Goal: Task Accomplishment & Management: Manage account settings

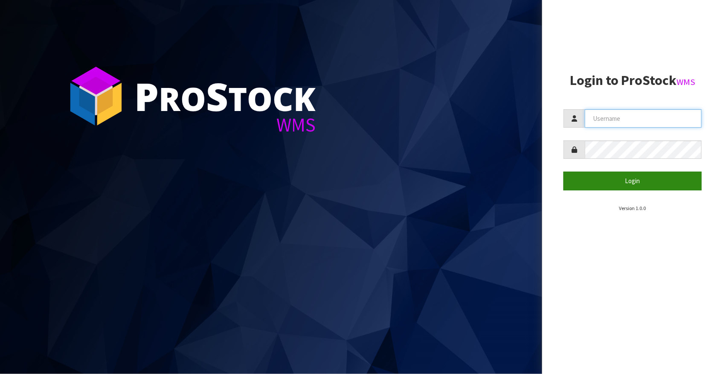
type input "[EMAIL_ADDRESS][DOMAIN_NAME]"
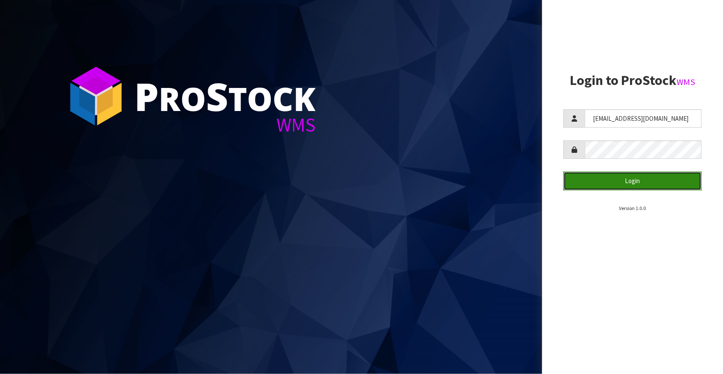
click at [633, 181] on button "Login" at bounding box center [632, 180] width 138 height 18
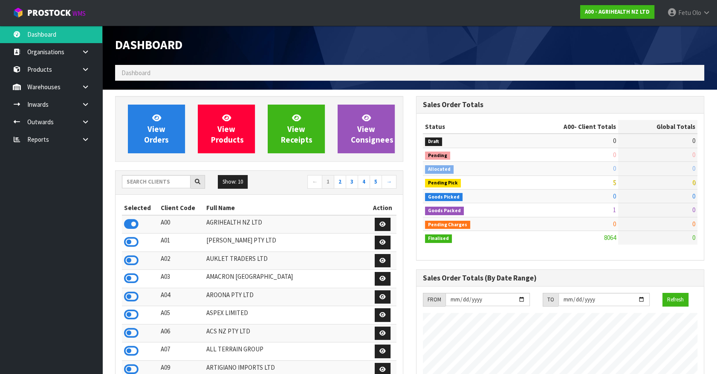
scroll to position [645, 301]
click at [155, 177] on input "text" at bounding box center [156, 181] width 69 height 13
type input "K01"
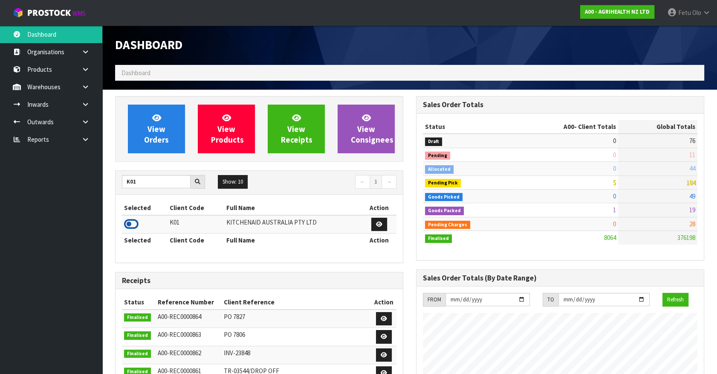
click at [128, 222] on icon at bounding box center [131, 223] width 14 height 13
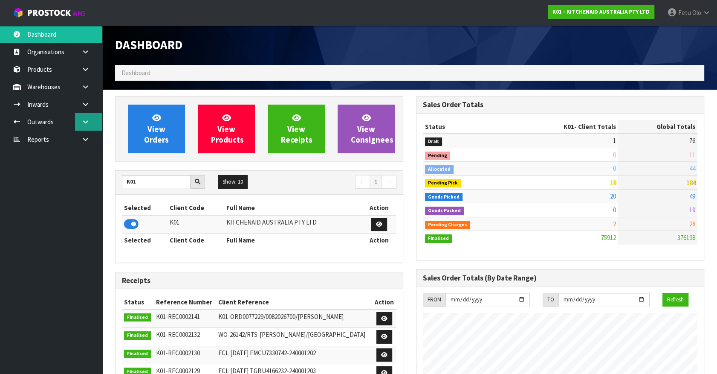
click at [85, 120] on icon at bounding box center [85, 122] width 8 height 6
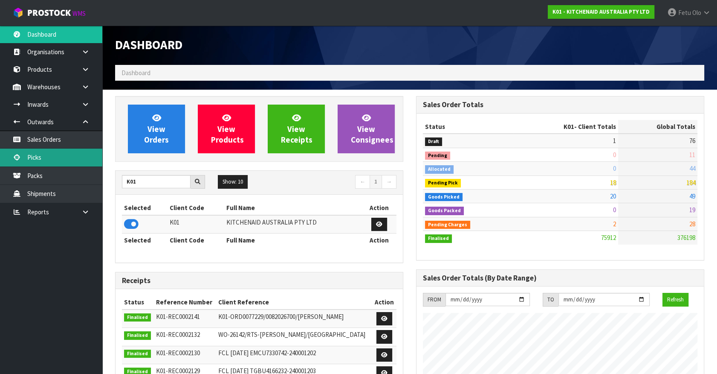
click at [53, 162] on link "Picks" at bounding box center [51, 156] width 102 height 17
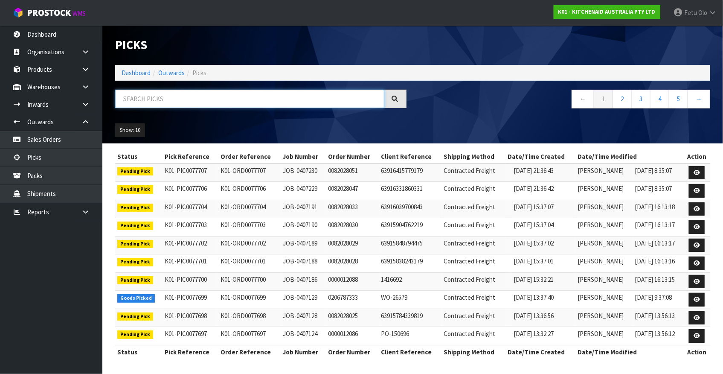
click at [226, 98] on input "text" at bounding box center [249, 99] width 269 height 18
drag, startPoint x: 246, startPoint y: 133, endPoint x: 133, endPoint y: 75, distance: 126.5
click at [243, 130] on ul "Show: 10 5 10 25 50" at bounding box center [184, 130] width 139 height 14
click at [126, 68] on li "Dashboard" at bounding box center [136, 72] width 29 height 9
click at [128, 72] on link "Dashboard" at bounding box center [136, 73] width 29 height 8
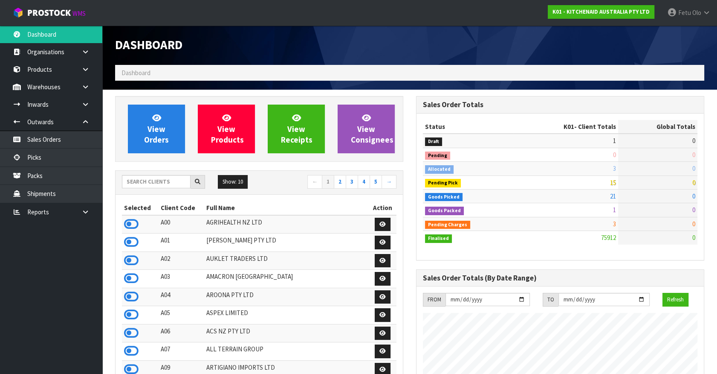
scroll to position [645, 301]
click at [49, 155] on link "Picks" at bounding box center [51, 156] width 102 height 17
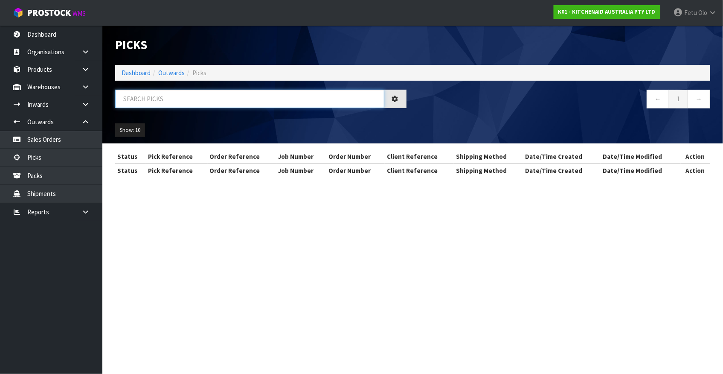
click at [179, 101] on input "text" at bounding box center [249, 99] width 269 height 18
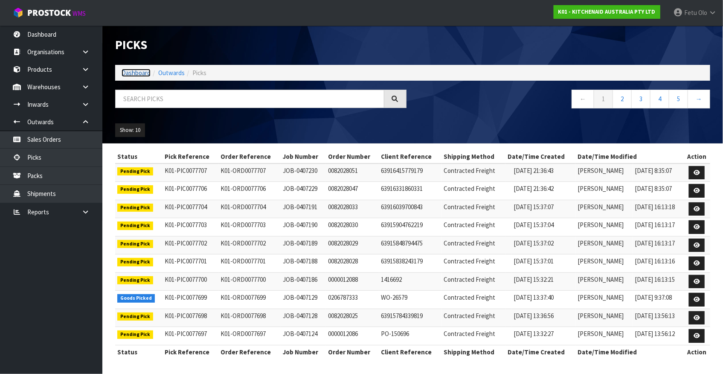
click at [139, 74] on link "Dashboard" at bounding box center [136, 73] width 29 height 8
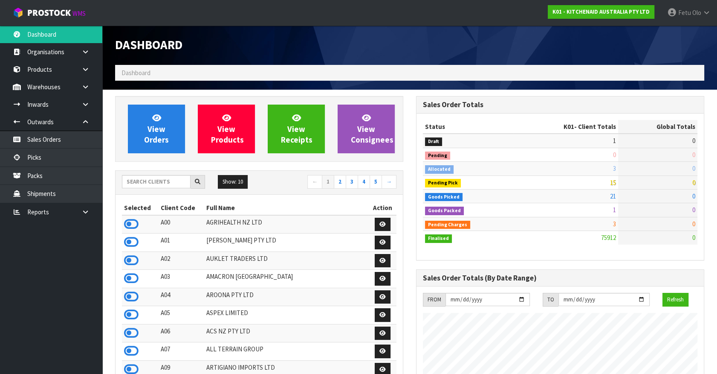
scroll to position [645, 301]
click at [521, 49] on div "Dashboard" at bounding box center [410, 45] width 602 height 39
click at [146, 184] on input "text" at bounding box center [156, 181] width 69 height 13
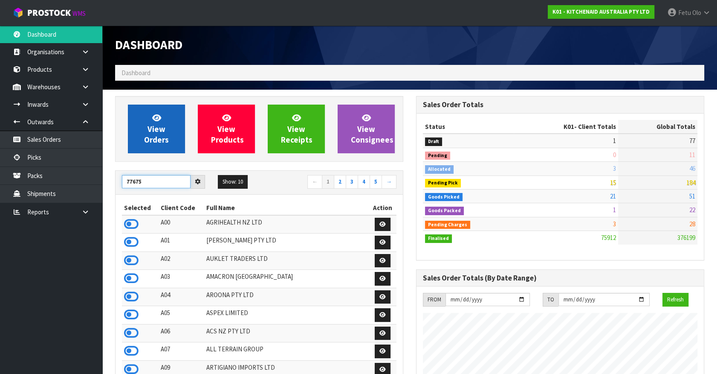
type input "77675"
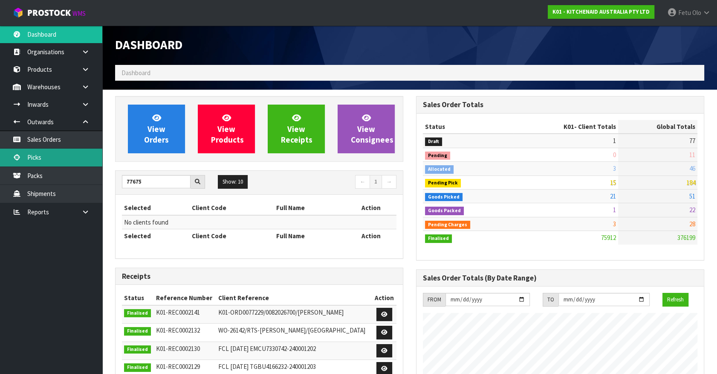
click at [52, 157] on link "Picks" at bounding box center [51, 156] width 102 height 17
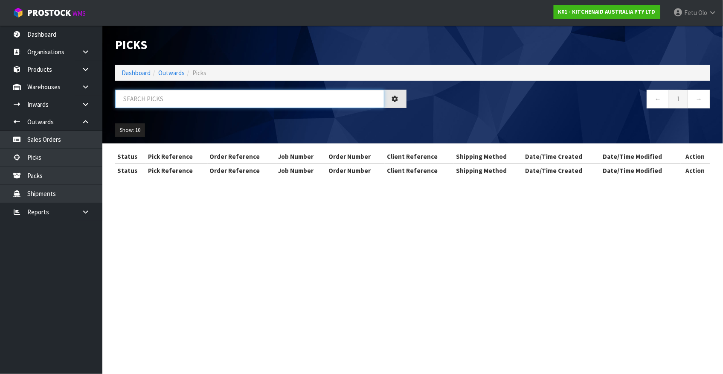
click at [175, 101] on input "text" at bounding box center [249, 99] width 269 height 18
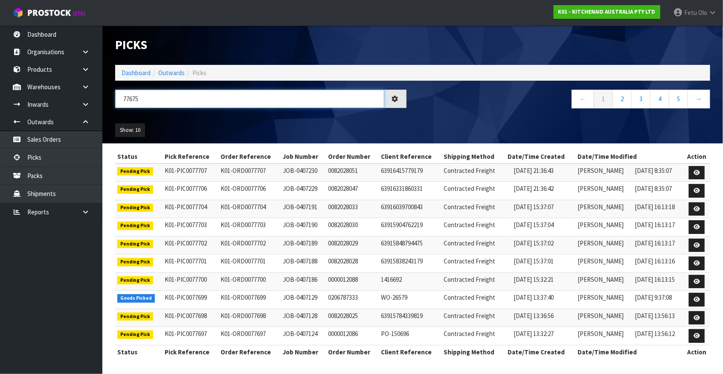
type input "77675"
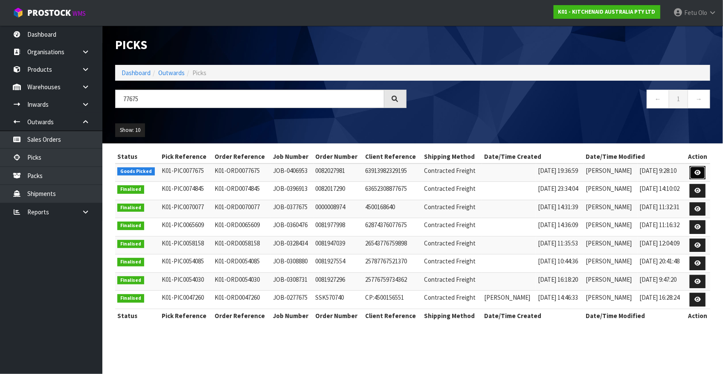
click at [698, 173] on icon at bounding box center [697, 173] width 6 height 6
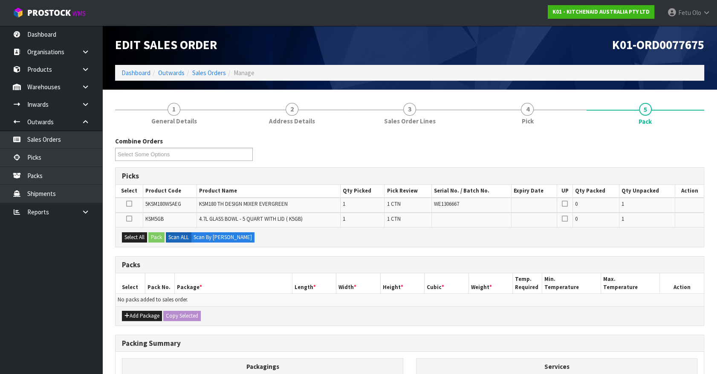
click at [53, 301] on ul "Dashboard Organisations Clients Consignees Carriers Products Categories Serial …" at bounding box center [51, 200] width 102 height 348
click at [78, 319] on ul "Dashboard Organisations Clients Consignees Carriers Products Categories Serial …" at bounding box center [51, 200] width 102 height 348
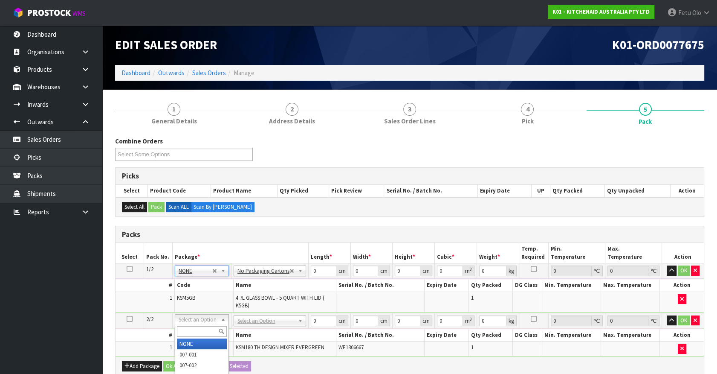
type input "2"
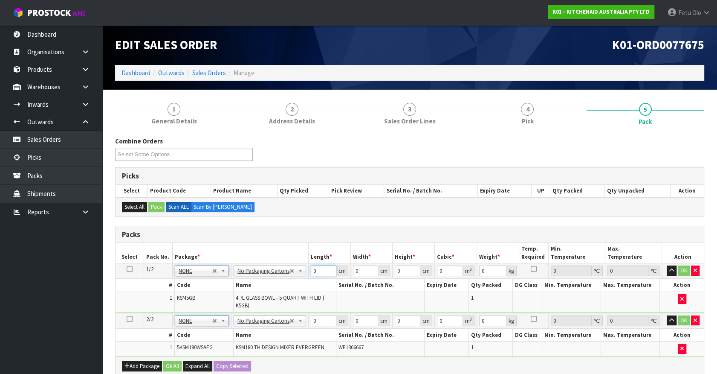
drag, startPoint x: 318, startPoint y: 268, endPoint x: 266, endPoint y: 283, distance: 54.1
click at [266, 283] on tbody "1/2 NONE 007-001 007-002 007-004 007-009 007-013 007-014 007-015 007-017 007-01…" at bounding box center [410, 287] width 588 height 49
type input "31"
type input "2"
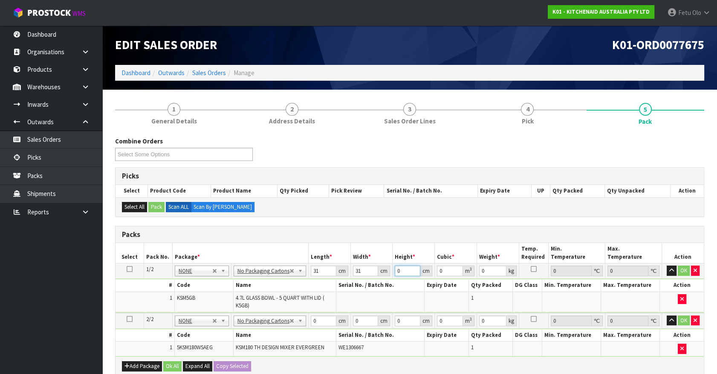
type input "0.001922"
type input "26"
type input "0.024986"
type input "26"
type input "3"
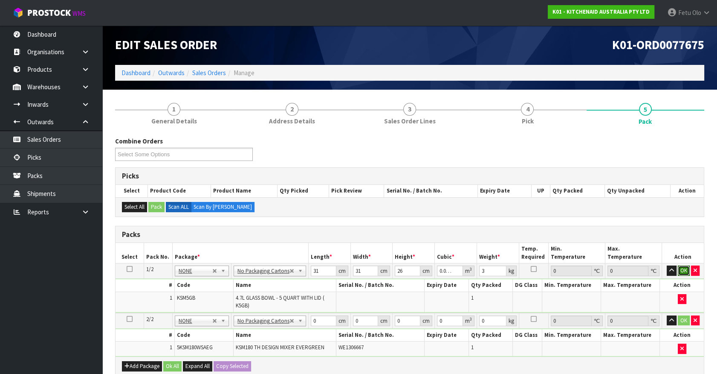
click button "OK" at bounding box center [684, 270] width 12 height 10
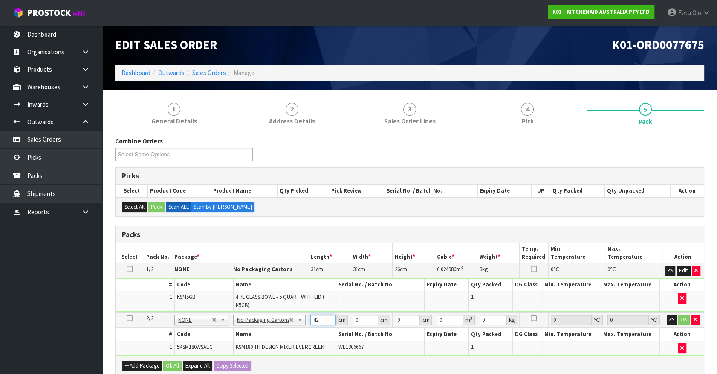
type input "42"
type input "29"
type input "4"
type input "0.004872"
type input "43"
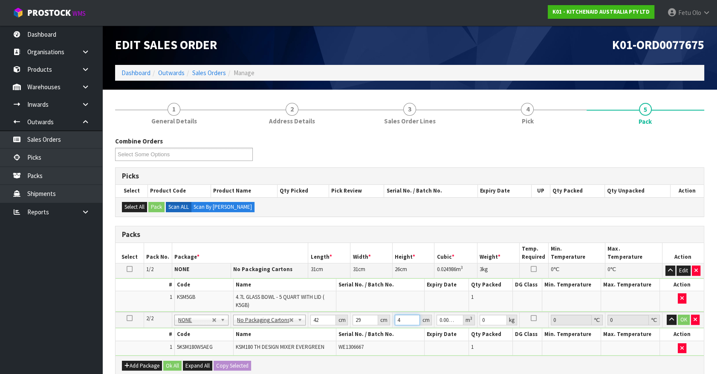
type input "0.052374"
type input "43"
drag, startPoint x: 304, startPoint y: 324, endPoint x: 291, endPoint y: 328, distance: 14.4
click at [291, 328] on tbody "2/2 NONE 007-001 007-002 007-004 007-009 007-013 007-014 007-015 007-017 007-01…" at bounding box center [410, 333] width 588 height 43
type input "4"
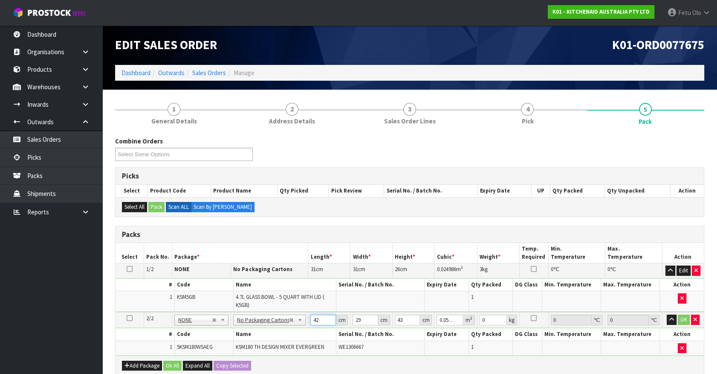
type input "0.004988"
type input "43"
type input "0.053621"
type input "43"
type input "2"
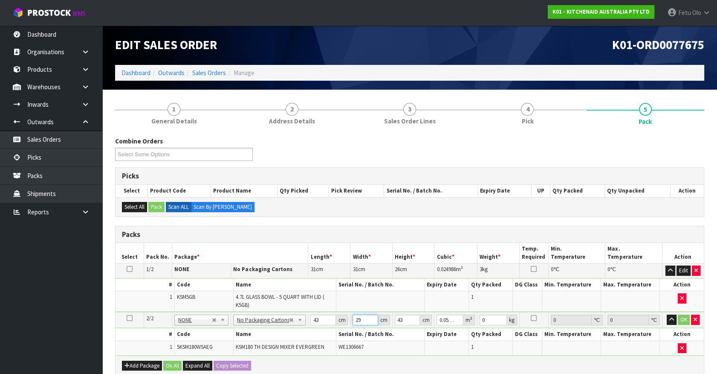
type input "0.003698"
type input "29"
type input "0.053621"
type input "4"
type input "0.004988"
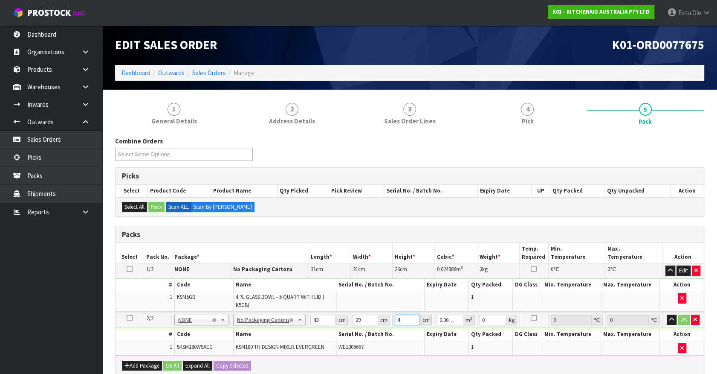
type input "43"
type input "0.053621"
type input "13"
click button "OK" at bounding box center [684, 319] width 12 height 10
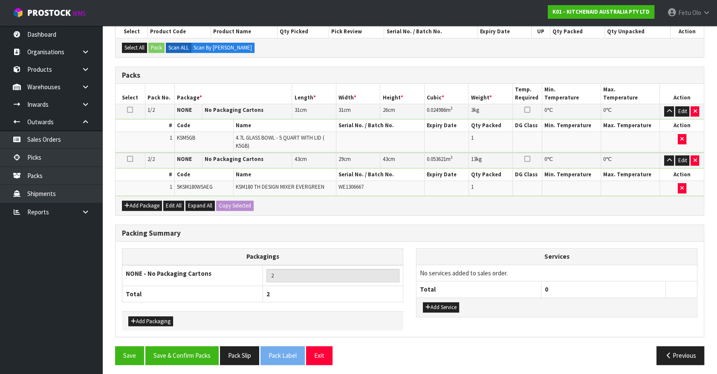
scroll to position [160, 0]
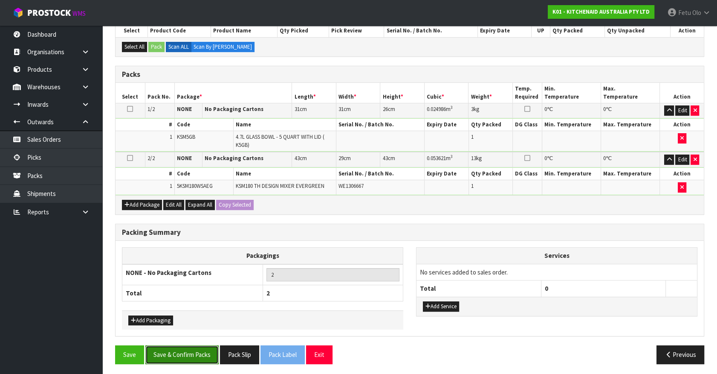
click at [196, 351] on button "Save & Confirm Packs" at bounding box center [181, 354] width 73 height 18
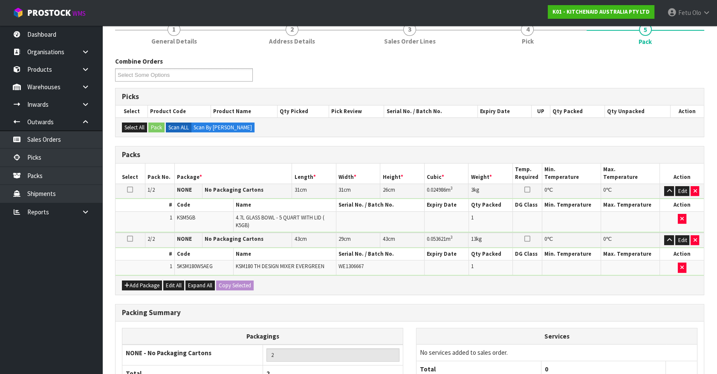
scroll to position [111, 0]
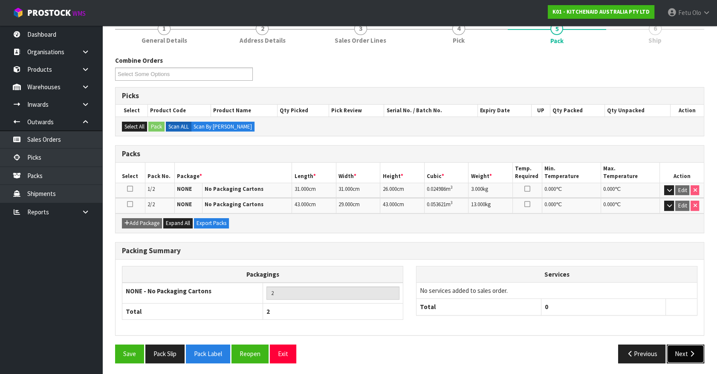
click at [679, 348] on button "Next" at bounding box center [686, 353] width 38 height 18
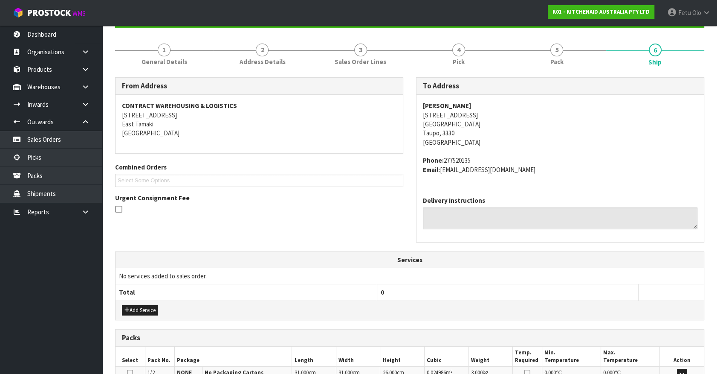
scroll to position [194, 0]
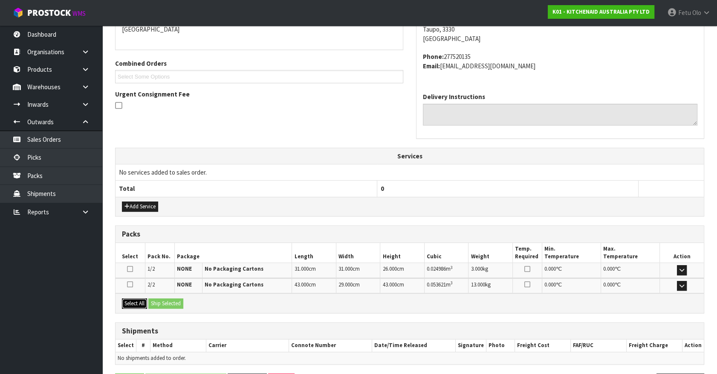
drag, startPoint x: 132, startPoint y: 298, endPoint x: 142, endPoint y: 298, distance: 9.4
click at [133, 298] on button "Select All" at bounding box center [134, 303] width 25 height 10
click at [179, 303] on button "Ship Selected" at bounding box center [165, 303] width 35 height 10
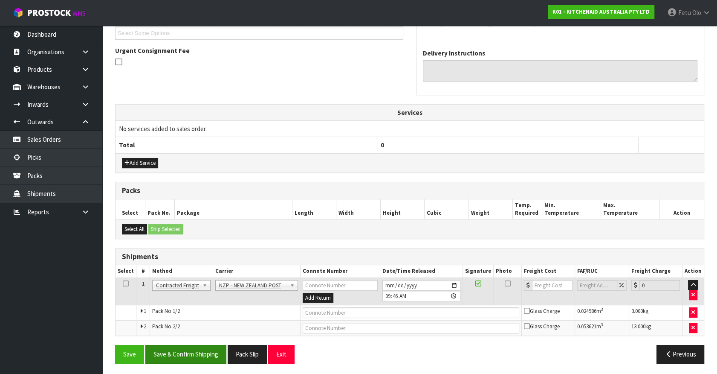
scroll to position [238, 0]
click at [202, 344] on button "Save & Confirm Shipping" at bounding box center [185, 353] width 81 height 18
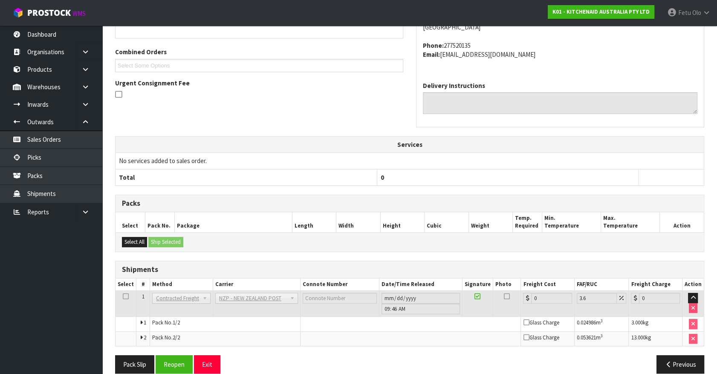
scroll to position [225, 0]
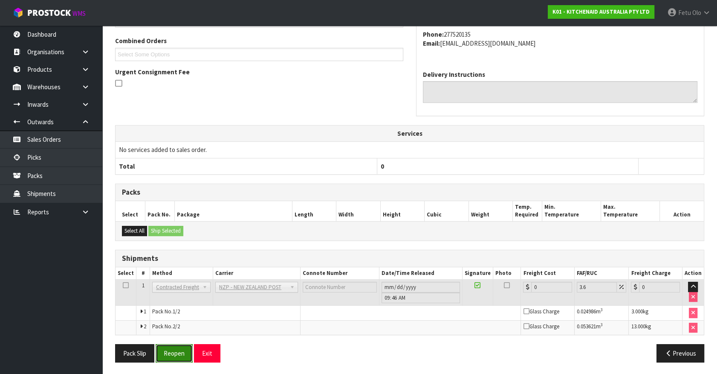
click at [173, 353] on button "Reopen" at bounding box center [174, 353] width 37 height 18
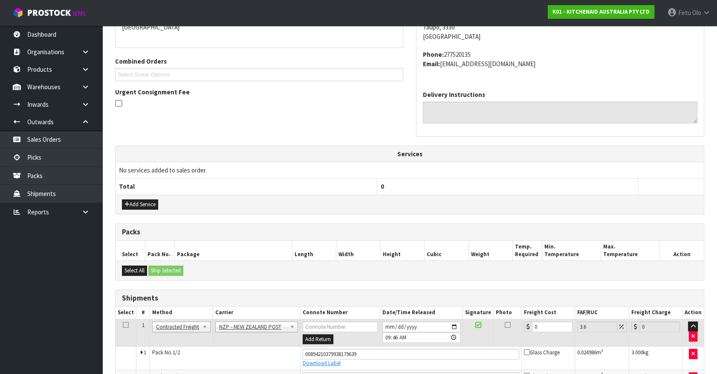
scroll to position [245, 0]
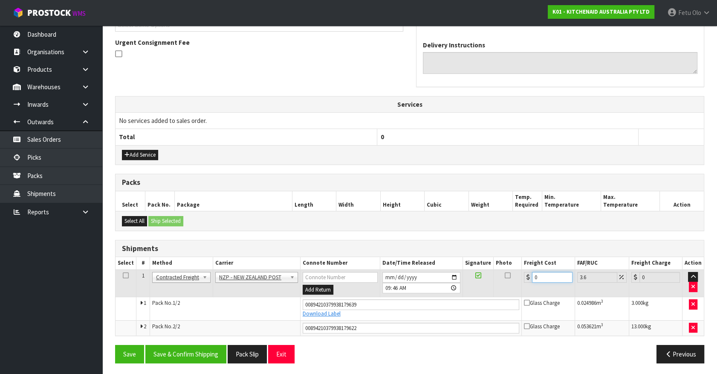
drag, startPoint x: 548, startPoint y: 273, endPoint x: 386, endPoint y: 303, distance: 164.7
click at [387, 303] on tbody "1 Client Local Pickup Customer Local Pickup Company Freight Contracted Freight …" at bounding box center [410, 302] width 588 height 66
type input "1"
type input "1.04"
type input "19"
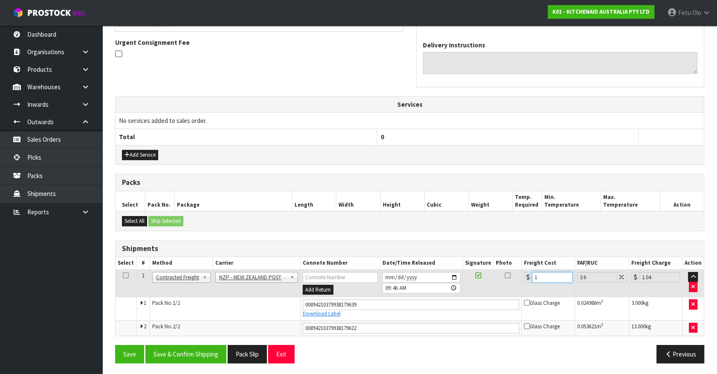
type input "19.68"
type input "19.6"
type input "20.31"
type input "19.64"
type input "20.35"
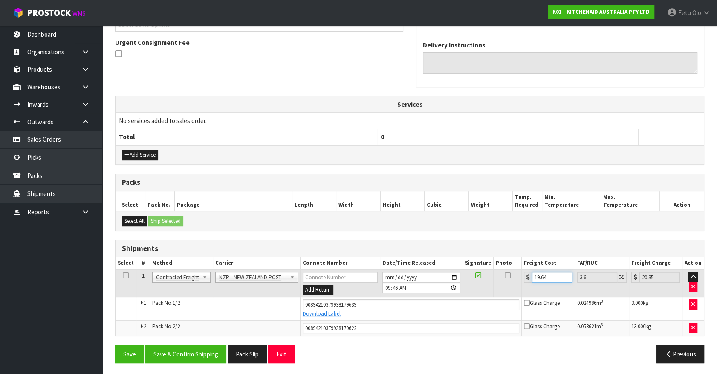
type input "19.6"
type input "20.31"
type input "19.63"
type input "20.34"
type input "19.6"
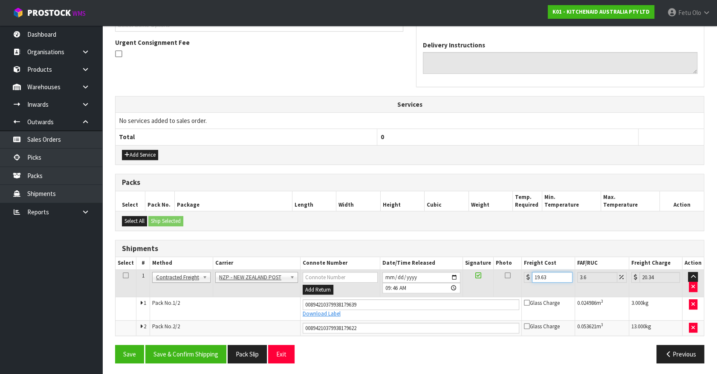
type input "20.31"
type input "19"
type input "19.68"
type input "19.3"
type input "19.99"
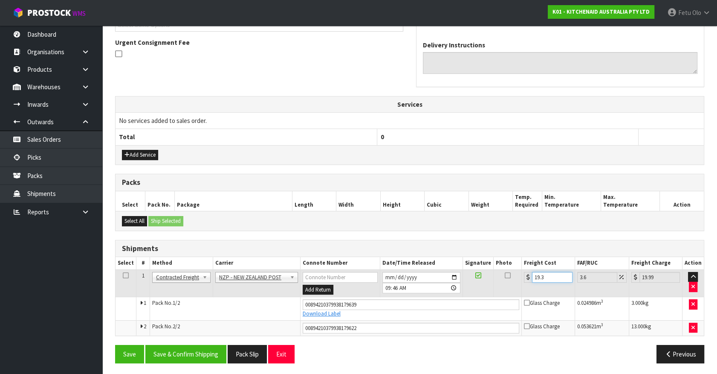
type input "19.34"
type input "20.04"
type input "19.34"
click at [199, 348] on button "Save & Confirm Shipping" at bounding box center [185, 354] width 81 height 18
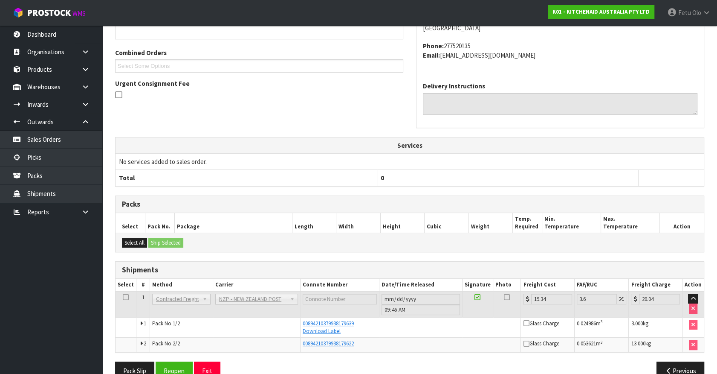
scroll to position [222, 0]
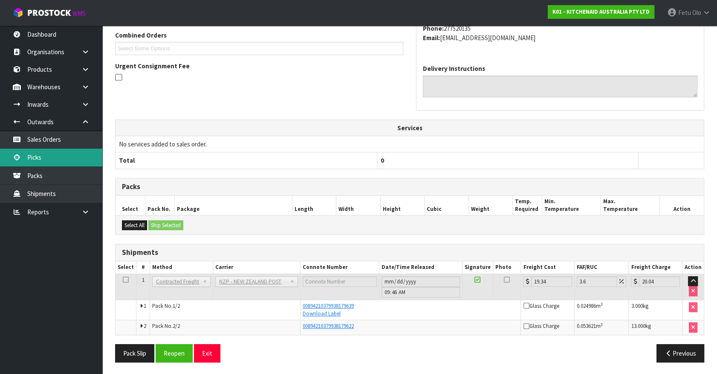
click at [39, 158] on link "Picks" at bounding box center [51, 156] width 102 height 17
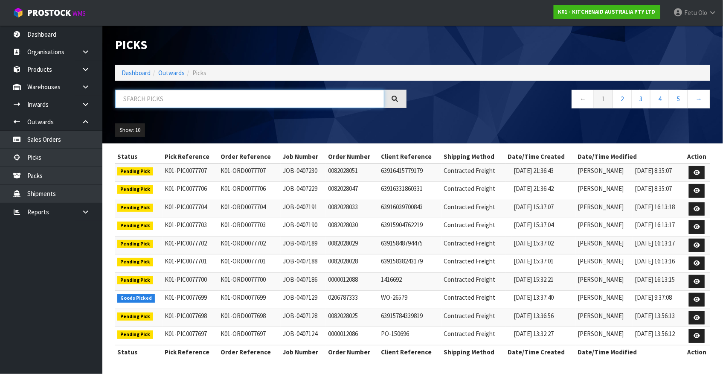
click at [197, 96] on input "text" at bounding box center [249, 99] width 269 height 18
click at [191, 99] on input "text" at bounding box center [249, 99] width 269 height 18
type input "77646"
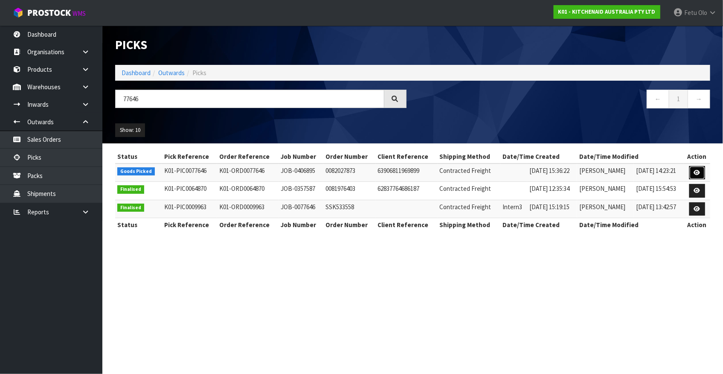
click at [698, 170] on icon at bounding box center [697, 173] width 6 height 6
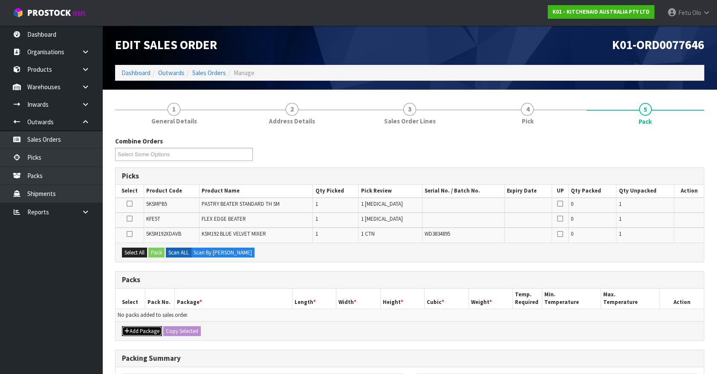
click at [126, 328] on icon "button" at bounding box center [127, 331] width 5 height 6
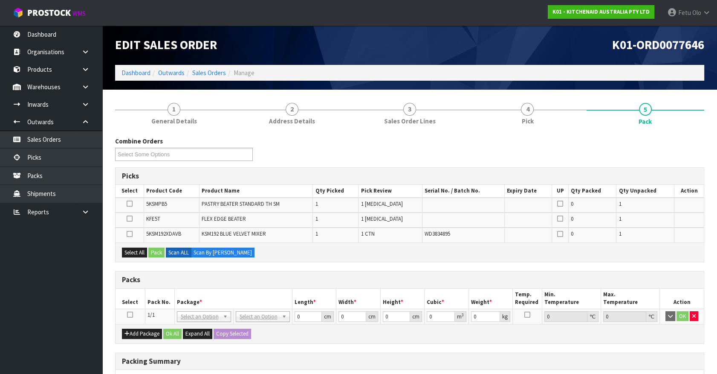
click at [129, 314] on icon at bounding box center [130, 314] width 6 height 0
click at [183, 298] on th "Package *" at bounding box center [233, 298] width 118 height 20
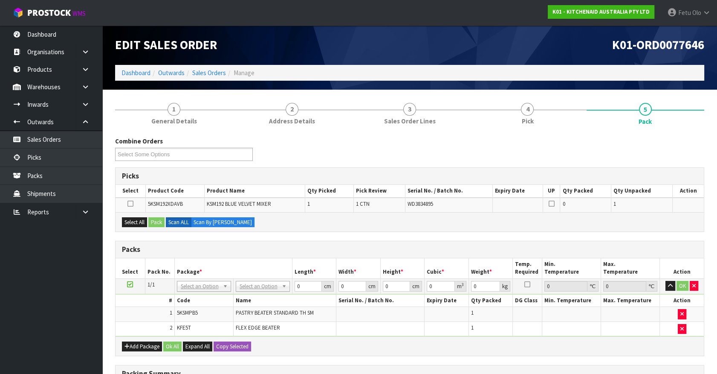
click at [130, 279] on td at bounding box center [130, 285] width 29 height 15
click at [130, 284] on icon at bounding box center [130, 284] width 6 height 0
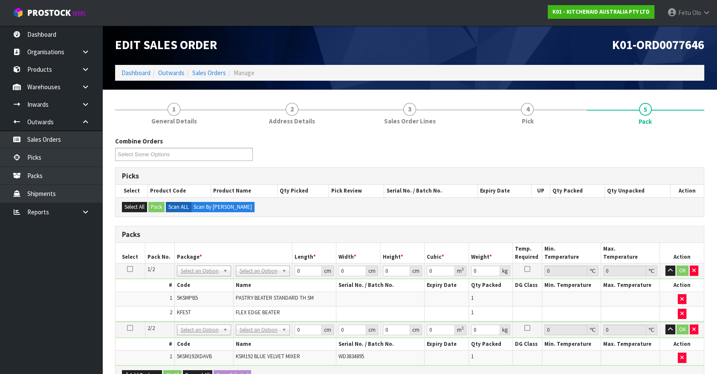
drag, startPoint x: 194, startPoint y: 269, endPoint x: 196, endPoint y: 280, distance: 11.3
click at [196, 280] on input "text" at bounding box center [204, 282] width 50 height 11
type input "011-"
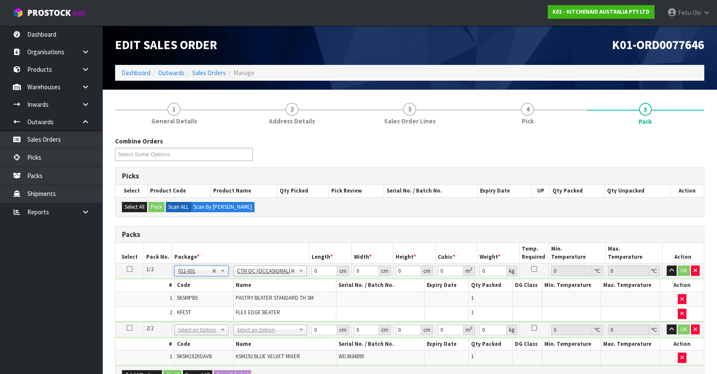
type input "0.32"
drag, startPoint x: 321, startPoint y: 271, endPoint x: 262, endPoint y: 287, distance: 60.9
click at [264, 287] on tbody "1/2 NONE 007-001 007-002 007-004 007-009 007-013 007-014 007-015 007-017 007-01…" at bounding box center [410, 292] width 588 height 58
type input "26"
type input "19"
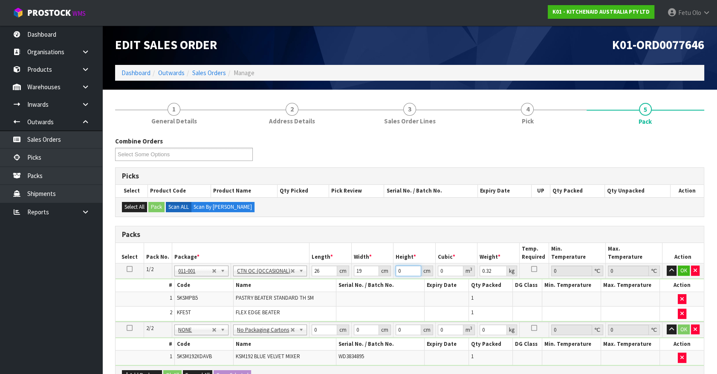
type input "2"
type input "0.000988"
type input "25"
type input "0.01235"
type input "25"
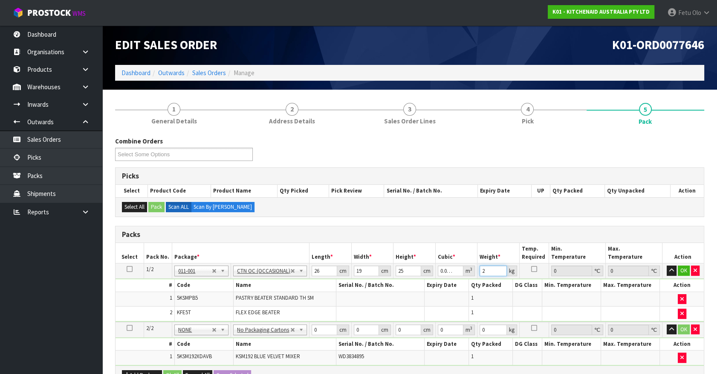
type input "2"
click button "OK" at bounding box center [684, 270] width 12 height 10
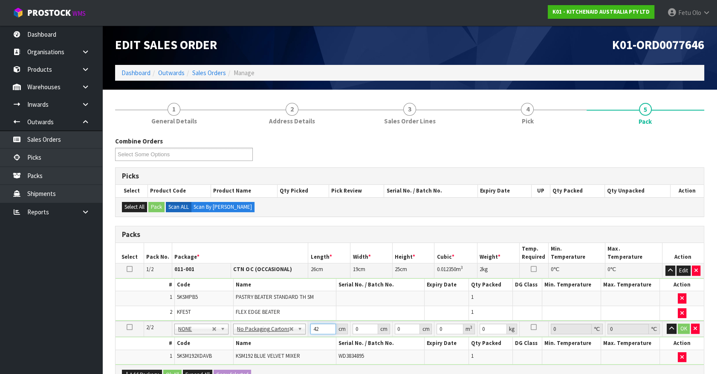
type input "42"
type input "29"
type input "4"
type input "0.004872"
type input "43"
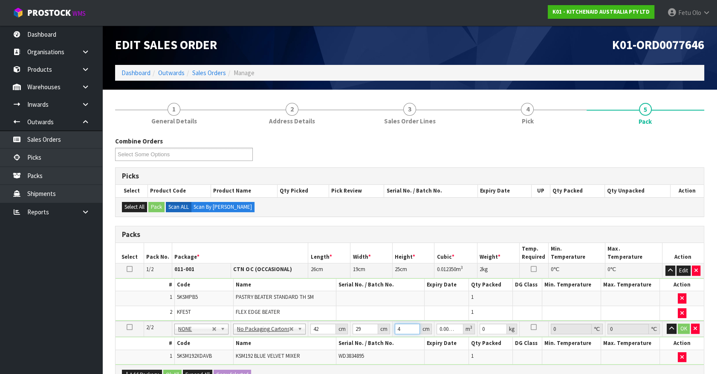
type input "0.052374"
type input "43"
type input "13"
click button "OK" at bounding box center [684, 328] width 12 height 10
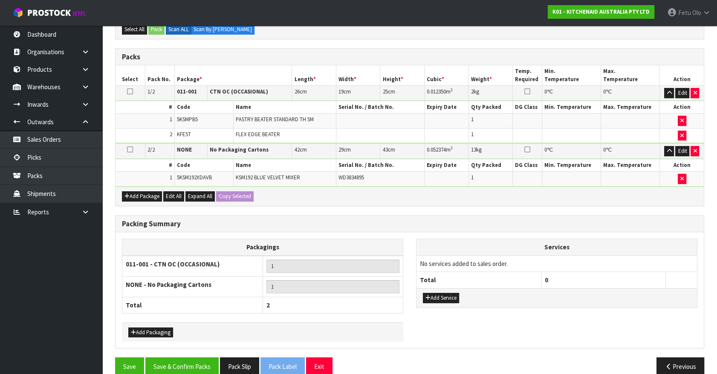
scroll to position [189, 0]
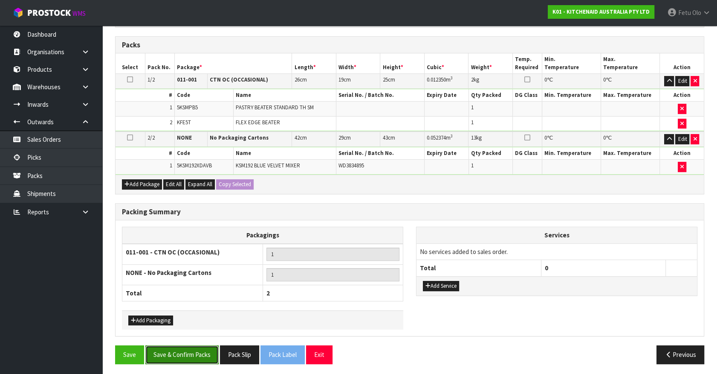
drag, startPoint x: 204, startPoint y: 352, endPoint x: 214, endPoint y: 347, distance: 10.9
click at [204, 352] on button "Save & Confirm Packs" at bounding box center [181, 354] width 73 height 18
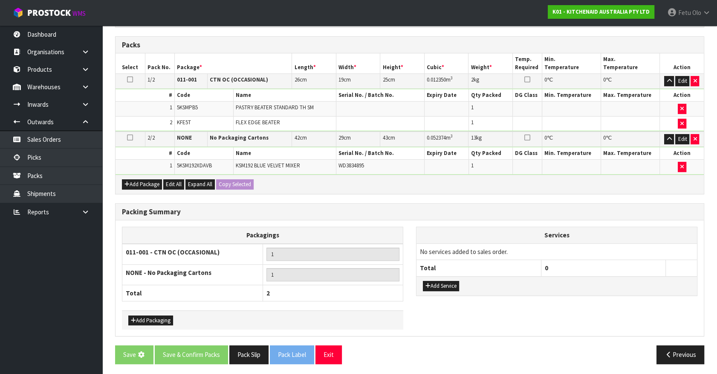
scroll to position [0, 0]
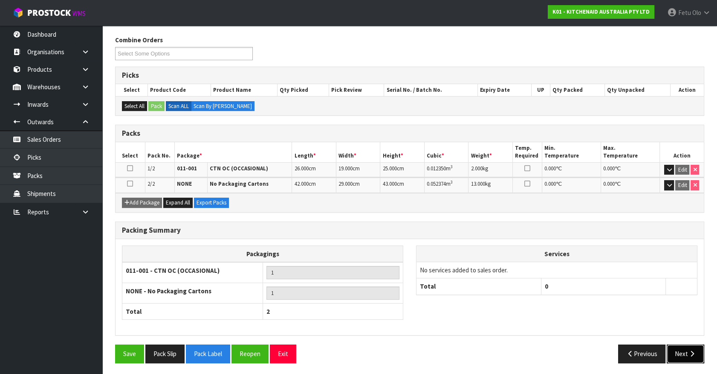
click at [698, 353] on button "Next" at bounding box center [686, 353] width 38 height 18
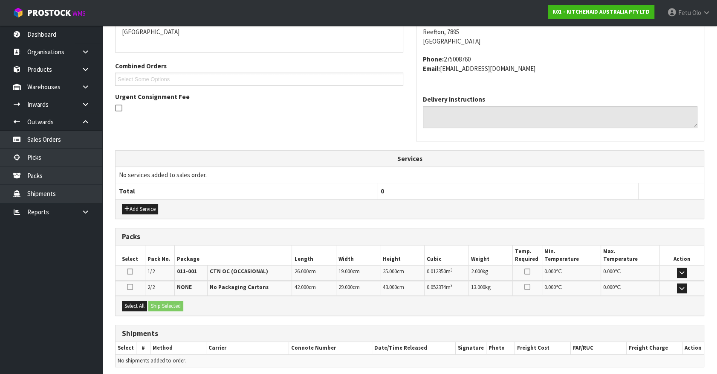
scroll to position [222, 0]
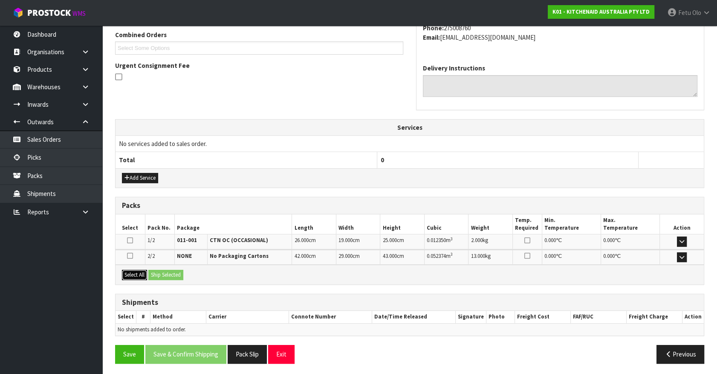
click at [125, 271] on button "Select All" at bounding box center [134, 275] width 25 height 10
click at [162, 272] on button "Ship Selected" at bounding box center [165, 275] width 35 height 10
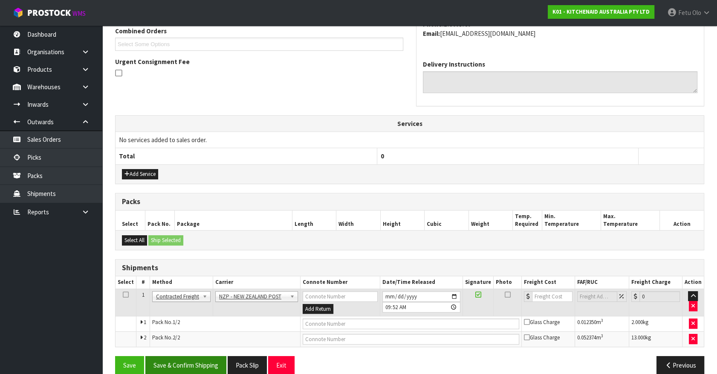
scroll to position [238, 0]
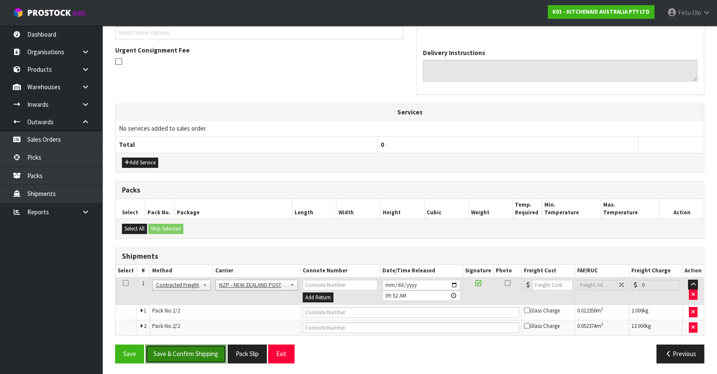
click at [181, 349] on button "Save & Confirm Shipping" at bounding box center [185, 353] width 81 height 18
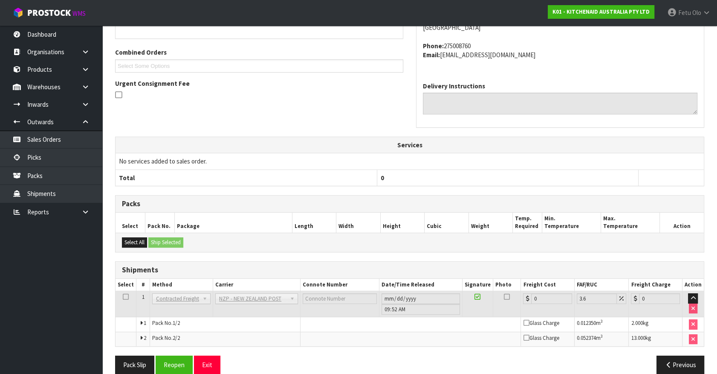
scroll to position [225, 0]
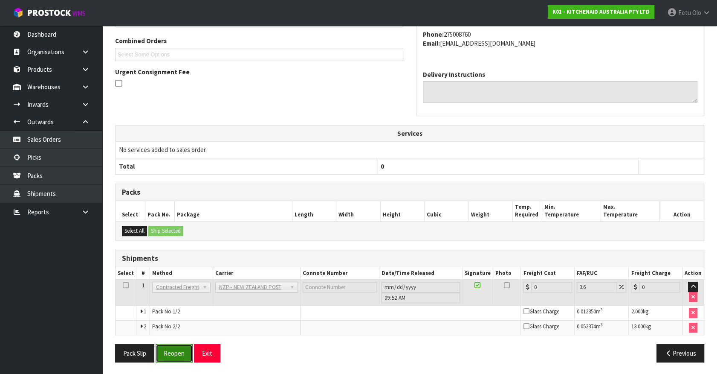
click at [186, 345] on button "Reopen" at bounding box center [174, 353] width 37 height 18
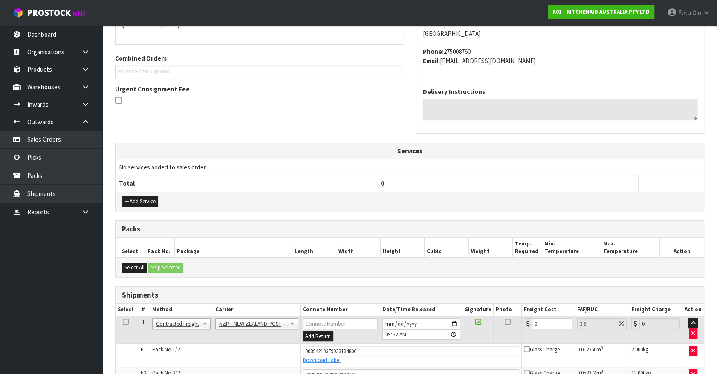
scroll to position [245, 0]
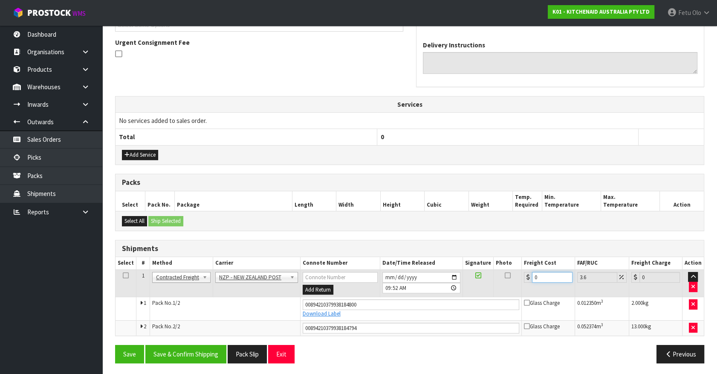
drag, startPoint x: 543, startPoint y: 276, endPoint x: 453, endPoint y: 280, distance: 90.1
click at [453, 280] on tr "1 Client Local Pickup Customer Local Pickup Company Freight Contracted Freight …" at bounding box center [410, 283] width 588 height 28
type input "3"
type input "3.11"
type input "37"
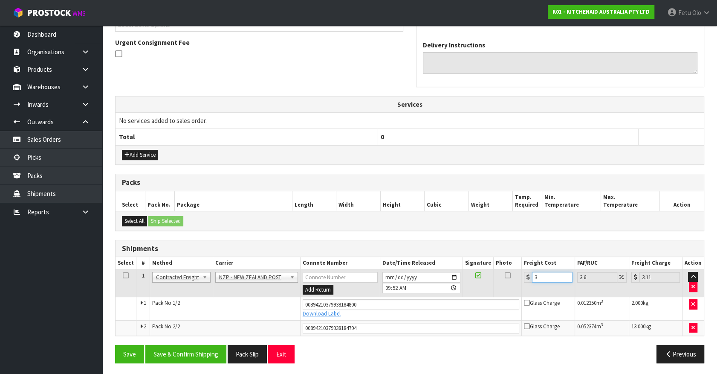
type input "38.33"
type input "37.4"
type input "38.75"
type input "37.40"
click at [194, 348] on button "Save & Confirm Shipping" at bounding box center [185, 354] width 81 height 18
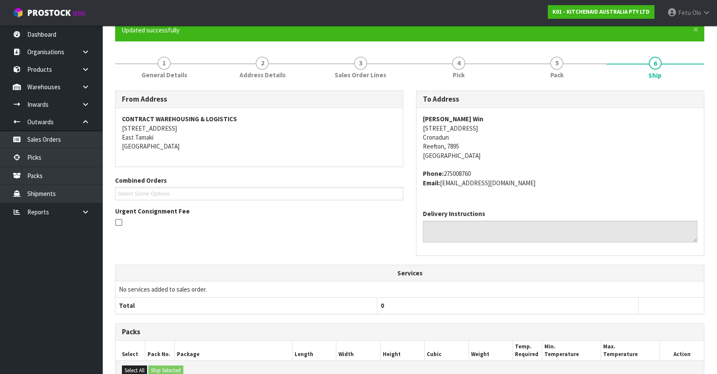
scroll to position [155, 0]
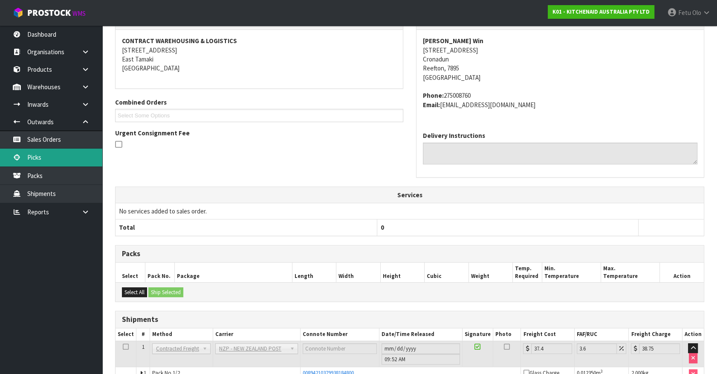
click at [39, 158] on link "Picks" at bounding box center [51, 156] width 102 height 17
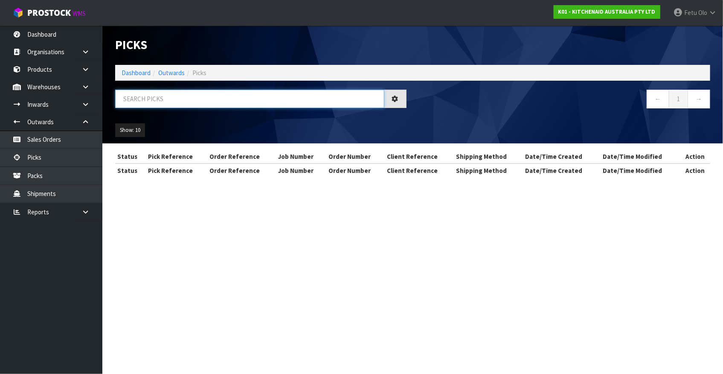
click at [214, 98] on input "text" at bounding box center [249, 99] width 269 height 18
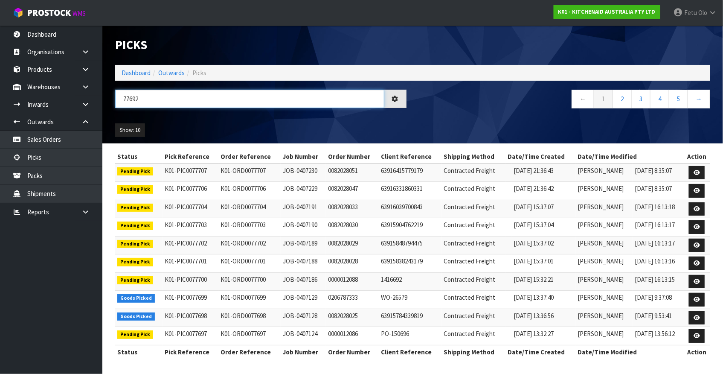
type input "77692"
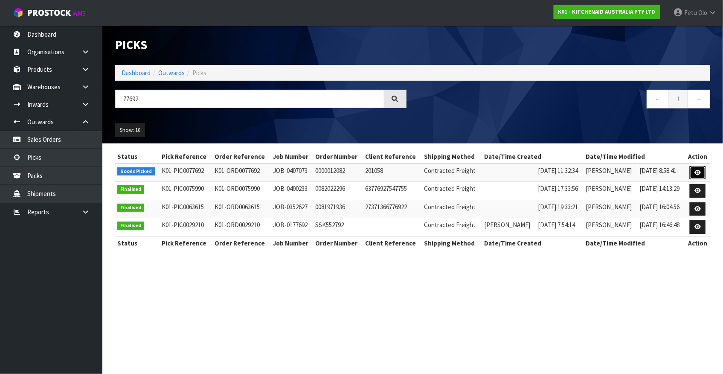
click at [701, 166] on link at bounding box center [698, 173] width 16 height 14
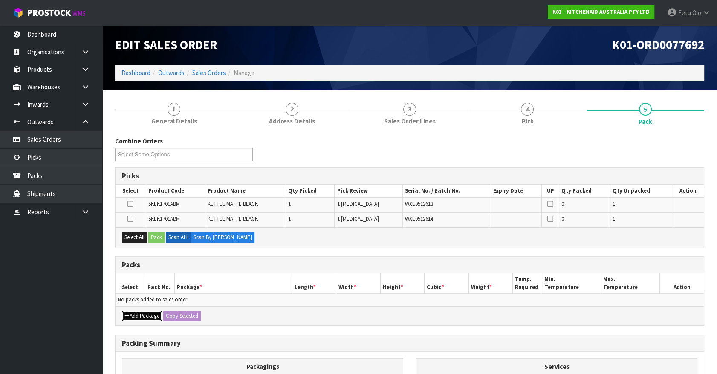
click at [128, 314] on icon "button" at bounding box center [127, 316] width 5 height 6
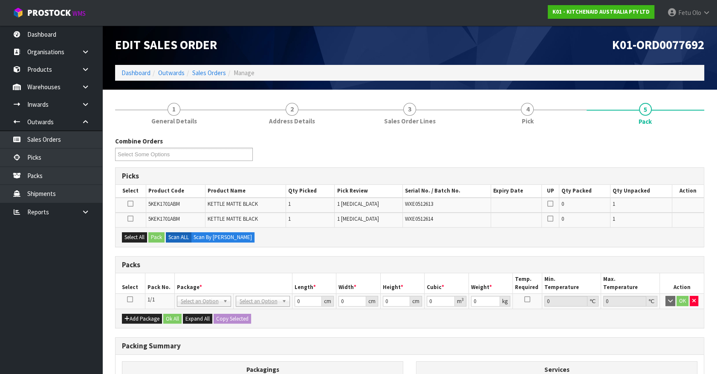
click at [131, 299] on icon at bounding box center [130, 299] width 6 height 0
click at [168, 281] on th "Pack No." at bounding box center [159, 283] width 29 height 20
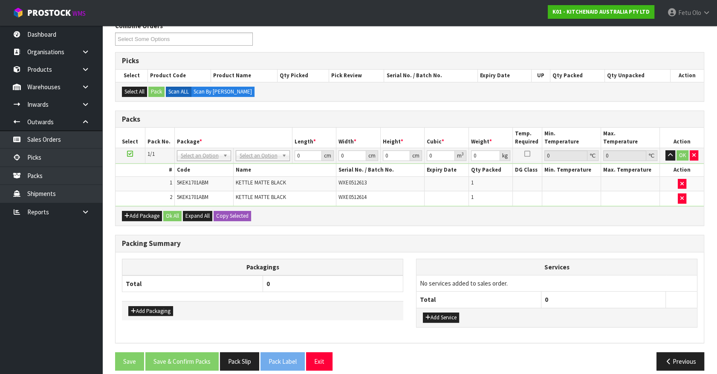
scroll to position [122, 0]
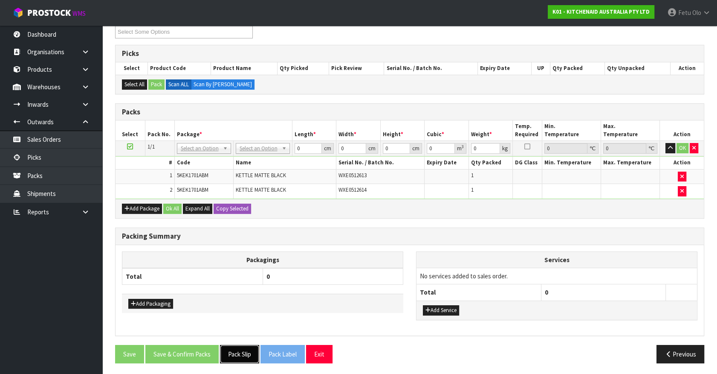
click at [239, 354] on button "Pack Slip" at bounding box center [239, 354] width 39 height 18
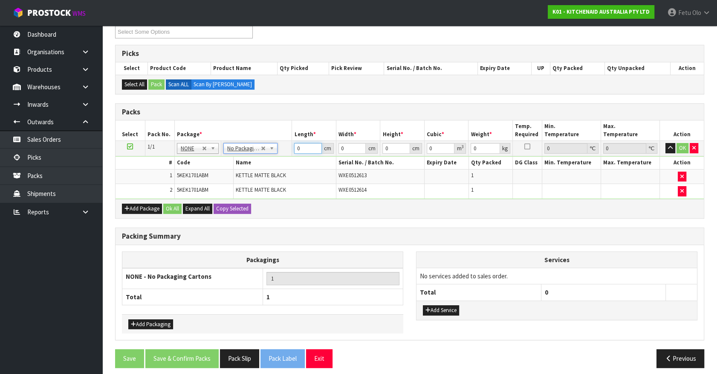
drag, startPoint x: 308, startPoint y: 149, endPoint x: 151, endPoint y: 191, distance: 162.9
click at [151, 191] on tbody "1/1 NONE 007-001 007-002 007-004 007-009 007-013 007-014 007-015 007-017 007-01…" at bounding box center [410, 170] width 588 height 58
type input "42"
type input "28"
type input "3"
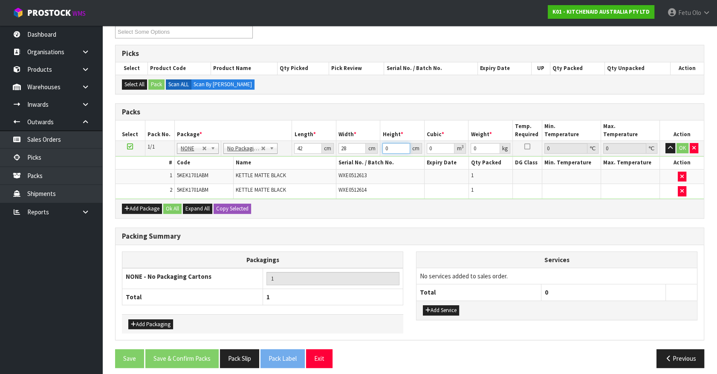
type input "0.003528"
type input "35"
type input "0.04116"
type input "35"
type input "6"
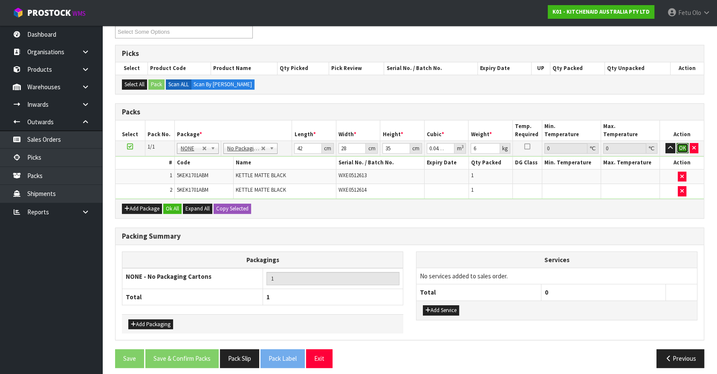
click button "OK" at bounding box center [683, 148] width 12 height 10
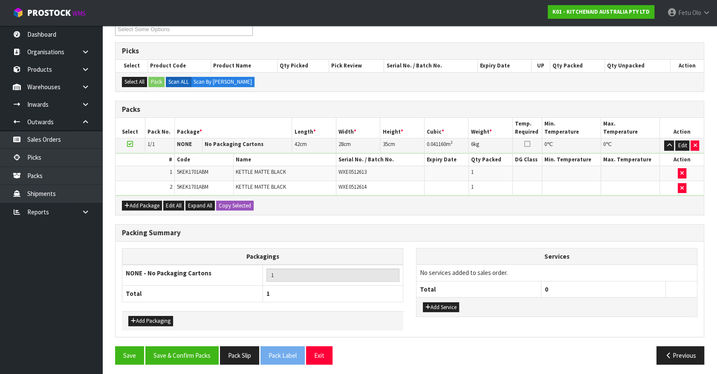
scroll to position [126, 0]
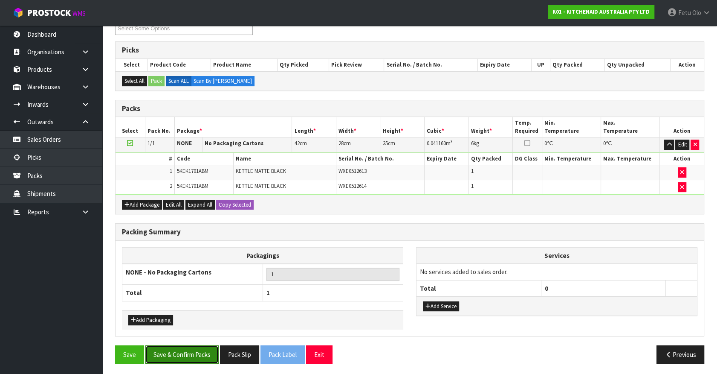
click at [181, 354] on button "Save & Confirm Packs" at bounding box center [181, 354] width 73 height 18
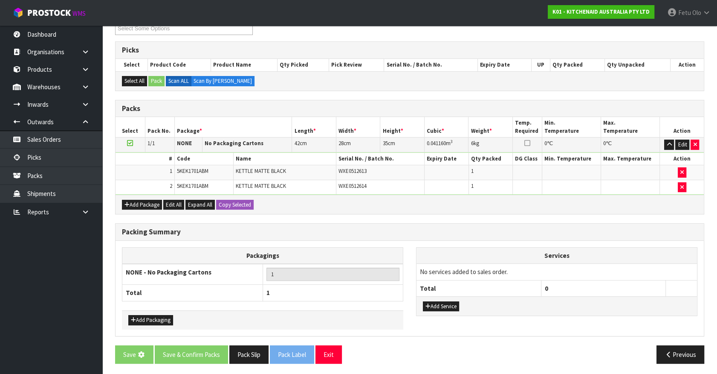
scroll to position [0, 0]
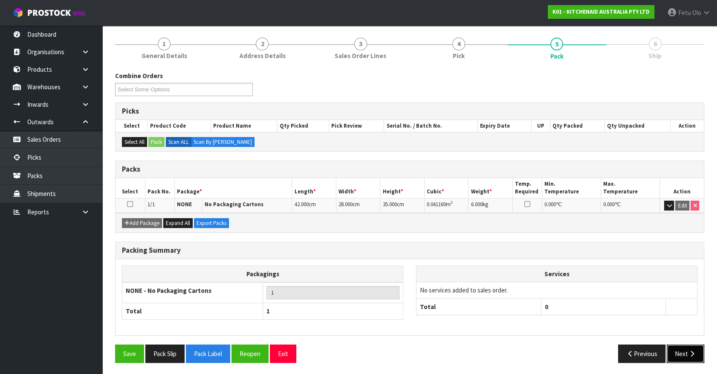
drag, startPoint x: 679, startPoint y: 352, endPoint x: 669, endPoint y: 349, distance: 9.7
click at [669, 349] on button "Next" at bounding box center [686, 353] width 38 height 18
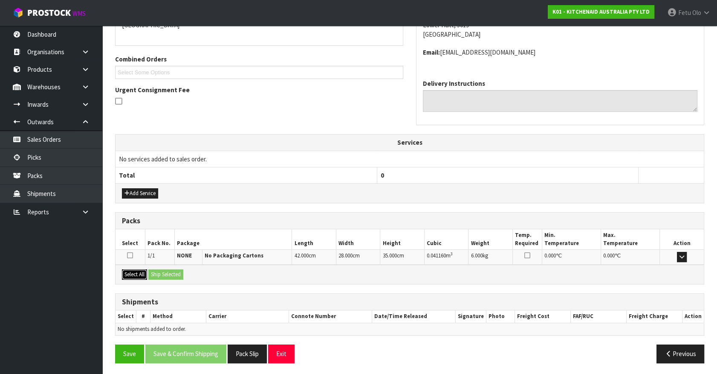
click at [128, 270] on button "Select All" at bounding box center [134, 274] width 25 height 10
click at [166, 271] on button "Ship Selected" at bounding box center [165, 274] width 35 height 10
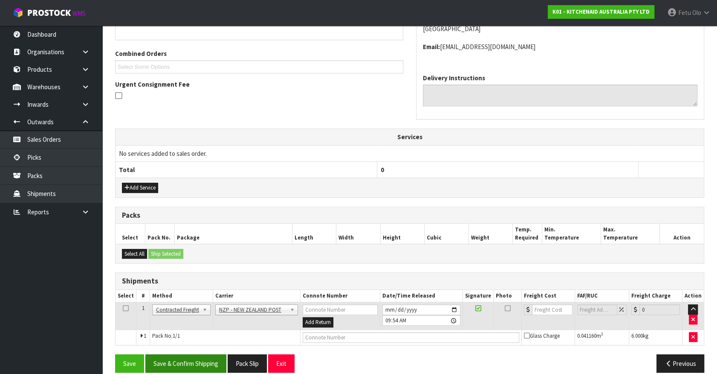
scroll to position [213, 0]
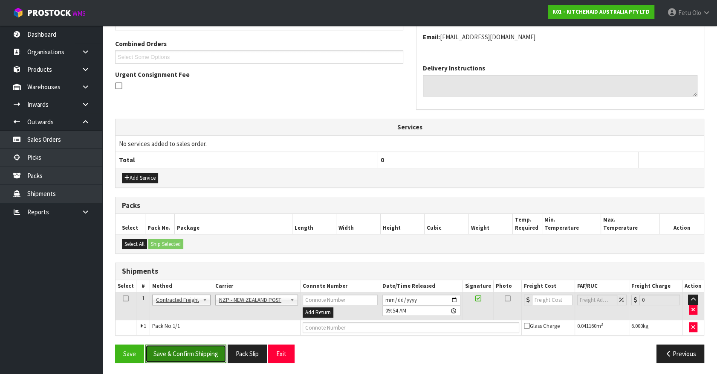
click at [200, 349] on button "Save & Confirm Shipping" at bounding box center [185, 353] width 81 height 18
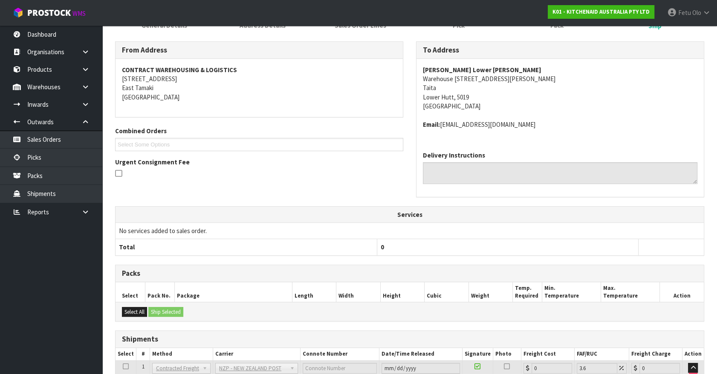
scroll to position [201, 0]
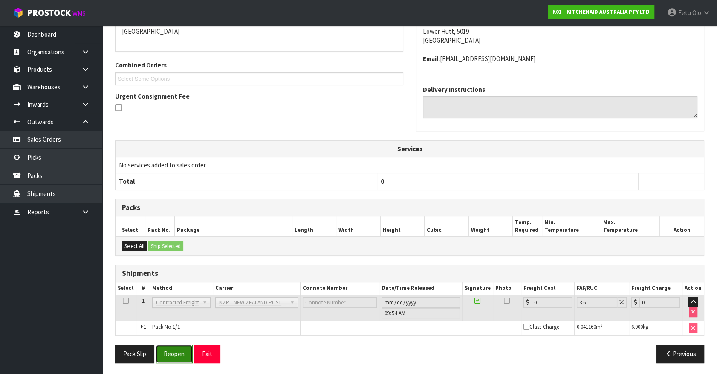
click at [170, 354] on button "Reopen" at bounding box center [174, 353] width 37 height 18
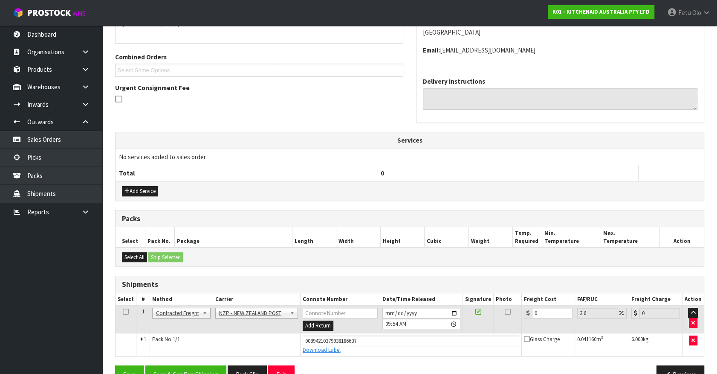
scroll to position [221, 0]
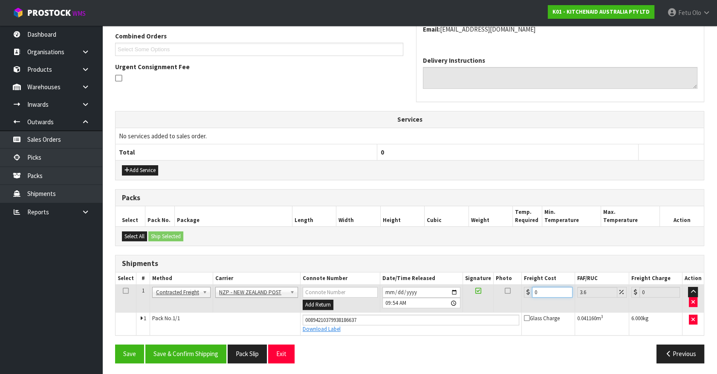
drag, startPoint x: 434, startPoint y: 308, endPoint x: 421, endPoint y: 309, distance: 13.3
click at [422, 309] on tr "1 Client Local Pickup Customer Local Pickup Company Freight Contracted Freight …" at bounding box center [410, 298] width 588 height 28
type input "8"
type input "8.29"
type input "8.4"
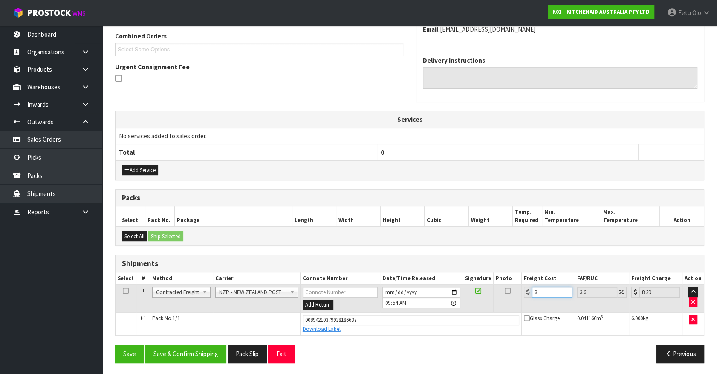
type input "8.7"
type input "8.45"
type input "8.75"
type input "8.45"
drag, startPoint x: 179, startPoint y: 347, endPoint x: 183, endPoint y: 343, distance: 5.4
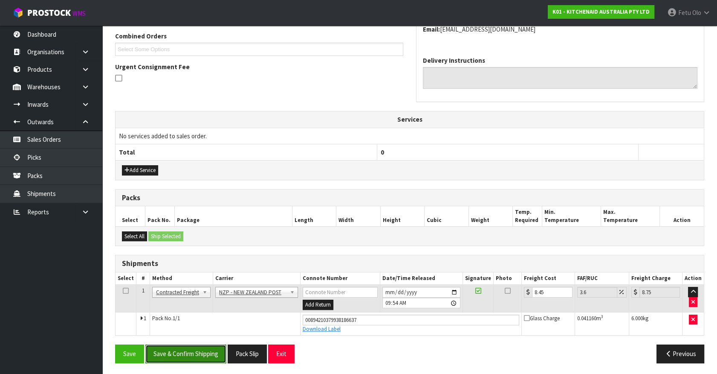
click at [180, 347] on button "Save & Confirm Shipping" at bounding box center [185, 353] width 81 height 18
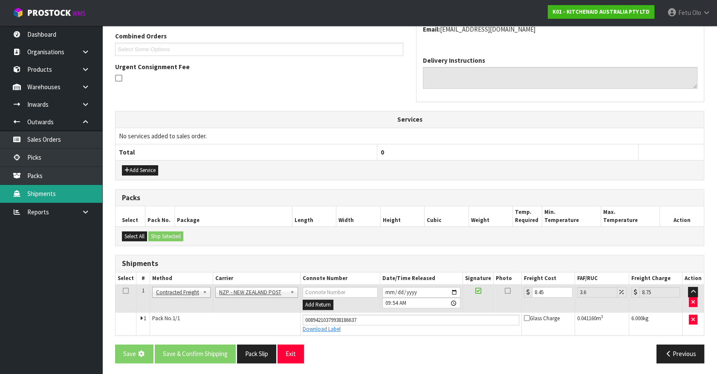
scroll to position [0, 0]
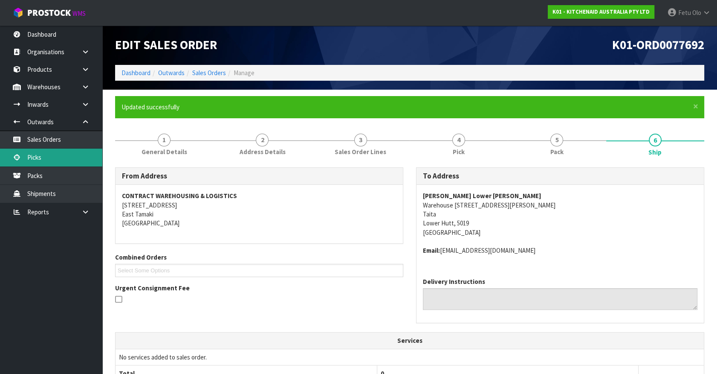
drag, startPoint x: 46, startPoint y: 159, endPoint x: 52, endPoint y: 159, distance: 5.1
click at [46, 159] on link "Picks" at bounding box center [51, 156] width 102 height 17
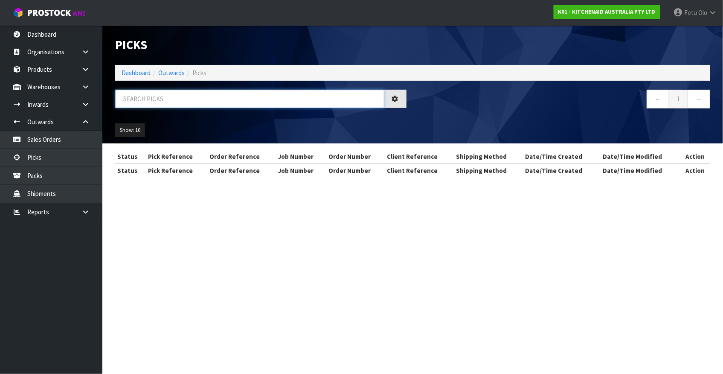
click at [186, 101] on input "text" at bounding box center [249, 99] width 269 height 18
type input "77648"
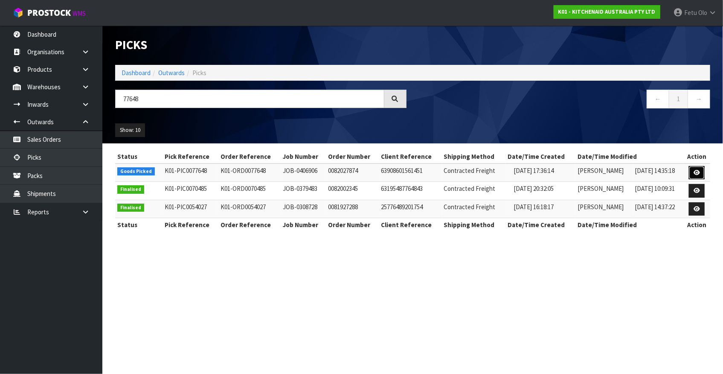
click at [697, 172] on icon at bounding box center [696, 173] width 6 height 6
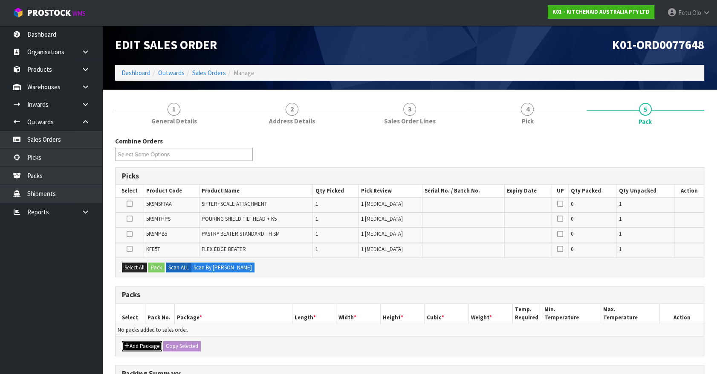
click at [138, 343] on button "Add Package" at bounding box center [142, 346] width 40 height 10
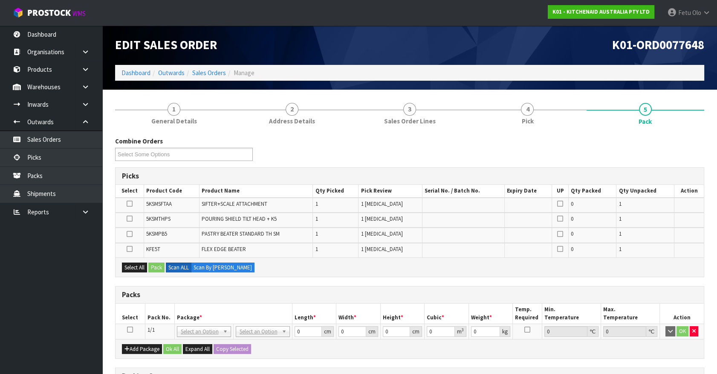
drag, startPoint x: 128, startPoint y: 329, endPoint x: 172, endPoint y: 321, distance: 44.7
click at [132, 329] on icon at bounding box center [130, 329] width 6 height 0
click at [172, 321] on th "Pack No." at bounding box center [159, 313] width 29 height 20
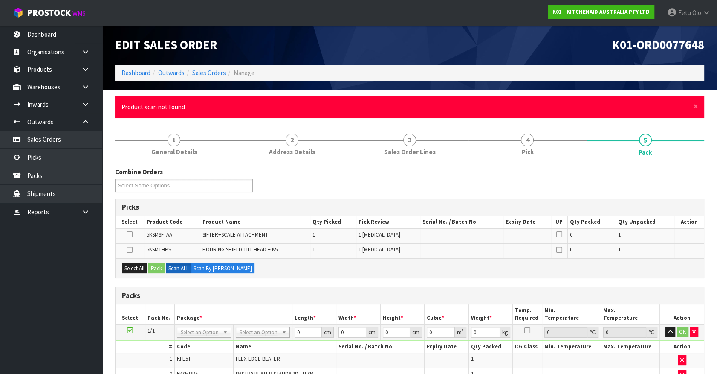
click at [691, 103] on div "× Close Product scan not found" at bounding box center [409, 107] width 589 height 22
click at [698, 107] on span "×" at bounding box center [695, 106] width 5 height 12
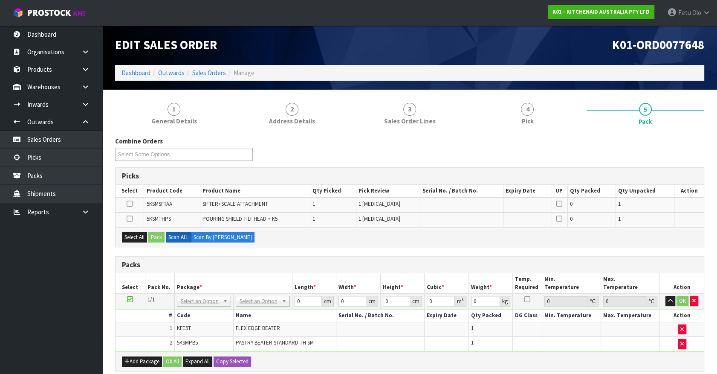
click at [150, 219] on span "5KSMTHPS" at bounding box center [158, 218] width 24 height 7
copy span "5KSMTHPS"
drag, startPoint x: 308, startPoint y: 260, endPoint x: 326, endPoint y: 288, distance: 33.4
click at [308, 261] on h3 "Packs" at bounding box center [410, 265] width 576 height 8
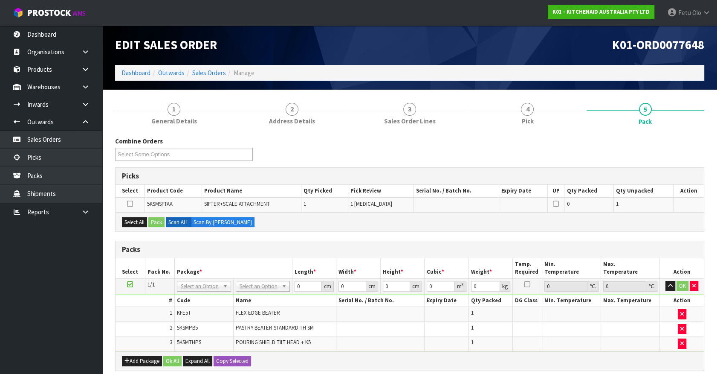
click at [192, 258] on th "Package *" at bounding box center [233, 268] width 118 height 20
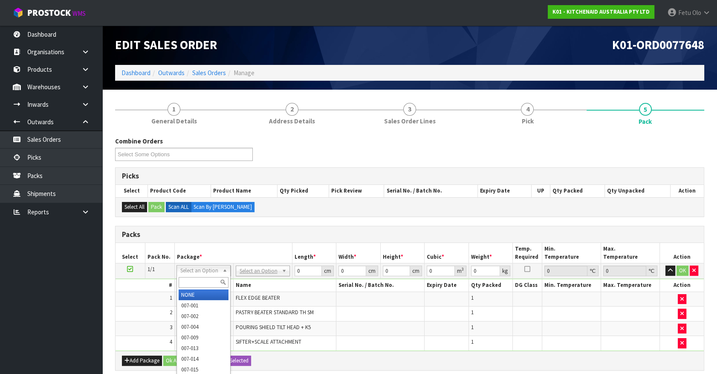
click at [204, 277] on input "text" at bounding box center [204, 282] width 50 height 11
type input "011"
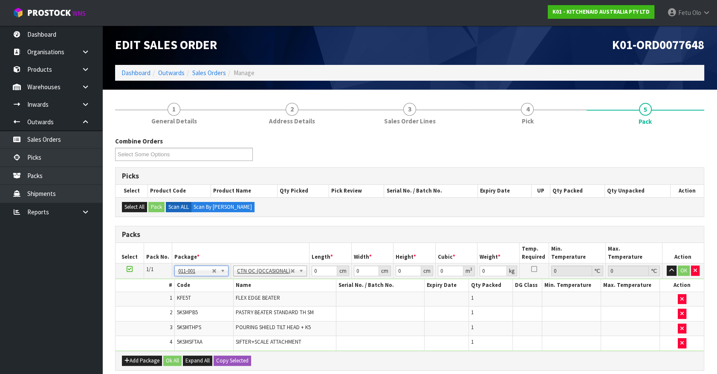
type input "1.237"
drag, startPoint x: 278, startPoint y: 277, endPoint x: 271, endPoint y: 279, distance: 7.0
click at [272, 279] on tbody "1/1 NONE 007-001 007-002 007-004 007-009 007-013 007-014 007-015 007-017 007-01…" at bounding box center [410, 306] width 588 height 87
type input "35"
type input "27"
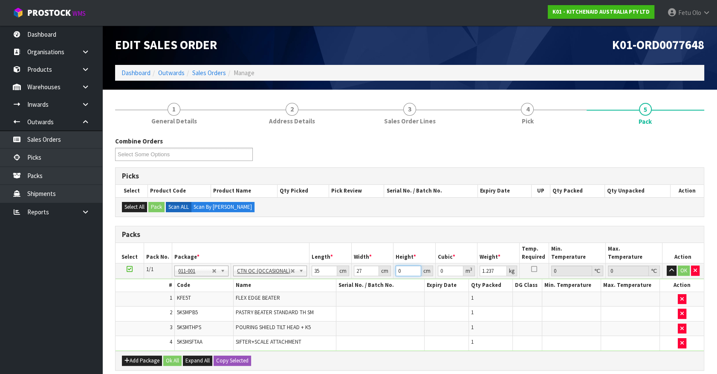
type input "3"
type input "0.002835"
type input "33"
type input "0.031185"
type input "33"
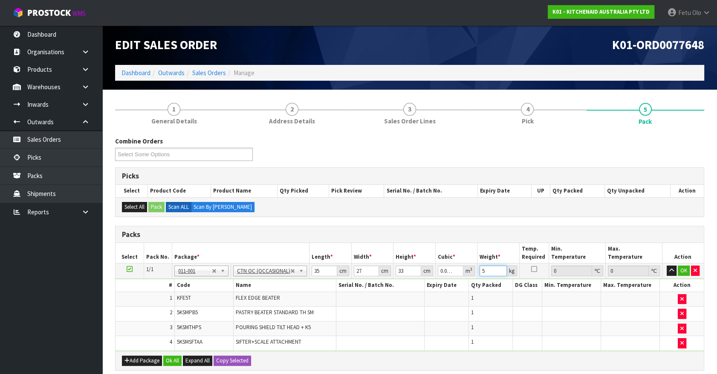
type input "5"
click button "OK" at bounding box center [684, 270] width 12 height 10
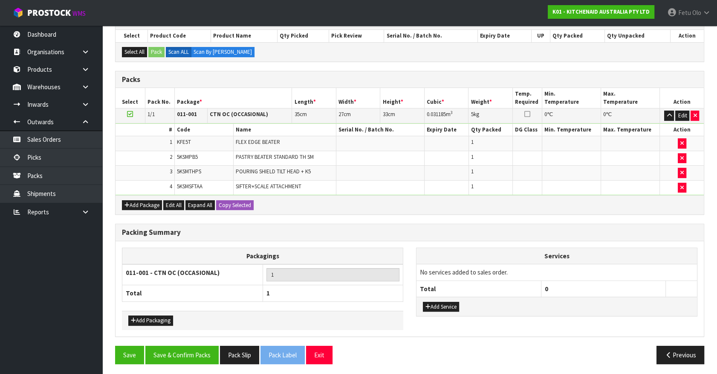
scroll to position [155, 0]
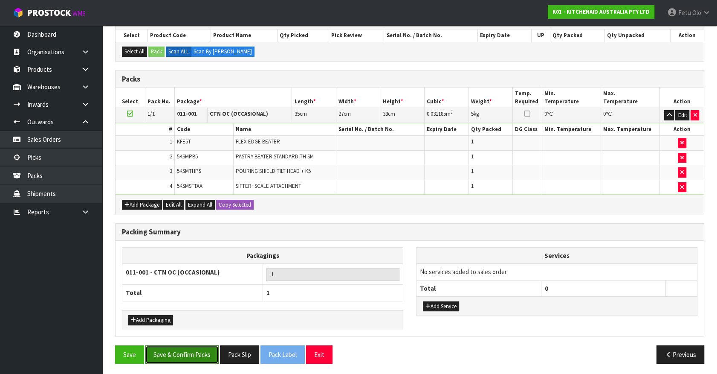
click at [175, 353] on button "Save & Confirm Packs" at bounding box center [181, 354] width 73 height 18
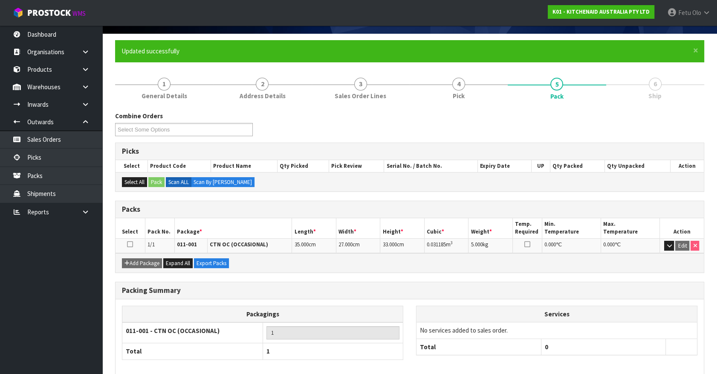
scroll to position [96, 0]
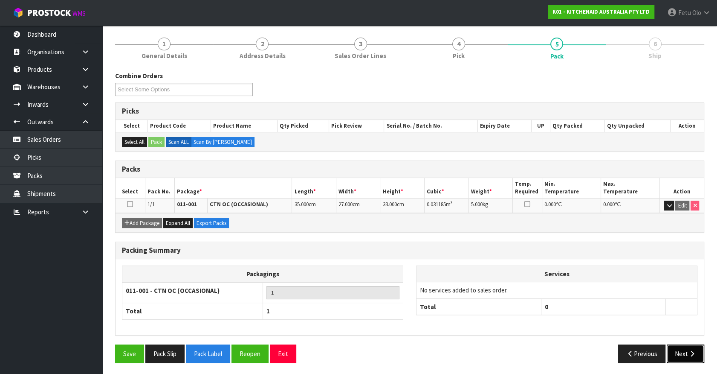
click at [687, 349] on button "Next" at bounding box center [686, 353] width 38 height 18
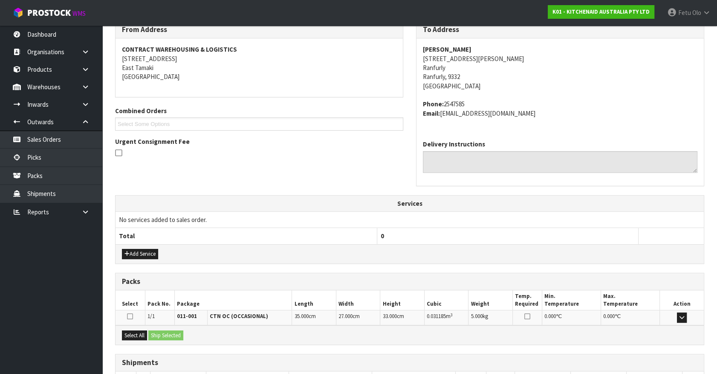
scroll to position [207, 0]
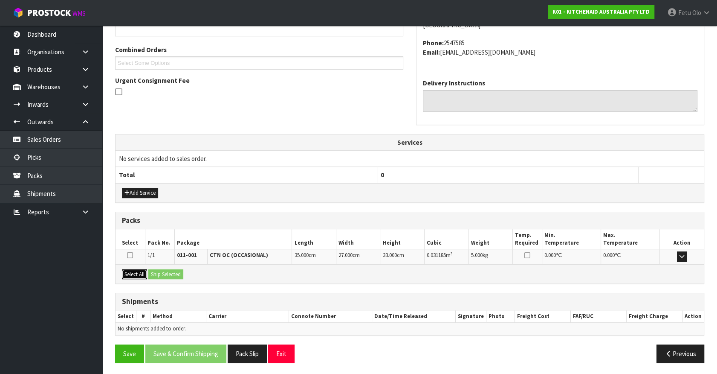
click at [133, 273] on button "Select All" at bounding box center [134, 274] width 25 height 10
click at [153, 273] on button "Ship Selected" at bounding box center [165, 274] width 35 height 10
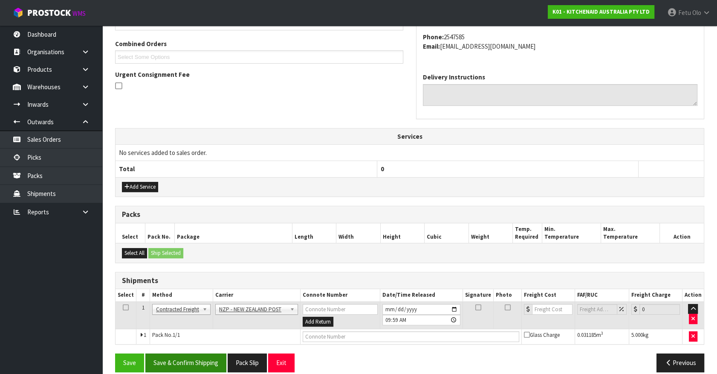
scroll to position [222, 0]
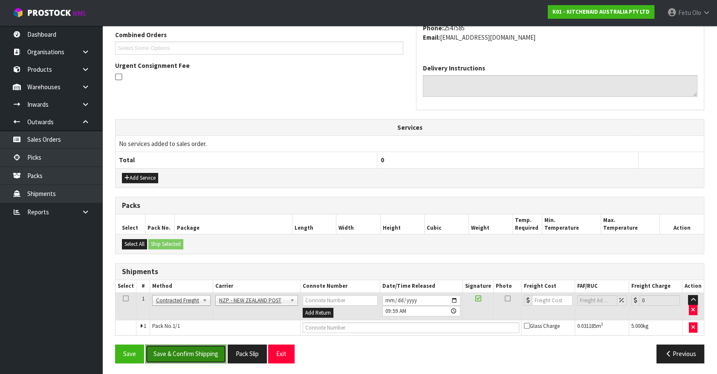
click at [183, 354] on button "Save & Confirm Shipping" at bounding box center [185, 353] width 81 height 18
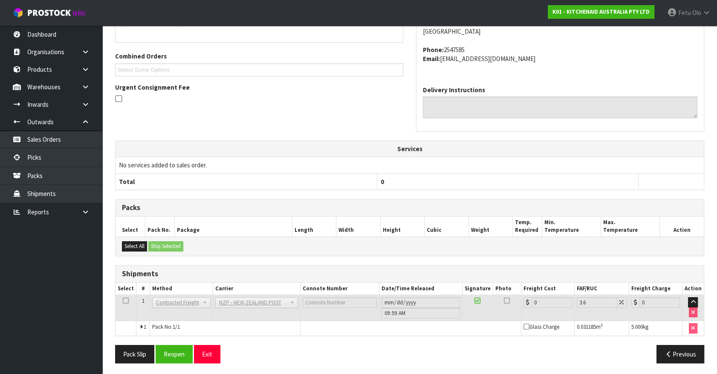
scroll to position [210, 0]
click at [159, 353] on button "Reopen" at bounding box center [174, 353] width 37 height 18
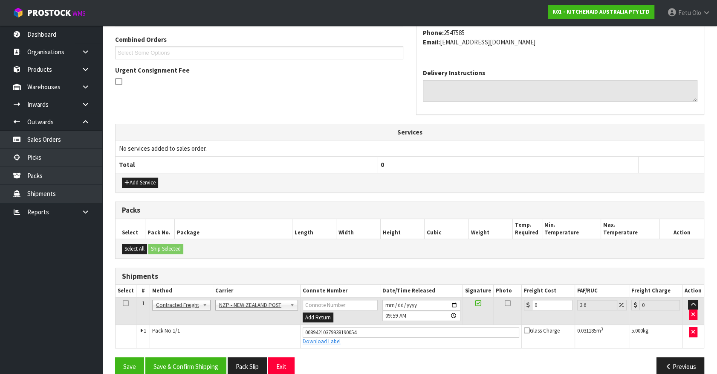
scroll to position [230, 0]
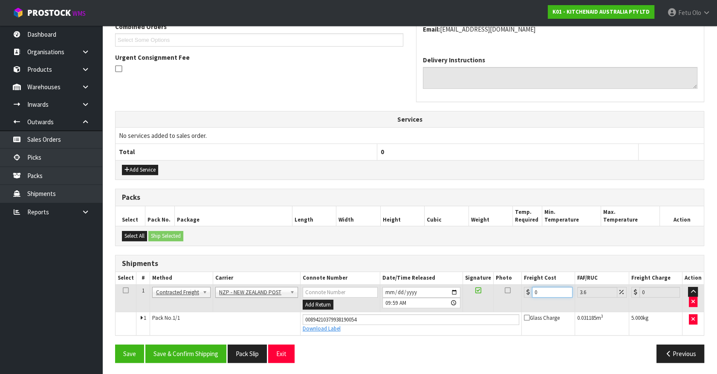
drag, startPoint x: 551, startPoint y: 292, endPoint x: 332, endPoint y: 310, distance: 219.1
click at [332, 310] on tbody "1 Client Local Pickup Customer Local Pickup Company Freight Contracted Freight …" at bounding box center [410, 309] width 588 height 50
type input "1"
type input "1.04"
type input "11"
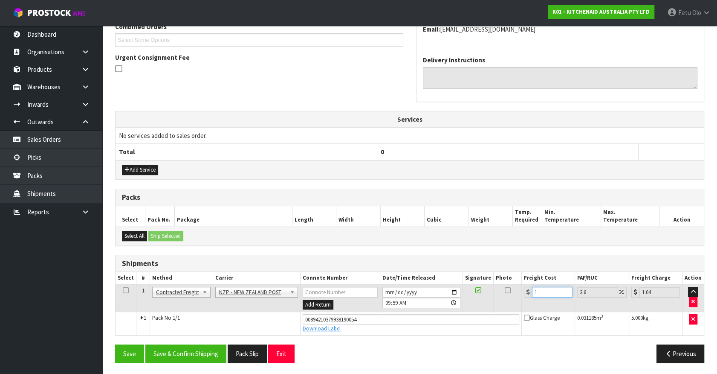
type input "11.4"
type input "11.6"
type input "12.02"
type input "11.61"
type input "12.03"
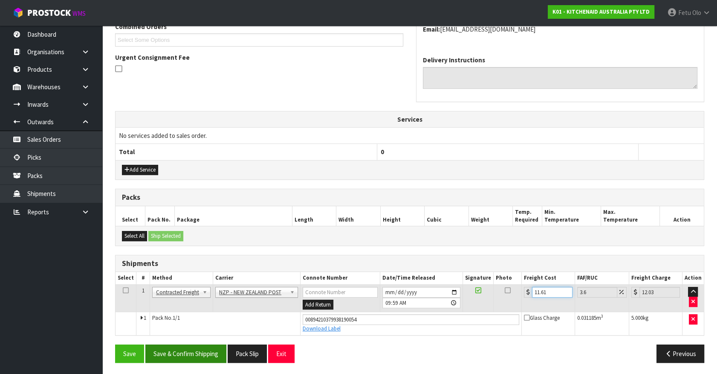
type input "11.61"
click at [174, 349] on button "Save & Confirm Shipping" at bounding box center [185, 353] width 81 height 18
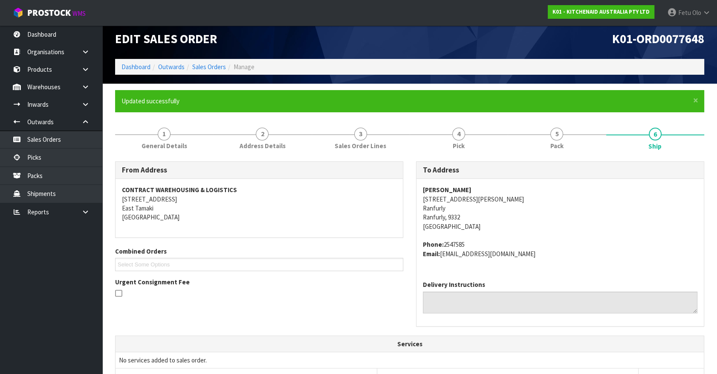
scroll to position [207, 0]
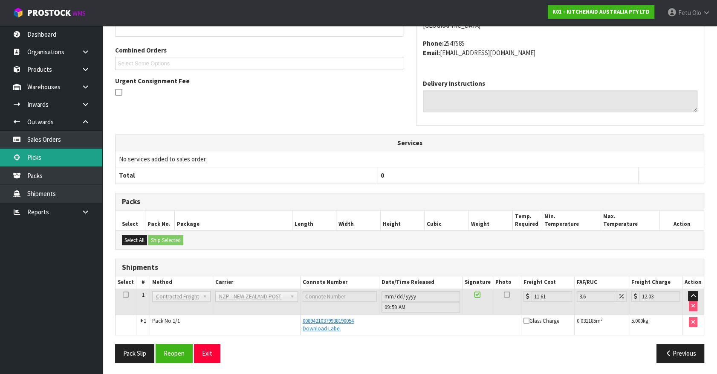
drag, startPoint x: 60, startPoint y: 158, endPoint x: 64, endPoint y: 157, distance: 4.3
click at [60, 158] on link "Picks" at bounding box center [51, 156] width 102 height 17
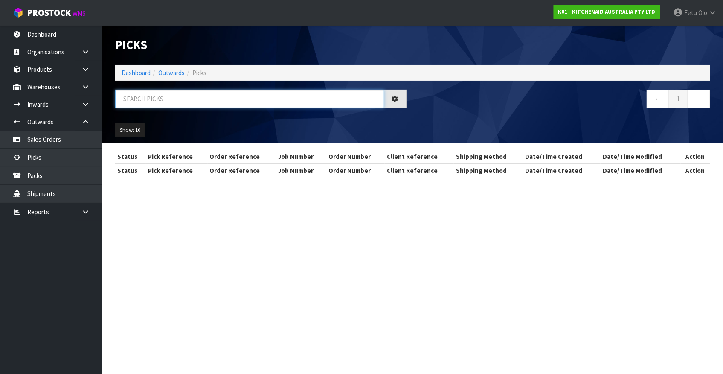
click at [190, 104] on input "text" at bounding box center [249, 99] width 269 height 18
type input "77698"
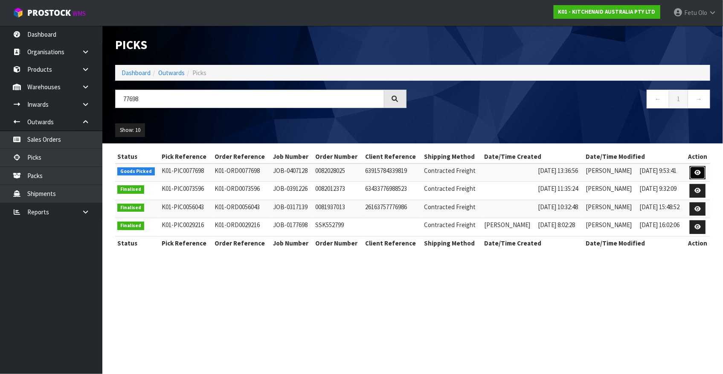
click at [696, 168] on link at bounding box center [698, 173] width 16 height 14
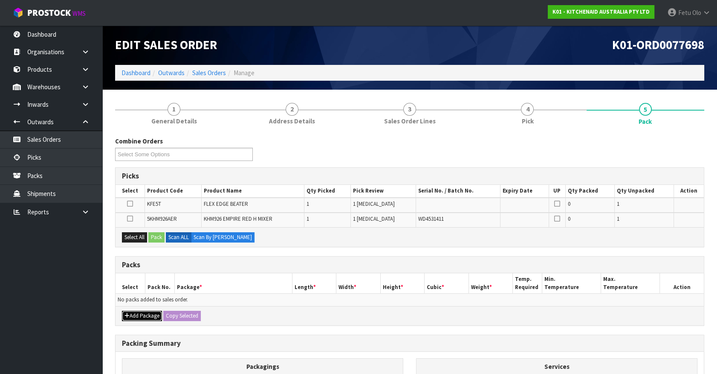
drag, startPoint x: 132, startPoint y: 312, endPoint x: 128, endPoint y: 307, distance: 6.4
click at [132, 312] on button "Add Package" at bounding box center [142, 315] width 40 height 10
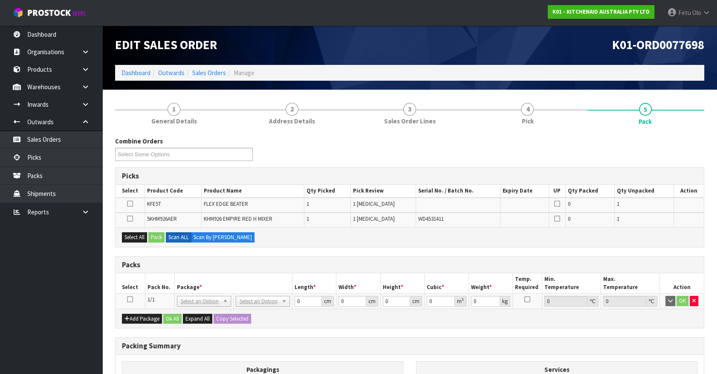
click at [128, 299] on icon at bounding box center [130, 299] width 6 height 0
click at [57, 307] on ul "Dashboard Organisations Clients Consignees Carriers Products Categories Serial …" at bounding box center [51, 200] width 102 height 348
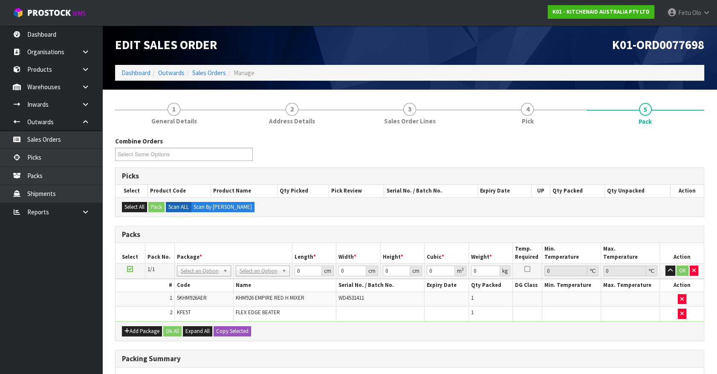
drag, startPoint x: 197, startPoint y: 269, endPoint x: 193, endPoint y: 282, distance: 13.9
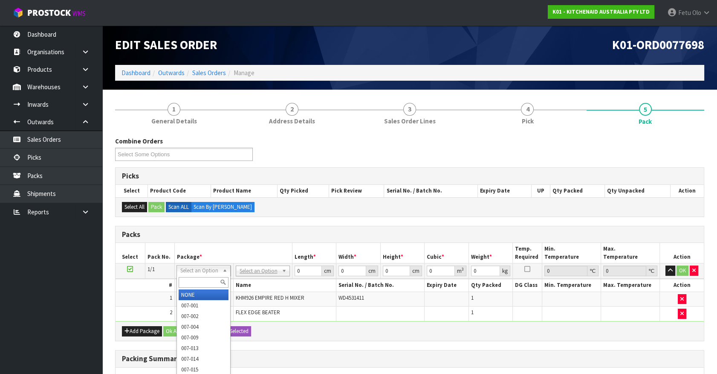
click at [191, 284] on input "text" at bounding box center [204, 282] width 50 height 11
type input "011"
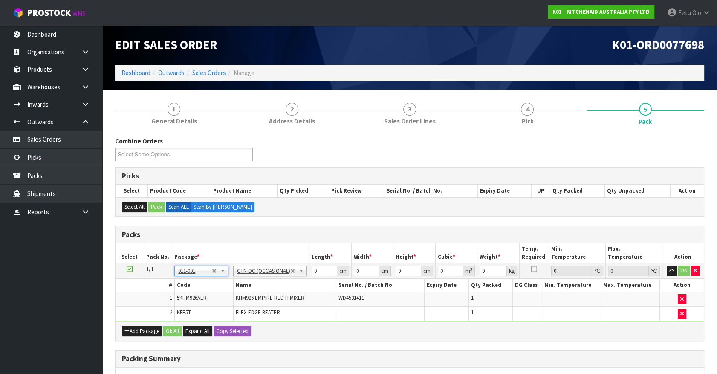
type input "1.82"
drag, startPoint x: 264, startPoint y: 280, endPoint x: 230, endPoint y: 288, distance: 35.1
click at [230, 288] on tbody "1/1 NONE 007-001 007-002 007-004 007-009 007-013 007-014 007-015 007-017 007-01…" at bounding box center [410, 292] width 588 height 58
type input "30"
type input "20"
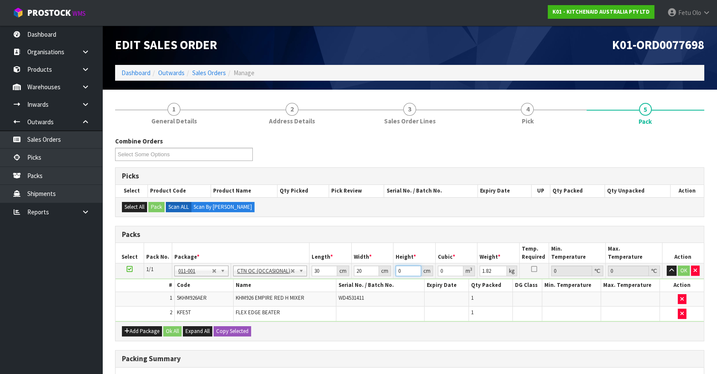
type input "2"
type input "0.0012"
type input "22"
type input "0.0132"
type input "22"
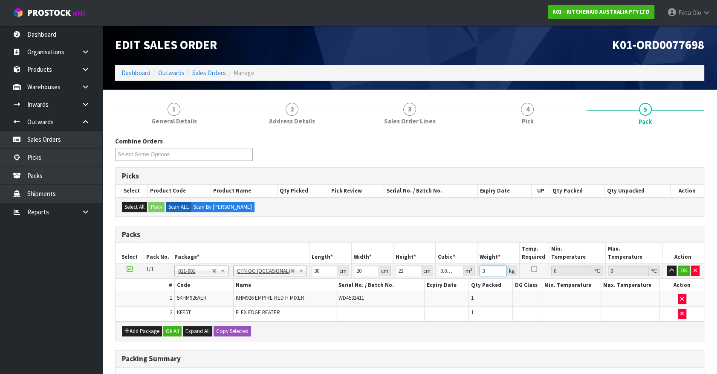
type input "3"
click button "OK" at bounding box center [684, 270] width 12 height 10
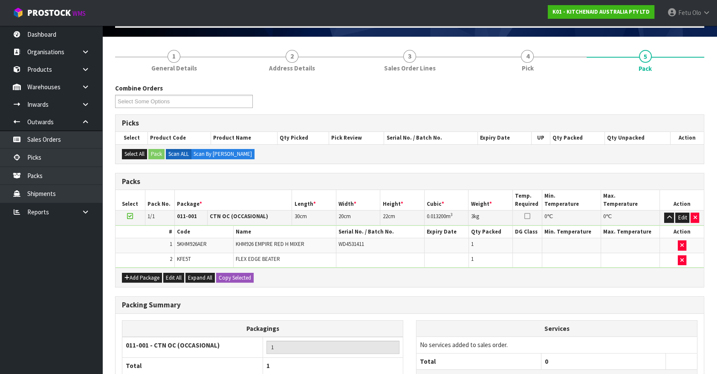
scroll to position [126, 0]
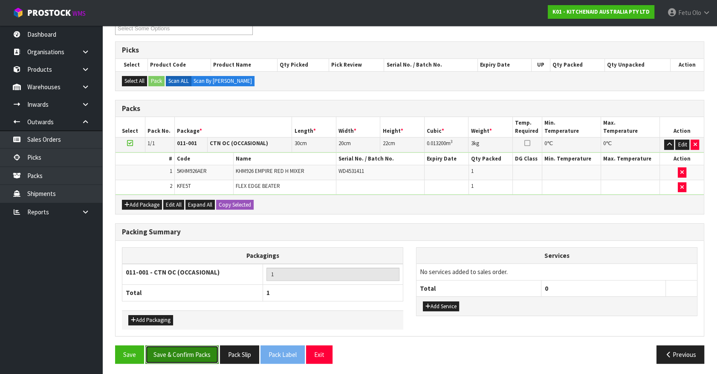
click at [200, 352] on button "Save & Confirm Packs" at bounding box center [181, 354] width 73 height 18
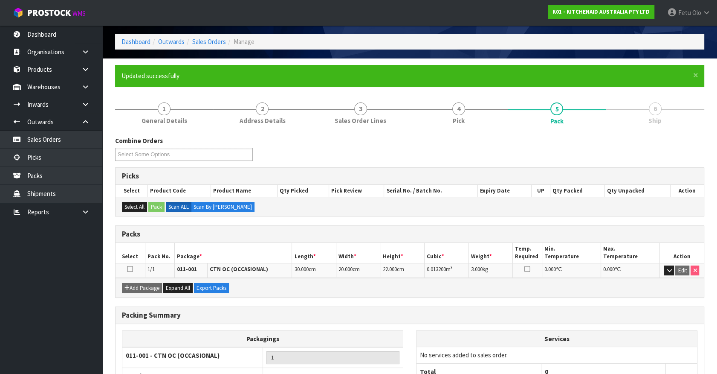
scroll to position [96, 0]
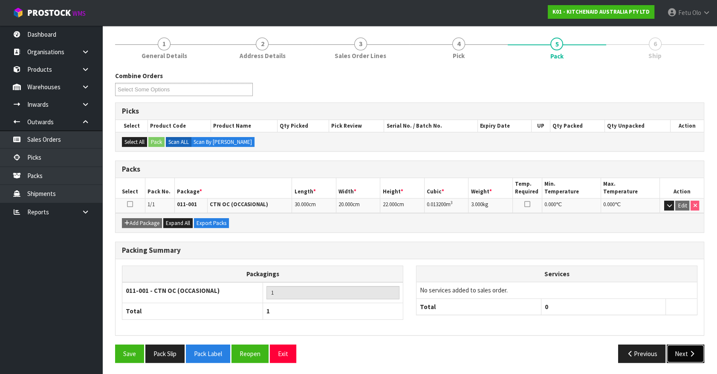
click at [690, 345] on button "Next" at bounding box center [686, 353] width 38 height 18
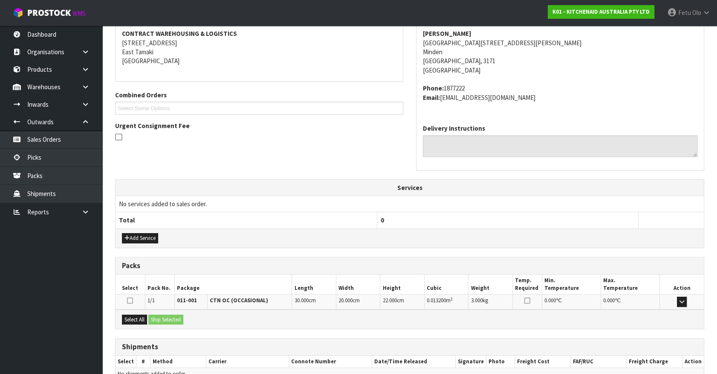
scroll to position [207, 0]
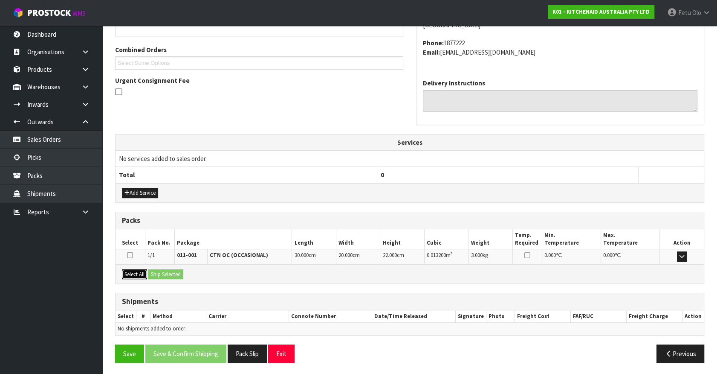
click at [134, 273] on button "Select All" at bounding box center [134, 274] width 25 height 10
click at [173, 273] on button "Ship Selected" at bounding box center [165, 274] width 35 height 10
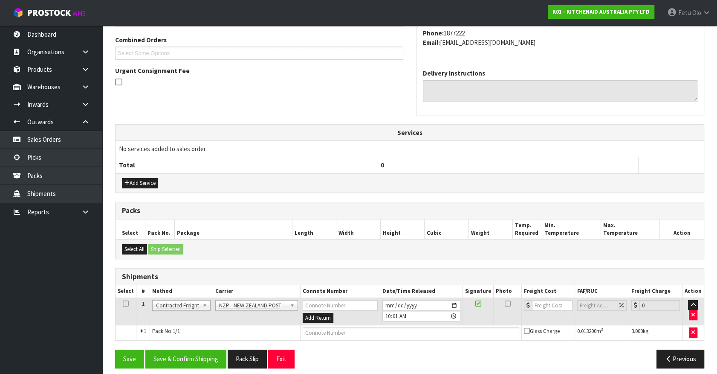
scroll to position [222, 0]
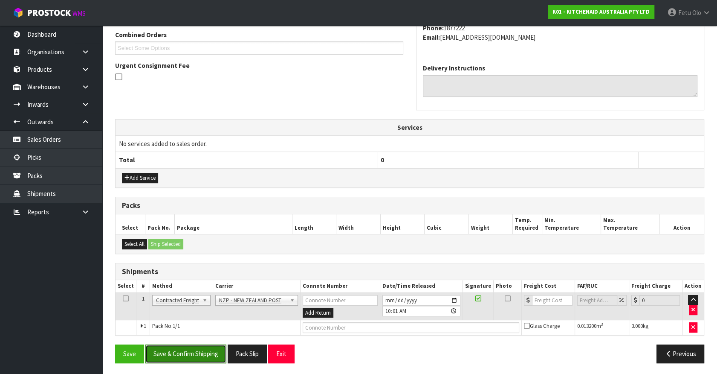
click at [202, 346] on button "Save & Confirm Shipping" at bounding box center [185, 353] width 81 height 18
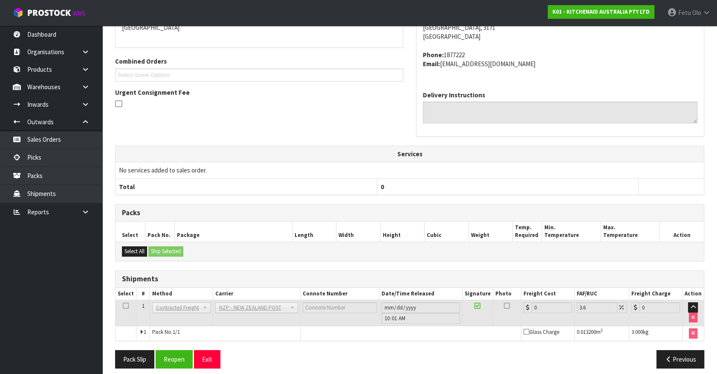
scroll to position [210, 0]
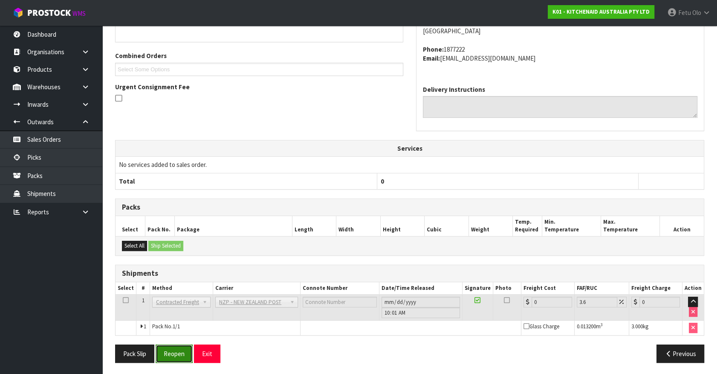
click at [173, 354] on button "Reopen" at bounding box center [174, 353] width 37 height 18
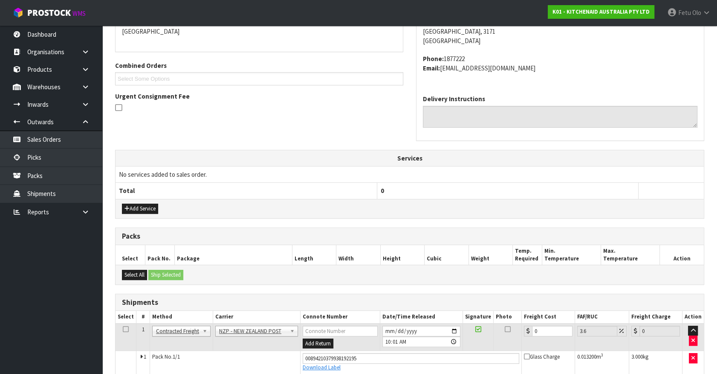
scroll to position [201, 0]
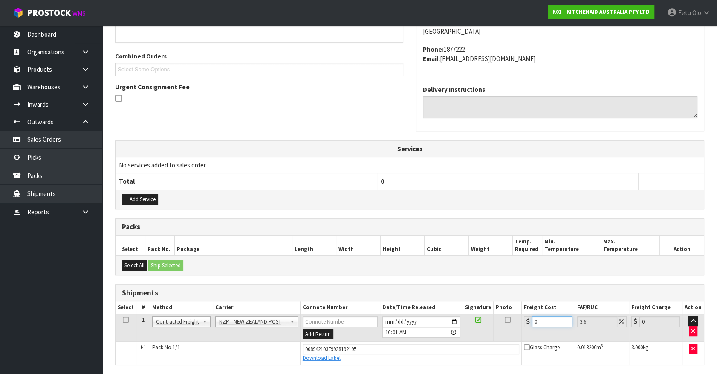
drag, startPoint x: 537, startPoint y: 323, endPoint x: 333, endPoint y: 342, distance: 205.6
click at [333, 342] on tbody "1 Client Local Pickup Customer Local Pickup Company Freight Contracted Freight …" at bounding box center [410, 338] width 588 height 50
type input "1"
type input "1.04"
type input "11"
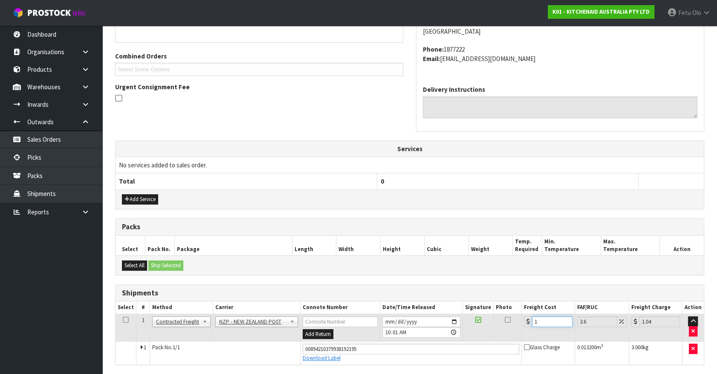
type input "11.4"
type input "11.9"
type input "12.33"
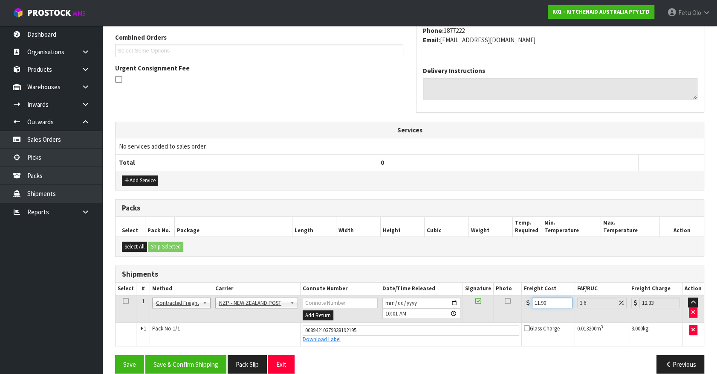
scroll to position [230, 0]
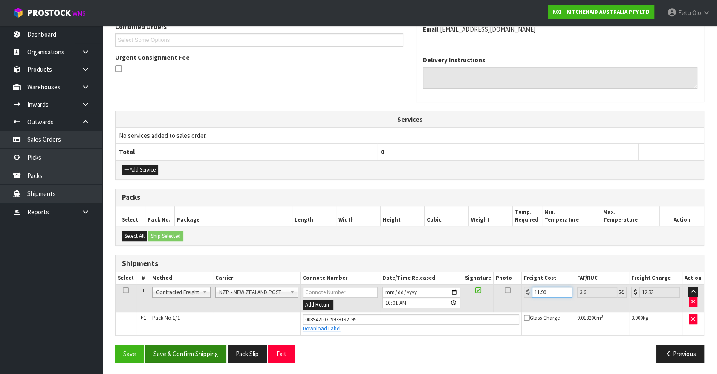
type input "11.90"
click at [206, 357] on button "Save & Confirm Shipping" at bounding box center [185, 353] width 81 height 18
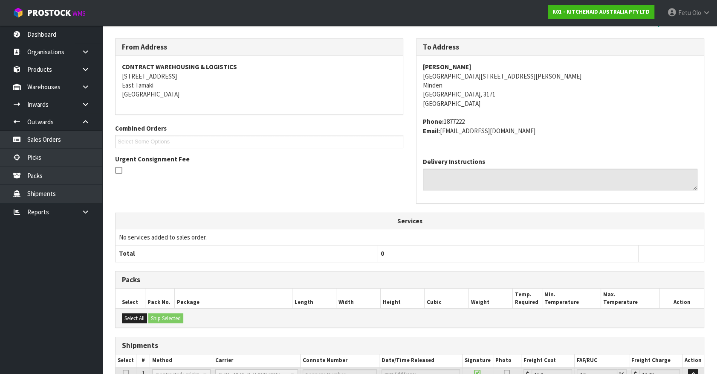
scroll to position [207, 0]
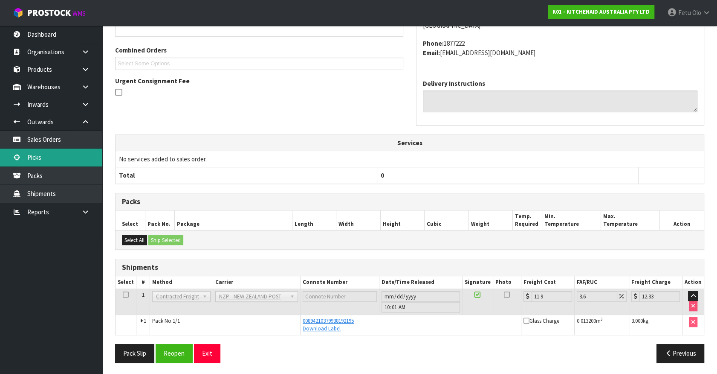
drag, startPoint x: 34, startPoint y: 158, endPoint x: 46, endPoint y: 158, distance: 12.4
click at [34, 158] on link "Picks" at bounding box center [51, 156] width 102 height 17
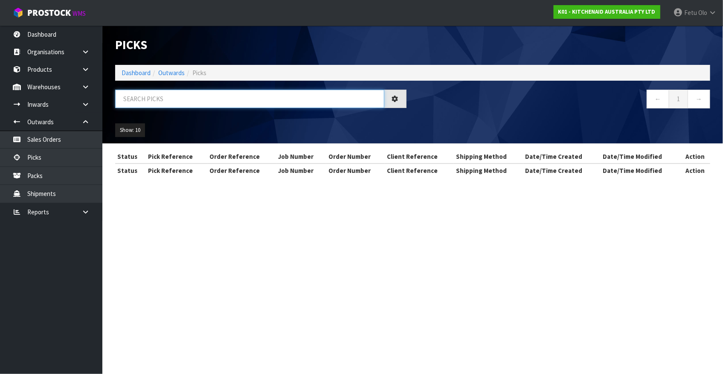
click at [183, 100] on input "text" at bounding box center [249, 99] width 269 height 18
type input "77666"
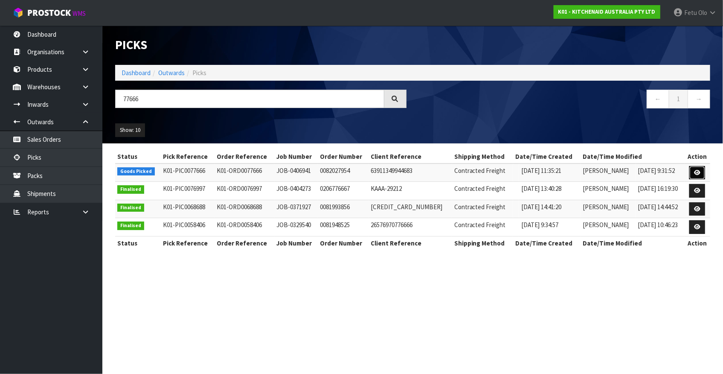
click at [693, 172] on link at bounding box center [697, 173] width 16 height 14
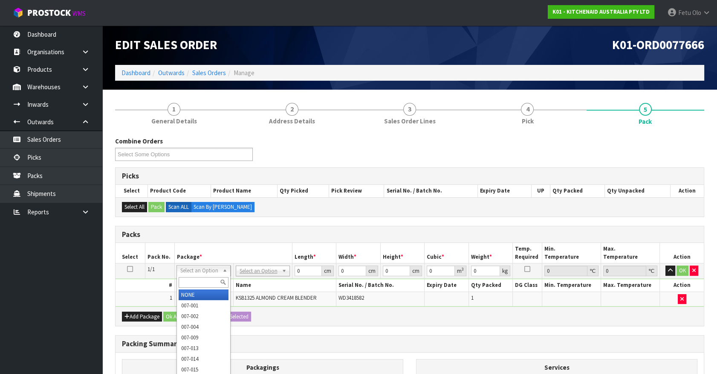
drag, startPoint x: 212, startPoint y: 268, endPoint x: 196, endPoint y: 275, distance: 17.9
click at [196, 275] on div at bounding box center [203, 282] width 53 height 14
click at [195, 276] on div at bounding box center [203, 282] width 53 height 14
click at [196, 279] on input "text" at bounding box center [204, 282] width 50 height 11
type input "011"
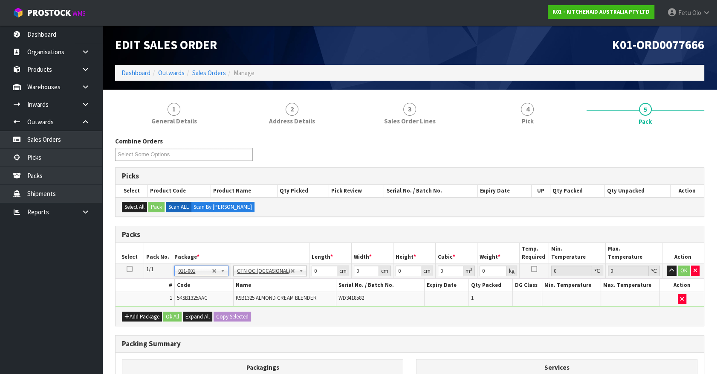
type input "3.95"
drag, startPoint x: 238, startPoint y: 286, endPoint x: 230, endPoint y: 290, distance: 9.0
drag, startPoint x: 230, startPoint y: 290, endPoint x: 314, endPoint y: 304, distance: 85.2
click at [311, 317] on div "Add Package Ok All Expand All Copy Selected" at bounding box center [410, 315] width 588 height 19
drag, startPoint x: 323, startPoint y: 269, endPoint x: 227, endPoint y: 292, distance: 98.7
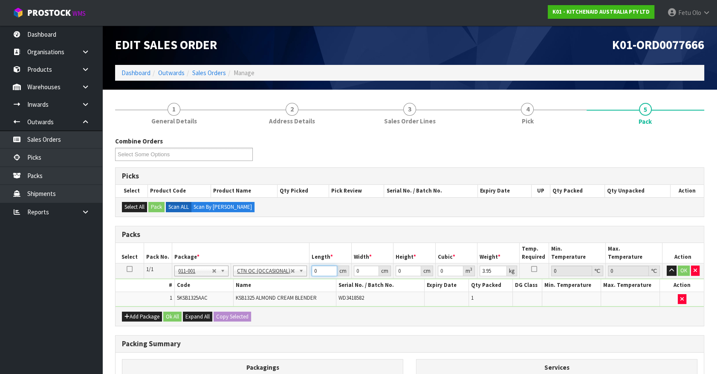
click at [227, 292] on tbody "1/1 NONE 007-001 007-002 007-004 007-009 007-013 007-014 007-015 007-017 007-01…" at bounding box center [410, 284] width 588 height 43
type input "54"
type input "30"
type input "2"
type input "0.00324"
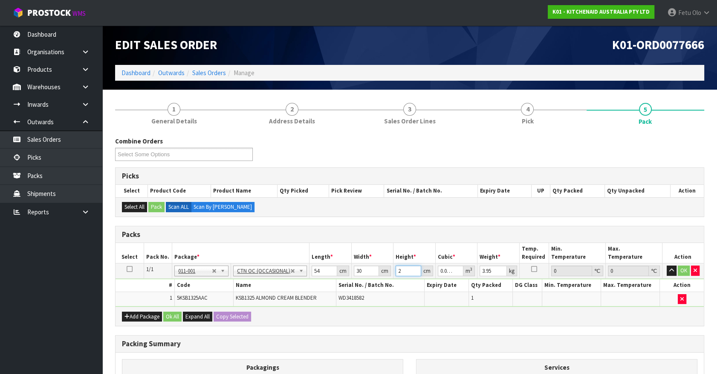
type input "29"
type input "0.04698"
type input "29"
type input "5"
click button "OK" at bounding box center [684, 270] width 12 height 10
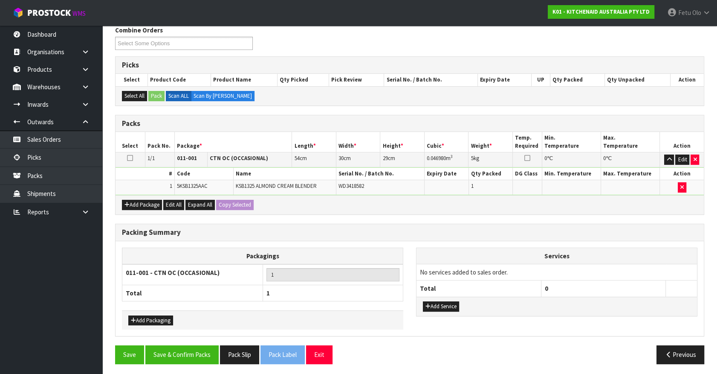
scroll to position [111, 0]
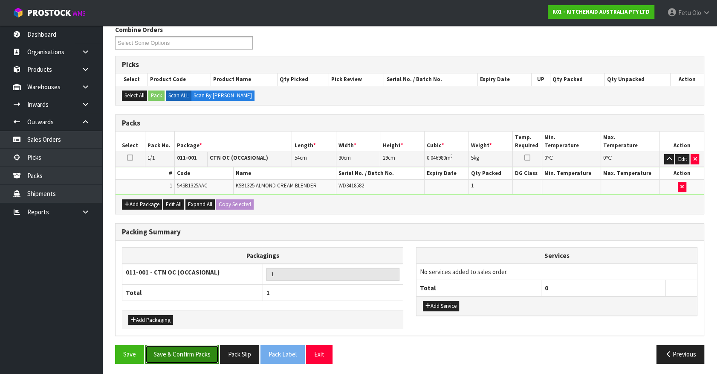
click at [194, 348] on button "Save & Confirm Packs" at bounding box center [181, 354] width 73 height 18
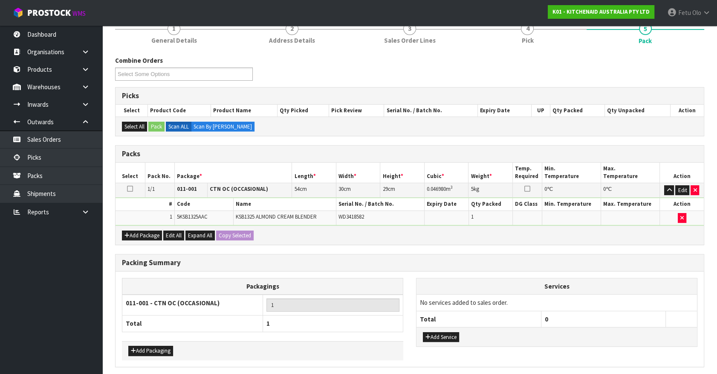
scroll to position [0, 0]
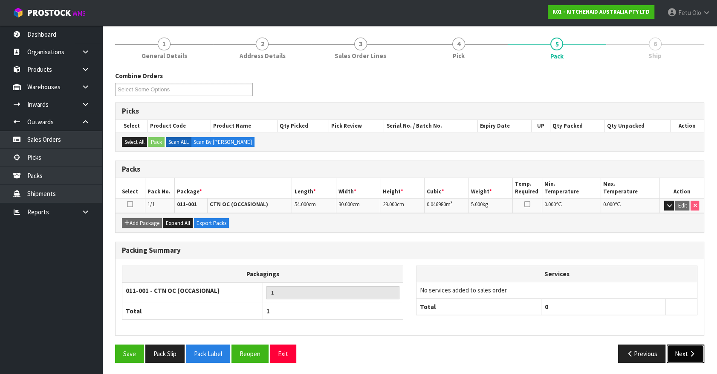
click at [669, 350] on button "Next" at bounding box center [686, 353] width 38 height 18
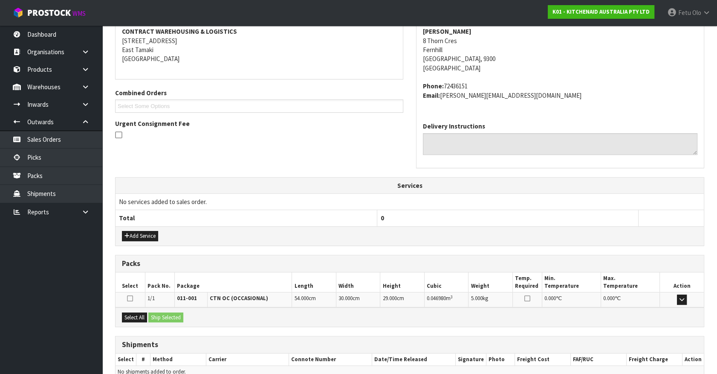
scroll to position [207, 0]
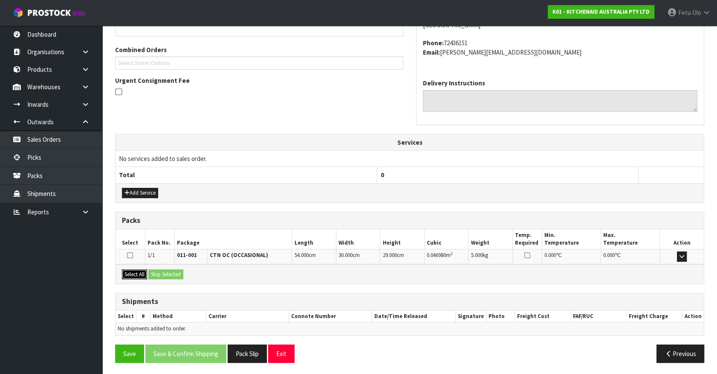
click at [136, 271] on button "Select All" at bounding box center [134, 274] width 25 height 10
click at [158, 271] on button "Ship Selected" at bounding box center [165, 274] width 35 height 10
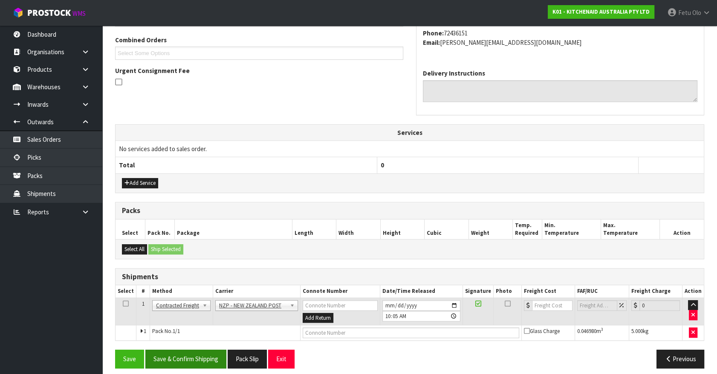
scroll to position [222, 0]
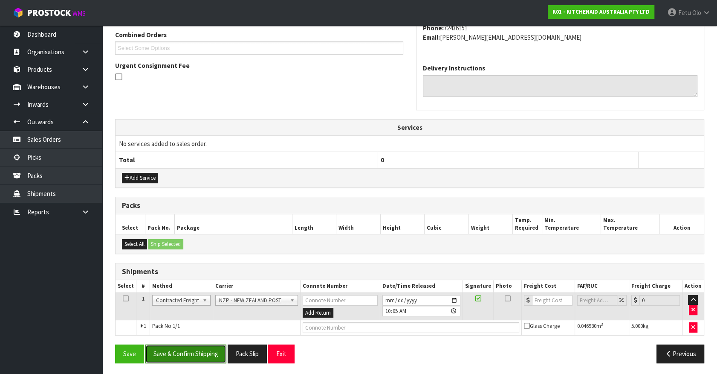
click at [198, 351] on button "Save & Confirm Shipping" at bounding box center [185, 353] width 81 height 18
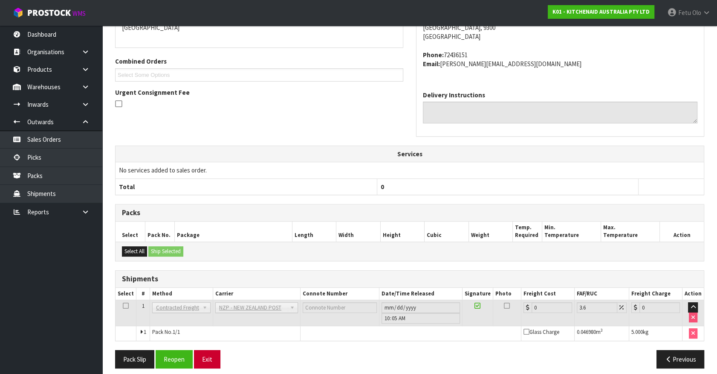
scroll to position [210, 0]
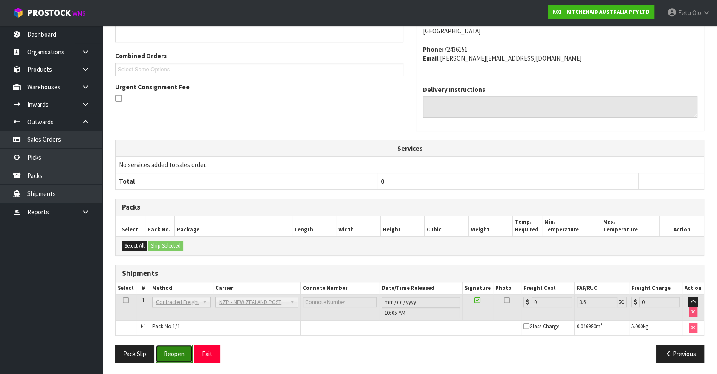
click at [185, 357] on button "Reopen" at bounding box center [174, 353] width 37 height 18
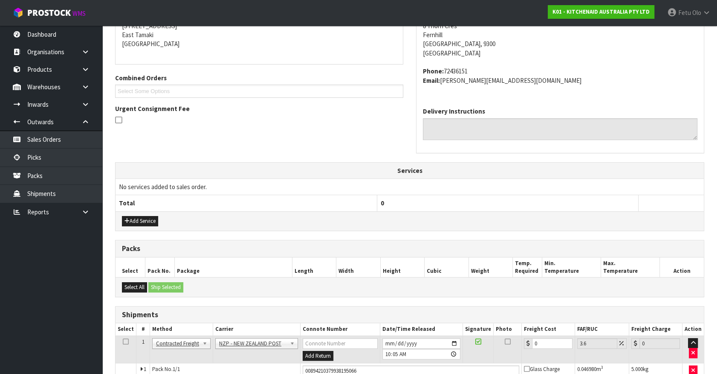
scroll to position [201, 0]
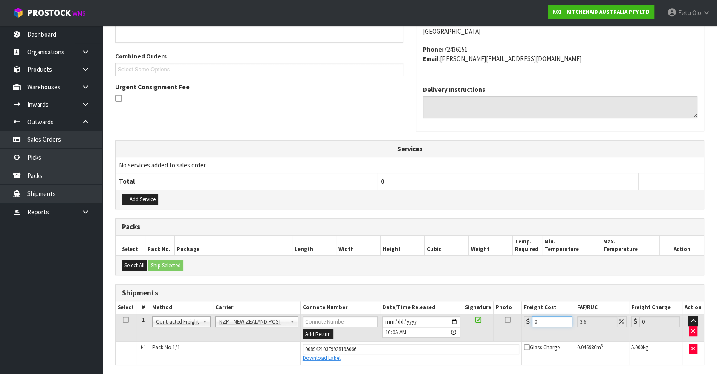
drag, startPoint x: 516, startPoint y: 322, endPoint x: 409, endPoint y: 323, distance: 107.5
click at [409, 323] on tr "1 Client Local Pickup Customer Local Pickup Company Freight Contracted Freight …" at bounding box center [410, 327] width 588 height 28
type input "1"
type input "1.04"
type input "11"
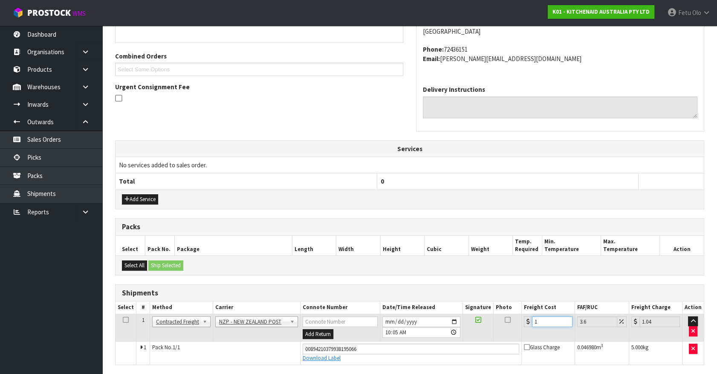
type input "11.4"
type input "113"
type input "117.07"
type input "1136"
type input "1176.9"
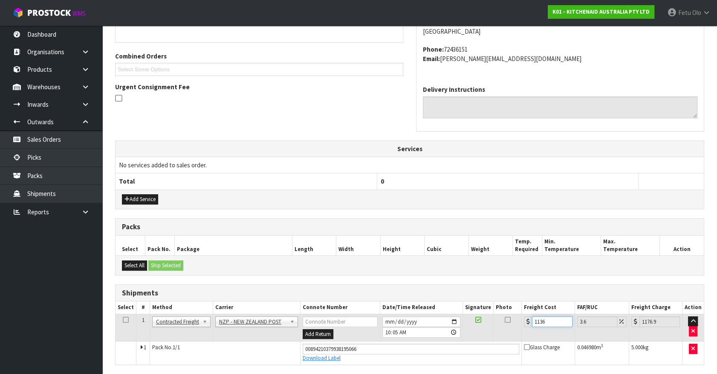
type input "11361"
type input "11770"
type input "1136"
type input "1176.9"
type input "113"
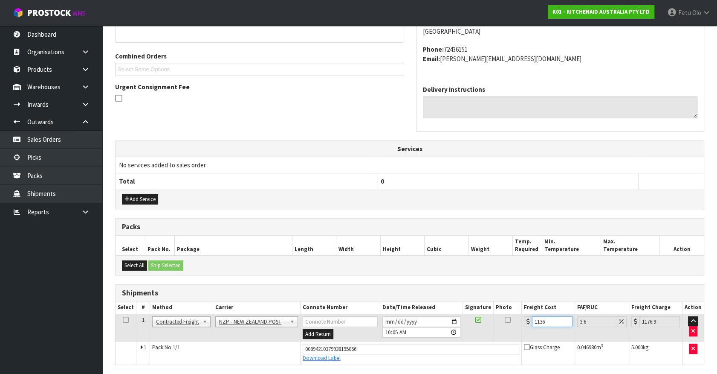
type input "117.07"
type input "11"
type input "11.4"
type input "11.6"
type input "12.02"
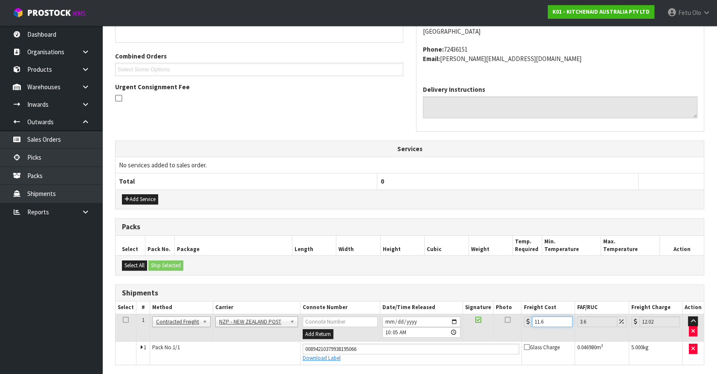
type input "11.61"
type input "12.03"
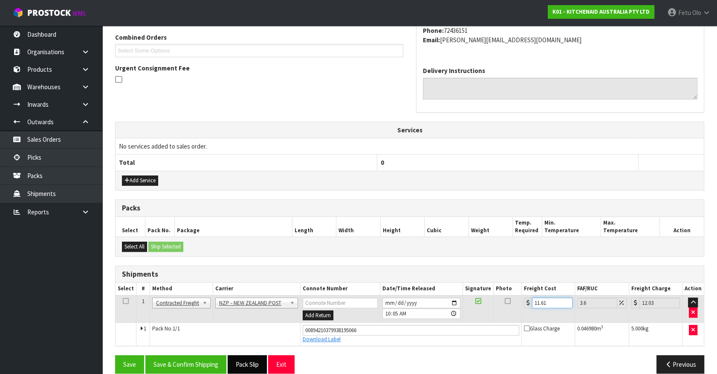
scroll to position [230, 0]
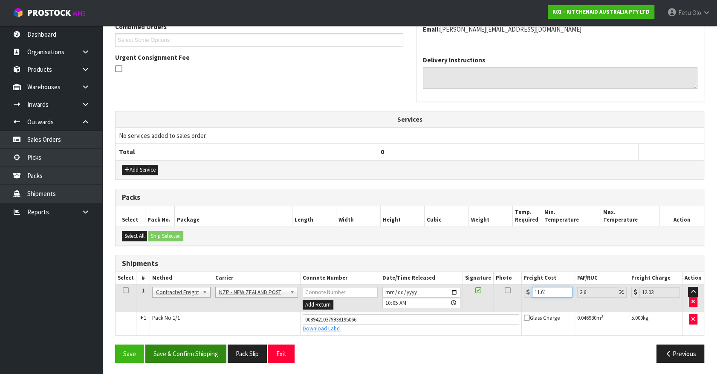
type input "11.61"
click at [202, 352] on button "Save & Confirm Shipping" at bounding box center [185, 353] width 81 height 18
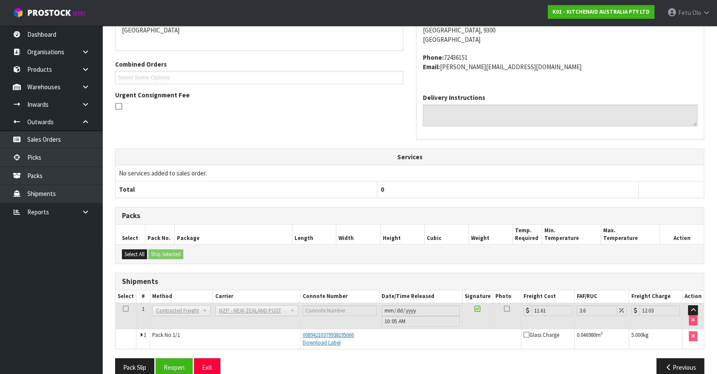
scroll to position [168, 0]
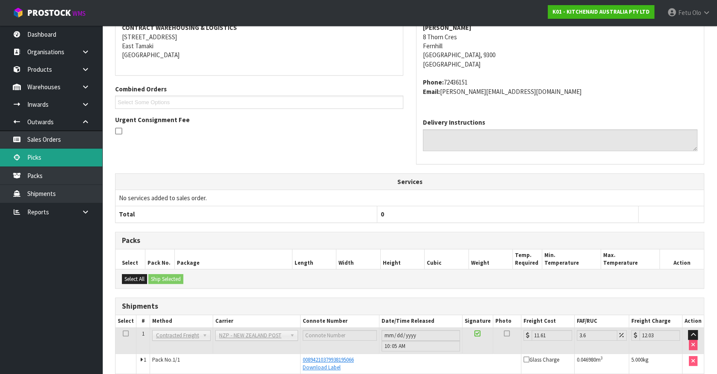
click at [33, 158] on link "Picks" at bounding box center [51, 156] width 102 height 17
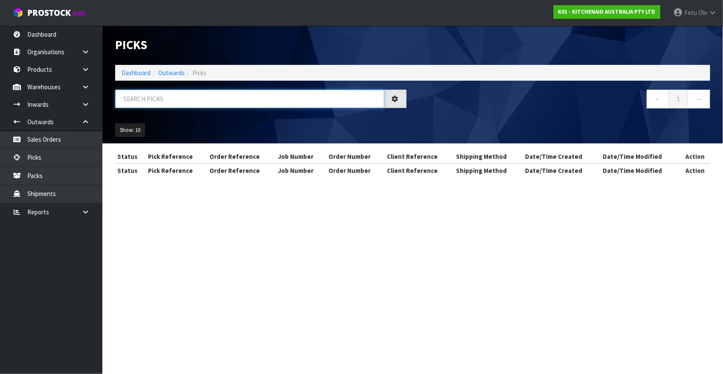
click at [133, 102] on input "text" at bounding box center [249, 99] width 269 height 18
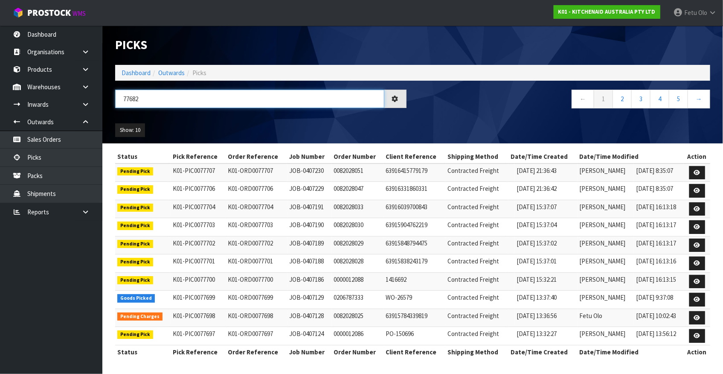
type input "77682"
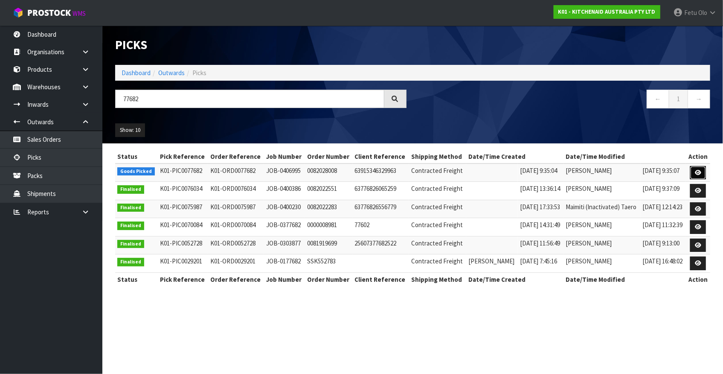
click at [701, 172] on icon at bounding box center [698, 173] width 6 height 6
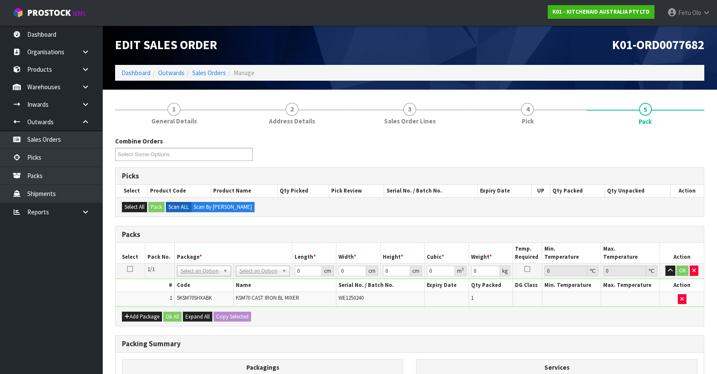
click at [243, 264] on td "No Packaging Cartons PLT GEN120 (1200 X 1000) PLT ONE WAY SKID CHEP HIRE PALLET…" at bounding box center [262, 270] width 59 height 15
drag, startPoint x: 245, startPoint y: 266, endPoint x: 251, endPoint y: 287, distance: 21.7
drag, startPoint x: 303, startPoint y: 271, endPoint x: 255, endPoint y: 279, distance: 48.8
click at [253, 279] on tbody "1/1 NONE 007-001 007-002 007-004 007-009 007-013 007-014 007-015 007-017 007-01…" at bounding box center [410, 284] width 588 height 43
type input "45"
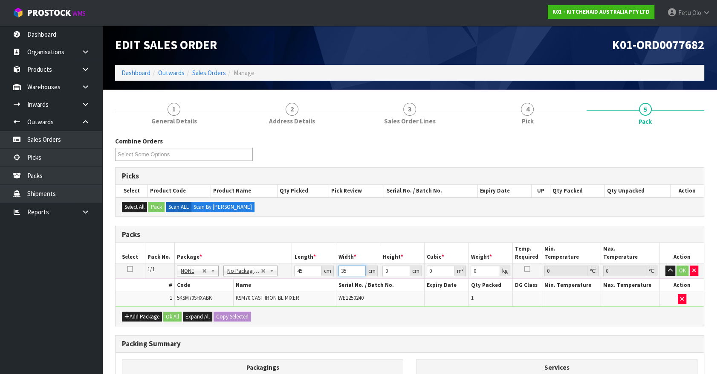
type input "35"
type input "5"
type input "0.007875"
type input "51"
type input "0.080325"
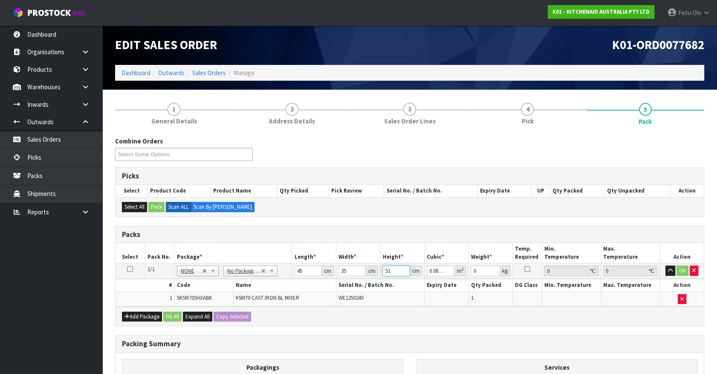
type input "51"
type input "17"
click button "OK" at bounding box center [683, 270] width 12 height 10
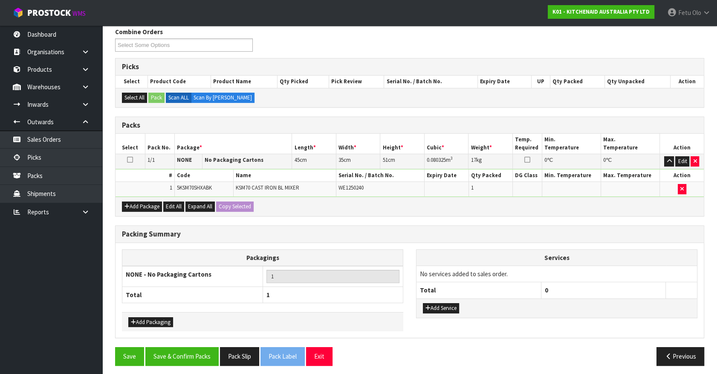
scroll to position [111, 0]
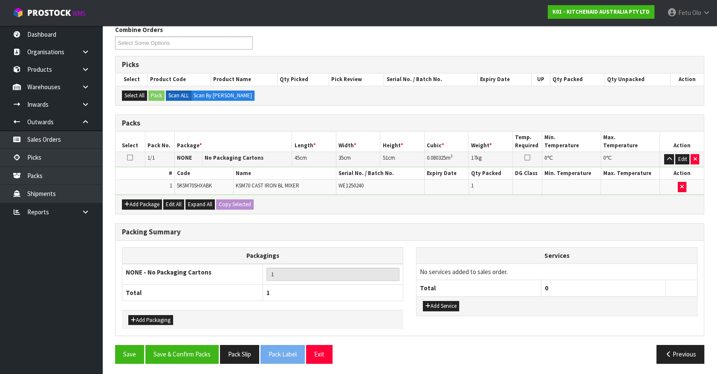
click at [202, 363] on div "Save Save & Confirm Packs Pack Slip Pack Label Exit Previous" at bounding box center [410, 357] width 602 height 25
click at [201, 355] on button "Save & Confirm Packs" at bounding box center [181, 354] width 73 height 18
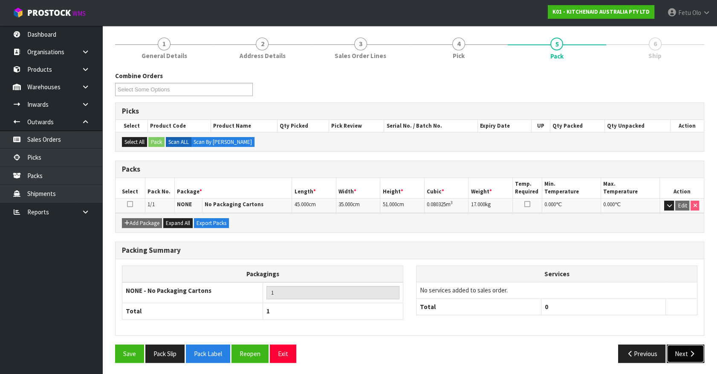
drag, startPoint x: 680, startPoint y: 346, endPoint x: 674, endPoint y: 345, distance: 6.0
click at [674, 345] on button "Next" at bounding box center [686, 353] width 38 height 18
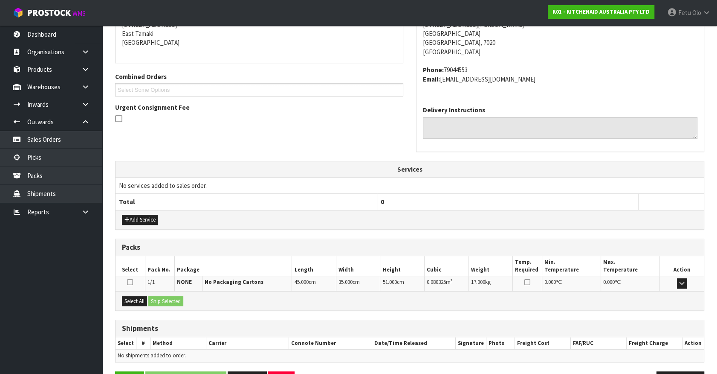
scroll to position [207, 0]
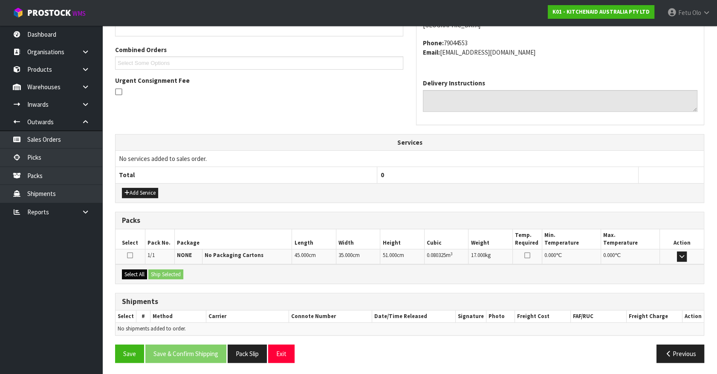
click at [139, 269] on div "Select All Ship Selected" at bounding box center [410, 273] width 588 height 19
click at [141, 269] on button "Select All" at bounding box center [134, 274] width 25 height 10
drag, startPoint x: 156, startPoint y: 270, endPoint x: 161, endPoint y: 272, distance: 6.1
click at [158, 271] on button "Ship Selected" at bounding box center [165, 274] width 35 height 10
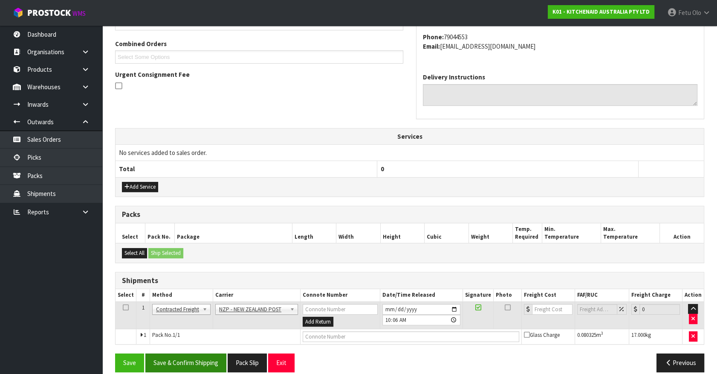
scroll to position [222, 0]
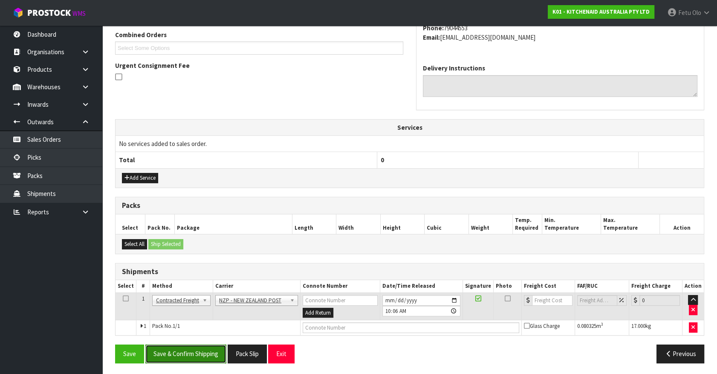
click at [180, 354] on button "Save & Confirm Shipping" at bounding box center [185, 353] width 81 height 18
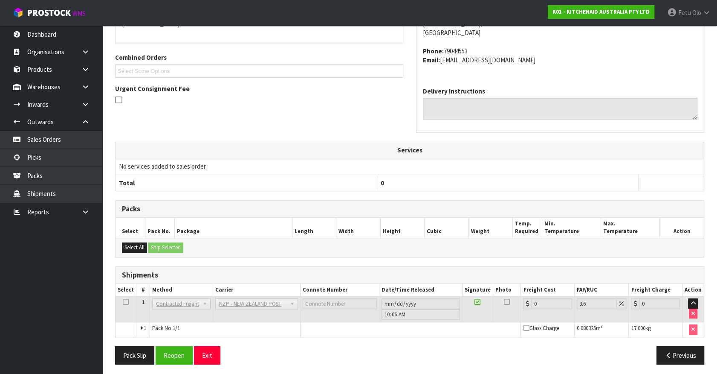
scroll to position [210, 0]
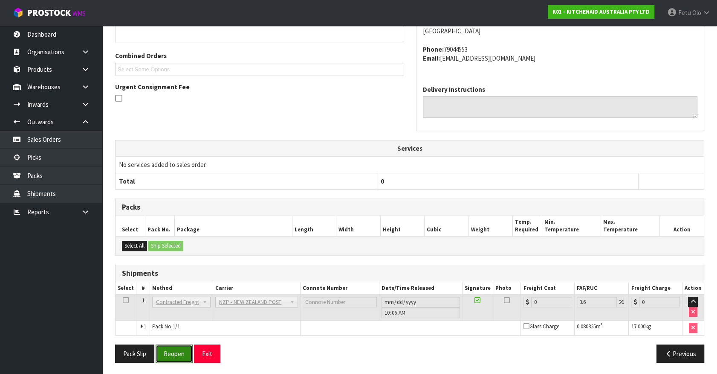
click at [178, 347] on button "Reopen" at bounding box center [174, 353] width 37 height 18
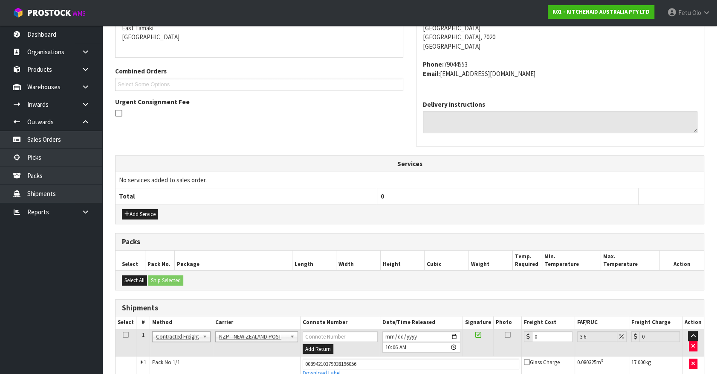
scroll to position [201, 0]
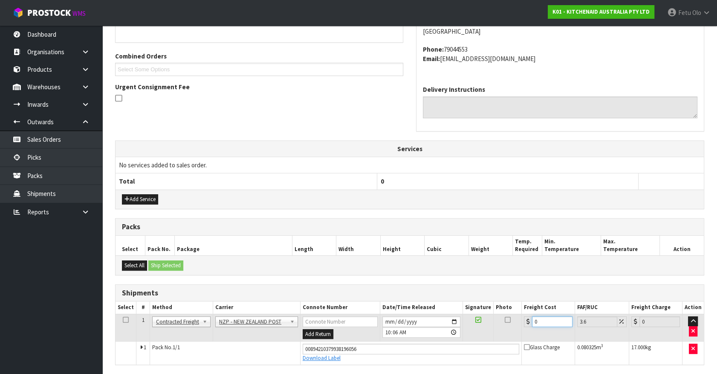
drag, startPoint x: 545, startPoint y: 321, endPoint x: 422, endPoint y: 345, distance: 126.0
click at [422, 345] on tbody "1 Client Local Pickup Customer Local Pickup Company Freight Contracted Freight …" at bounding box center [410, 338] width 588 height 50
type input "2"
type input "2.07"
type input "23"
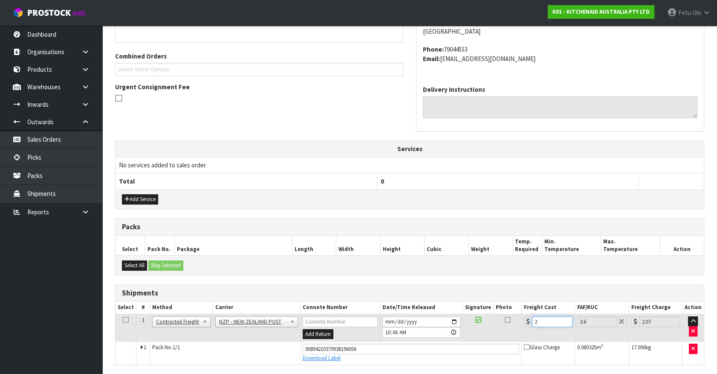
type input "23.83"
type input "23.2"
type input "24.04"
type input "23.28"
type input "24.12"
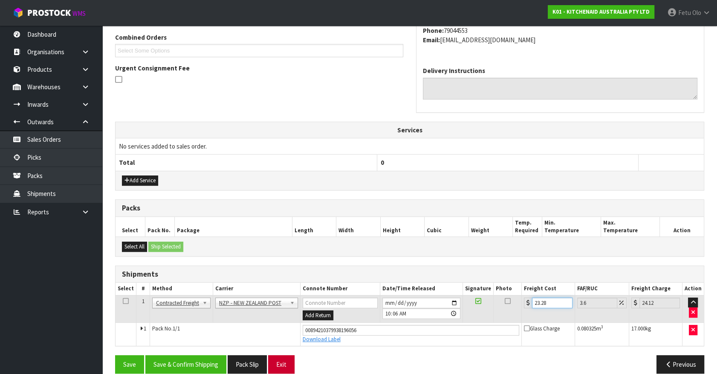
scroll to position [230, 0]
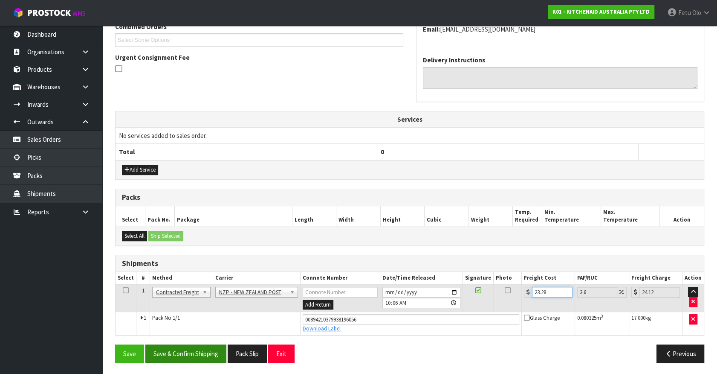
type input "23.28"
click at [211, 351] on button "Save & Confirm Shipping" at bounding box center [185, 353] width 81 height 18
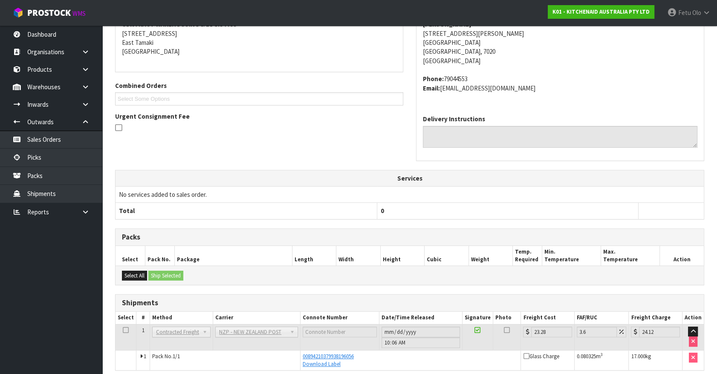
scroll to position [207, 0]
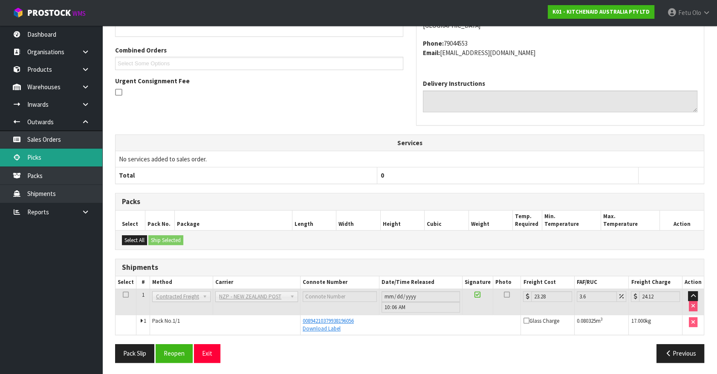
click at [37, 151] on link "Picks" at bounding box center [51, 156] width 102 height 17
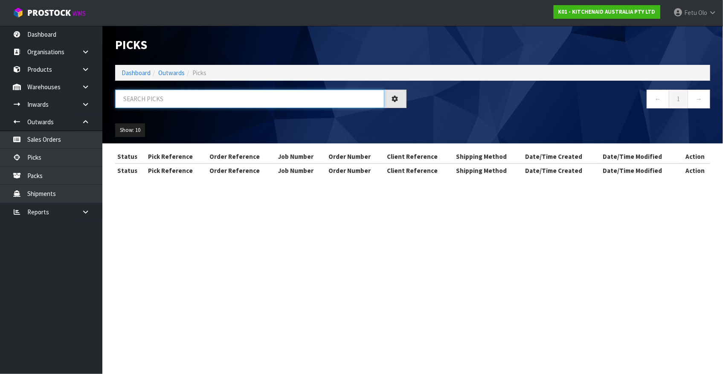
click at [221, 101] on input "text" at bounding box center [249, 99] width 269 height 18
type input "77681"
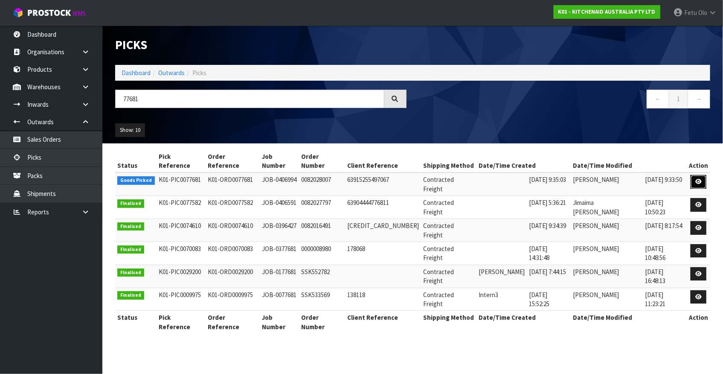
click at [699, 179] on icon at bounding box center [698, 182] width 6 height 6
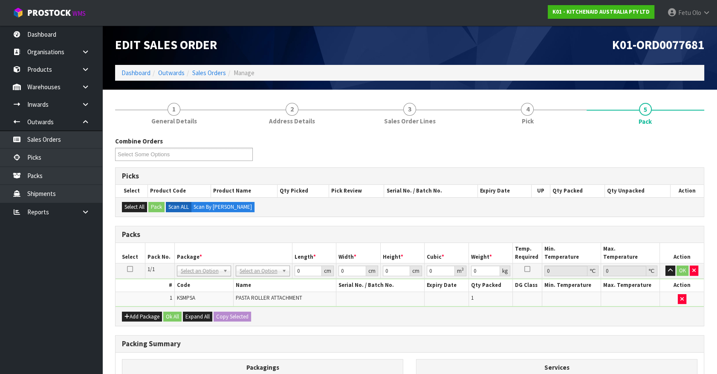
drag, startPoint x: 258, startPoint y: 270, endPoint x: 253, endPoint y: 276, distance: 7.9
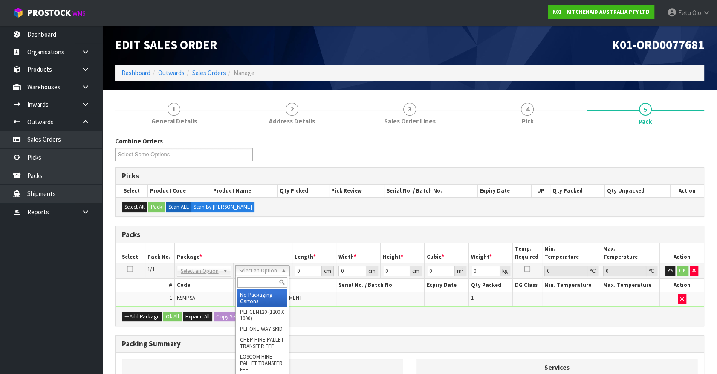
click at [250, 277] on input "text" at bounding box center [263, 282] width 50 height 11
type input "A4 C"
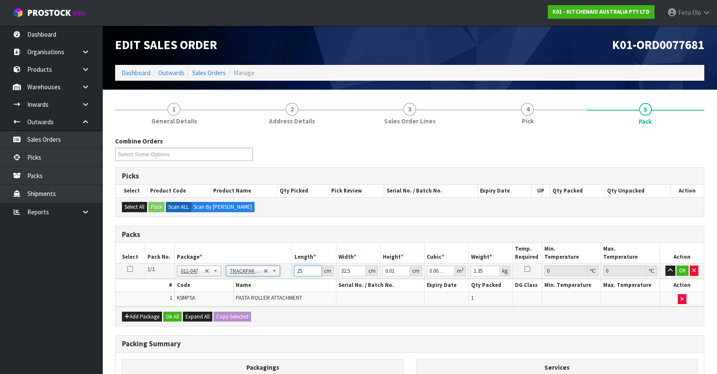
drag, startPoint x: 304, startPoint y: 271, endPoint x: 230, endPoint y: 276, distance: 73.9
click at [230, 276] on tr "1/1 NONE 007-001 007-002 007-004 007-009 007-013 007-014 007-015 007-017 007-01…" at bounding box center [410, 270] width 588 height 15
click button "OK" at bounding box center [683, 270] width 12 height 10
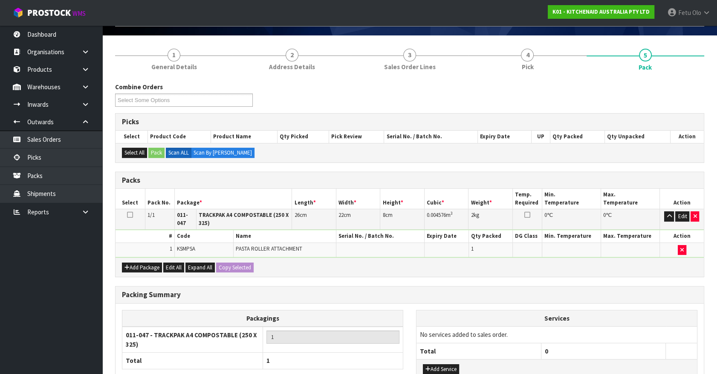
scroll to position [122, 0]
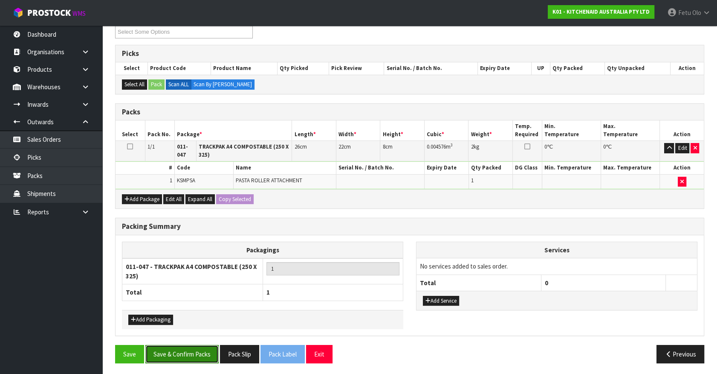
click at [185, 350] on button "Save & Confirm Packs" at bounding box center [181, 354] width 73 height 18
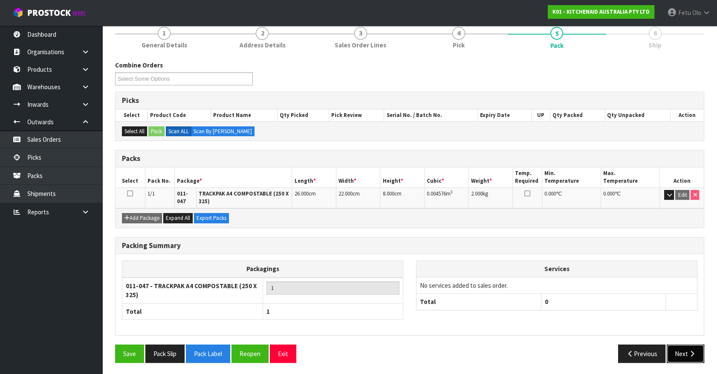
click at [687, 351] on button "Next" at bounding box center [686, 353] width 38 height 18
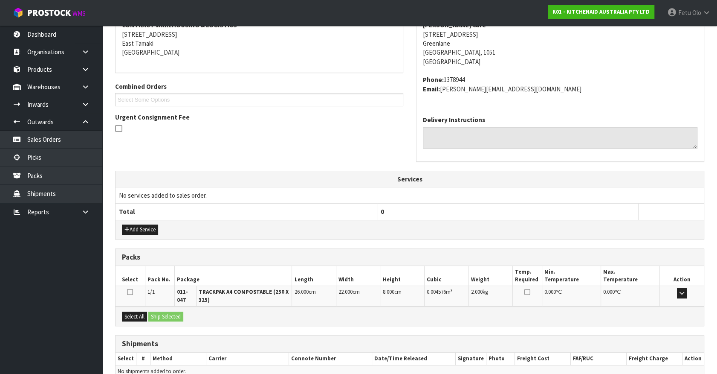
scroll to position [213, 0]
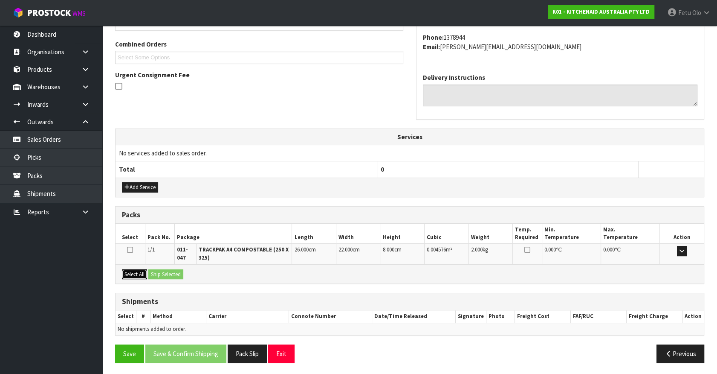
click at [132, 272] on button "Select All" at bounding box center [134, 274] width 25 height 10
click at [156, 272] on button "Ship Selected" at bounding box center [165, 274] width 35 height 10
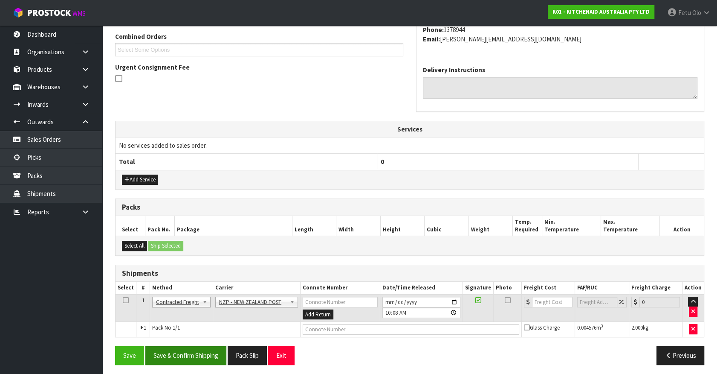
scroll to position [222, 0]
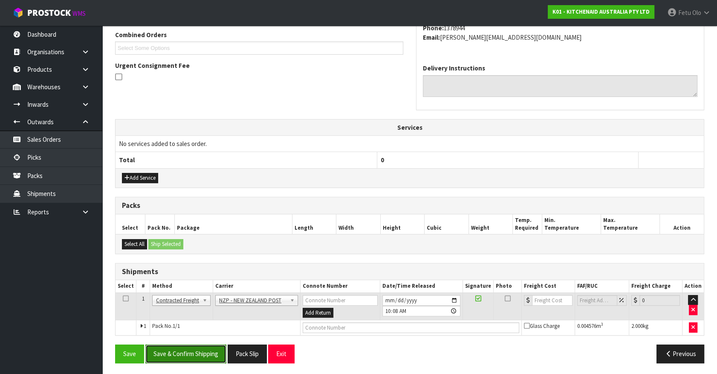
click at [204, 351] on button "Save & Confirm Shipping" at bounding box center [185, 353] width 81 height 18
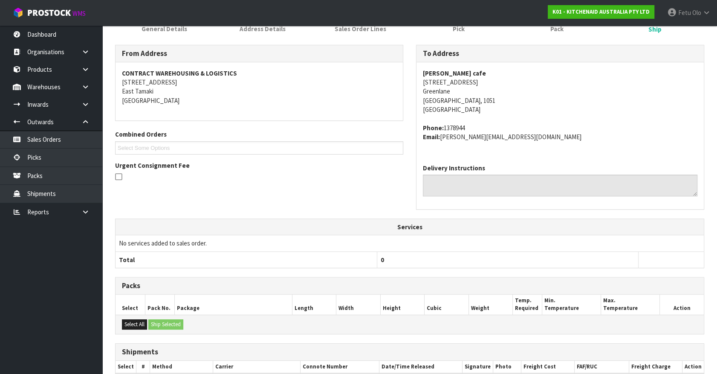
scroll to position [210, 0]
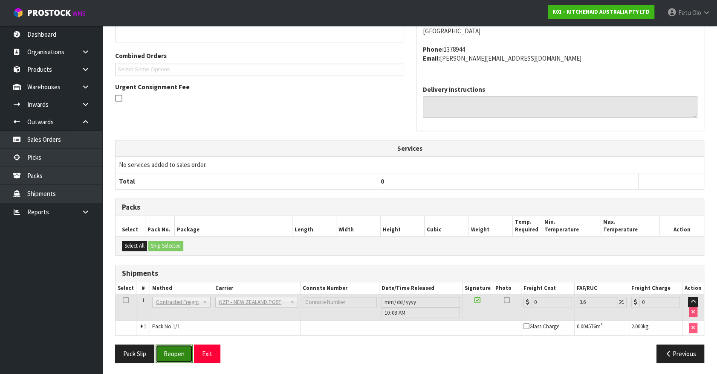
click at [175, 354] on button "Reopen" at bounding box center [174, 353] width 37 height 18
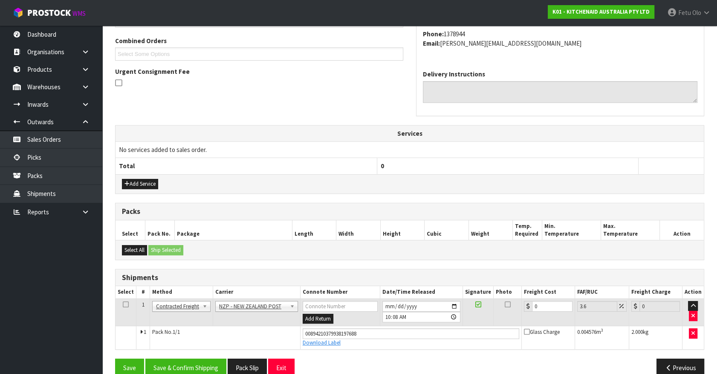
scroll to position [230, 0]
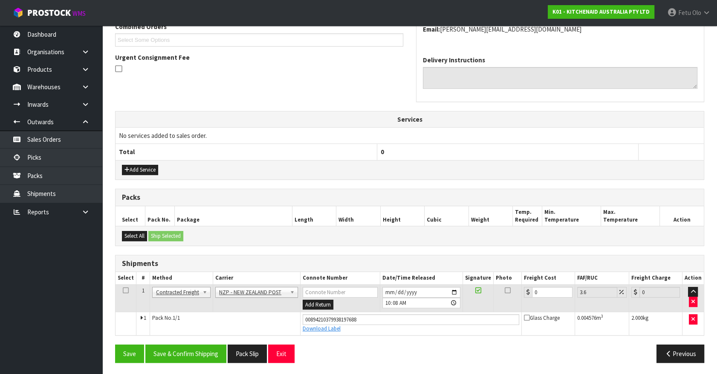
click at [675, 361] on div "Save Save & Confirm Shipping Pack Slip Exit Previous" at bounding box center [410, 356] width 602 height 25
click at [693, 350] on button "Previous" at bounding box center [681, 353] width 48 height 18
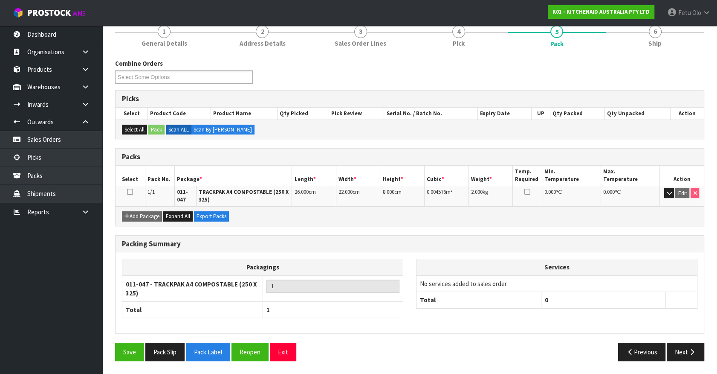
scroll to position [107, 0]
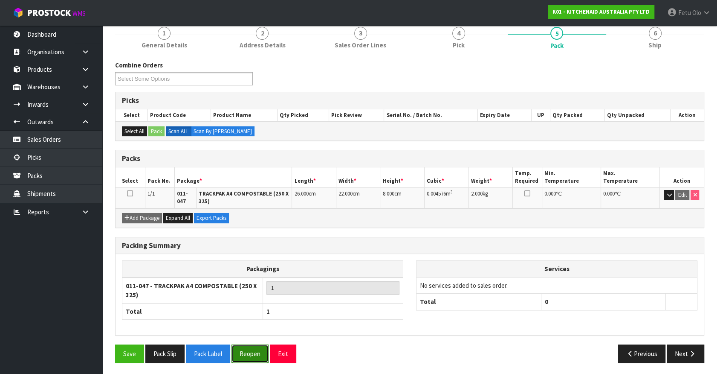
click at [256, 352] on button "Reopen" at bounding box center [250, 353] width 37 height 18
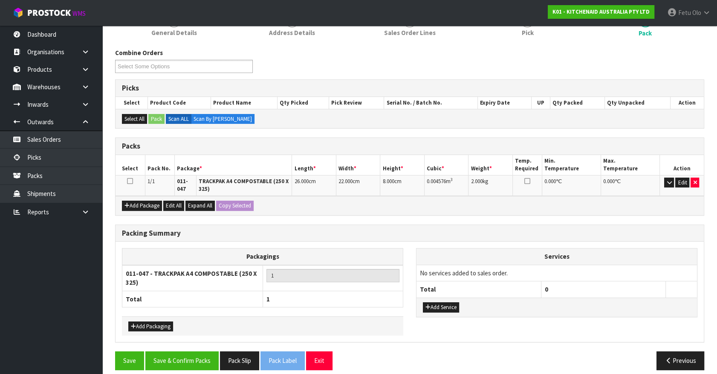
scroll to position [125, 0]
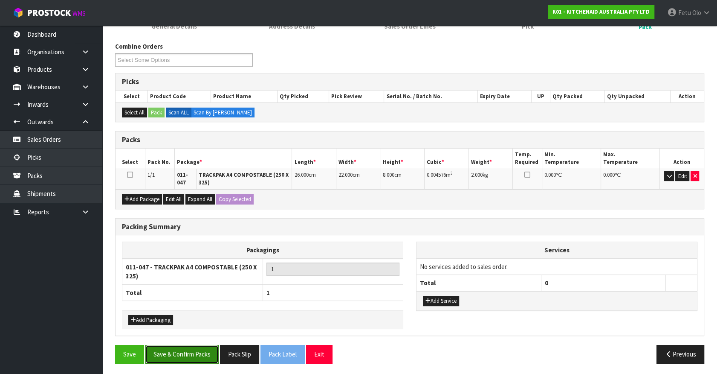
drag, startPoint x: 208, startPoint y: 349, endPoint x: 314, endPoint y: 372, distance: 109.0
click at [211, 349] on button "Save & Confirm Packs" at bounding box center [181, 354] width 73 height 18
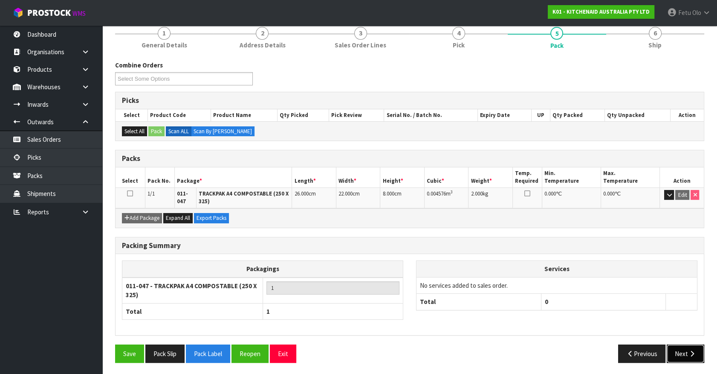
click at [683, 354] on button "Next" at bounding box center [686, 353] width 38 height 18
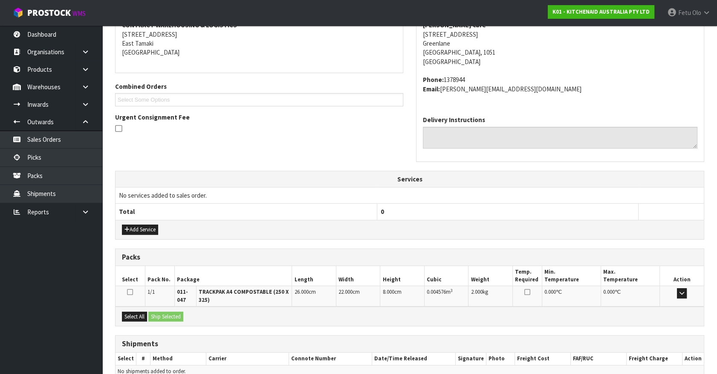
scroll to position [213, 0]
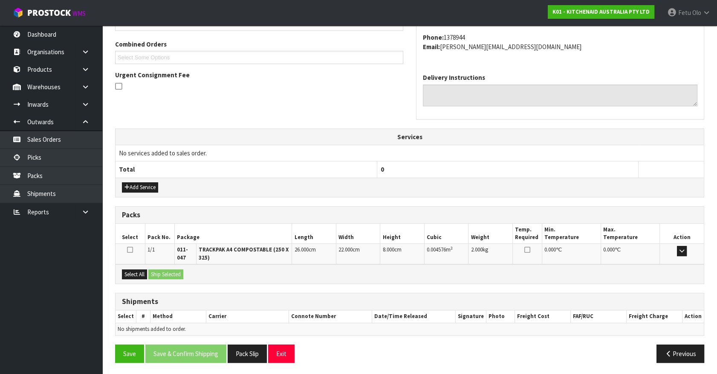
click at [395, 287] on div "From Address CONTRACT WAREHOUSING & LOGISTICS [STREET_ADDRESS] Combined Orders …" at bounding box center [409, 161] width 589 height 414
click at [681, 351] on button "Previous" at bounding box center [681, 353] width 48 height 18
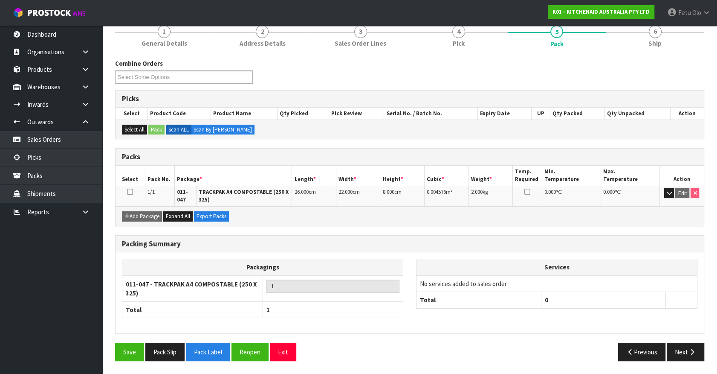
scroll to position [107, 0]
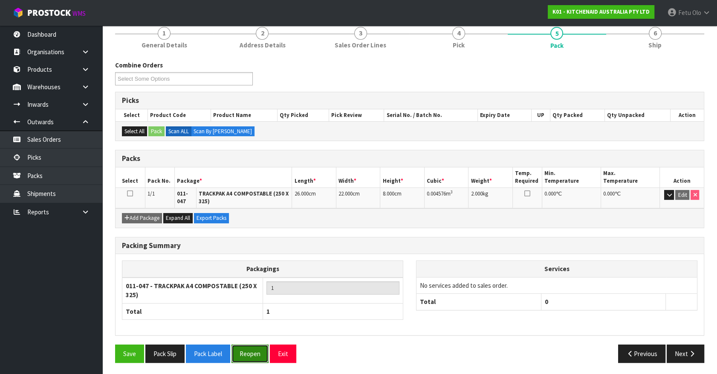
click at [254, 356] on button "Reopen" at bounding box center [250, 353] width 37 height 18
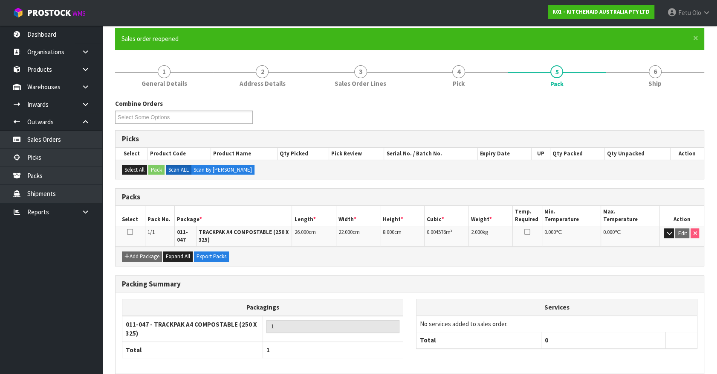
scroll to position [0, 0]
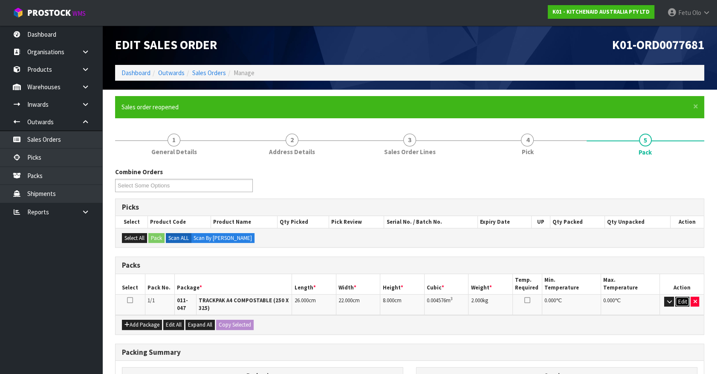
click at [677, 297] on button "Edit" at bounding box center [682, 301] width 14 height 10
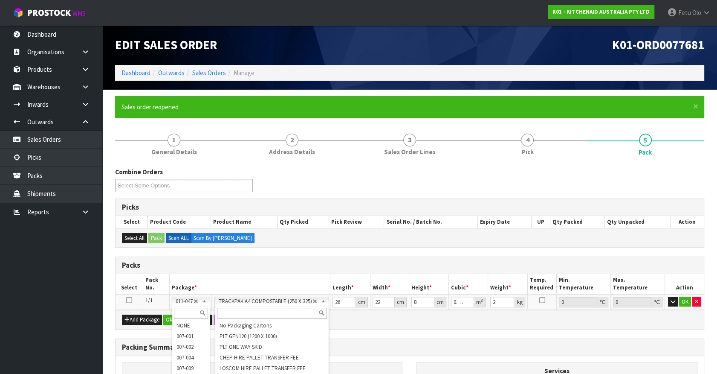
click at [185, 311] on input "text" at bounding box center [191, 312] width 35 height 11
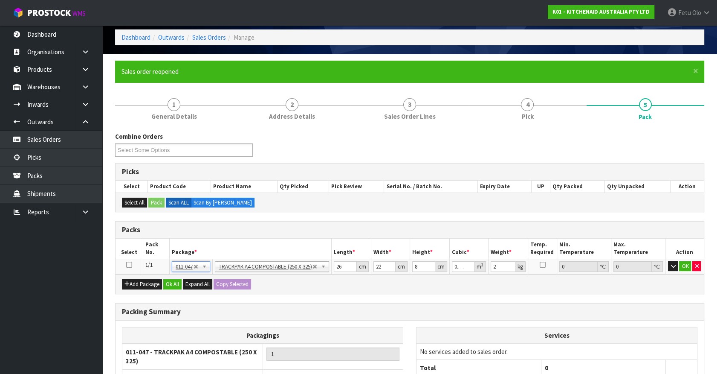
scroll to position [77, 0]
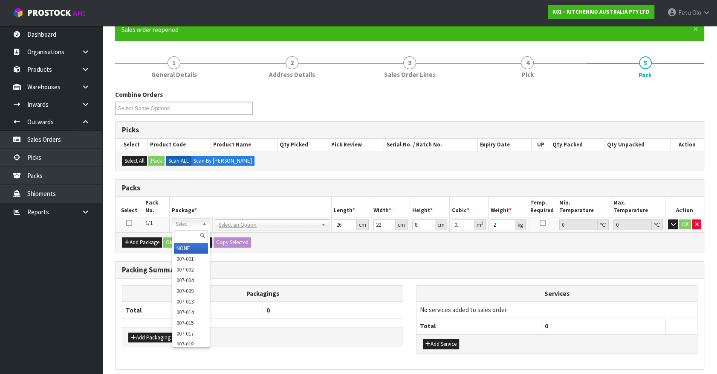
click at [185, 235] on input "text" at bounding box center [191, 235] width 35 height 11
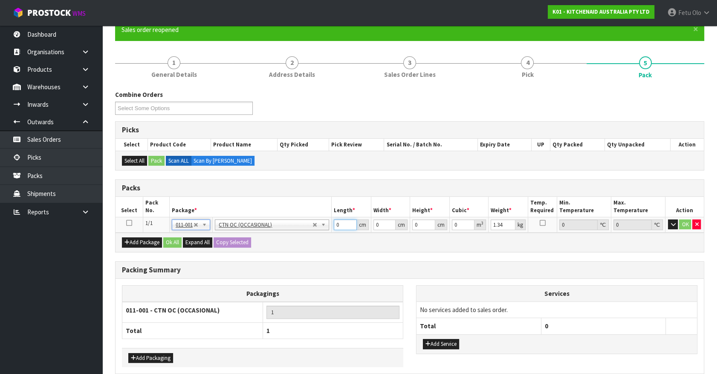
drag, startPoint x: 339, startPoint y: 224, endPoint x: 102, endPoint y: 255, distance: 239.1
click at [105, 255] on section "× Close Sales order reopened 1 General Details 2 Address Details 3 Sales Order …" at bounding box center [409, 213] width 615 height 402
click button "OK" at bounding box center [685, 224] width 12 height 10
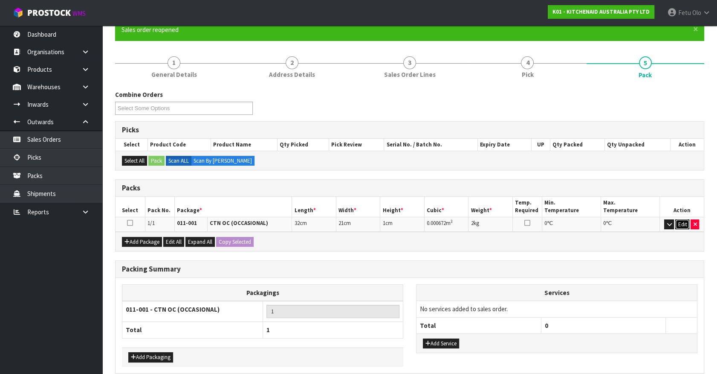
click at [681, 223] on button "Edit" at bounding box center [682, 224] width 14 height 10
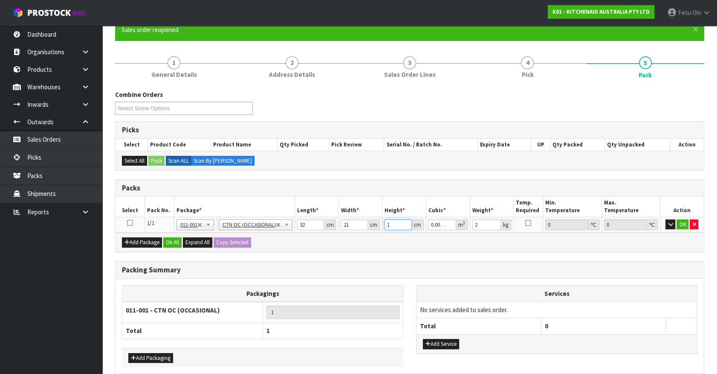
drag, startPoint x: 394, startPoint y: 224, endPoint x: 375, endPoint y: 229, distance: 19.2
click at [375, 229] on tr "1/1 NONE 007-001 007-002 007-004 007-009 007-013 007-014 007-015 007-017 007-01…" at bounding box center [410, 224] width 588 height 15
click button "OK" at bounding box center [683, 224] width 12 height 10
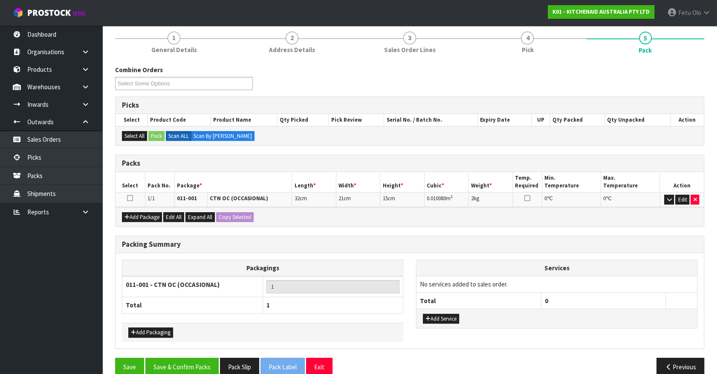
scroll to position [115, 0]
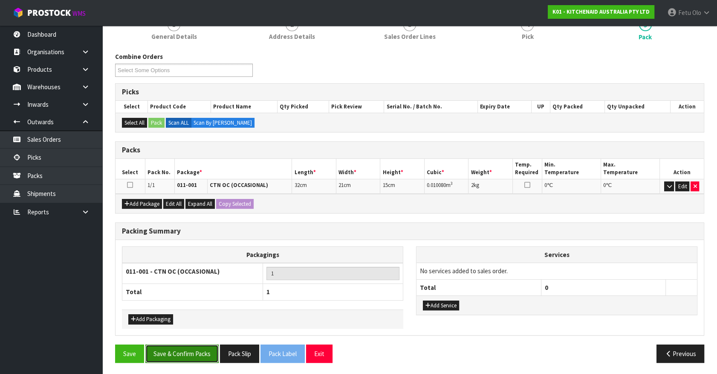
drag, startPoint x: 191, startPoint y: 356, endPoint x: 187, endPoint y: 343, distance: 14.0
click at [191, 356] on button "Save & Confirm Packs" at bounding box center [181, 353] width 73 height 18
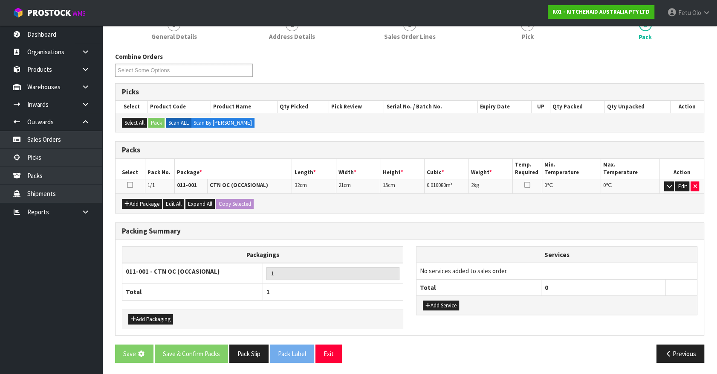
scroll to position [0, 0]
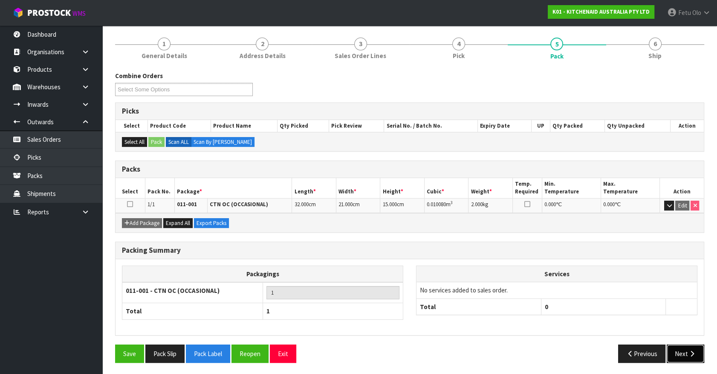
click at [671, 350] on button "Next" at bounding box center [686, 353] width 38 height 18
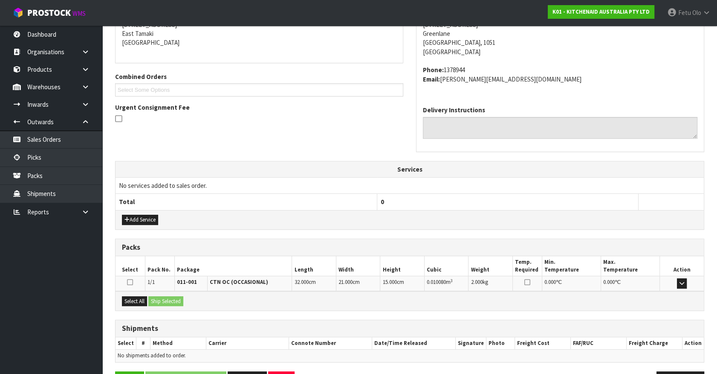
scroll to position [207, 0]
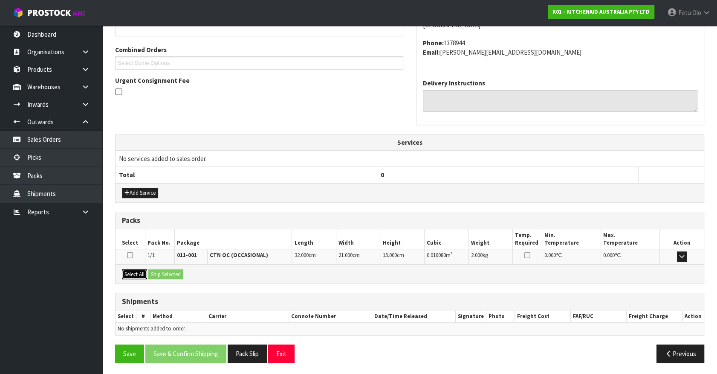
click at [136, 273] on button "Select All" at bounding box center [134, 274] width 25 height 10
click at [161, 273] on button "Ship Selected" at bounding box center [165, 274] width 35 height 10
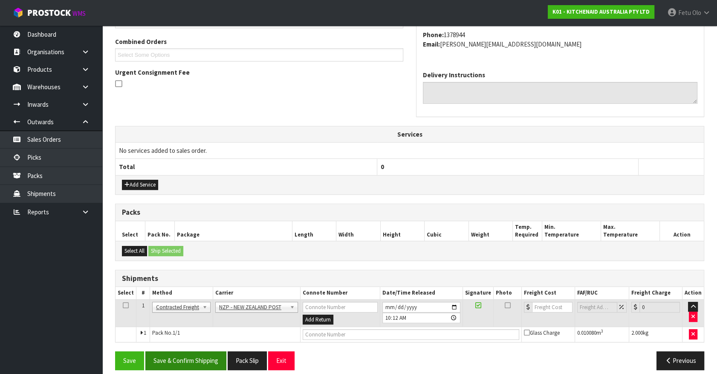
scroll to position [222, 0]
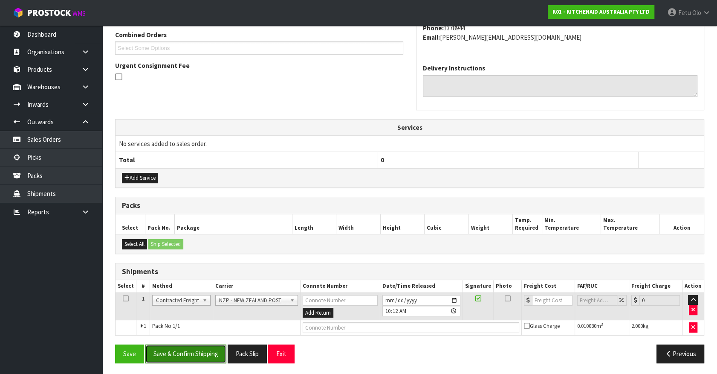
click at [192, 345] on button "Save & Confirm Shipping" at bounding box center [185, 353] width 81 height 18
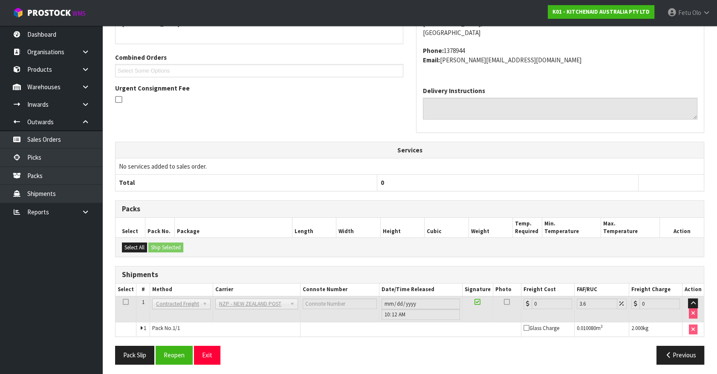
scroll to position [201, 0]
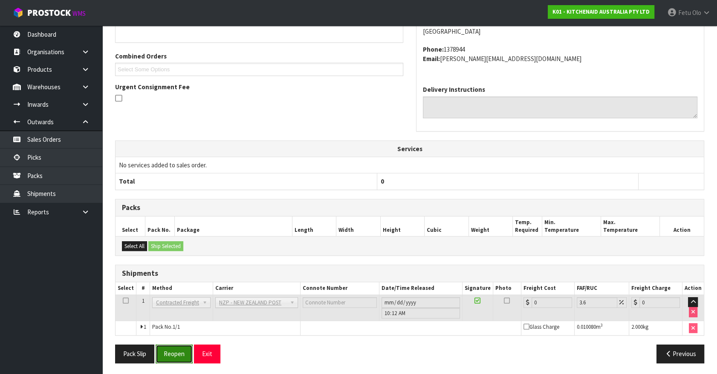
click at [183, 356] on button "Reopen" at bounding box center [174, 353] width 37 height 18
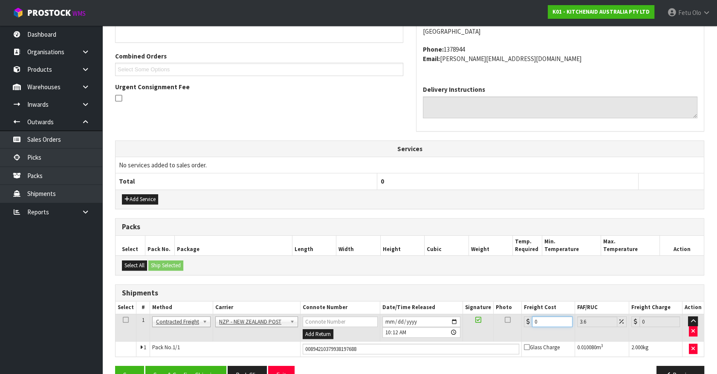
drag, startPoint x: 544, startPoint y: 319, endPoint x: 392, endPoint y: 338, distance: 152.6
click at [393, 339] on tr "1 Client Local Pickup Customer Local Pickup Company Freight Contracted Freight …" at bounding box center [410, 327] width 588 height 28
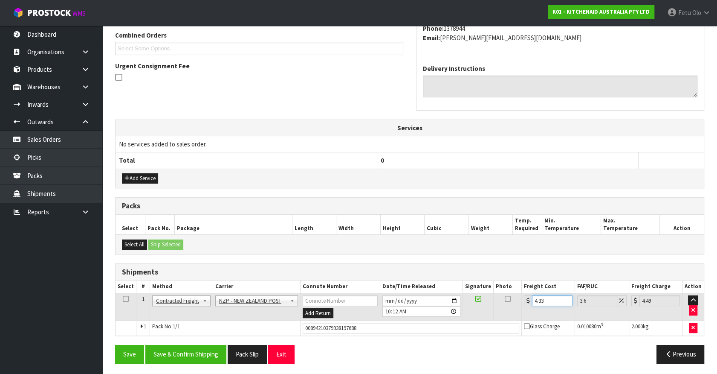
scroll to position [222, 0]
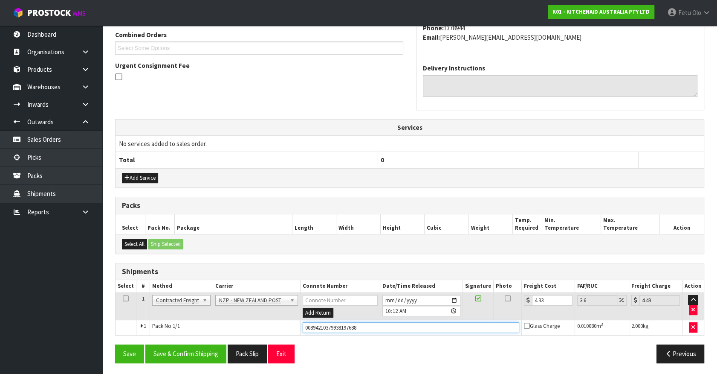
drag, startPoint x: 353, startPoint y: 322, endPoint x: 131, endPoint y: 323, distance: 221.7
click at [131, 323] on tr "1 Pack No. 1/1 00894210379938197688 Glass Charge 0.010080 m 3 2.000 kg" at bounding box center [410, 327] width 588 height 15
click at [115, 344] on button "Save" at bounding box center [129, 353] width 29 height 18
click at [209, 353] on button "Save & Confirm Shipping" at bounding box center [185, 353] width 81 height 18
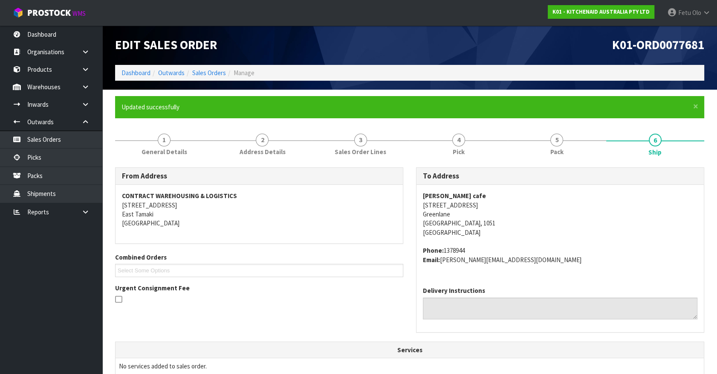
scroll to position [201, 0]
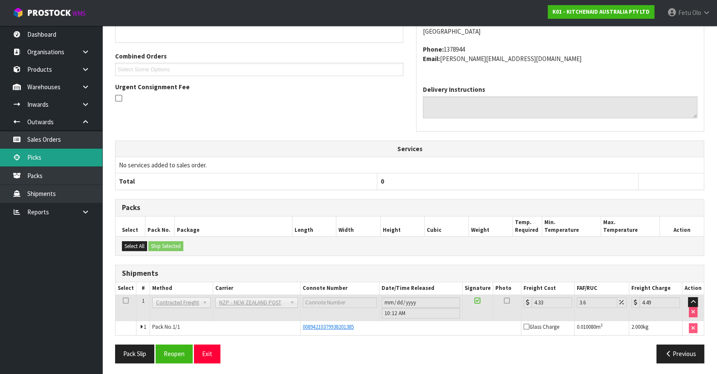
click at [46, 157] on link "Picks" at bounding box center [51, 156] width 102 height 17
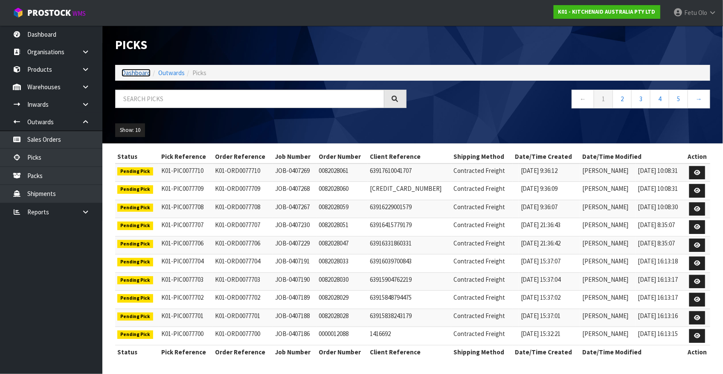
click at [135, 73] on link "Dashboard" at bounding box center [136, 73] width 29 height 8
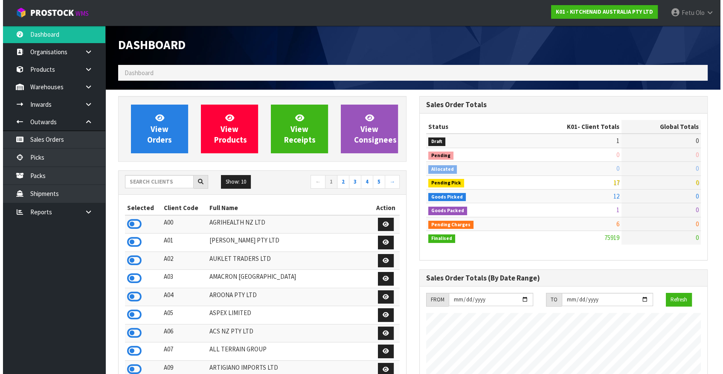
scroll to position [645, 301]
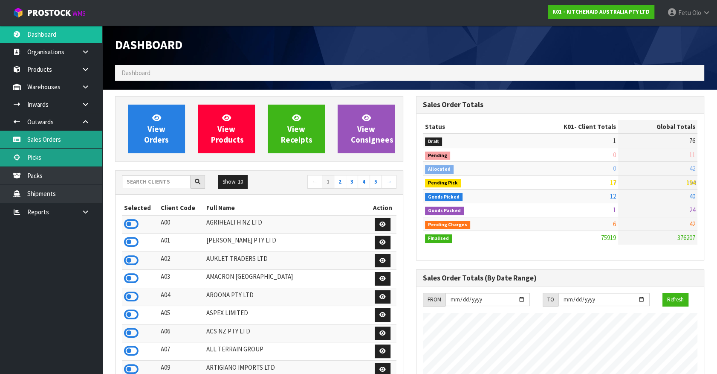
click at [51, 152] on link "Picks" at bounding box center [51, 156] width 102 height 17
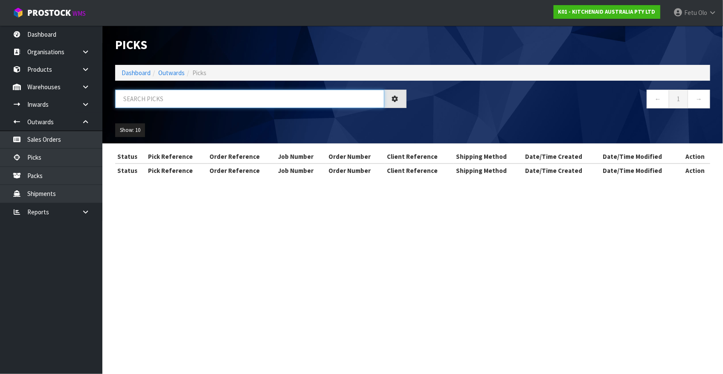
click at [166, 93] on input "text" at bounding box center [249, 99] width 269 height 18
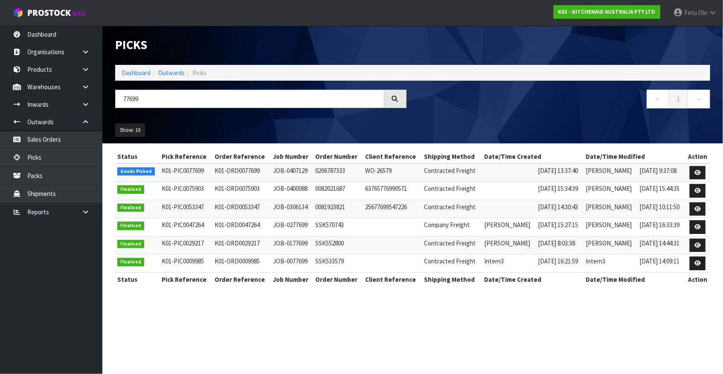
drag, startPoint x: 533, startPoint y: 325, endPoint x: 270, endPoint y: 222, distance: 282.9
click at [529, 325] on section "Picks Dashboard Outwards Picks 77699 ← 1 → Show: 10 5 10 25 50 Status Pick Refe…" at bounding box center [361, 187] width 723 height 374
click at [695, 174] on icon at bounding box center [697, 173] width 6 height 6
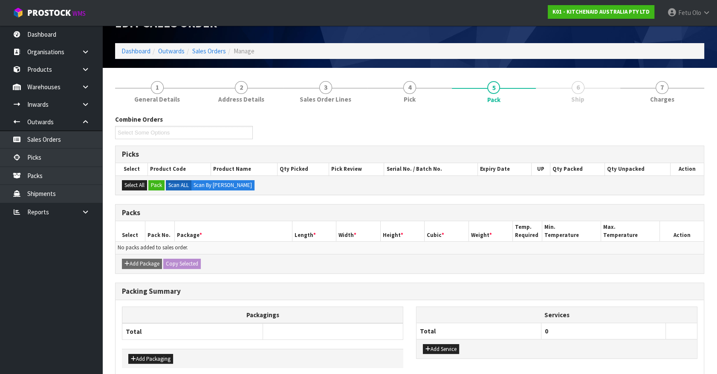
scroll to position [61, 0]
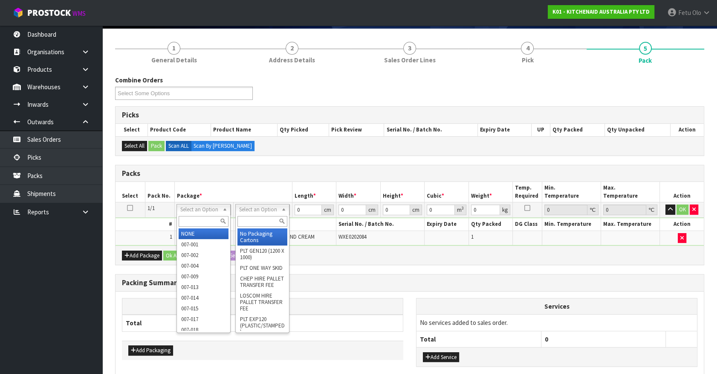
click at [202, 219] on input "text" at bounding box center [204, 221] width 50 height 11
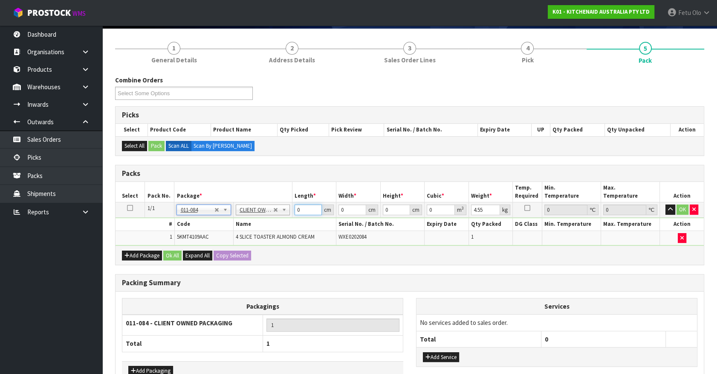
click at [243, 212] on tr "1/1 NONE 007-001 007-002 007-004 007-009 007-013 007-014 007-015 007-017 007-01…" at bounding box center [410, 209] width 588 height 15
drag, startPoint x: 476, startPoint y: 212, endPoint x: 453, endPoint y: 212, distance: 23.5
click at [453, 212] on tr "1/1 NONE 007-001 007-002 007-004 007-009 007-013 007-014 007-015 007-017 007-01…" at bounding box center [410, 209] width 588 height 15
click button "OK" at bounding box center [683, 209] width 12 height 10
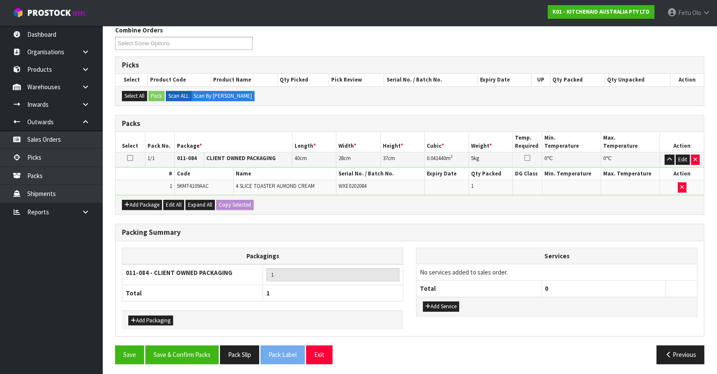
scroll to position [111, 0]
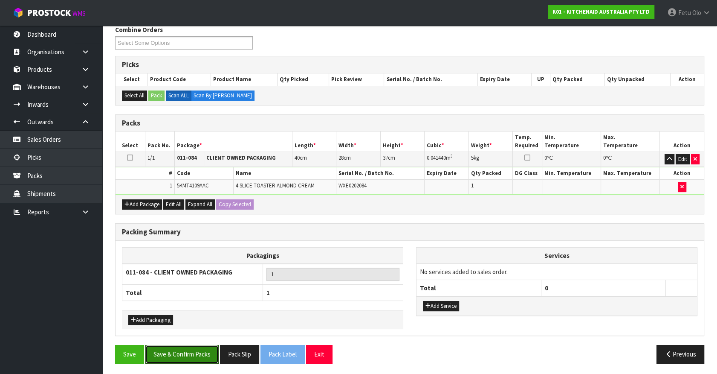
drag, startPoint x: 207, startPoint y: 344, endPoint x: 205, endPoint y: 337, distance: 7.1
click at [207, 345] on button "Save & Confirm Packs" at bounding box center [181, 354] width 73 height 18
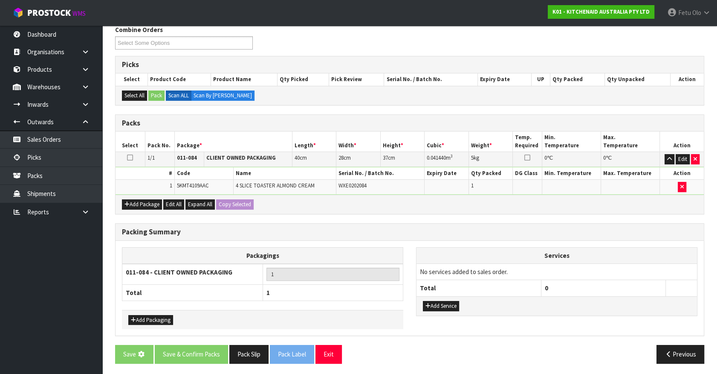
scroll to position [0, 0]
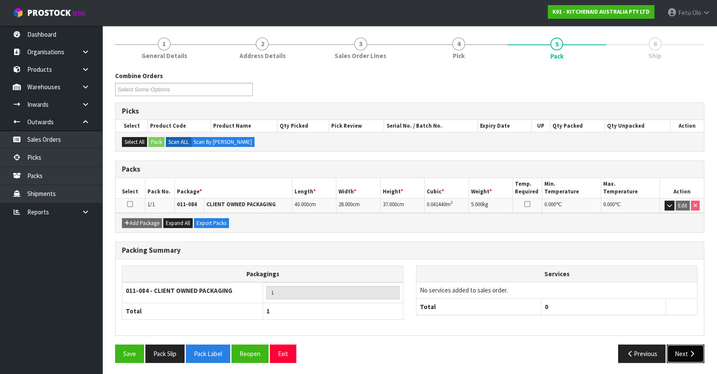
click at [690, 351] on icon "button" at bounding box center [692, 353] width 8 height 6
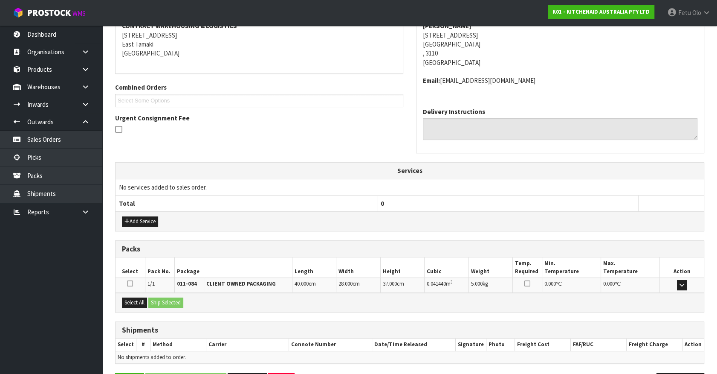
scroll to position [198, 0]
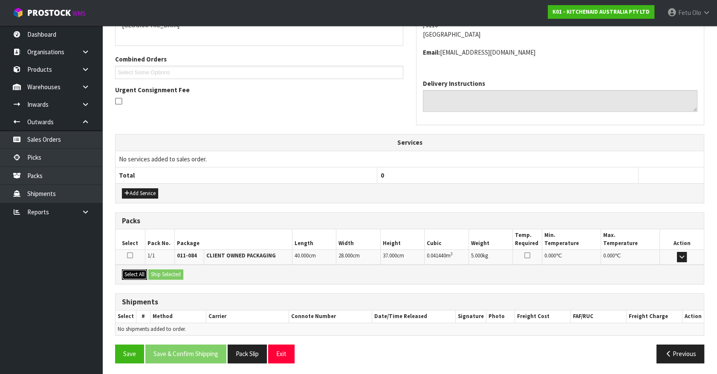
click at [149, 273] on div "Select All Ship Selected" at bounding box center [410, 273] width 588 height 19
click at [137, 269] on button "Select All" at bounding box center [134, 274] width 25 height 10
drag, startPoint x: 153, startPoint y: 269, endPoint x: 165, endPoint y: 271, distance: 12.2
click at [157, 270] on button "Ship Selected" at bounding box center [165, 274] width 35 height 10
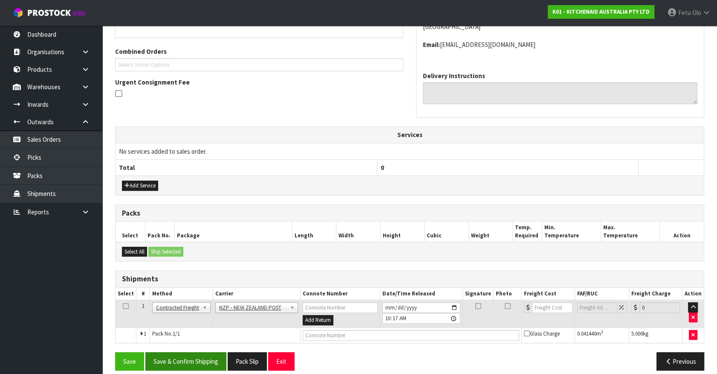
scroll to position [213, 0]
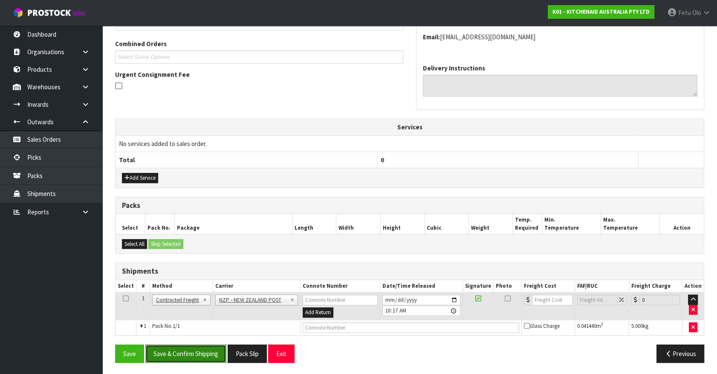
click at [200, 352] on button "Save & Confirm Shipping" at bounding box center [185, 353] width 81 height 18
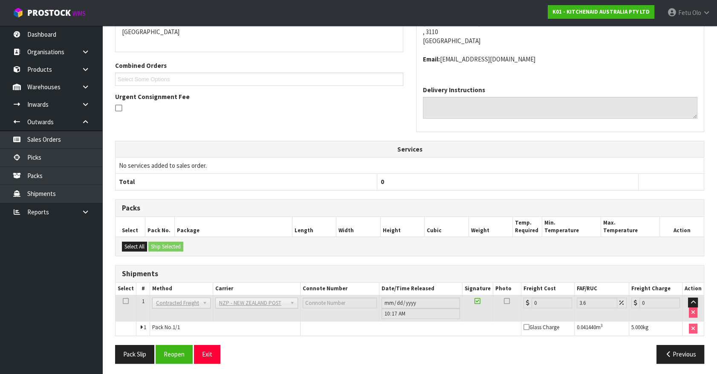
scroll to position [201, 0]
click at [179, 351] on button "Reopen" at bounding box center [174, 353] width 37 height 18
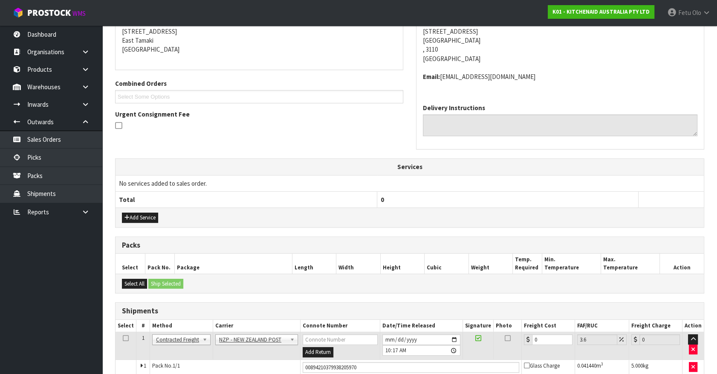
scroll to position [221, 0]
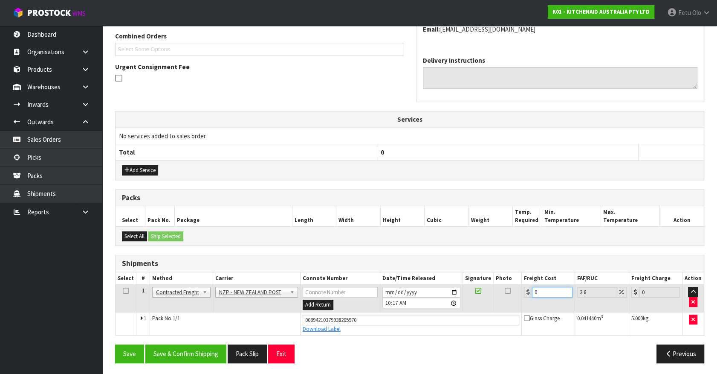
drag, startPoint x: 517, startPoint y: 295, endPoint x: 356, endPoint y: 334, distance: 165.5
click at [356, 334] on div "From Address CONTRACT WAREHOUSING & LOGISTICS [STREET_ADDRESS] Combined Orders …" at bounding box center [409, 157] width 589 height 423
drag, startPoint x: 166, startPoint y: 358, endPoint x: 175, endPoint y: 358, distance: 8.5
click at [166, 358] on button "Save & Confirm Shipping" at bounding box center [185, 353] width 81 height 18
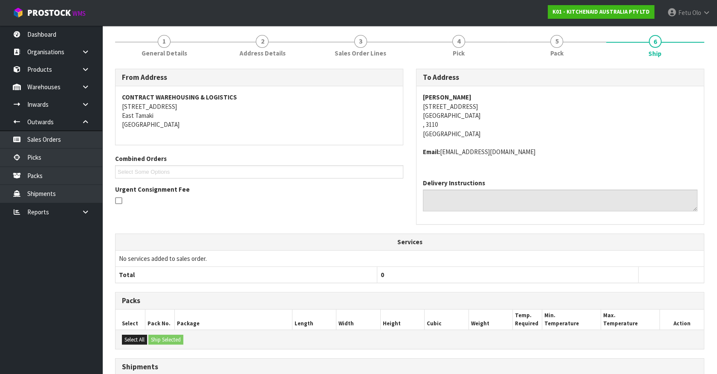
scroll to position [198, 0]
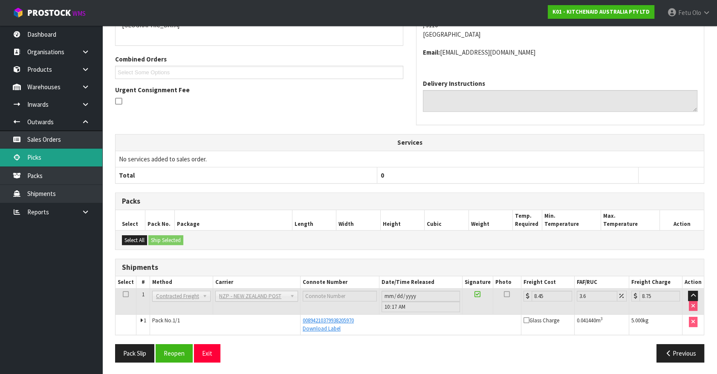
click at [22, 155] on link "Picks" at bounding box center [51, 156] width 102 height 17
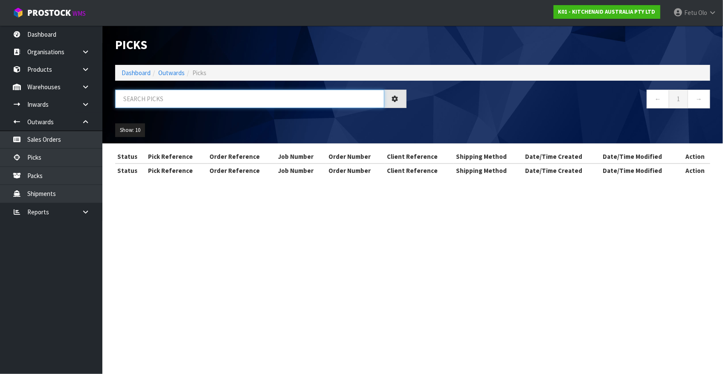
click at [212, 98] on input "text" at bounding box center [249, 99] width 269 height 18
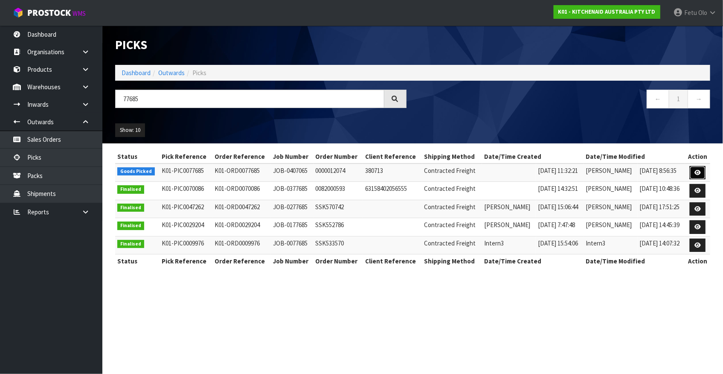
click at [701, 170] on icon at bounding box center [697, 173] width 6 height 6
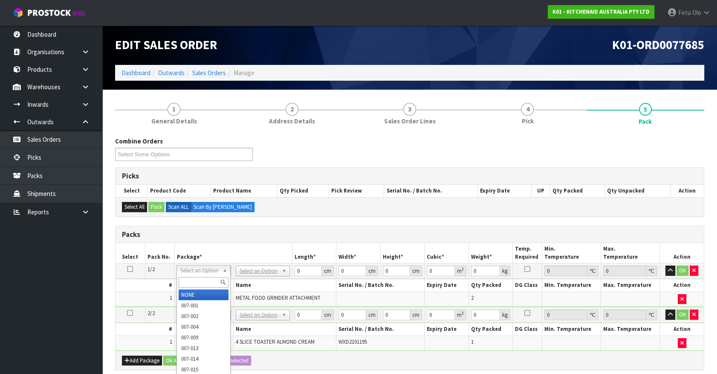
drag, startPoint x: 200, startPoint y: 272, endPoint x: 193, endPoint y: 296, distance: 25.1
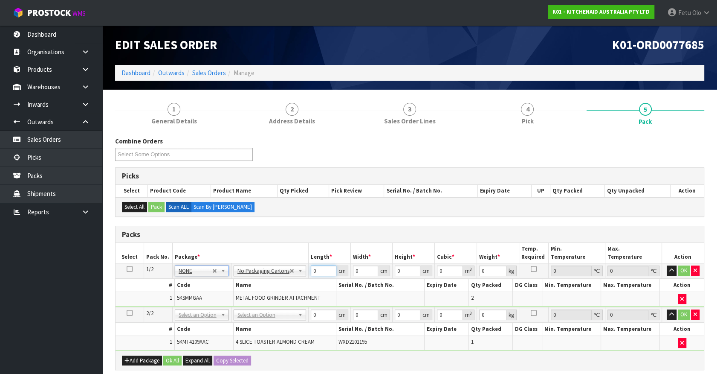
drag, startPoint x: 316, startPoint y: 267, endPoint x: 278, endPoint y: 285, distance: 41.6
click at [278, 285] on tbody "1/2 NONE 007-001 007-002 007-004 007-009 007-013 007-014 007-015 007-017 007-01…" at bounding box center [410, 284] width 588 height 43
click button "OK" at bounding box center [684, 270] width 12 height 10
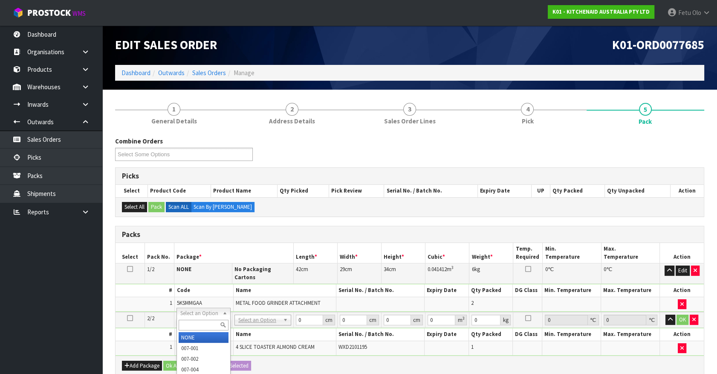
click at [203, 323] on input "text" at bounding box center [204, 324] width 50 height 11
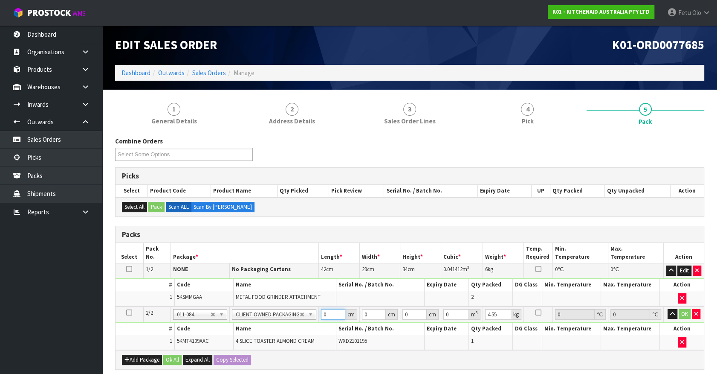
drag, startPoint x: 270, startPoint y: 328, endPoint x: 239, endPoint y: 337, distance: 32.4
click at [239, 337] on tbody "2/2 NONE 007-001 007-002 007-004 007-009 007-013 007-014 007-015 007-017 007-01…" at bounding box center [410, 327] width 588 height 43
click button "OK" at bounding box center [685, 314] width 12 height 10
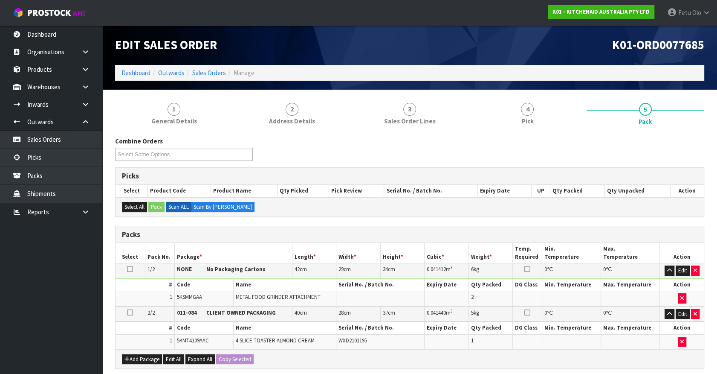
scroll to position [175, 0]
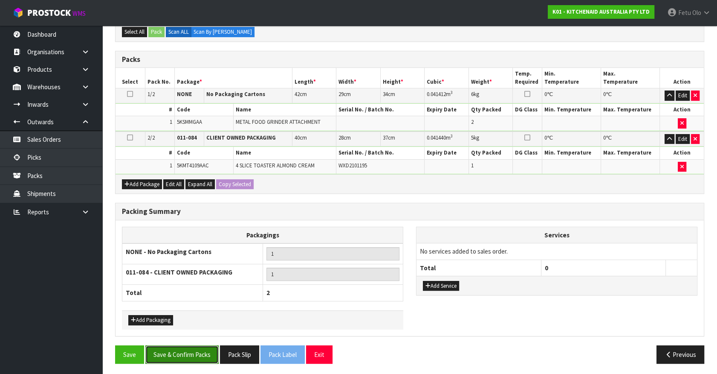
click at [201, 348] on button "Save & Confirm Packs" at bounding box center [181, 354] width 73 height 18
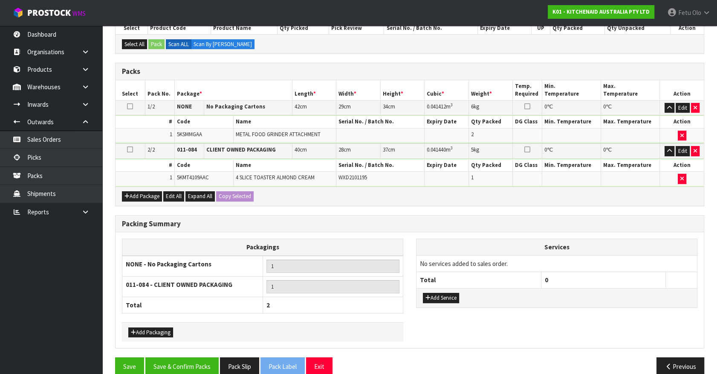
scroll to position [132, 0]
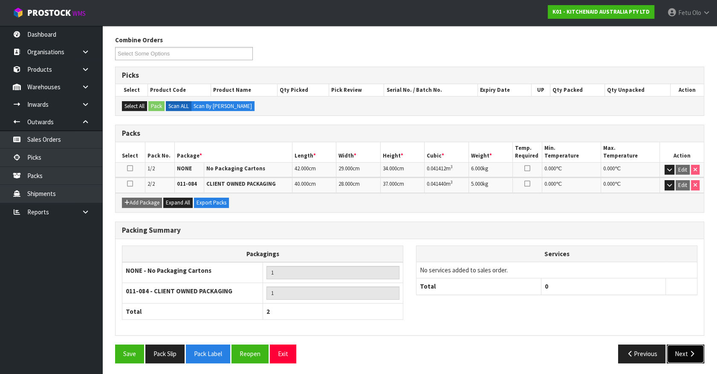
click at [695, 351] on icon "button" at bounding box center [692, 353] width 8 height 6
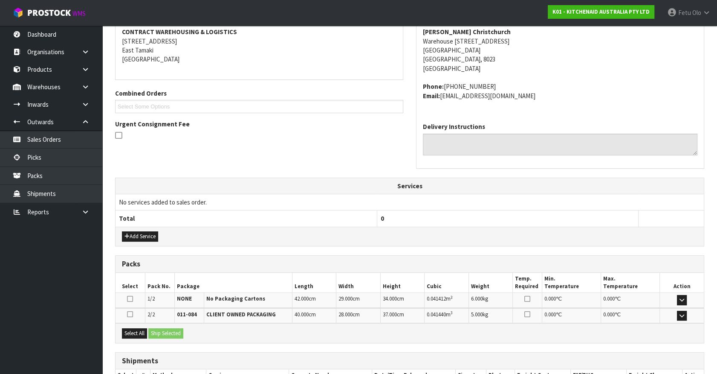
scroll to position [222, 0]
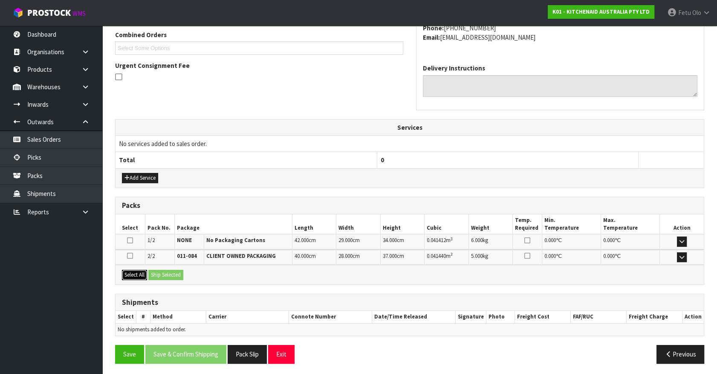
click at [145, 273] on button "Select All" at bounding box center [134, 275] width 25 height 10
click at [152, 273] on button "Ship Selected" at bounding box center [165, 275] width 35 height 10
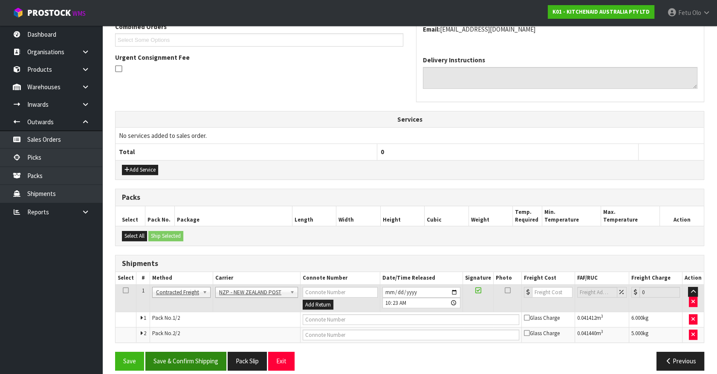
scroll to position [238, 0]
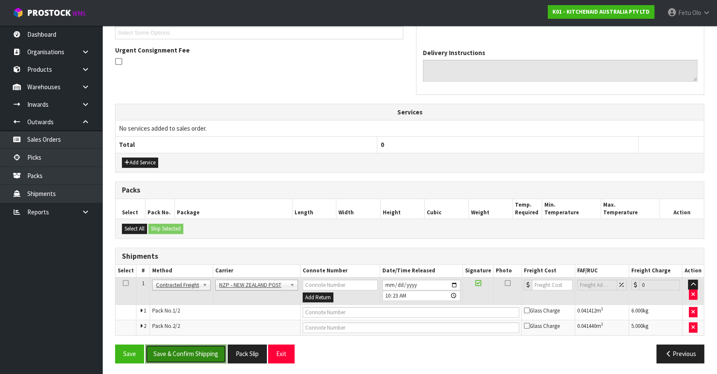
click at [207, 353] on button "Save & Confirm Shipping" at bounding box center [185, 353] width 81 height 18
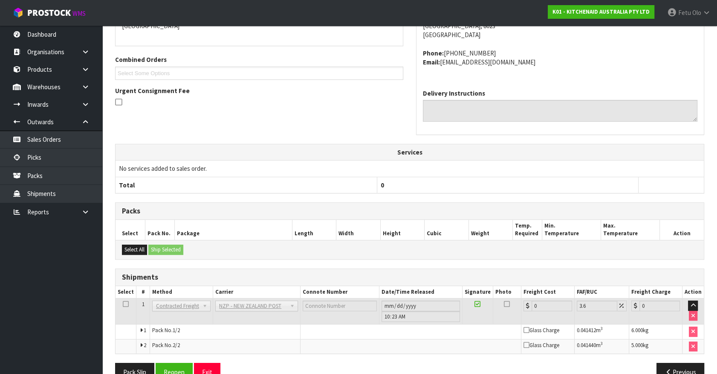
scroll to position [225, 0]
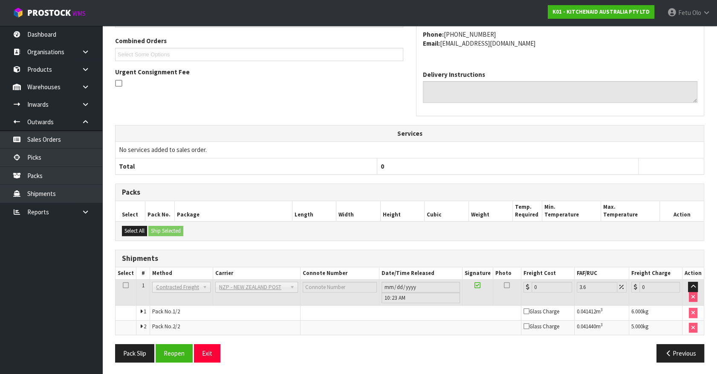
click at [142, 342] on div "From Address CONTRACT WAREHOUSING & LOGISTICS [STREET_ADDRESS] Combined Orders …" at bounding box center [409, 159] width 589 height 417
click at [139, 344] on button "Pack Slip" at bounding box center [134, 353] width 39 height 18
click at [180, 354] on button "Reopen" at bounding box center [174, 353] width 37 height 18
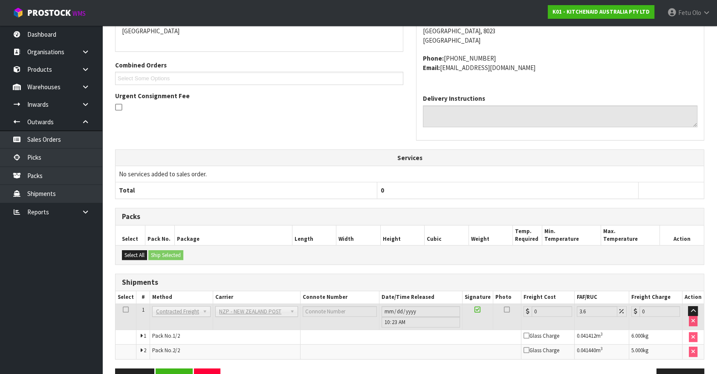
scroll to position [194, 0]
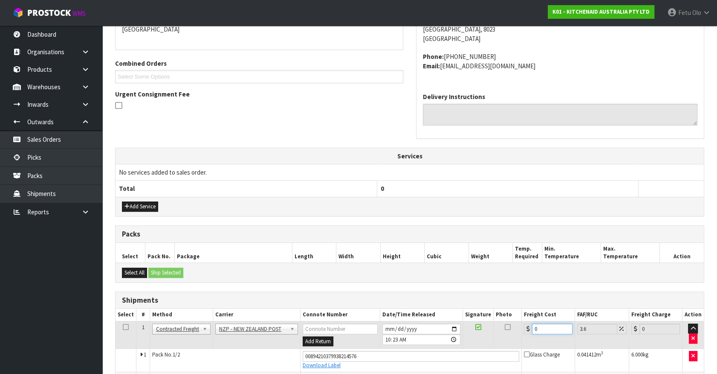
drag, startPoint x: 532, startPoint y: 326, endPoint x: 393, endPoint y: 362, distance: 144.1
click at [393, 362] on tbody "1 Client Local Pickup Customer Local Pickup Company Freight Contracted Freight …" at bounding box center [410, 354] width 588 height 66
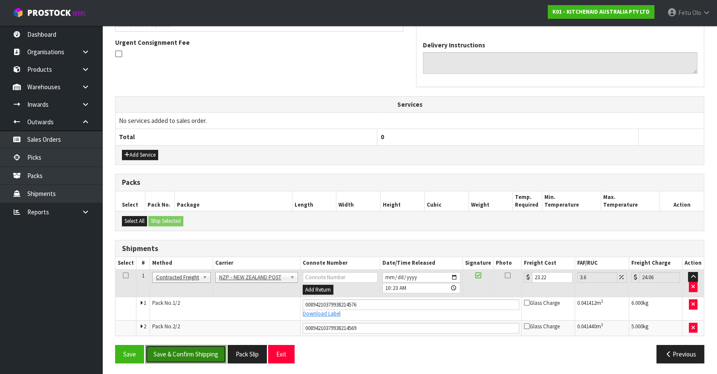
click at [184, 352] on button "Save & Confirm Shipping" at bounding box center [185, 354] width 81 height 18
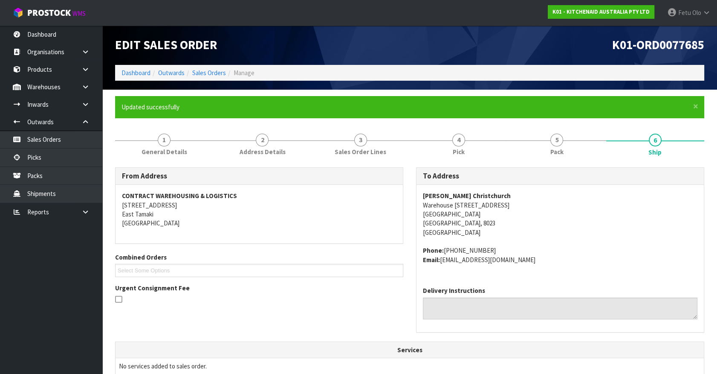
scroll to position [194, 0]
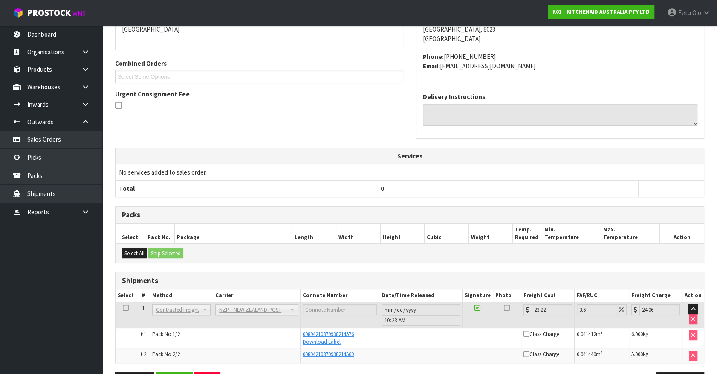
click at [506, 295] on th "Photo" at bounding box center [507, 295] width 28 height 12
click at [506, 297] on th "Photo" at bounding box center [507, 295] width 28 height 12
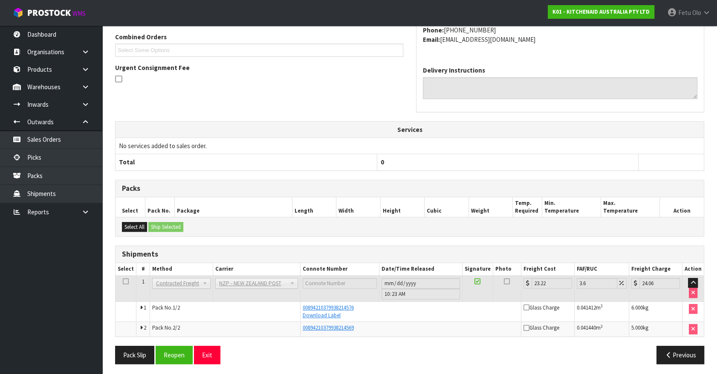
scroll to position [222, 0]
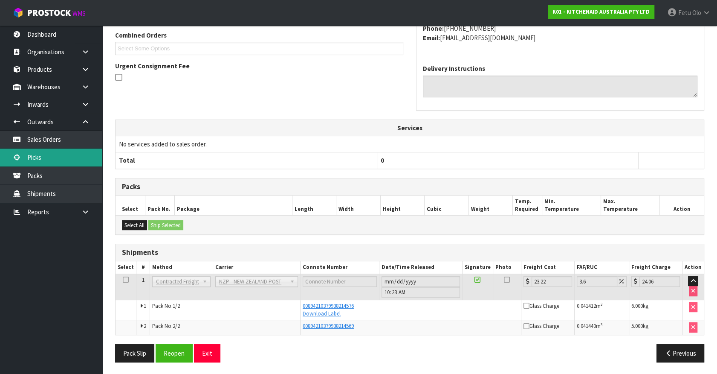
click at [39, 156] on link "Picks" at bounding box center [51, 156] width 102 height 17
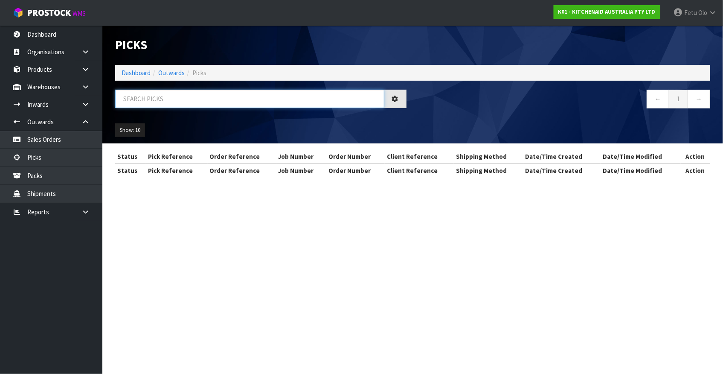
click at [216, 100] on input "text" at bounding box center [249, 99] width 269 height 18
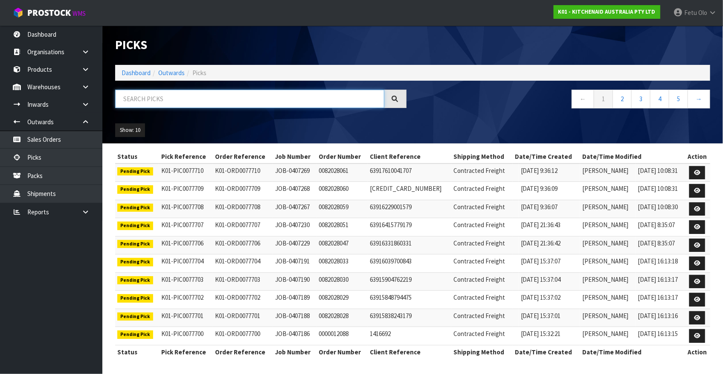
click at [224, 98] on input "text" at bounding box center [249, 99] width 269 height 18
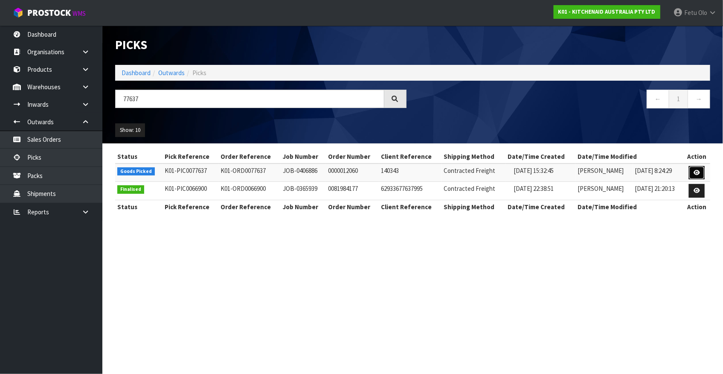
click at [699, 171] on icon at bounding box center [696, 173] width 6 height 6
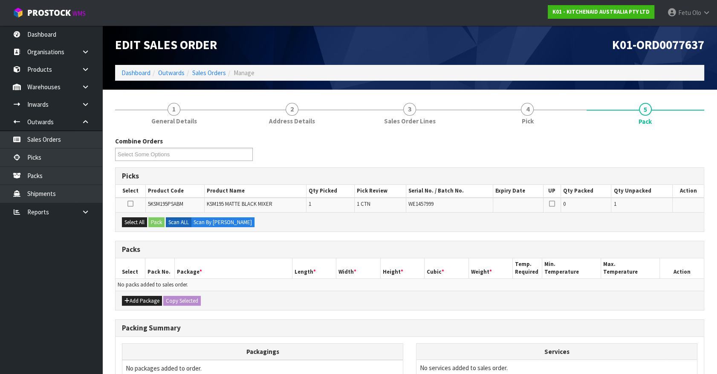
click at [272, 225] on div "Select All Pack Scan ALL Scan By [PERSON_NAME]" at bounding box center [410, 221] width 588 height 19
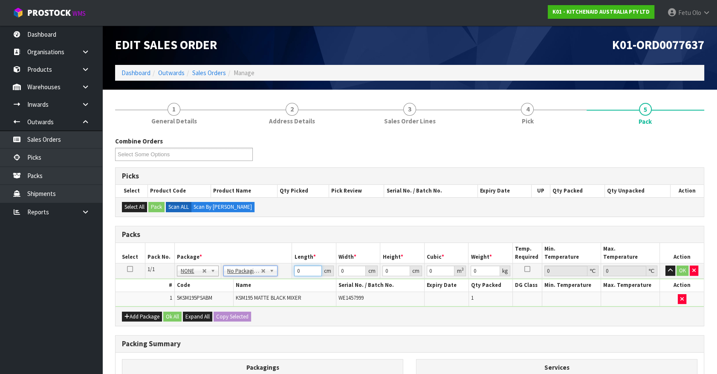
drag, startPoint x: 302, startPoint y: 269, endPoint x: 183, endPoint y: 316, distance: 129.0
click at [183, 316] on div "Packs Select Pack No. Package * Length * Width * Height * Cubic * Weight * Temp…" at bounding box center [409, 276] width 589 height 101
click button "OK" at bounding box center [683, 270] width 12 height 10
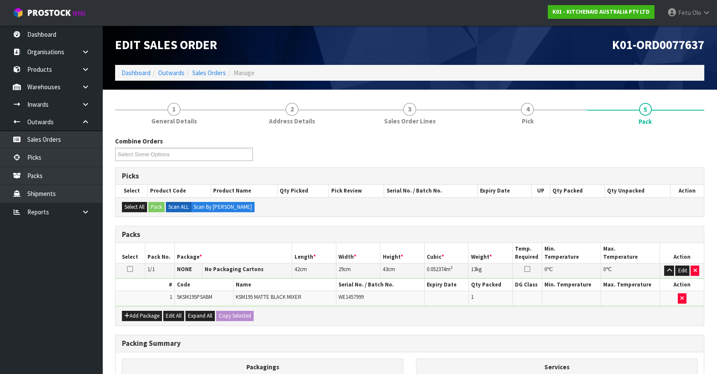
scroll to position [111, 0]
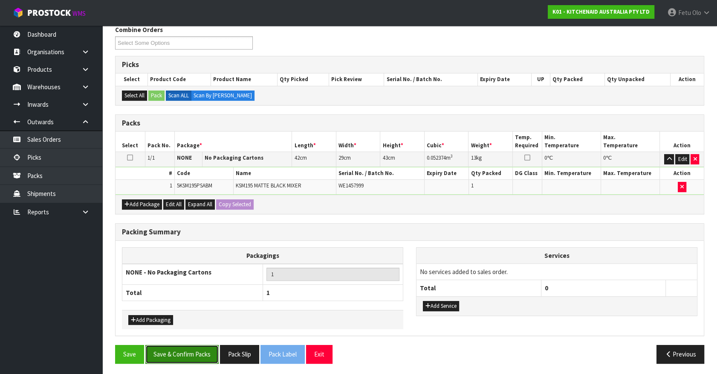
click at [175, 351] on button "Save & Confirm Packs" at bounding box center [181, 354] width 73 height 18
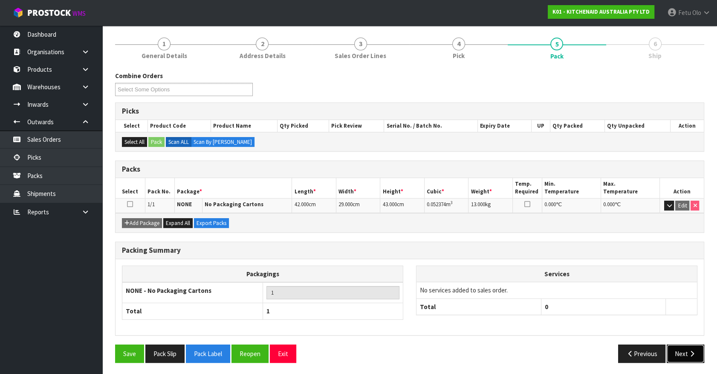
click at [684, 352] on button "Next" at bounding box center [686, 353] width 38 height 18
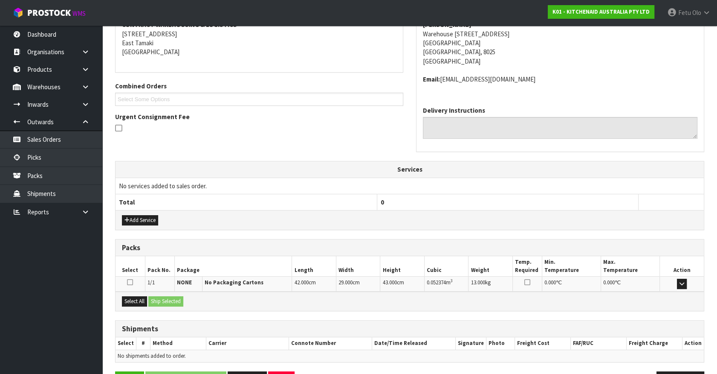
scroll to position [198, 0]
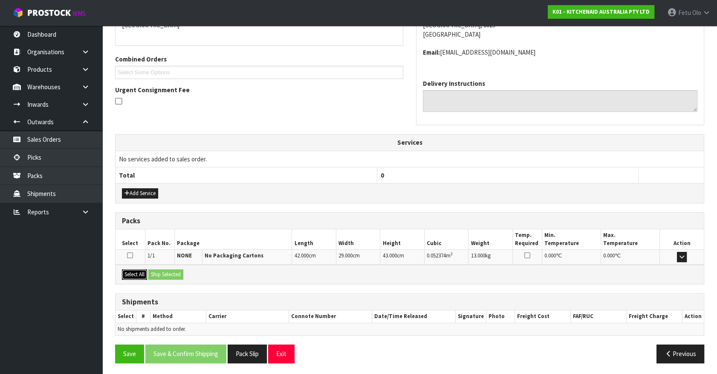
click at [136, 273] on button "Select All" at bounding box center [134, 274] width 25 height 10
click at [157, 271] on button "Ship Selected" at bounding box center [165, 274] width 35 height 10
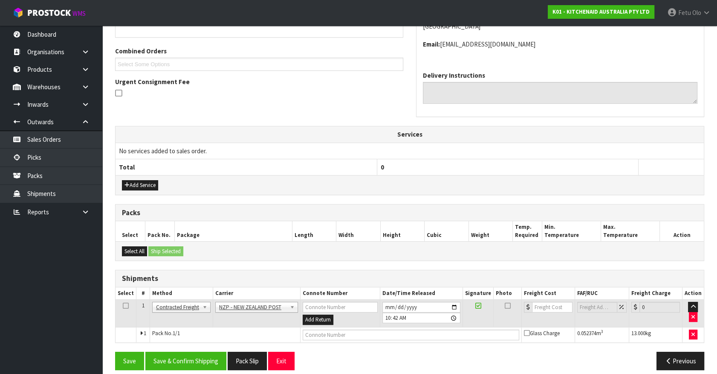
scroll to position [213, 0]
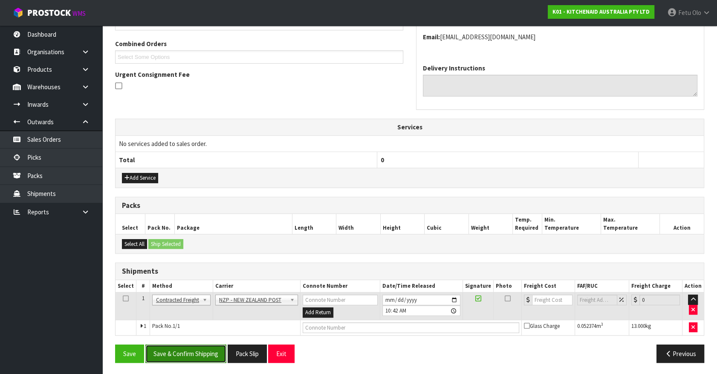
click at [193, 344] on button "Save & Confirm Shipping" at bounding box center [185, 353] width 81 height 18
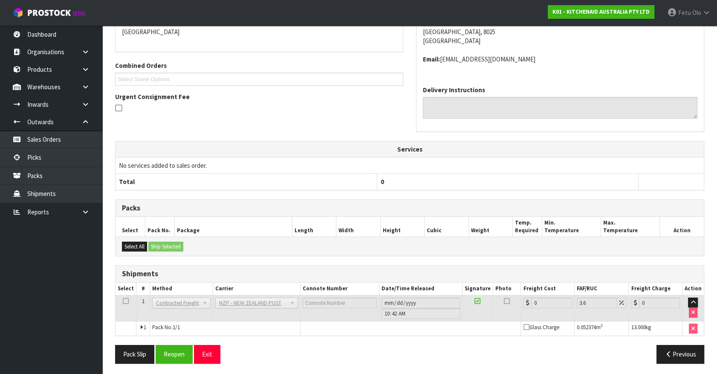
scroll to position [201, 0]
drag, startPoint x: 138, startPoint y: 350, endPoint x: 146, endPoint y: 342, distance: 11.8
click at [138, 349] on button "Pack Slip" at bounding box center [134, 353] width 39 height 18
drag, startPoint x: 170, startPoint y: 351, endPoint x: 153, endPoint y: 343, distance: 18.5
click at [170, 351] on button "Reopen" at bounding box center [174, 353] width 37 height 18
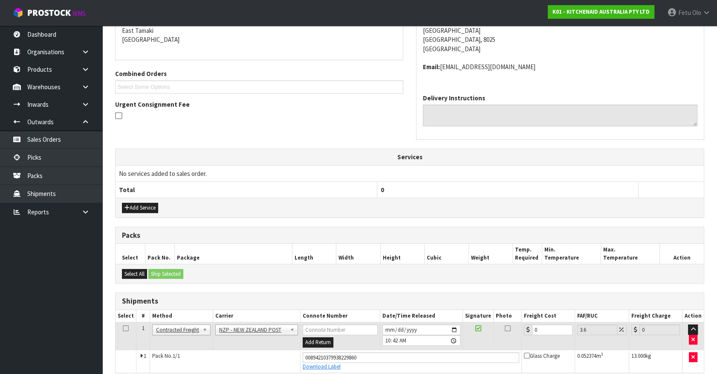
scroll to position [192, 0]
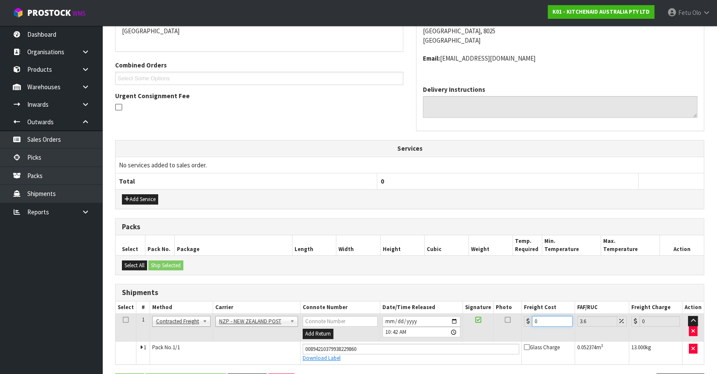
drag, startPoint x: 547, startPoint y: 320, endPoint x: 395, endPoint y: 346, distance: 154.0
click at [395, 346] on tbody "1 Client Local Pickup Customer Local Pickup Company Freight Contracted Freight …" at bounding box center [410, 338] width 588 height 50
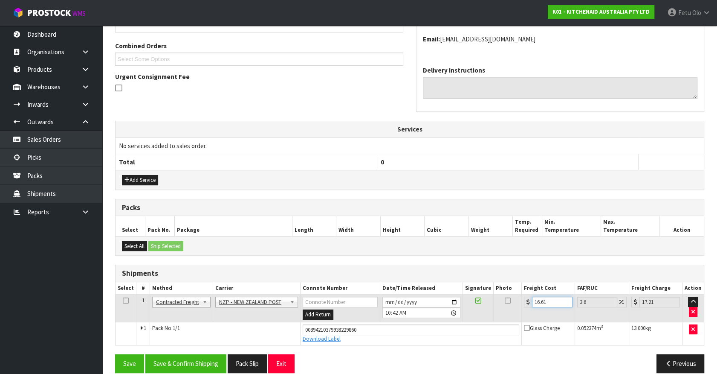
scroll to position [221, 0]
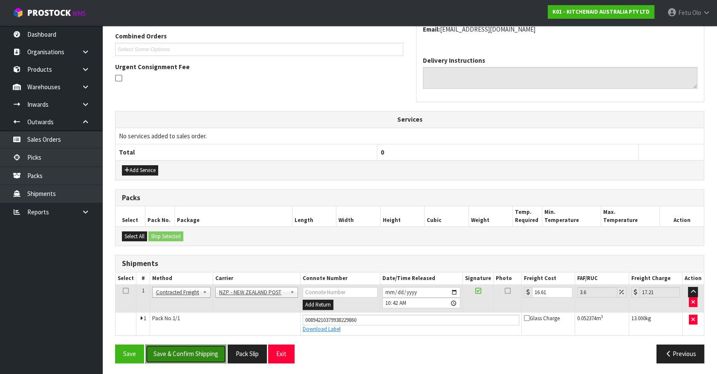
click at [194, 347] on button "Save & Confirm Shipping" at bounding box center [185, 353] width 81 height 18
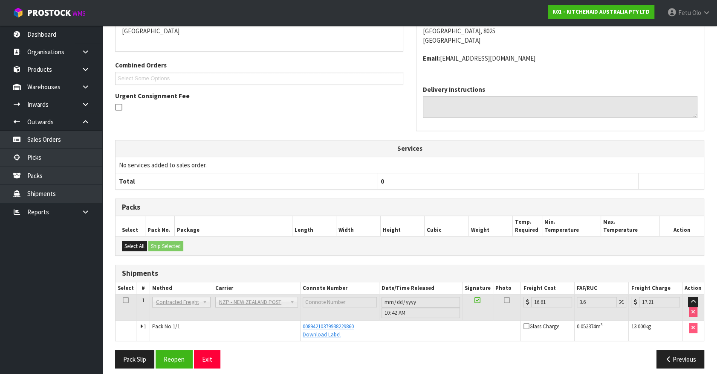
scroll to position [198, 0]
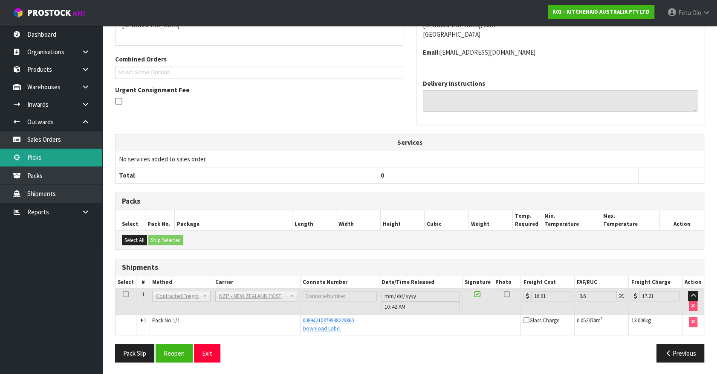
click at [34, 155] on link "Picks" at bounding box center [51, 156] width 102 height 17
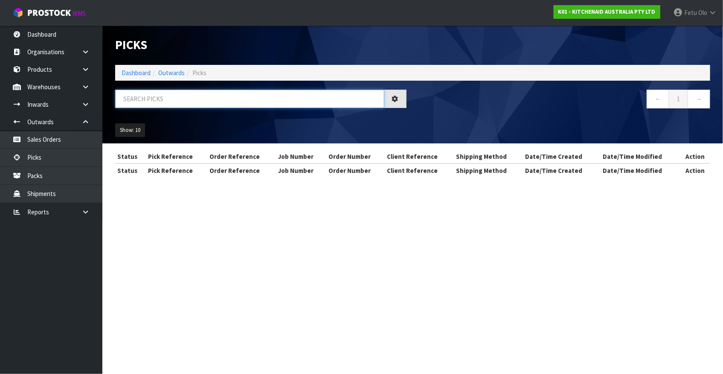
click at [233, 102] on input "text" at bounding box center [249, 99] width 269 height 18
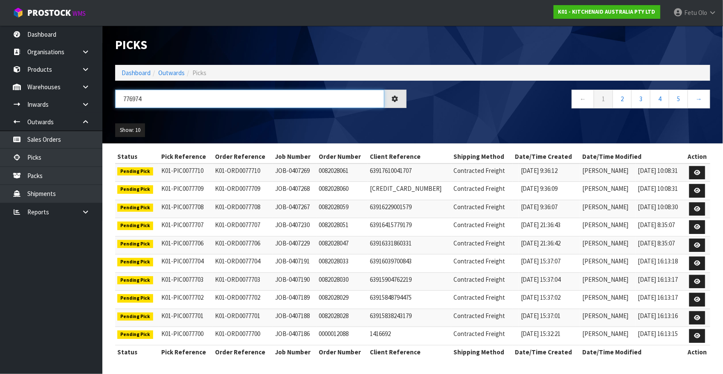
click at [136, 98] on input "776974" at bounding box center [249, 99] width 269 height 18
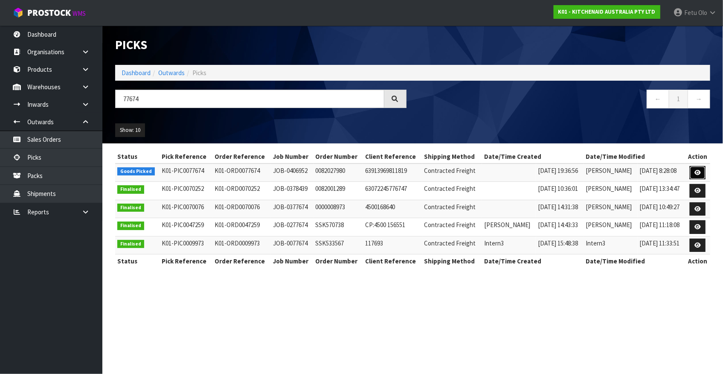
click at [700, 174] on icon at bounding box center [697, 173] width 6 height 6
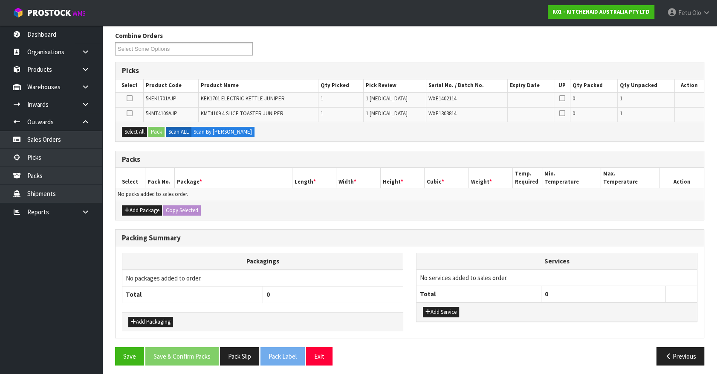
scroll to position [107, 0]
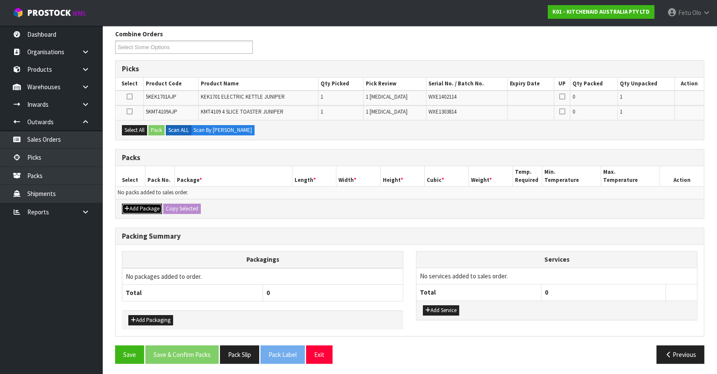
click at [129, 207] on icon "button" at bounding box center [127, 209] width 5 height 6
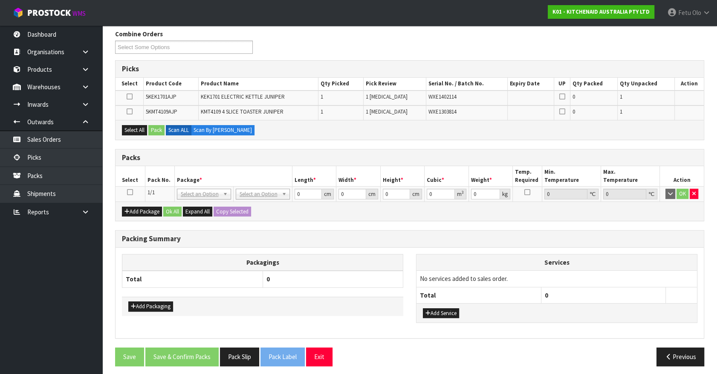
drag, startPoint x: 130, startPoint y: 189, endPoint x: 160, endPoint y: 181, distance: 31.8
click at [131, 192] on icon at bounding box center [130, 192] width 6 height 0
click at [162, 180] on th "Pack No." at bounding box center [159, 176] width 29 height 20
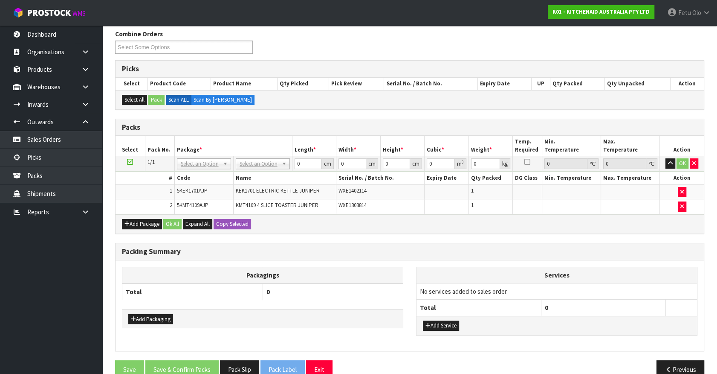
drag, startPoint x: 205, startPoint y: 164, endPoint x: 204, endPoint y: 180, distance: 15.4
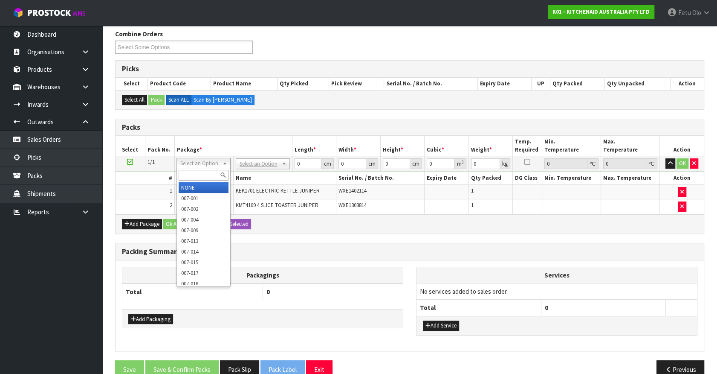
click at [205, 174] on input "text" at bounding box center [204, 175] width 50 height 11
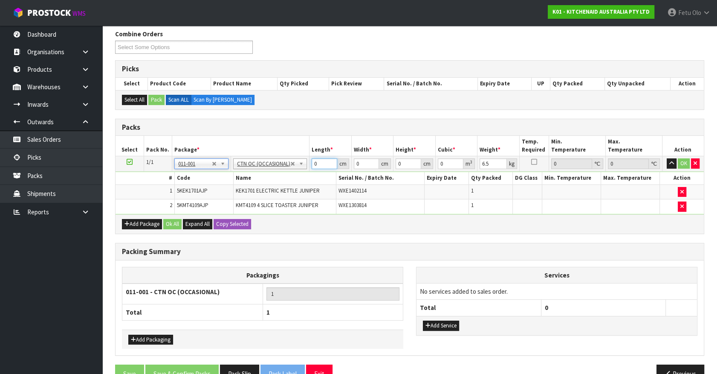
drag, startPoint x: 304, startPoint y: 169, endPoint x: 263, endPoint y: 179, distance: 42.4
click at [263, 179] on tbody "1/1 NONE 007-001 007-002 007-004 007-009 007-013 007-014 007-015 007-017 007-01…" at bounding box center [410, 185] width 588 height 58
drag, startPoint x: 687, startPoint y: 325, endPoint x: 652, endPoint y: 319, distance: 35.1
click at [687, 325] on div "Add Service" at bounding box center [557, 325] width 281 height 19
drag, startPoint x: 491, startPoint y: 160, endPoint x: 332, endPoint y: 208, distance: 166.1
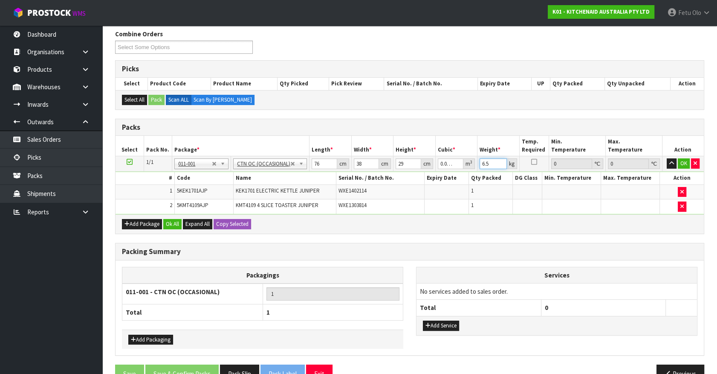
click at [333, 208] on tbody "1/1 NONE 007-001 007-002 007-004 007-009 007-013 007-014 007-015 007-017 007-01…" at bounding box center [410, 185] width 588 height 58
click button "OK" at bounding box center [684, 163] width 12 height 10
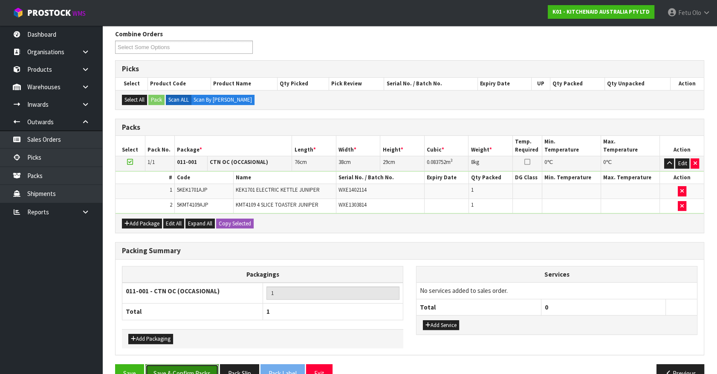
click at [179, 368] on button "Save & Confirm Packs" at bounding box center [181, 373] width 73 height 18
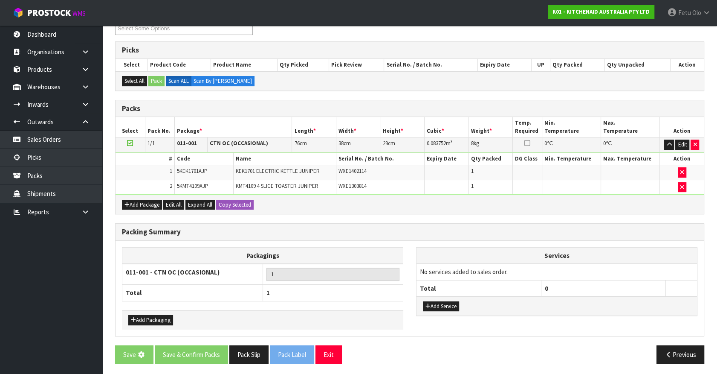
scroll to position [0, 0]
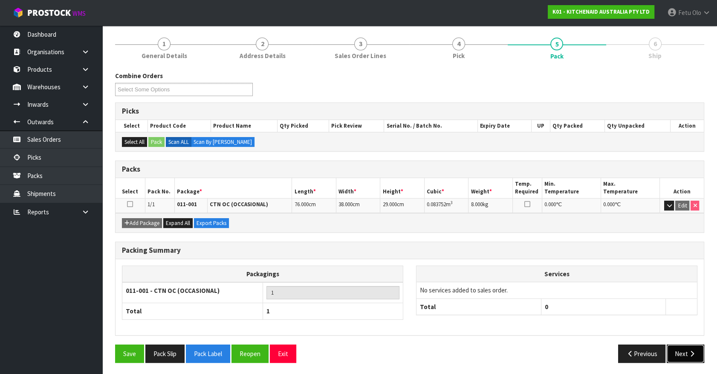
click at [678, 351] on button "Next" at bounding box center [686, 353] width 38 height 18
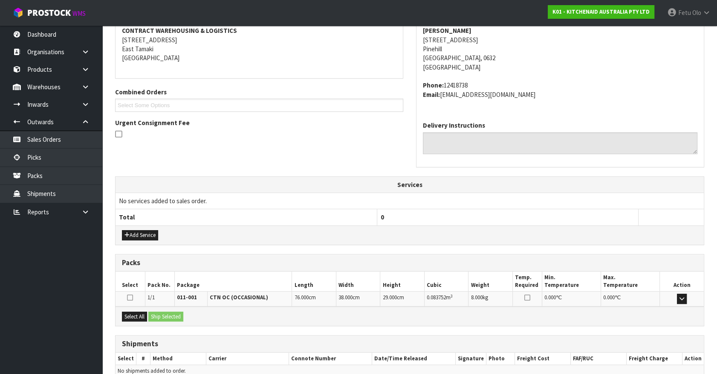
scroll to position [207, 0]
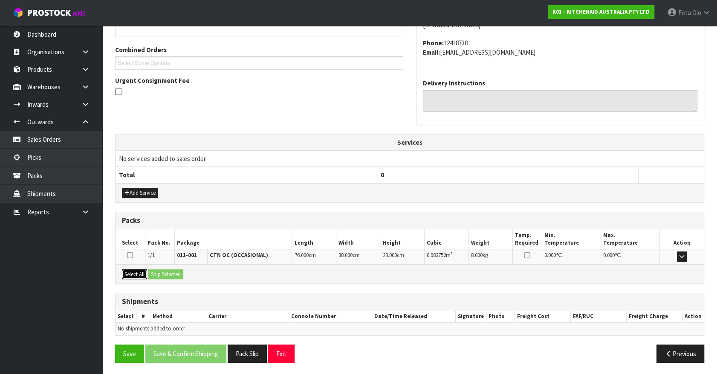
click at [139, 271] on button "Select All" at bounding box center [134, 274] width 25 height 10
click at [153, 271] on button "Ship Selected" at bounding box center [165, 274] width 35 height 10
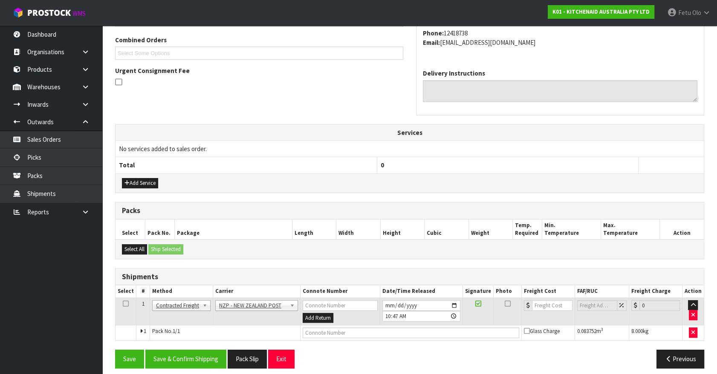
scroll to position [222, 0]
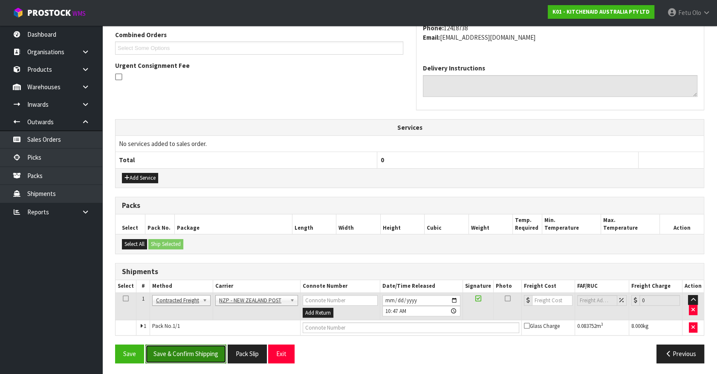
click at [210, 347] on button "Save & Confirm Shipping" at bounding box center [185, 353] width 81 height 18
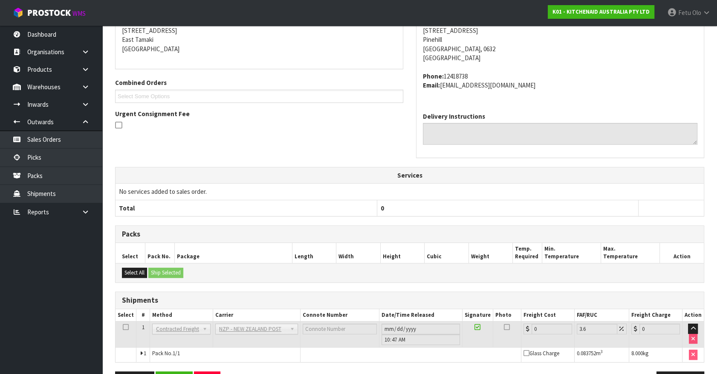
scroll to position [210, 0]
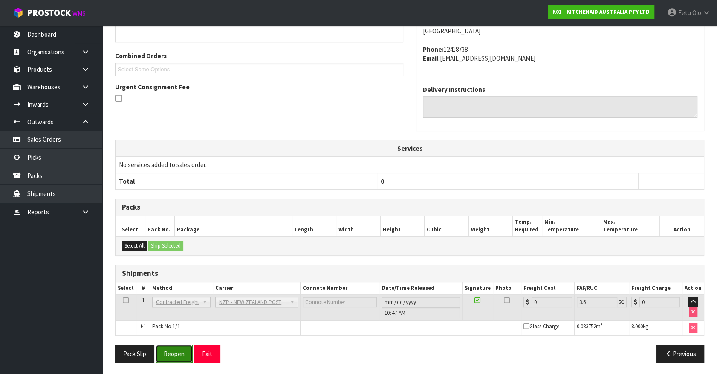
click at [183, 351] on button "Reopen" at bounding box center [174, 353] width 37 height 18
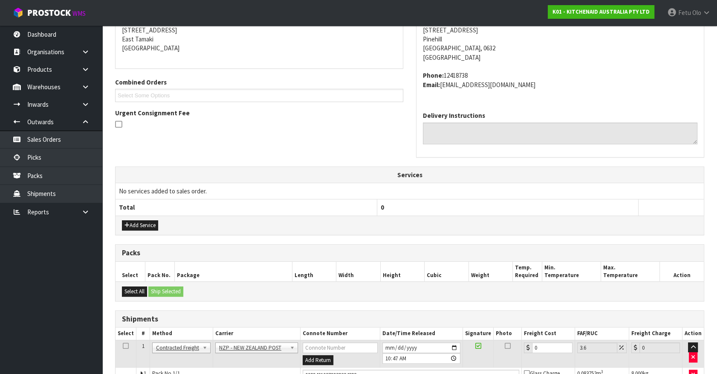
scroll to position [194, 0]
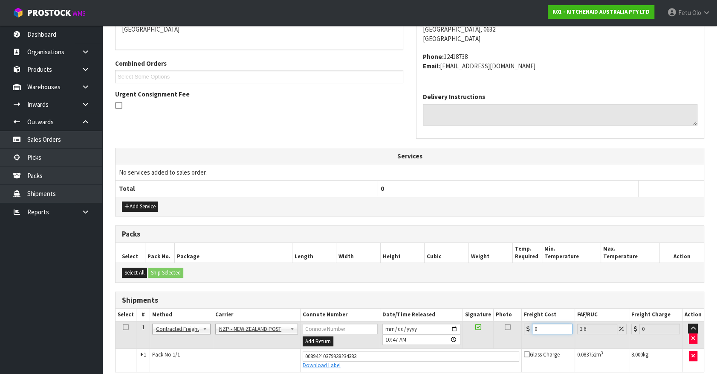
drag, startPoint x: 542, startPoint y: 326, endPoint x: 493, endPoint y: 343, distance: 51.7
click at [493, 343] on tr "1 Client Local Pickup Customer Local Pickup Company Freight Contracted Freight …" at bounding box center [410, 335] width 588 height 28
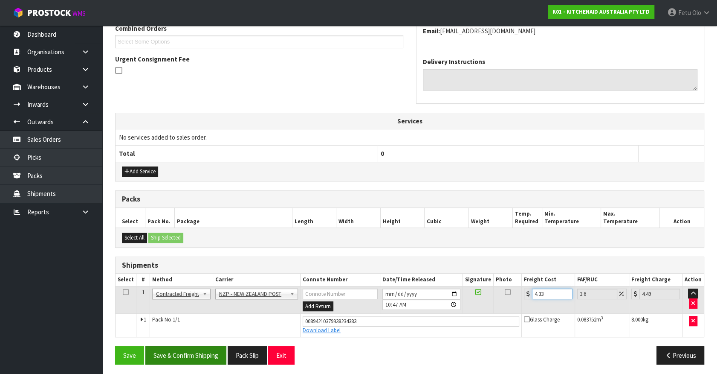
scroll to position [230, 0]
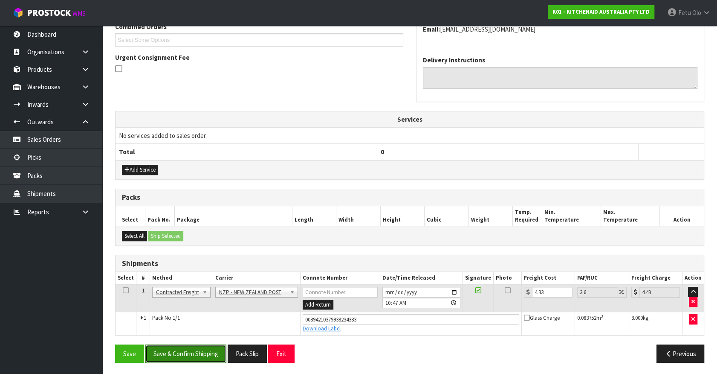
click at [210, 351] on button "Save & Confirm Shipping" at bounding box center [185, 353] width 81 height 18
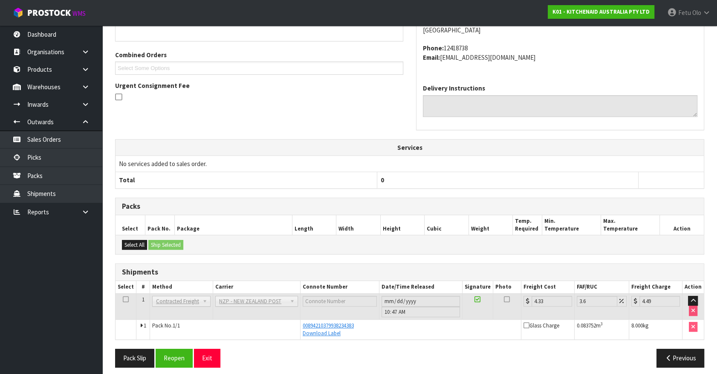
scroll to position [207, 0]
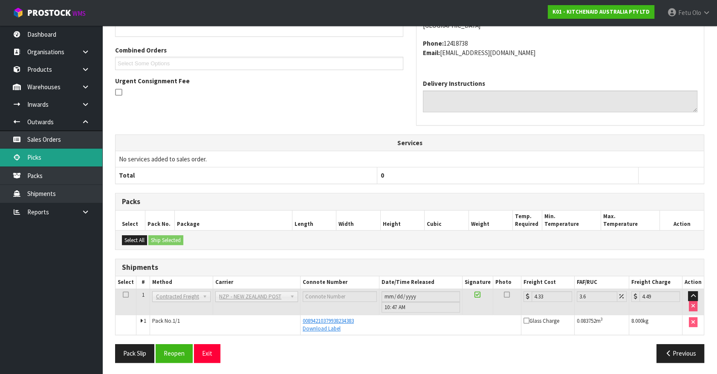
click at [28, 157] on link "Picks" at bounding box center [51, 156] width 102 height 17
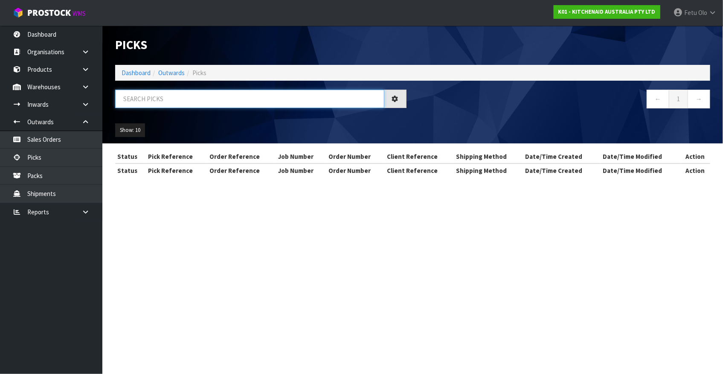
click at [223, 97] on input "text" at bounding box center [249, 99] width 269 height 18
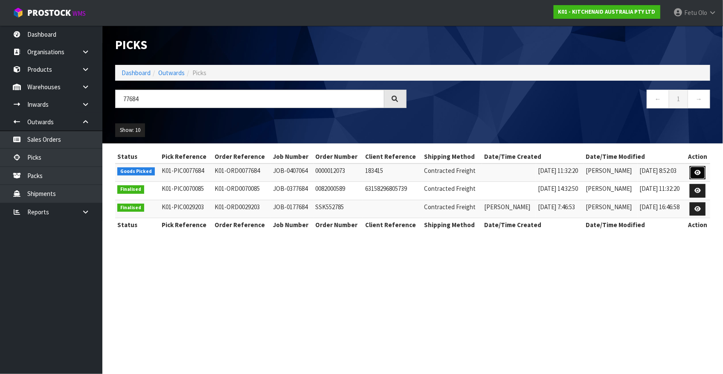
click at [698, 174] on icon at bounding box center [697, 173] width 6 height 6
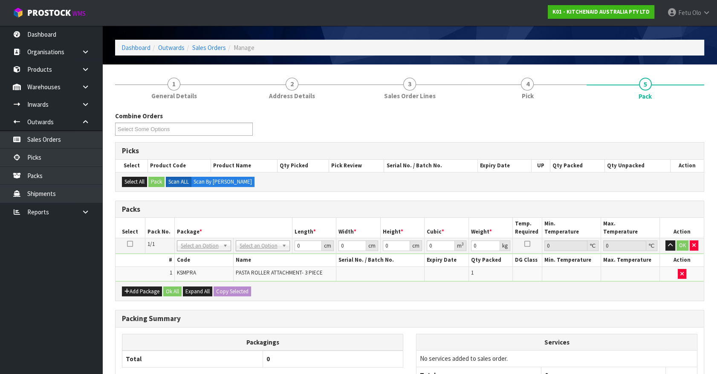
scroll to position [38, 0]
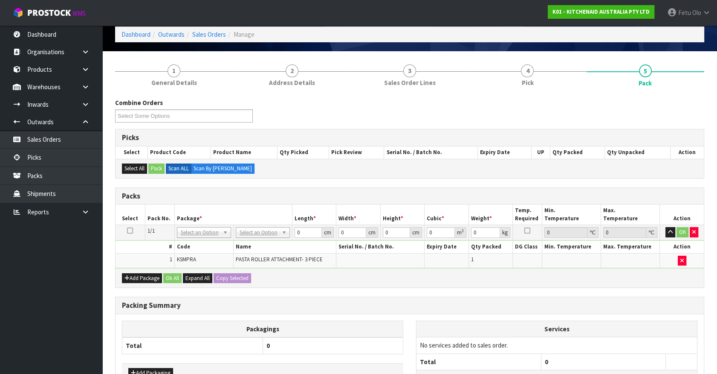
click at [380, 200] on div "Packs" at bounding box center [410, 196] width 588 height 17
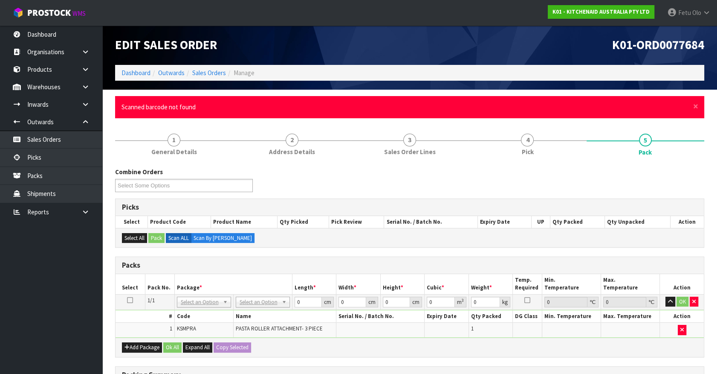
click at [690, 102] on div "× Close Scanned barcode not found" at bounding box center [409, 107] width 589 height 22
click at [694, 104] on span "×" at bounding box center [695, 106] width 5 height 12
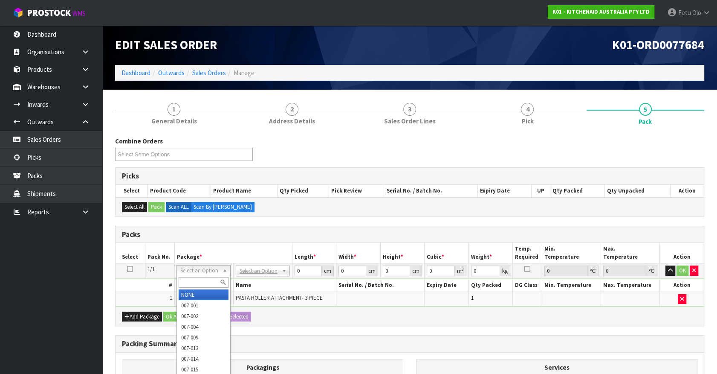
click at [194, 279] on input "text" at bounding box center [204, 282] width 50 height 11
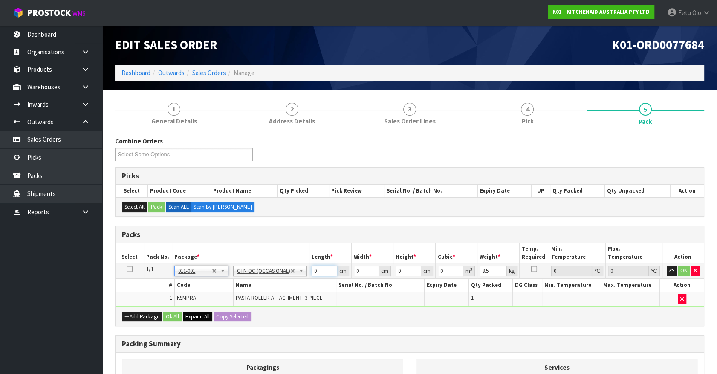
drag, startPoint x: 301, startPoint y: 279, endPoint x: 206, endPoint y: 314, distance: 101.5
click at [206, 314] on div "Packs Select Pack No. Package * Length * Width * Height * Cubic * Weight * Temp…" at bounding box center [409, 276] width 589 height 101
click button "OK" at bounding box center [684, 270] width 12 height 10
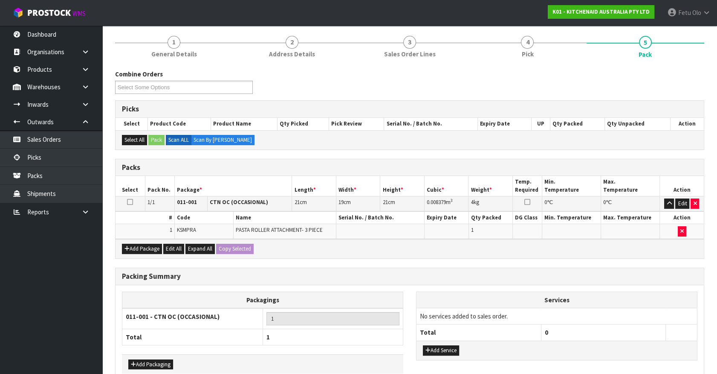
scroll to position [111, 0]
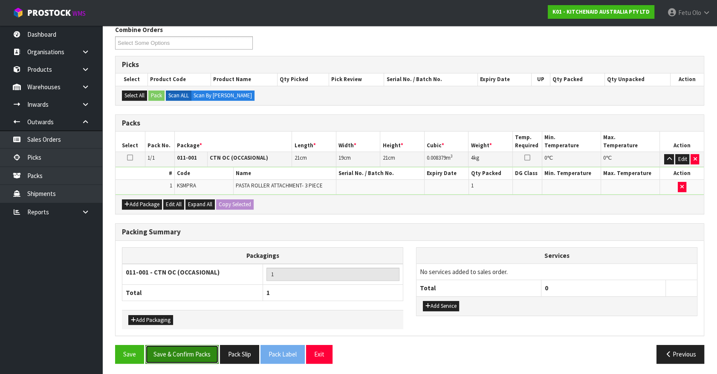
click at [182, 345] on button "Save & Confirm Packs" at bounding box center [181, 354] width 73 height 18
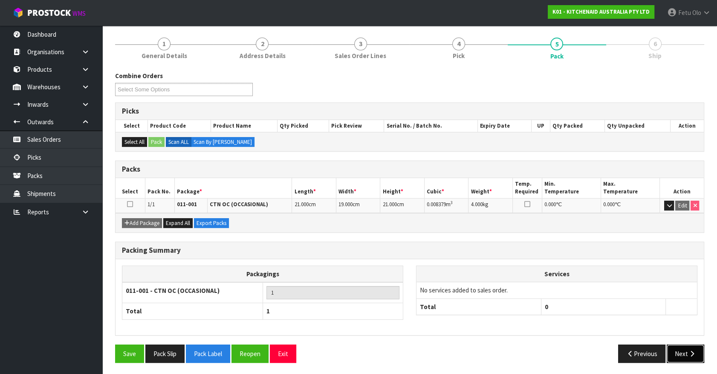
click at [678, 349] on button "Next" at bounding box center [686, 353] width 38 height 18
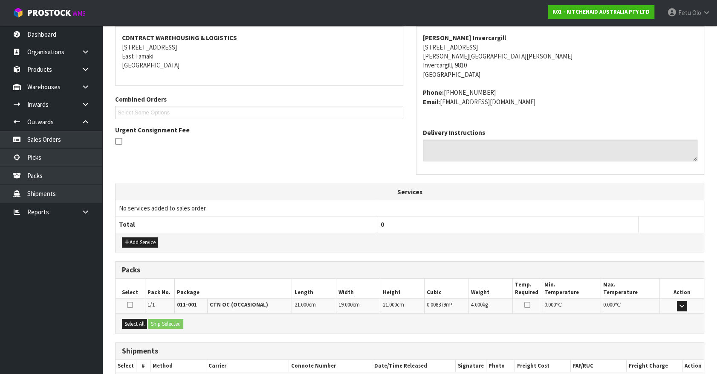
scroll to position [207, 0]
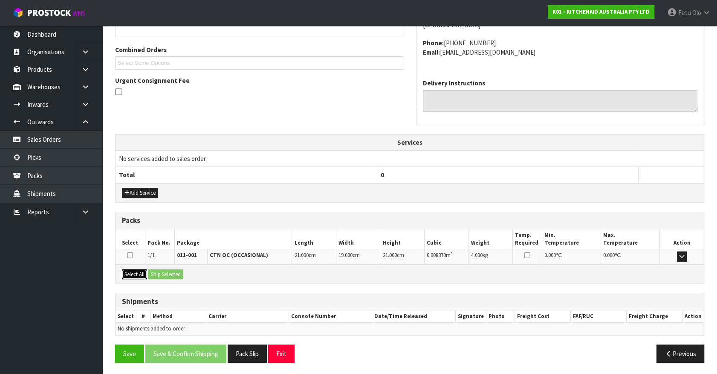
click at [124, 269] on button "Select All" at bounding box center [134, 274] width 25 height 10
click at [157, 273] on button "Ship Selected" at bounding box center [165, 274] width 35 height 10
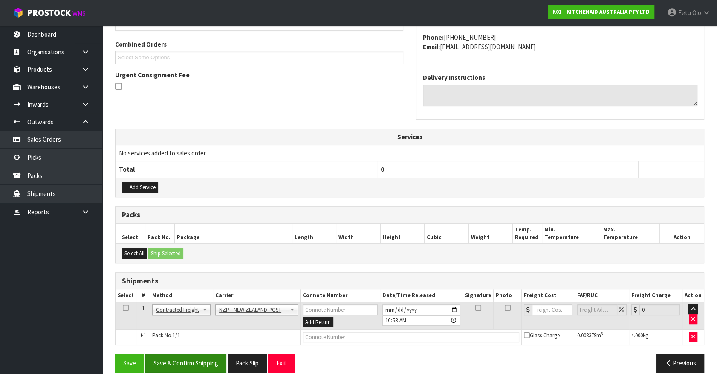
scroll to position [222, 0]
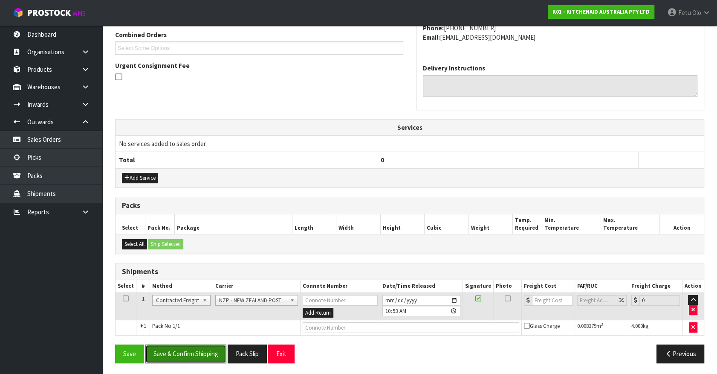
click at [197, 347] on button "Save & Confirm Shipping" at bounding box center [185, 353] width 81 height 18
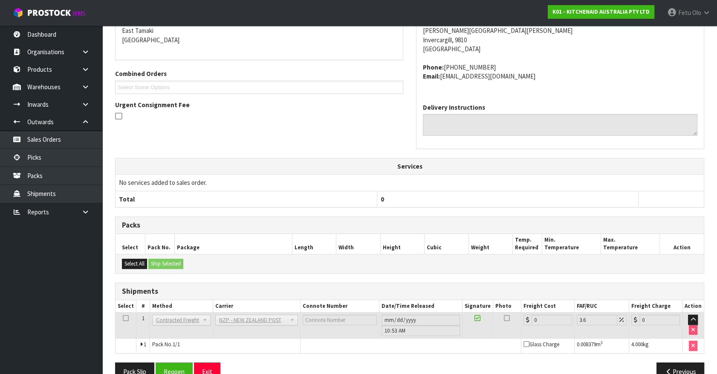
scroll to position [210, 0]
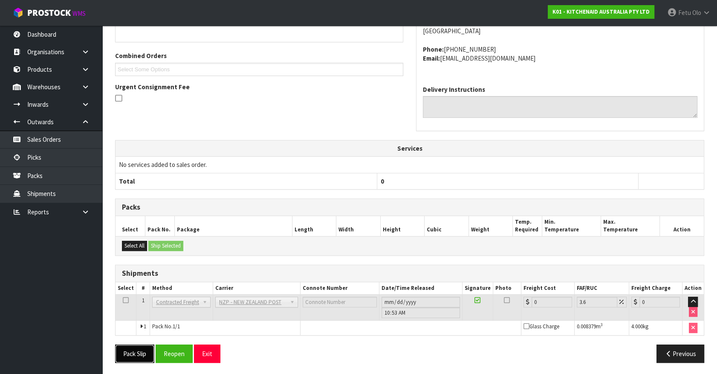
click at [136, 349] on button "Pack Slip" at bounding box center [134, 353] width 39 height 18
click at [171, 352] on button "Reopen" at bounding box center [174, 353] width 37 height 18
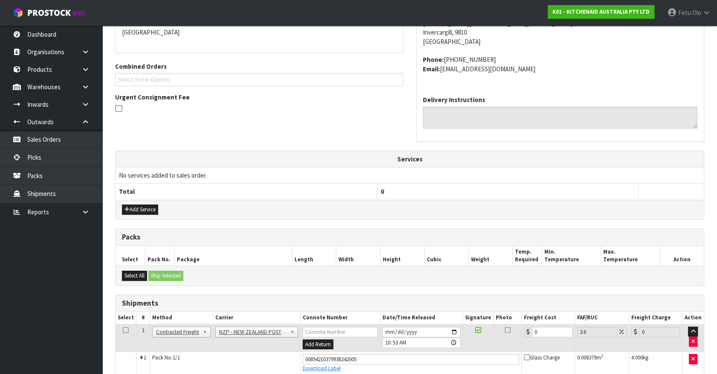
scroll to position [230, 0]
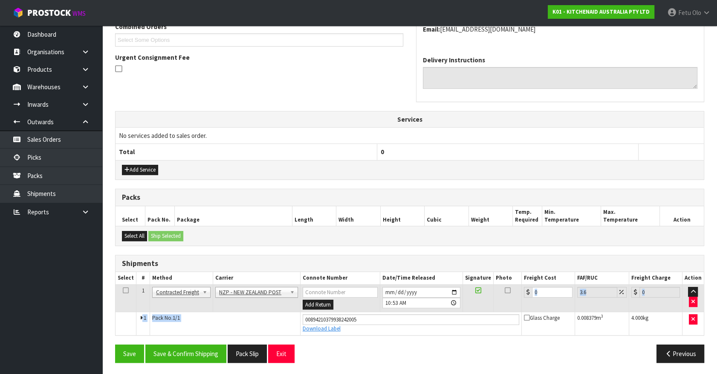
drag, startPoint x: 547, startPoint y: 283, endPoint x: 438, endPoint y: 308, distance: 111.2
click at [439, 309] on tr "1 Client Local Pickup Customer Local Pickup Company Freight Contracted Freight …" at bounding box center [410, 298] width 588 height 28
click at [546, 299] on td "0" at bounding box center [548, 298] width 53 height 28
drag, startPoint x: 551, startPoint y: 281, endPoint x: 531, endPoint y: 294, distance: 24.1
click at [531, 294] on table "Select # Method Carrier Connote Number Date/Time Released Signature Photo Freig…" at bounding box center [410, 303] width 588 height 63
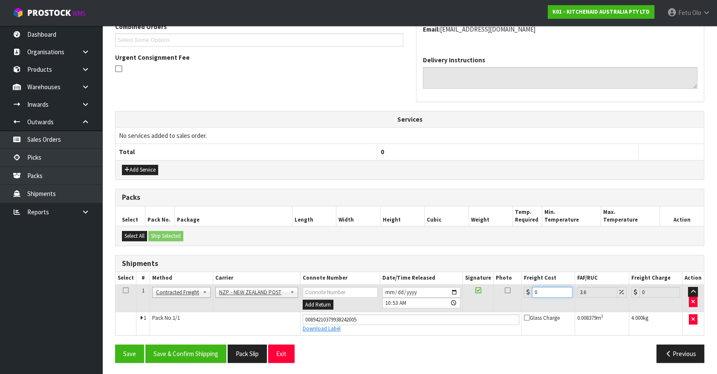
click at [542, 293] on input "0" at bounding box center [552, 292] width 41 height 11
drag, startPoint x: 542, startPoint y: 293, endPoint x: 512, endPoint y: 299, distance: 30.9
click at [513, 299] on tr "1 Client Local Pickup Customer Local Pickup Company Freight Contracted Freight …" at bounding box center [410, 298] width 588 height 28
click at [196, 347] on button "Save & Confirm Shipping" at bounding box center [185, 353] width 81 height 18
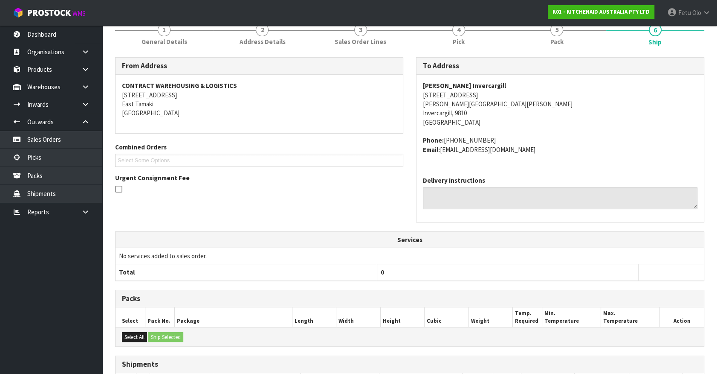
scroll to position [207, 0]
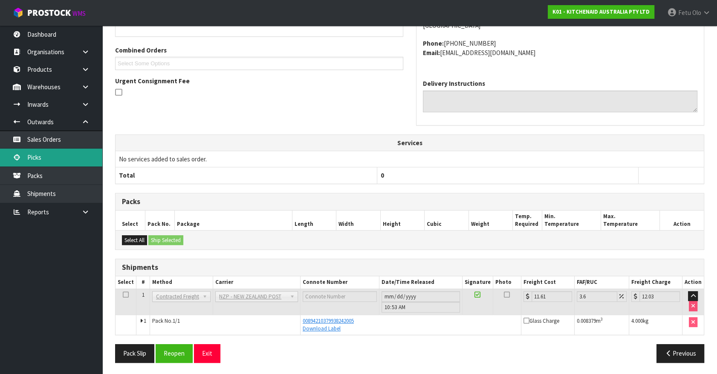
click at [54, 165] on link "Picks" at bounding box center [51, 156] width 102 height 17
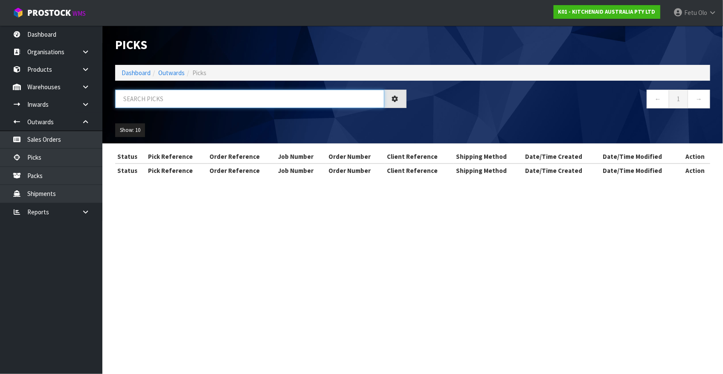
click at [205, 96] on input "text" at bounding box center [249, 99] width 269 height 18
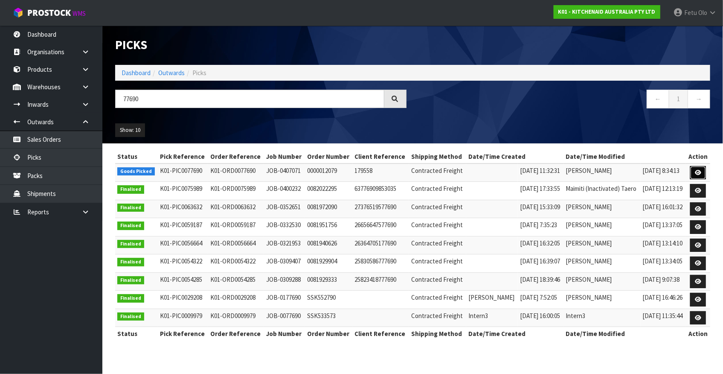
click at [696, 172] on icon at bounding box center [698, 173] width 6 height 6
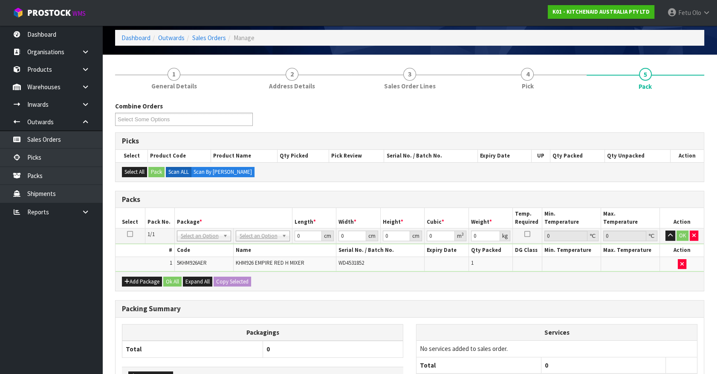
scroll to position [107, 0]
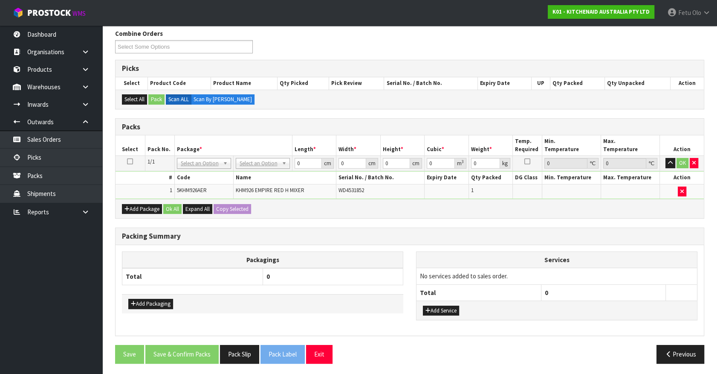
drag, startPoint x: 297, startPoint y: 223, endPoint x: 270, endPoint y: 174, distance: 55.7
click at [297, 223] on div "Combine Orders K01-ORD0077584 K01-ORD0077617 K01-ORD0077655 K01-ORD0077677 K01-…" at bounding box center [409, 199] width 589 height 341
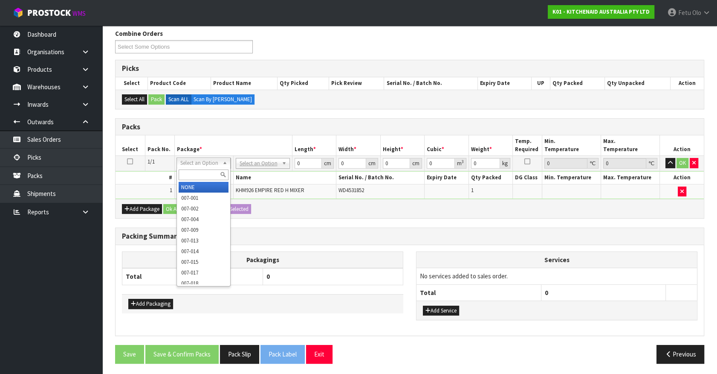
click at [198, 177] on input "text" at bounding box center [204, 174] width 50 height 11
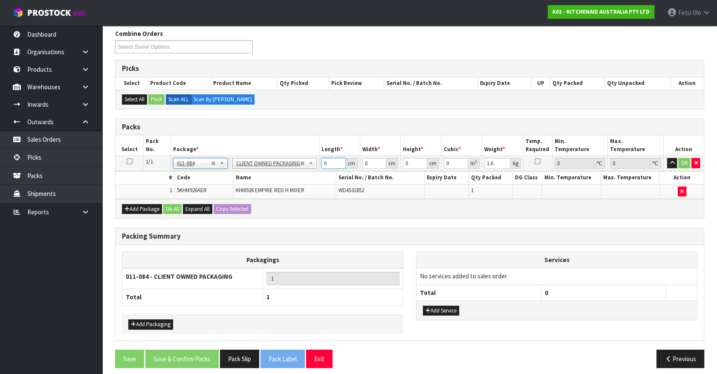
drag, startPoint x: 322, startPoint y: 162, endPoint x: 248, endPoint y: 188, distance: 78.5
click at [248, 188] on tbody "1/1 NONE 007-001 007-002 007-004 007-009 007-013 007-014 007-015 007-017 007-01…" at bounding box center [410, 177] width 588 height 43
click button "OK" at bounding box center [684, 163] width 12 height 10
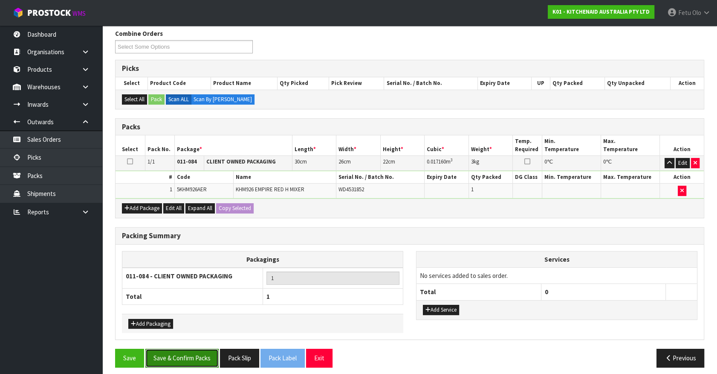
click at [186, 361] on button "Save & Confirm Packs" at bounding box center [181, 357] width 73 height 18
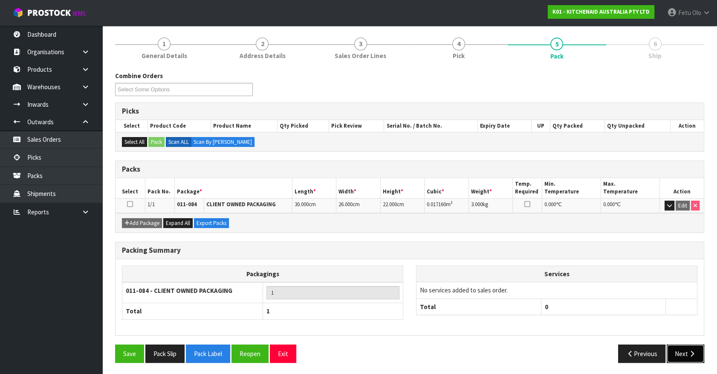
click at [686, 358] on button "Next" at bounding box center [686, 353] width 38 height 18
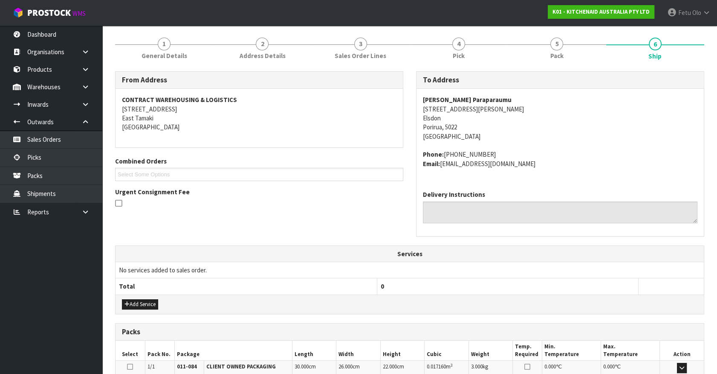
scroll to position [207, 0]
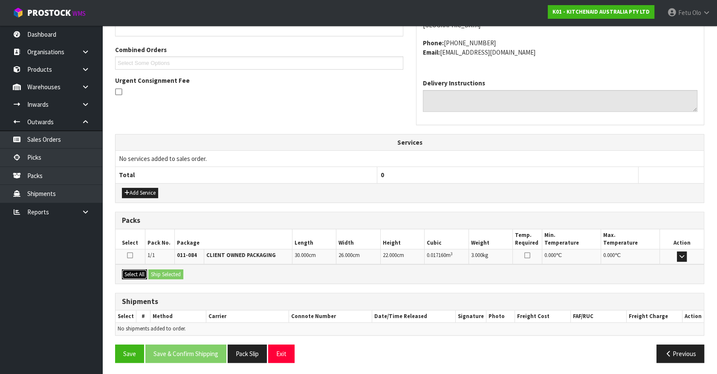
click at [144, 273] on button "Select All" at bounding box center [134, 274] width 25 height 10
click at [156, 270] on button "Ship Selected" at bounding box center [165, 274] width 35 height 10
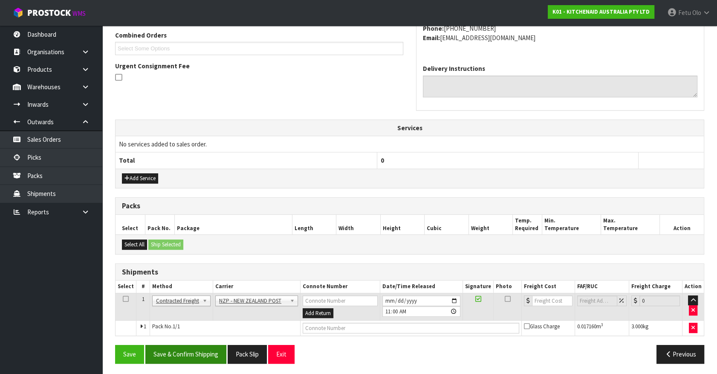
scroll to position [222, 0]
click at [191, 345] on button "Save & Confirm Shipping" at bounding box center [185, 353] width 81 height 18
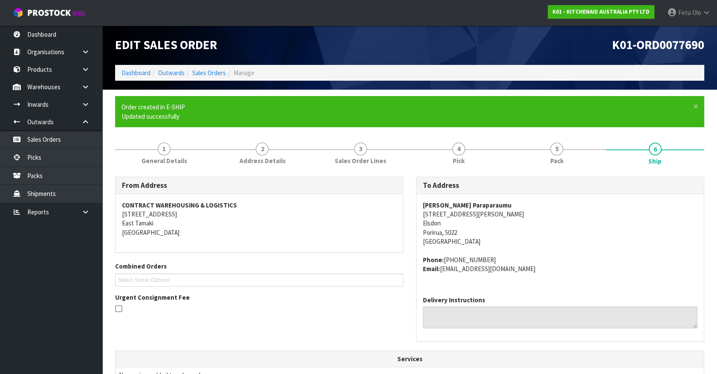
scroll to position [210, 0]
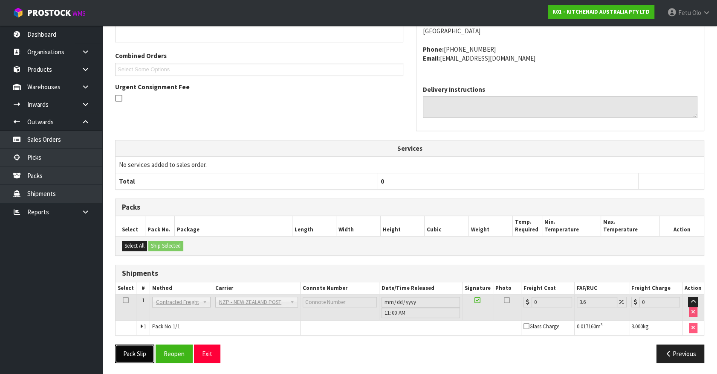
click at [125, 348] on button "Pack Slip" at bounding box center [134, 353] width 39 height 18
drag, startPoint x: 181, startPoint y: 347, endPoint x: 206, endPoint y: 325, distance: 33.5
click at [182, 347] on button "Reopen" at bounding box center [174, 353] width 37 height 18
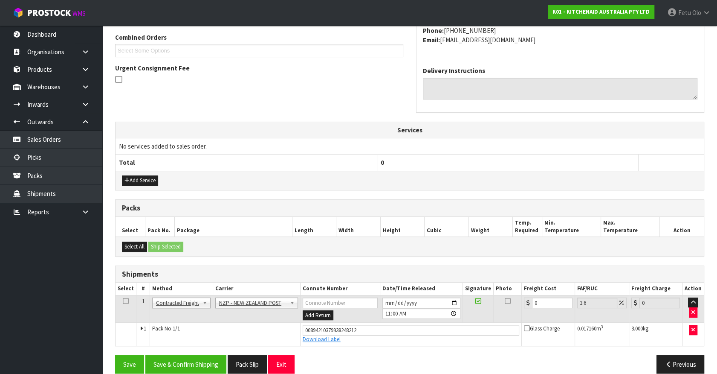
scroll to position [230, 0]
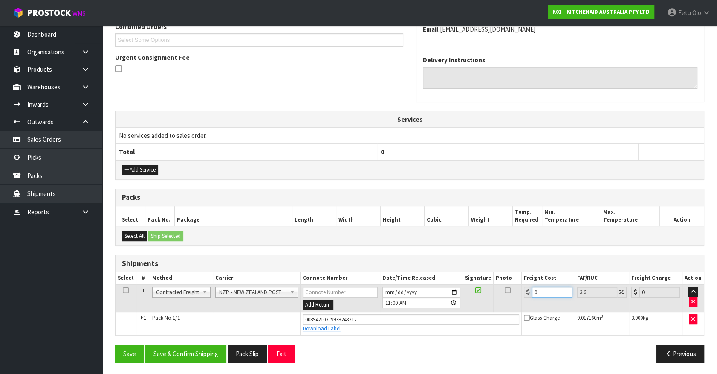
drag, startPoint x: 536, startPoint y: 288, endPoint x: 439, endPoint y: 303, distance: 98.4
click at [439, 303] on tr "1 Client Local Pickup Customer Local Pickup Company Freight Contracted Freight …" at bounding box center [410, 298] width 588 height 28
click at [203, 354] on button "Save & Confirm Shipping" at bounding box center [185, 353] width 81 height 18
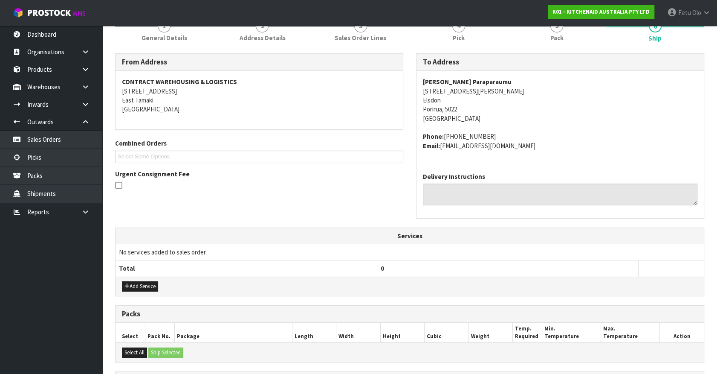
scroll to position [0, 0]
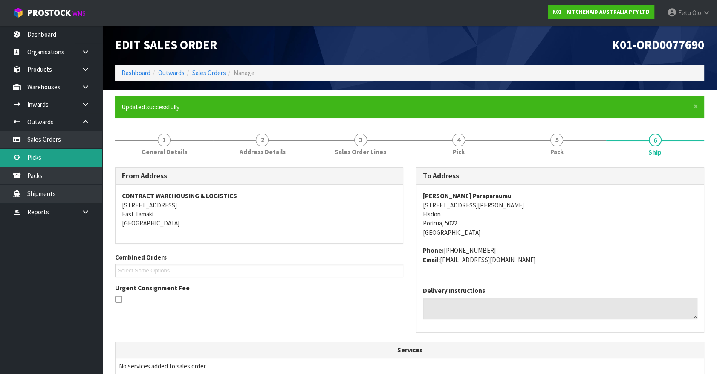
click at [45, 154] on link "Picks" at bounding box center [51, 156] width 102 height 17
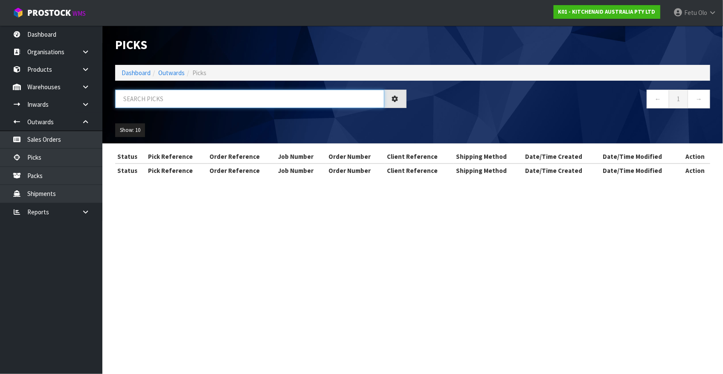
click at [243, 102] on input "text" at bounding box center [249, 99] width 269 height 18
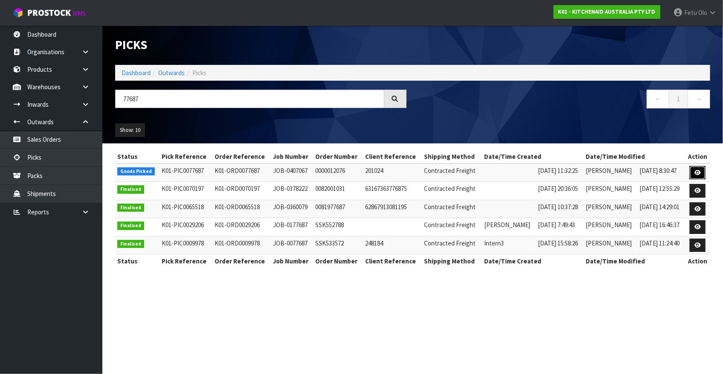
click at [698, 171] on icon at bounding box center [697, 173] width 6 height 6
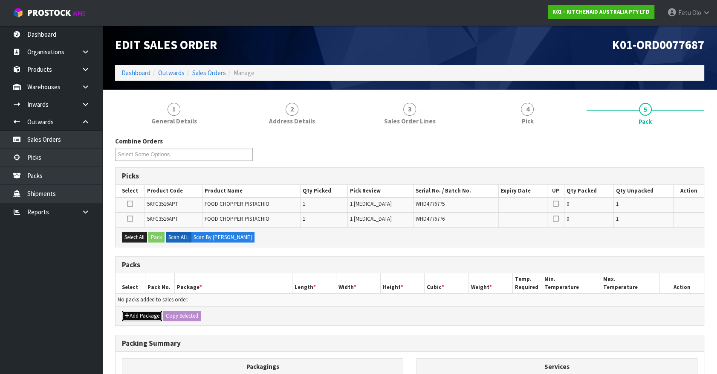
click at [135, 310] on button "Add Package" at bounding box center [142, 315] width 40 height 10
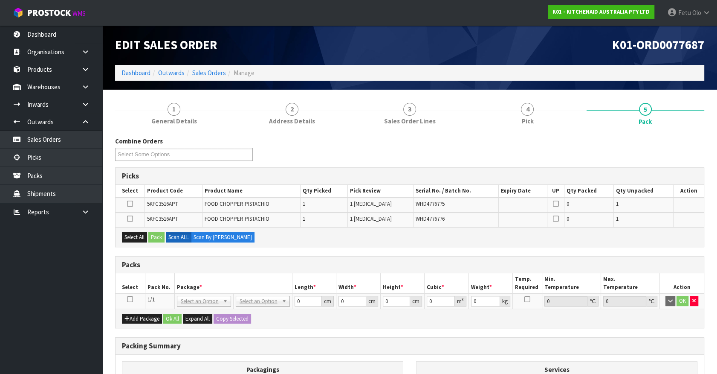
click at [131, 299] on icon at bounding box center [130, 299] width 6 height 0
click at [158, 287] on th "Pack No." at bounding box center [159, 283] width 29 height 20
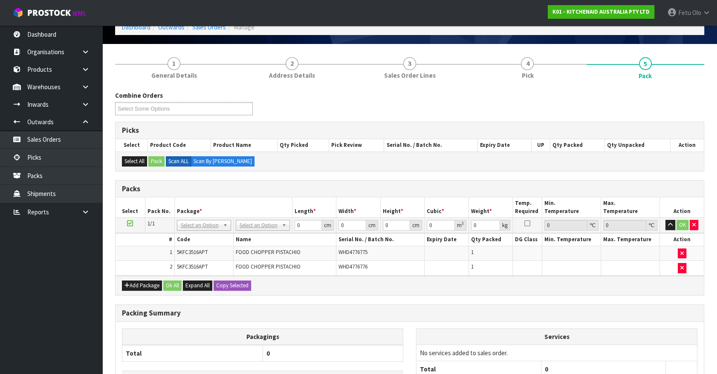
scroll to position [122, 0]
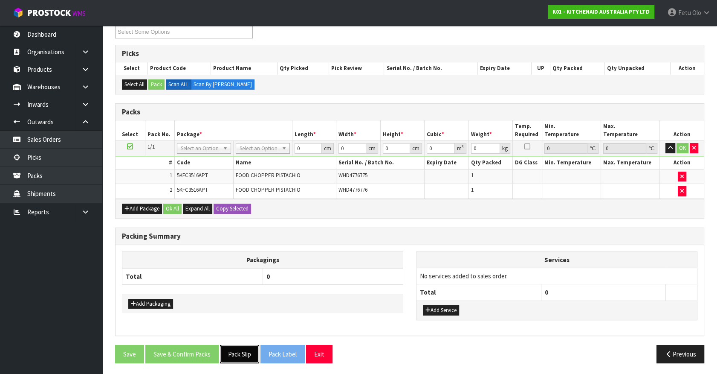
click at [246, 352] on button "Pack Slip" at bounding box center [239, 354] width 39 height 18
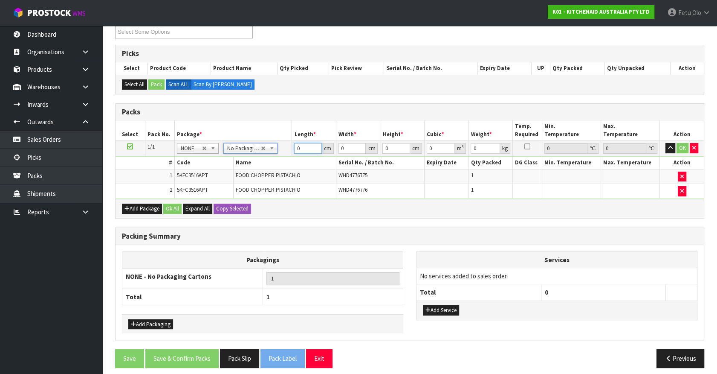
drag, startPoint x: 302, startPoint y: 148, endPoint x: 270, endPoint y: 163, distance: 35.7
click at [270, 163] on tbody "1/1 NONE 007-001 007-002 007-004 007-009 007-013 007-014 007-015 007-017 007-01…" at bounding box center [410, 170] width 588 height 58
click button "OK" at bounding box center [683, 148] width 12 height 10
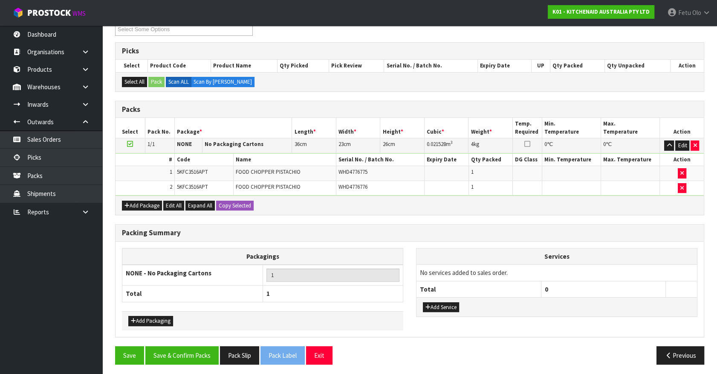
scroll to position [126, 0]
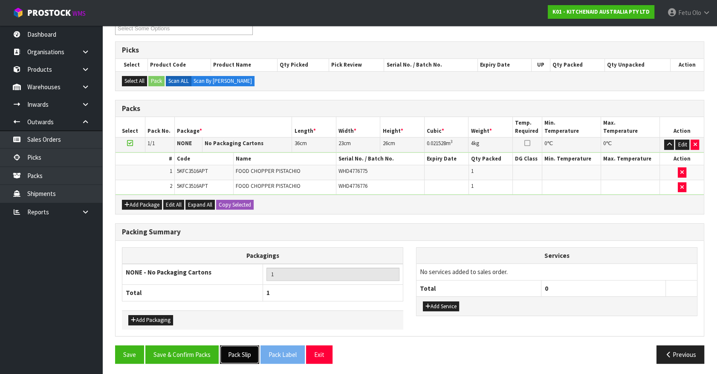
drag, startPoint x: 235, startPoint y: 351, endPoint x: 226, endPoint y: 356, distance: 9.6
click at [235, 351] on button "Pack Slip" at bounding box center [239, 354] width 39 height 18
drag, startPoint x: 174, startPoint y: 352, endPoint x: 247, endPoint y: 357, distance: 73.1
click at [174, 352] on button "Save & Confirm Packs" at bounding box center [181, 354] width 73 height 18
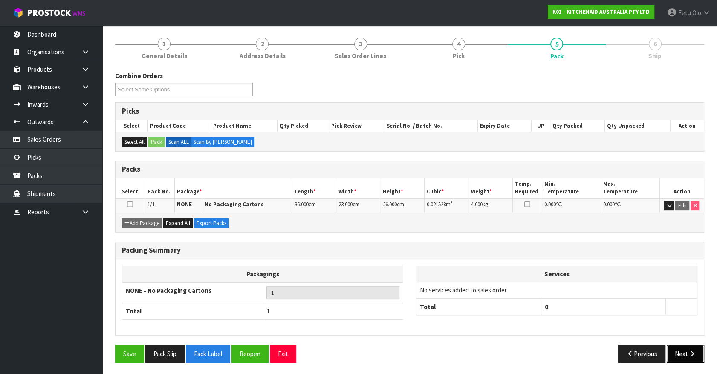
click at [676, 354] on button "Next" at bounding box center [686, 353] width 38 height 18
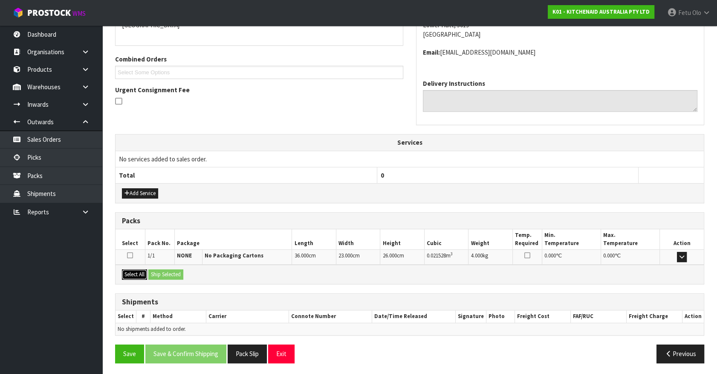
click at [128, 271] on button "Select All" at bounding box center [134, 274] width 25 height 10
click at [174, 270] on button "Ship Selected" at bounding box center [165, 274] width 35 height 10
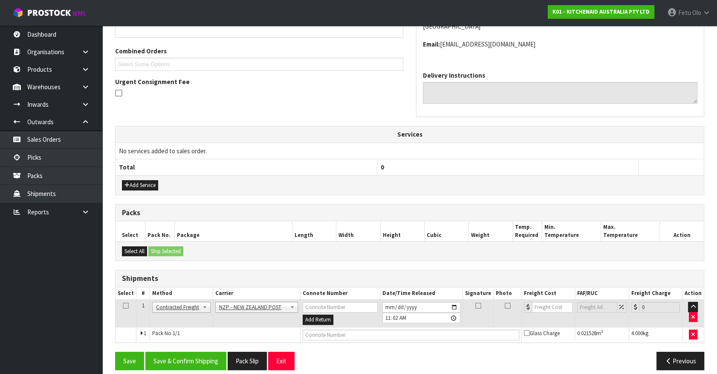
scroll to position [213, 0]
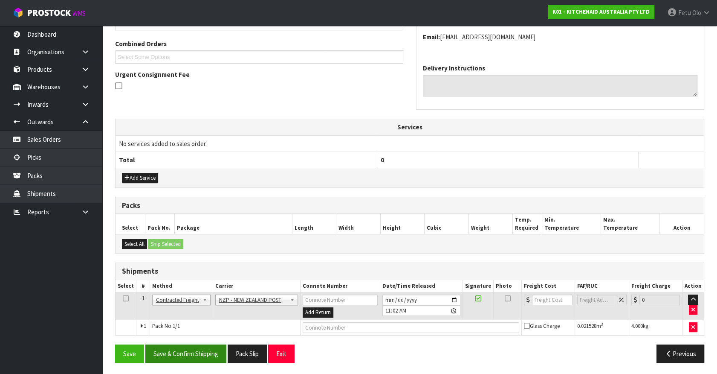
click at [197, 342] on div "From Address CONTRACT WAREHOUSING & LOGISTICS [STREET_ADDRESS] Combined Orders …" at bounding box center [409, 161] width 589 height 415
click at [209, 357] on button "Save & Confirm Shipping" at bounding box center [185, 353] width 81 height 18
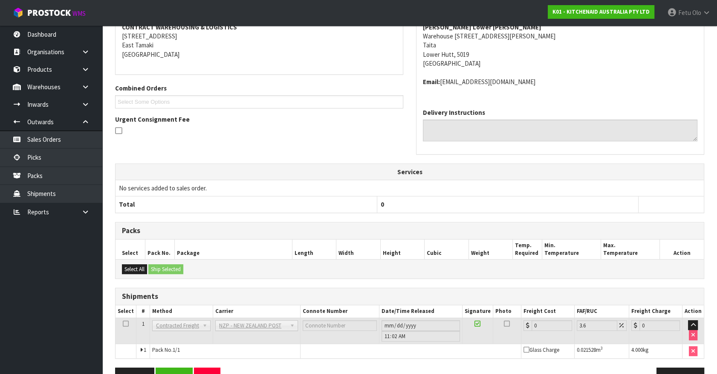
scroll to position [201, 0]
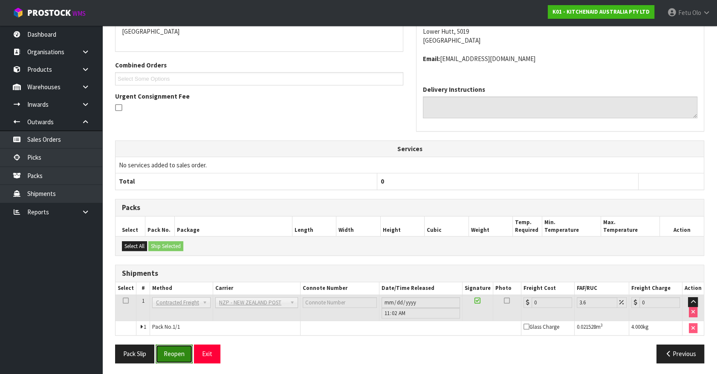
drag, startPoint x: 170, startPoint y: 355, endPoint x: 173, endPoint y: 349, distance: 6.7
click at [170, 355] on button "Reopen" at bounding box center [174, 353] width 37 height 18
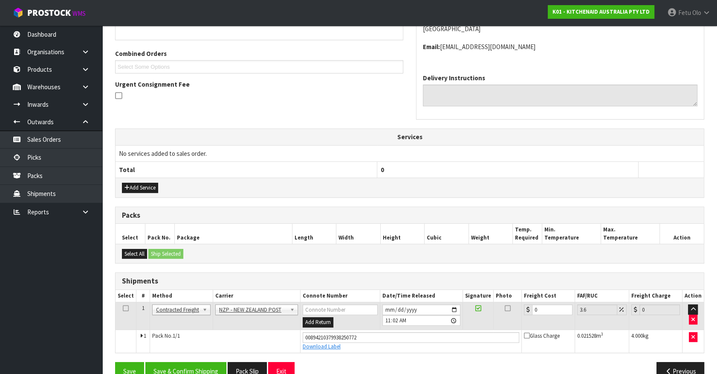
scroll to position [182, 0]
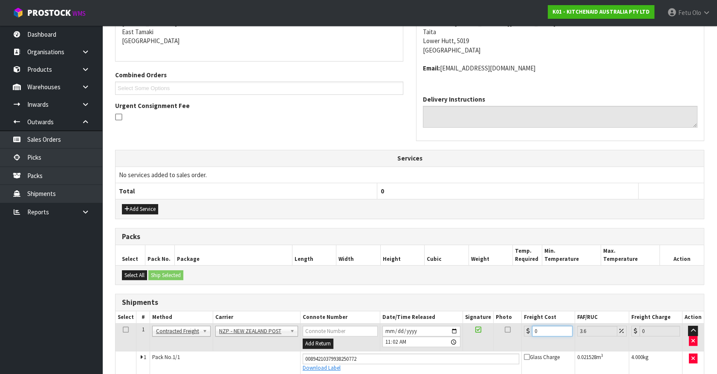
drag, startPoint x: 541, startPoint y: 327, endPoint x: 447, endPoint y: 335, distance: 94.5
click at [448, 339] on tr "1 Client Local Pickup Customer Local Pickup Company Freight Contracted Freight …" at bounding box center [410, 337] width 588 height 28
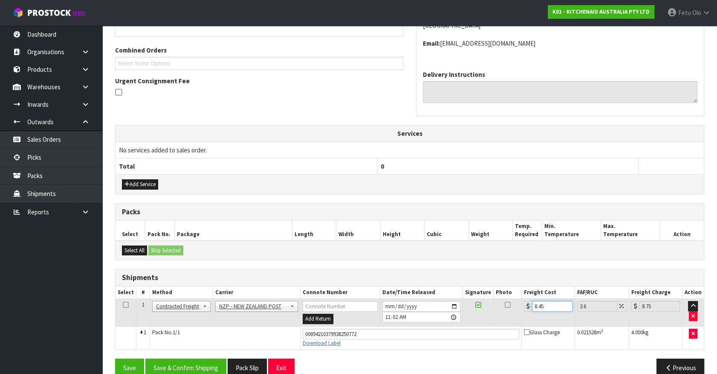
scroll to position [221, 0]
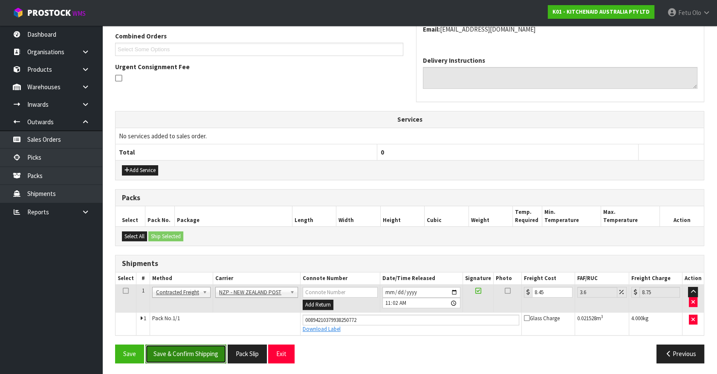
drag, startPoint x: 211, startPoint y: 356, endPoint x: 223, endPoint y: 358, distance: 11.7
click at [211, 356] on button "Save & Confirm Shipping" at bounding box center [185, 353] width 81 height 18
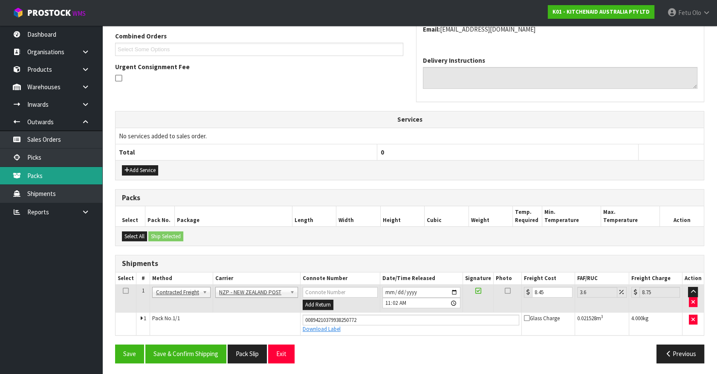
scroll to position [0, 0]
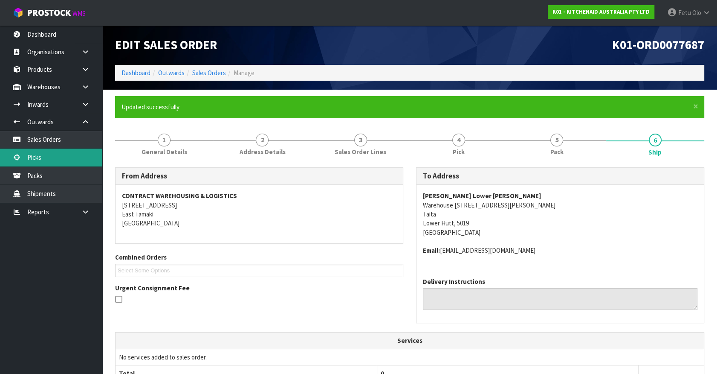
click at [30, 161] on link "Picks" at bounding box center [51, 156] width 102 height 17
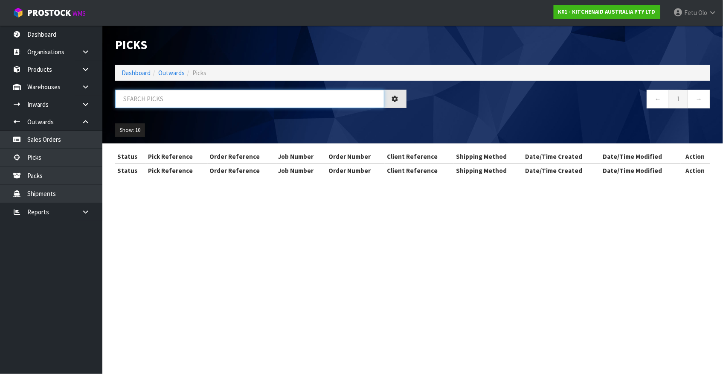
click at [241, 106] on input "text" at bounding box center [249, 99] width 269 height 18
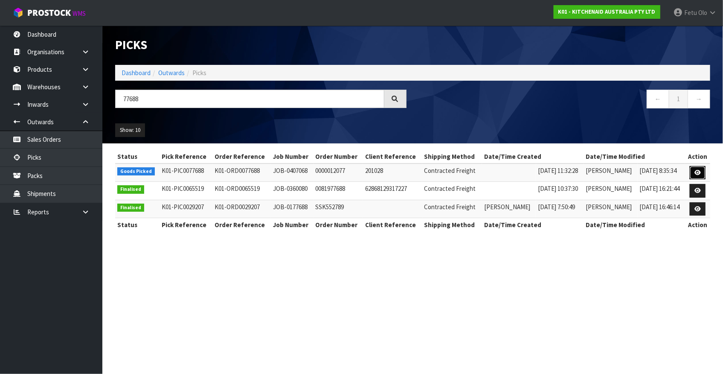
click at [697, 174] on icon at bounding box center [697, 173] width 6 height 6
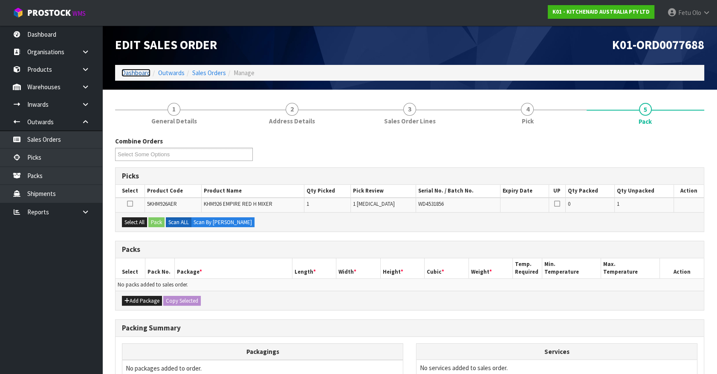
click at [135, 72] on link "Dashboard" at bounding box center [136, 73] width 29 height 8
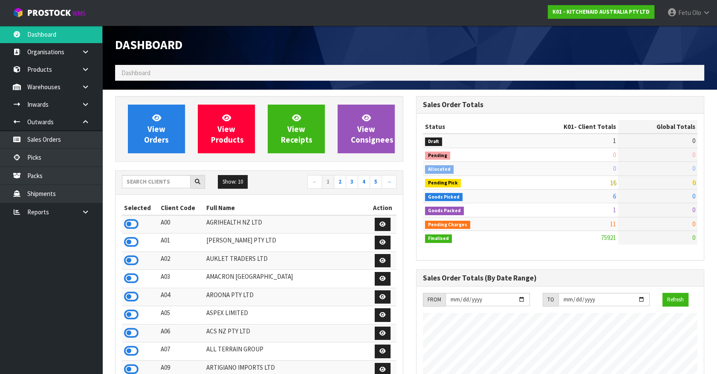
scroll to position [645, 301]
click at [17, 154] on icon at bounding box center [17, 157] width 8 height 6
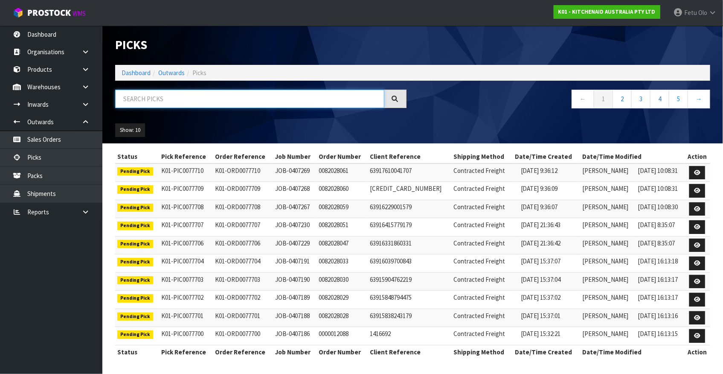
click at [166, 95] on input "text" at bounding box center [249, 99] width 269 height 18
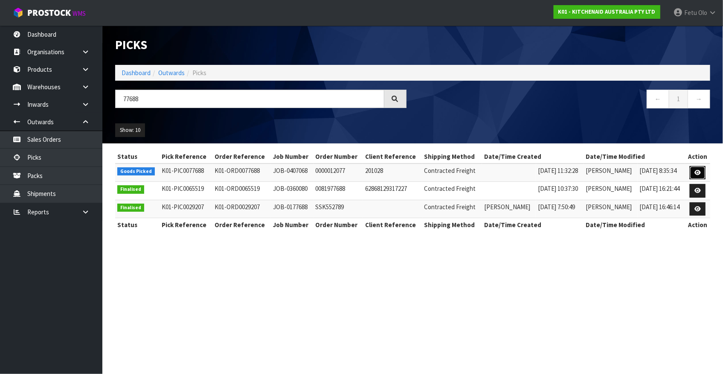
click at [699, 172] on icon at bounding box center [697, 173] width 6 height 6
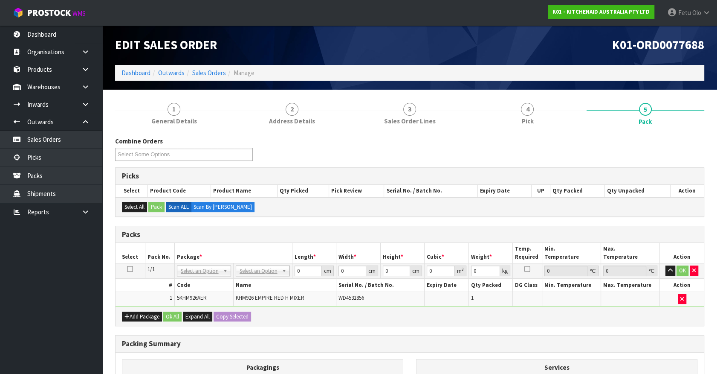
click at [651, 329] on div "Combine Orders K01-ORD0077584 K01-ORD0077617 K01-ORD0077655 K01-ORD0077677 K01-…" at bounding box center [409, 306] width 589 height 341
click at [637, 325] on div "Combine Orders K01-ORD0077584 K01-ORD0077617 K01-ORD0077655 K01-ORD0077677 K01-…" at bounding box center [409, 308] width 589 height 345
click at [209, 276] on td "NONE 007-001 007-002 007-004 007-009 007-013 007-014 007-015 007-017 007-018 00…" at bounding box center [197, 270] width 47 height 15
click at [191, 278] on input "text" at bounding box center [198, 282] width 38 height 11
drag, startPoint x: 300, startPoint y: 269, endPoint x: 269, endPoint y: 284, distance: 34.9
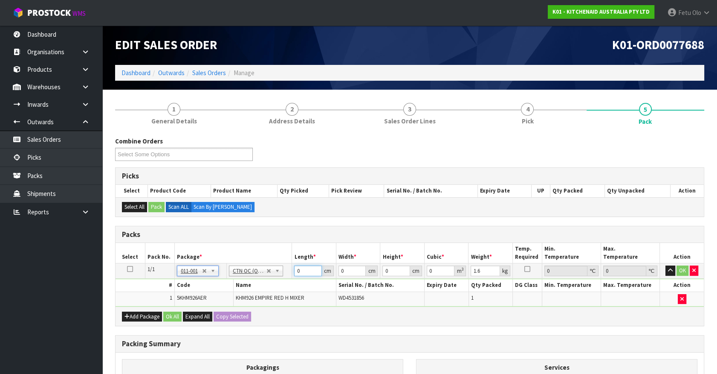
click at [269, 284] on tbody "1/1 NONE 007-001 007-002 007-004 007-009 007-013 007-014 007-015 007-017 007-01…" at bounding box center [410, 284] width 588 height 43
drag, startPoint x: 525, startPoint y: 336, endPoint x: 504, endPoint y: 335, distance: 20.9
click at [525, 336] on div "Packing Summary" at bounding box center [410, 343] width 588 height 17
drag, startPoint x: 296, startPoint y: 275, endPoint x: 260, endPoint y: 287, distance: 37.5
click at [260, 287] on tbody "1/1 NONE 007-001 007-002 007-004 007-009 007-013 007-014 007-015 007-017 007-01…" at bounding box center [410, 284] width 588 height 43
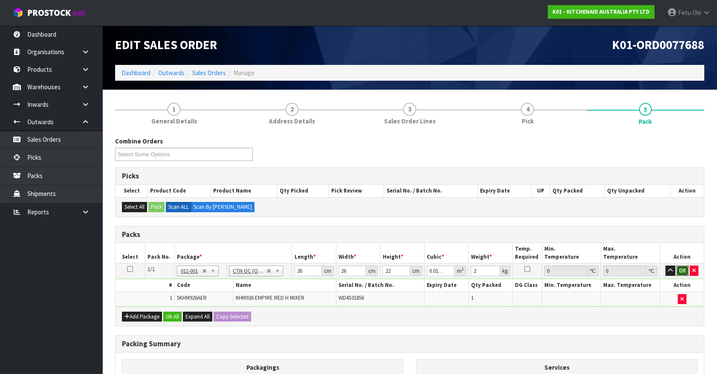
click button "OK" at bounding box center [683, 270] width 12 height 10
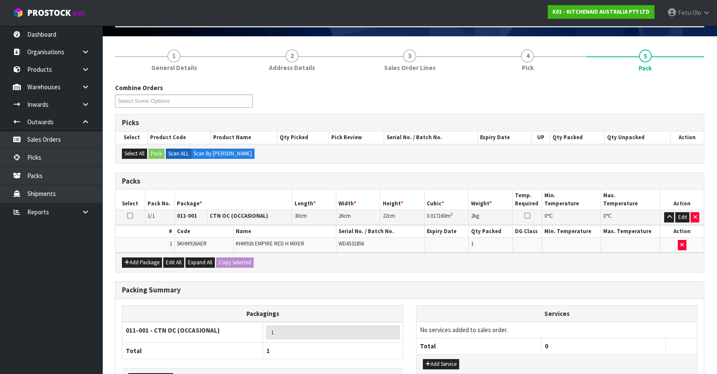
scroll to position [111, 0]
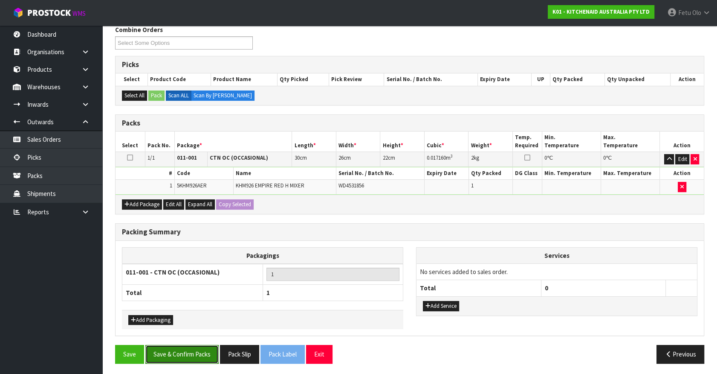
click at [171, 349] on button "Save & Confirm Packs" at bounding box center [181, 354] width 73 height 18
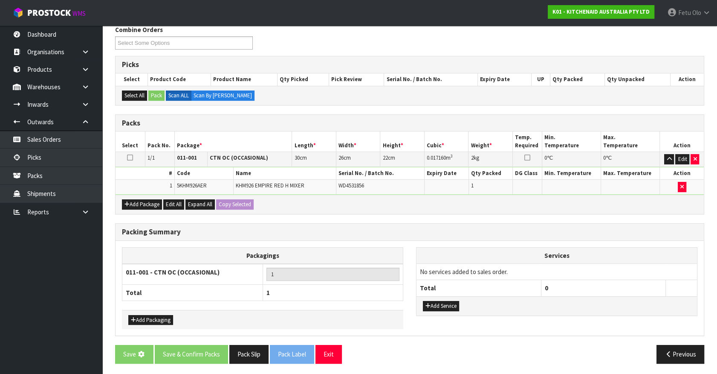
scroll to position [0, 0]
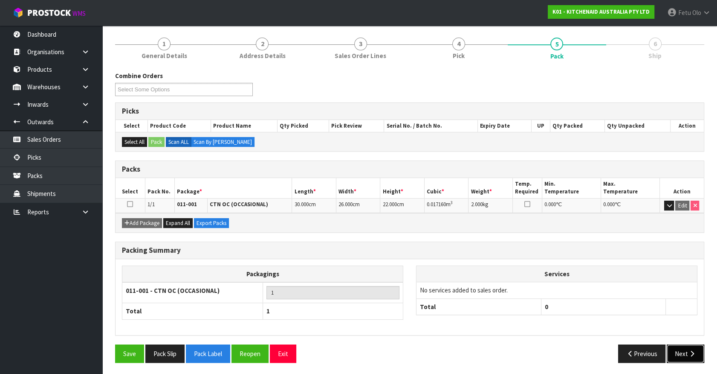
click at [668, 357] on button "Next" at bounding box center [686, 353] width 38 height 18
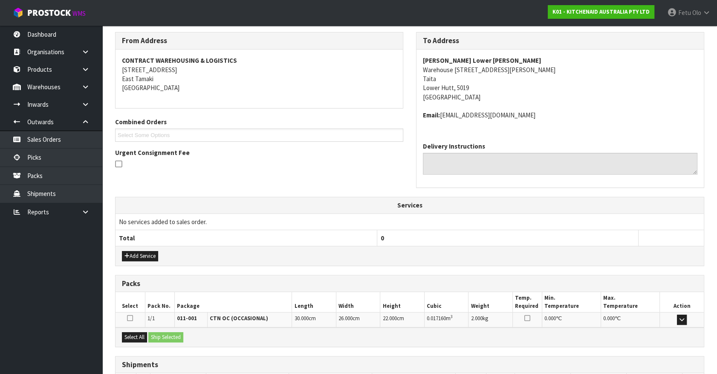
scroll to position [198, 0]
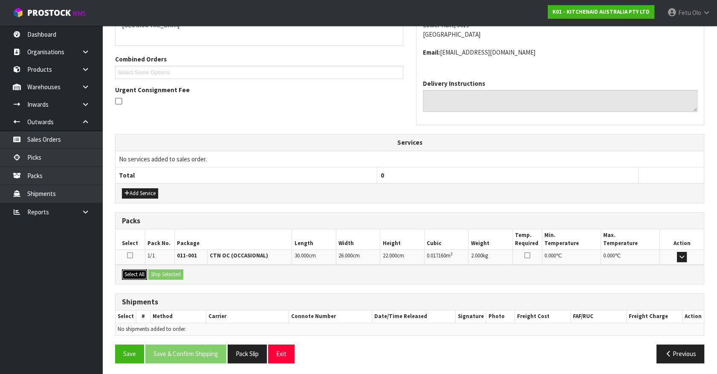
drag, startPoint x: 123, startPoint y: 272, endPoint x: 190, endPoint y: 277, distance: 66.7
click at [132, 273] on button "Select All" at bounding box center [134, 274] width 25 height 10
click at [190, 277] on div "Select All Ship Selected" at bounding box center [410, 273] width 588 height 19
click at [181, 271] on button "Ship Selected" at bounding box center [165, 274] width 35 height 10
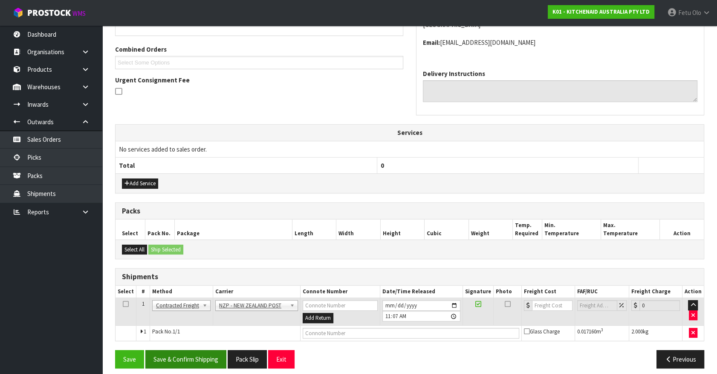
scroll to position [213, 0]
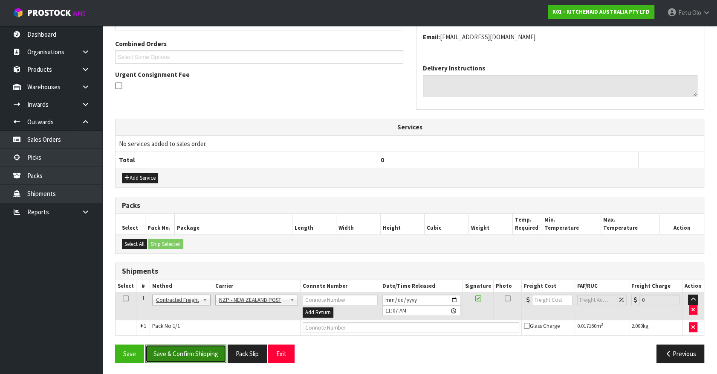
click at [203, 352] on button "Save & Confirm Shipping" at bounding box center [185, 353] width 81 height 18
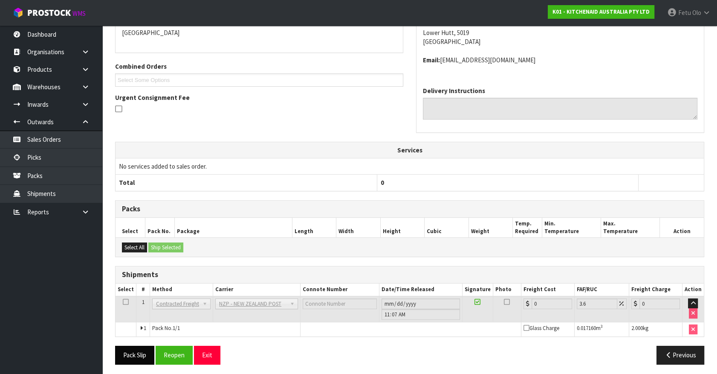
scroll to position [201, 0]
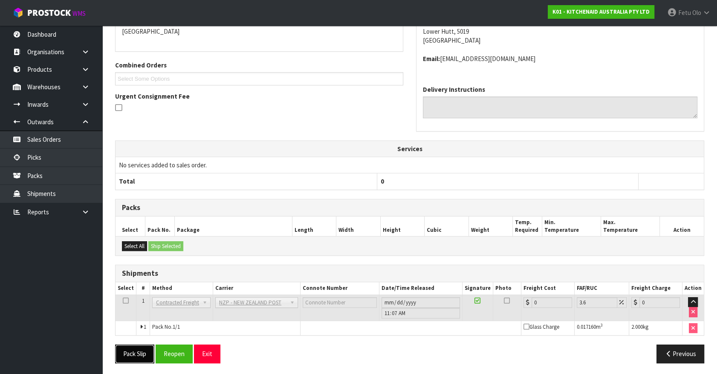
click at [132, 348] on button "Pack Slip" at bounding box center [134, 353] width 39 height 18
click at [179, 348] on button "Reopen" at bounding box center [174, 353] width 37 height 18
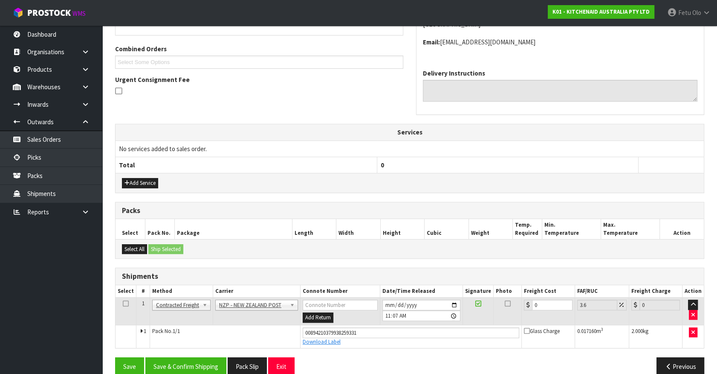
scroll to position [221, 0]
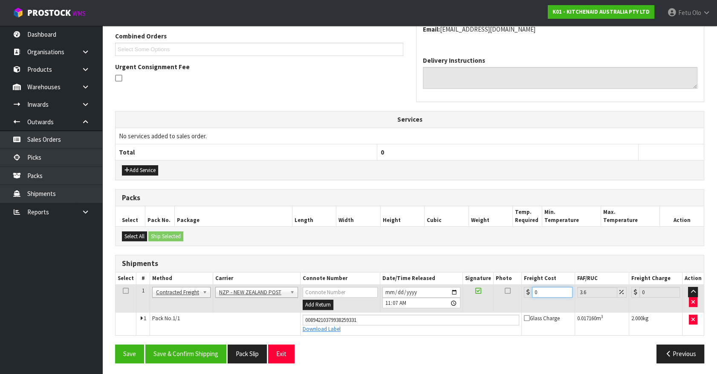
drag, startPoint x: 542, startPoint y: 290, endPoint x: 461, endPoint y: 318, distance: 85.9
click at [461, 318] on tbody "1 Client Local Pickup Customer Local Pickup Company Freight Contracted Freight …" at bounding box center [410, 309] width 588 height 50
click at [199, 345] on button "Save & Confirm Shipping" at bounding box center [185, 353] width 81 height 18
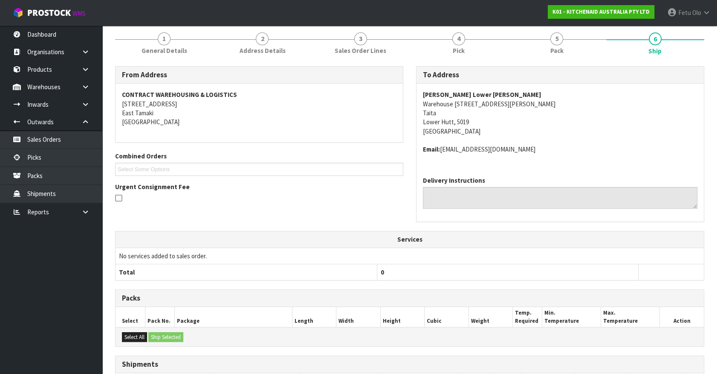
scroll to position [198, 0]
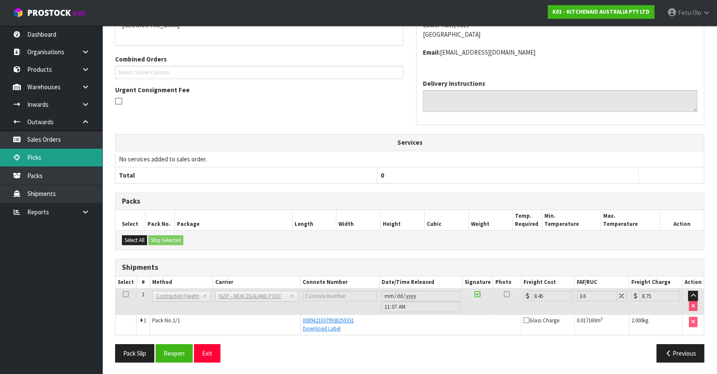
click at [31, 158] on link "Picks" at bounding box center [51, 156] width 102 height 17
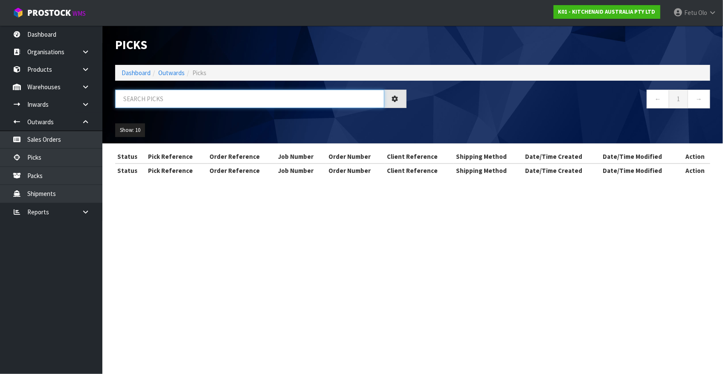
click at [247, 96] on input "text" at bounding box center [249, 99] width 269 height 18
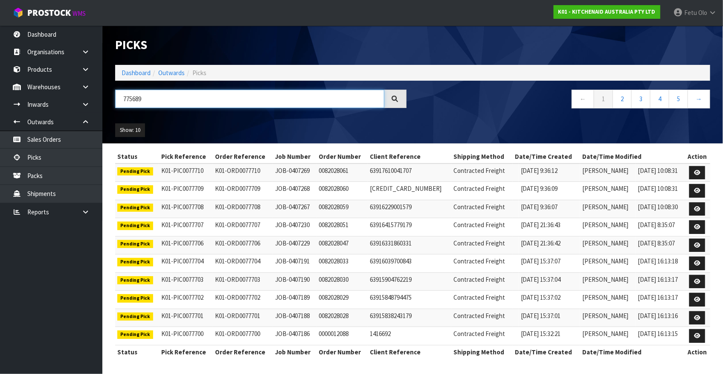
click at [132, 97] on input "775689" at bounding box center [249, 99] width 269 height 18
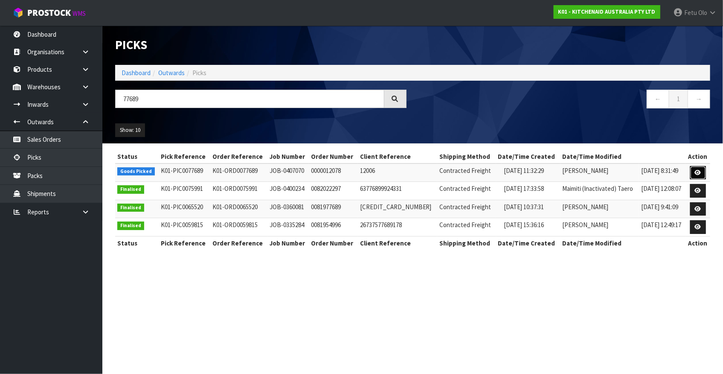
click at [701, 171] on link at bounding box center [698, 173] width 16 height 14
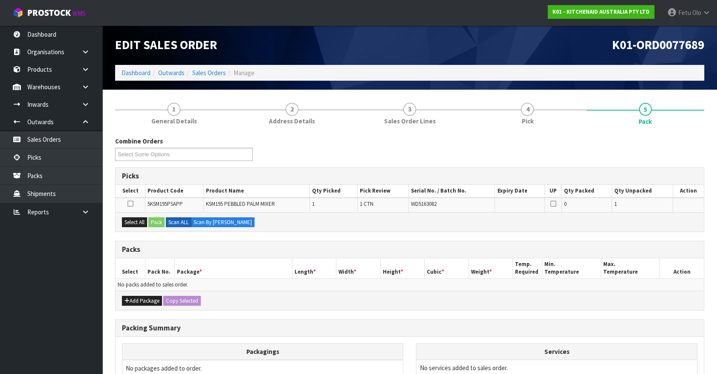
click at [78, 311] on ul "Dashboard Organisations Clients Consignees Carriers Products Categories Serial …" at bounding box center [51, 200] width 102 height 348
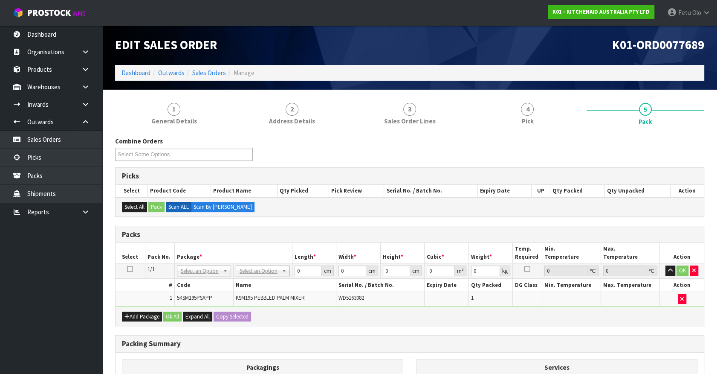
drag, startPoint x: 252, startPoint y: 270, endPoint x: 252, endPoint y: 282, distance: 11.9
drag, startPoint x: 299, startPoint y: 270, endPoint x: 266, endPoint y: 281, distance: 34.9
click at [266, 281] on tbody "1/1 NONE 007-001 007-002 007-004 007-009 007-013 007-014 007-015 007-017 007-01…" at bounding box center [410, 284] width 588 height 43
click button "OK" at bounding box center [683, 270] width 12 height 10
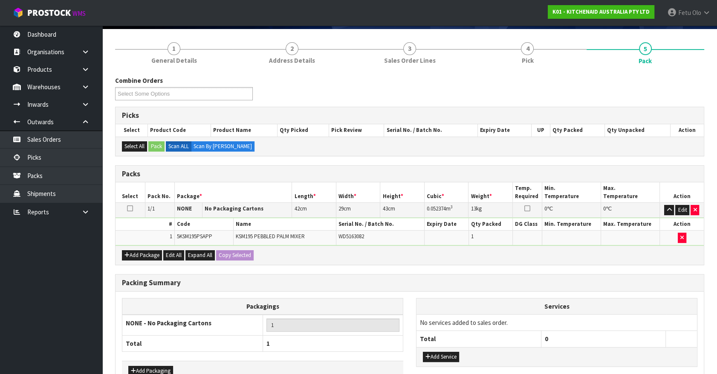
scroll to position [111, 0]
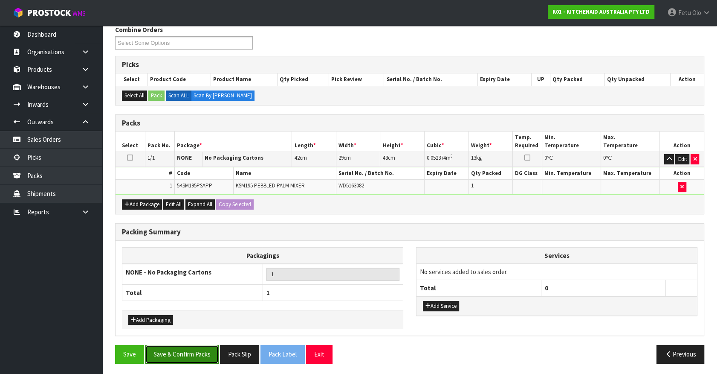
click at [197, 345] on button "Save & Confirm Packs" at bounding box center [181, 354] width 73 height 18
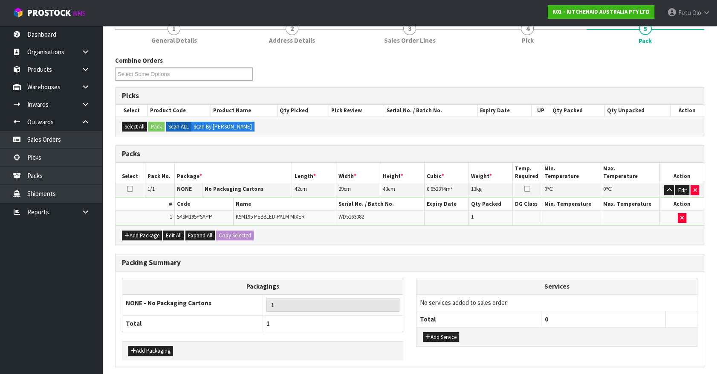
scroll to position [0, 0]
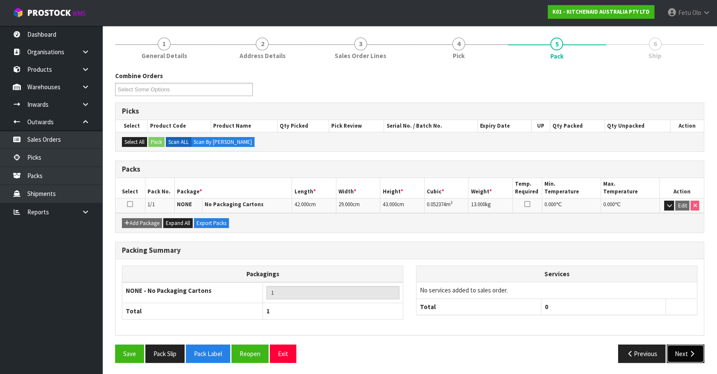
click at [686, 354] on button "Next" at bounding box center [686, 353] width 38 height 18
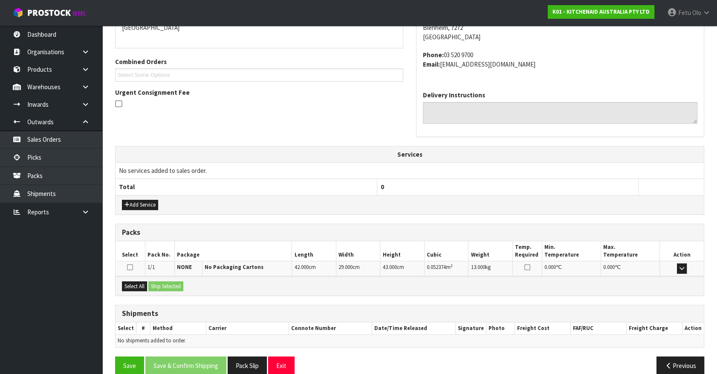
scroll to position [207, 0]
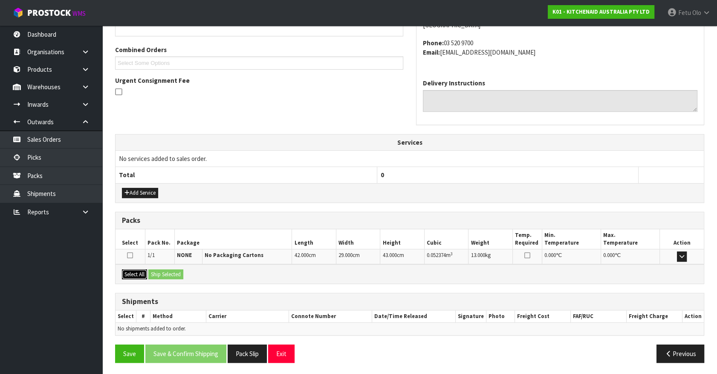
click at [147, 274] on button "Select All" at bounding box center [134, 274] width 25 height 10
click at [158, 272] on button "Ship Selected" at bounding box center [165, 274] width 35 height 10
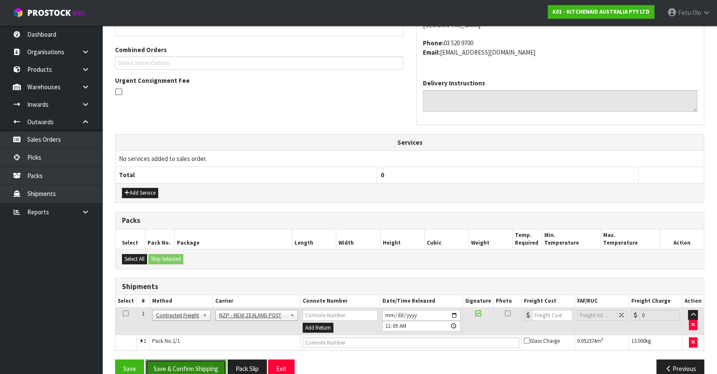
click at [197, 363] on button "Save & Confirm Shipping" at bounding box center [185, 368] width 81 height 18
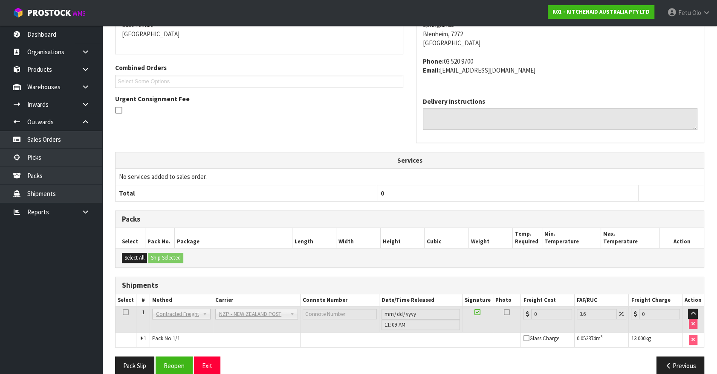
scroll to position [210, 0]
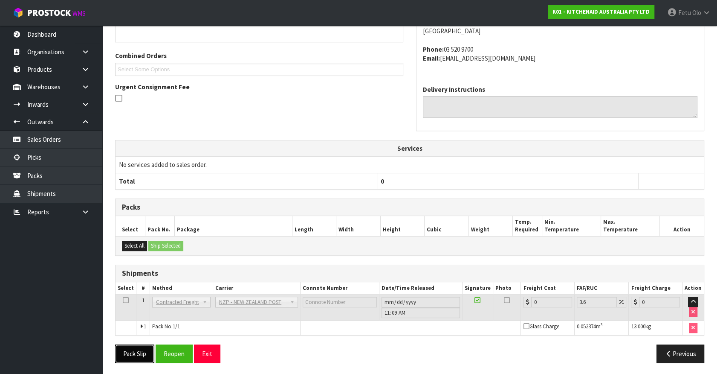
click at [138, 359] on button "Pack Slip" at bounding box center [134, 353] width 39 height 18
click at [158, 354] on button "Reopen" at bounding box center [174, 353] width 37 height 18
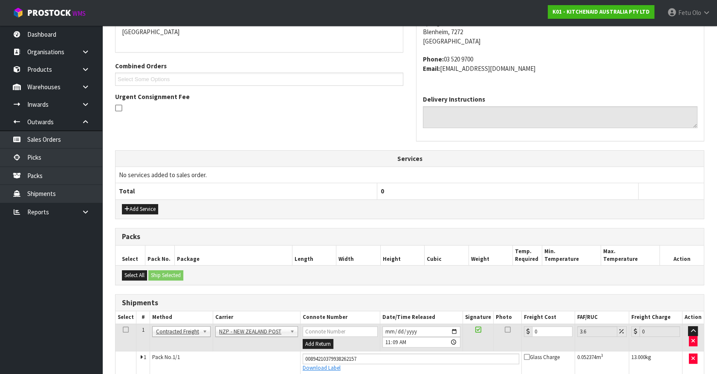
scroll to position [162, 0]
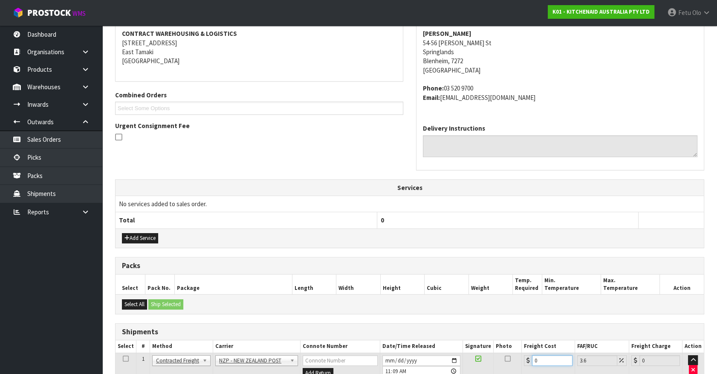
drag, startPoint x: 543, startPoint y: 358, endPoint x: 510, endPoint y: 356, distance: 33.3
click at [510, 356] on tr "1 Client Local Pickup Customer Local Pickup Company Freight Contracted Freight …" at bounding box center [410, 366] width 588 height 28
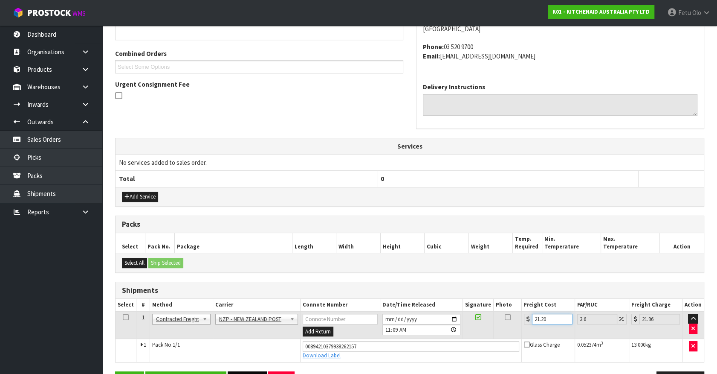
scroll to position [230, 0]
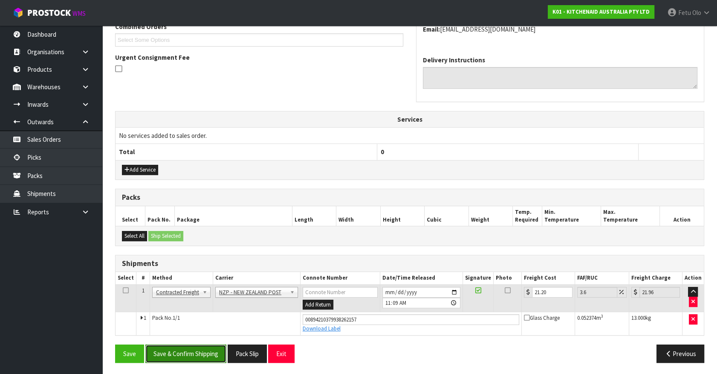
click at [199, 351] on button "Save & Confirm Shipping" at bounding box center [185, 353] width 81 height 18
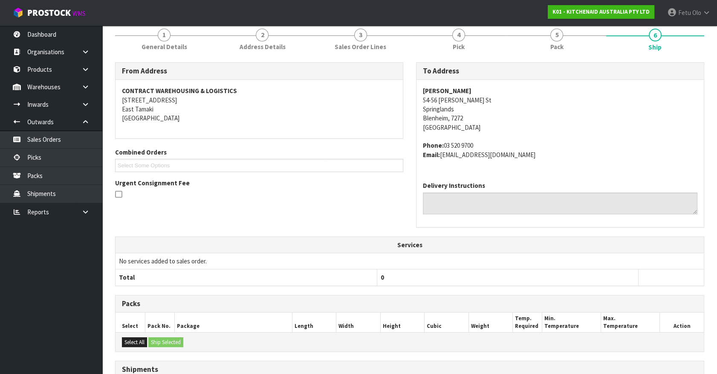
scroll to position [207, 0]
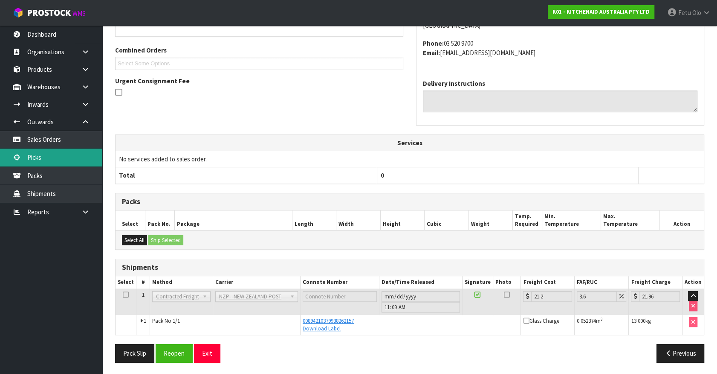
click at [29, 159] on link "Picks" at bounding box center [51, 156] width 102 height 17
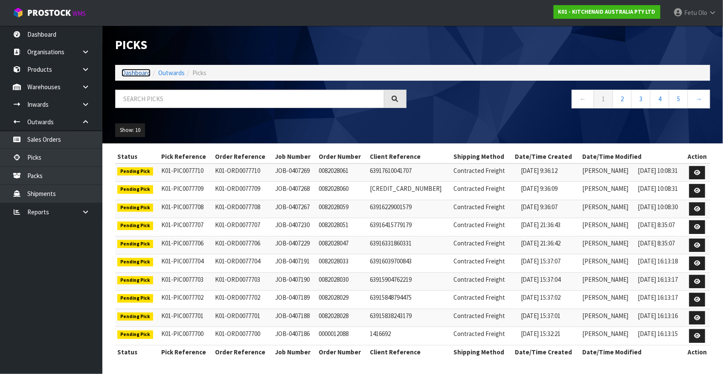
click at [144, 74] on link "Dashboard" at bounding box center [136, 73] width 29 height 8
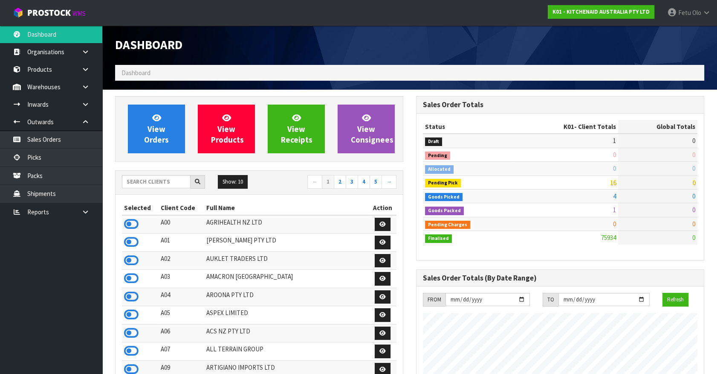
scroll to position [645, 301]
click at [38, 157] on link "Picks" at bounding box center [51, 156] width 102 height 17
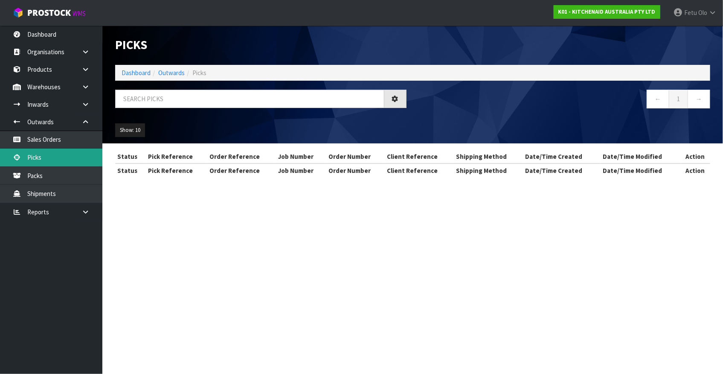
click at [49, 156] on link "Picks" at bounding box center [51, 156] width 102 height 17
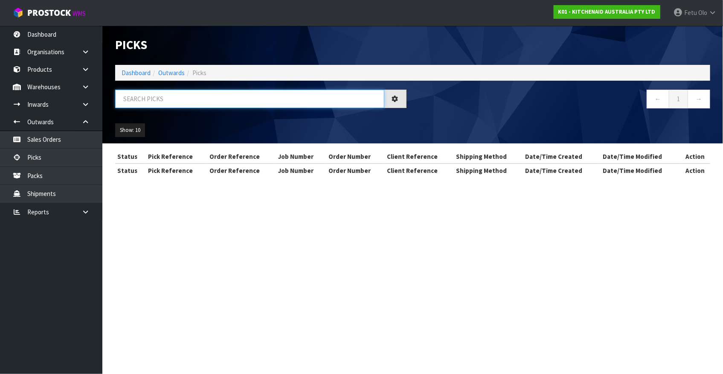
click at [156, 100] on input "text" at bounding box center [249, 99] width 269 height 18
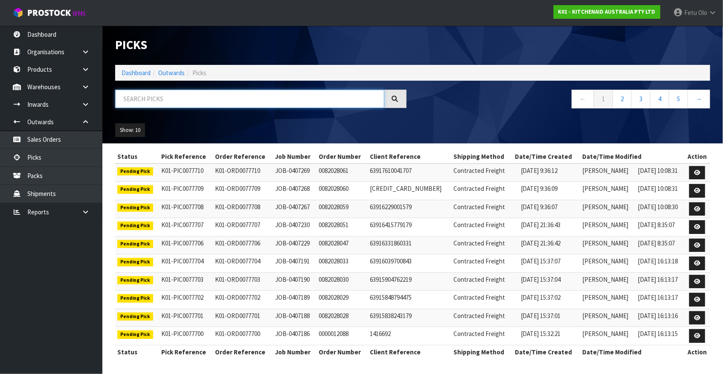
click at [200, 100] on input "text" at bounding box center [249, 99] width 269 height 18
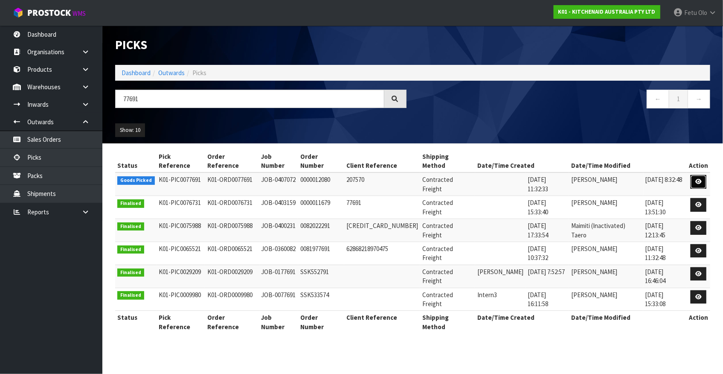
click at [698, 176] on link at bounding box center [698, 182] width 16 height 14
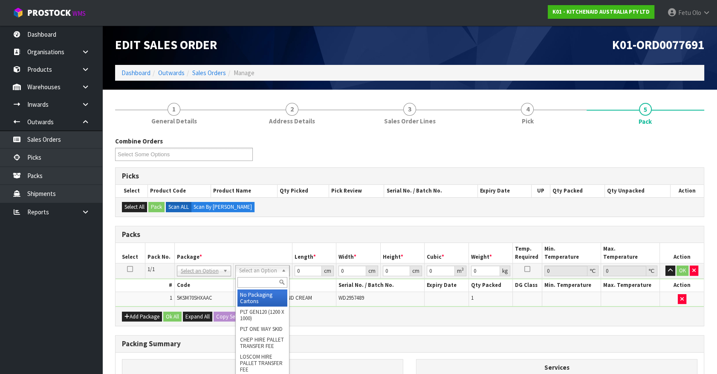
drag, startPoint x: 259, startPoint y: 292, endPoint x: 287, endPoint y: 282, distance: 29.0
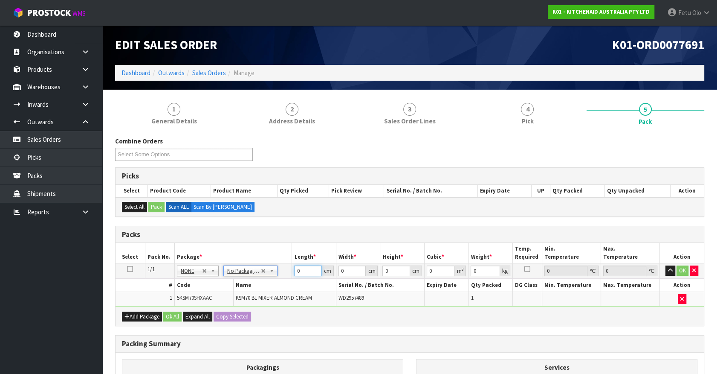
drag, startPoint x: 310, startPoint y: 268, endPoint x: 266, endPoint y: 281, distance: 46.8
click at [266, 281] on tbody "1/1 NONE 007-001 007-002 007-004 007-009 007-013 007-014 007-015 007-017 007-01…" at bounding box center [410, 284] width 588 height 43
click button "OK" at bounding box center [683, 270] width 12 height 10
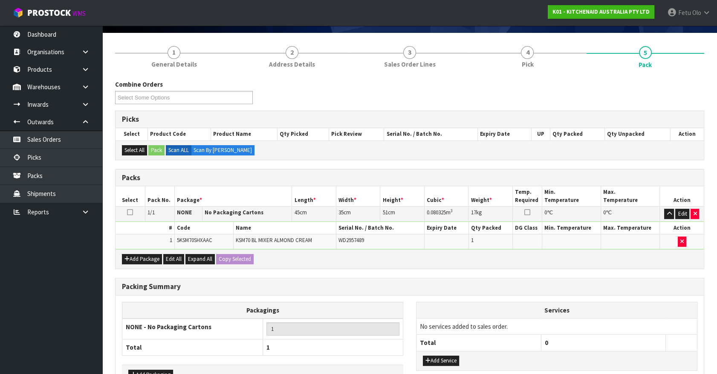
scroll to position [111, 0]
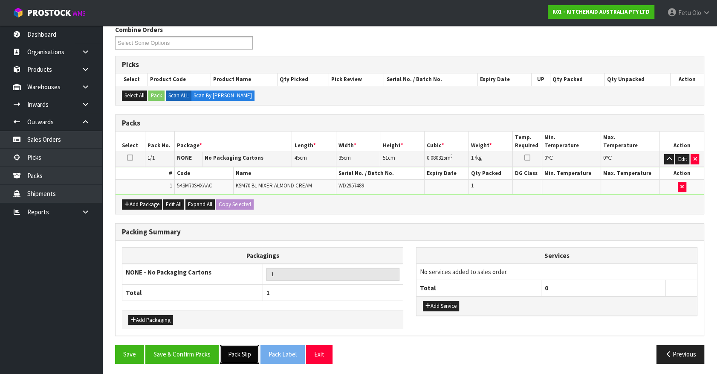
click at [232, 349] on button "Pack Slip" at bounding box center [239, 354] width 39 height 18
click at [183, 348] on button "Save & Confirm Packs" at bounding box center [181, 354] width 73 height 18
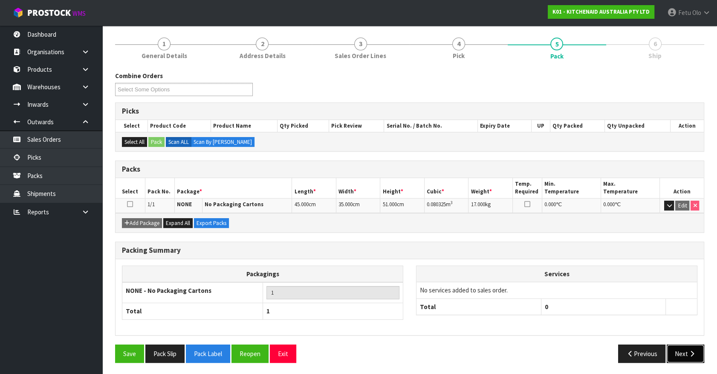
click at [686, 357] on button "Next" at bounding box center [686, 353] width 38 height 18
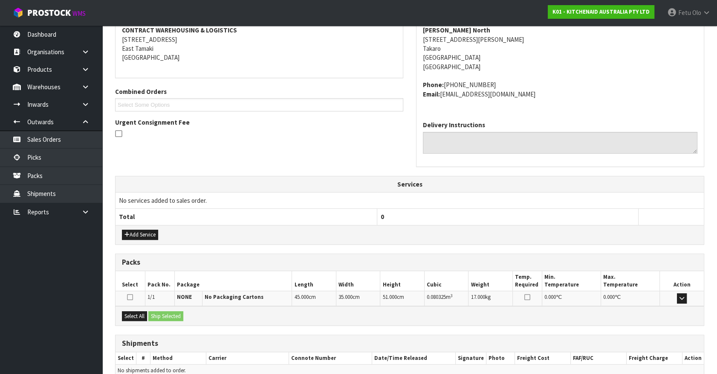
scroll to position [207, 0]
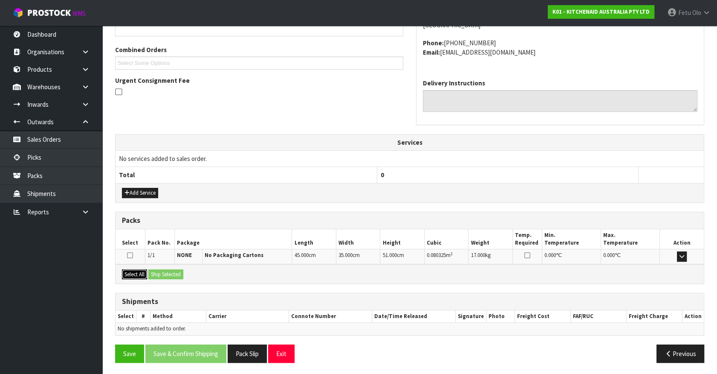
click at [140, 274] on button "Select All" at bounding box center [134, 274] width 25 height 10
click at [166, 272] on button "Ship Selected" at bounding box center [165, 274] width 35 height 10
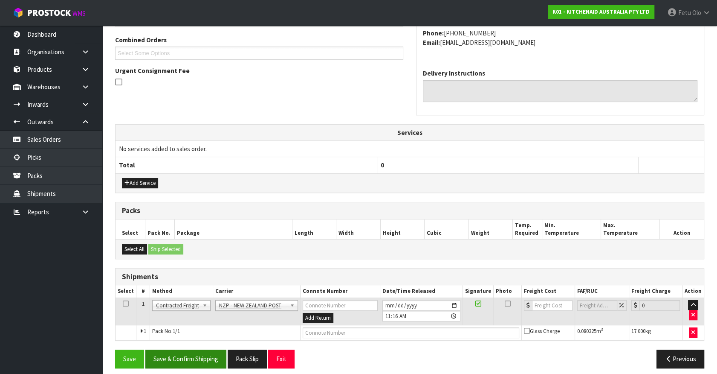
scroll to position [222, 0]
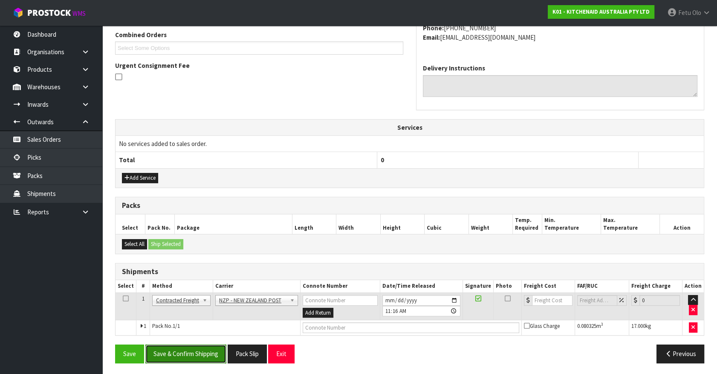
click at [197, 351] on button "Save & Confirm Shipping" at bounding box center [185, 353] width 81 height 18
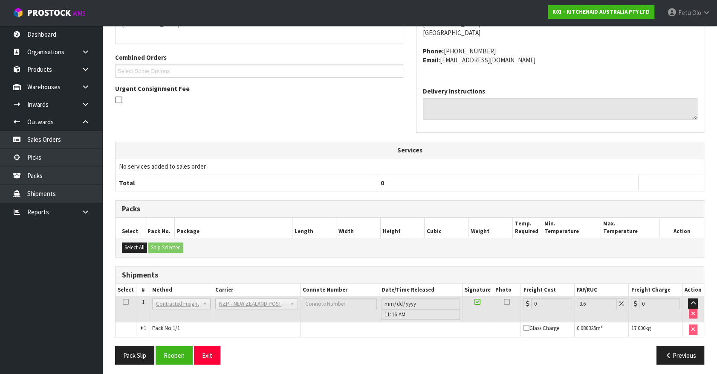
scroll to position [210, 0]
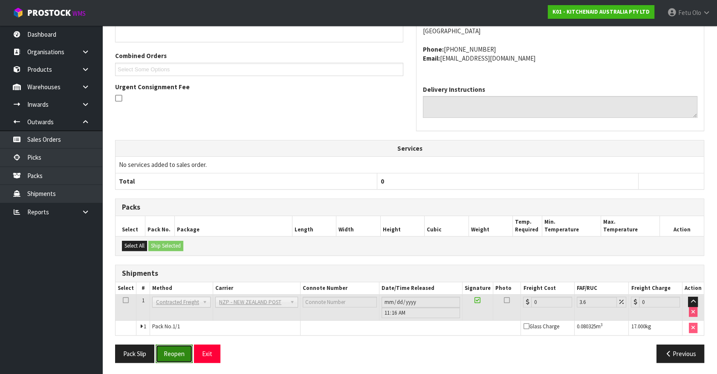
drag, startPoint x: 174, startPoint y: 356, endPoint x: 179, endPoint y: 354, distance: 4.6
click at [174, 356] on button "Reopen" at bounding box center [174, 353] width 37 height 18
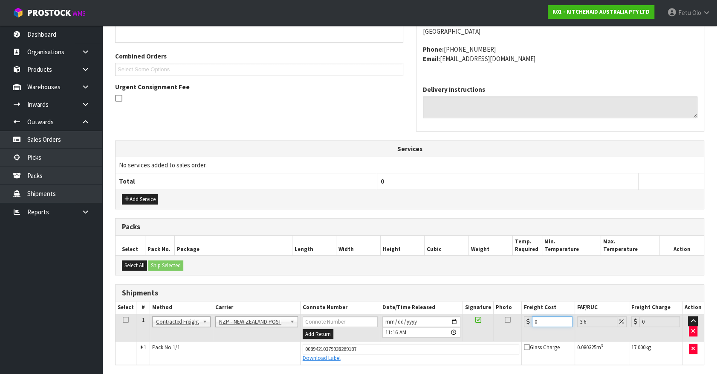
drag, startPoint x: 544, startPoint y: 318, endPoint x: 370, endPoint y: 375, distance: 183.5
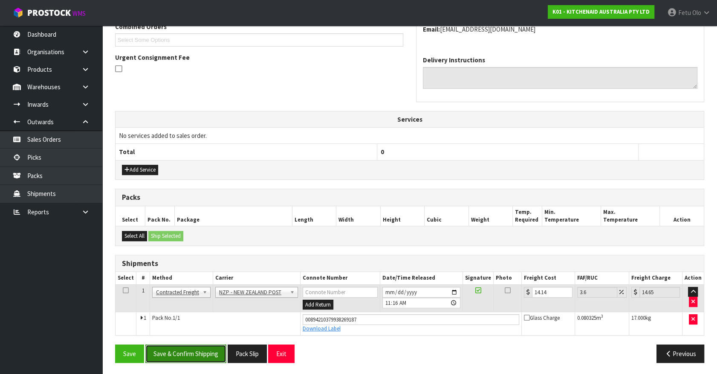
click at [185, 349] on button "Save & Confirm Shipping" at bounding box center [185, 353] width 81 height 18
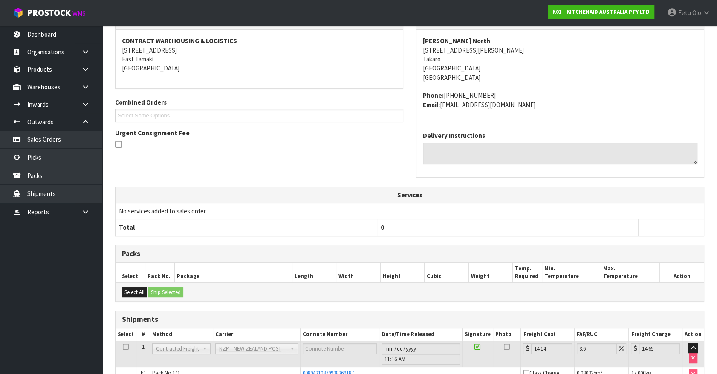
scroll to position [207, 0]
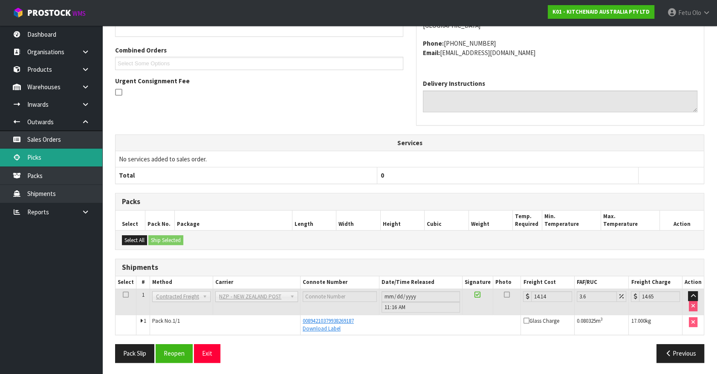
click at [33, 157] on link "Picks" at bounding box center [51, 156] width 102 height 17
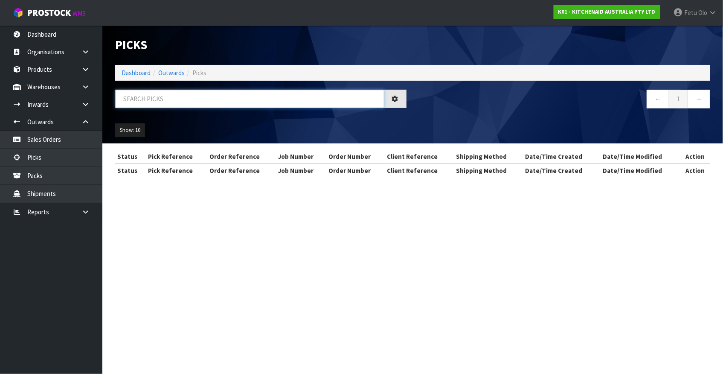
click at [229, 99] on input "text" at bounding box center [249, 99] width 269 height 18
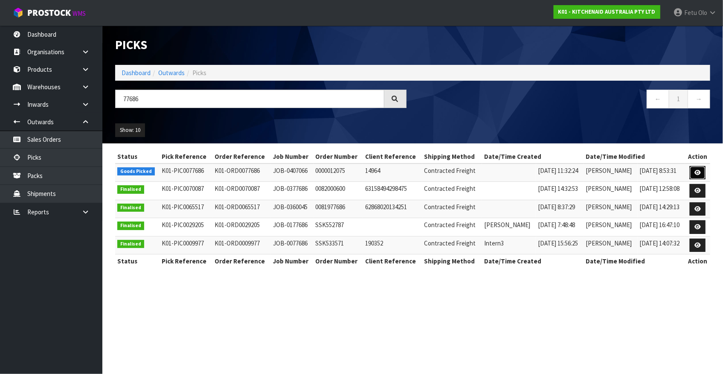
click at [697, 172] on icon at bounding box center [697, 173] width 6 height 6
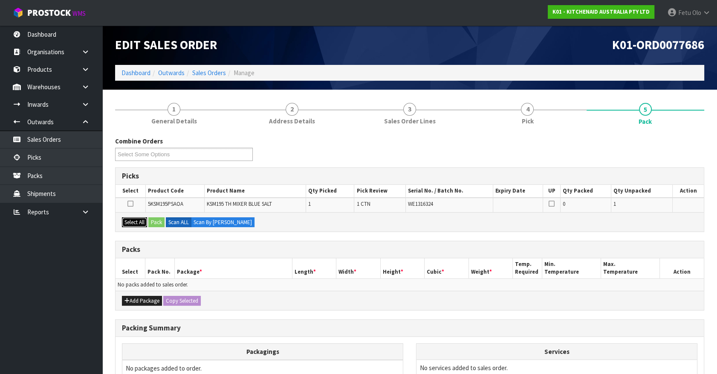
click at [135, 220] on button "Select All" at bounding box center [134, 222] width 25 height 10
click at [156, 220] on button "Pack" at bounding box center [156, 222] width 16 height 10
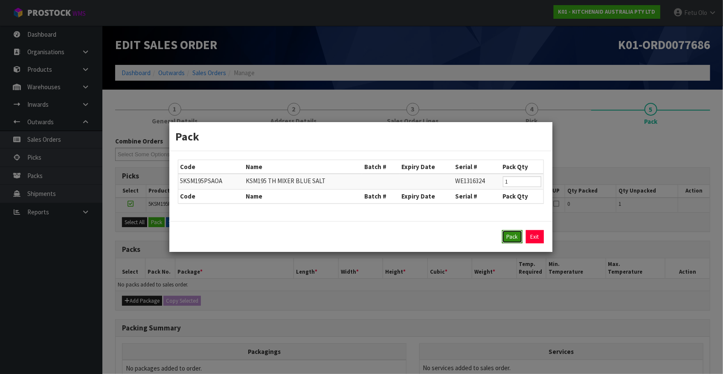
click at [511, 236] on button "Pack" at bounding box center [512, 237] width 20 height 14
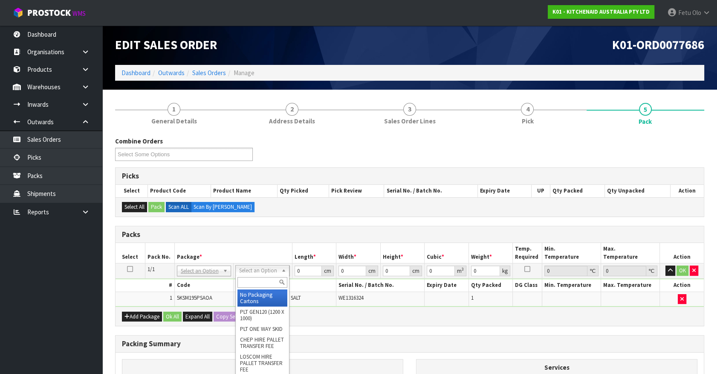
drag, startPoint x: 259, startPoint y: 271, endPoint x: 262, endPoint y: 293, distance: 21.9
drag, startPoint x: 262, startPoint y: 293, endPoint x: 294, endPoint y: 273, distance: 37.7
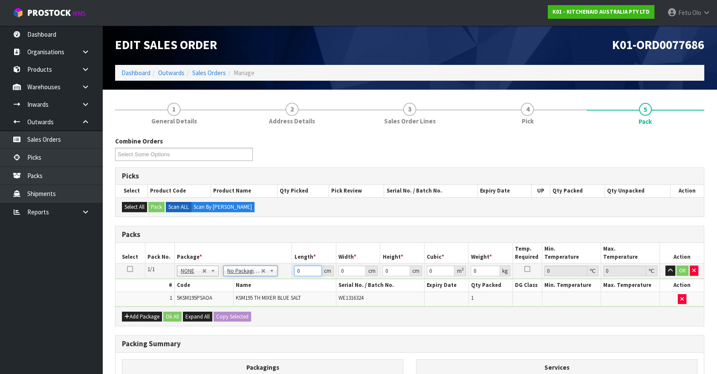
drag, startPoint x: 290, startPoint y: 273, endPoint x: 238, endPoint y: 290, distance: 55.6
click at [238, 290] on tbody "1/1 NONE 007-001 007-002 007-004 007-009 007-013 007-014 007-015 007-017 007-01…" at bounding box center [410, 284] width 588 height 43
click button "OK" at bounding box center [683, 270] width 12 height 10
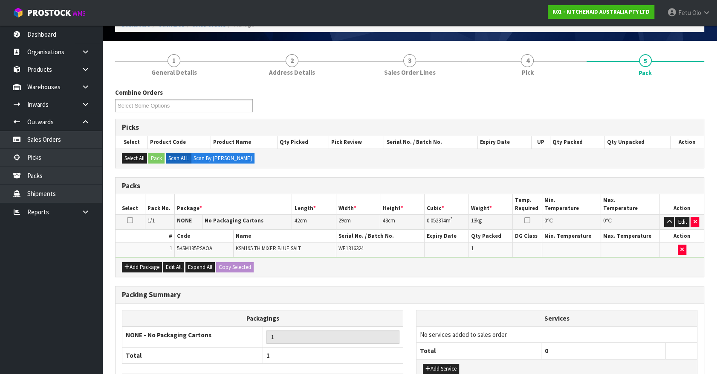
scroll to position [111, 0]
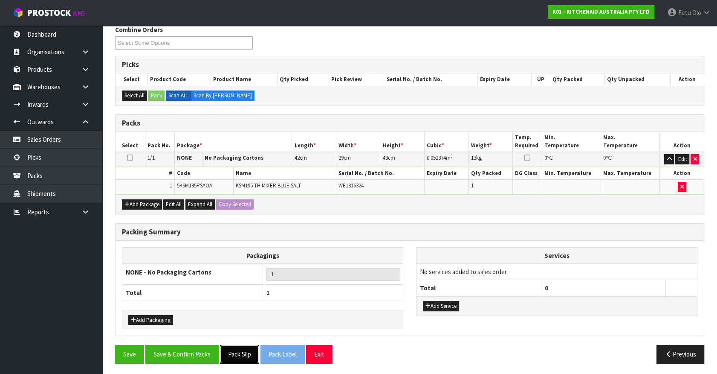
click at [241, 347] on button "Pack Slip" at bounding box center [239, 354] width 39 height 18
drag, startPoint x: 191, startPoint y: 349, endPoint x: 228, endPoint y: 352, distance: 36.8
click at [191, 349] on button "Save & Confirm Packs" at bounding box center [181, 354] width 73 height 18
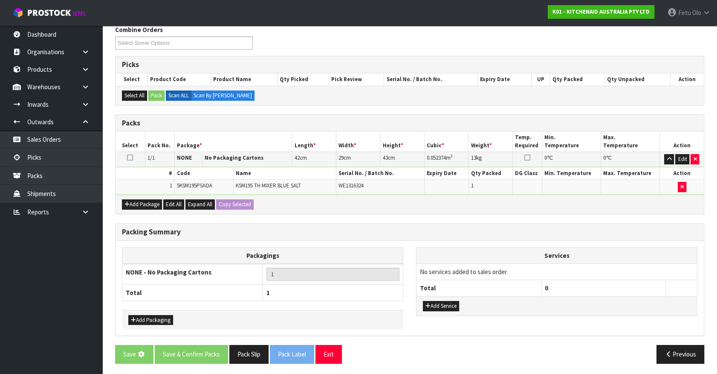
scroll to position [0, 0]
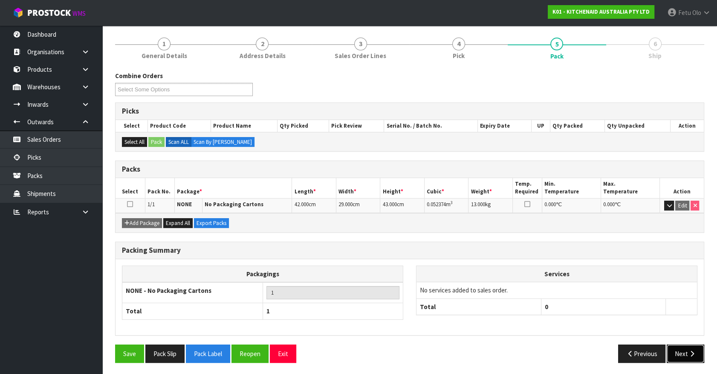
click at [678, 354] on button "Next" at bounding box center [686, 353] width 38 height 18
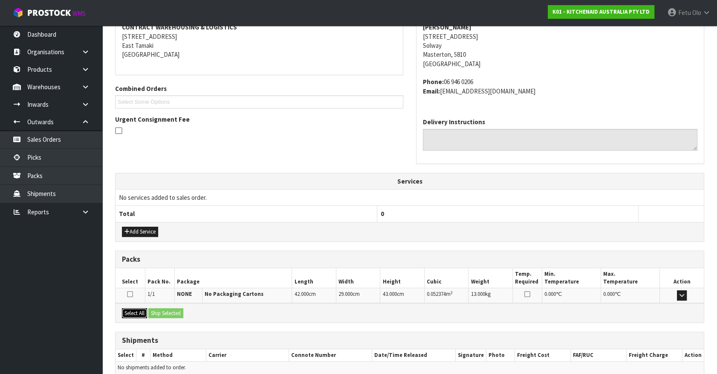
click at [135, 311] on button "Select All" at bounding box center [134, 313] width 25 height 10
click at [166, 311] on button "Ship Selected" at bounding box center [165, 313] width 35 height 10
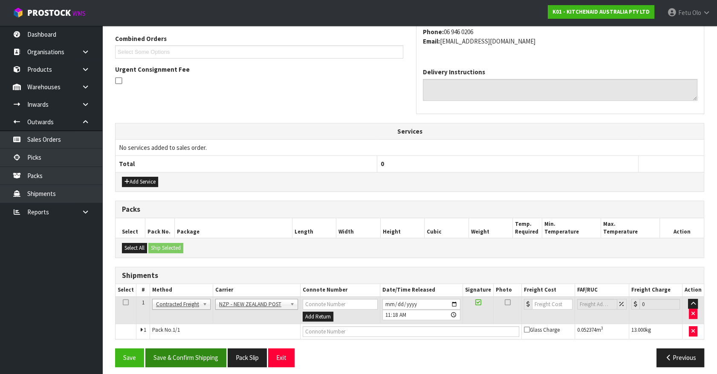
scroll to position [222, 0]
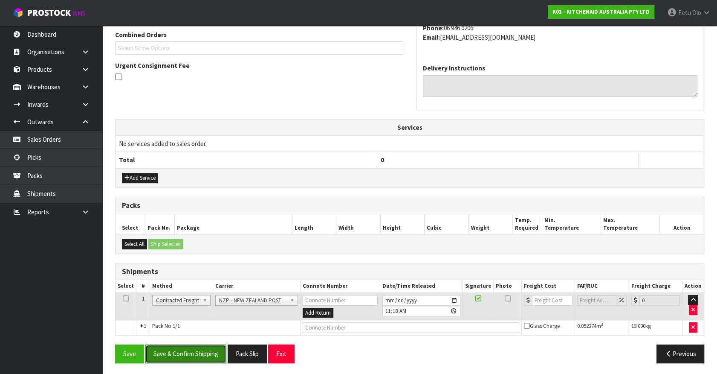
click at [193, 350] on button "Save & Confirm Shipping" at bounding box center [185, 353] width 81 height 18
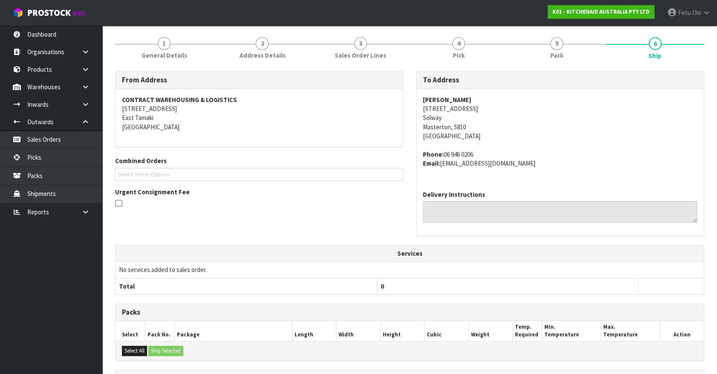
scroll to position [210, 0]
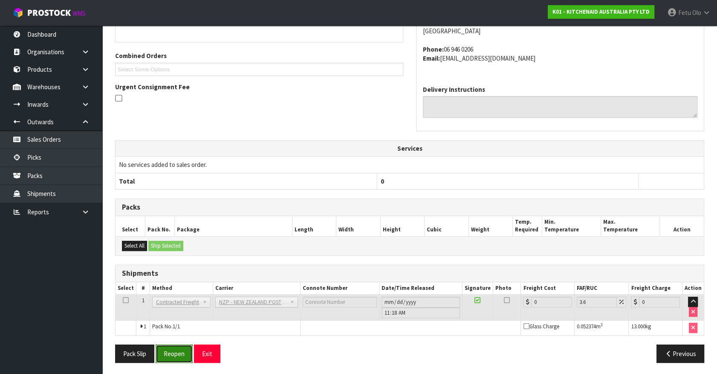
click at [167, 354] on button "Reopen" at bounding box center [174, 353] width 37 height 18
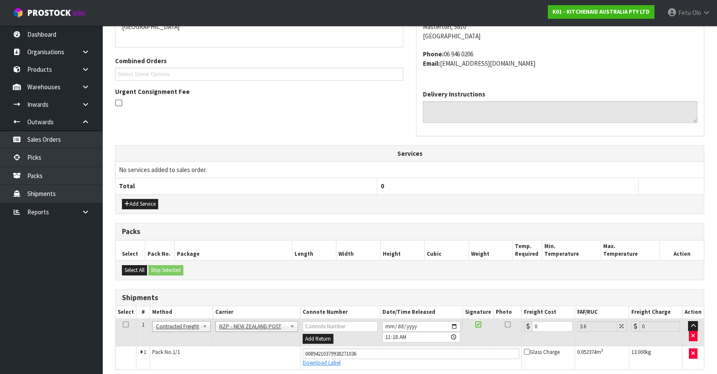
scroll to position [230, 0]
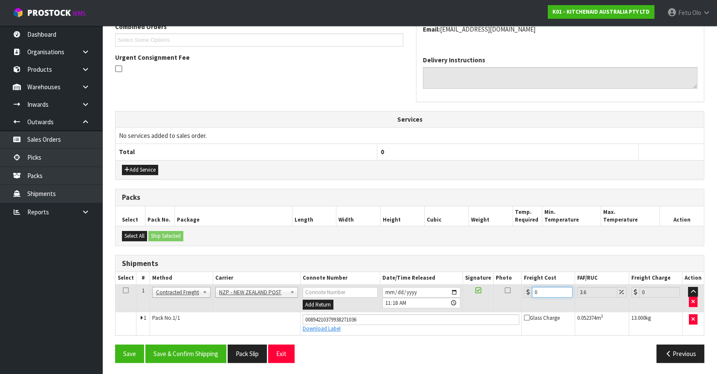
drag, startPoint x: 525, startPoint y: 294, endPoint x: 491, endPoint y: 303, distance: 34.3
click at [491, 303] on tr "1 Client Local Pickup Customer Local Pickup Company Freight Contracted Freight …" at bounding box center [410, 298] width 588 height 28
drag, startPoint x: 199, startPoint y: 353, endPoint x: 192, endPoint y: 329, distance: 24.4
click at [195, 347] on button "Save & Confirm Shipping" at bounding box center [185, 353] width 81 height 18
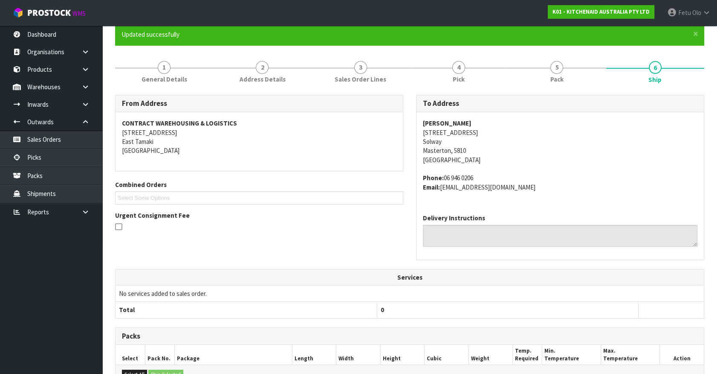
scroll to position [13, 0]
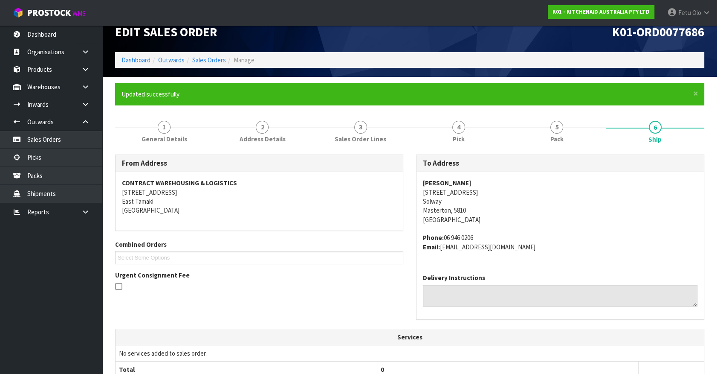
click at [714, 360] on section "× Close Updated successfully 1 General Details 2 Address Details 3 Sales Order …" at bounding box center [409, 323] width 615 height 493
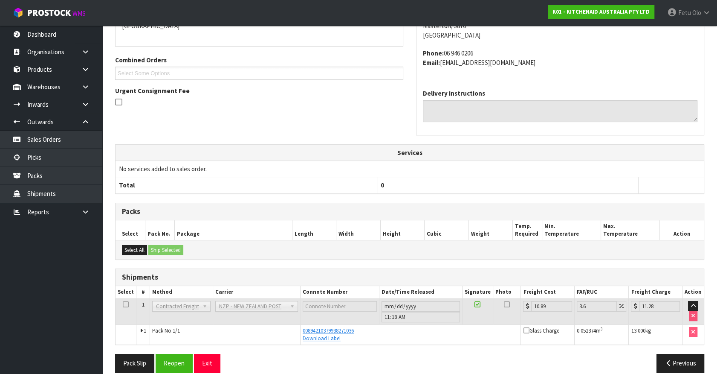
scroll to position [207, 0]
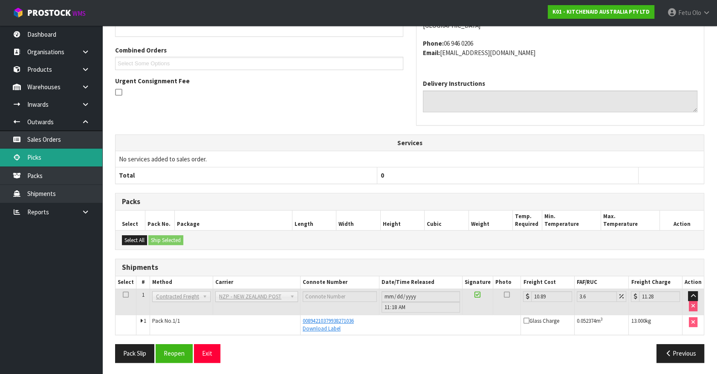
click at [51, 161] on link "Picks" at bounding box center [51, 156] width 102 height 17
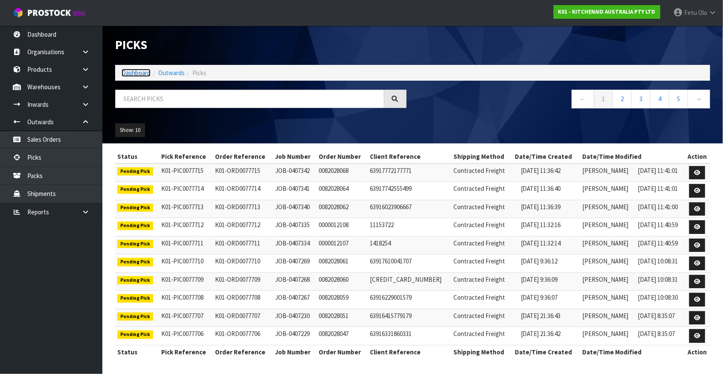
click at [131, 71] on link "Dashboard" at bounding box center [136, 73] width 29 height 8
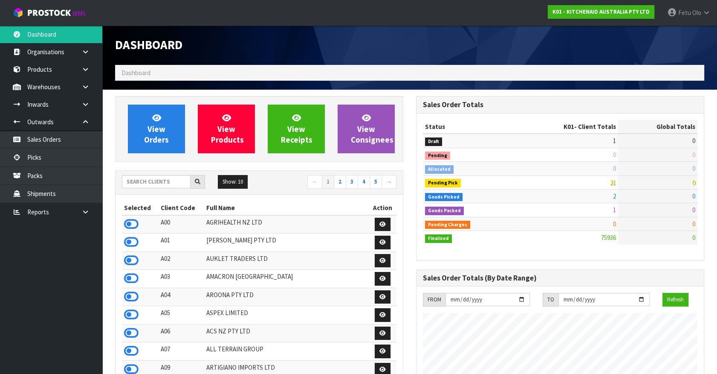
scroll to position [645, 301]
click at [29, 158] on link "Picks" at bounding box center [51, 156] width 102 height 17
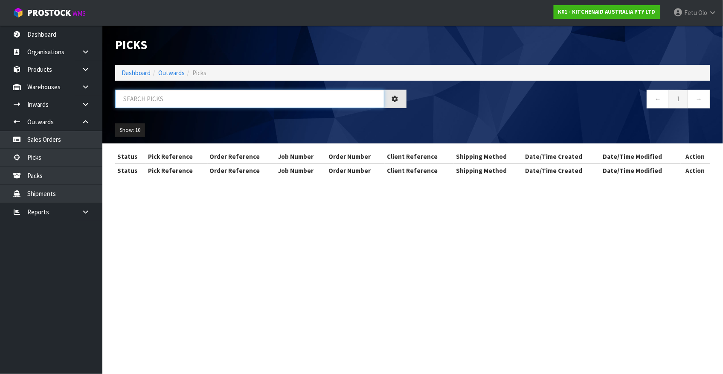
click at [170, 98] on input "text" at bounding box center [249, 99] width 269 height 18
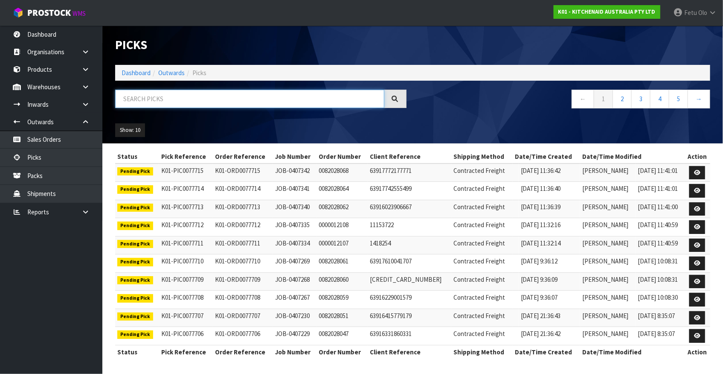
click at [249, 102] on input "text" at bounding box center [249, 99] width 269 height 18
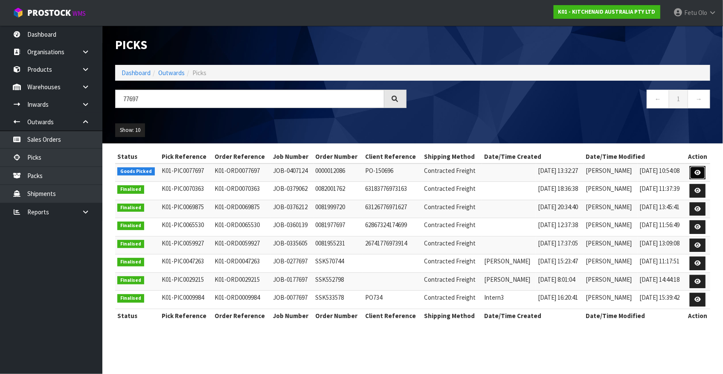
click at [703, 172] on link at bounding box center [698, 173] width 16 height 14
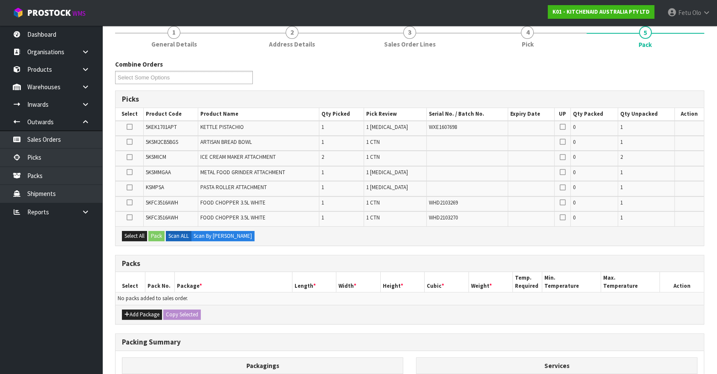
scroll to position [77, 0]
click at [135, 313] on button "Add Package" at bounding box center [142, 314] width 40 height 10
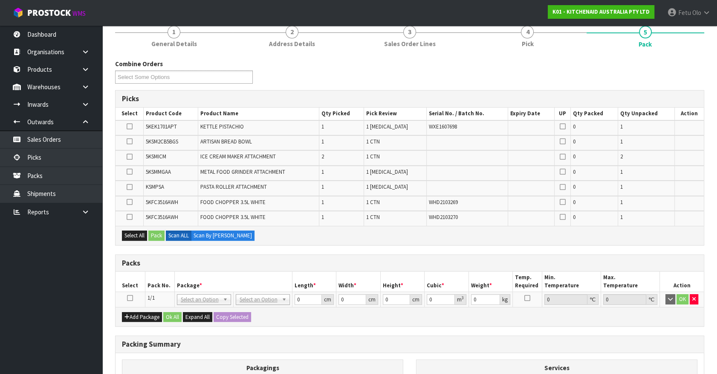
click at [132, 298] on icon at bounding box center [130, 298] width 6 height 0
click at [183, 278] on th "Package *" at bounding box center [233, 281] width 118 height 20
click at [64, 327] on ul "Dashboard Organisations Clients Consignees Carriers Products Categories Serial …" at bounding box center [51, 200] width 102 height 348
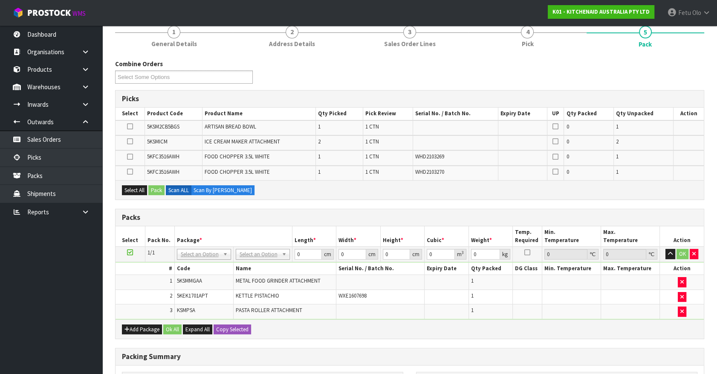
drag, startPoint x: 128, startPoint y: 251, endPoint x: 154, endPoint y: 362, distance: 114.1
click at [129, 254] on link at bounding box center [130, 252] width 6 height 7
click at [130, 326] on button "Add Package" at bounding box center [142, 329] width 40 height 10
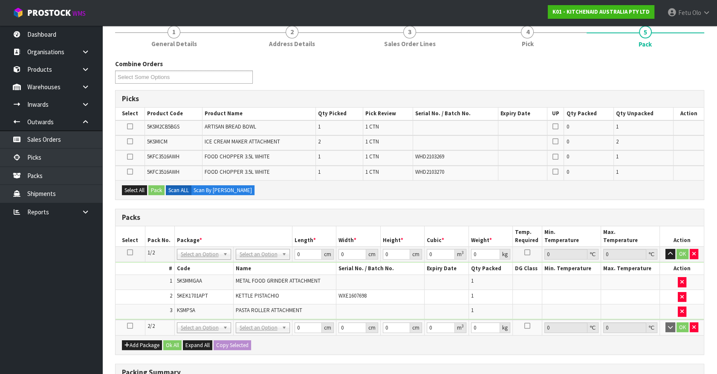
click at [130, 325] on icon at bounding box center [130, 325] width 6 height 0
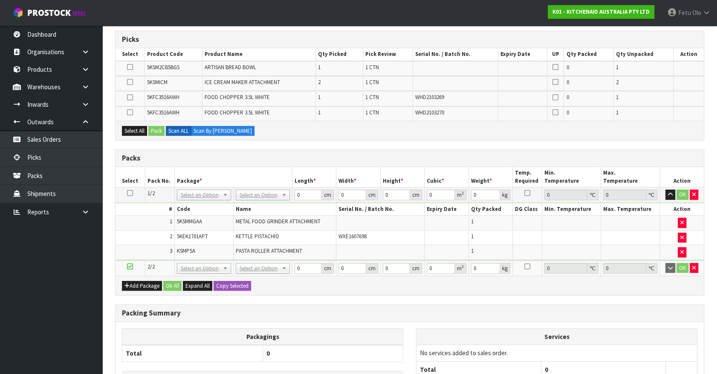
scroll to position [213, 0]
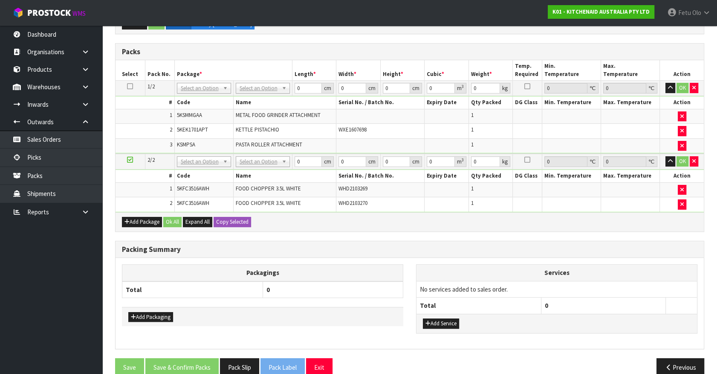
drag, startPoint x: 130, startPoint y: 156, endPoint x: 166, endPoint y: 208, distance: 63.5
click at [130, 159] on icon at bounding box center [130, 159] width 6 height 0
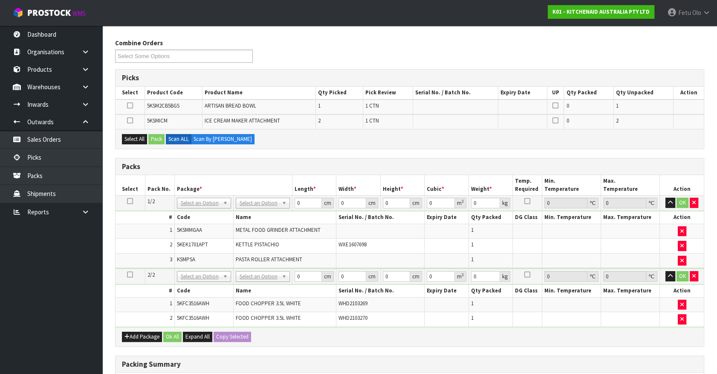
scroll to position [96, 0]
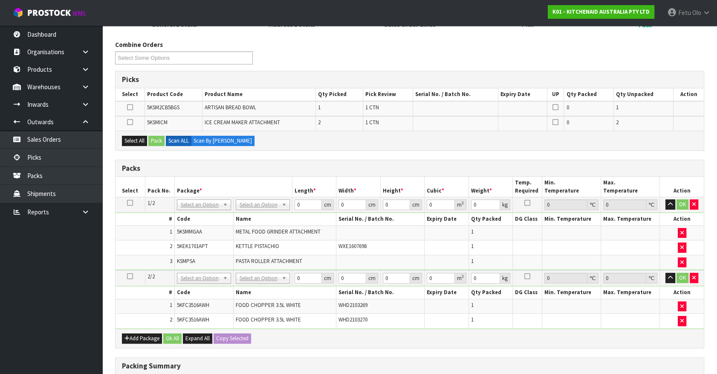
click at [69, 333] on ul "Dashboard Organisations Clients Consignees Carriers Products Categories Serial …" at bounding box center [51, 200] width 102 height 348
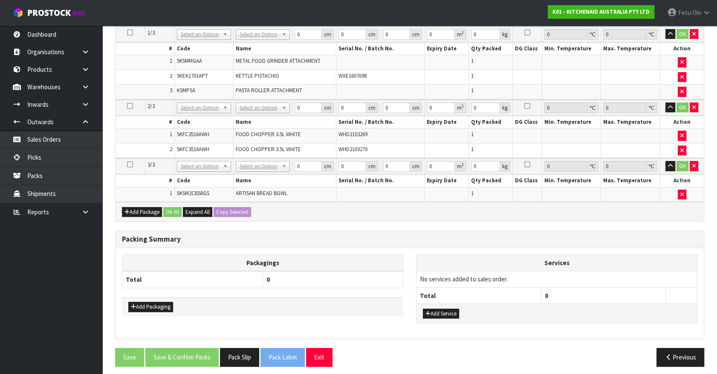
scroll to position [0, 0]
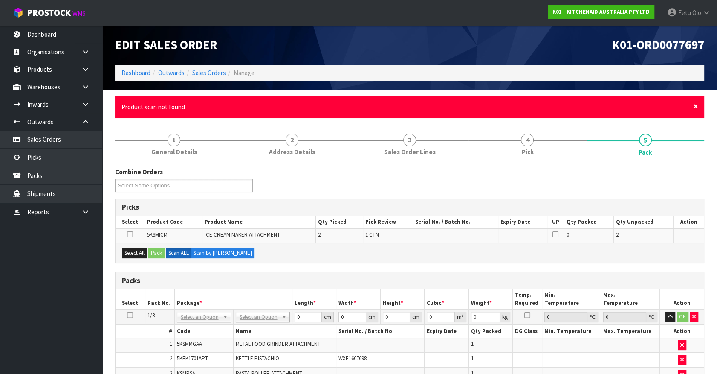
click at [697, 107] on span "×" at bounding box center [695, 106] width 5 height 12
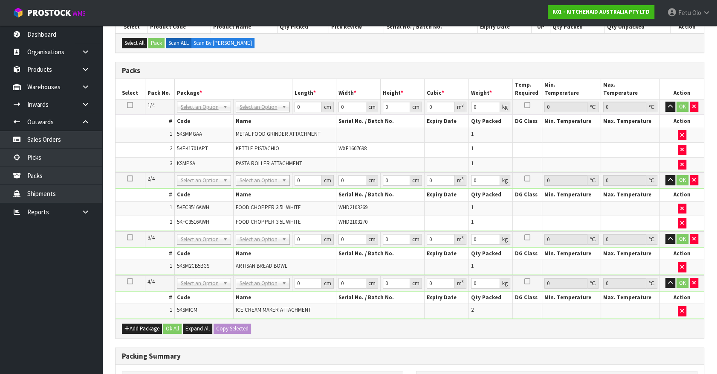
scroll to position [155, 0]
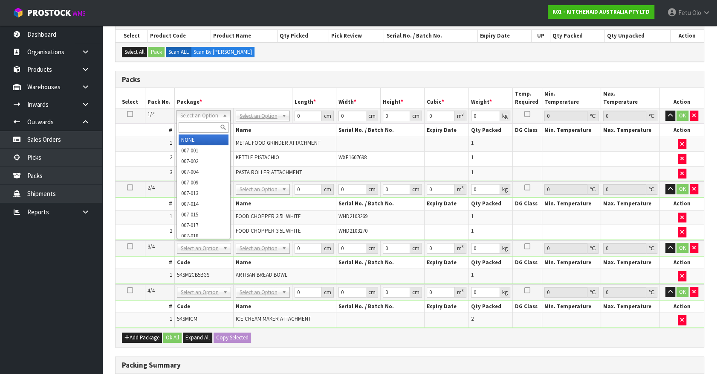
drag, startPoint x: 216, startPoint y: 120, endPoint x: 216, endPoint y: 129, distance: 8.5
click at [216, 125] on div at bounding box center [203, 127] width 53 height 14
click at [216, 129] on input "text" at bounding box center [204, 127] width 50 height 11
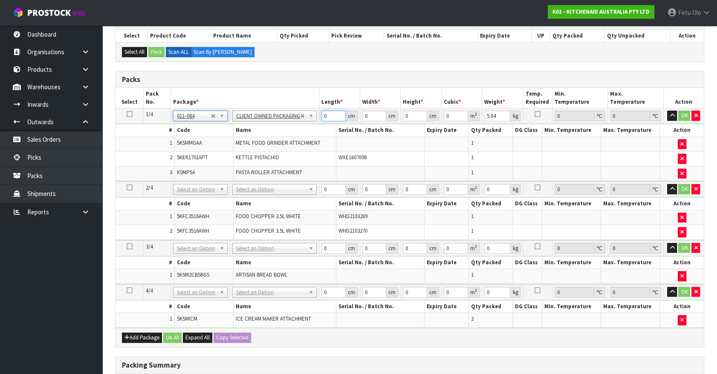
drag, startPoint x: 301, startPoint y: 126, endPoint x: 313, endPoint y: 125, distance: 11.6
click at [298, 128] on tbody "1/4 NONE 007-001 007-002 007-004 007-009 007-013 007-014 007-015 007-017 007-01…" at bounding box center [410, 144] width 588 height 73
click at [323, 113] on input "743" at bounding box center [334, 115] width 24 height 11
click button "OK" at bounding box center [684, 115] width 12 height 10
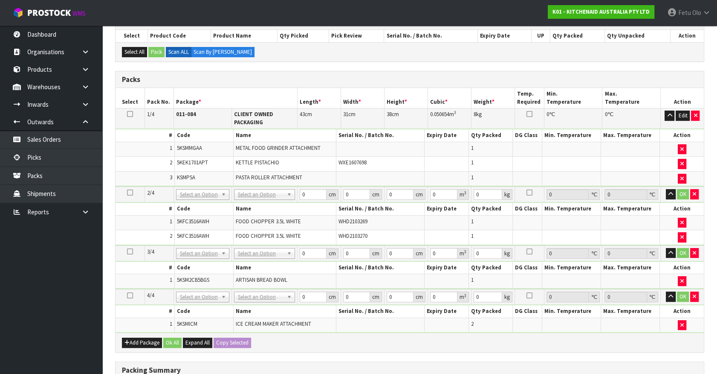
click at [271, 186] on td "No Packaging Cartons PLT GEN120 (1200 X 1000) PLT ONE WAY SKID CHEP HIRE PALLET…" at bounding box center [265, 194] width 66 height 16
drag, startPoint x: 265, startPoint y: 217, endPoint x: 267, endPoint y: 233, distance: 15.4
click at [265, 220] on span "FOOD CHOPPER 3.5L WHITE" at bounding box center [268, 220] width 65 height 7
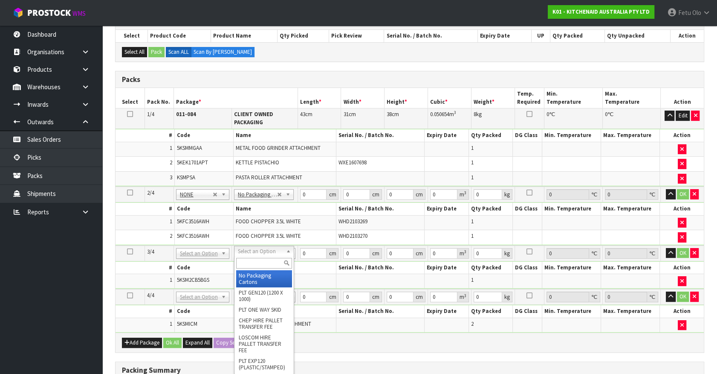
drag, startPoint x: 256, startPoint y: 275, endPoint x: 260, endPoint y: 289, distance: 14.1
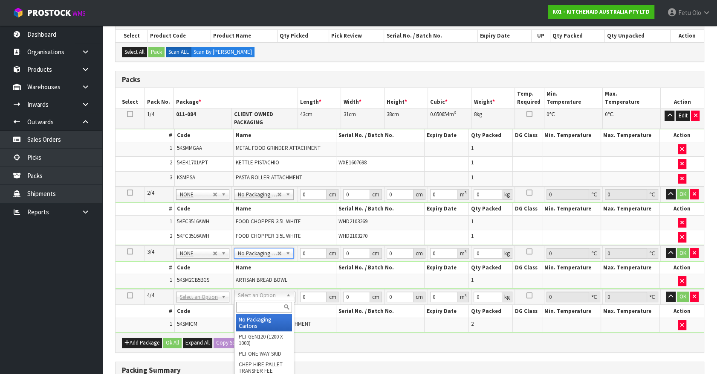
drag, startPoint x: 261, startPoint y: 304, endPoint x: 255, endPoint y: 328, distance: 24.4
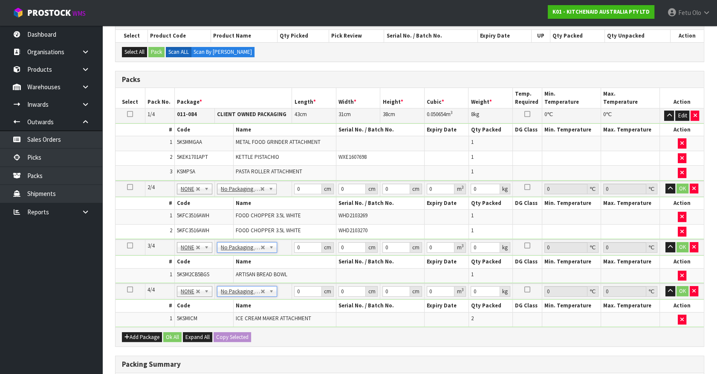
click at [387, 356] on div "Packing Summary" at bounding box center [410, 364] width 588 height 17
drag, startPoint x: 283, startPoint y: 188, endPoint x: 275, endPoint y: 191, distance: 8.2
click at [275, 191] on tr "2/4 NONE 007-001 007-002 007-004 007-009 007-013 007-014 007-015 007-017 007-01…" at bounding box center [410, 189] width 588 height 16
click button "OK" at bounding box center [683, 188] width 12 height 10
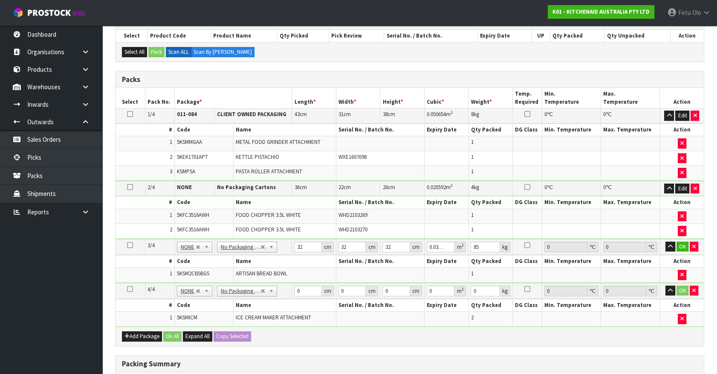
drag, startPoint x: 486, startPoint y: 240, endPoint x: 469, endPoint y: 246, distance: 17.8
click at [469, 246] on td "85 kg" at bounding box center [491, 247] width 44 height 16
click at [474, 245] on input "85" at bounding box center [485, 246] width 29 height 11
click button "OK" at bounding box center [683, 246] width 12 height 10
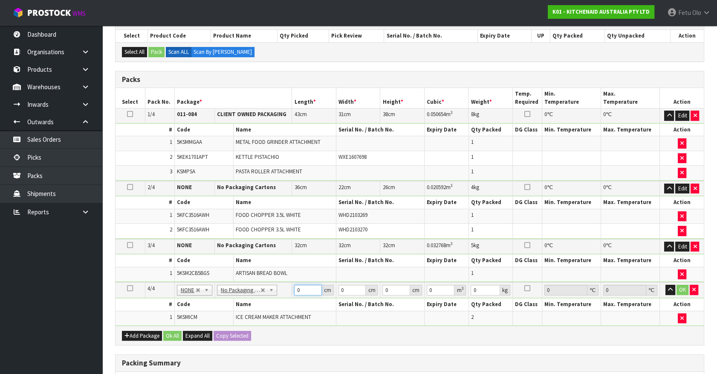
drag, startPoint x: 307, startPoint y: 289, endPoint x: 258, endPoint y: 292, distance: 49.1
click at [258, 293] on tr "4/4 NONE 007-001 007-002 007-004 007-009 007-013 007-014 007-015 007-017 007-01…" at bounding box center [410, 290] width 588 height 16
click button "OK" at bounding box center [683, 289] width 12 height 10
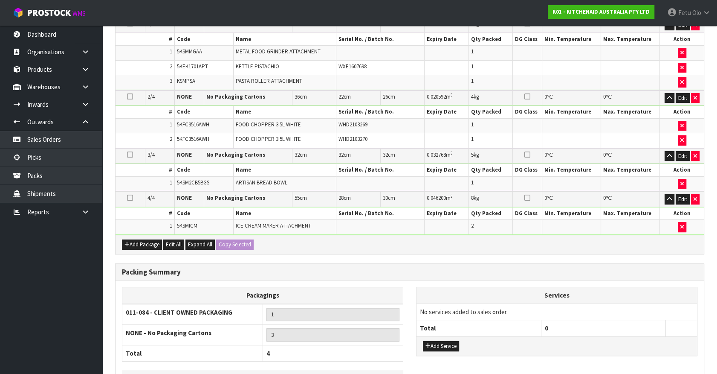
scroll to position [304, 0]
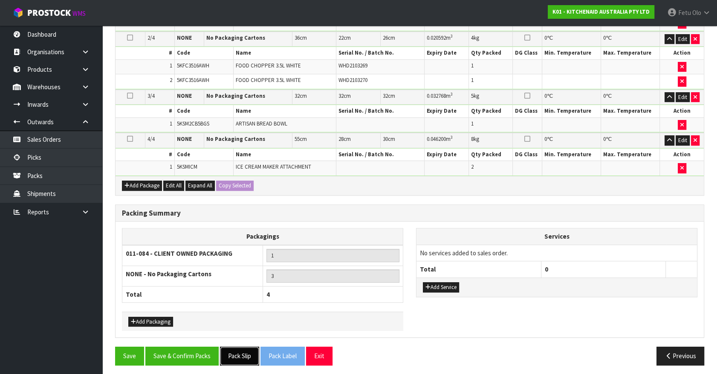
click at [243, 350] on button "Pack Slip" at bounding box center [239, 355] width 39 height 18
drag, startPoint x: 203, startPoint y: 346, endPoint x: 192, endPoint y: 345, distance: 10.3
click at [203, 346] on button "Save & Confirm Packs" at bounding box center [181, 355] width 73 height 18
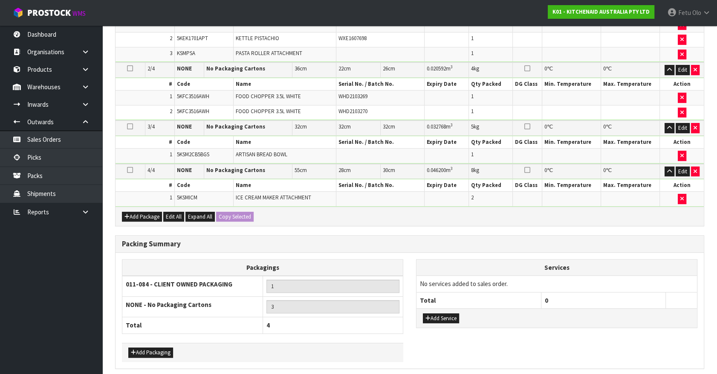
scroll to position [0, 0]
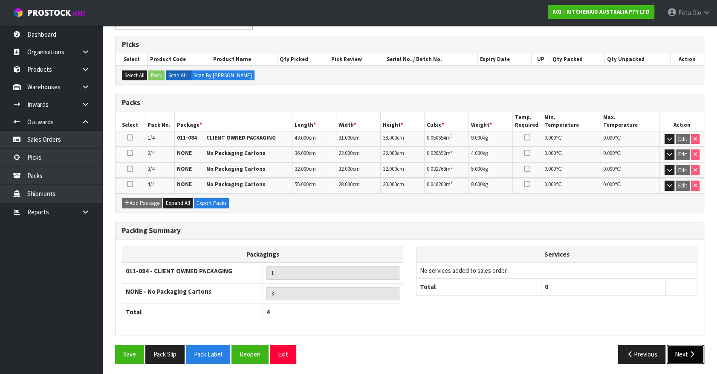
click at [675, 352] on button "Next" at bounding box center [686, 354] width 38 height 18
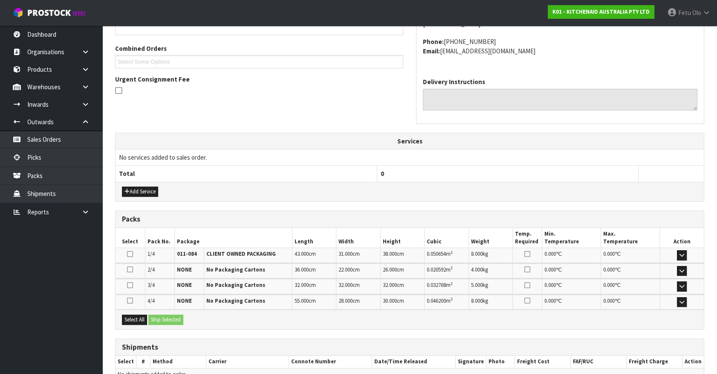
scroll to position [232, 0]
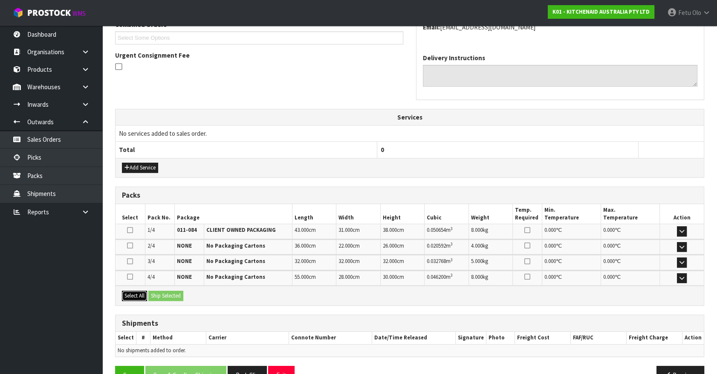
click at [136, 294] on button "Select All" at bounding box center [134, 295] width 25 height 10
click at [168, 291] on button "Ship Selected" at bounding box center [165, 295] width 35 height 10
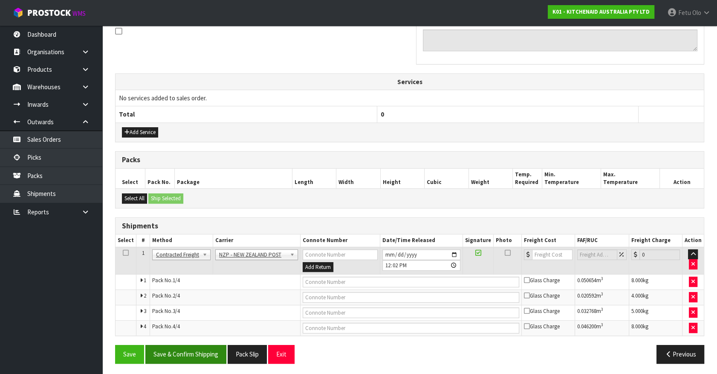
scroll to position [268, 0]
click at [203, 358] on button "Save & Confirm Shipping" at bounding box center [185, 353] width 81 height 18
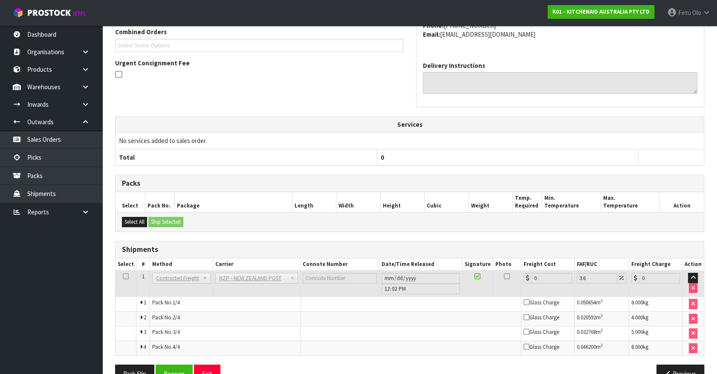
scroll to position [254, 0]
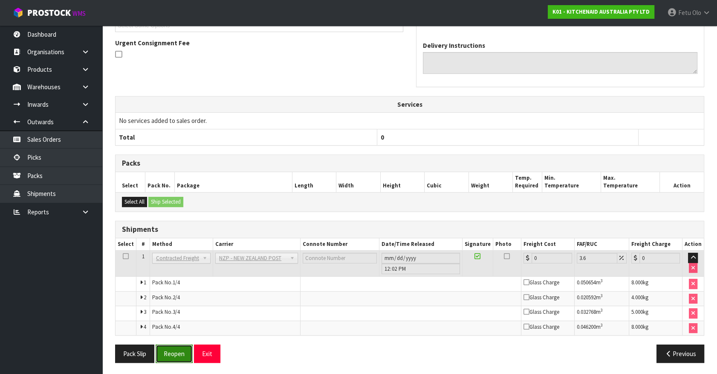
drag, startPoint x: 175, startPoint y: 351, endPoint x: 171, endPoint y: 346, distance: 6.0
click at [175, 351] on button "Reopen" at bounding box center [174, 353] width 37 height 18
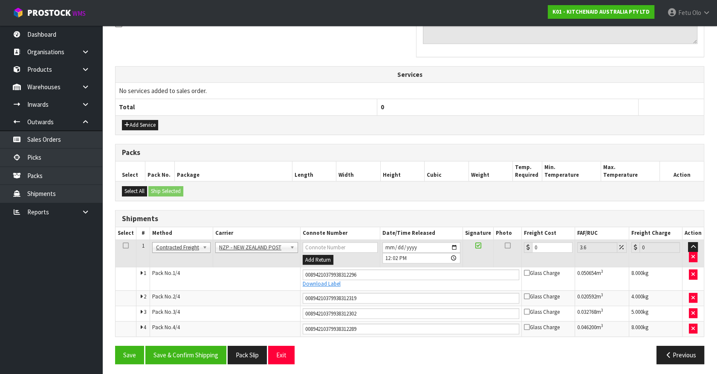
scroll to position [276, 0]
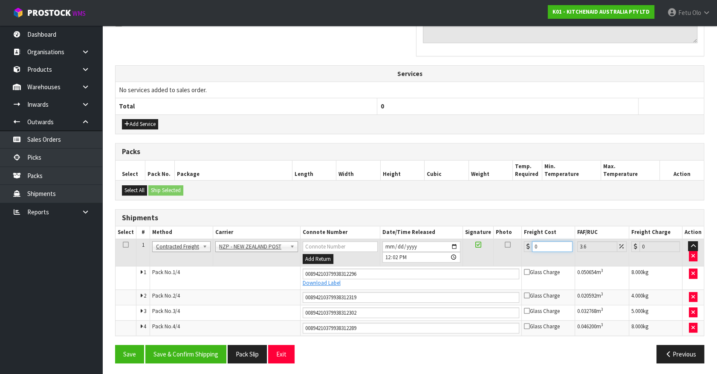
drag, startPoint x: 542, startPoint y: 244, endPoint x: 459, endPoint y: 268, distance: 86.1
click at [459, 268] on tbody "1 Client Local Pickup Customer Local Pickup Company Freight Contracted Freight …" at bounding box center [410, 286] width 588 height 96
click at [210, 345] on button "Save & Confirm Shipping" at bounding box center [185, 354] width 81 height 18
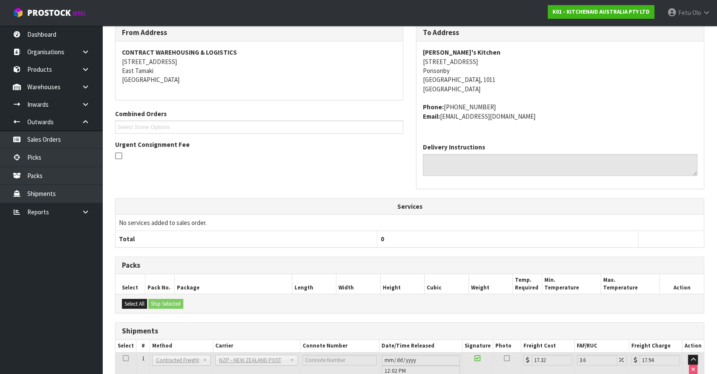
scroll to position [251, 0]
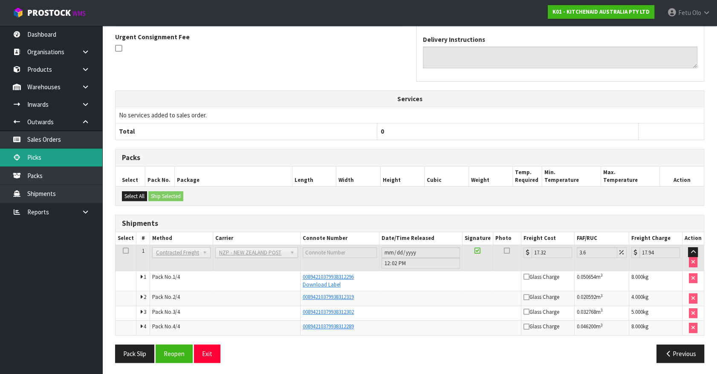
click at [50, 161] on link "Picks" at bounding box center [51, 156] width 102 height 17
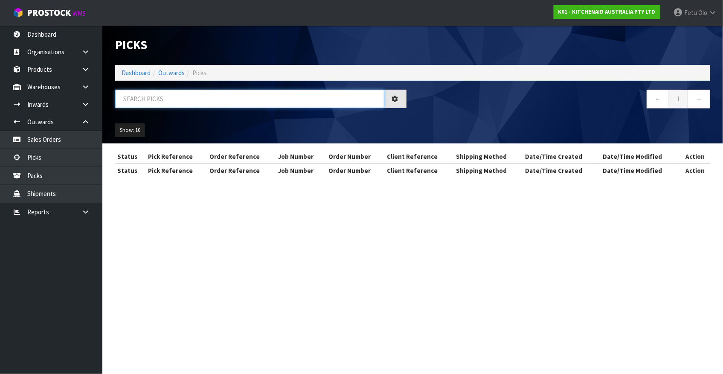
click at [272, 101] on input "text" at bounding box center [249, 99] width 269 height 18
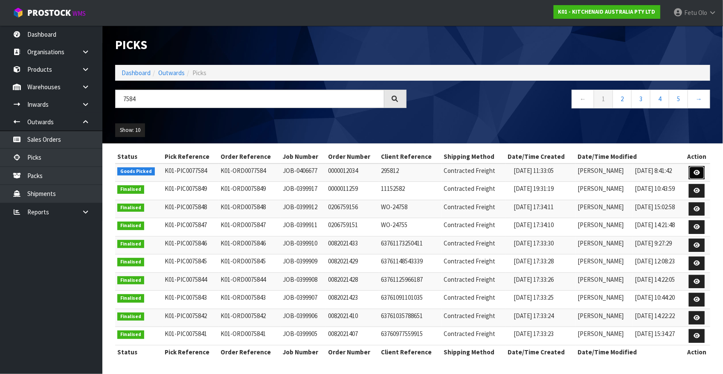
click at [698, 170] on icon at bounding box center [696, 173] width 6 height 6
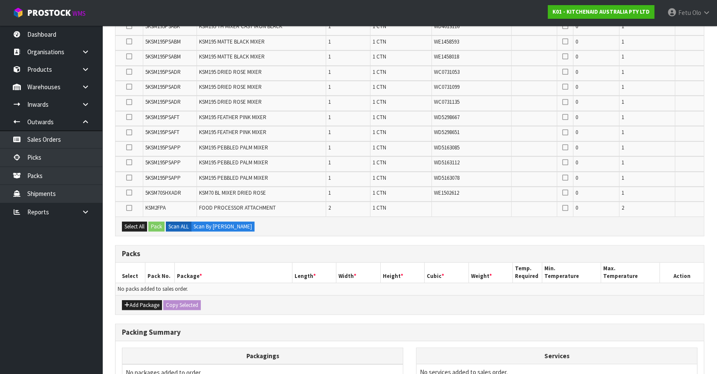
scroll to position [526, 0]
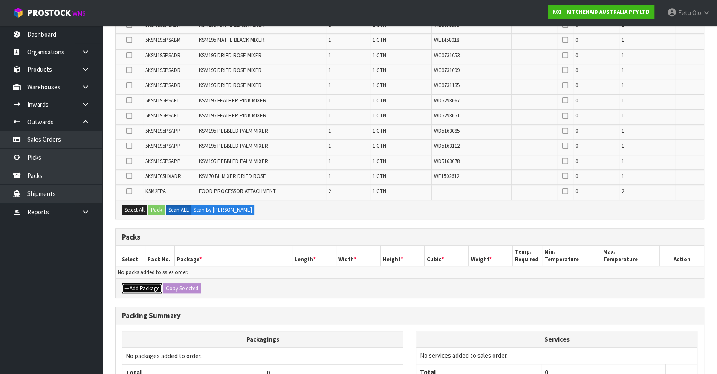
click at [131, 283] on button "Add Package" at bounding box center [142, 288] width 40 height 10
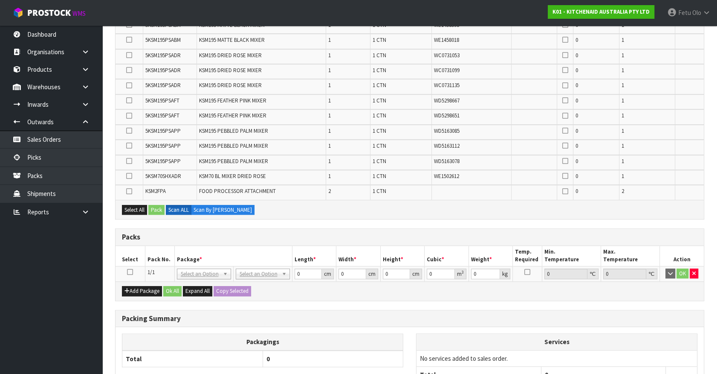
drag, startPoint x: 130, startPoint y: 266, endPoint x: 193, endPoint y: 252, distance: 63.9
click at [132, 272] on icon at bounding box center [130, 272] width 6 height 0
click at [193, 252] on th "Package *" at bounding box center [233, 256] width 118 height 20
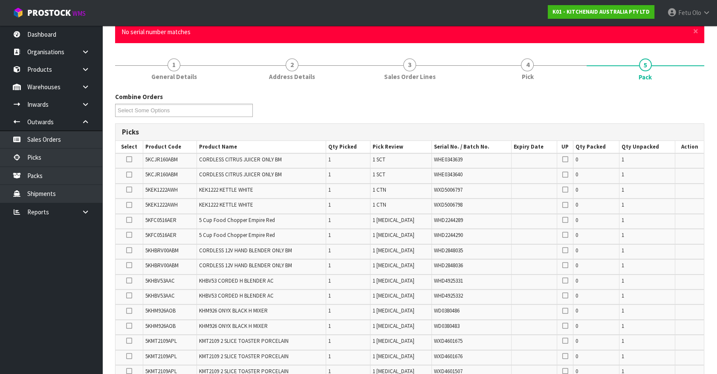
scroll to position [0, 0]
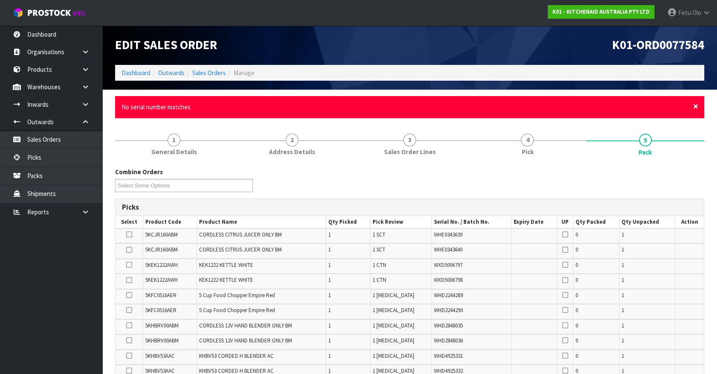
click at [696, 107] on span "×" at bounding box center [695, 106] width 5 height 12
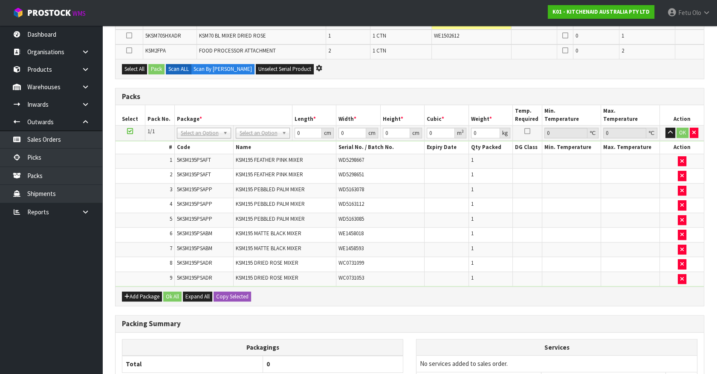
scroll to position [620, 0]
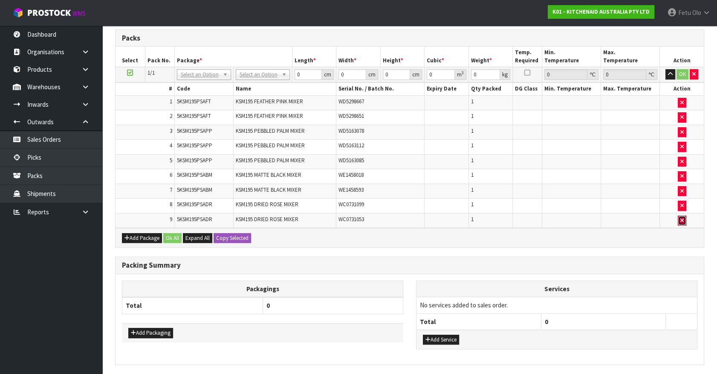
click at [681, 217] on icon "button" at bounding box center [682, 220] width 3 height 6
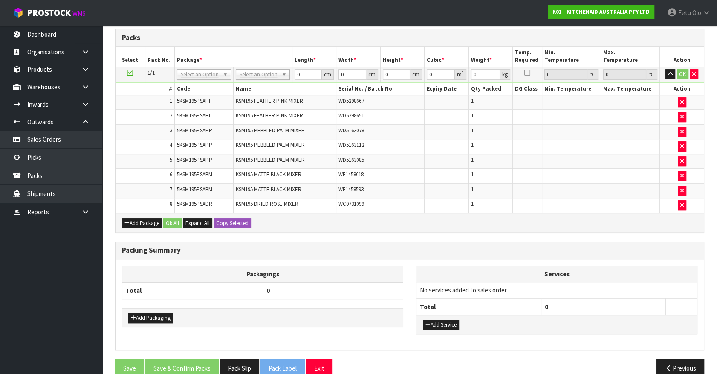
click at [681, 216] on div "Add Package Ok All Expand All Copy Selected" at bounding box center [410, 222] width 588 height 19
click at [683, 202] on icon "button" at bounding box center [682, 205] width 3 height 6
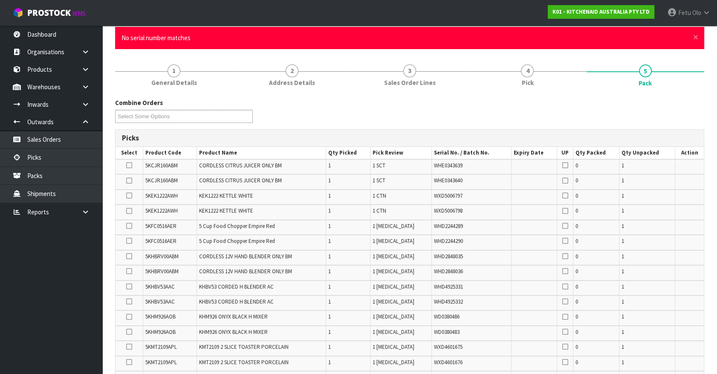
scroll to position [65, 0]
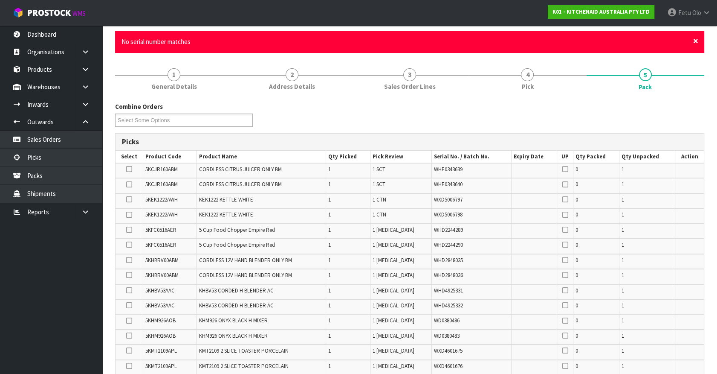
click at [695, 38] on span "×" at bounding box center [695, 41] width 5 height 12
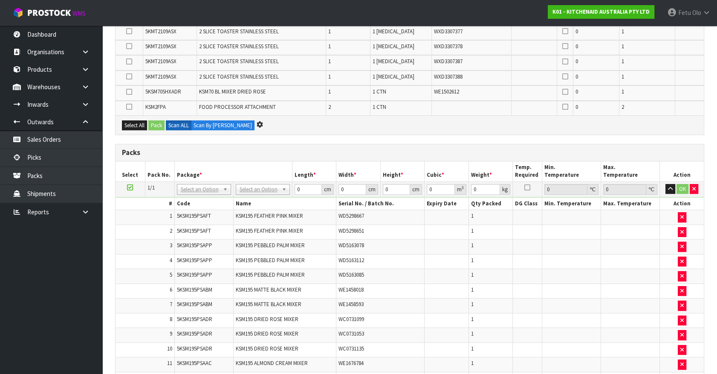
scroll to position [0, 0]
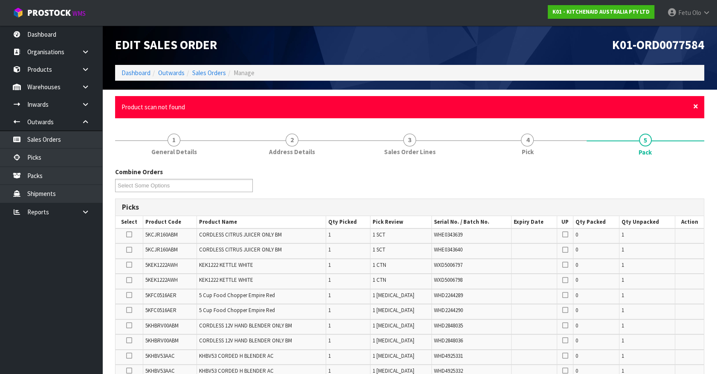
click at [697, 104] on span "×" at bounding box center [695, 106] width 5 height 12
click at [698, 105] on span "×" at bounding box center [695, 106] width 5 height 12
click at [695, 105] on span "×" at bounding box center [695, 106] width 5 height 12
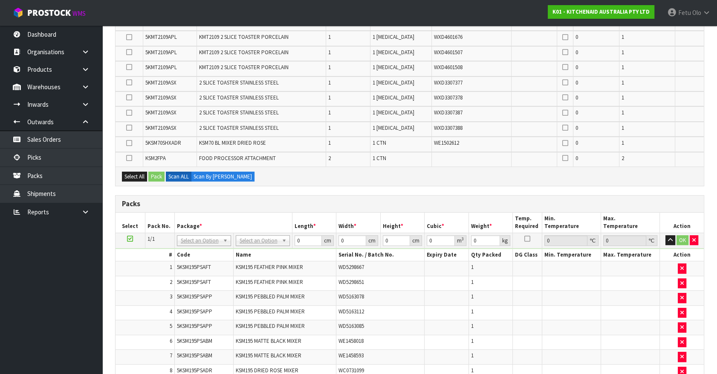
scroll to position [349, 0]
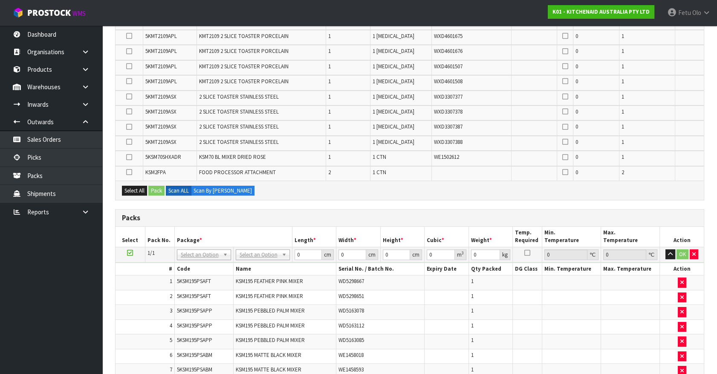
drag, startPoint x: 130, startPoint y: 171, endPoint x: 155, endPoint y: 192, distance: 33.0
click at [131, 172] on icon at bounding box center [129, 172] width 6 height 0
click at [0, 0] on input "checkbox" at bounding box center [0, 0] width 0 height 0
click at [156, 190] on button "Pack" at bounding box center [156, 190] width 16 height 10
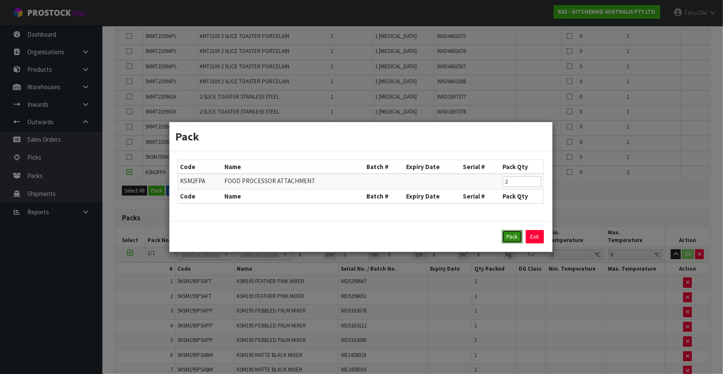
click at [506, 235] on button "Pack" at bounding box center [512, 237] width 20 height 14
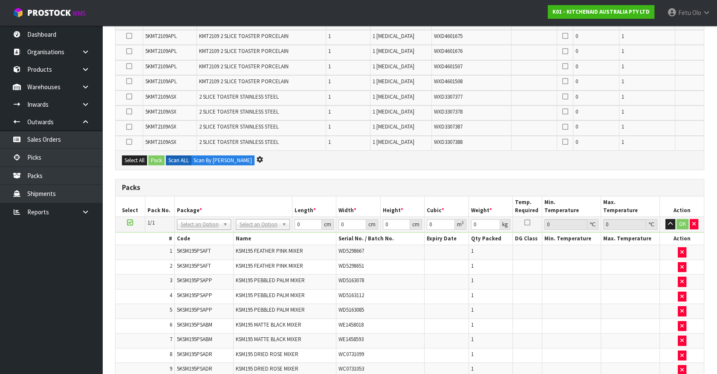
scroll to position [0, 0]
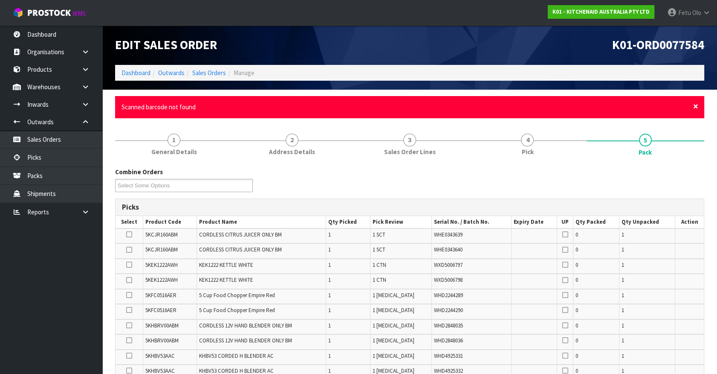
click at [695, 105] on span "×" at bounding box center [695, 106] width 5 height 12
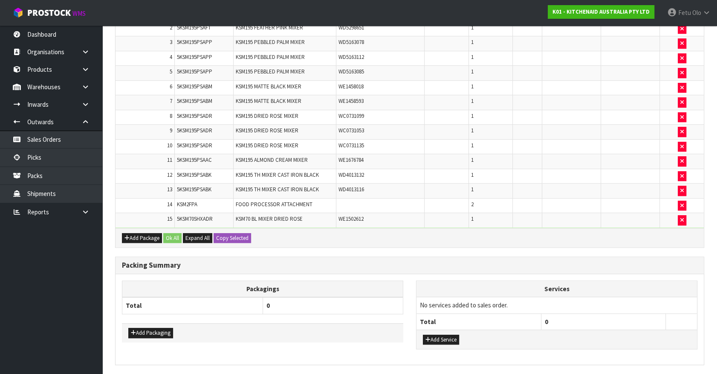
scroll to position [612, 0]
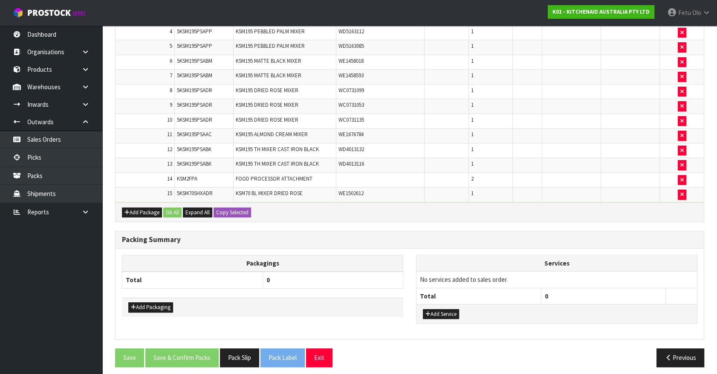
click at [306, 248] on div "Packagings Total 0 Add Packaging Services No services added to sales order. Tot…" at bounding box center [410, 293] width 588 height 90
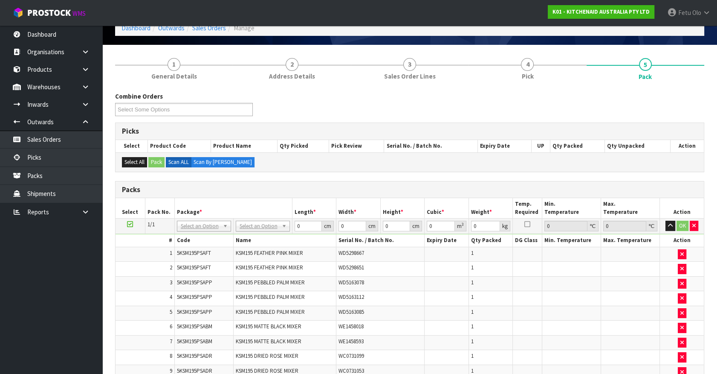
scroll to position [0, 0]
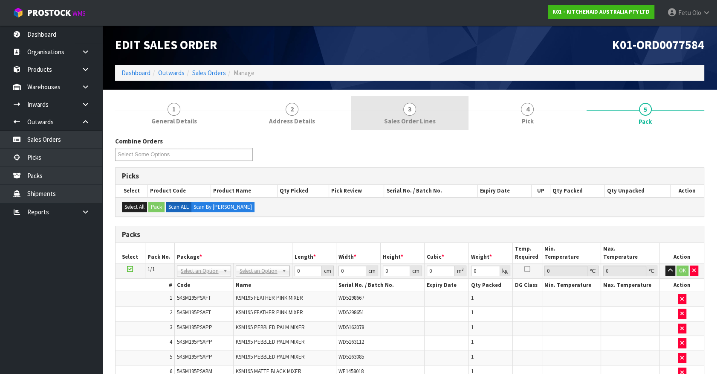
click at [418, 116] on span "Sales Order Lines" at bounding box center [410, 120] width 52 height 9
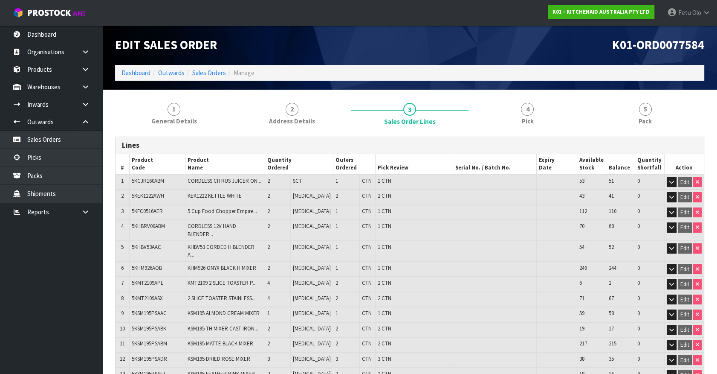
click at [378, 279] on span "2 CTN" at bounding box center [385, 282] width 14 height 7
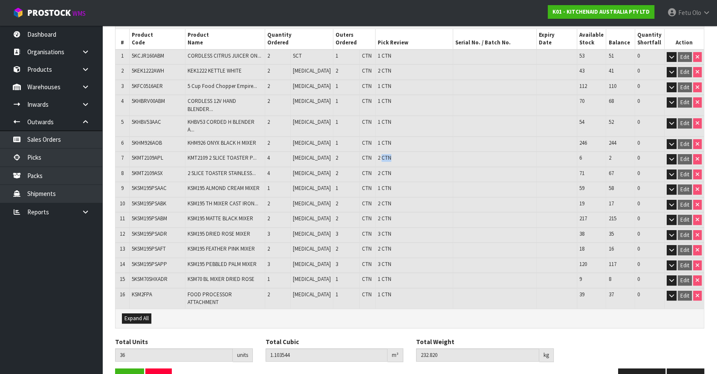
scroll to position [130, 0]
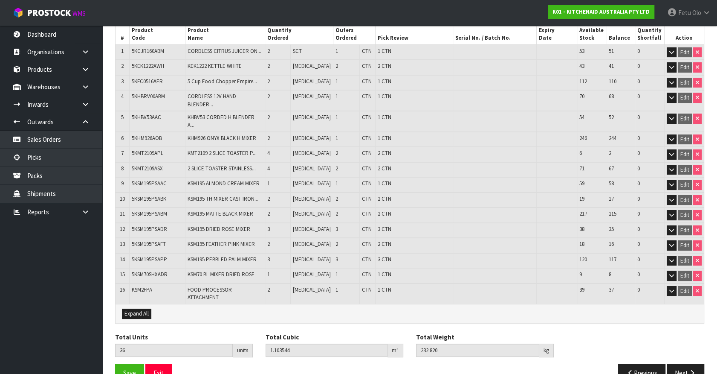
click at [378, 134] on span "1 CTN" at bounding box center [385, 137] width 14 height 7
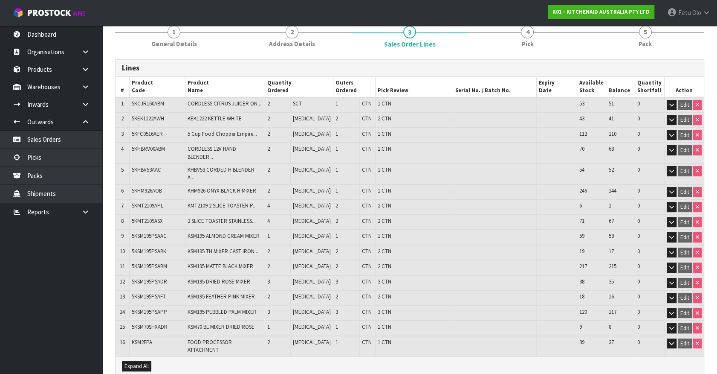
scroll to position [91, 0]
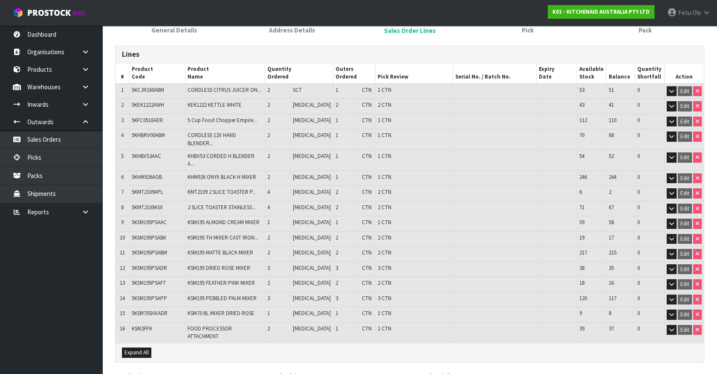
click at [378, 325] on span "1 CTN" at bounding box center [385, 328] width 14 height 7
click at [378, 309] on span "1 CTN" at bounding box center [385, 312] width 14 height 7
click at [376, 292] on td "3 CTN" at bounding box center [415, 299] width 78 height 15
click at [376, 276] on td "2 CTN" at bounding box center [415, 283] width 78 height 15
click at [378, 279] on span "2 CTN" at bounding box center [385, 282] width 14 height 7
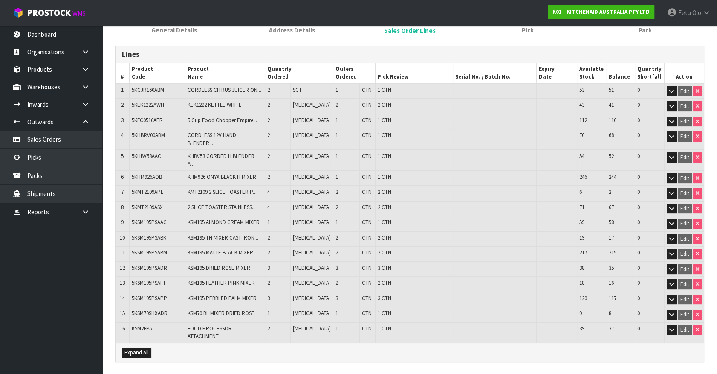
click at [376, 261] on td "3 CTN" at bounding box center [415, 268] width 78 height 15
click at [378, 264] on span "3 CTN" at bounding box center [385, 267] width 14 height 7
click at [378, 249] on span "2 CTN" at bounding box center [385, 252] width 14 height 7
click at [378, 234] on span "2 CTN" at bounding box center [385, 237] width 14 height 7
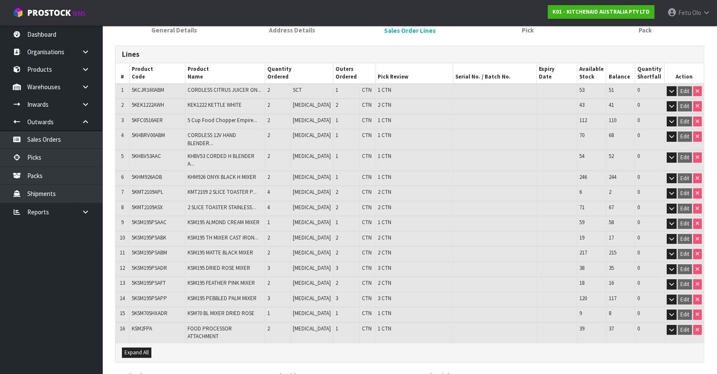
click at [376, 216] on td "1 CTN" at bounding box center [415, 223] width 78 height 15
click at [378, 173] on span "1 CTN" at bounding box center [385, 176] width 14 height 7
click at [378, 152] on span "1 CTN" at bounding box center [385, 155] width 14 height 7
click at [378, 131] on span "1 CTN" at bounding box center [385, 134] width 14 height 7
click at [378, 121] on span "1 CTN" at bounding box center [385, 119] width 14 height 7
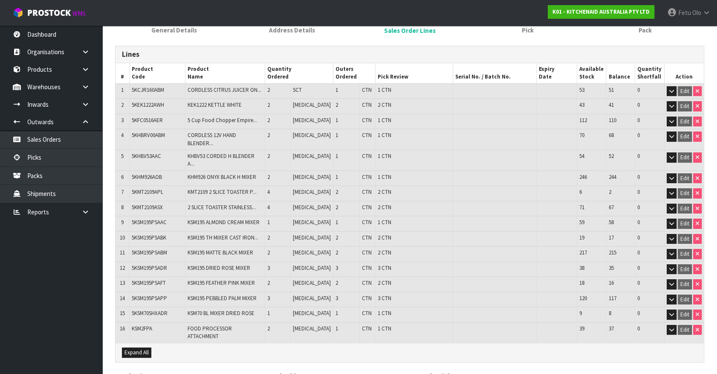
click at [376, 99] on td "2 CTN" at bounding box center [415, 106] width 78 height 15
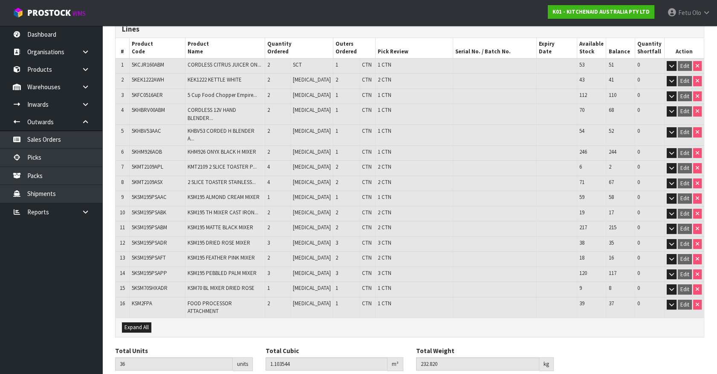
scroll to position [130, 0]
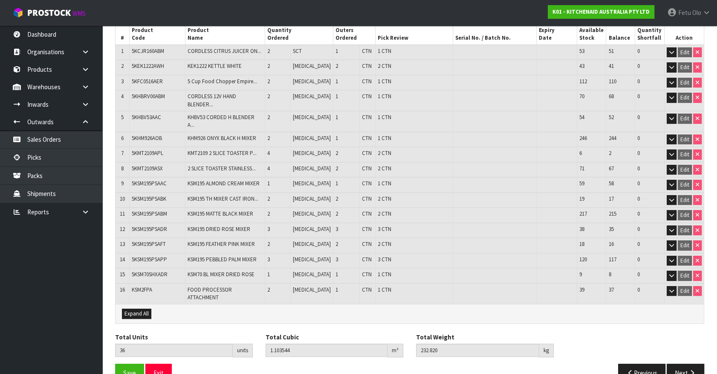
click at [149, 180] on span "5KSM195PSAAC" at bounding box center [149, 183] width 35 height 7
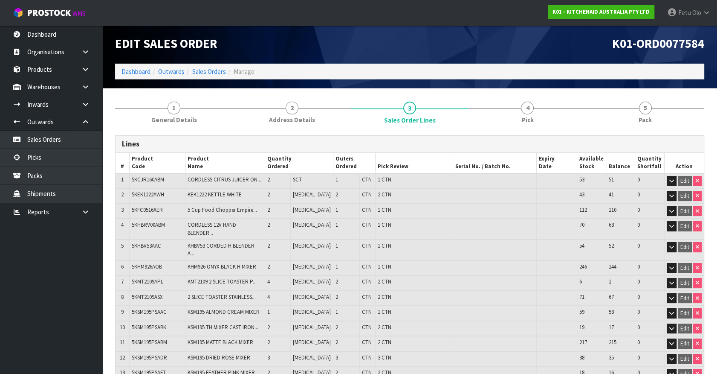
scroll to position [0, 0]
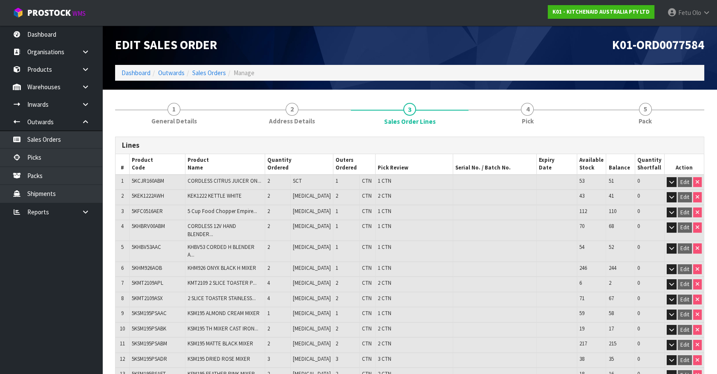
click at [662, 99] on link "5 Pack" at bounding box center [646, 113] width 118 height 34
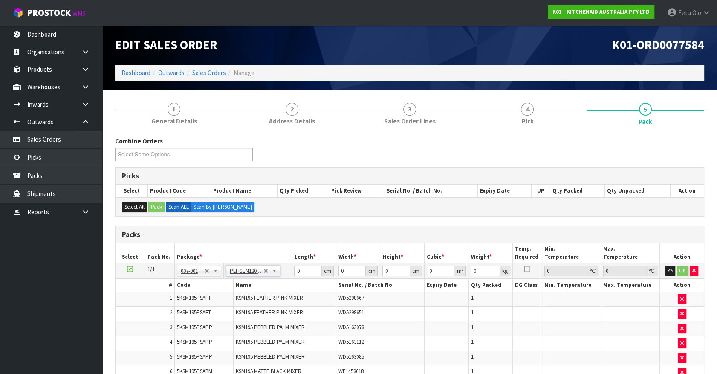
click at [283, 229] on div "Packs" at bounding box center [410, 234] width 588 height 17
drag, startPoint x: 351, startPoint y: 269, endPoint x: 273, endPoint y: 283, distance: 79.7
click button "OK" at bounding box center [683, 270] width 12 height 10
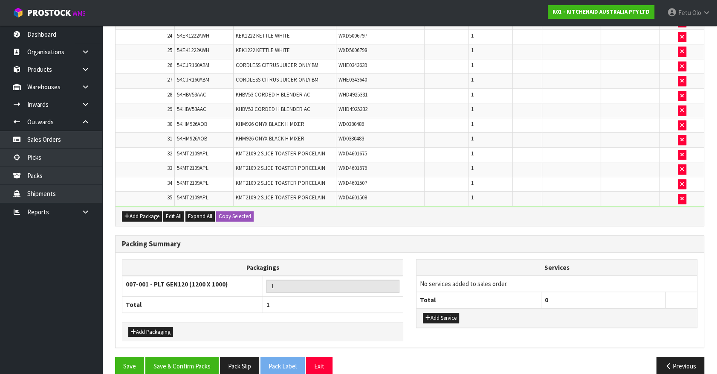
scroll to position [607, 0]
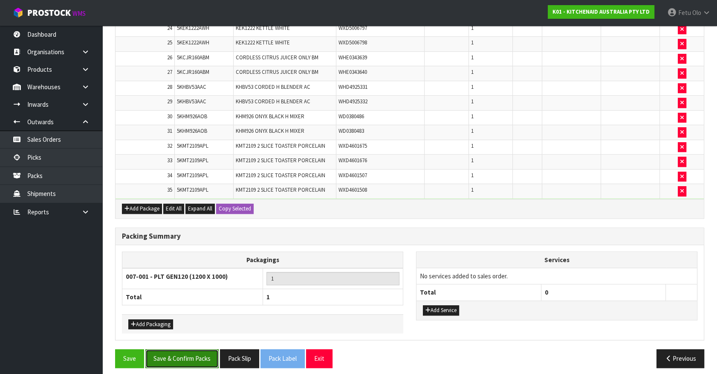
click at [183, 349] on button "Save & Confirm Packs" at bounding box center [181, 358] width 73 height 18
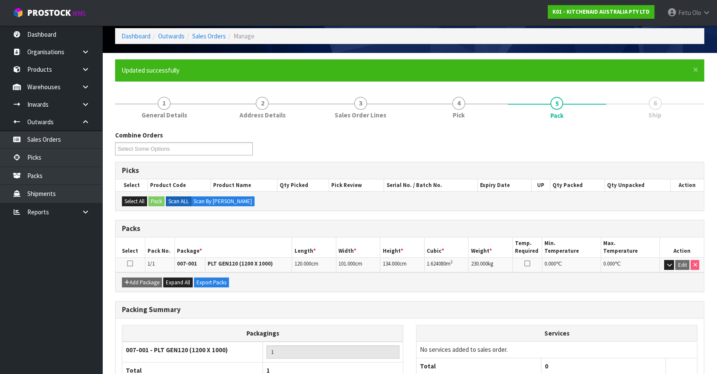
scroll to position [96, 0]
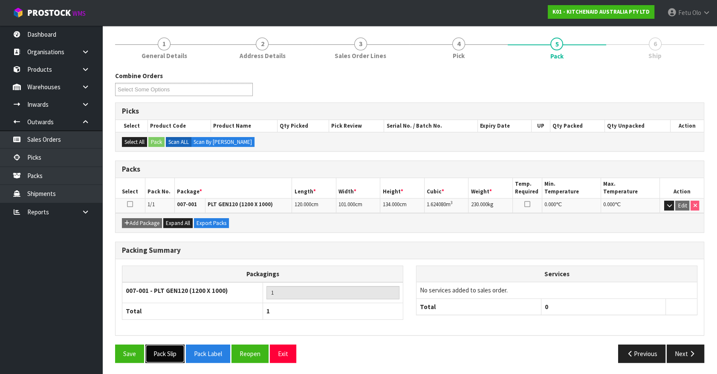
click at [162, 347] on button "Pack Slip" at bounding box center [164, 353] width 39 height 18
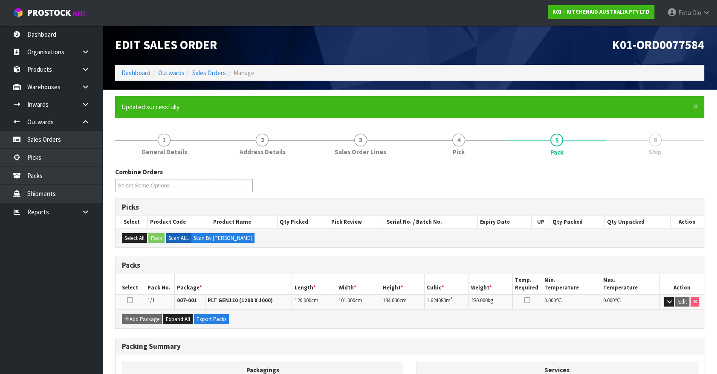
click at [131, 77] on li "Dashboard" at bounding box center [136, 72] width 29 height 9
click at [133, 72] on link "Dashboard" at bounding box center [136, 73] width 29 height 8
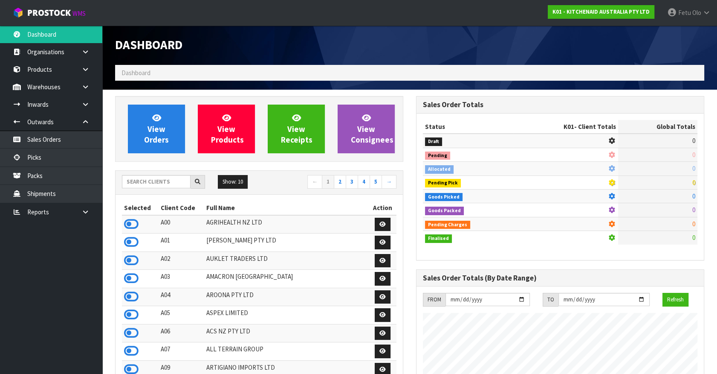
scroll to position [531, 301]
click at [158, 180] on input "text" at bounding box center [156, 181] width 69 height 13
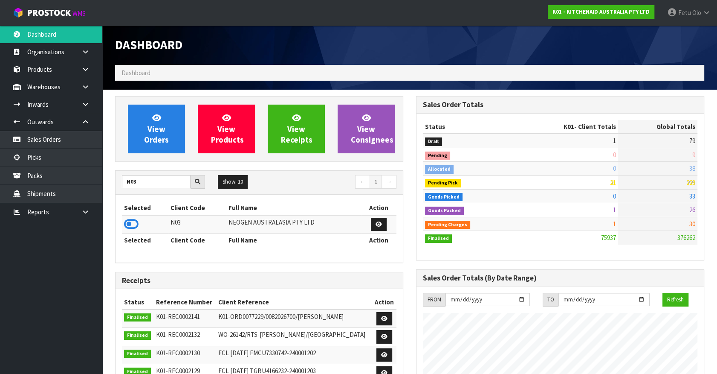
drag, startPoint x: 128, startPoint y: 222, endPoint x: 106, endPoint y: 186, distance: 41.5
click at [128, 222] on icon at bounding box center [131, 223] width 14 height 13
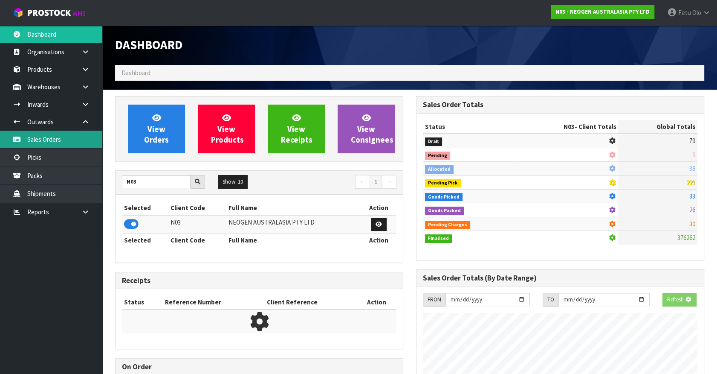
scroll to position [531, 301]
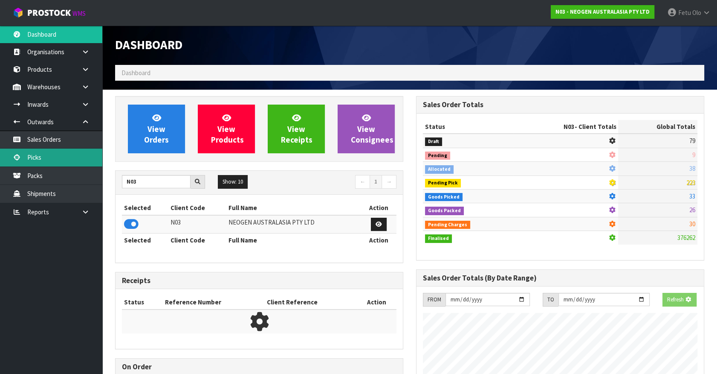
click at [43, 151] on link "Picks" at bounding box center [51, 156] width 102 height 17
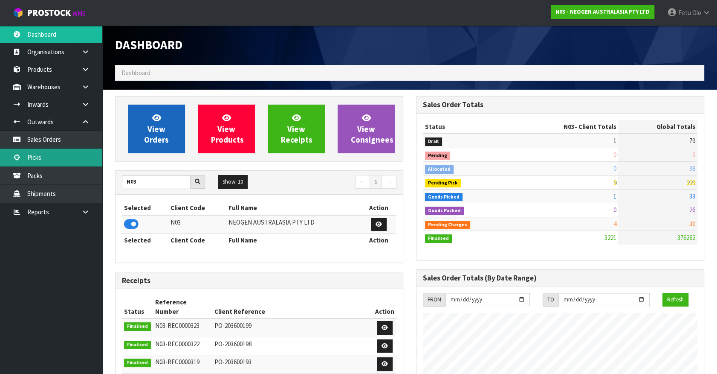
scroll to position [663, 301]
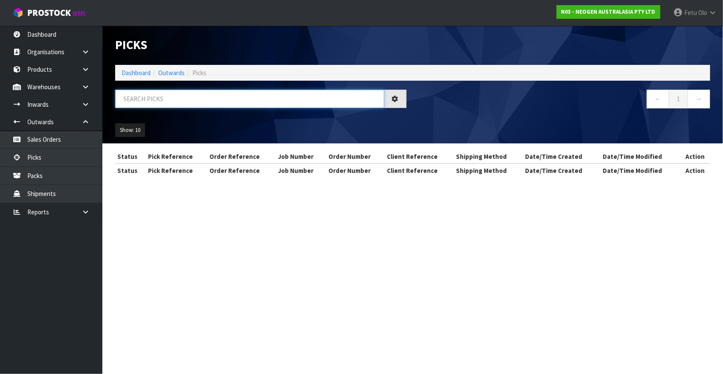
click at [145, 98] on input "text" at bounding box center [249, 99] width 269 height 18
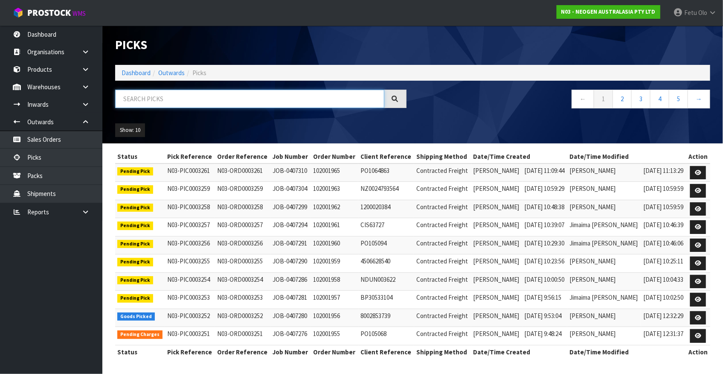
click at [145, 98] on input "text" at bounding box center [249, 99] width 269 height 18
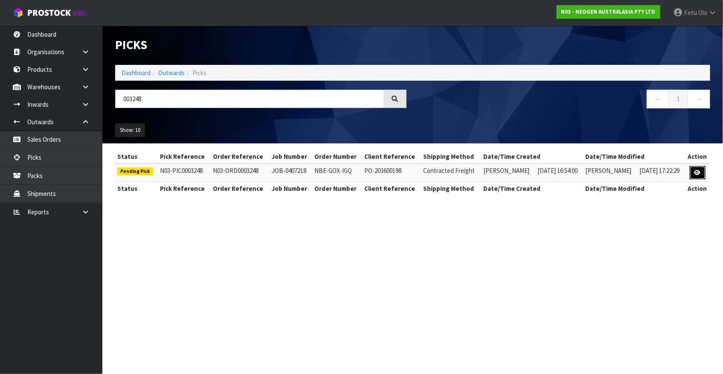
click at [699, 168] on link at bounding box center [698, 173] width 16 height 14
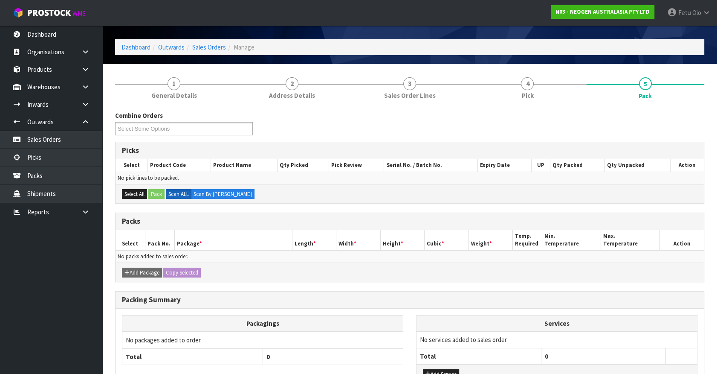
scroll to position [77, 0]
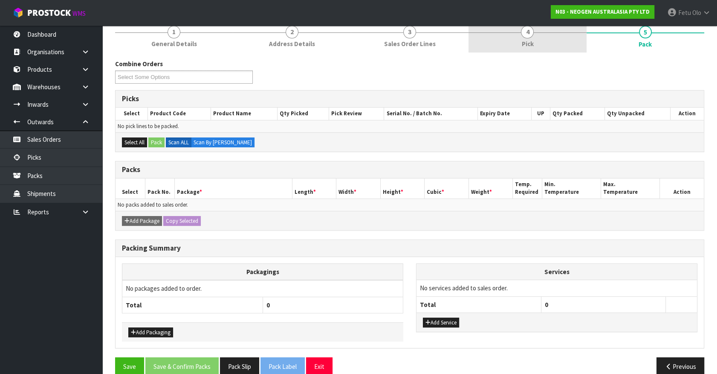
click at [522, 39] on span "Pick" at bounding box center [528, 43] width 12 height 9
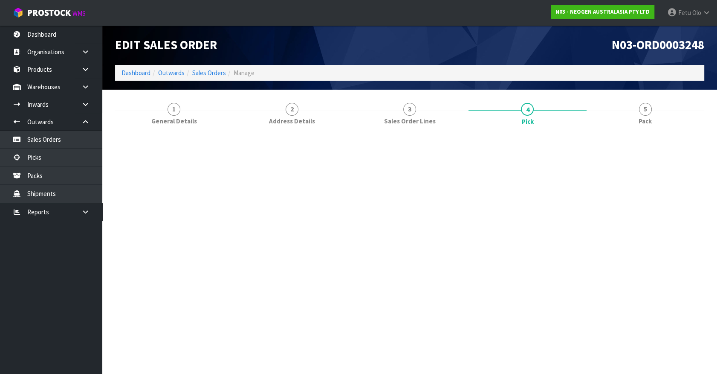
scroll to position [0, 0]
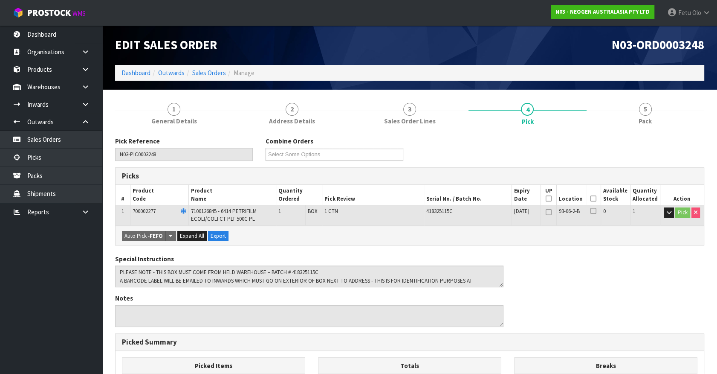
click at [596, 199] on icon at bounding box center [594, 198] width 6 height 0
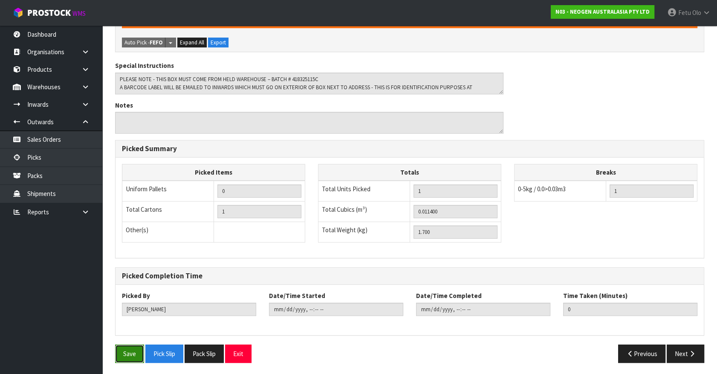
click at [123, 347] on button "Save" at bounding box center [129, 353] width 29 height 18
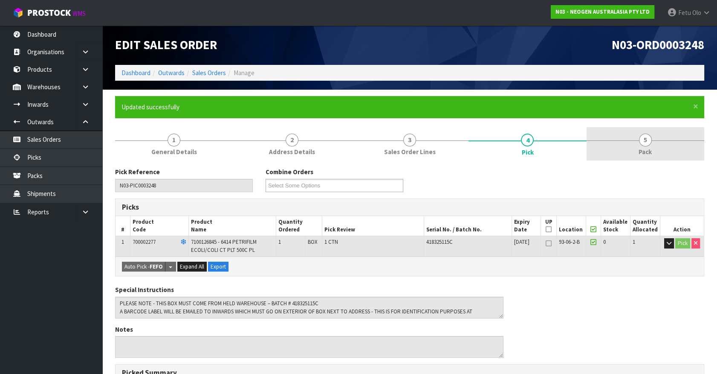
click at [654, 142] on link "5 Pack" at bounding box center [646, 144] width 118 height 34
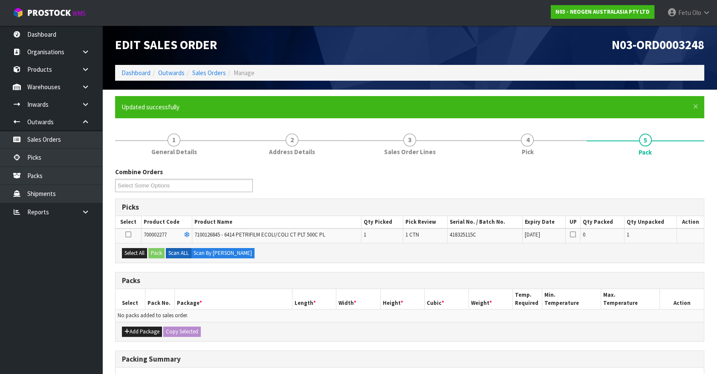
click at [33, 321] on ul "Dashboard Organisations Clients Consignees Carriers Products Categories Serial …" at bounding box center [51, 200] width 102 height 348
click at [130, 248] on button "Select All" at bounding box center [134, 253] width 25 height 10
click at [155, 250] on button "Pack" at bounding box center [156, 253] width 16 height 10
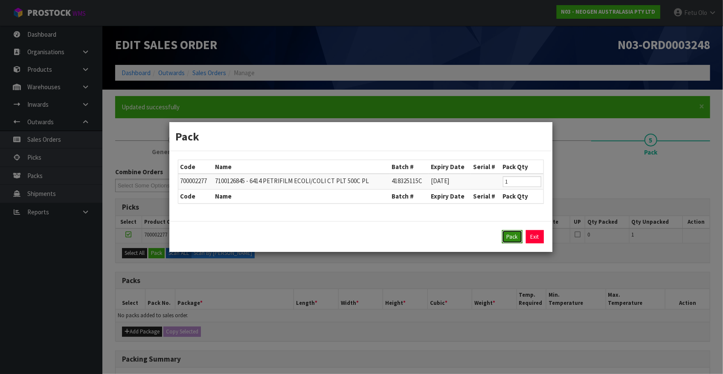
click at [510, 237] on button "Pack" at bounding box center [512, 237] width 20 height 14
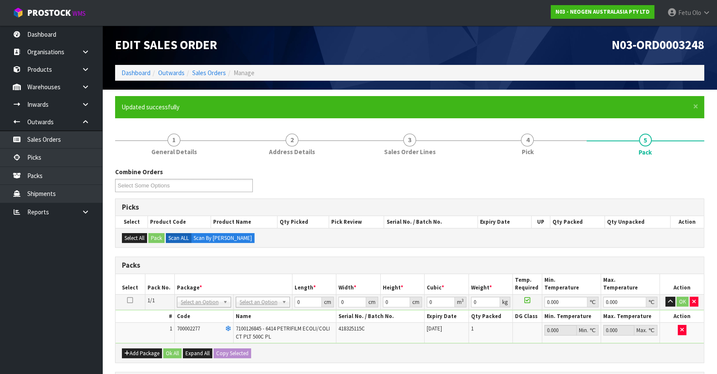
click at [260, 270] on div "Packs" at bounding box center [410, 265] width 588 height 17
drag, startPoint x: 308, startPoint y: 303, endPoint x: 224, endPoint y: 336, distance: 89.8
click at [224, 335] on tbody "1/1 NONE 007-001 007-002 007-004 007-009 007-013 007-014 007-015 007-017 007-01…" at bounding box center [410, 318] width 588 height 49
click at [301, 301] on input "0" at bounding box center [308, 301] width 28 height 11
drag, startPoint x: 301, startPoint y: 301, endPoint x: 275, endPoint y: 314, distance: 29.8
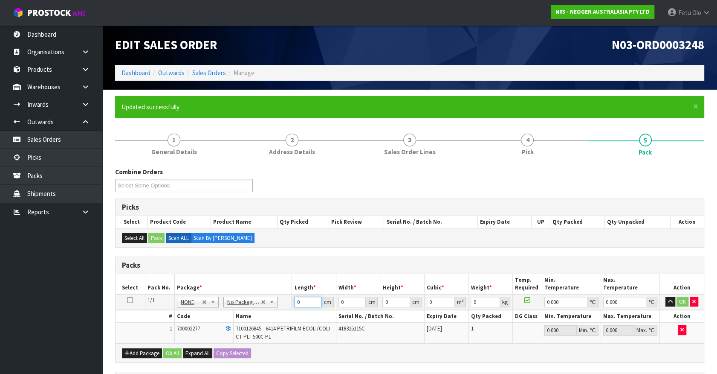
click at [275, 314] on tbody "1/1 NONE 007-001 007-002 007-004 007-009 007-013 007-014 007-015 007-017 007-01…" at bounding box center [410, 318] width 588 height 49
click at [363, 324] on td "418325115C" at bounding box center [380, 332] width 88 height 20
drag, startPoint x: 304, startPoint y: 295, endPoint x: 268, endPoint y: 314, distance: 40.3
click at [269, 316] on tbody "1/1 NONE 007-001 007-002 007-004 007-009 007-013 007-014 007-015 007-017 007-01…" at bounding box center [410, 318] width 588 height 49
click button "OK" at bounding box center [683, 301] width 12 height 10
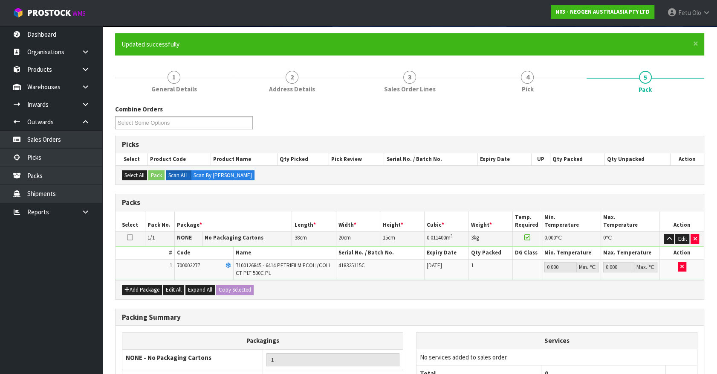
scroll to position [148, 0]
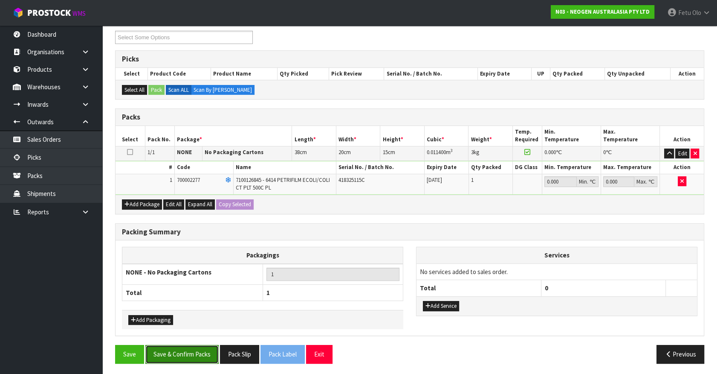
click at [188, 353] on button "Save & Confirm Packs" at bounding box center [181, 354] width 73 height 18
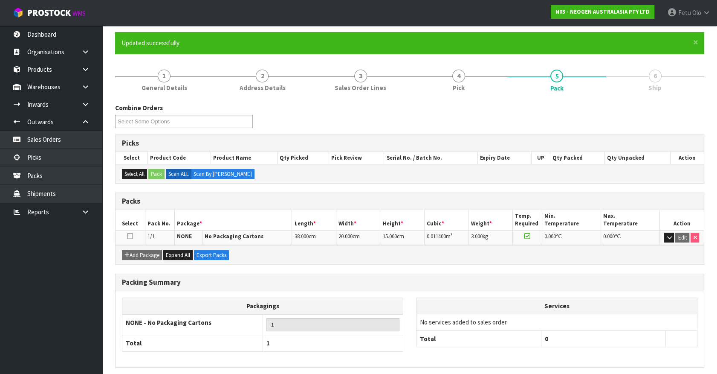
scroll to position [96, 0]
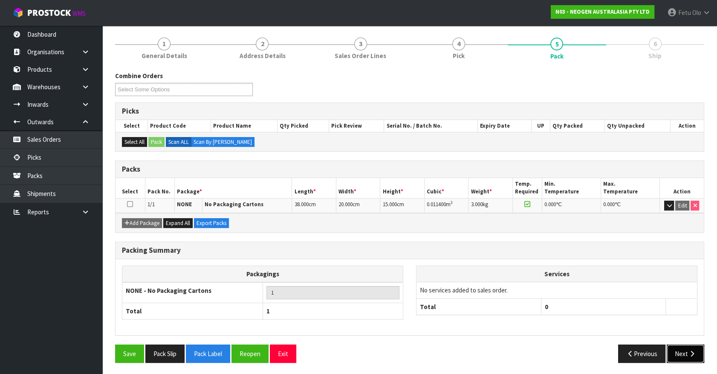
click at [679, 353] on button "Next" at bounding box center [686, 353] width 38 height 18
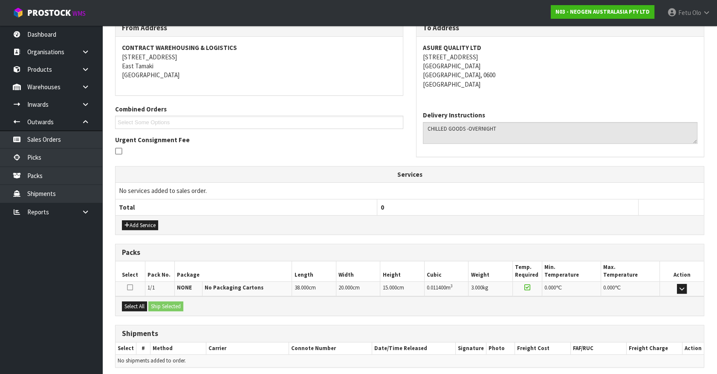
scroll to position [180, 0]
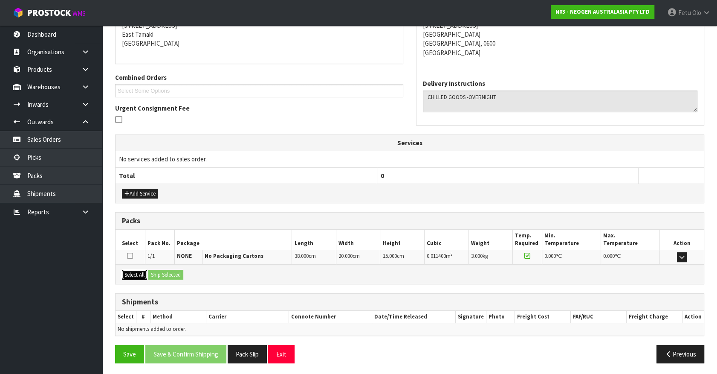
drag, startPoint x: 131, startPoint y: 272, endPoint x: 167, endPoint y: 272, distance: 35.8
click at [132, 272] on button "Select All" at bounding box center [134, 275] width 25 height 10
click at [174, 272] on button "Ship Selected" at bounding box center [165, 275] width 35 height 10
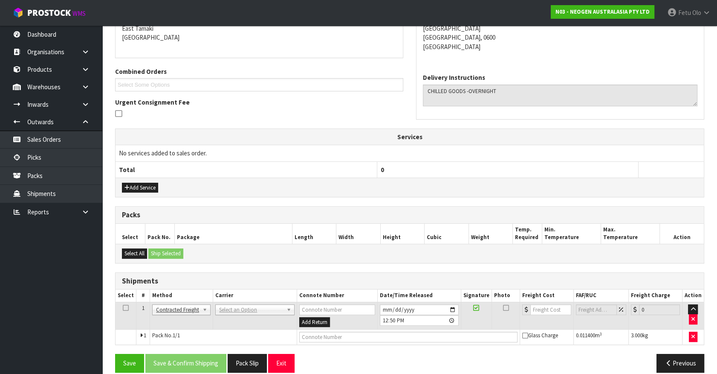
scroll to position [195, 0]
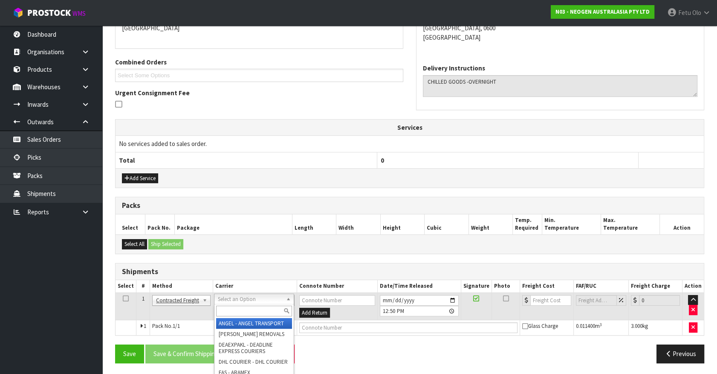
click at [235, 309] on input "text" at bounding box center [253, 310] width 75 height 11
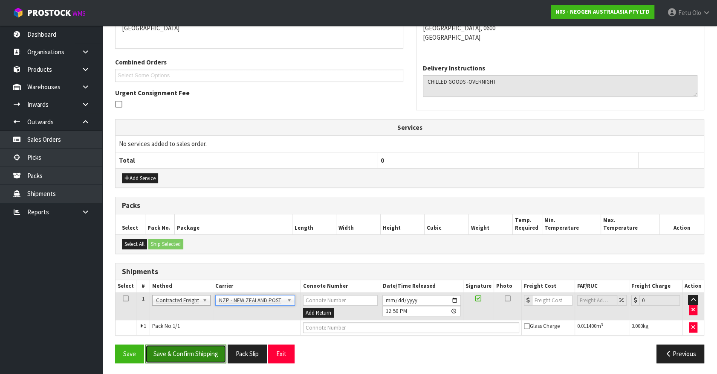
click at [213, 355] on button "Save & Confirm Shipping" at bounding box center [185, 353] width 81 height 18
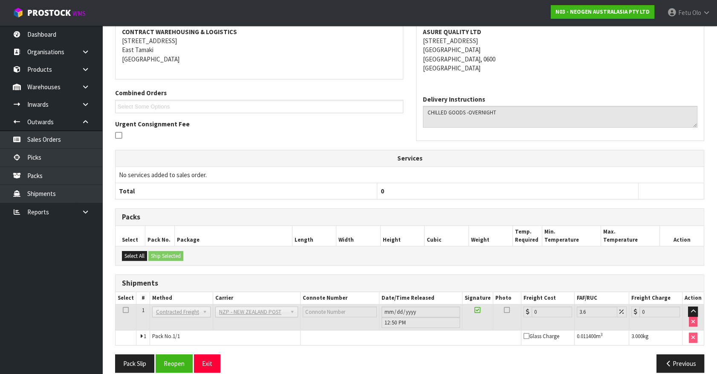
scroll to position [183, 0]
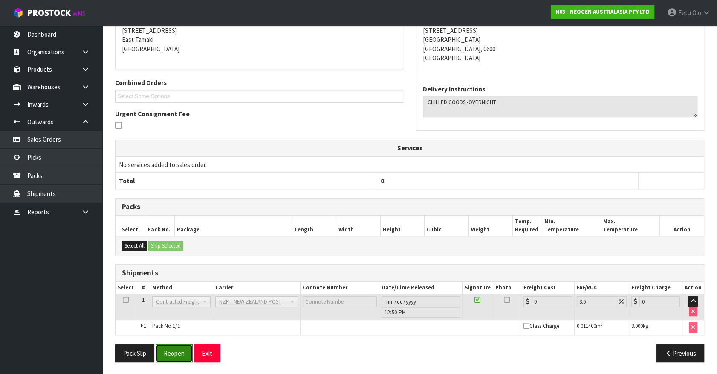
click at [178, 354] on button "Reopen" at bounding box center [174, 353] width 37 height 18
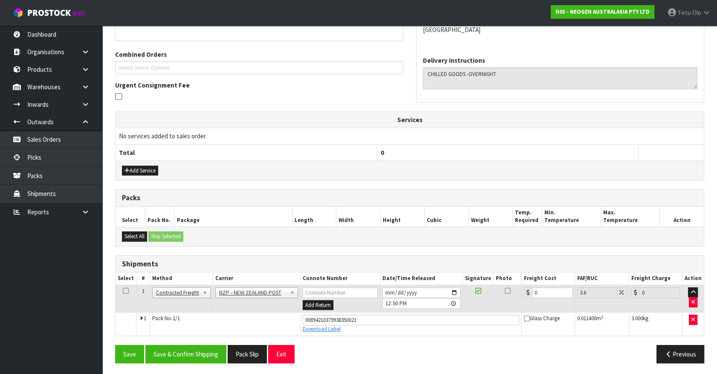
scroll to position [203, 0]
drag, startPoint x: 476, startPoint y: 312, endPoint x: 465, endPoint y: 316, distance: 11.7
click at [470, 313] on tbody "1 Client Local Pickup Customer Local Pickup Company Freight Contracted Freight …" at bounding box center [410, 309] width 588 height 50
click at [200, 350] on button "Save & Confirm Shipping" at bounding box center [185, 353] width 81 height 18
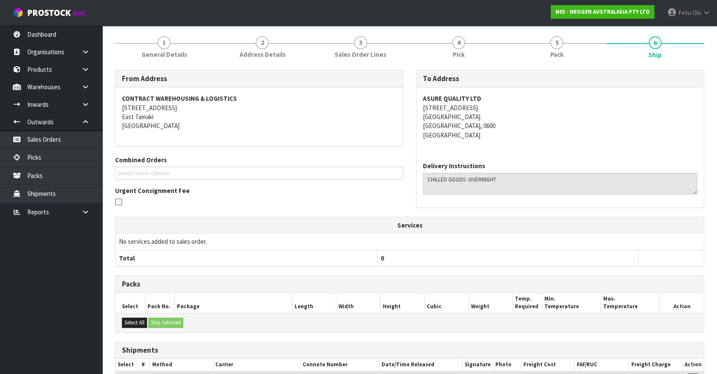
scroll to position [180, 0]
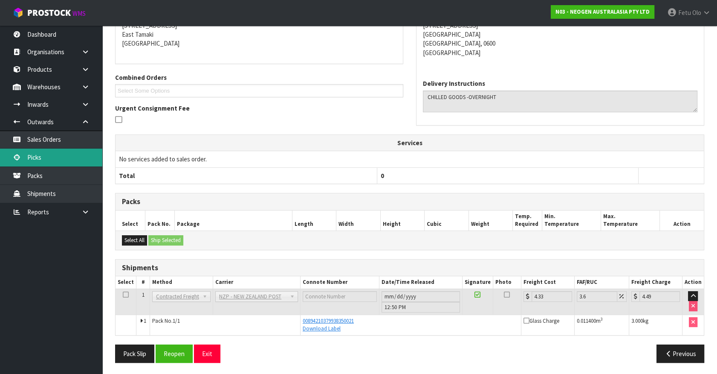
click at [35, 158] on link "Picks" at bounding box center [51, 156] width 102 height 17
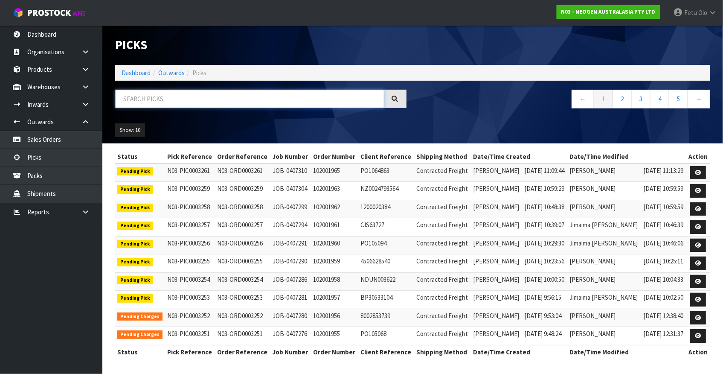
click at [181, 93] on input "text" at bounding box center [249, 99] width 269 height 18
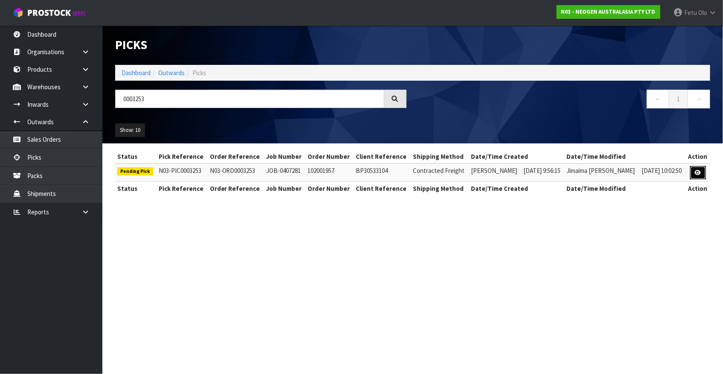
click at [693, 168] on link at bounding box center [698, 173] width 16 height 14
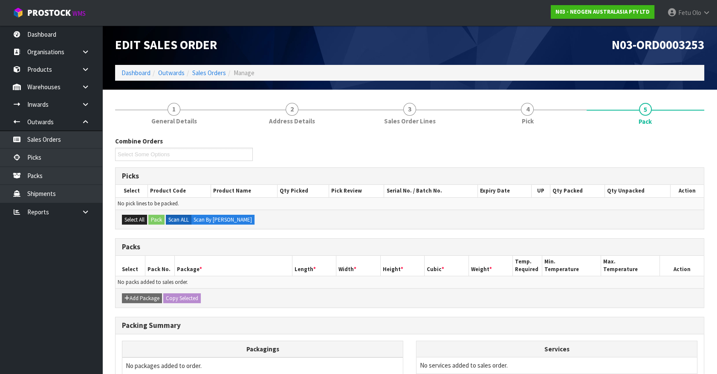
scroll to position [77, 0]
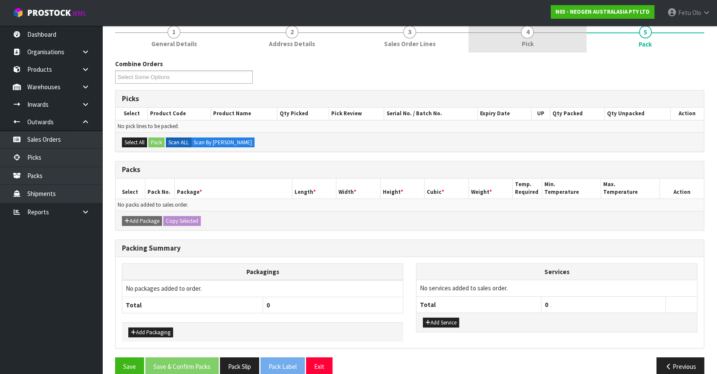
click at [522, 36] on link "4 Pick" at bounding box center [528, 36] width 118 height 34
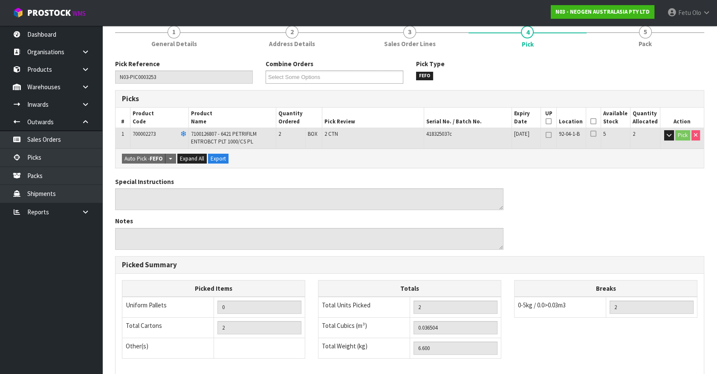
click at [594, 122] on icon at bounding box center [594, 121] width 6 height 0
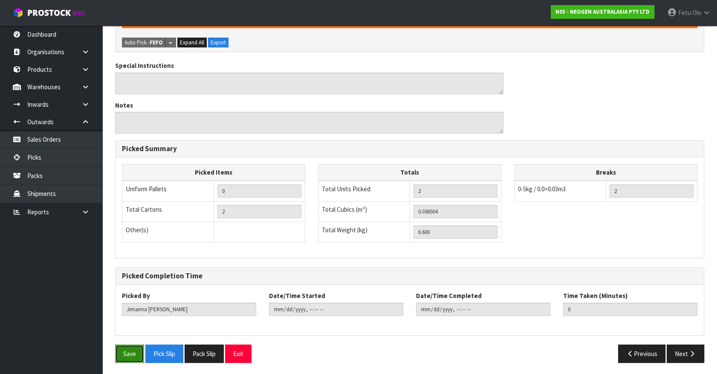
click at [124, 351] on button "Save" at bounding box center [129, 353] width 29 height 18
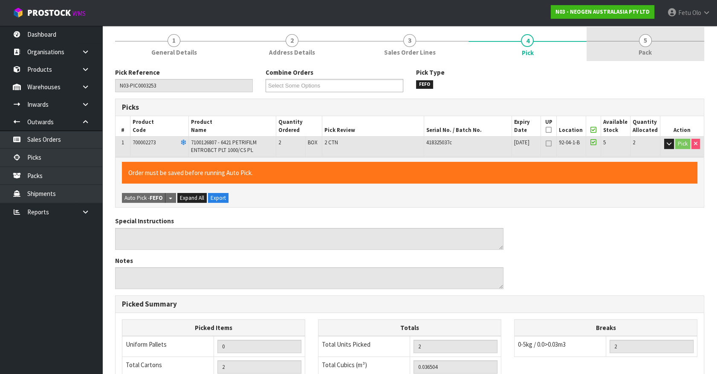
scroll to position [0, 0]
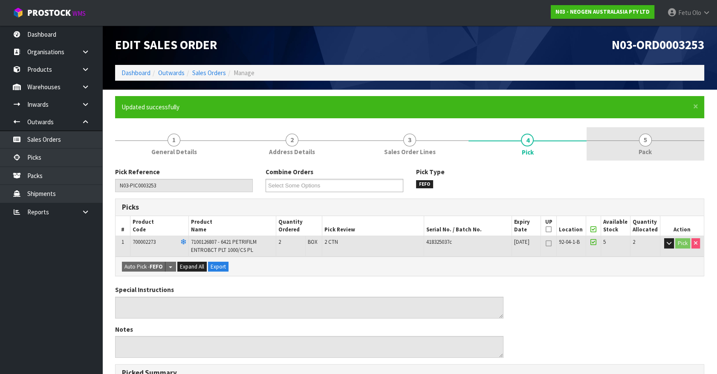
click at [632, 136] on link "5 Pack" at bounding box center [646, 144] width 118 height 34
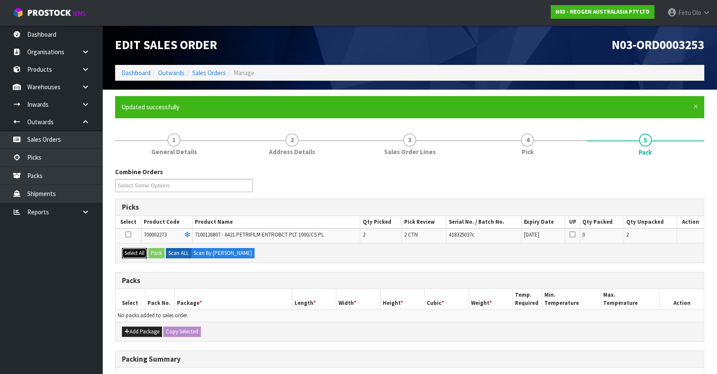
click at [139, 252] on button "Select All" at bounding box center [134, 253] width 25 height 10
click at [160, 248] on button "Pack" at bounding box center [156, 253] width 16 height 10
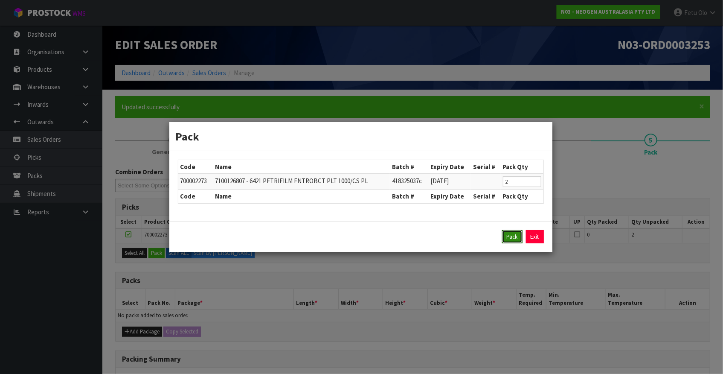
click at [515, 236] on button "Pack" at bounding box center [512, 237] width 20 height 14
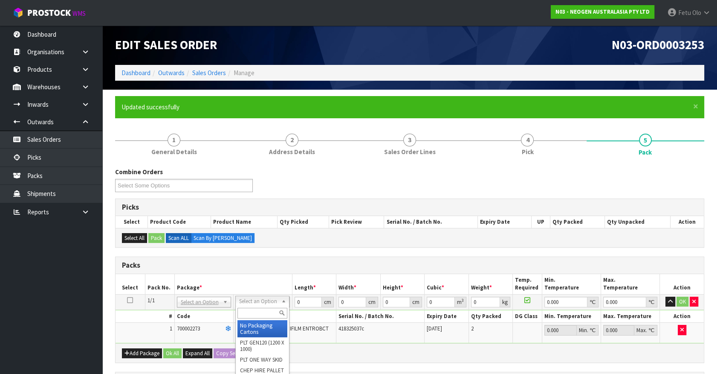
drag, startPoint x: 255, startPoint y: 302, endPoint x: 252, endPoint y: 309, distance: 7.4
click at [277, 253] on div "Combine Orders N03-ORD0003253 N03-ORD0003254 N03-ORD0003255 N03-ORD0003256 N03-…" at bounding box center [409, 342] width 589 height 351
drag, startPoint x: 304, startPoint y: 302, endPoint x: 155, endPoint y: 328, distance: 151.5
click at [155, 328] on tbody "1/1 NONE 007-001 007-002 007-004 007-009 007-013 007-014 007-015 007-017 007-01…" at bounding box center [410, 318] width 588 height 49
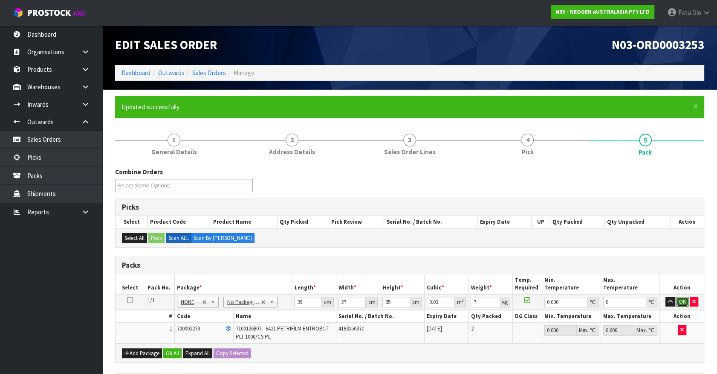
click button "OK" at bounding box center [683, 301] width 12 height 10
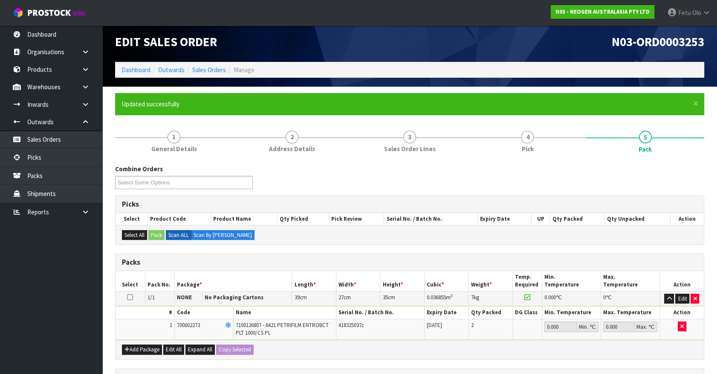
scroll to position [148, 0]
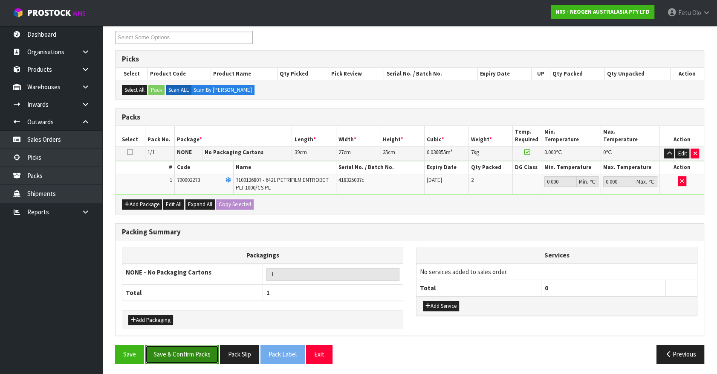
click at [175, 354] on button "Save & Confirm Packs" at bounding box center [181, 354] width 73 height 18
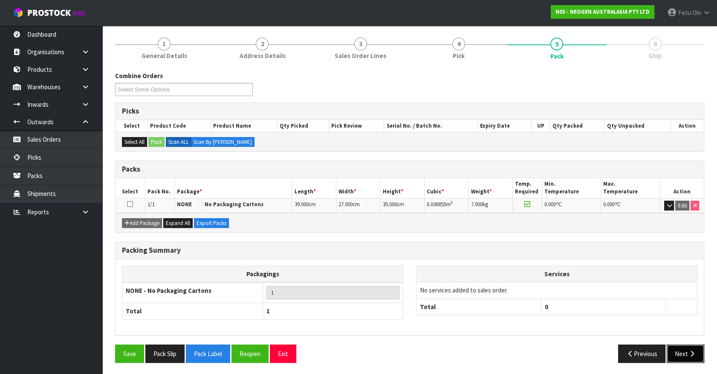
click at [668, 351] on button "Next" at bounding box center [686, 353] width 38 height 18
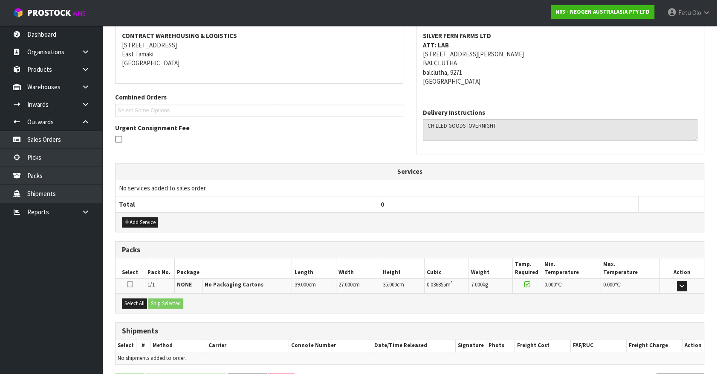
scroll to position [189, 0]
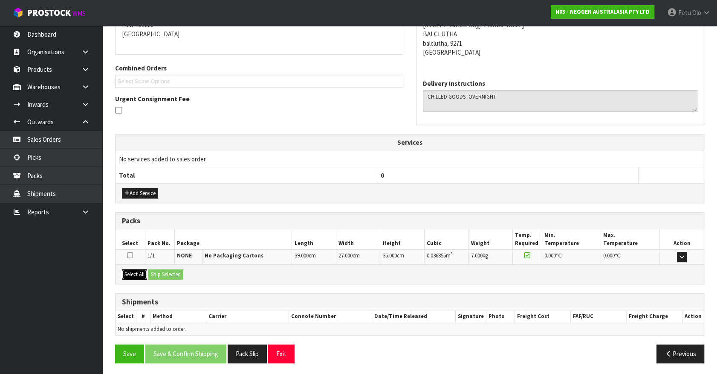
click at [136, 272] on button "Select All" at bounding box center [134, 274] width 25 height 10
click at [164, 273] on button "Ship Selected" at bounding box center [165, 274] width 35 height 10
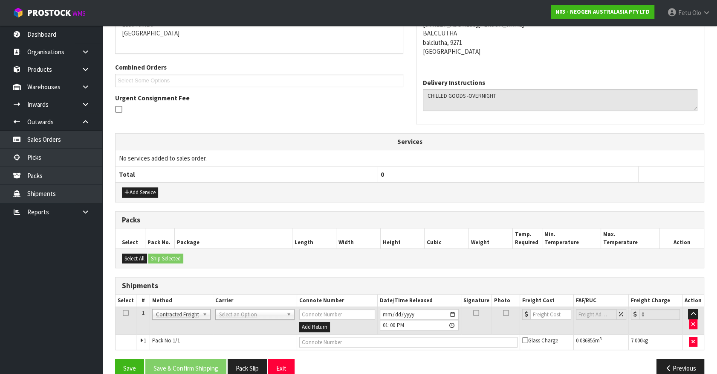
scroll to position [204, 0]
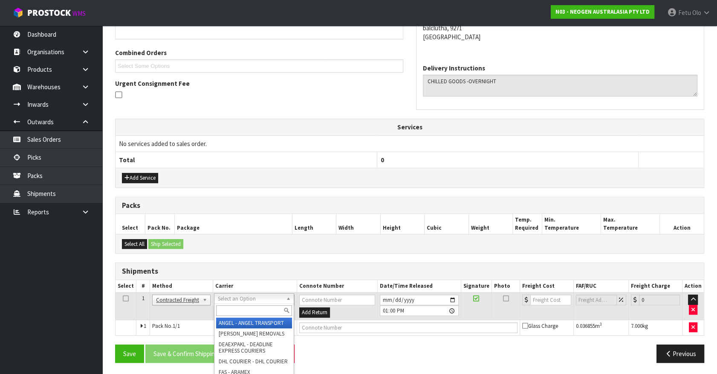
click at [248, 311] on input "text" at bounding box center [253, 310] width 75 height 11
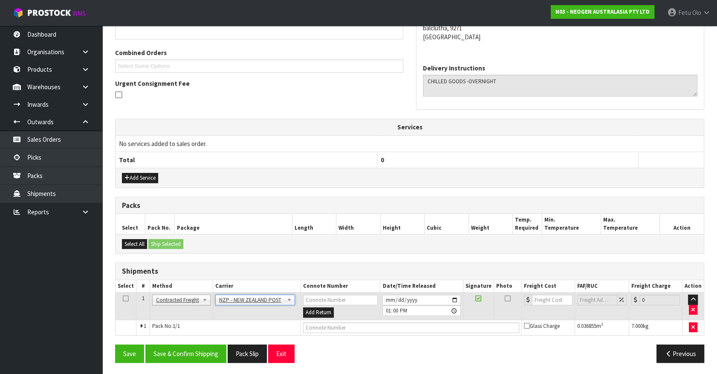
click at [185, 365] on div "Save Save & Confirm Shipping Pack Slip Exit Previous" at bounding box center [410, 356] width 602 height 25
click at [197, 348] on button "Save & Confirm Shipping" at bounding box center [185, 353] width 81 height 18
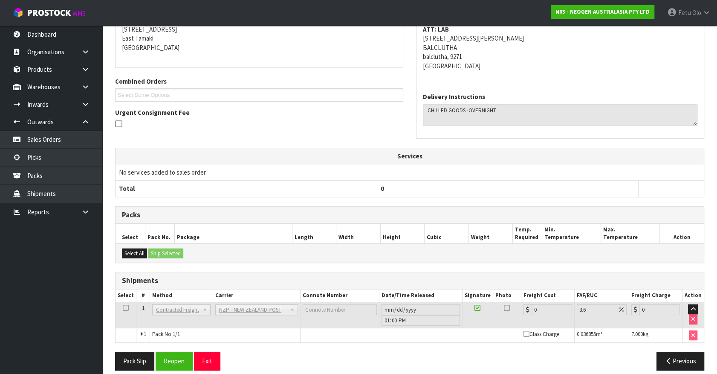
scroll to position [192, 0]
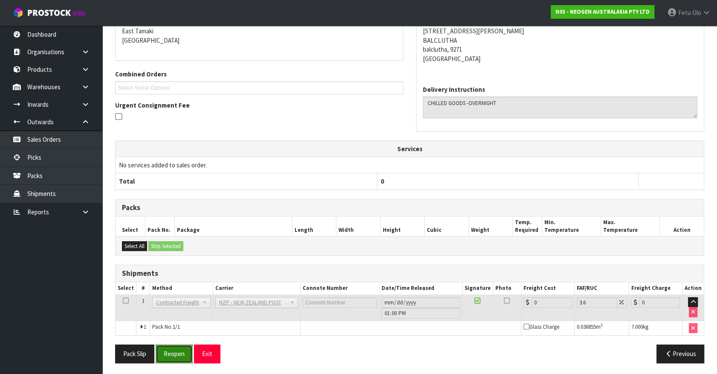
click at [162, 354] on button "Reopen" at bounding box center [174, 353] width 37 height 18
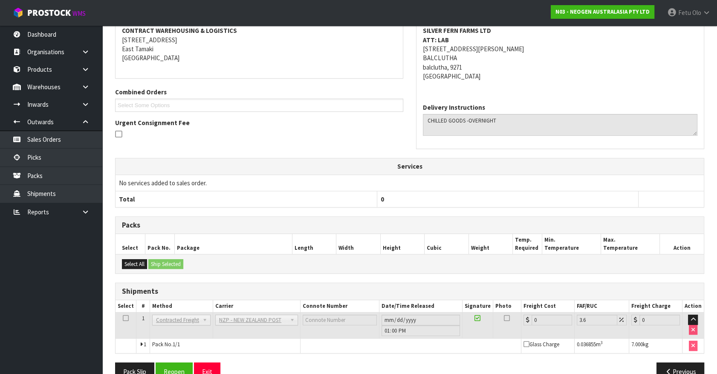
scroll to position [183, 0]
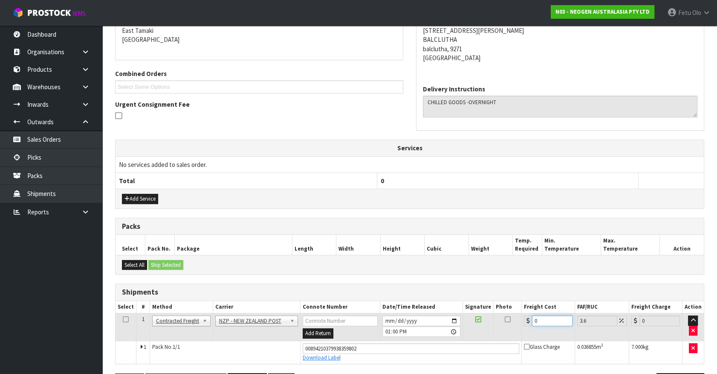
drag, startPoint x: 552, startPoint y: 320, endPoint x: 365, endPoint y: 348, distance: 189.4
click at [365, 348] on tbody "1 Client Local Pickup Customer Local Pickup Company Freight Contracted Freight …" at bounding box center [410, 338] width 588 height 50
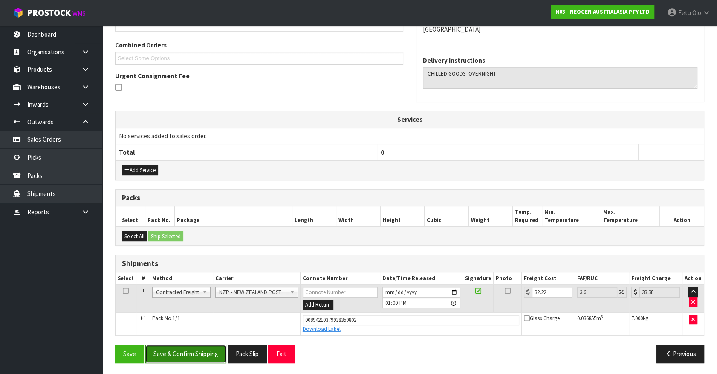
click at [200, 357] on button "Save & Confirm Shipping" at bounding box center [185, 353] width 81 height 18
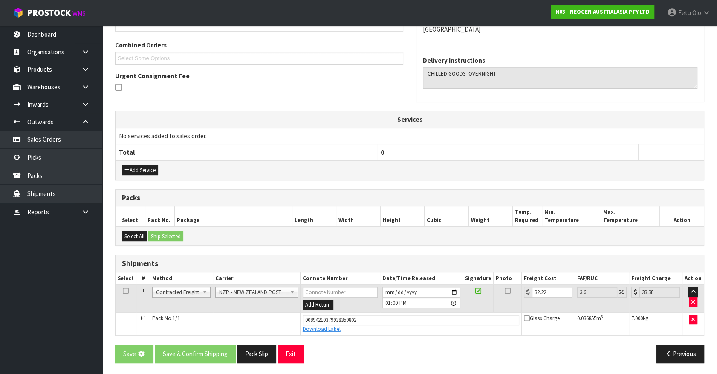
scroll to position [0, 0]
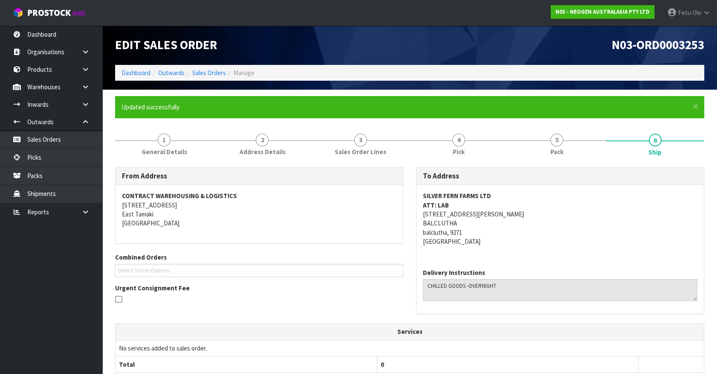
click at [316, 297] on div at bounding box center [259, 300] width 288 height 11
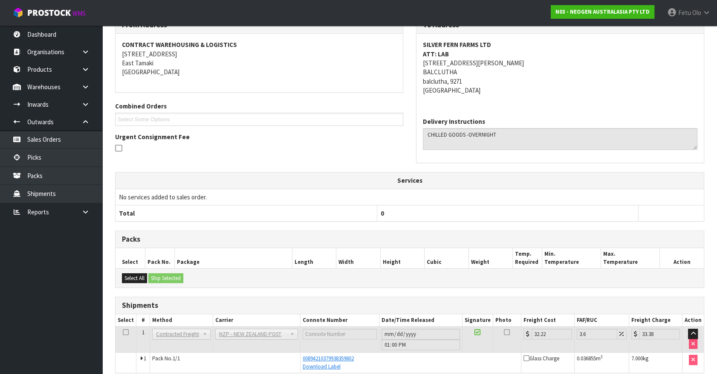
scroll to position [189, 0]
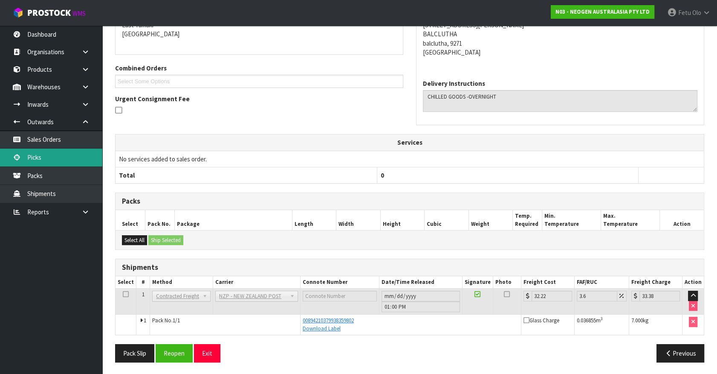
click at [37, 159] on link "Picks" at bounding box center [51, 156] width 102 height 17
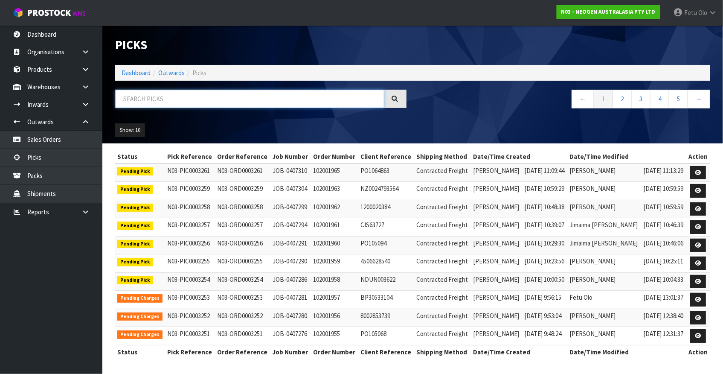
click at [175, 98] on input "text" at bounding box center [249, 99] width 269 height 18
drag, startPoint x: 166, startPoint y: 100, endPoint x: 119, endPoint y: 87, distance: 48.7
click at [159, 101] on input "text" at bounding box center [249, 99] width 269 height 18
click at [222, 100] on input "text" at bounding box center [249, 99] width 269 height 18
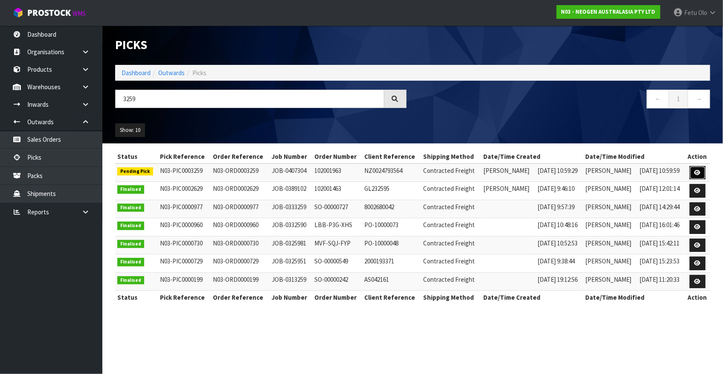
click at [698, 170] on icon at bounding box center [697, 173] width 6 height 6
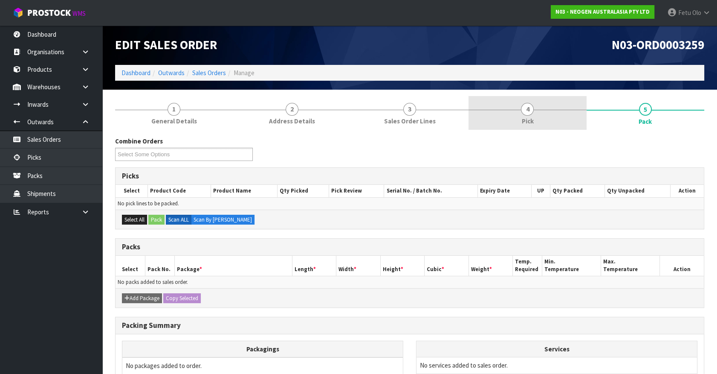
click at [548, 107] on link "4 Pick" at bounding box center [528, 113] width 118 height 34
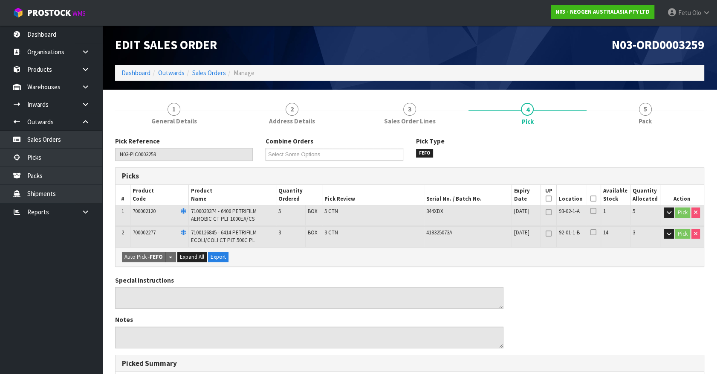
click at [590, 196] on th "Picked" at bounding box center [593, 195] width 14 height 20
click at [592, 198] on icon at bounding box center [594, 198] width 6 height 0
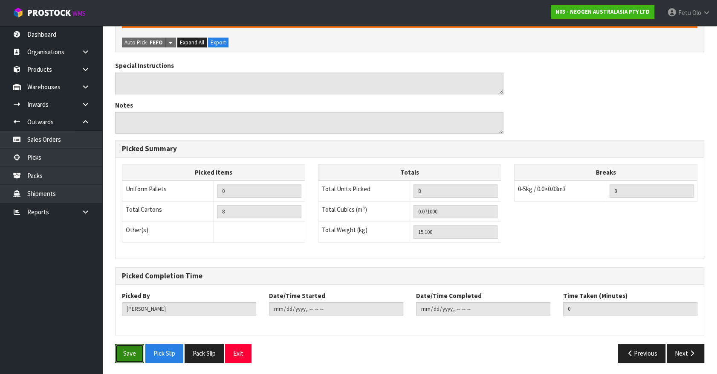
click at [130, 345] on button "Save" at bounding box center [129, 353] width 29 height 18
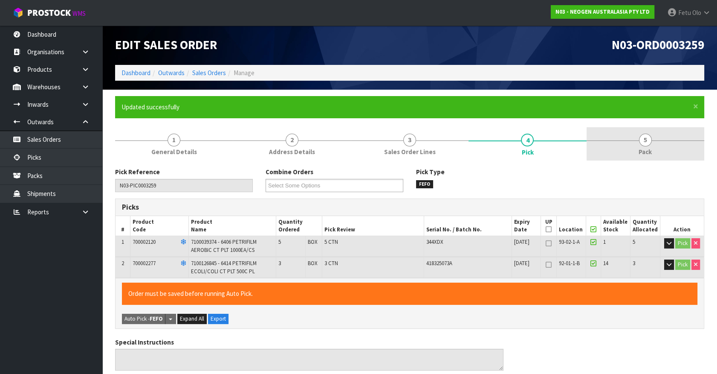
drag, startPoint x: 645, startPoint y: 149, endPoint x: 593, endPoint y: 156, distance: 52.5
click at [641, 150] on span "Pack" at bounding box center [645, 151] width 13 height 9
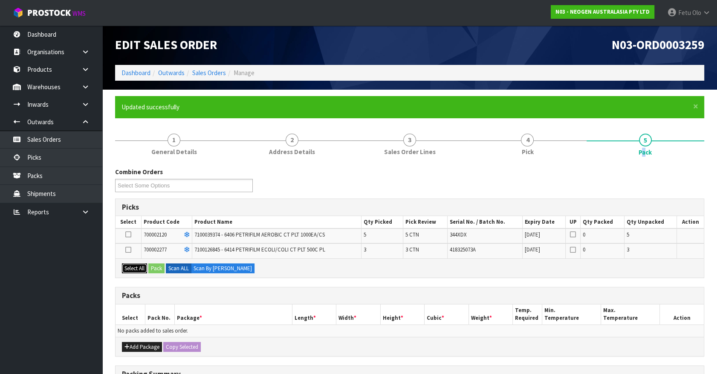
drag, startPoint x: 139, startPoint y: 262, endPoint x: 137, endPoint y: 293, distance: 31.2
click at [139, 263] on button "Select All" at bounding box center [134, 268] width 25 height 10
click at [134, 343] on button "Add Package" at bounding box center [142, 347] width 40 height 10
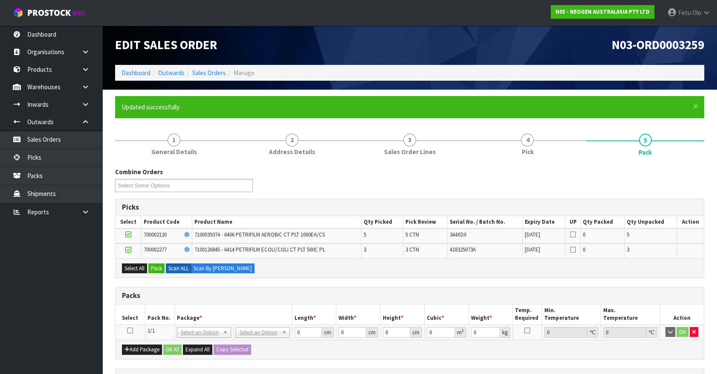
click at [128, 330] on icon at bounding box center [130, 330] width 6 height 0
click at [154, 264] on button "Pack" at bounding box center [156, 268] width 16 height 10
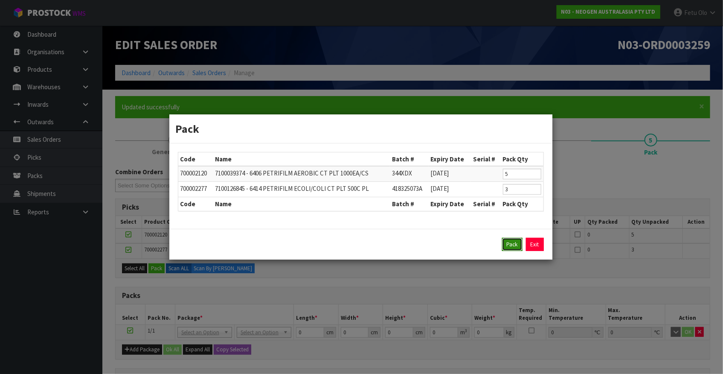
click at [521, 245] on button "Pack" at bounding box center [512, 245] width 20 height 14
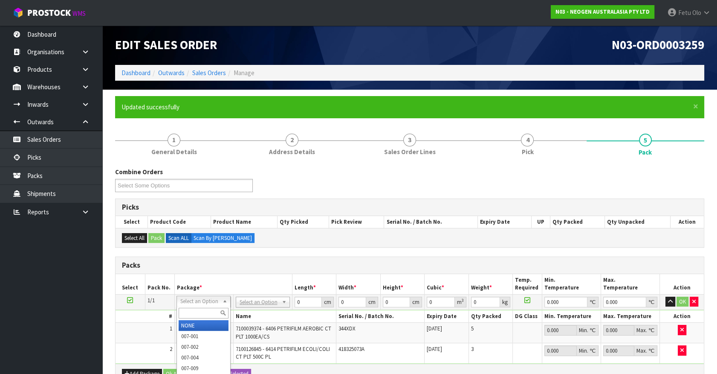
drag, startPoint x: 221, startPoint y: 302, endPoint x: 202, endPoint y: 317, distance: 24.0
click at [201, 315] on input "text" at bounding box center [204, 312] width 50 height 11
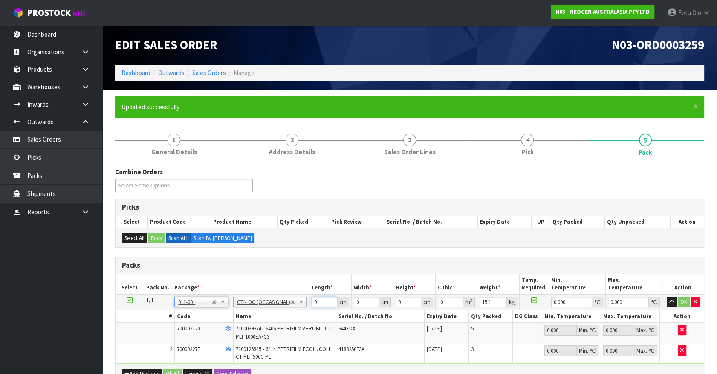
drag, startPoint x: 326, startPoint y: 304, endPoint x: 256, endPoint y: 323, distance: 72.8
click at [256, 323] on tbody "1/1 NONE 007-001 007-002 007-004 007-009 007-013 007-014 007-015 007-017 007-01…" at bounding box center [410, 329] width 588 height 70
click button "OK" at bounding box center [684, 301] width 12 height 10
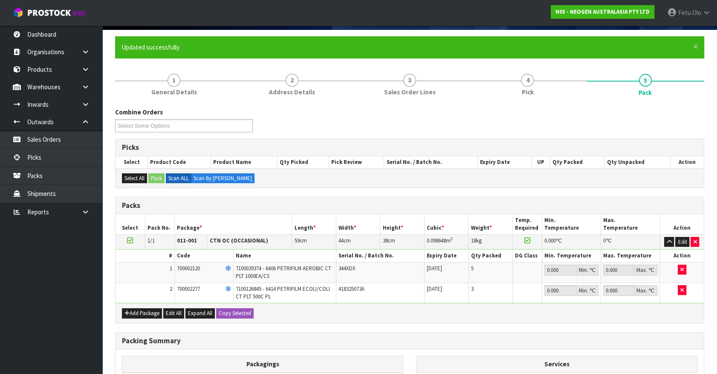
scroll to position [168, 0]
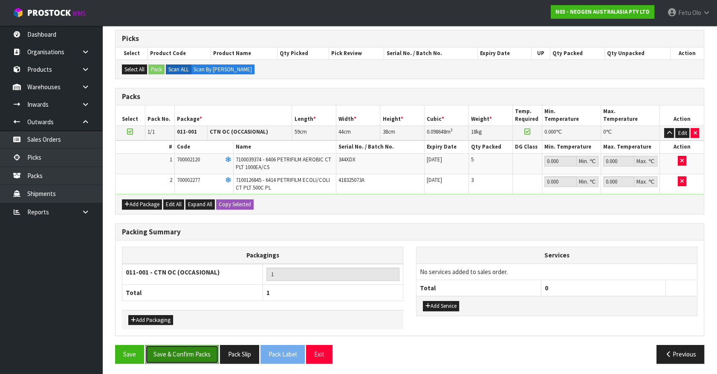
click at [206, 350] on button "Save & Confirm Packs" at bounding box center [181, 354] width 73 height 18
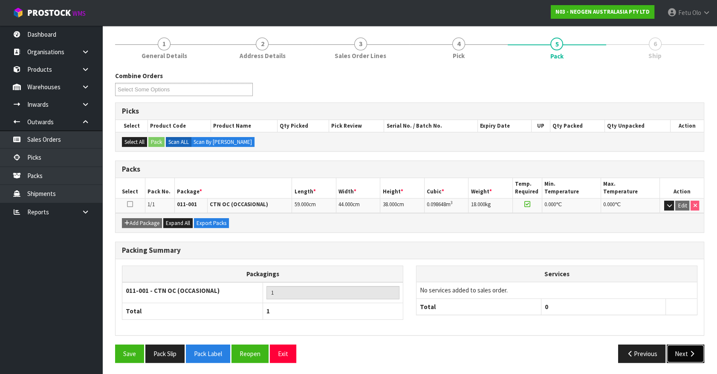
click at [690, 357] on button "Next" at bounding box center [686, 353] width 38 height 18
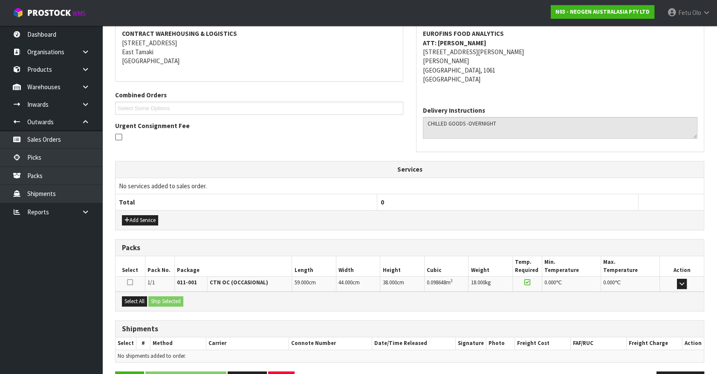
scroll to position [189, 0]
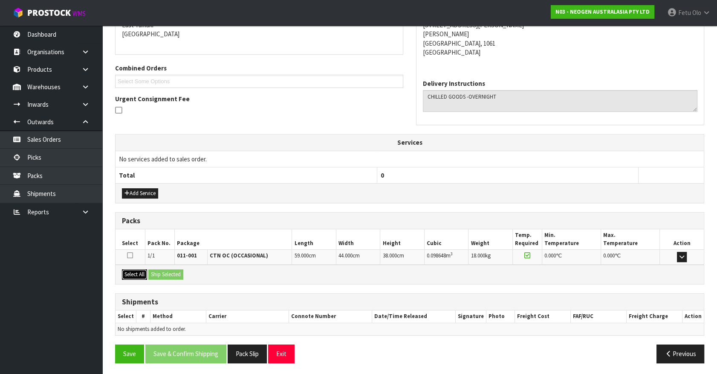
drag, startPoint x: 136, startPoint y: 276, endPoint x: 164, endPoint y: 275, distance: 27.7
click at [138, 276] on button "Select All" at bounding box center [134, 274] width 25 height 10
click at [164, 275] on button "Ship Selected" at bounding box center [165, 274] width 35 height 10
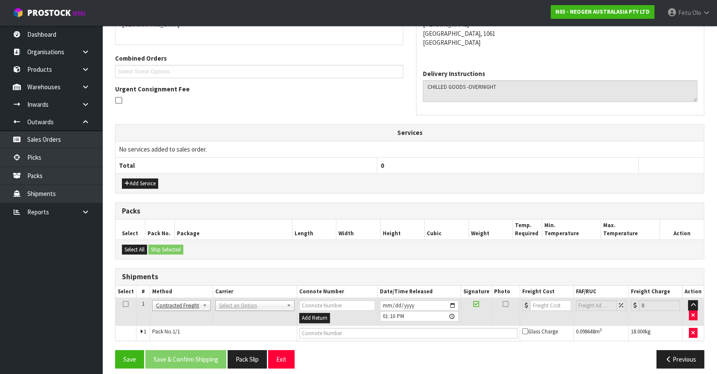
scroll to position [204, 0]
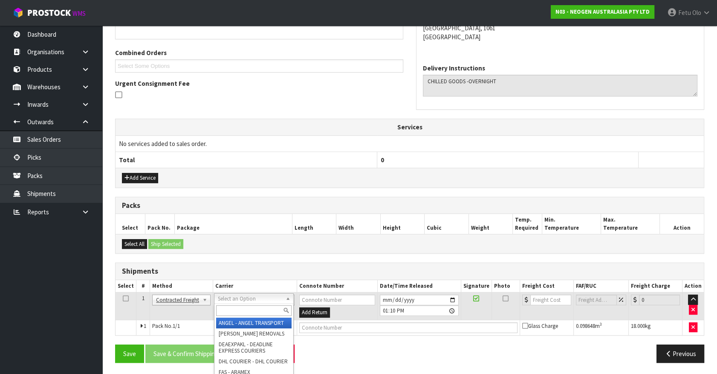
click at [253, 310] on input "text" at bounding box center [253, 310] width 75 height 11
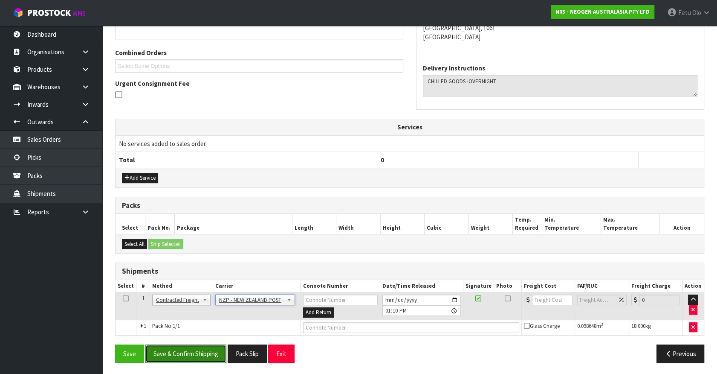
click at [194, 351] on button "Save & Confirm Shipping" at bounding box center [185, 353] width 81 height 18
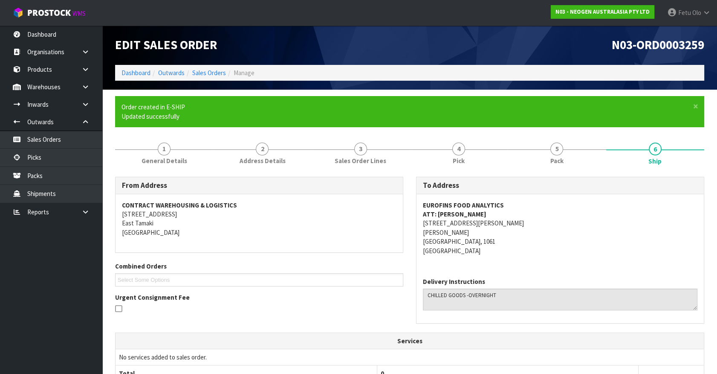
scroll to position [192, 0]
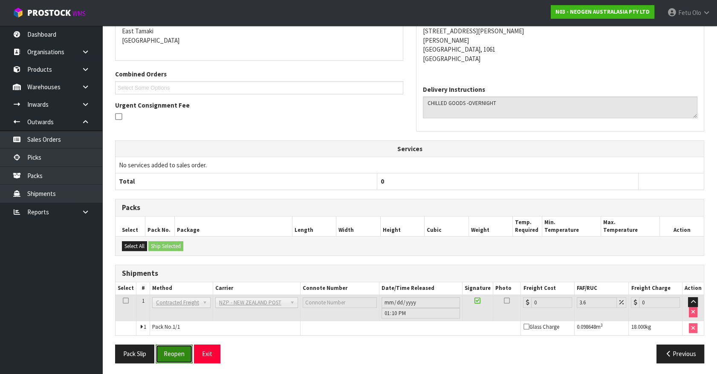
click at [178, 351] on button "Reopen" at bounding box center [174, 353] width 37 height 18
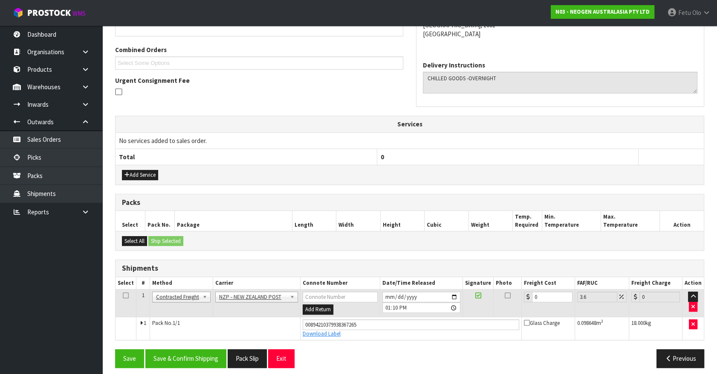
scroll to position [212, 0]
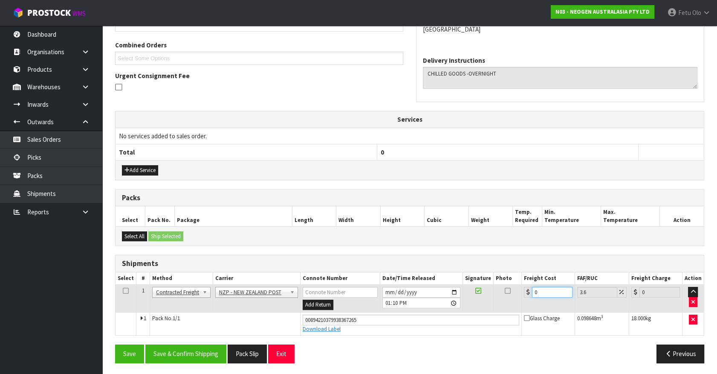
drag, startPoint x: 542, startPoint y: 292, endPoint x: 390, endPoint y: 321, distance: 154.1
click at [390, 321] on tbody "1 Client Local Pickup Customer Local Pickup Company Freight Contracted Freight …" at bounding box center [410, 309] width 588 height 50
click at [203, 356] on button "Save & Confirm Shipping" at bounding box center [185, 353] width 81 height 18
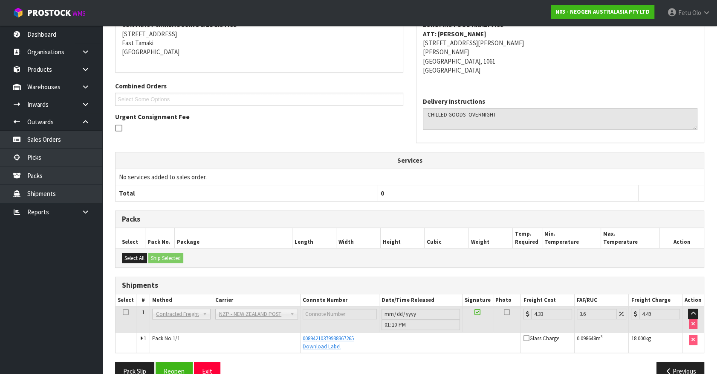
scroll to position [189, 0]
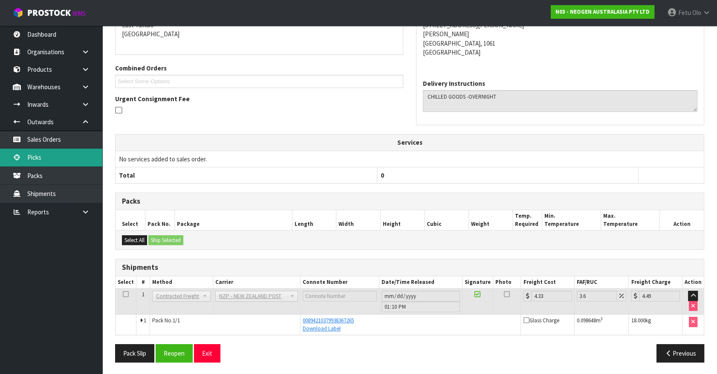
click at [41, 158] on link "Picks" at bounding box center [51, 156] width 102 height 17
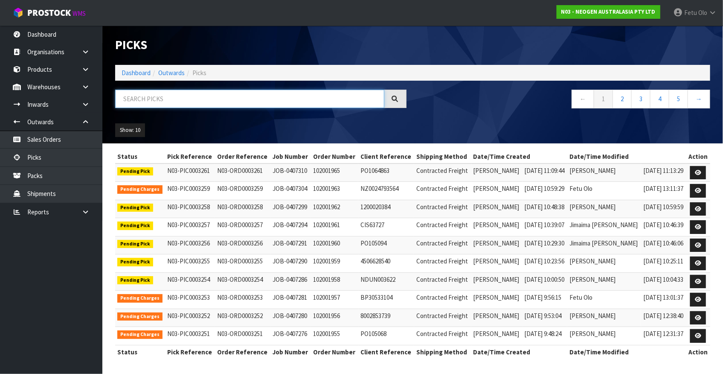
click at [214, 98] on input "text" at bounding box center [249, 99] width 269 height 18
click at [138, 99] on input "text" at bounding box center [249, 99] width 269 height 18
click at [191, 93] on input "text" at bounding box center [249, 99] width 269 height 18
click at [183, 101] on input "text" at bounding box center [249, 99] width 269 height 18
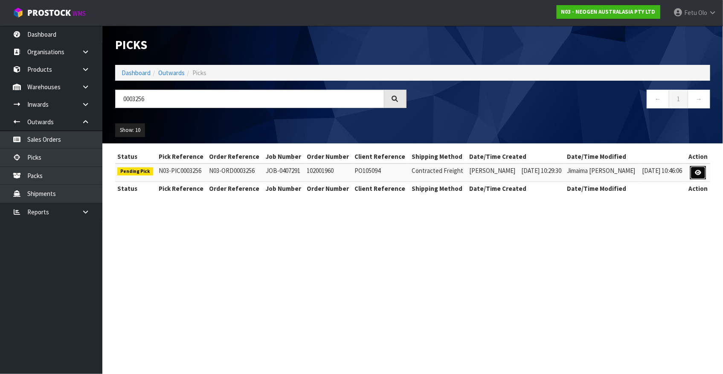
click at [698, 170] on icon at bounding box center [698, 173] width 6 height 6
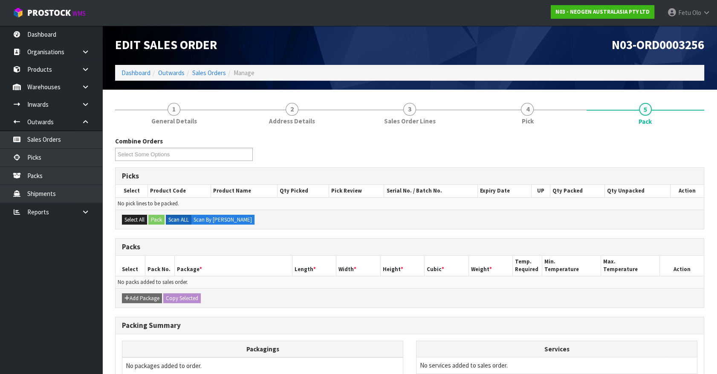
click at [498, 93] on section "1 General Details 2 Address Details 3 Sales Order Lines 4 Pick 5 Pack Combine O…" at bounding box center [409, 278] width 615 height 376
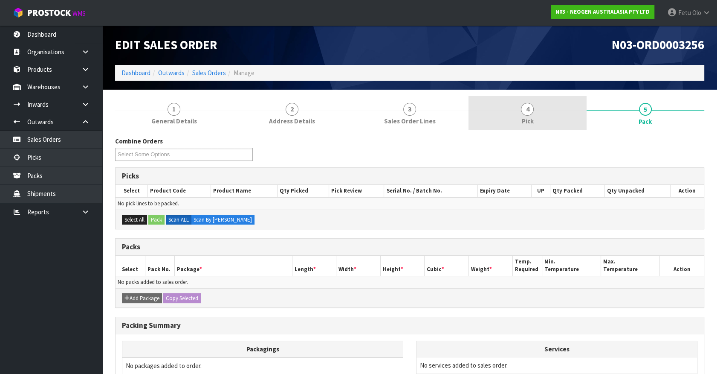
click at [520, 106] on link "4 Pick" at bounding box center [528, 113] width 118 height 34
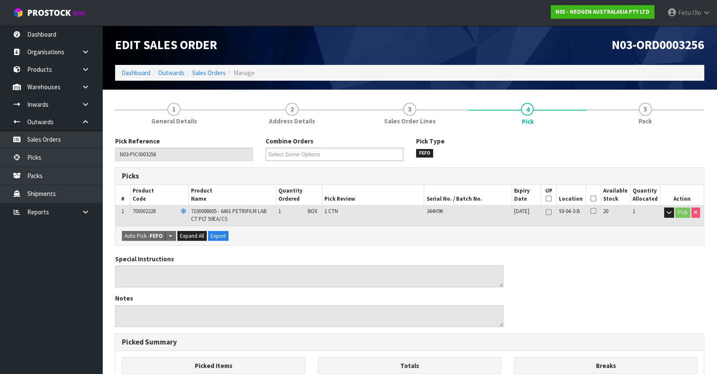
click at [595, 198] on icon at bounding box center [594, 198] width 6 height 0
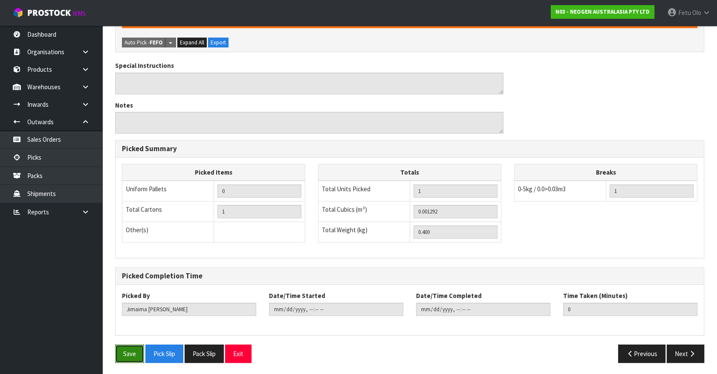
click at [129, 352] on button "Save" at bounding box center [129, 353] width 29 height 18
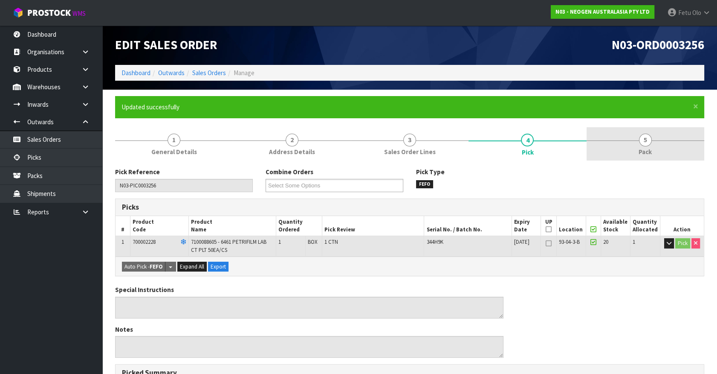
click at [644, 146] on link "5 Pack" at bounding box center [646, 144] width 118 height 34
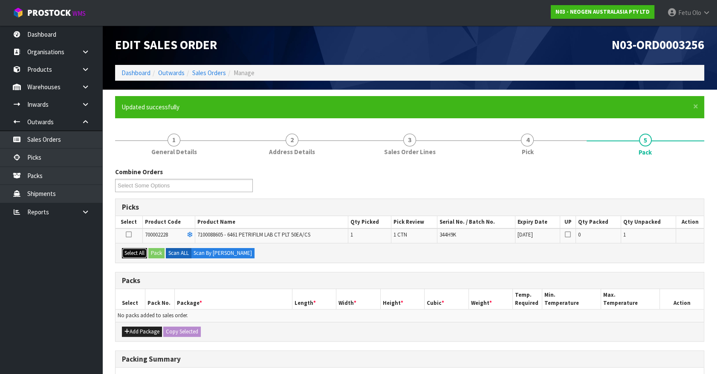
click at [145, 254] on button "Select All" at bounding box center [134, 253] width 25 height 10
click at [153, 251] on button "Pack" at bounding box center [156, 253] width 16 height 10
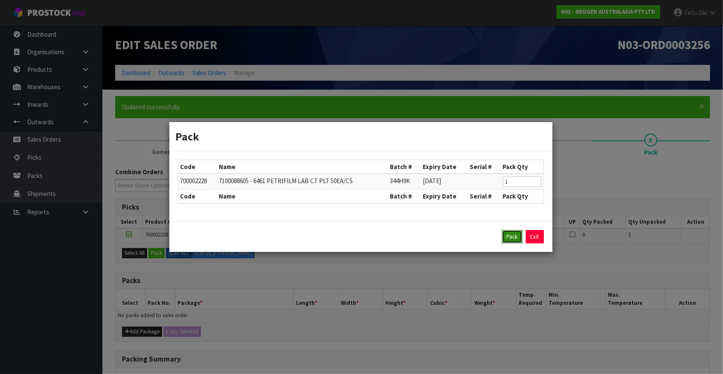
click at [506, 240] on button "Pack" at bounding box center [512, 237] width 20 height 14
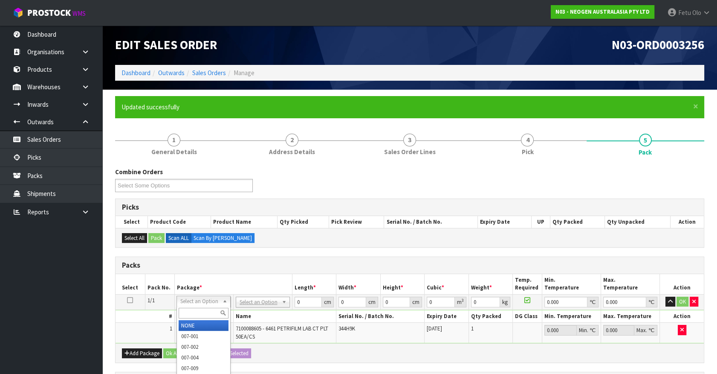
click at [207, 312] on input "text" at bounding box center [204, 312] width 50 height 11
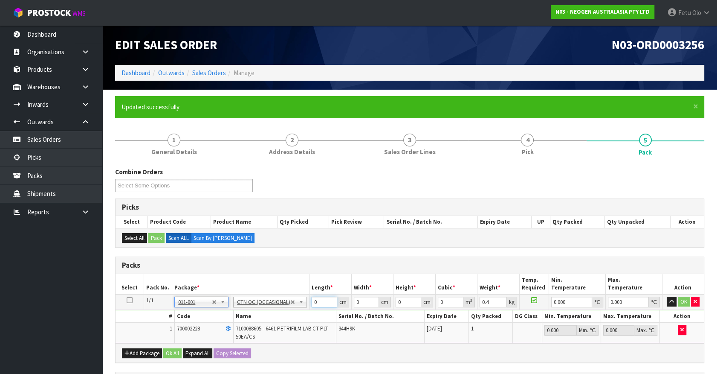
drag, startPoint x: 318, startPoint y: 299, endPoint x: 261, endPoint y: 309, distance: 57.9
click at [264, 310] on tbody "1/1 NONE 007-001 007-002 007-004 007-009 007-013 007-014 007-015 007-017 007-01…" at bounding box center [410, 318] width 588 height 49
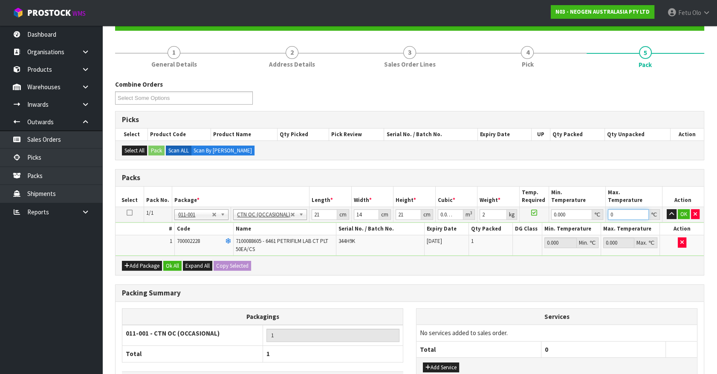
scroll to position [149, 0]
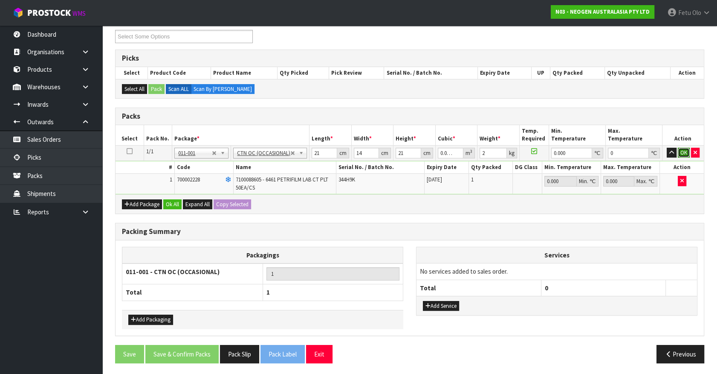
click at [683, 151] on button "OK" at bounding box center [684, 153] width 12 height 10
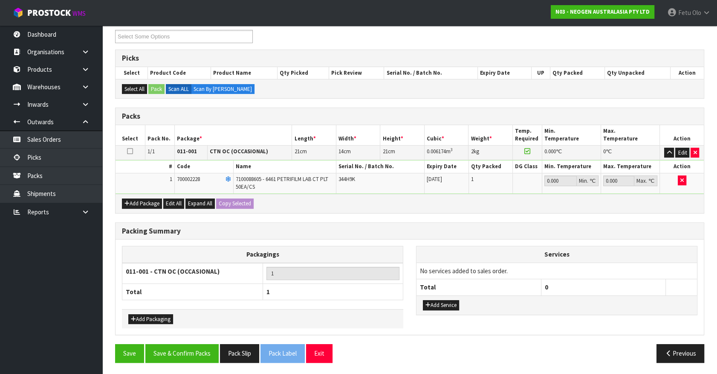
scroll to position [148, 0]
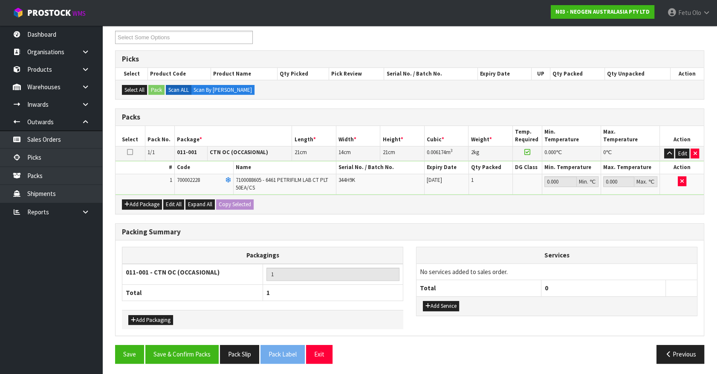
drag, startPoint x: 643, startPoint y: 308, endPoint x: 543, endPoint y: 299, distance: 100.2
click at [635, 307] on div "Add Service" at bounding box center [557, 305] width 281 height 19
drag, startPoint x: 635, startPoint y: 316, endPoint x: 426, endPoint y: 293, distance: 211.1
click at [635, 316] on div "Services No services added to sales order. Total 0 Add Service" at bounding box center [557, 285] width 294 height 78
click at [186, 350] on button "Save & Confirm Packs" at bounding box center [181, 354] width 73 height 18
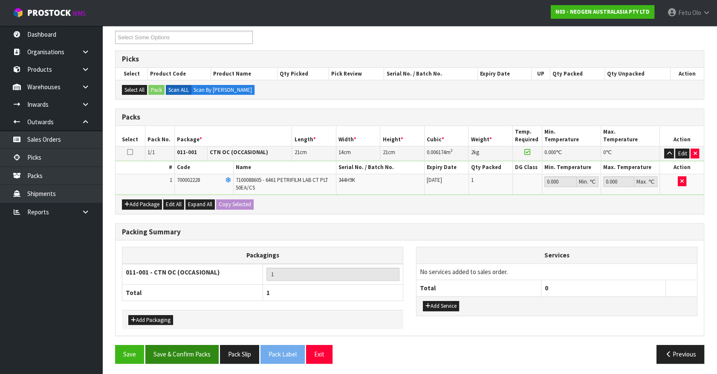
scroll to position [0, 0]
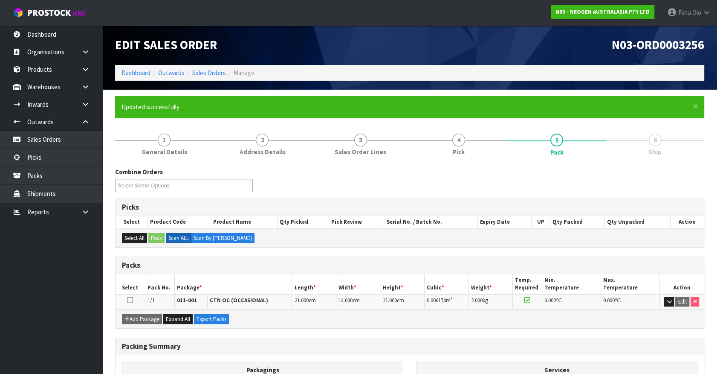
click at [501, 346] on h3 "Packing Summary" at bounding box center [410, 346] width 576 height 8
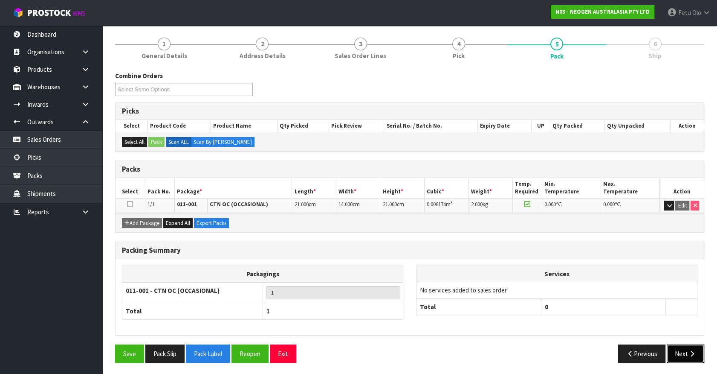
click at [689, 355] on button "Next" at bounding box center [686, 353] width 38 height 18
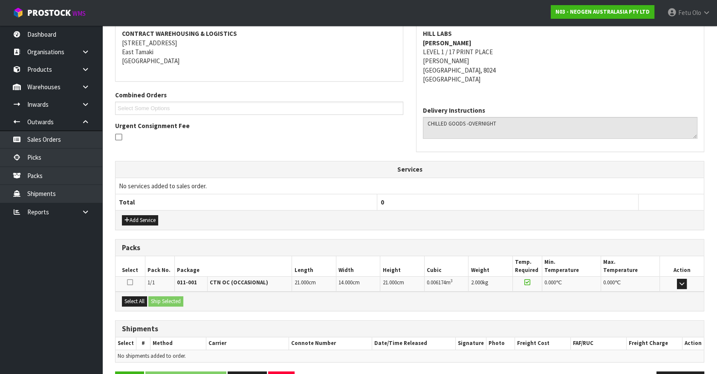
scroll to position [189, 0]
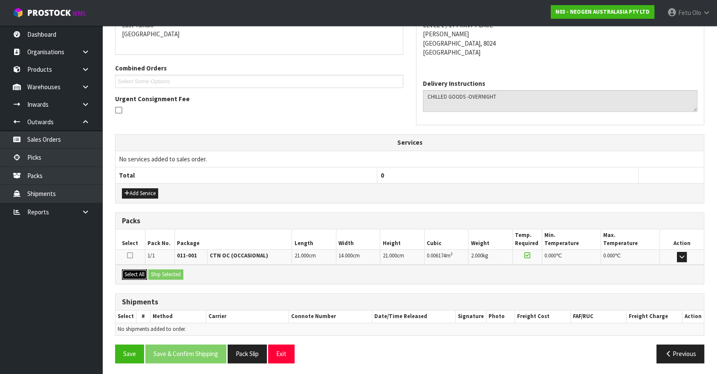
drag, startPoint x: 145, startPoint y: 271, endPoint x: 151, endPoint y: 270, distance: 6.9
click at [145, 271] on button "Select All" at bounding box center [134, 274] width 25 height 10
click at [151, 270] on button "Ship Selected" at bounding box center [165, 274] width 35 height 10
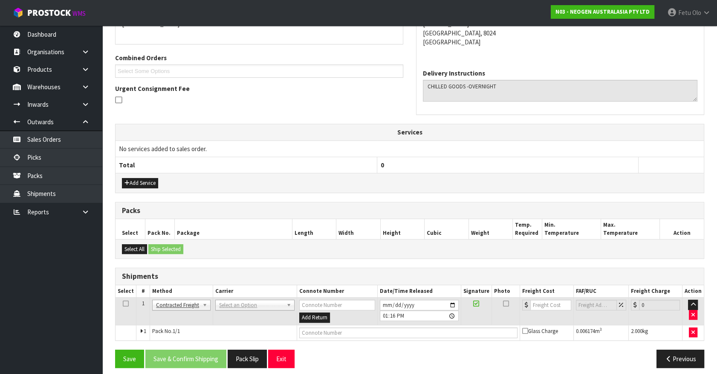
scroll to position [204, 0]
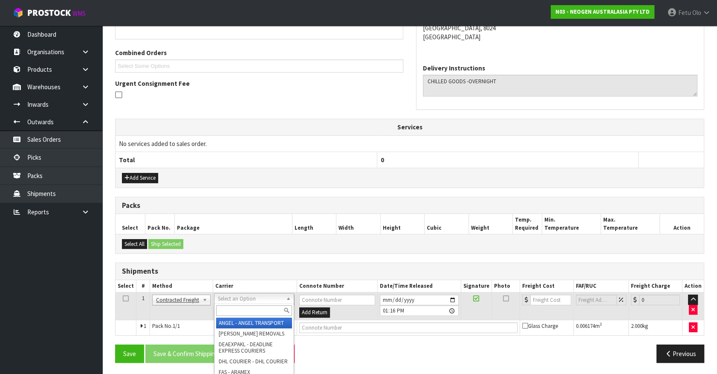
drag, startPoint x: 267, startPoint y: 301, endPoint x: 246, endPoint y: 313, distance: 24.4
click at [246, 310] on input "text" at bounding box center [253, 310] width 75 height 11
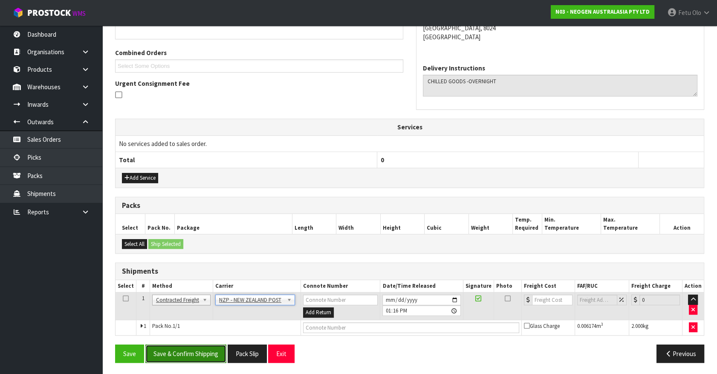
click at [184, 350] on button "Save & Confirm Shipping" at bounding box center [185, 353] width 81 height 18
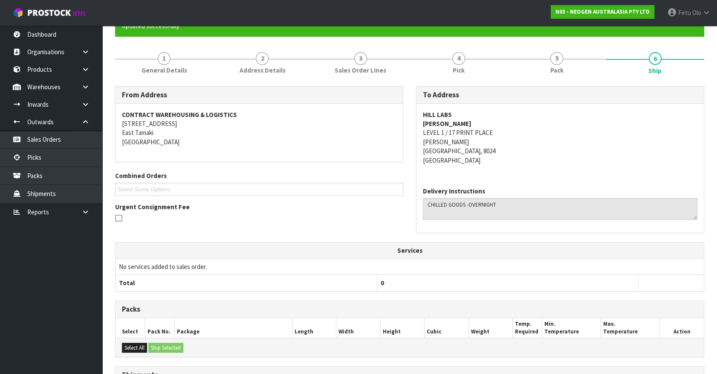
scroll to position [192, 0]
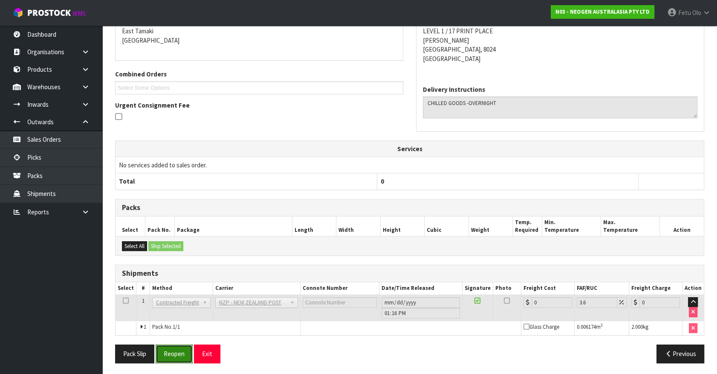
click at [172, 349] on button "Reopen" at bounding box center [174, 353] width 37 height 18
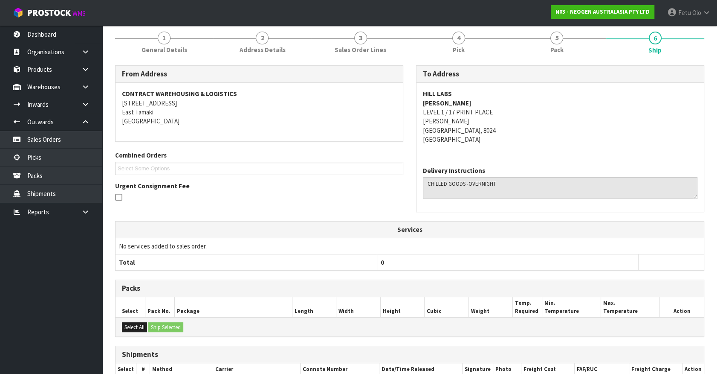
scroll to position [183, 0]
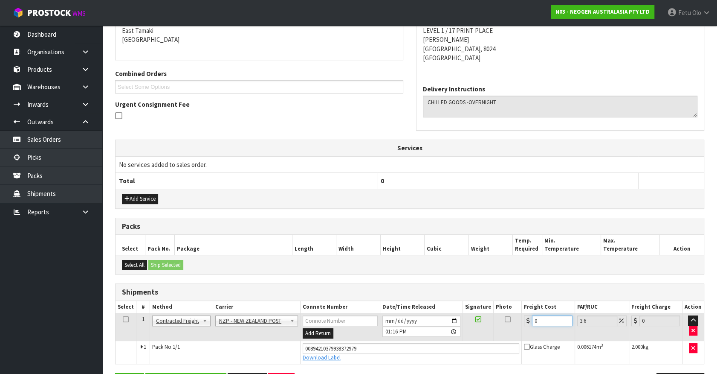
drag, startPoint x: 548, startPoint y: 320, endPoint x: 432, endPoint y: 331, distance: 116.5
click at [440, 334] on tr "1 Client Local Pickup Customer Local Pickup Company Freight Contracted Freight …" at bounding box center [410, 327] width 588 height 28
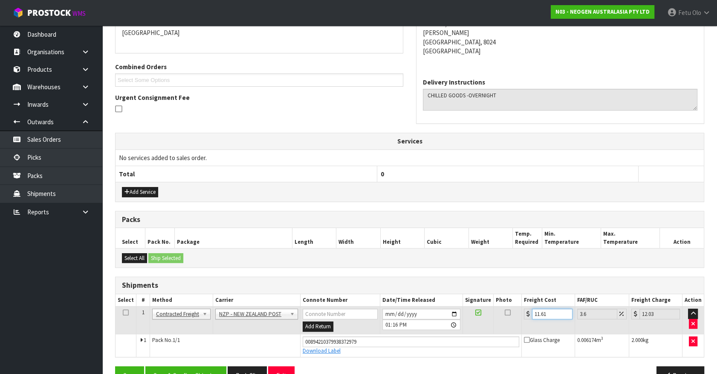
scroll to position [212, 0]
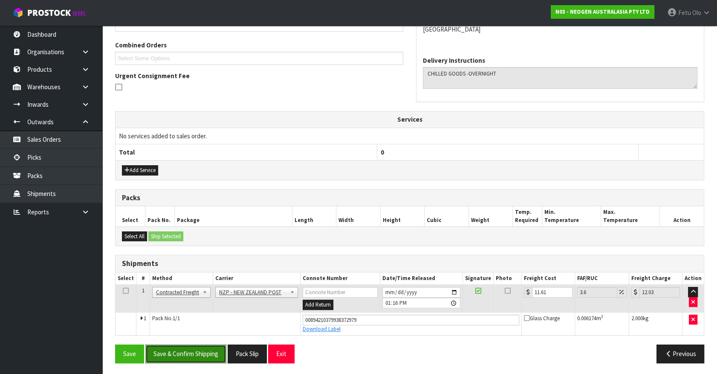
click at [205, 353] on button "Save & Confirm Shipping" at bounding box center [185, 353] width 81 height 18
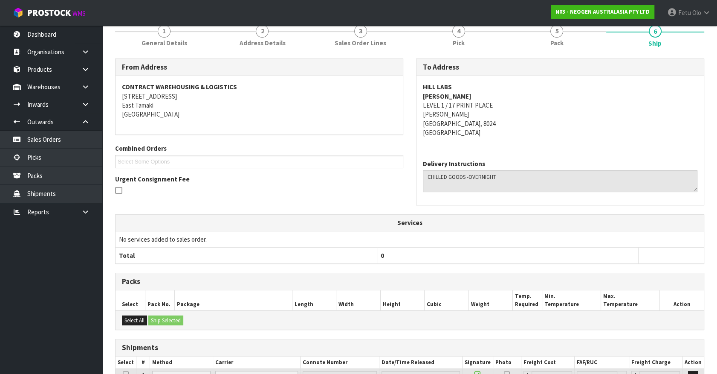
scroll to position [189, 0]
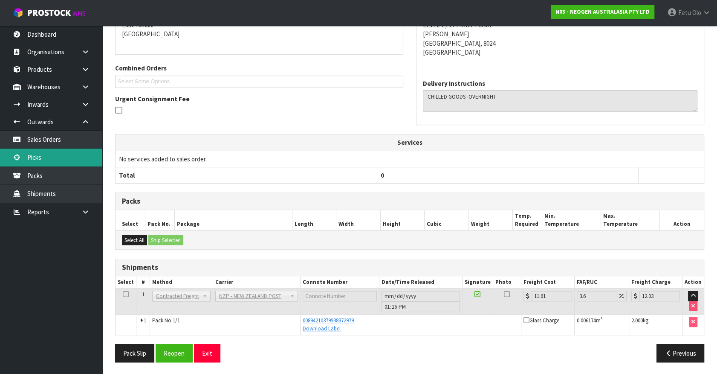
click at [43, 158] on link "Picks" at bounding box center [51, 156] width 102 height 17
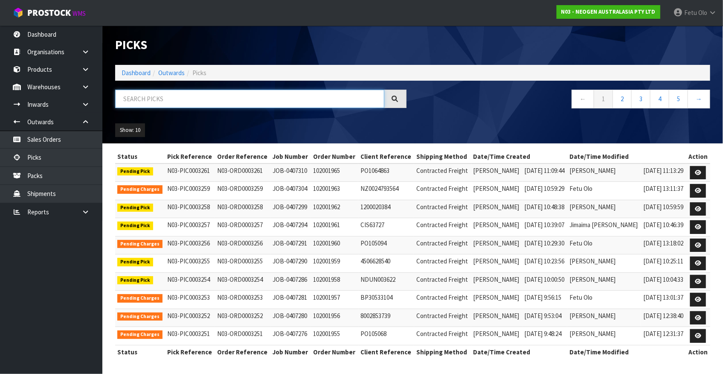
click at [188, 94] on input "text" at bounding box center [249, 99] width 269 height 18
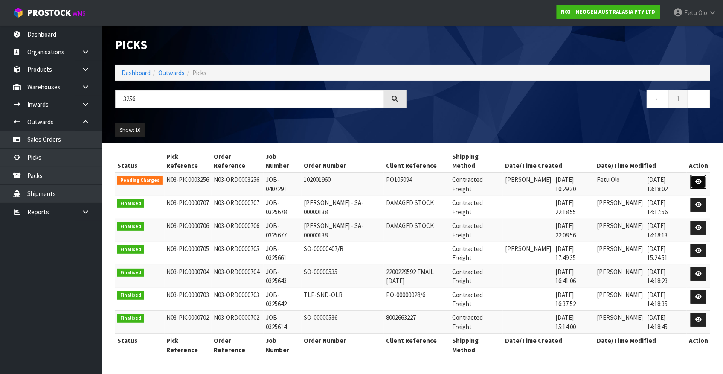
click at [698, 180] on icon at bounding box center [698, 182] width 6 height 6
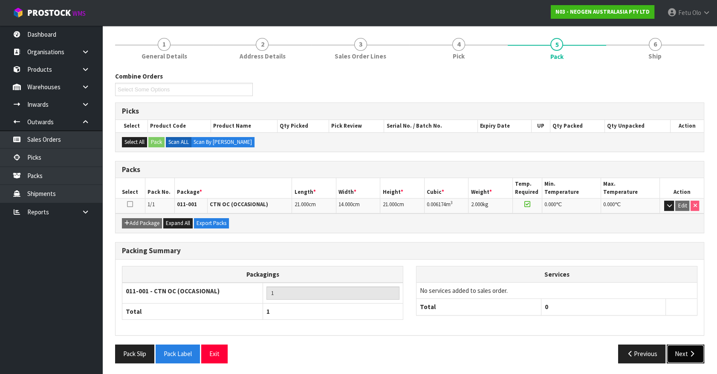
drag, startPoint x: 690, startPoint y: 356, endPoint x: 543, endPoint y: 308, distance: 154.4
click at [685, 354] on button "Next" at bounding box center [686, 353] width 38 height 18
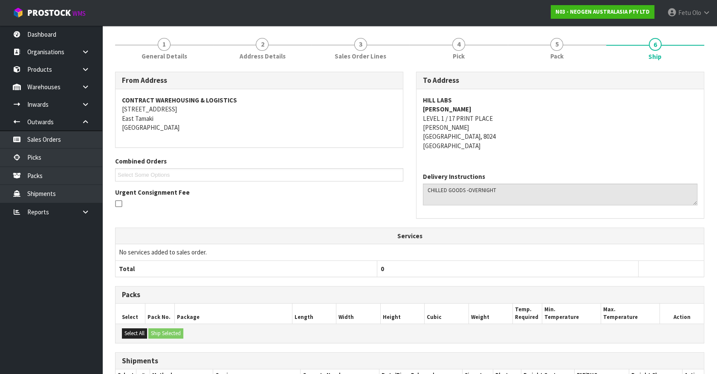
scroll to position [158, 0]
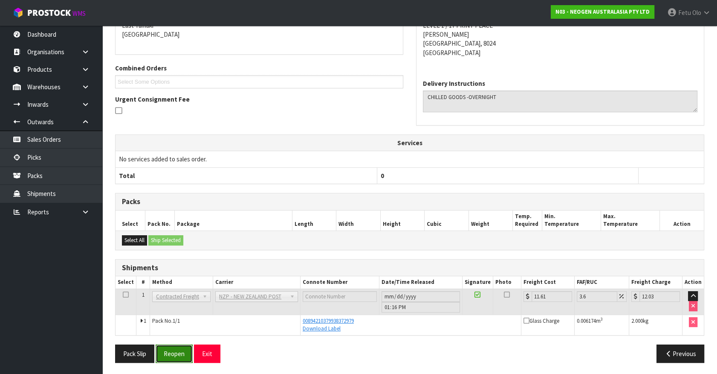
click at [183, 352] on button "Reopen" at bounding box center [174, 353] width 37 height 18
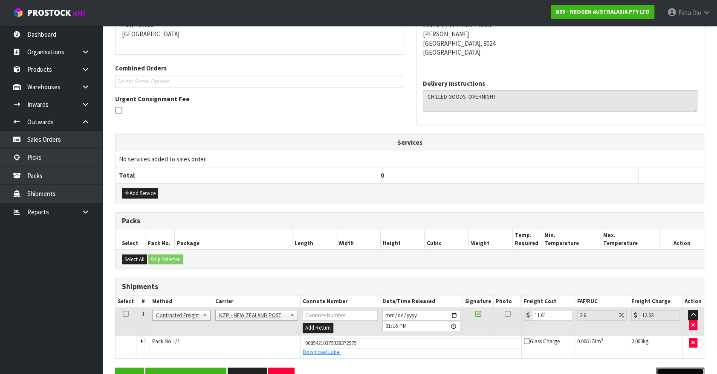
click at [682, 368] on button "Previous" at bounding box center [681, 376] width 48 height 18
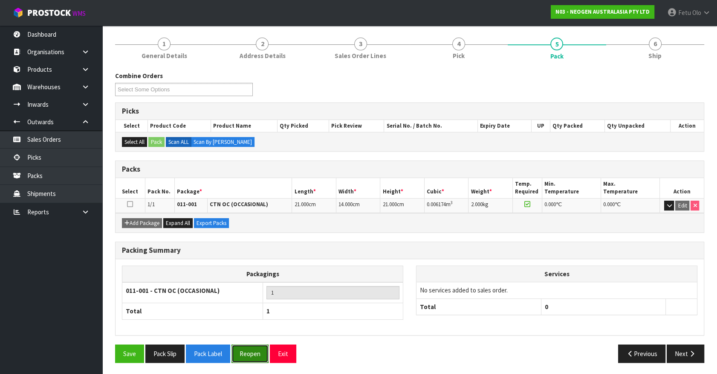
click at [248, 355] on button "Reopen" at bounding box center [250, 353] width 37 height 18
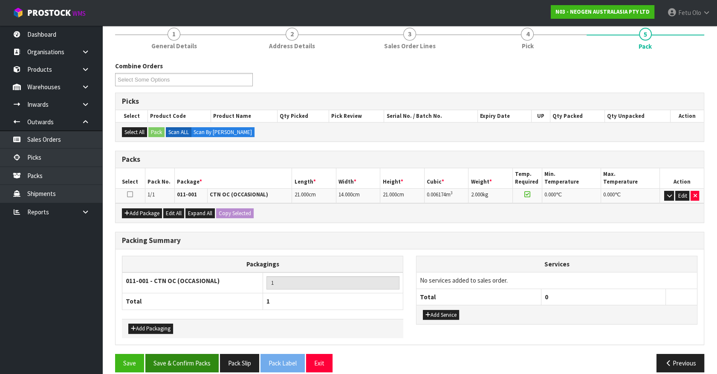
scroll to position [115, 0]
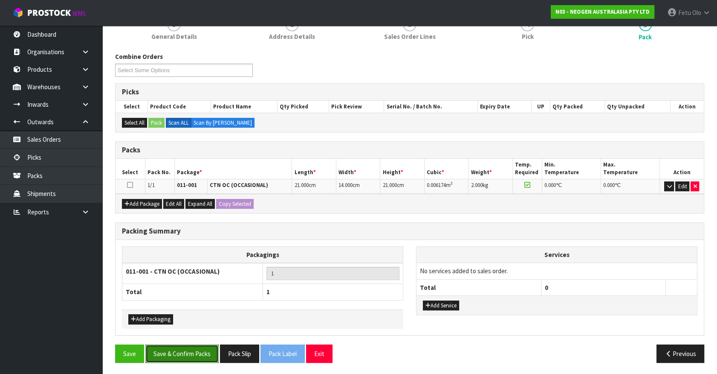
click at [185, 353] on button "Save & Confirm Packs" at bounding box center [181, 353] width 73 height 18
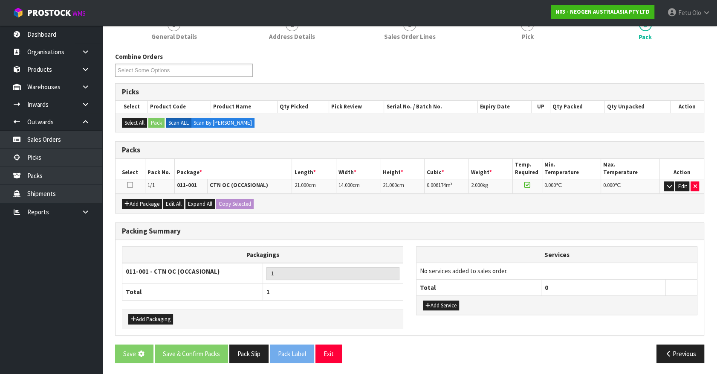
scroll to position [0, 0]
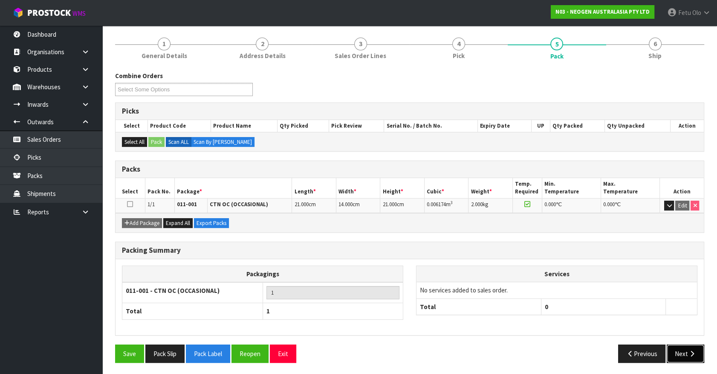
click at [690, 355] on button "Next" at bounding box center [686, 353] width 38 height 18
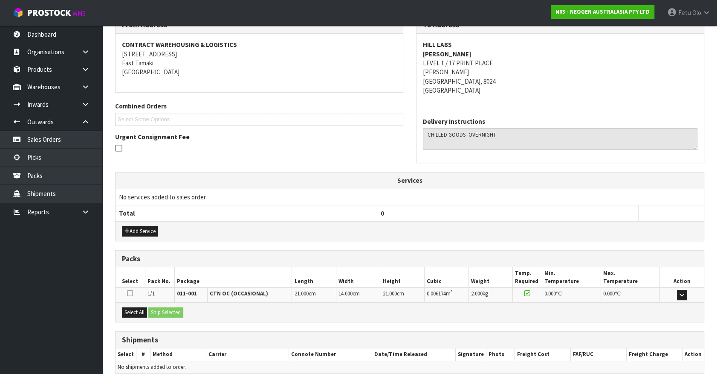
scroll to position [189, 0]
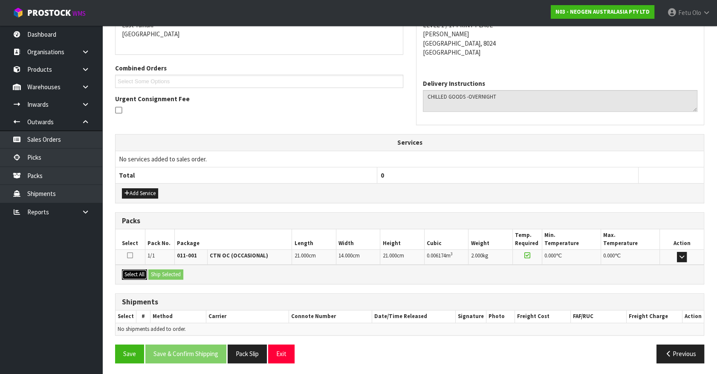
click at [132, 269] on button "Select All" at bounding box center [134, 274] width 25 height 10
click at [153, 272] on button "Ship Selected" at bounding box center [165, 274] width 35 height 10
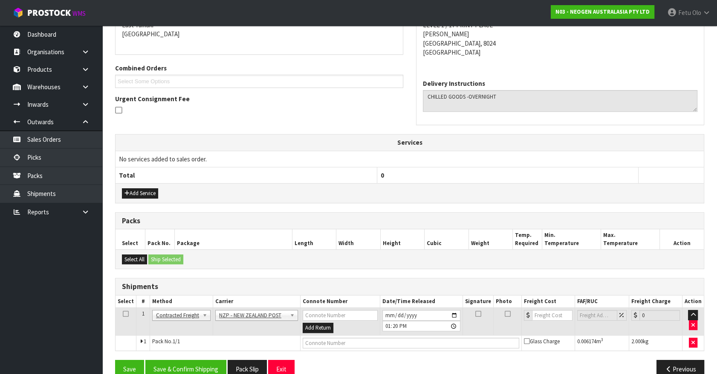
scroll to position [204, 0]
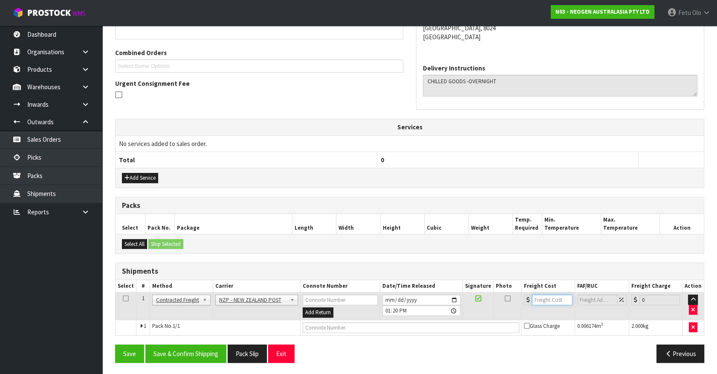
click at [539, 296] on input "number" at bounding box center [552, 299] width 41 height 11
click at [417, 323] on input "text" at bounding box center [411, 327] width 217 height 11
click at [115, 344] on button "Save" at bounding box center [129, 353] width 29 height 18
click at [188, 350] on button "Save & Confirm Shipping" at bounding box center [185, 353] width 81 height 18
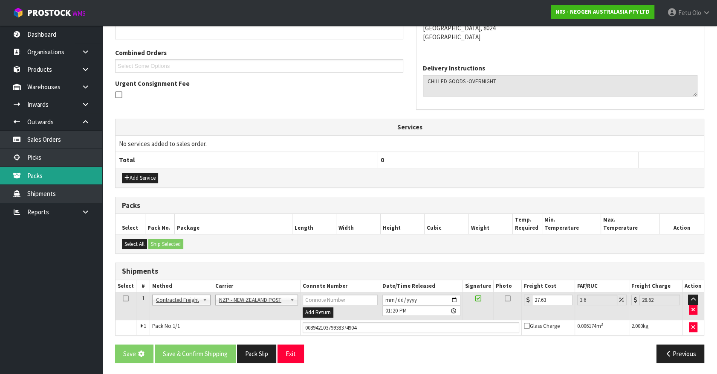
scroll to position [0, 0]
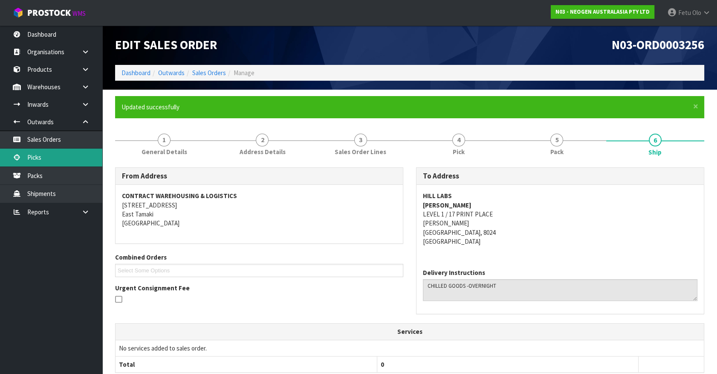
click at [57, 159] on link "Picks" at bounding box center [51, 156] width 102 height 17
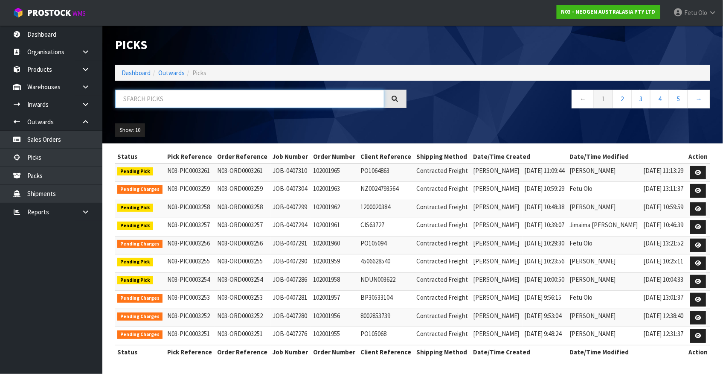
click at [149, 104] on input "text" at bounding box center [249, 99] width 269 height 18
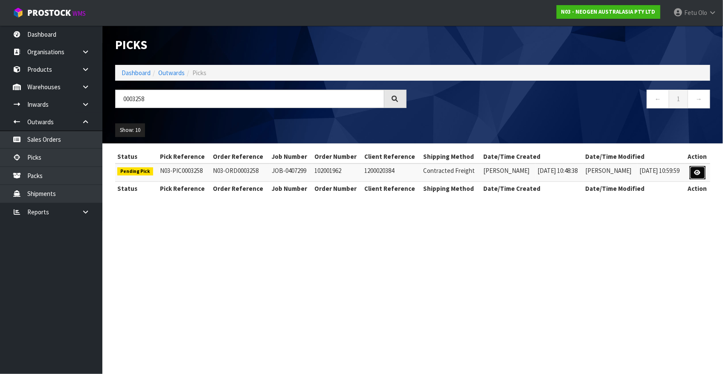
click at [694, 171] on link at bounding box center [698, 173] width 16 height 14
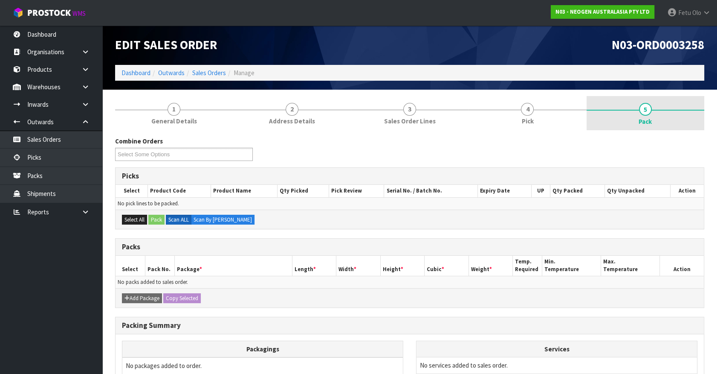
click at [530, 110] on span "4" at bounding box center [527, 109] width 13 height 13
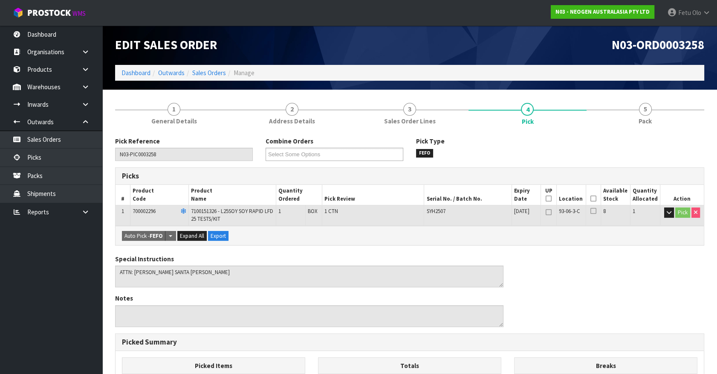
click at [594, 198] on icon at bounding box center [594, 198] width 6 height 0
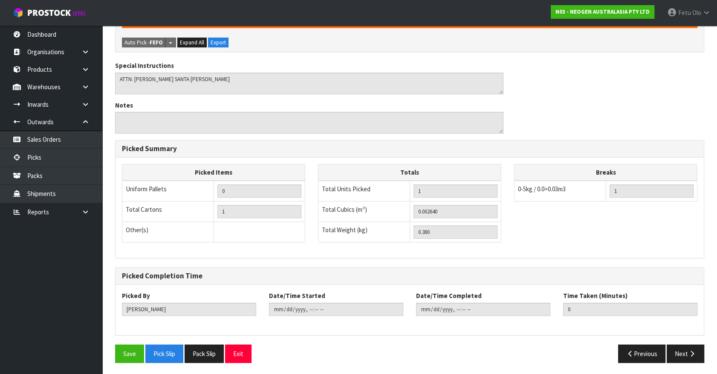
click at [125, 341] on div "Pick Reference N03-PIC0003258 Combine Orders N03-ORD0003254 N03-ORD0003255 N03-…" at bounding box center [409, 141] width 589 height 456
click at [129, 353] on button "Save" at bounding box center [129, 353] width 29 height 18
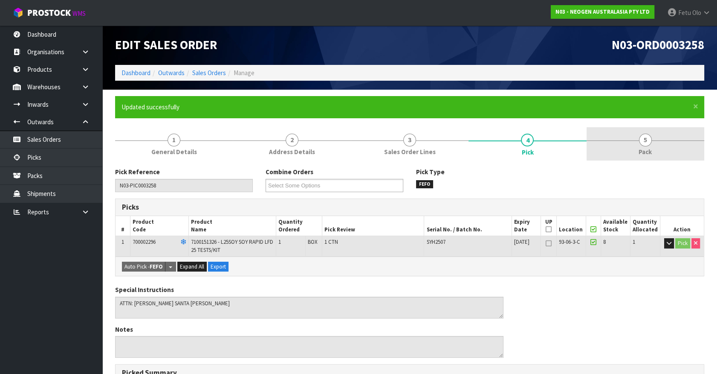
click at [649, 142] on span "5" at bounding box center [645, 139] width 13 height 13
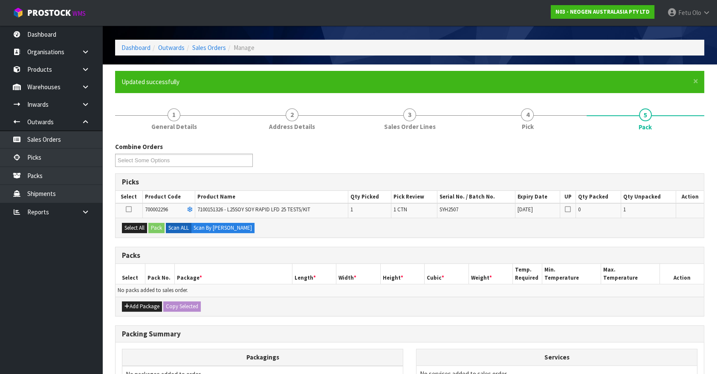
scroll to position [38, 0]
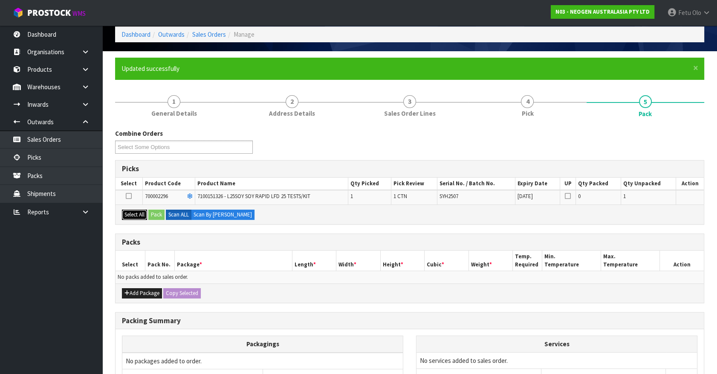
click at [128, 211] on button "Select All" at bounding box center [134, 214] width 25 height 10
click at [147, 214] on button "Select All" at bounding box center [134, 214] width 25 height 10
click at [150, 214] on button "Pack" at bounding box center [156, 214] width 16 height 10
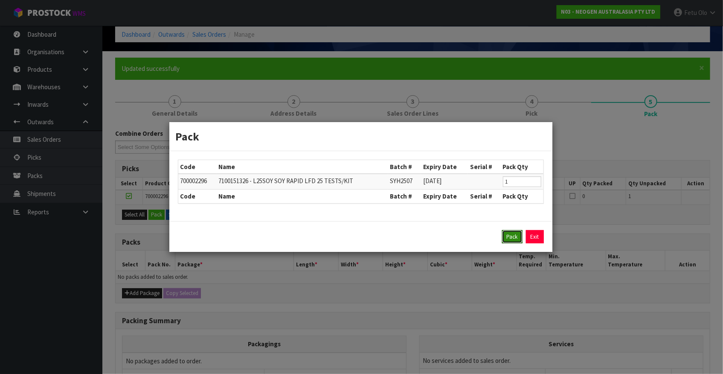
click at [506, 231] on button "Pack" at bounding box center [512, 237] width 20 height 14
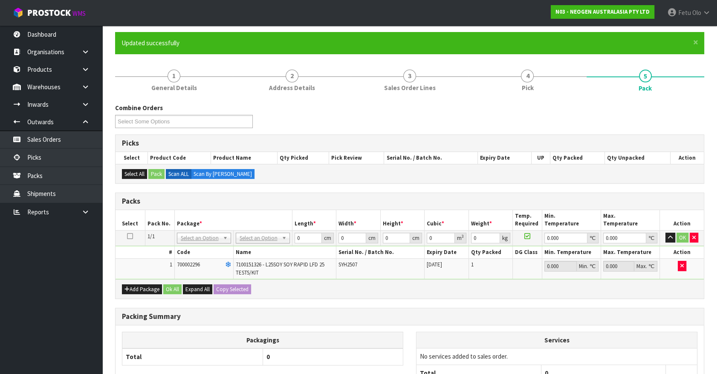
scroll to position [77, 0]
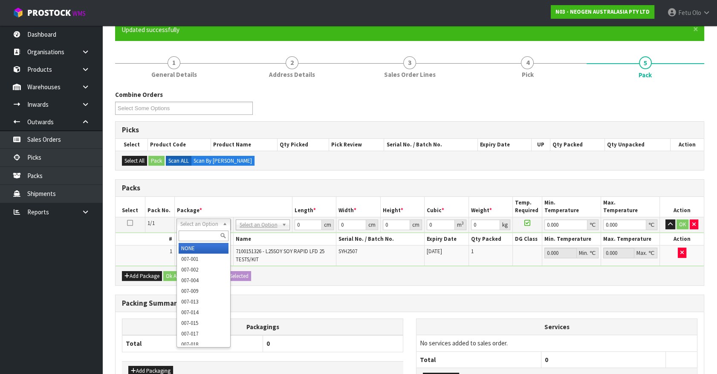
click at [192, 236] on input "text" at bounding box center [204, 235] width 50 height 11
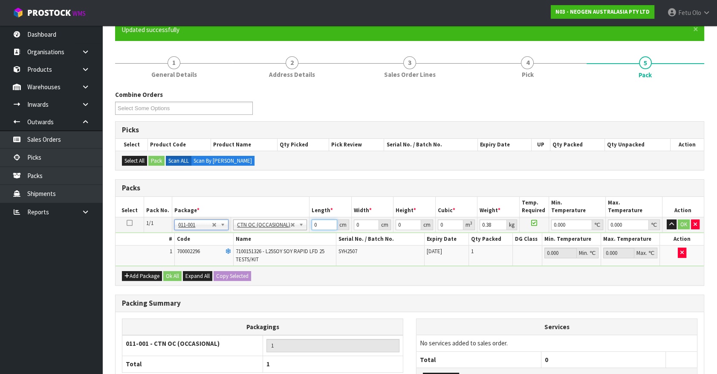
drag, startPoint x: 322, startPoint y: 224, endPoint x: 257, endPoint y: 241, distance: 67.5
click at [257, 241] on tbody "1/1 NONE 007-001 007-002 007-004 007-009 007-013 007-014 007-015 007-017 007-01…" at bounding box center [410, 241] width 588 height 49
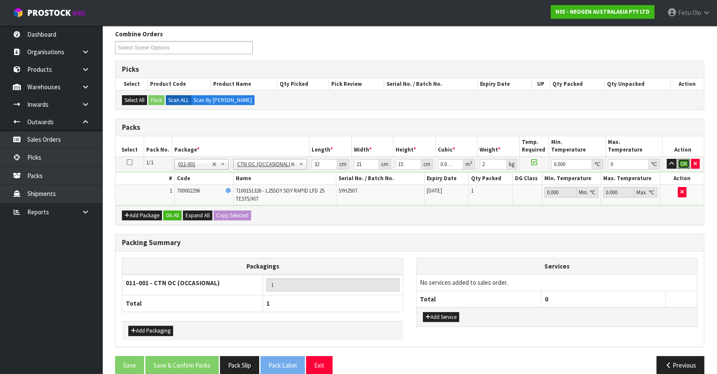
scroll to position [149, 0]
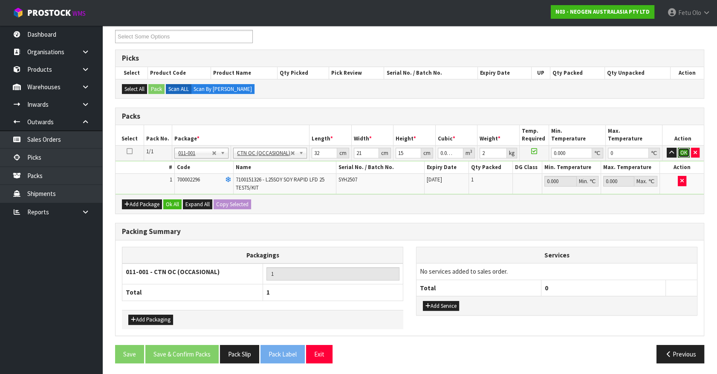
drag, startPoint x: 684, startPoint y: 149, endPoint x: 388, endPoint y: 228, distance: 306.2
click at [684, 149] on button "OK" at bounding box center [684, 153] width 12 height 10
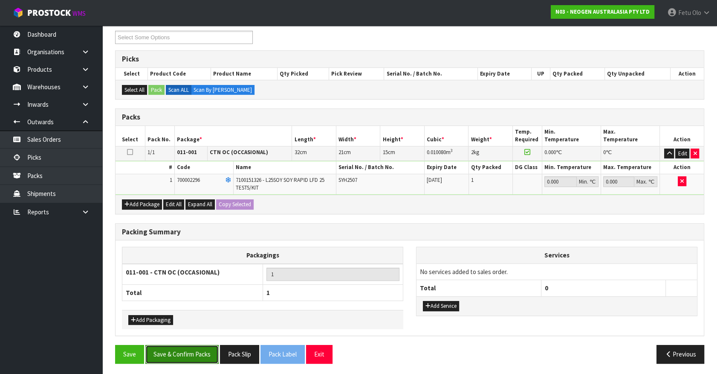
click at [205, 349] on button "Save & Confirm Packs" at bounding box center [181, 354] width 73 height 18
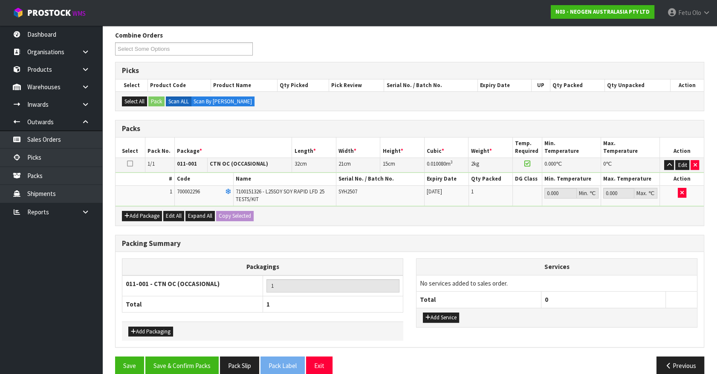
scroll to position [96, 0]
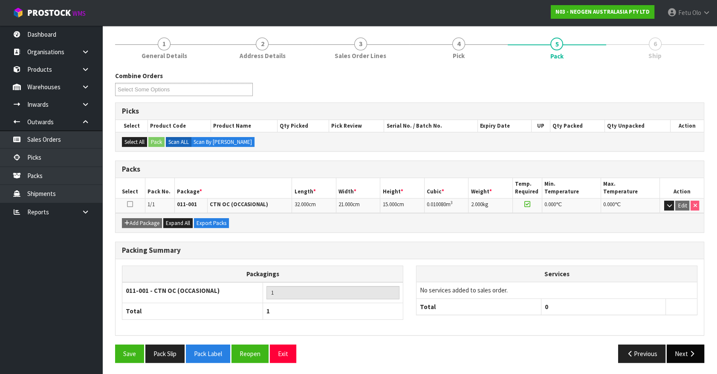
drag, startPoint x: 714, startPoint y: 350, endPoint x: 682, endPoint y: 351, distance: 31.6
click at [713, 350] on section "× Close Updated successfully 1 General Details 2 Address Details 3 Sales Order …" at bounding box center [409, 185] width 615 height 382
click at [681, 351] on button "Next" at bounding box center [686, 353] width 38 height 18
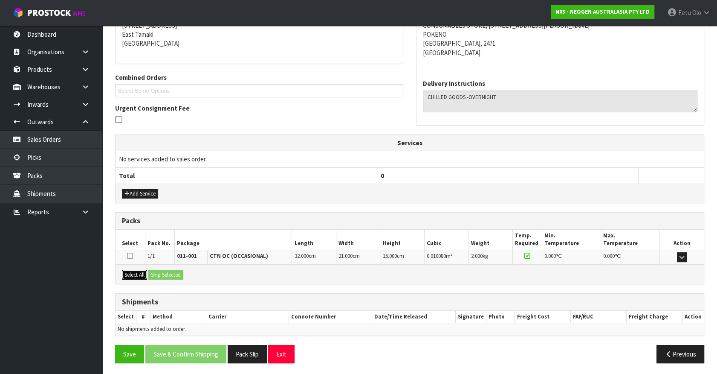
drag, startPoint x: 137, startPoint y: 275, endPoint x: 161, endPoint y: 270, distance: 24.8
click at [140, 274] on button "Select All" at bounding box center [134, 275] width 25 height 10
click at [161, 270] on button "Ship Selected" at bounding box center [165, 275] width 35 height 10
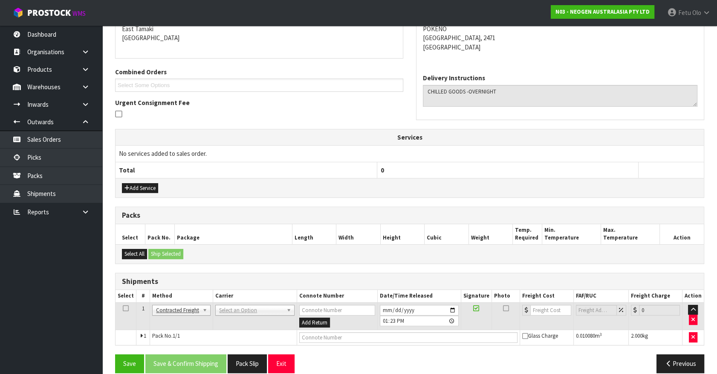
scroll to position [195, 0]
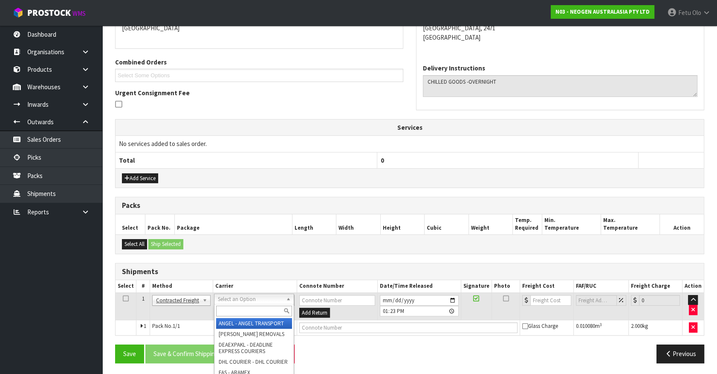
click at [248, 307] on input "text" at bounding box center [253, 310] width 75 height 11
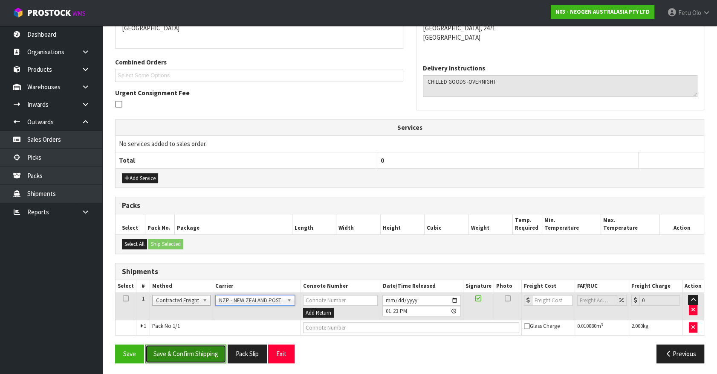
click at [199, 350] on button "Save & Confirm Shipping" at bounding box center [185, 353] width 81 height 18
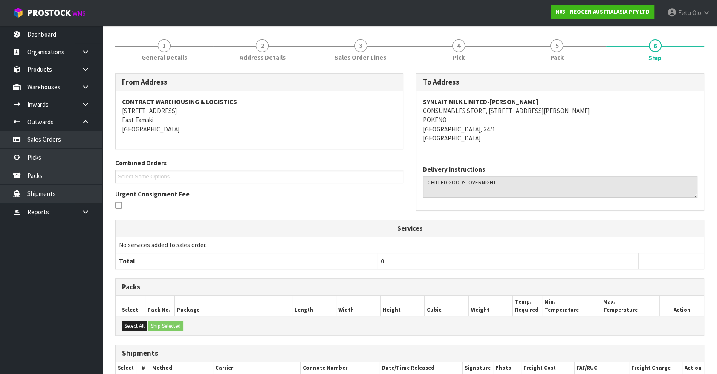
scroll to position [183, 0]
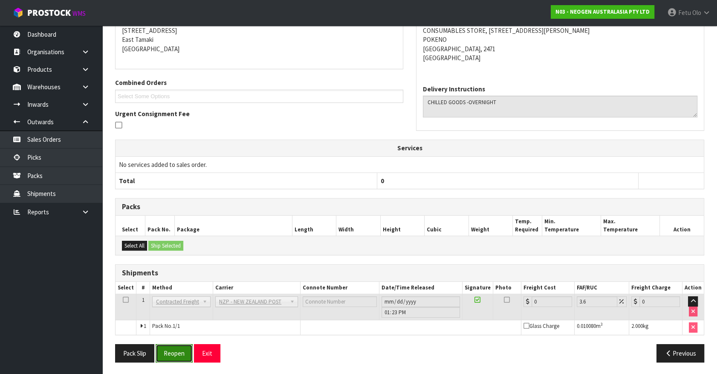
click at [173, 350] on button "Reopen" at bounding box center [174, 353] width 37 height 18
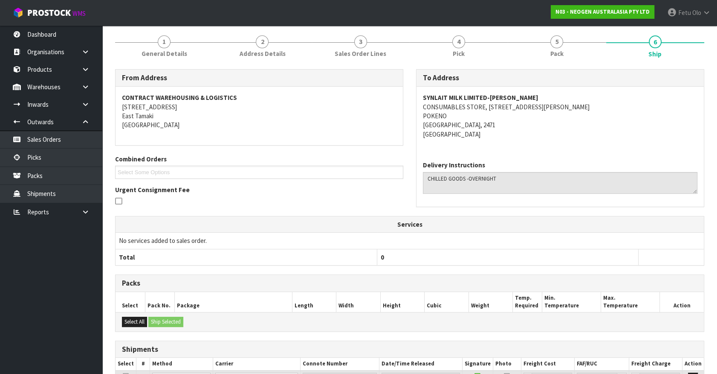
scroll to position [174, 0]
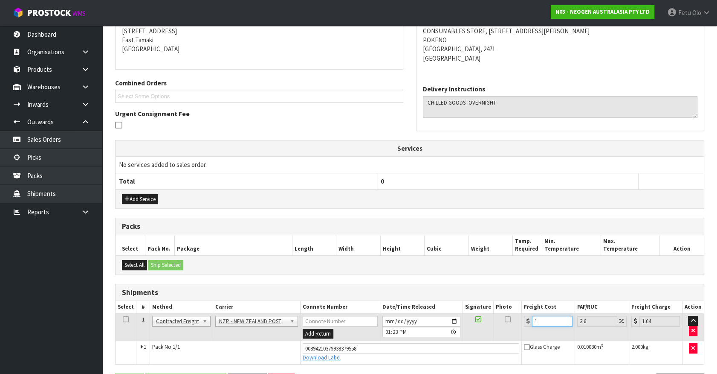
drag, startPoint x: 566, startPoint y: 316, endPoint x: 547, endPoint y: 311, distance: 19.9
click at [532, 323] on input "1" at bounding box center [552, 321] width 41 height 11
click at [547, 311] on th "Freight Cost" at bounding box center [548, 307] width 53 height 12
drag, startPoint x: 539, startPoint y: 323, endPoint x: 464, endPoint y: 348, distance: 79.4
click at [464, 348] on tbody "1 Client Local Pickup Customer Local Pickup Company Freight Contracted Freight …" at bounding box center [410, 338] width 588 height 50
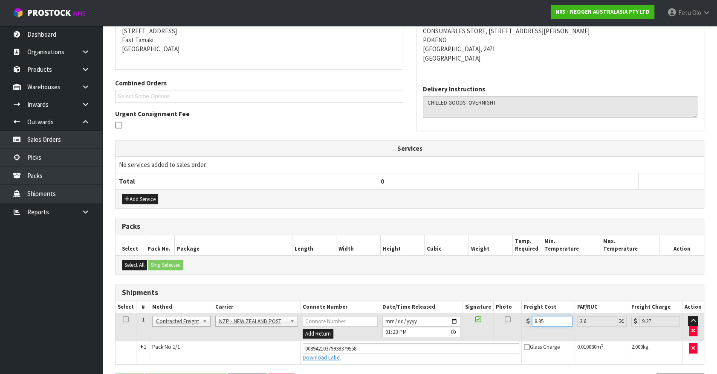
scroll to position [203, 0]
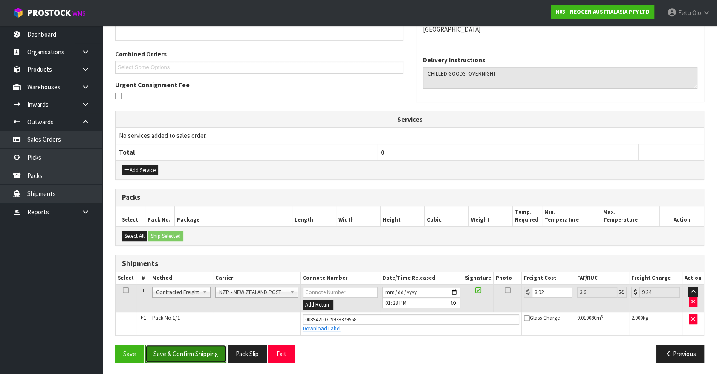
click at [201, 345] on button "Save & Confirm Shipping" at bounding box center [185, 353] width 81 height 18
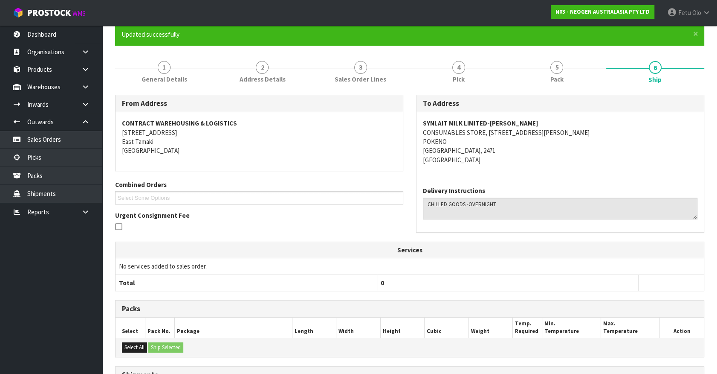
scroll to position [180, 0]
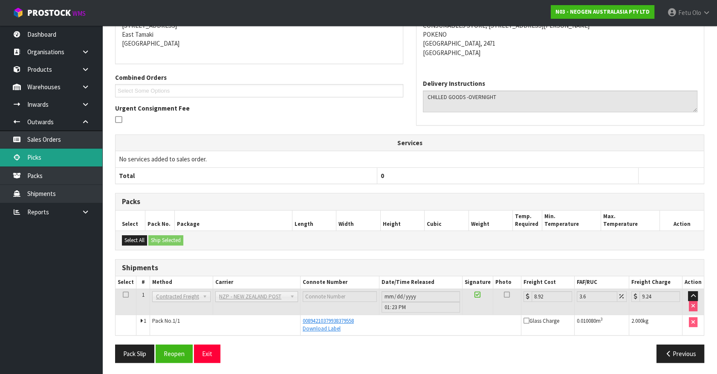
click at [60, 154] on link "Picks" at bounding box center [51, 156] width 102 height 17
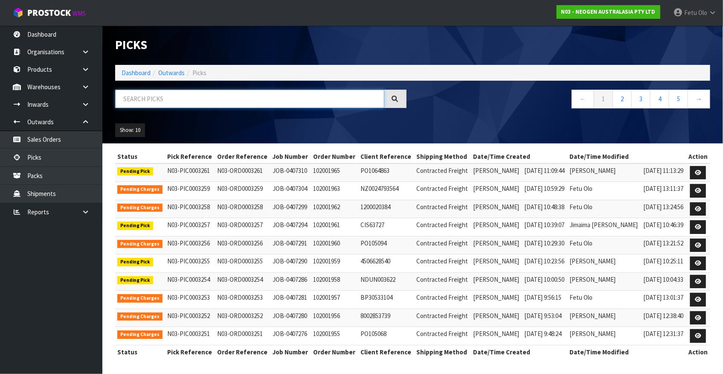
click at [190, 100] on input "text" at bounding box center [249, 99] width 269 height 18
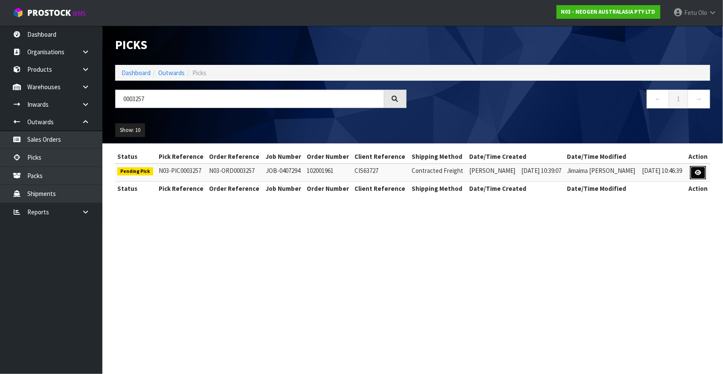
click at [699, 168] on link at bounding box center [698, 173] width 16 height 14
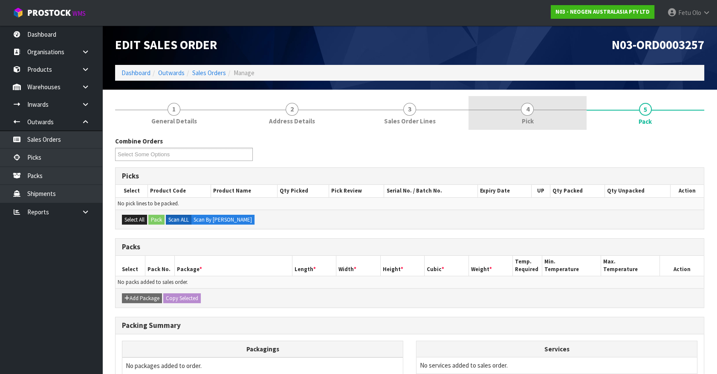
click at [492, 115] on link "4 Pick" at bounding box center [528, 113] width 118 height 34
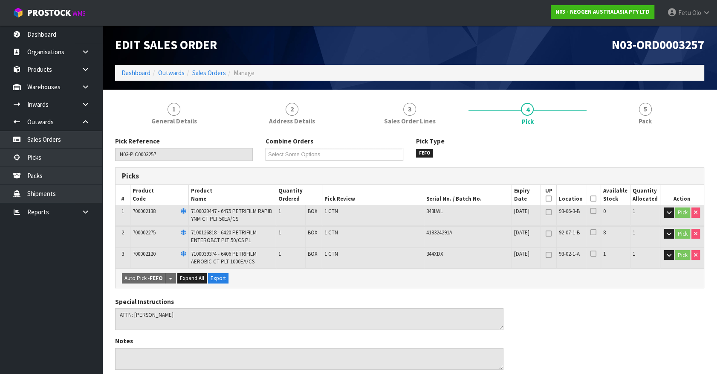
click at [594, 198] on icon at bounding box center [594, 198] width 6 height 0
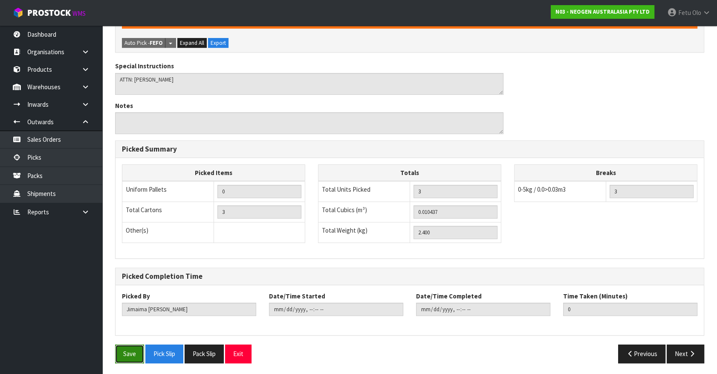
click at [119, 352] on button "Save" at bounding box center [129, 353] width 29 height 18
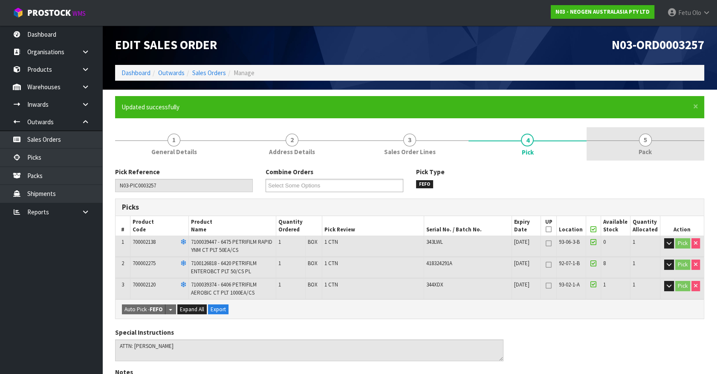
click at [649, 143] on span "5" at bounding box center [645, 139] width 13 height 13
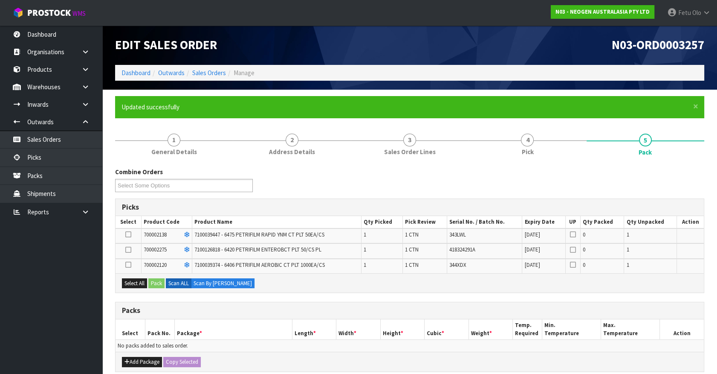
scroll to position [154, 0]
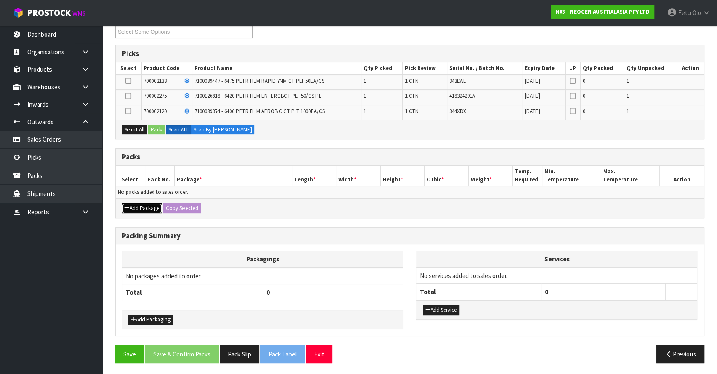
click at [134, 205] on button "Add Package" at bounding box center [142, 208] width 40 height 10
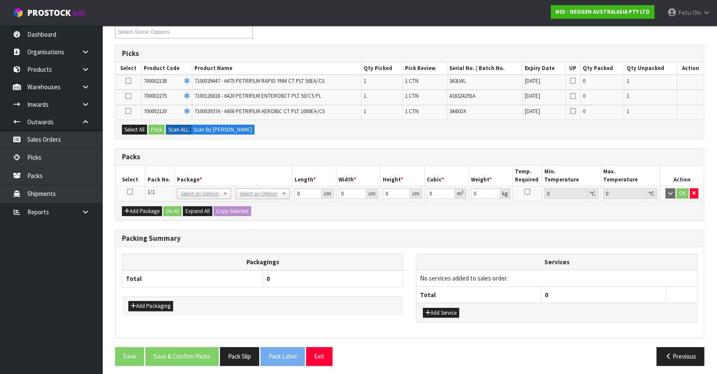
click at [128, 191] on icon at bounding box center [130, 191] width 6 height 0
click at [168, 171] on th "Pack No." at bounding box center [159, 175] width 29 height 20
click at [131, 95] on td at bounding box center [129, 97] width 26 height 15
click at [129, 81] on icon at bounding box center [128, 81] width 6 height 0
click at [0, 0] on input "checkbox" at bounding box center [0, 0] width 0 height 0
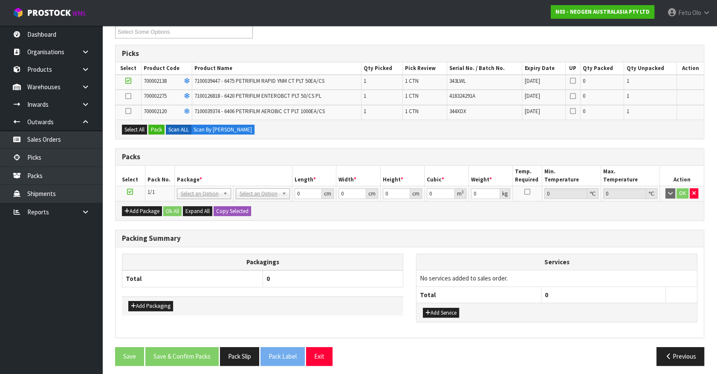
click at [123, 109] on td at bounding box center [129, 112] width 26 height 14
click at [125, 111] on icon at bounding box center [128, 111] width 6 height 0
click at [0, 0] on input "checkbox" at bounding box center [0, 0] width 0 height 0
click at [127, 96] on icon at bounding box center [128, 96] width 6 height 0
click at [0, 0] on input "checkbox" at bounding box center [0, 0] width 0 height 0
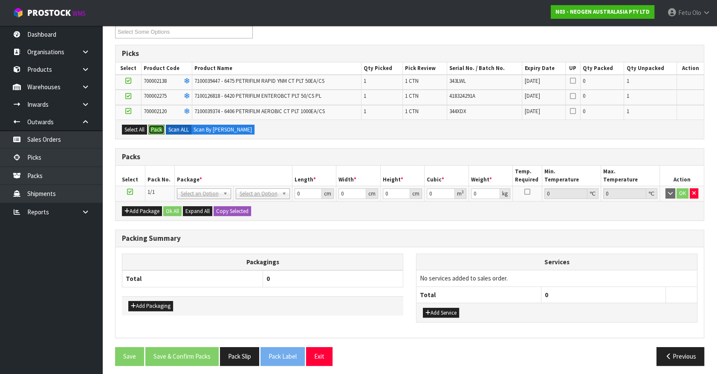
click at [158, 126] on button "Pack" at bounding box center [156, 130] width 16 height 10
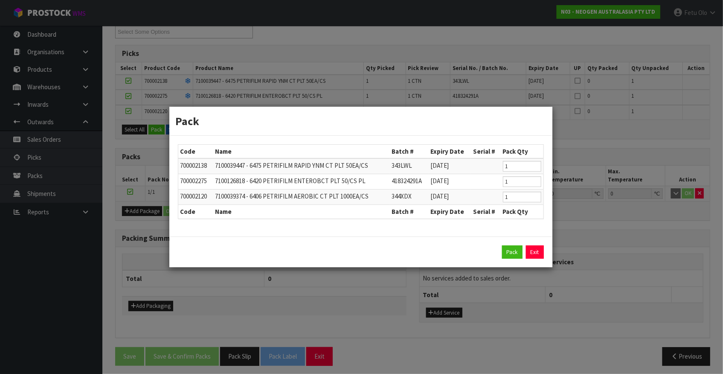
click at [512, 241] on div "Pack Exit" at bounding box center [360, 251] width 383 height 31
click at [510, 247] on button "Pack" at bounding box center [512, 252] width 20 height 14
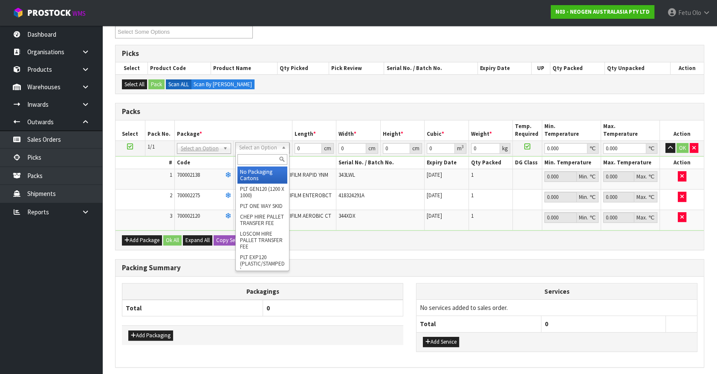
click at [252, 157] on input "text" at bounding box center [263, 159] width 50 height 11
click at [252, 157] on input "A" at bounding box center [263, 159] width 50 height 11
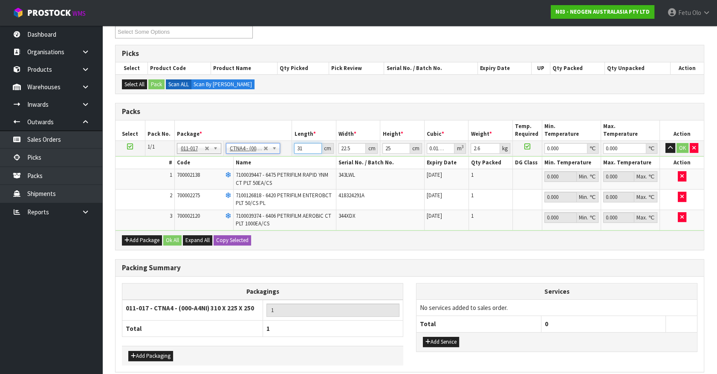
drag, startPoint x: 285, startPoint y: 155, endPoint x: 233, endPoint y: 183, distance: 58.6
click at [235, 183] on tbody "1/1 NONE 007-001 007-002 007-004 007-009 007-013 007-014 007-015 007-017 007-01…" at bounding box center [410, 185] width 588 height 90
click at [308, 140] on td "32 cm" at bounding box center [314, 147] width 44 height 15
click at [303, 145] on input "32" at bounding box center [308, 148] width 28 height 11
click button "OK" at bounding box center [683, 148] width 12 height 10
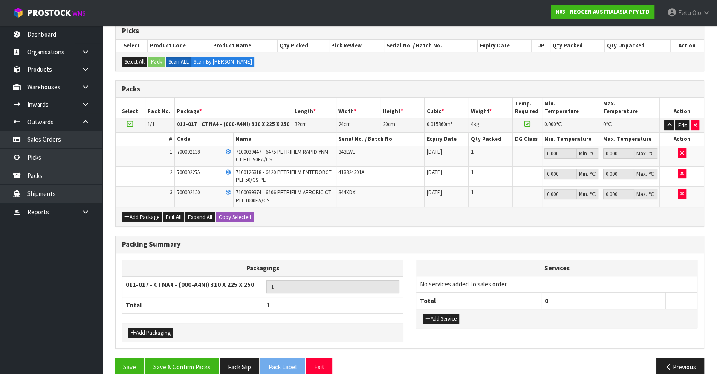
scroll to position [188, 0]
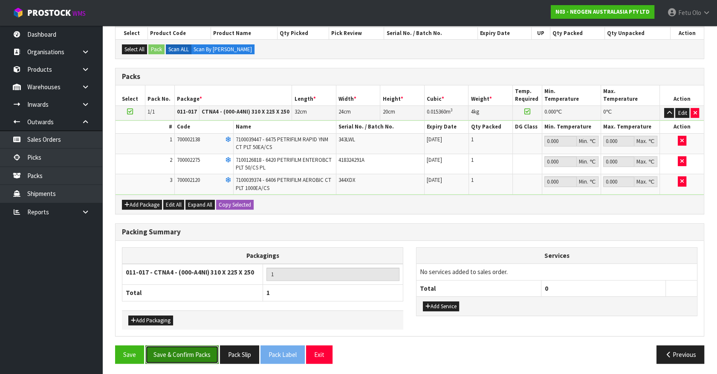
click at [191, 345] on button "Save & Confirm Packs" at bounding box center [181, 354] width 73 height 18
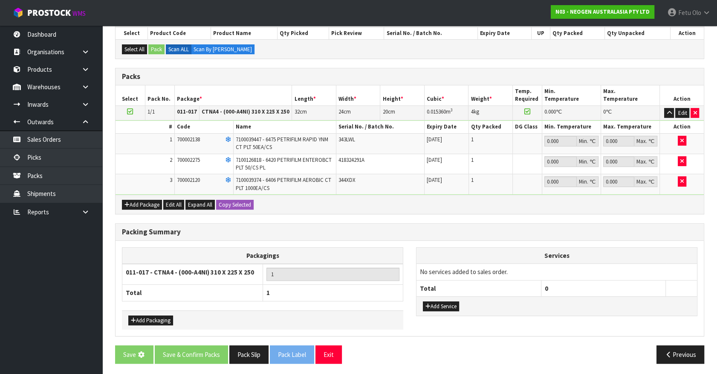
scroll to position [0, 0]
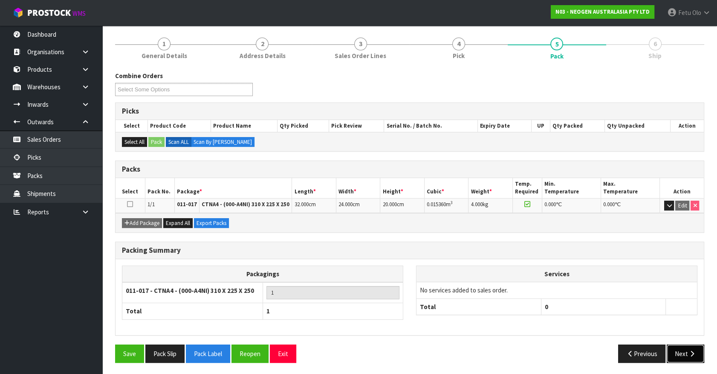
click at [686, 355] on button "Next" at bounding box center [686, 353] width 38 height 18
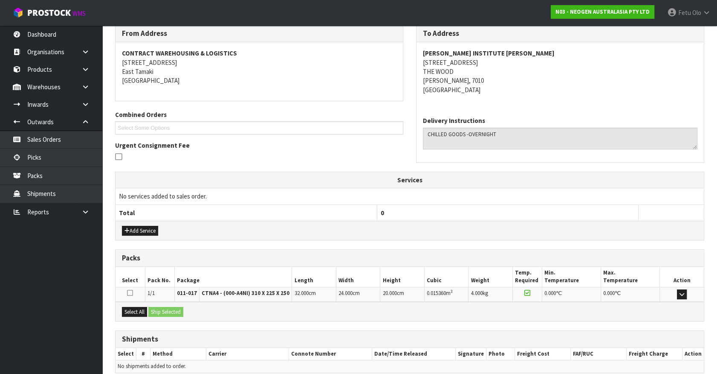
scroll to position [180, 0]
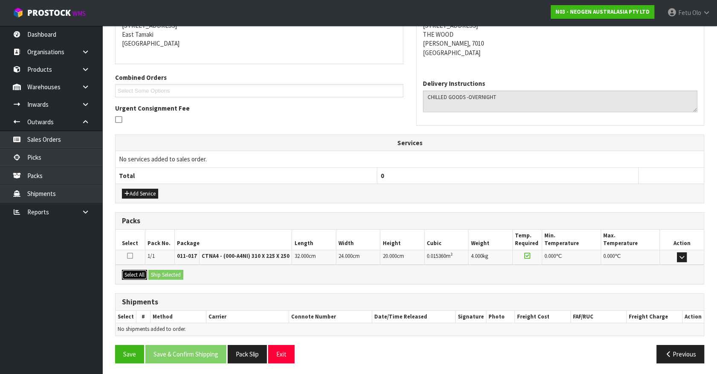
click at [125, 271] on button "Select All" at bounding box center [134, 275] width 25 height 10
click at [155, 270] on button "Ship Selected" at bounding box center [165, 275] width 35 height 10
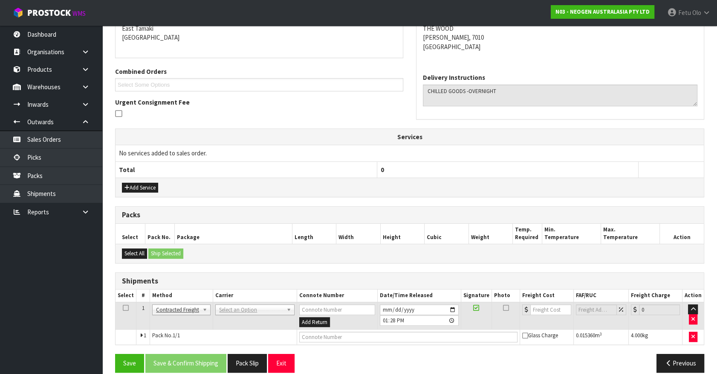
scroll to position [195, 0]
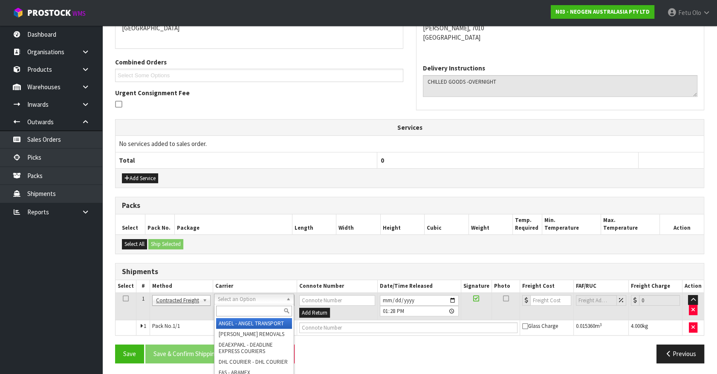
click at [237, 312] on input "text" at bounding box center [253, 310] width 75 height 11
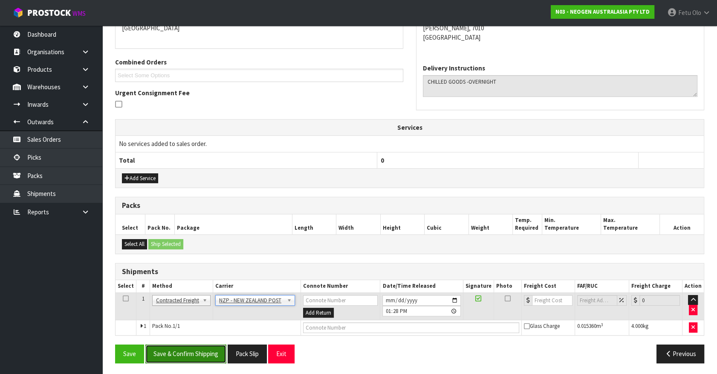
click at [186, 355] on button "Save & Confirm Shipping" at bounding box center [185, 353] width 81 height 18
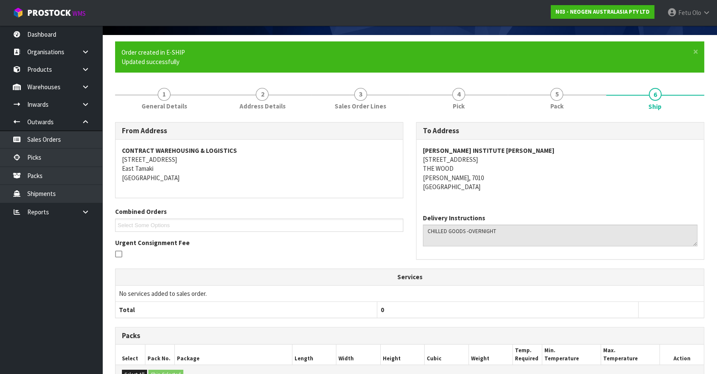
scroll to position [183, 0]
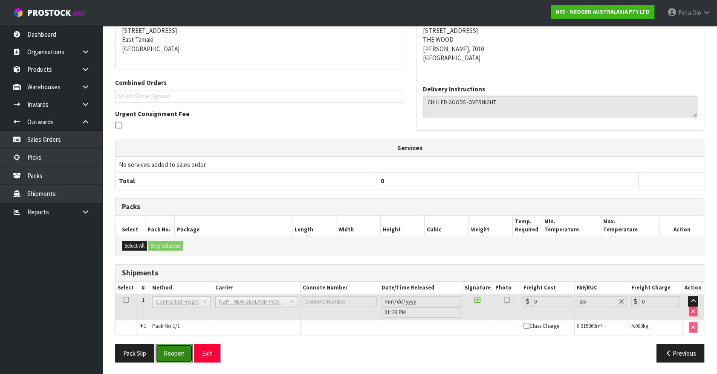
click at [177, 358] on button "Reopen" at bounding box center [174, 353] width 37 height 18
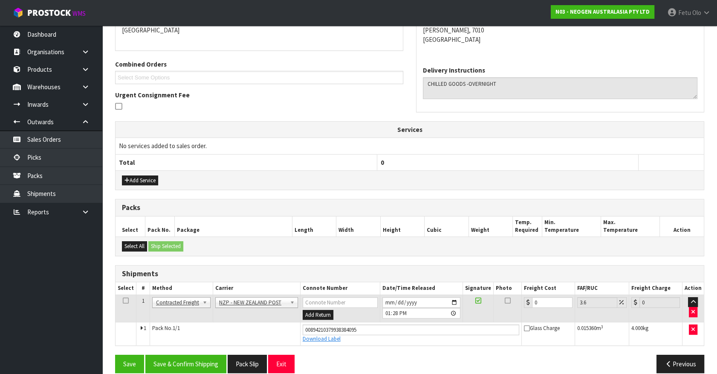
scroll to position [203, 0]
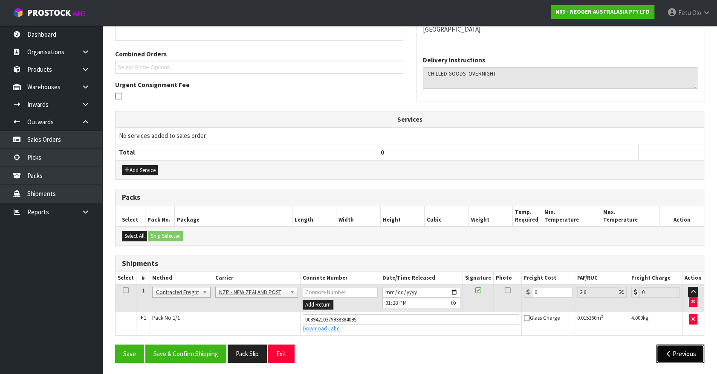
click at [698, 351] on button "Previous" at bounding box center [681, 353] width 48 height 18
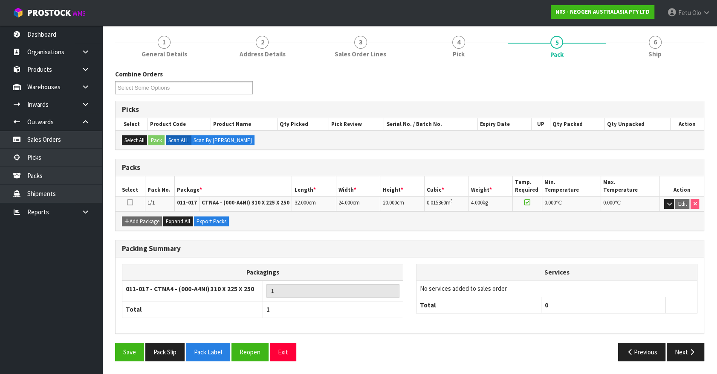
scroll to position [96, 0]
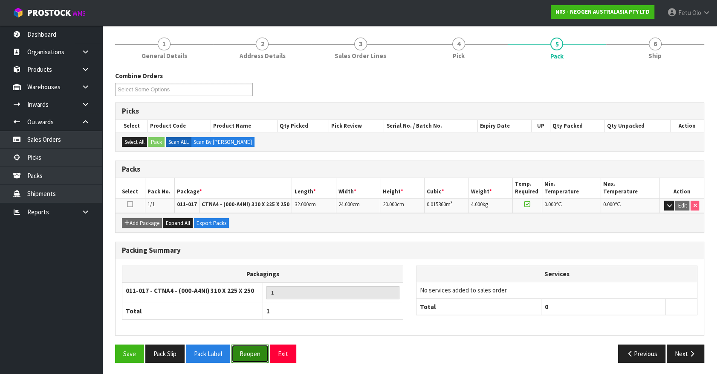
click at [260, 353] on button "Reopen" at bounding box center [250, 353] width 37 height 18
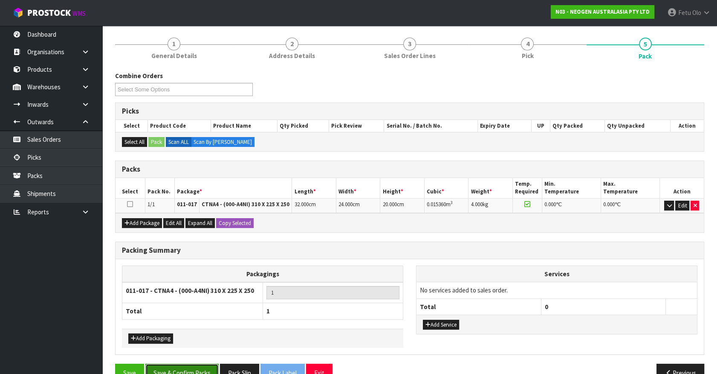
click at [196, 366] on button "Save & Confirm Packs" at bounding box center [181, 372] width 73 height 18
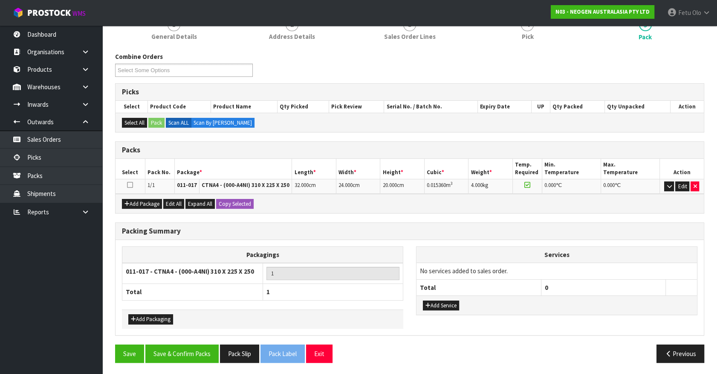
scroll to position [0, 0]
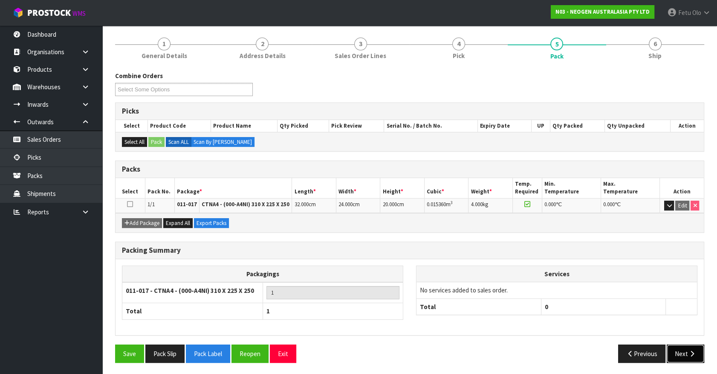
click at [687, 358] on button "Next" at bounding box center [686, 353] width 38 height 18
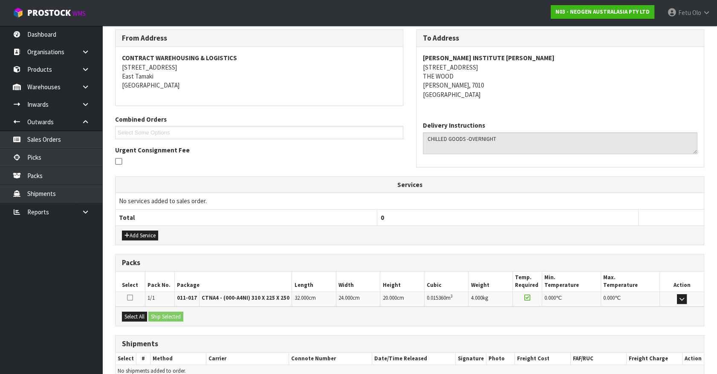
scroll to position [180, 0]
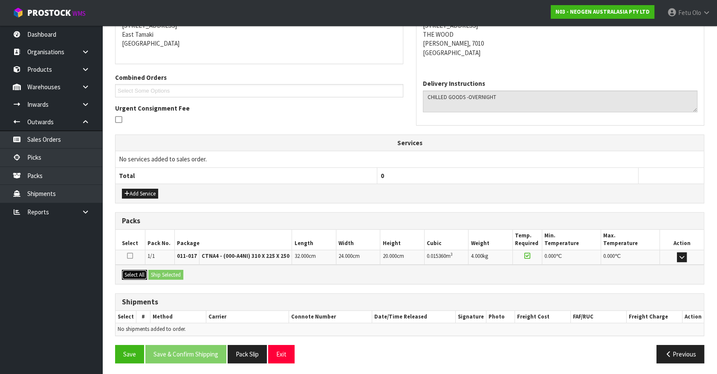
click at [136, 274] on button "Select All" at bounding box center [134, 275] width 25 height 10
click at [162, 273] on button "Ship Selected" at bounding box center [165, 275] width 35 height 10
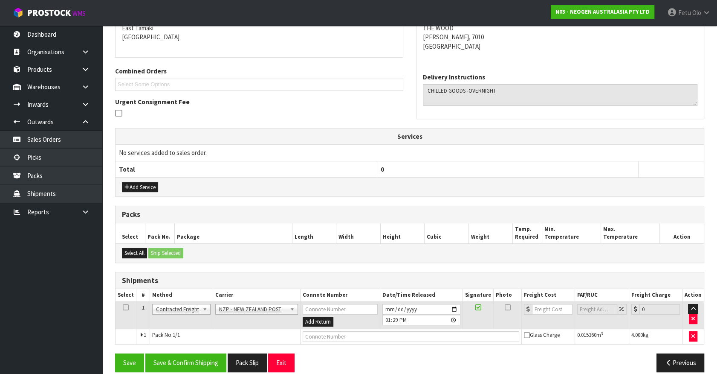
scroll to position [195, 0]
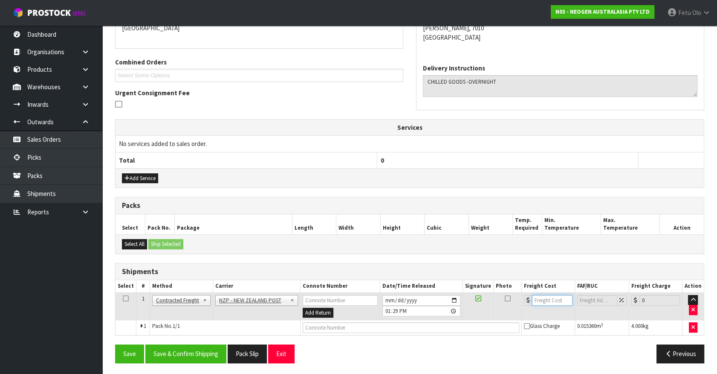
click at [548, 301] on input "number" at bounding box center [552, 300] width 41 height 11
click at [384, 326] on input "text" at bounding box center [411, 327] width 217 height 11
click at [115, 344] on button "Save" at bounding box center [129, 353] width 29 height 18
click at [204, 354] on button "Save & Confirm Shipping" at bounding box center [185, 353] width 81 height 18
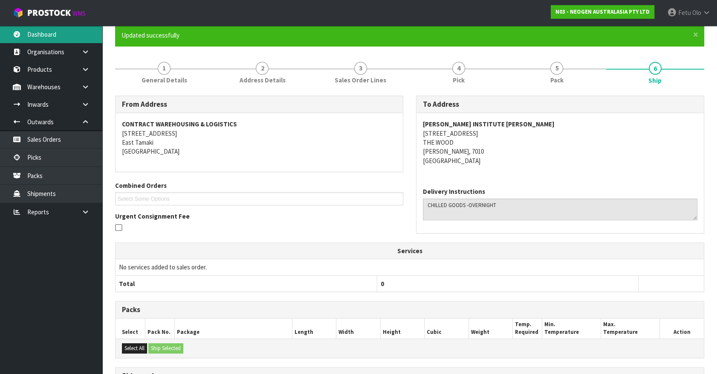
scroll to position [58, 0]
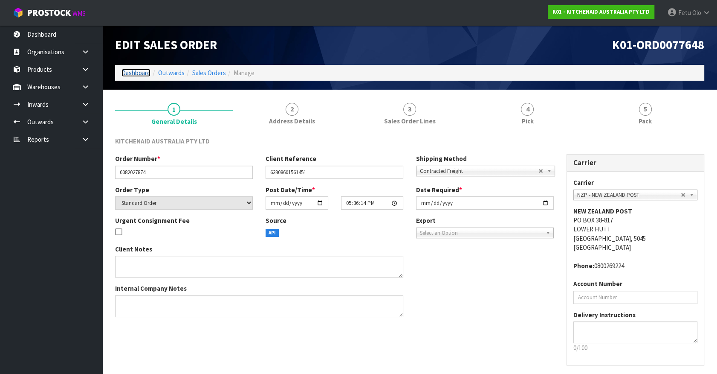
click at [136, 73] on link "Dashboard" at bounding box center [136, 73] width 29 height 8
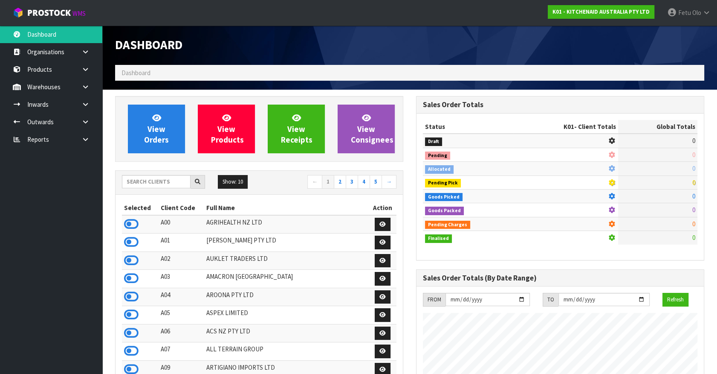
scroll to position [645, 301]
click at [46, 70] on link "Products" at bounding box center [51, 69] width 102 height 17
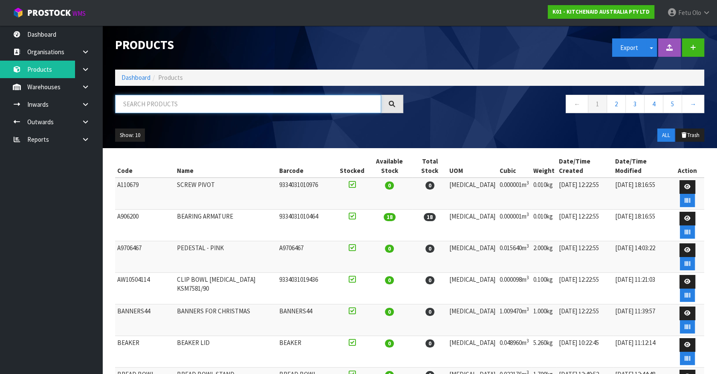
click at [174, 106] on input "text" at bounding box center [248, 104] width 266 height 18
paste input "5KSMTHPS"
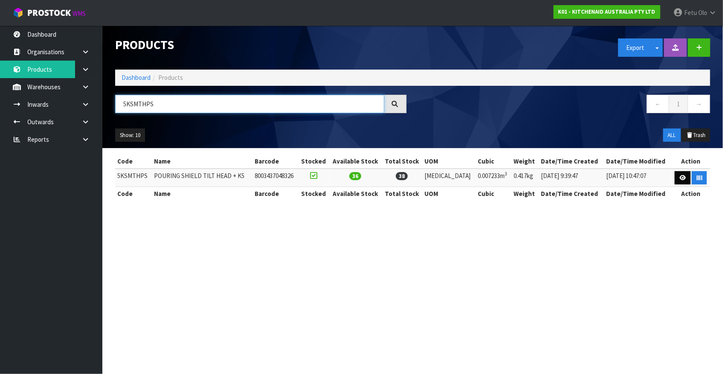
type input "5KSMTHPS"
click at [679, 178] on icon at bounding box center [682, 178] width 6 height 6
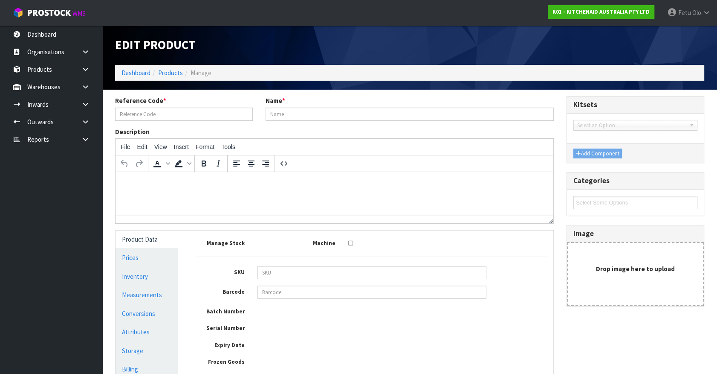
type input "5KSMTHPS"
type input "POURING SHIELD TILT HEAD + K5"
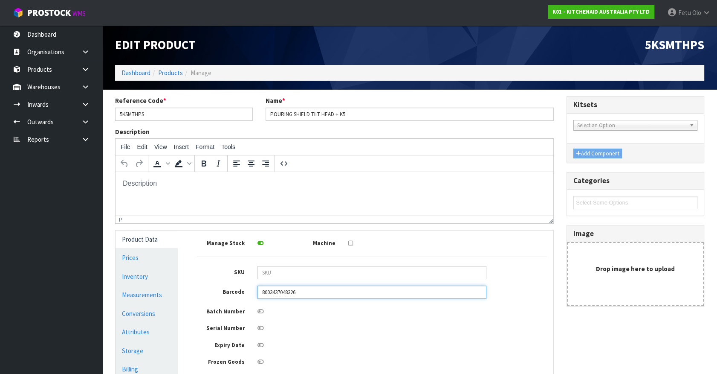
drag, startPoint x: 299, startPoint y: 294, endPoint x: 209, endPoint y: 297, distance: 90.5
click at [209, 297] on div "Barcode 8003437048326" at bounding box center [372, 291] width 363 height 13
type input "5413184909475"
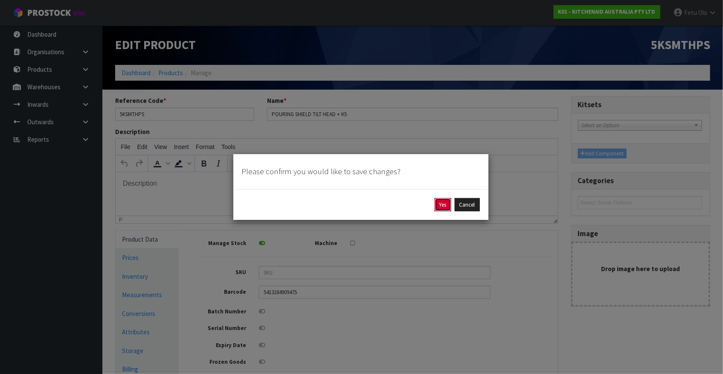
drag, startPoint x: 448, startPoint y: 199, endPoint x: 272, endPoint y: 35, distance: 240.5
click at [448, 199] on button "Yes" at bounding box center [443, 205] width 17 height 14
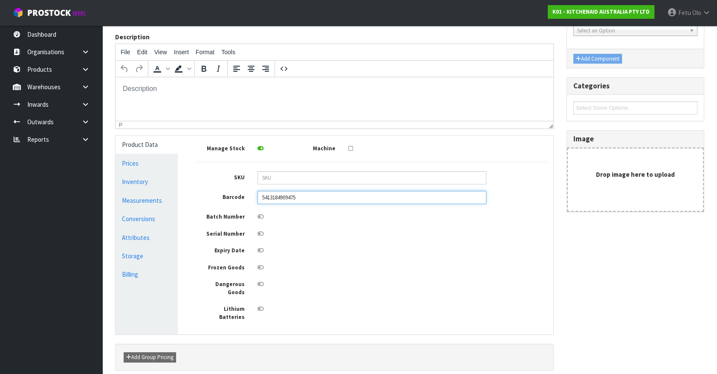
scroll to position [149, 0]
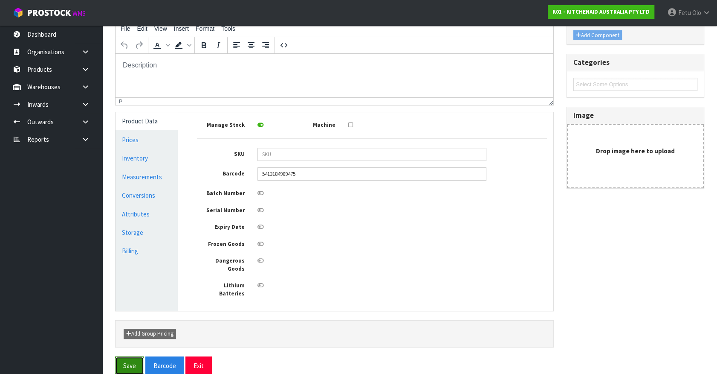
click at [130, 356] on button "Save" at bounding box center [129, 365] width 29 height 18
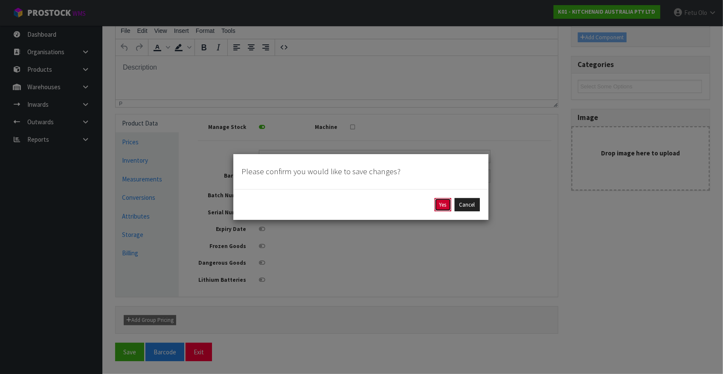
click at [440, 206] on button "Yes" at bounding box center [443, 205] width 17 height 14
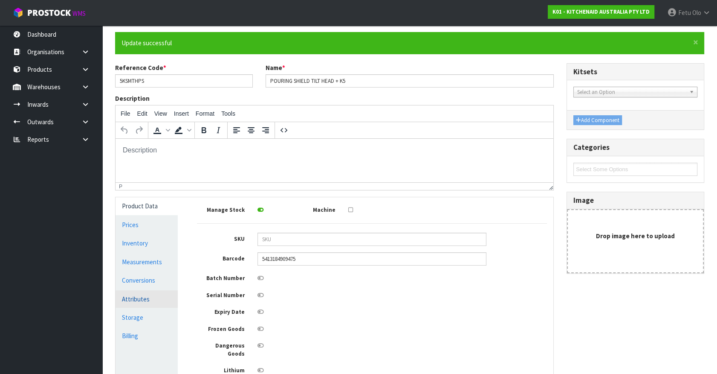
scroll to position [77, 0]
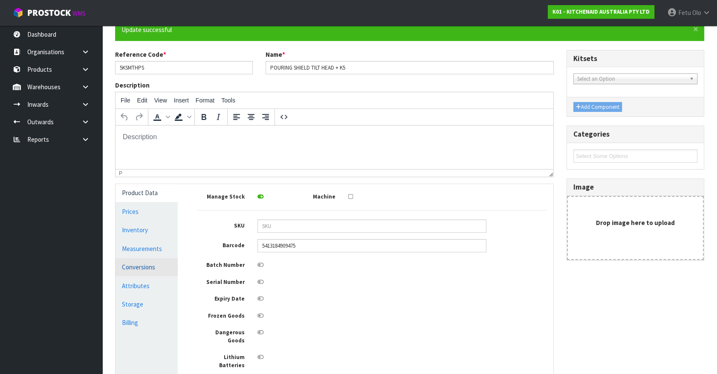
click at [145, 264] on link "Conversions" at bounding box center [147, 266] width 62 height 17
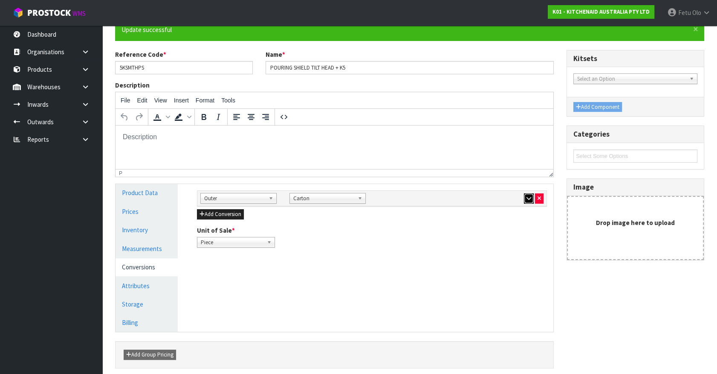
click at [530, 197] on icon "button" at bounding box center [529, 198] width 5 height 6
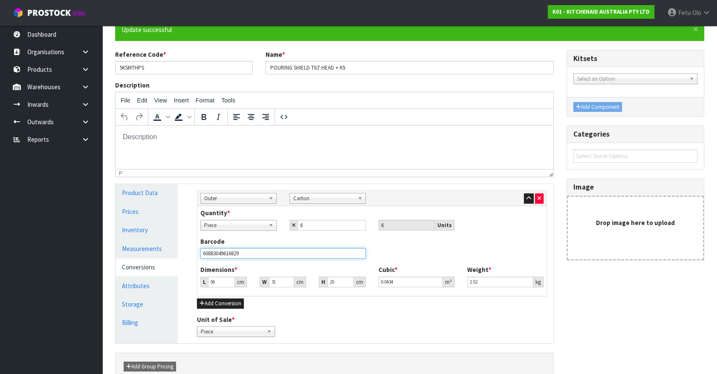
drag, startPoint x: 272, startPoint y: 255, endPoint x: 119, endPoint y: 262, distance: 152.4
click at [119, 262] on div "Product Data Prices Inventory Measurements Conversions Attributes Storage Billi…" at bounding box center [334, 263] width 451 height 159
paste input "8003437048326"
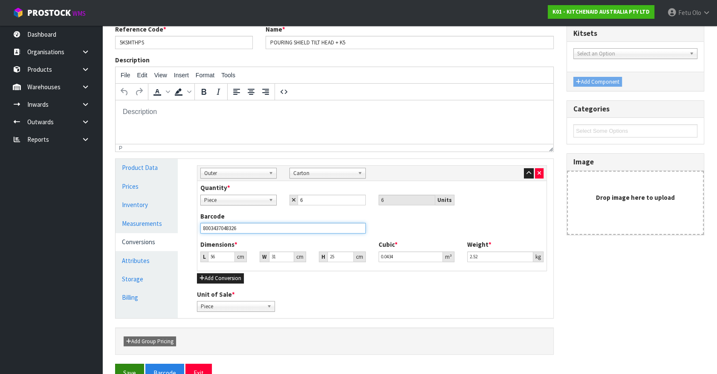
scroll to position [122, 0]
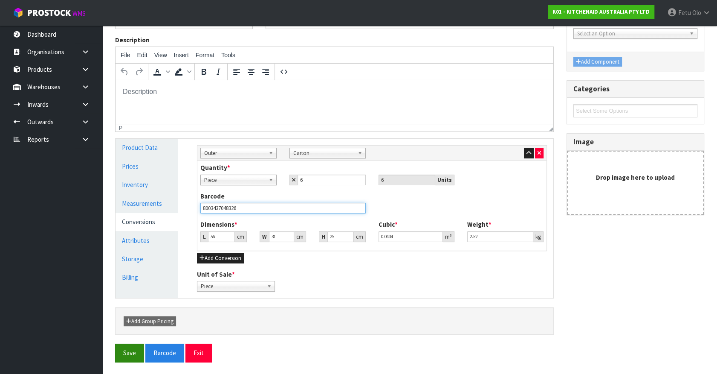
type input "8003437048326"
click at [132, 352] on button "Save" at bounding box center [129, 352] width 29 height 18
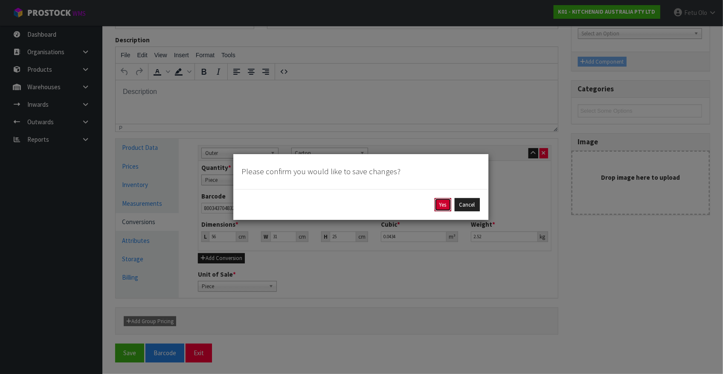
click at [446, 206] on button "Yes" at bounding box center [443, 205] width 17 height 14
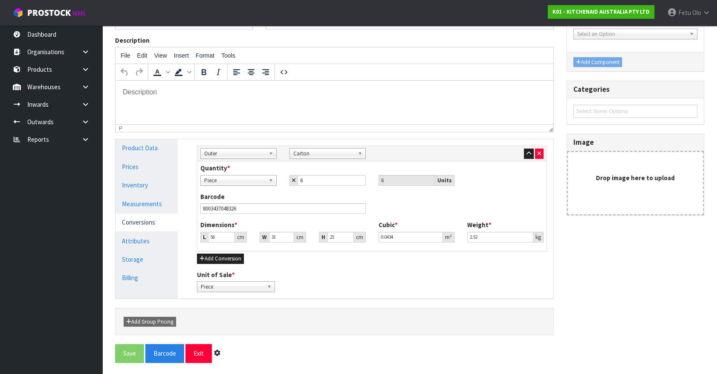
scroll to position [0, 0]
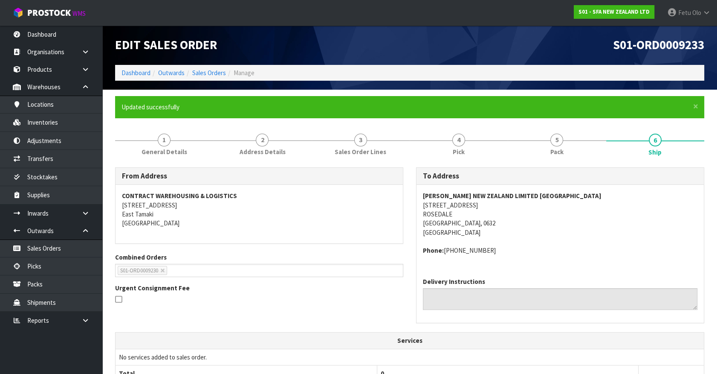
click at [144, 77] on li "Dashboard" at bounding box center [136, 72] width 29 height 9
click at [136, 73] on link "Dashboard" at bounding box center [136, 73] width 29 height 8
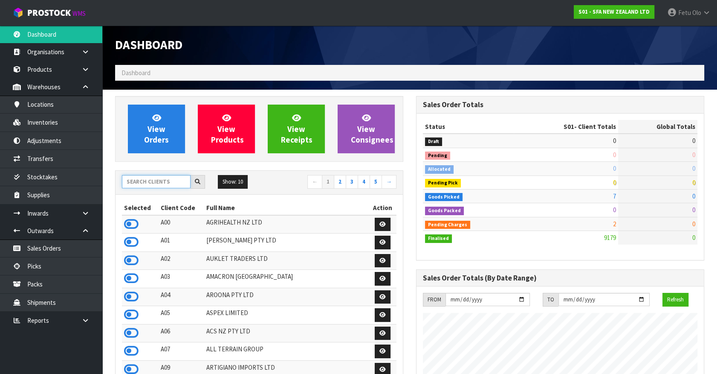
click at [151, 183] on input "text" at bounding box center [156, 181] width 69 height 13
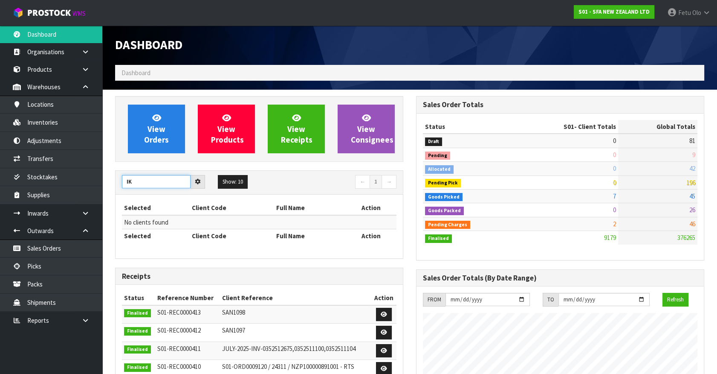
type input "I"
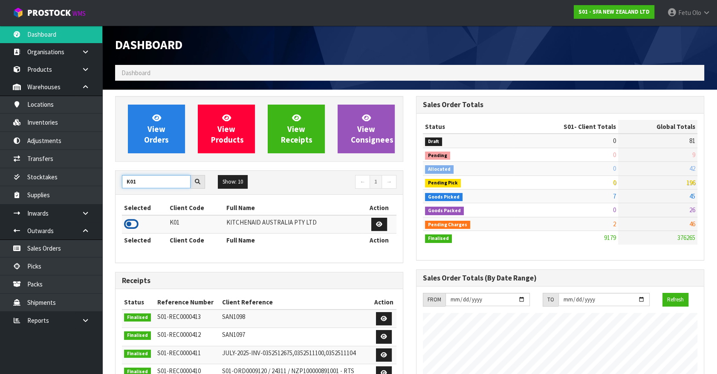
type input "K01"
click at [133, 223] on icon at bounding box center [131, 223] width 14 height 13
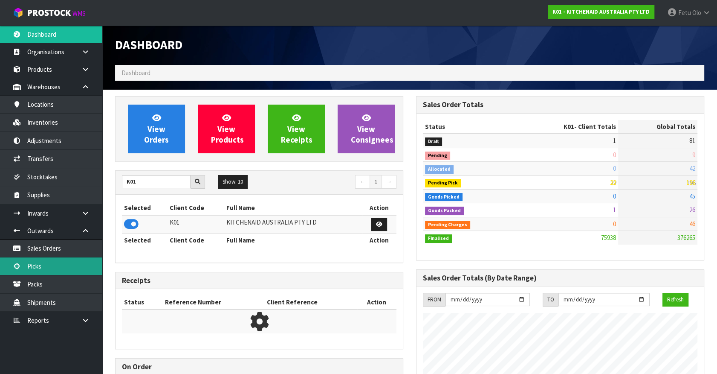
click at [47, 269] on link "Picks" at bounding box center [51, 265] width 102 height 17
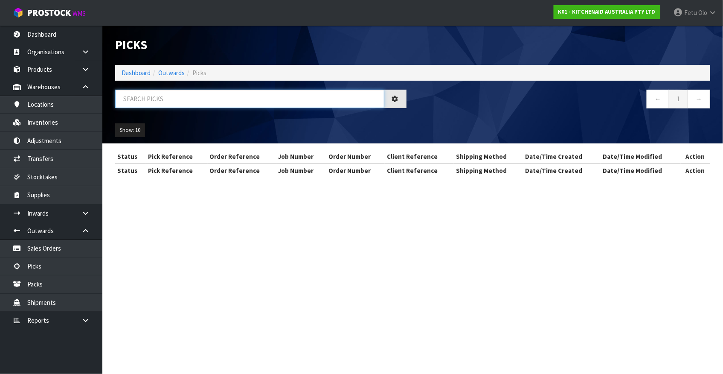
click at [177, 99] on input "text" at bounding box center [249, 99] width 269 height 18
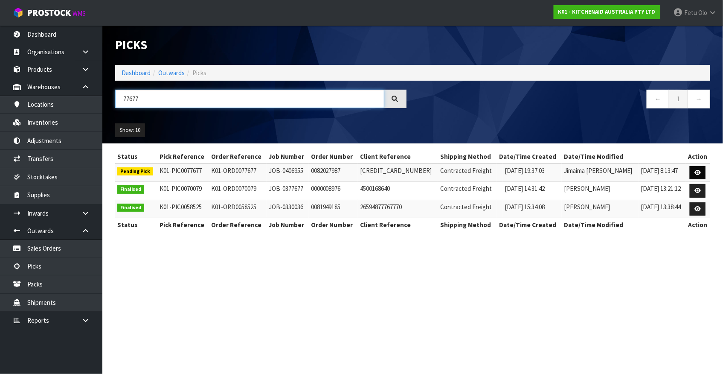
type input "77677"
click at [694, 171] on icon at bounding box center [697, 173] width 6 height 6
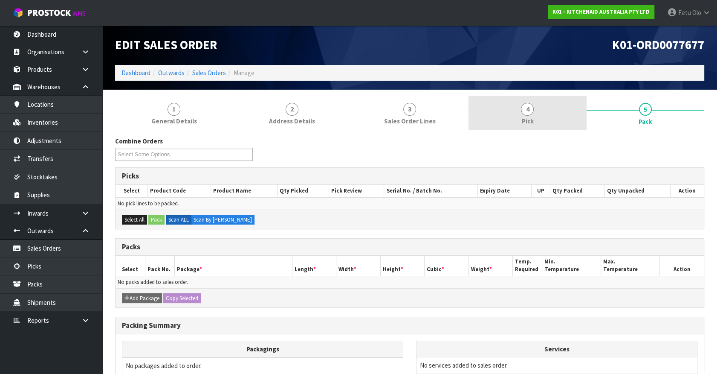
click at [551, 125] on link "4 Pick" at bounding box center [528, 113] width 118 height 34
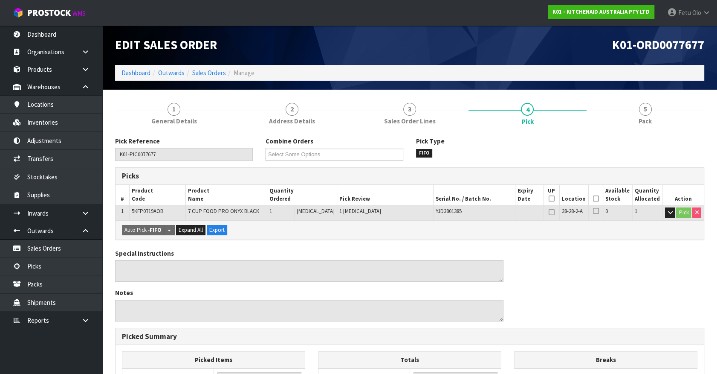
click at [590, 198] on th "Picked" at bounding box center [596, 195] width 14 height 20
click at [594, 198] on icon at bounding box center [596, 198] width 6 height 0
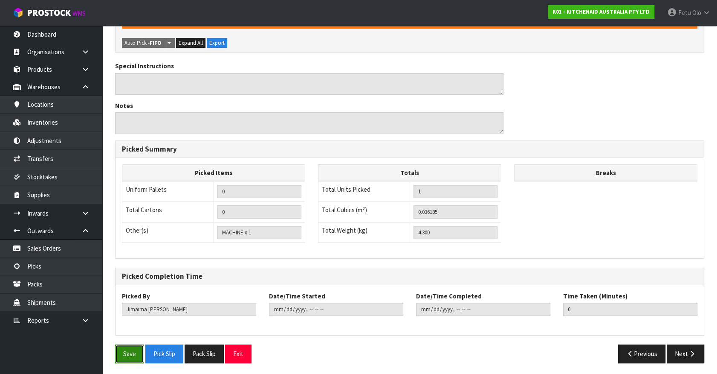
click at [123, 350] on button "Save" at bounding box center [129, 353] width 29 height 18
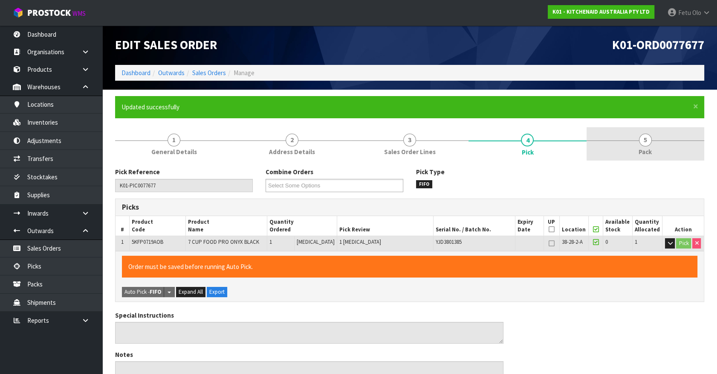
type input "Fetu Olo"
type input "2025-08-12T13:16:31"
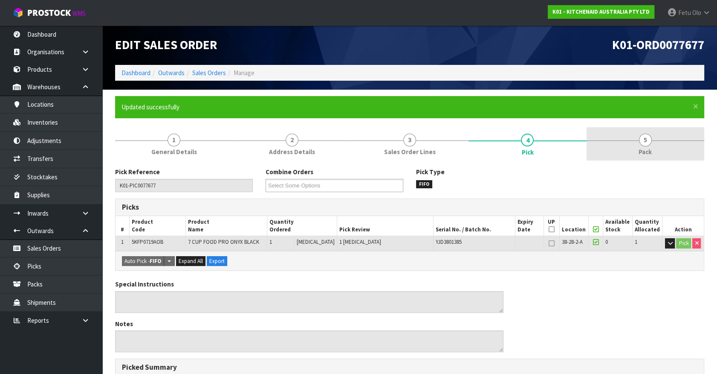
click at [637, 136] on link "5 Pack" at bounding box center [646, 144] width 118 height 34
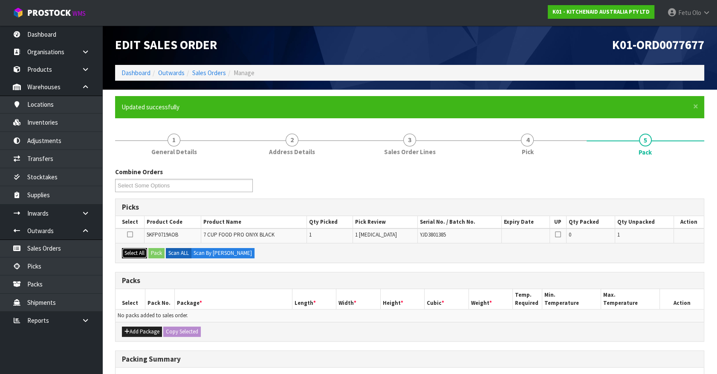
drag, startPoint x: 131, startPoint y: 252, endPoint x: 154, endPoint y: 250, distance: 22.2
click at [146, 252] on button "Select All" at bounding box center [134, 253] width 25 height 10
click at [154, 250] on button "Pack" at bounding box center [156, 253] width 16 height 10
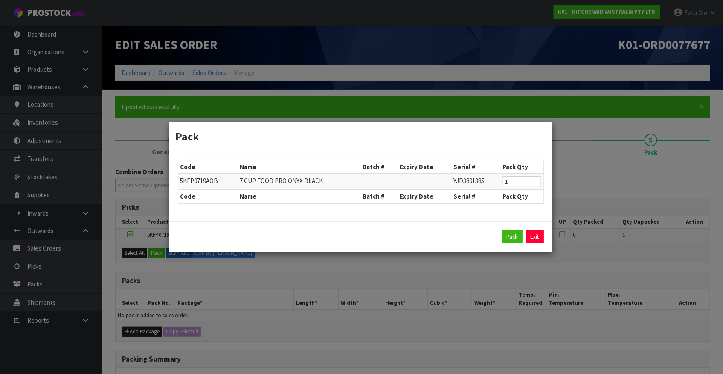
click at [536, 233] on link "Exit" at bounding box center [535, 237] width 18 height 14
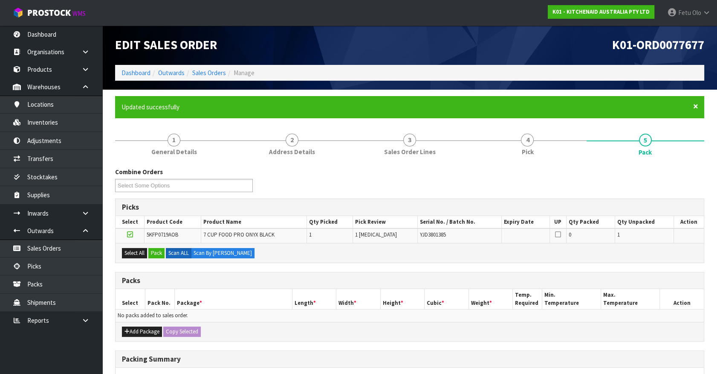
click at [695, 107] on span "×" at bounding box center [695, 106] width 5 height 12
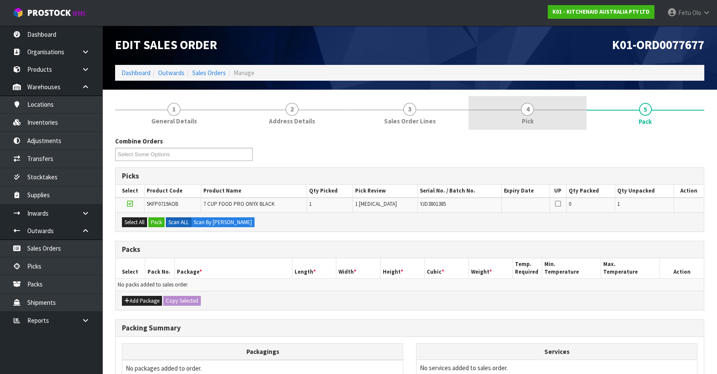
click at [520, 110] on link "4 Pick" at bounding box center [528, 113] width 118 height 34
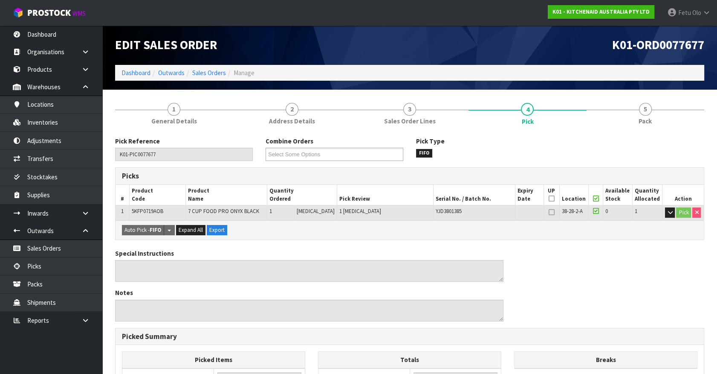
click at [595, 198] on icon at bounding box center [596, 198] width 6 height 0
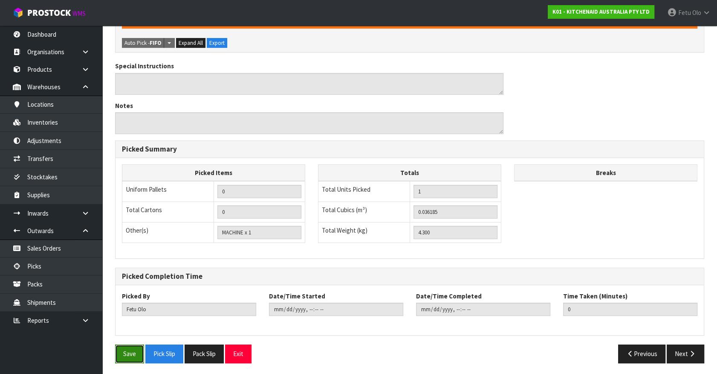
click at [122, 351] on button "Save" at bounding box center [129, 353] width 29 height 18
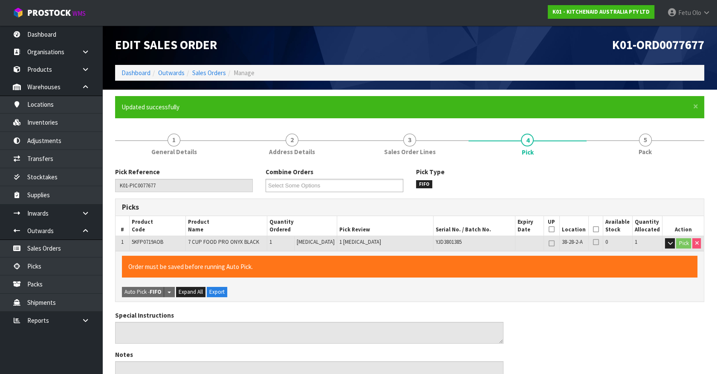
type input "2025-08-12T13:16:39"
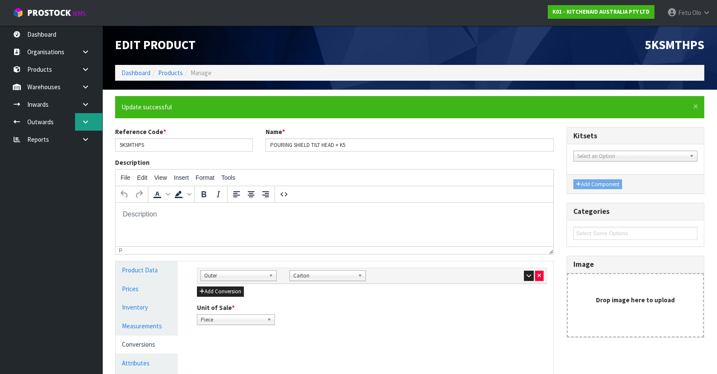
click at [86, 123] on icon at bounding box center [85, 122] width 8 height 6
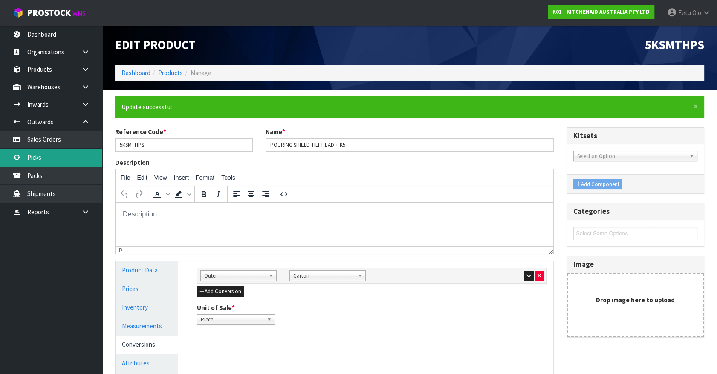
click at [48, 160] on link "Picks" at bounding box center [51, 156] width 102 height 17
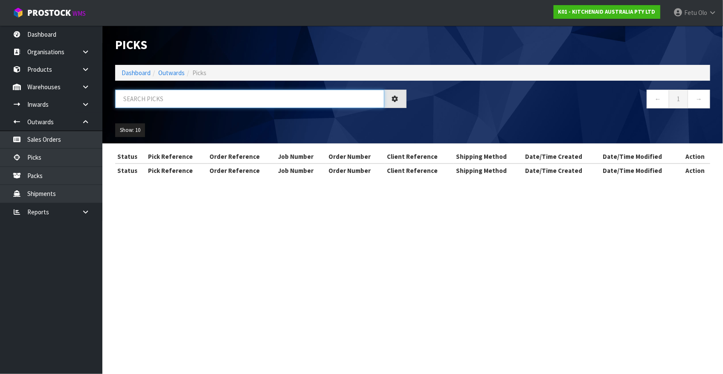
click at [196, 104] on input "text" at bounding box center [249, 99] width 269 height 18
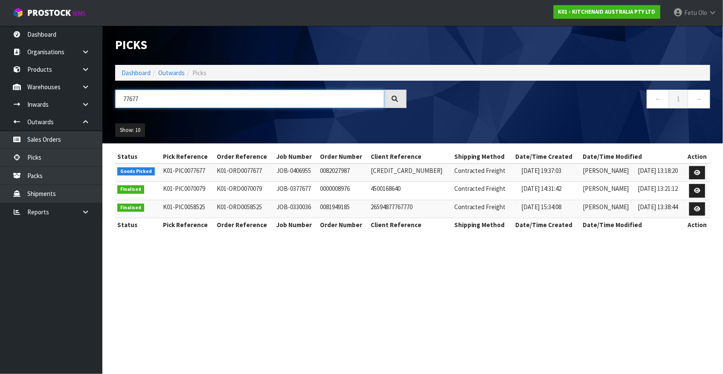
type input "77677"
click at [700, 171] on icon at bounding box center [697, 173] width 6 height 6
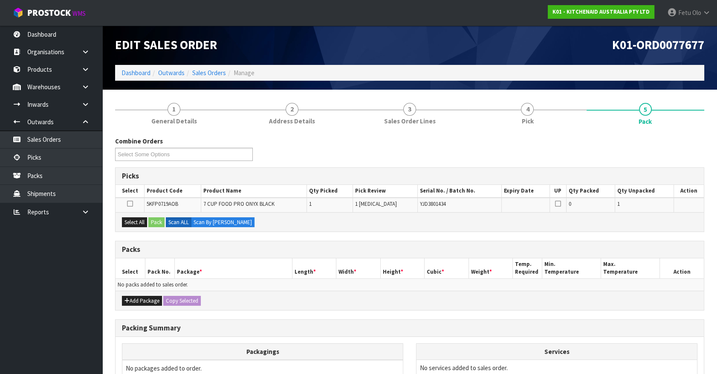
click at [663, 131] on div "Combine Orders K01-ORD0077584 K01-ORD0077655 K01-ORD0077677 K01-ORD0077679 K01-…" at bounding box center [409, 296] width 589 height 332
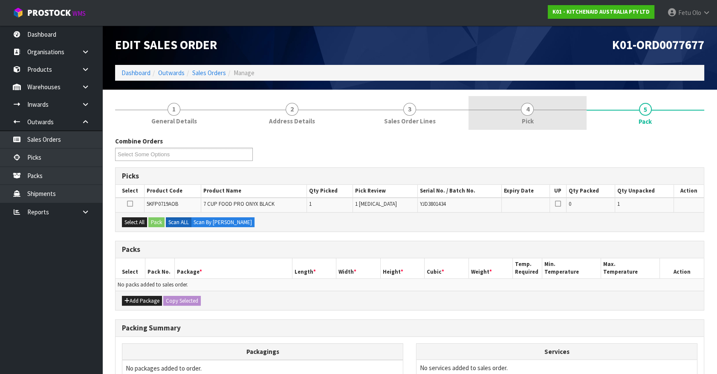
click at [552, 103] on link "4 Pick" at bounding box center [528, 113] width 118 height 34
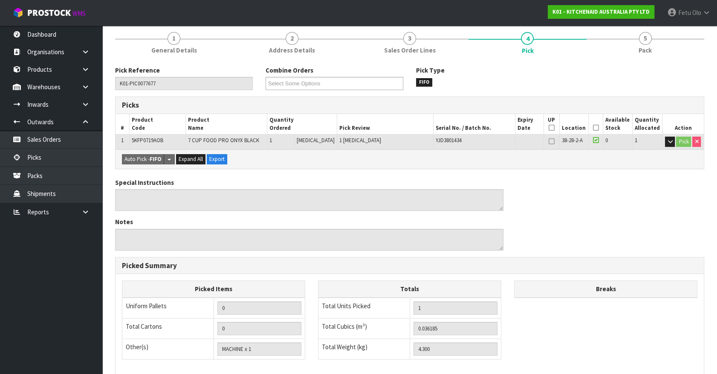
scroll to position [187, 0]
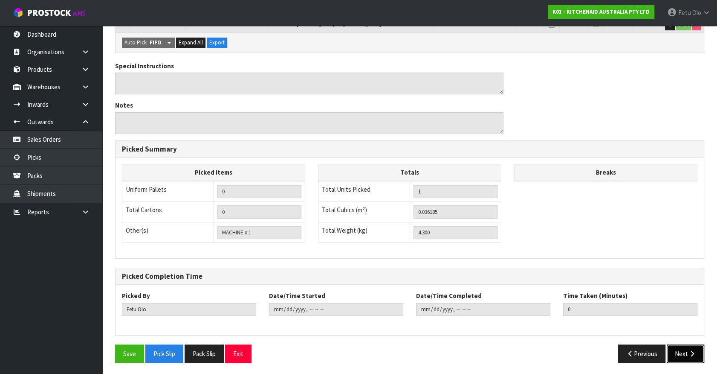
click at [682, 350] on button "Next" at bounding box center [686, 353] width 38 height 18
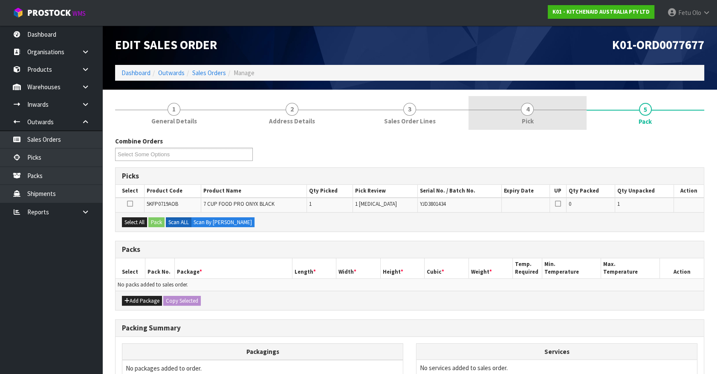
click at [555, 120] on link "4 Pick" at bounding box center [528, 113] width 118 height 34
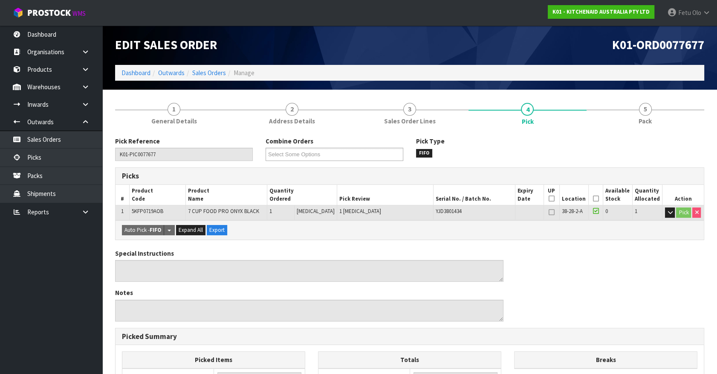
click at [619, 275] on div "Special Instructions Notes" at bounding box center [410, 288] width 602 height 79
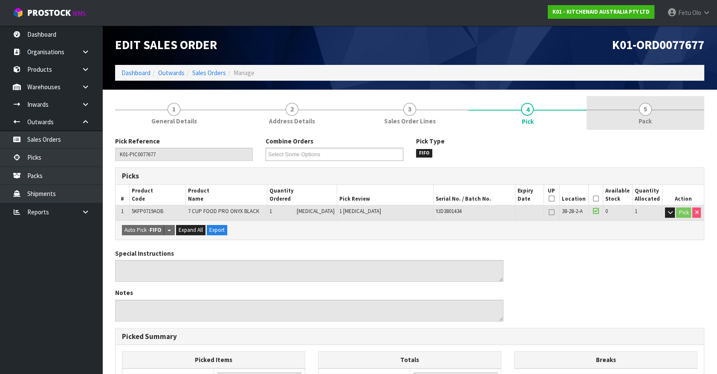
click at [647, 122] on span "Pack" at bounding box center [645, 120] width 13 height 9
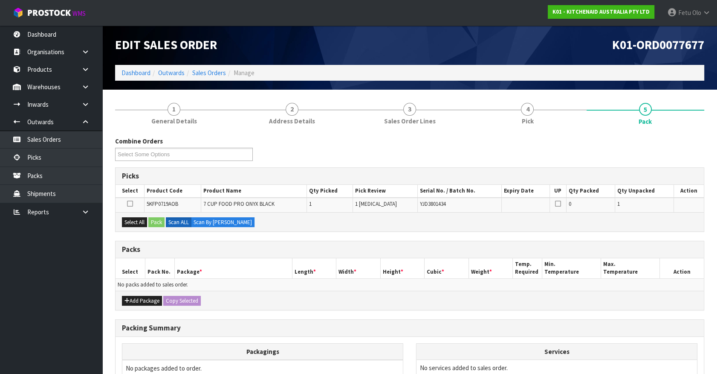
click at [260, 249] on h3 "Packs" at bounding box center [410, 249] width 576 height 8
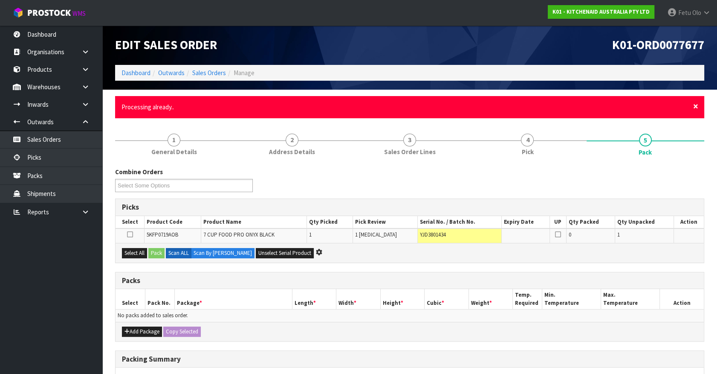
click at [697, 106] on span "×" at bounding box center [695, 106] width 5 height 12
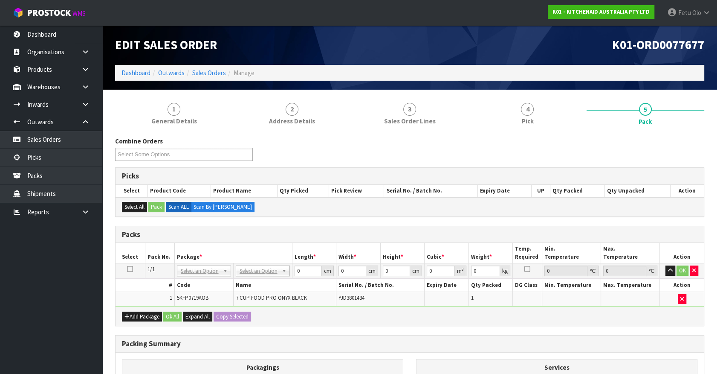
drag, startPoint x: 263, startPoint y: 267, endPoint x: 256, endPoint y: 285, distance: 19.2
drag, startPoint x: 202, startPoint y: 270, endPoint x: 196, endPoint y: 278, distance: 10.4
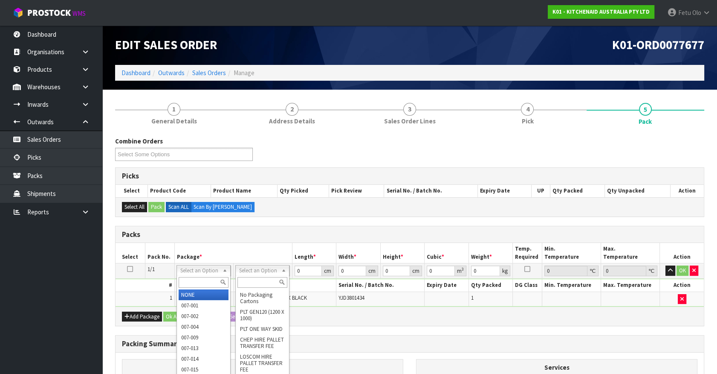
click at [196, 278] on input "text" at bounding box center [204, 282] width 50 height 11
type input "011"
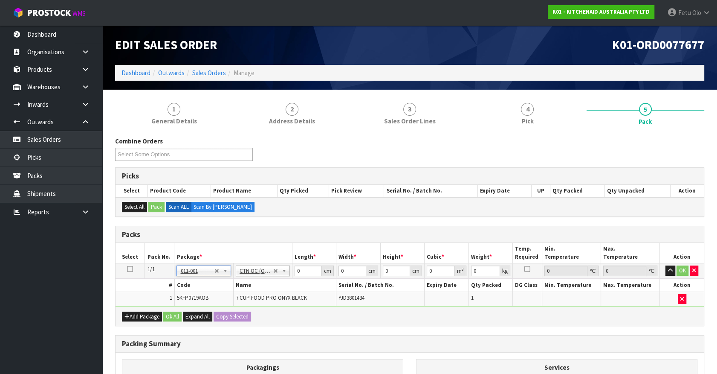
type input "4.3"
drag, startPoint x: 301, startPoint y: 270, endPoint x: 243, endPoint y: 281, distance: 58.2
click at [243, 281] on tbody "1/1 NONE 007-001 007-002 007-004 007-009 007-013 007-014 007-015 007-017 007-01…" at bounding box center [410, 284] width 588 height 43
type input "52"
click at [298, 266] on input "52" at bounding box center [308, 270] width 27 height 11
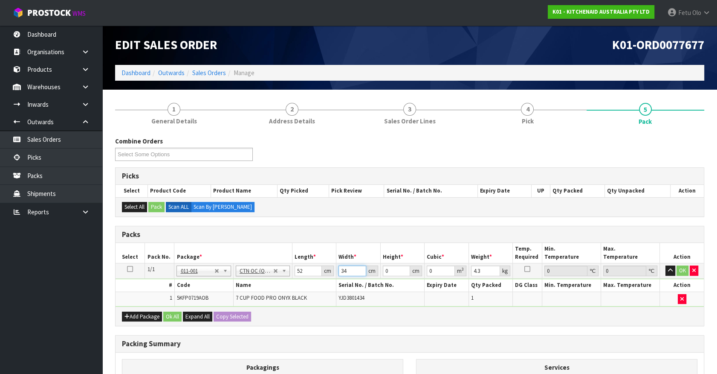
type input "34"
type input "3"
type input "0.005304"
click at [298, 266] on input "52" at bounding box center [308, 270] width 27 height 11
type input "2"
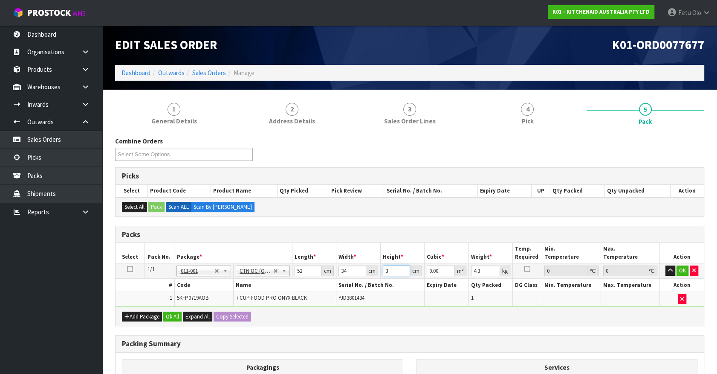
type input "0.003536"
type input "29"
type input "0.051272"
type input "29"
type input "6"
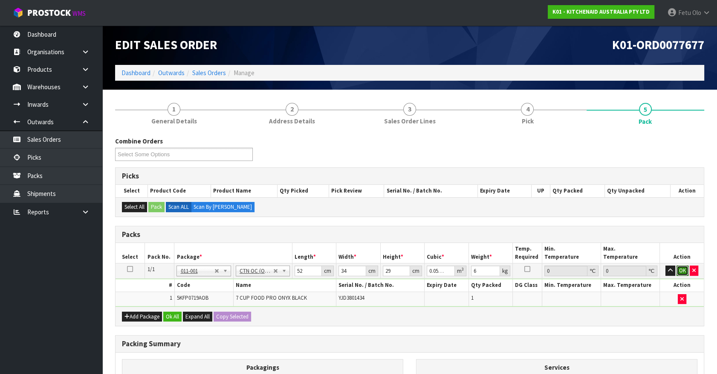
click button "OK" at bounding box center [683, 270] width 12 height 10
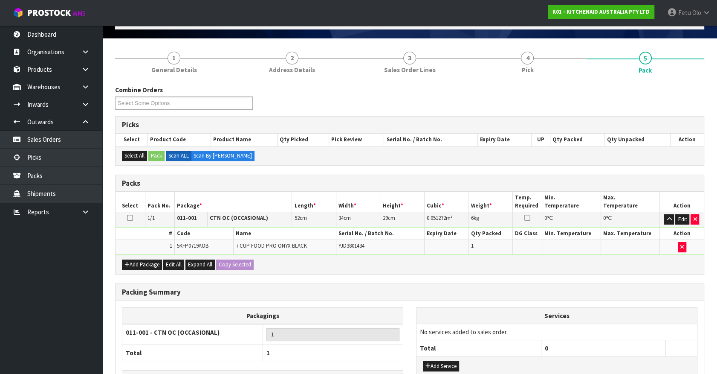
scroll to position [111, 0]
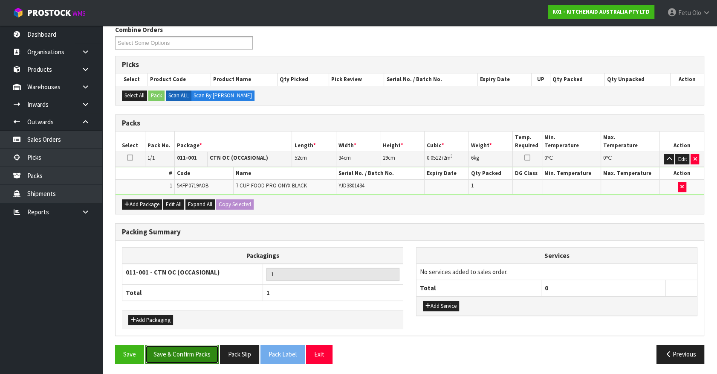
click at [193, 350] on button "Save & Confirm Packs" at bounding box center [181, 354] width 73 height 18
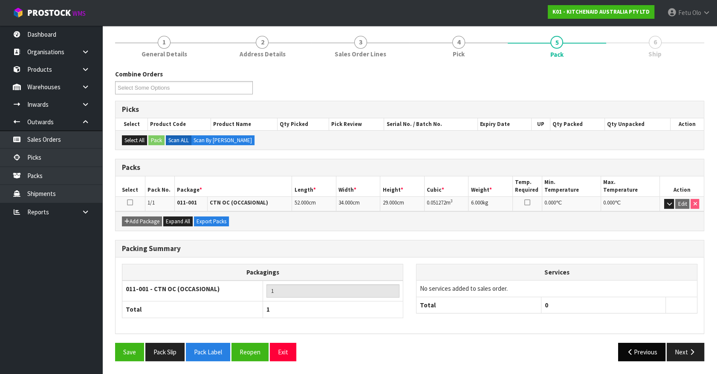
scroll to position [96, 0]
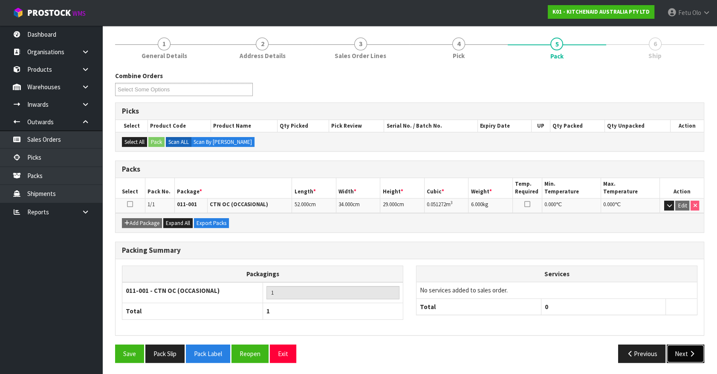
click at [680, 353] on button "Next" at bounding box center [686, 353] width 38 height 18
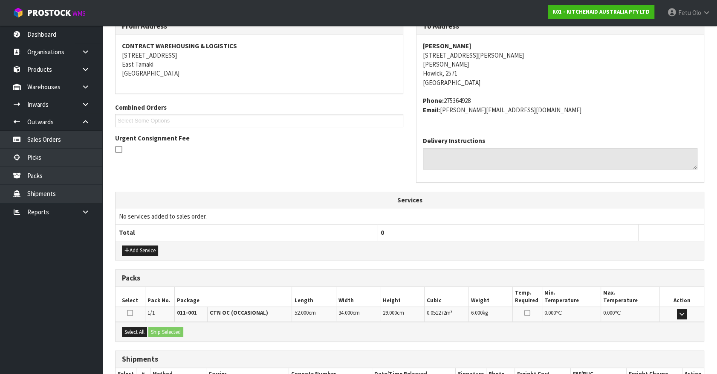
scroll to position [207, 0]
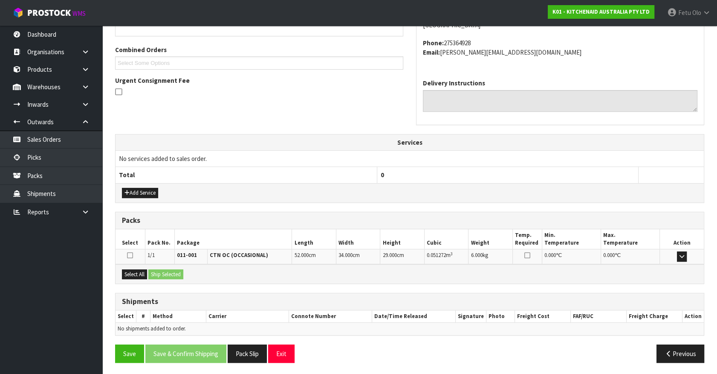
click at [139, 267] on div "Select All Ship Selected" at bounding box center [410, 273] width 588 height 19
click at [143, 275] on button "Select All" at bounding box center [134, 274] width 25 height 10
click at [167, 275] on button "Ship Selected" at bounding box center [165, 274] width 35 height 10
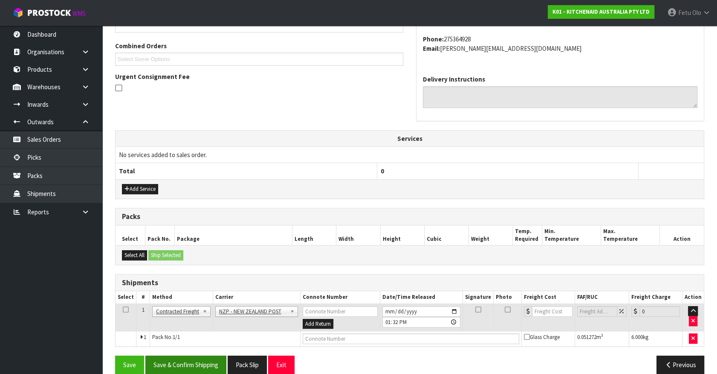
scroll to position [222, 0]
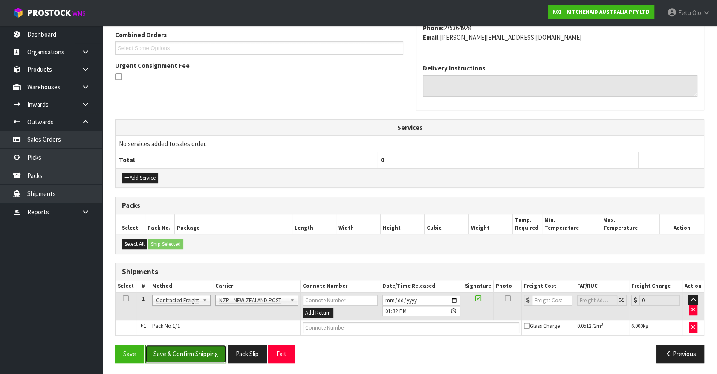
click at [206, 351] on button "Save & Confirm Shipping" at bounding box center [185, 353] width 81 height 18
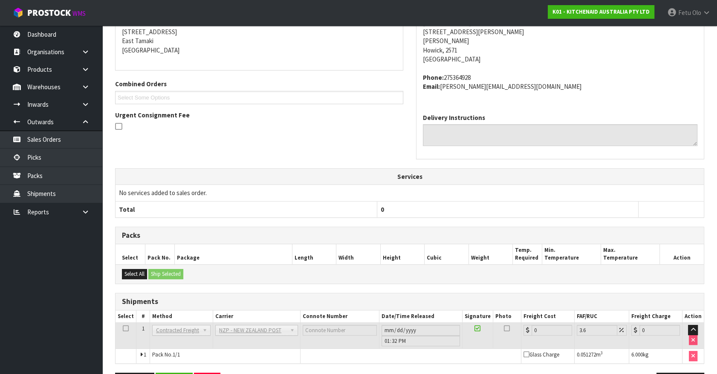
scroll to position [210, 0]
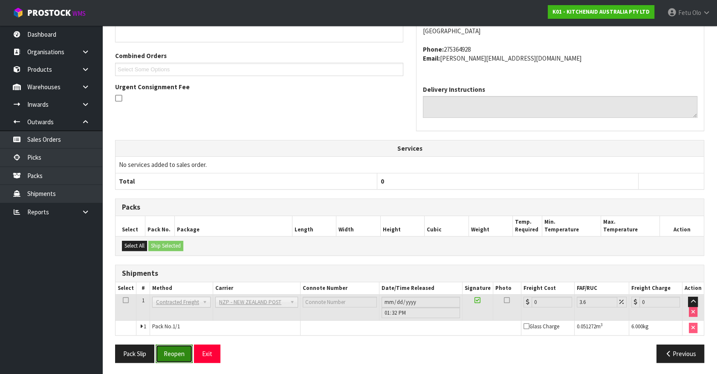
click at [177, 345] on button "Reopen" at bounding box center [174, 353] width 37 height 18
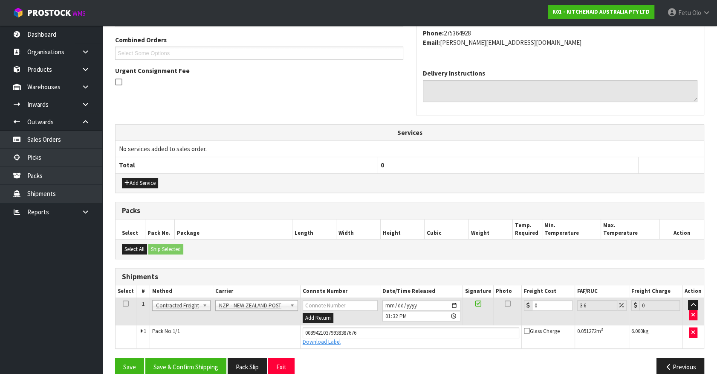
scroll to position [230, 0]
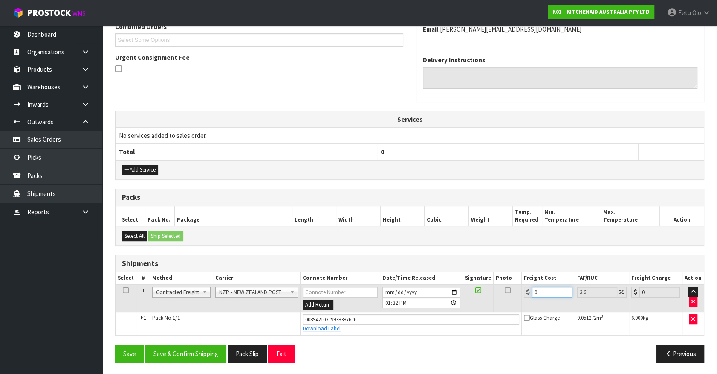
drag, startPoint x: 546, startPoint y: 289, endPoint x: 448, endPoint y: 298, distance: 98.1
click at [451, 299] on tr "1 Client Local Pickup Customer Local Pickup Company Freight Contracted Freight …" at bounding box center [410, 298] width 588 height 28
type input "8"
type input "8.29"
type input "8.9"
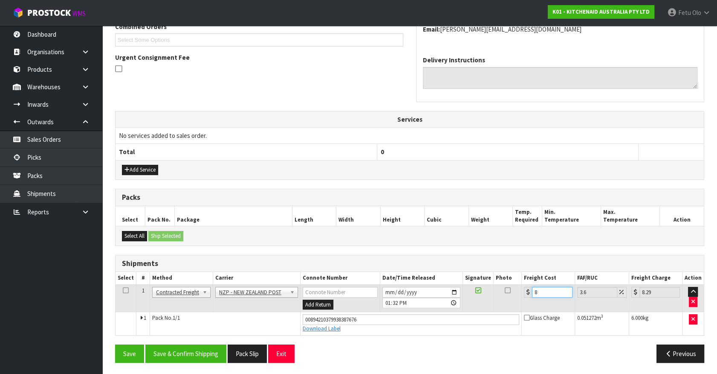
type input "9.22"
type input "8.92"
type input "9.24"
type input "8.92"
click at [200, 348] on button "Save & Confirm Shipping" at bounding box center [185, 353] width 81 height 18
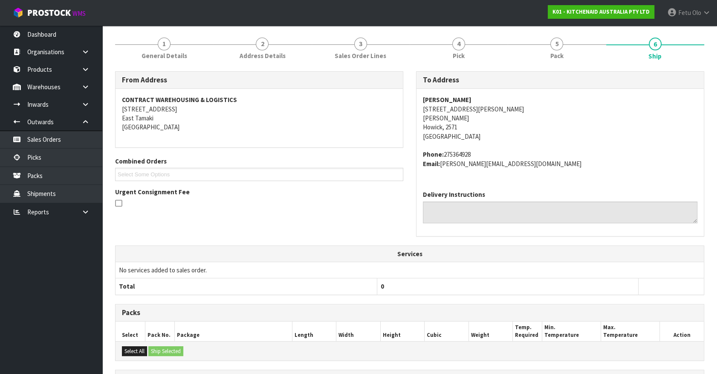
scroll to position [207, 0]
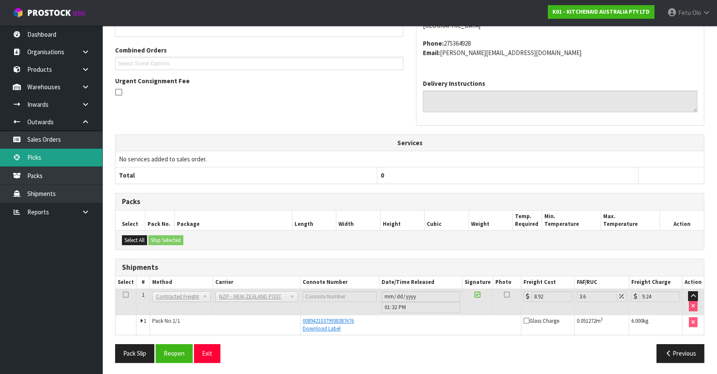
click at [25, 164] on link "Picks" at bounding box center [51, 156] width 102 height 17
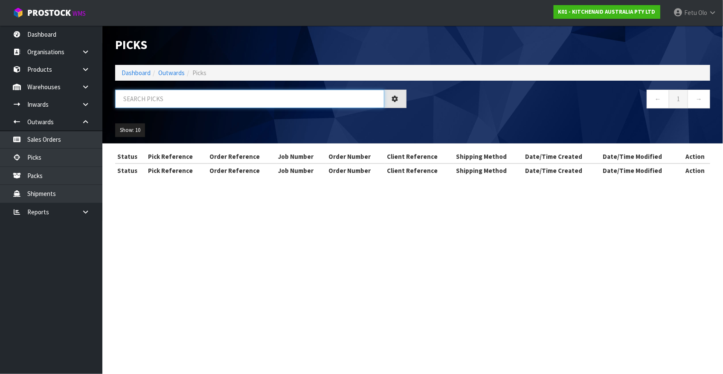
click at [225, 104] on input "text" at bounding box center [249, 99] width 269 height 18
type input "77655"
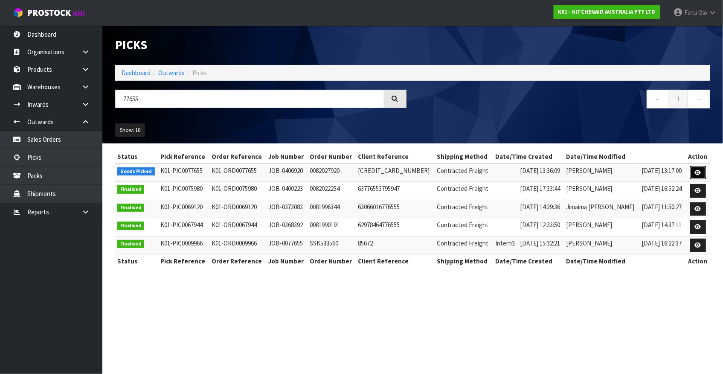
click at [691, 174] on link at bounding box center [698, 173] width 16 height 14
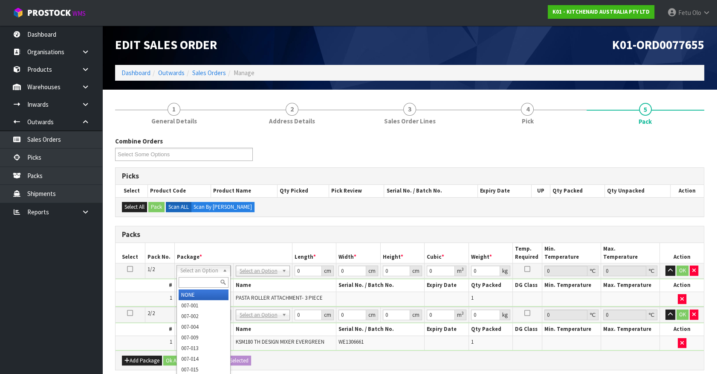
drag, startPoint x: 213, startPoint y: 269, endPoint x: 197, endPoint y: 287, distance: 23.9
click at [198, 279] on input "text" at bounding box center [204, 282] width 50 height 11
type input "011"
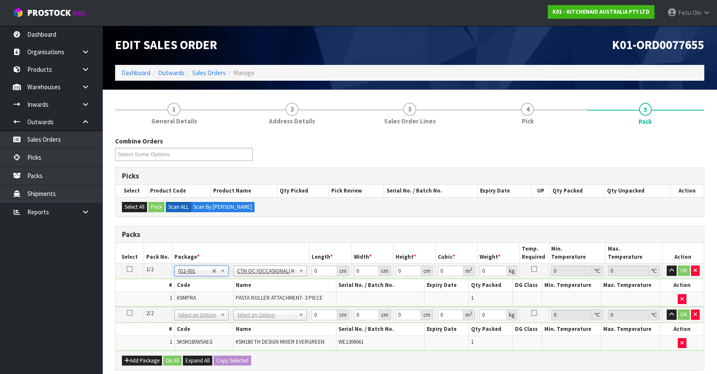
type input "3.5"
drag, startPoint x: 324, startPoint y: 268, endPoint x: 262, endPoint y: 297, distance: 68.1
click at [262, 297] on tbody "1/2 NONE 007-001 007-002 007-004 007-009 007-013 007-014 007-015 007-017 007-01…" at bounding box center [410, 284] width 588 height 43
type input "24"
type input "20"
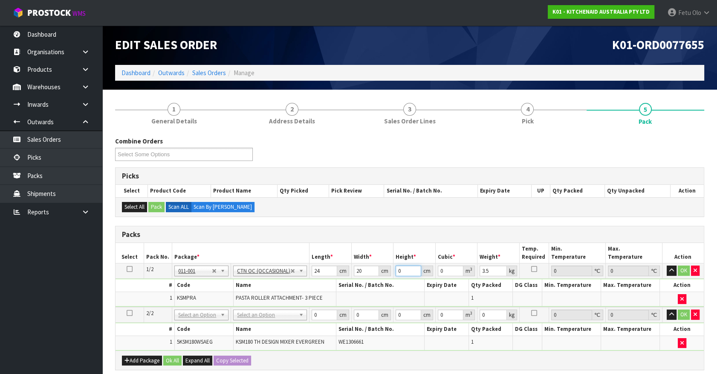
type input "2"
type input "0.00096"
type input "29"
type input "0.01392"
type input "29"
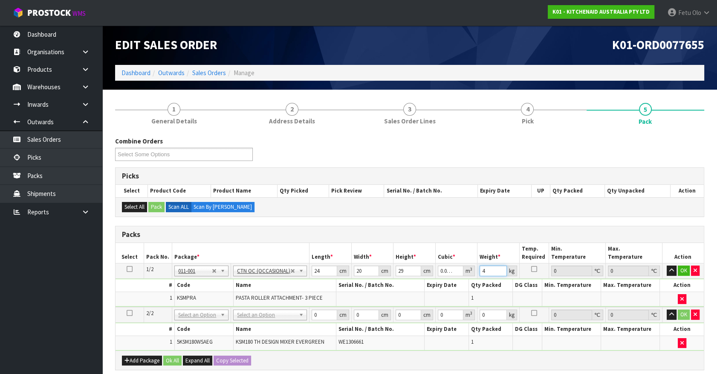
type input "4"
click button "OK" at bounding box center [684, 270] width 12 height 10
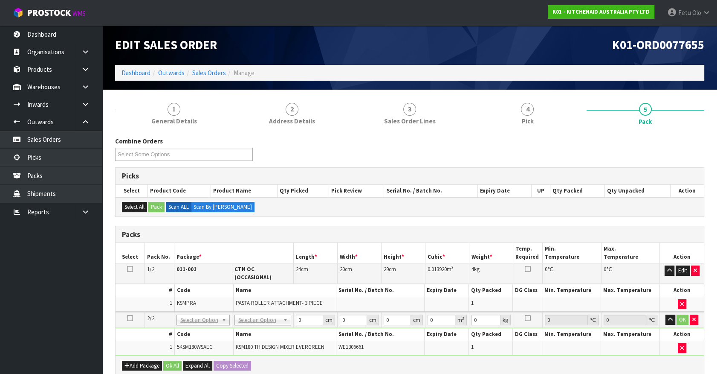
drag, startPoint x: 265, startPoint y: 312, endPoint x: 259, endPoint y: 330, distance: 19.0
drag, startPoint x: 256, startPoint y: 338, endPoint x: 280, endPoint y: 324, distance: 27.6
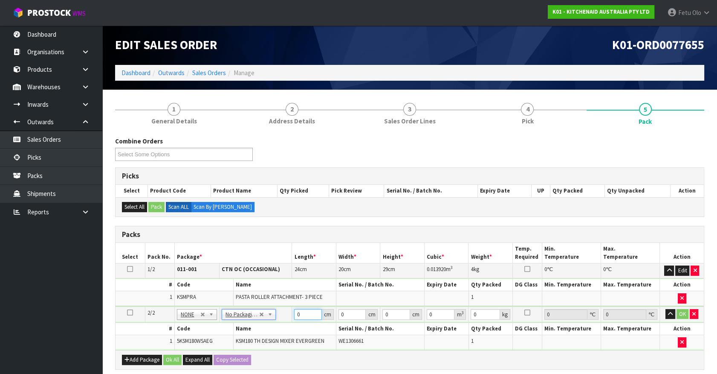
drag, startPoint x: 298, startPoint y: 316, endPoint x: 305, endPoint y: 322, distance: 9.4
click at [304, 322] on tbody "2/2 NONE 007-001 007-002 007-004 007-009 007-013 007-014 007-015 007-017 007-01…" at bounding box center [410, 327] width 588 height 43
click at [286, 320] on td "No Packaging Cartons PLT GEN120 (1200 X 1000) PLT ONE WAY SKID CHEP HIRE PALLET…" at bounding box center [255, 314] width 73 height 16
drag, startPoint x: 307, startPoint y: 315, endPoint x: 274, endPoint y: 319, distance: 33.5
click at [274, 319] on tr "2/2 NONE 007-001 007-002 007-004 007-009 007-013 007-014 007-015 007-017 007-01…" at bounding box center [410, 314] width 588 height 16
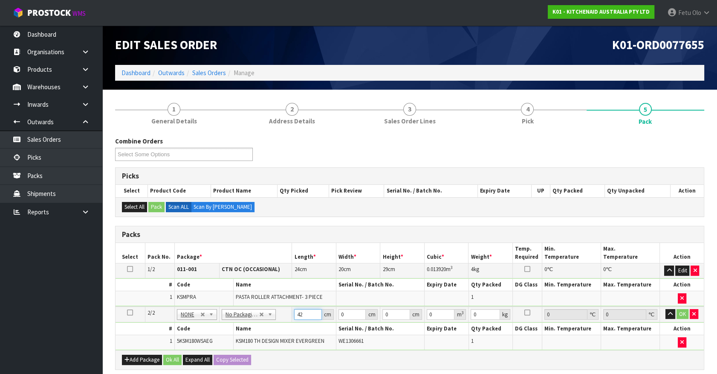
type input "42"
type input "29"
type input "4"
type input "0.004872"
type input "43"
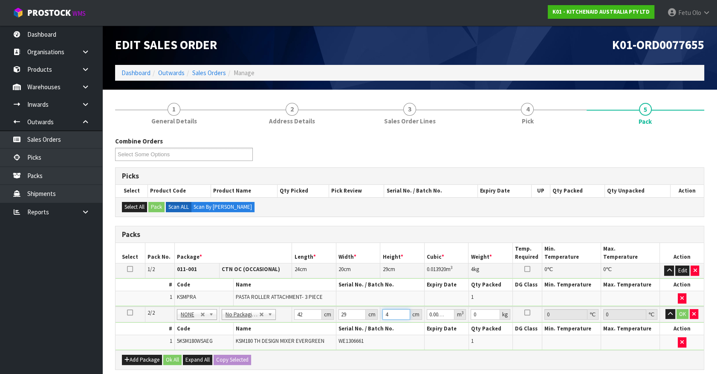
type input "0.052374"
type input "43"
type input "13"
click button "OK" at bounding box center [683, 314] width 12 height 10
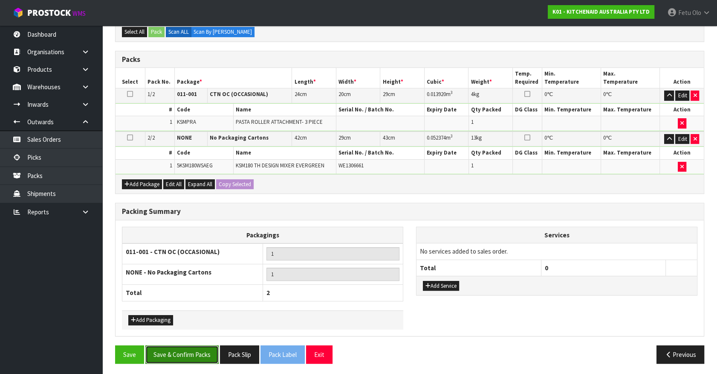
click at [193, 346] on button "Save & Confirm Packs" at bounding box center [181, 354] width 73 height 18
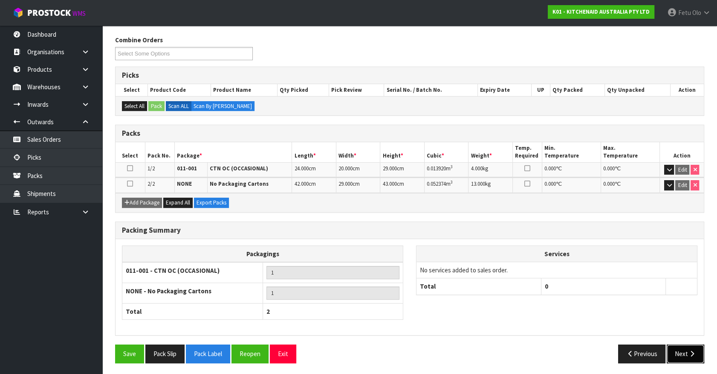
click at [678, 355] on button "Next" at bounding box center [686, 353] width 38 height 18
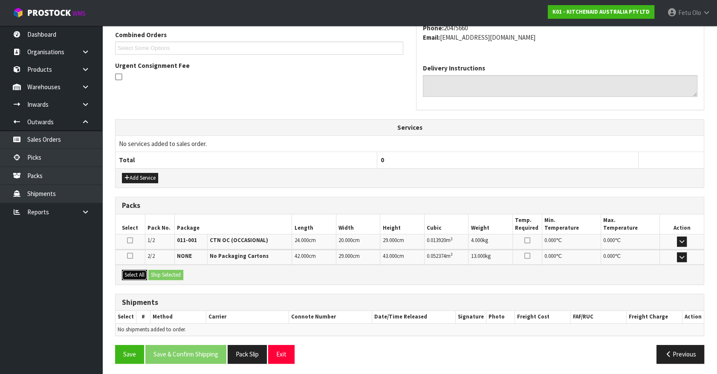
click at [140, 270] on button "Select All" at bounding box center [134, 275] width 25 height 10
click at [162, 270] on button "Ship Selected" at bounding box center [165, 275] width 35 height 10
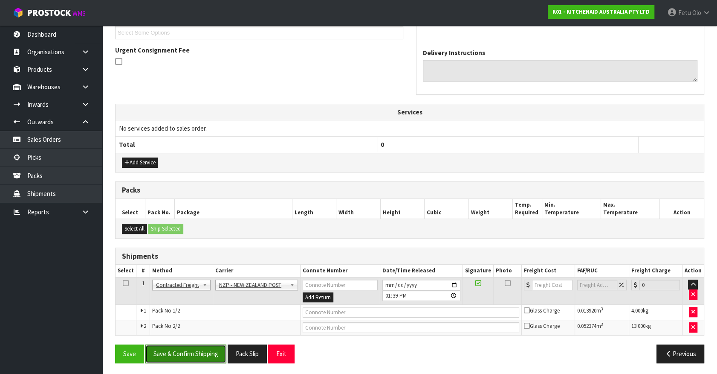
click at [198, 354] on button "Save & Confirm Shipping" at bounding box center [185, 353] width 81 height 18
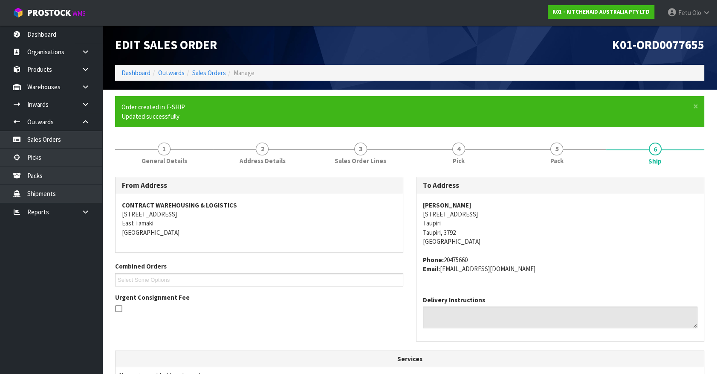
scroll to position [225, 0]
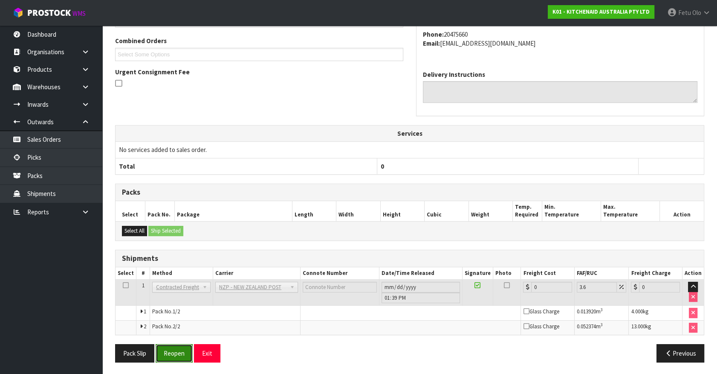
click at [175, 349] on button "Reopen" at bounding box center [174, 353] width 37 height 18
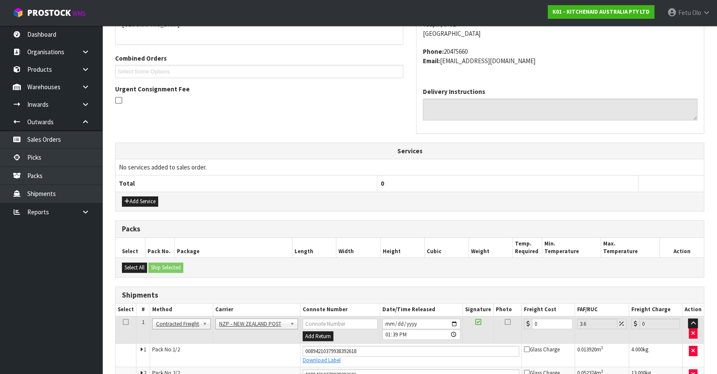
scroll to position [245, 0]
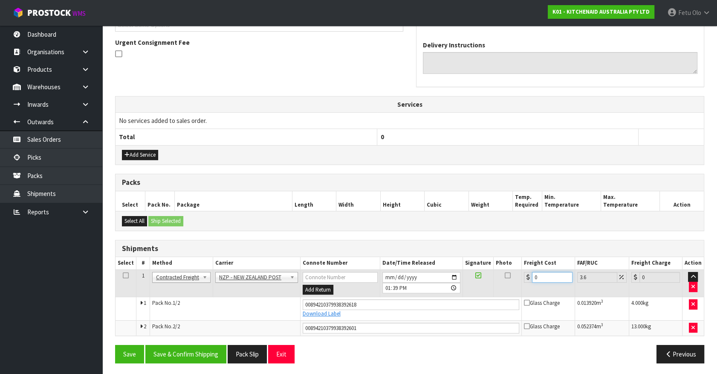
drag, startPoint x: 481, startPoint y: 304, endPoint x: 444, endPoint y: 315, distance: 38.6
click at [444, 315] on tbody "1 Client Local Pickup Customer Local Pickup Company Freight Contracted Freight …" at bounding box center [410, 302] width 588 height 66
type input "2"
type input "2.07"
type input "23"
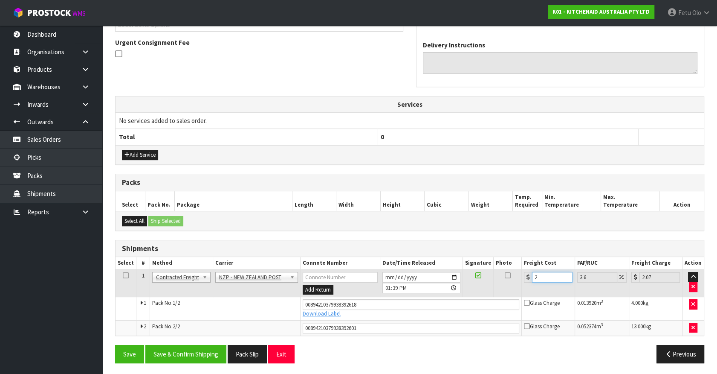
type input "23.83"
type input "230"
type input "238.28"
type input "230.8"
type input "239.11"
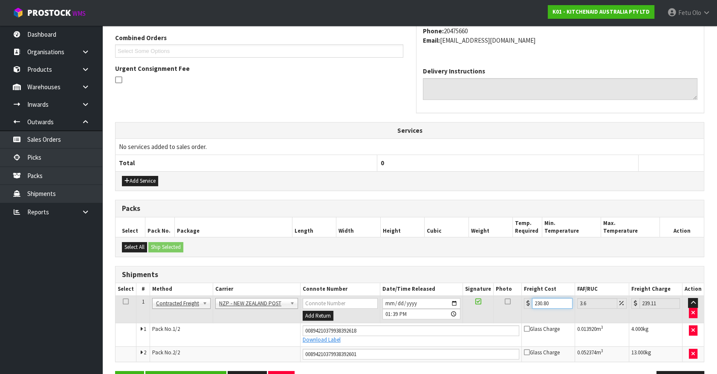
scroll to position [206, 0]
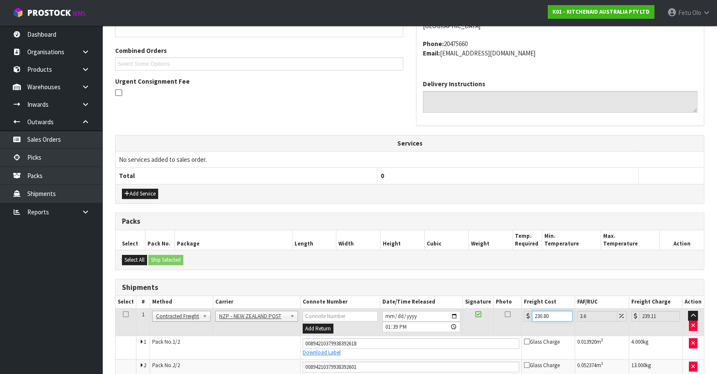
drag, startPoint x: 555, startPoint y: 315, endPoint x: 445, endPoint y: 341, distance: 113.6
click at [445, 341] on tbody "1 Client Local Pickup Customer Local Pickup Company Freight Contracted Freight …" at bounding box center [410, 341] width 588 height 66
type input "2"
type input "2.07"
type input "23"
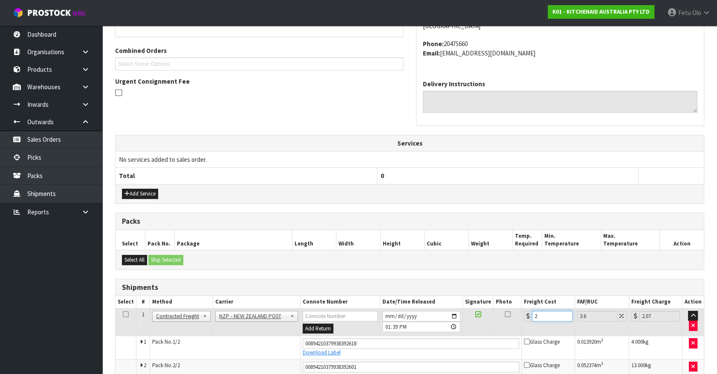
type input "23.83"
type input "230"
type input "238.28"
type input "2308"
type input "2391.09"
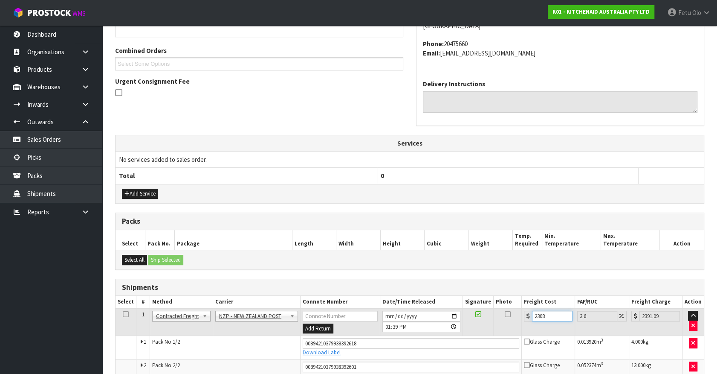
type input "23080"
type input "23910.88"
type input "2308"
type input "2391.09"
type input "230"
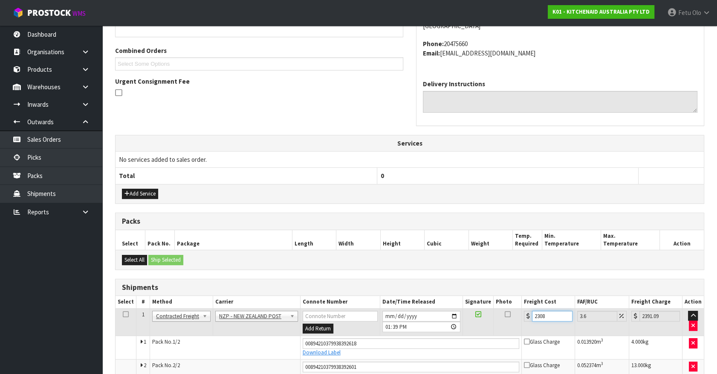
type input "238.28"
type input "23"
type input "23.83"
type input "23.8"
type input "24.66"
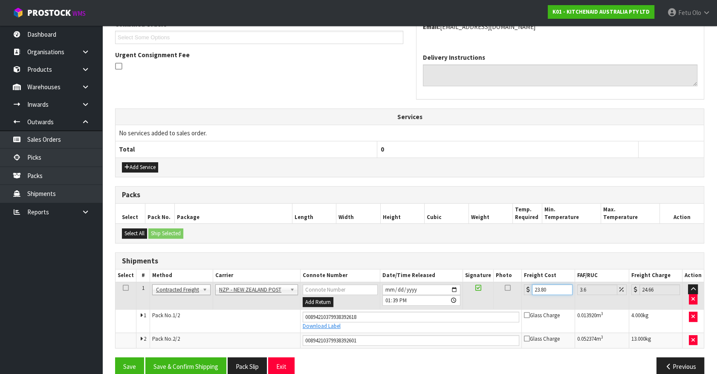
scroll to position [245, 0]
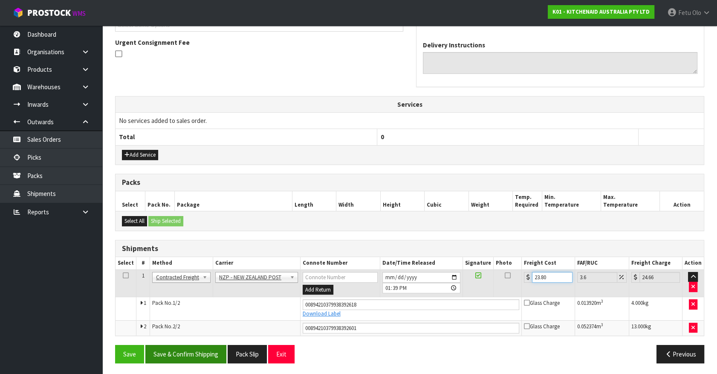
type input "23.80"
click at [185, 351] on button "Save & Confirm Shipping" at bounding box center [185, 354] width 81 height 18
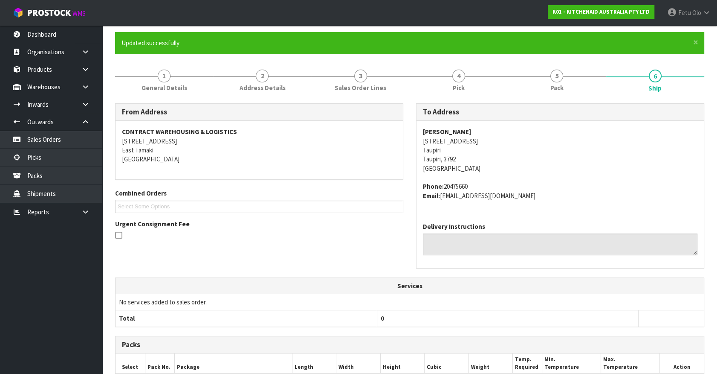
scroll to position [222, 0]
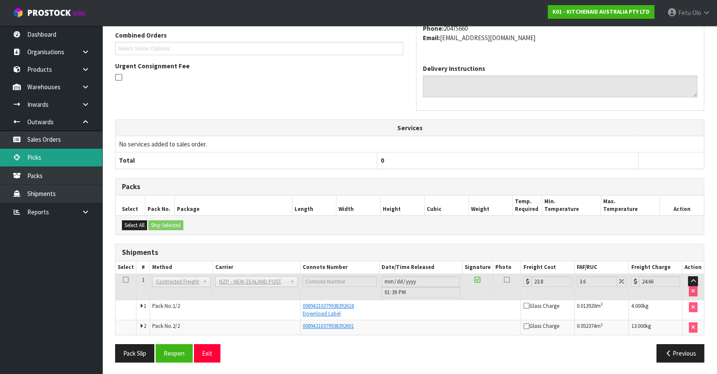
click at [34, 154] on link "Picks" at bounding box center [51, 156] width 102 height 17
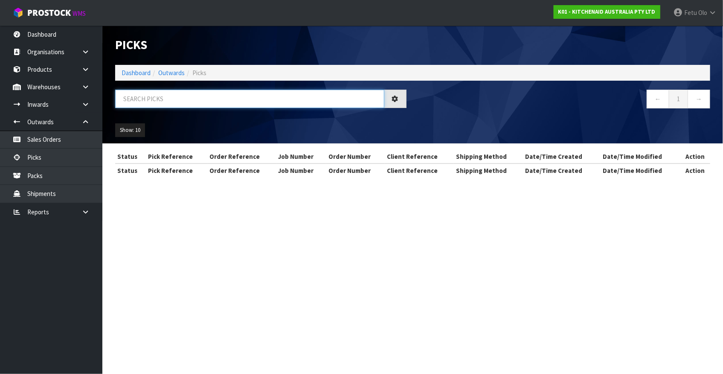
click at [203, 100] on input "text" at bounding box center [249, 99] width 269 height 18
drag, startPoint x: 203, startPoint y: 100, endPoint x: 186, endPoint y: 104, distance: 17.9
click at [195, 102] on input "text" at bounding box center [249, 99] width 269 height 18
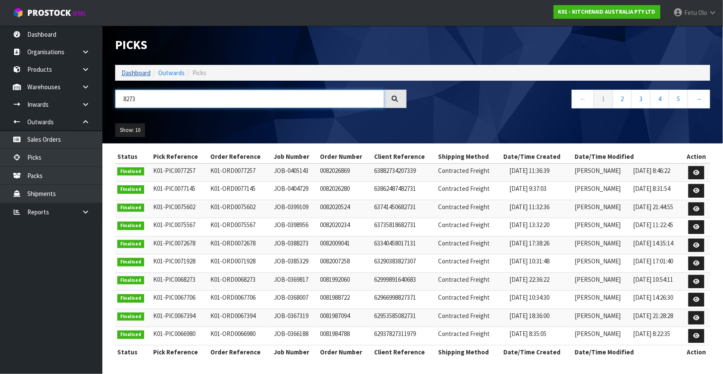
type input "8273"
click at [132, 75] on link "Dashboard" at bounding box center [136, 73] width 29 height 8
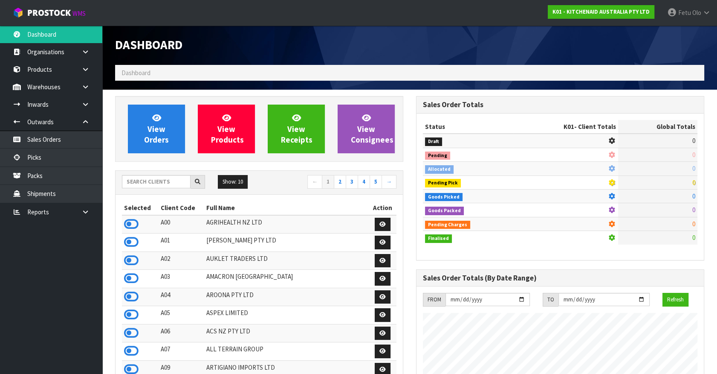
scroll to position [531, 301]
click at [155, 179] on input "text" at bounding box center [156, 181] width 69 height 13
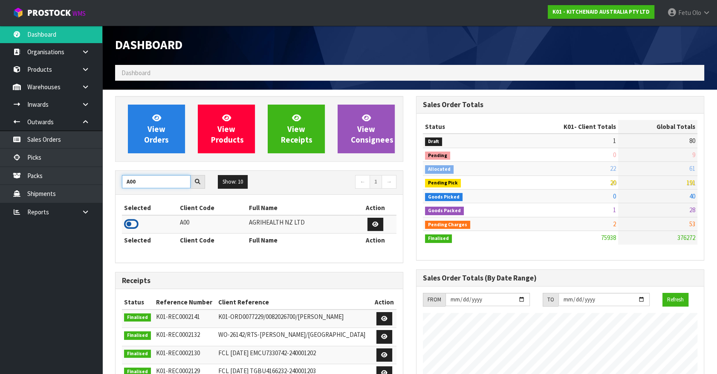
type input "A00"
click at [133, 223] on icon at bounding box center [131, 223] width 14 height 13
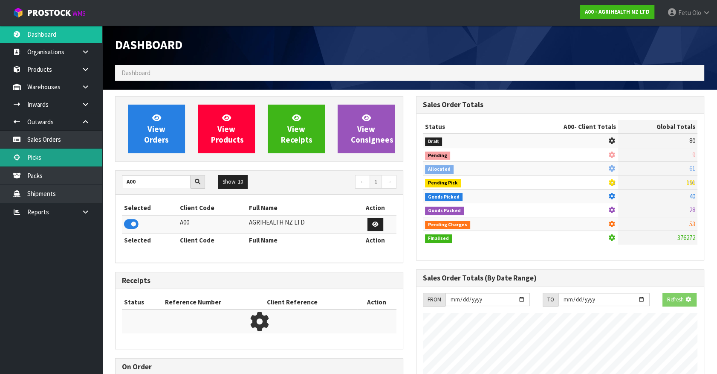
scroll to position [425897, 426127]
click at [47, 159] on link "Picks" at bounding box center [51, 156] width 102 height 17
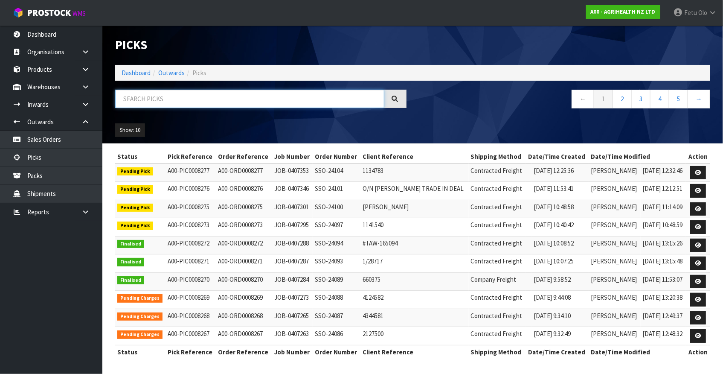
click at [154, 99] on input "text" at bounding box center [249, 99] width 269 height 18
drag, startPoint x: 154, startPoint y: 99, endPoint x: 116, endPoint y: 104, distance: 38.3
click at [130, 104] on input "text" at bounding box center [249, 99] width 269 height 18
type input "0008273"
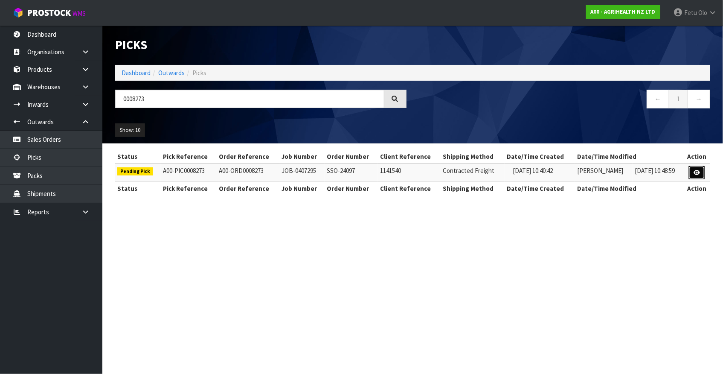
click at [693, 171] on icon at bounding box center [696, 173] width 6 height 6
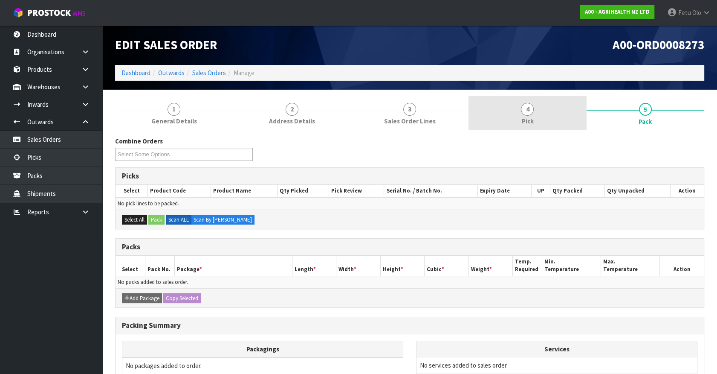
click at [542, 111] on link "4 Pick" at bounding box center [528, 113] width 118 height 34
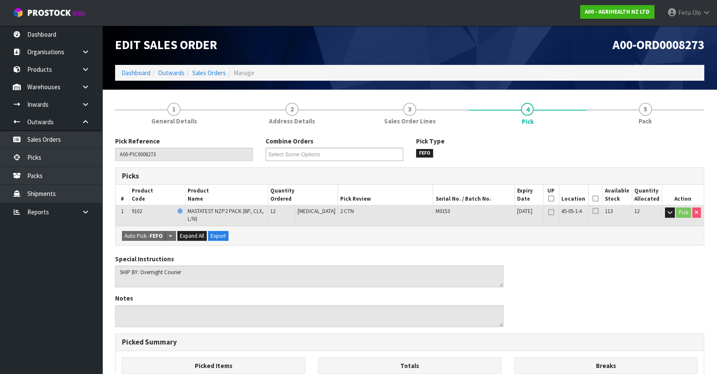
click at [594, 198] on icon at bounding box center [596, 198] width 6 height 0
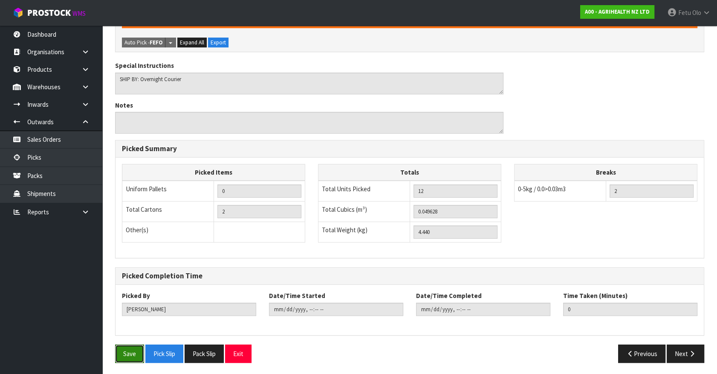
drag, startPoint x: 129, startPoint y: 354, endPoint x: 285, endPoint y: 350, distance: 156.1
click at [130, 352] on button "Save" at bounding box center [129, 353] width 29 height 18
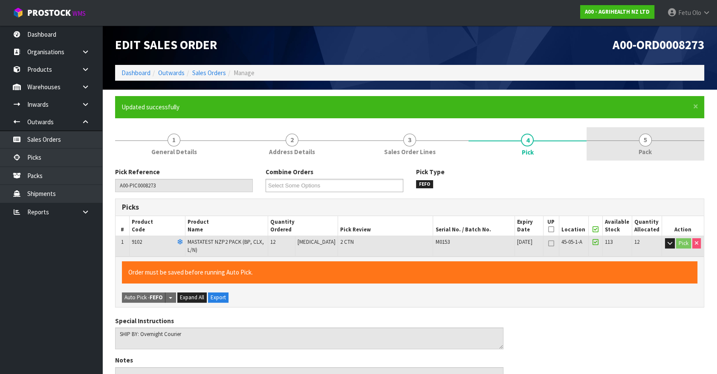
type input "Fetu Olo"
type input "2025-08-12T13:41:34"
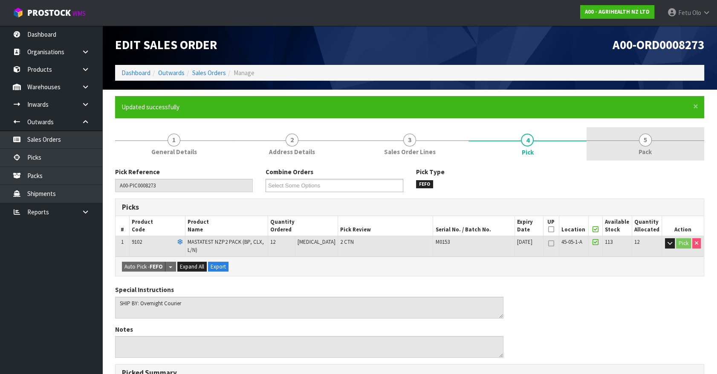
click at [650, 145] on link "5 Pack" at bounding box center [646, 144] width 118 height 34
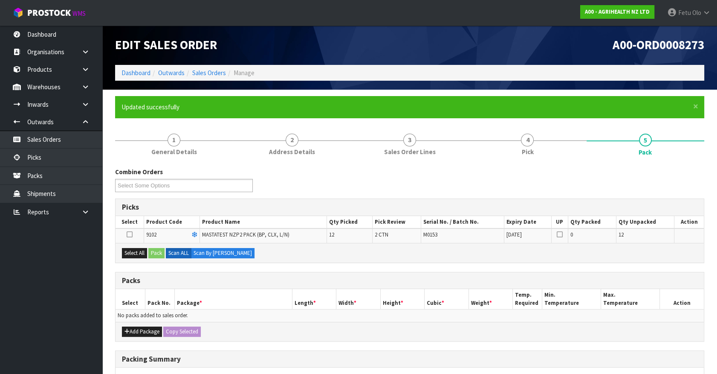
click at [317, 295] on th "Length *" at bounding box center [314, 299] width 44 height 20
drag, startPoint x: 140, startPoint y: 253, endPoint x: 159, endPoint y: 253, distance: 18.8
click at [144, 253] on button "Select All" at bounding box center [134, 253] width 25 height 10
click at [159, 253] on button "Pack" at bounding box center [156, 253] width 16 height 10
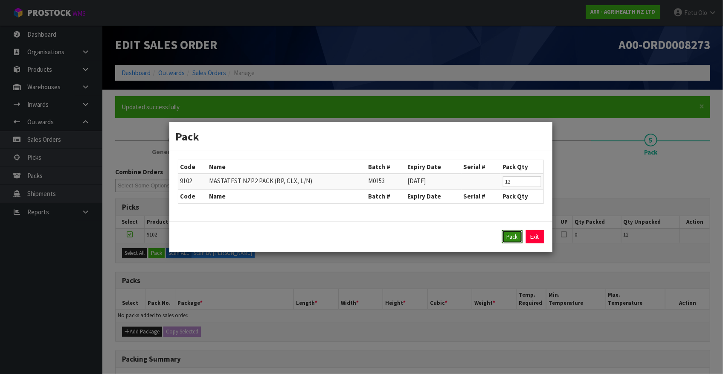
click at [512, 237] on button "Pack" at bounding box center [512, 237] width 20 height 14
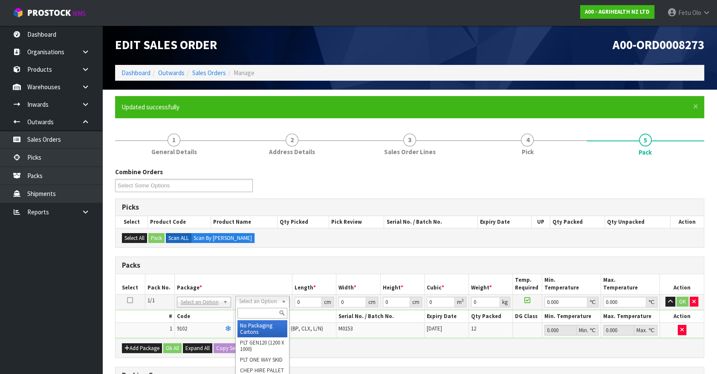
drag, startPoint x: 253, startPoint y: 302, endPoint x: 252, endPoint y: 322, distance: 19.6
drag, startPoint x: 303, startPoint y: 300, endPoint x: 258, endPoint y: 307, distance: 45.0
click at [260, 310] on tbody "1/1 NONE 007-001 007-002 007-004 007-009 007-013 007-014 007-015 007-017 007-01…" at bounding box center [410, 316] width 588 height 44
type input "60"
type input "40"
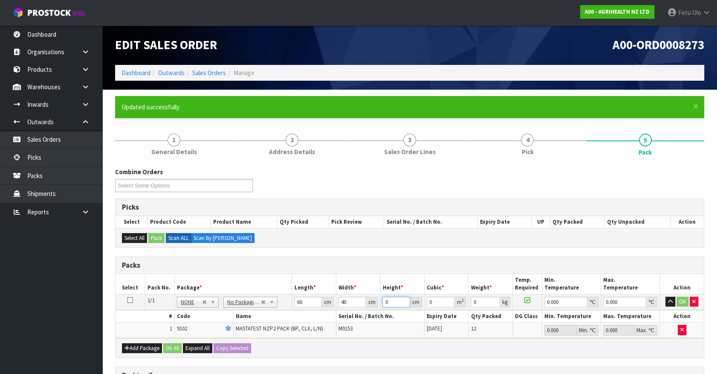
type input "2"
type input "0.0048"
type input "21"
type input "0.0504"
type input "21"
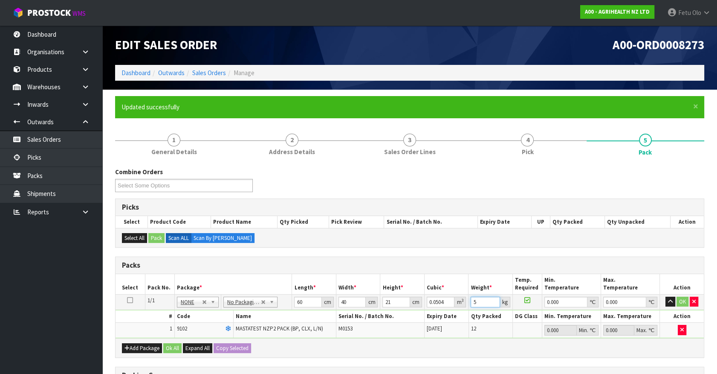
type input "5"
type input "0"
click button "OK" at bounding box center [683, 301] width 12 height 10
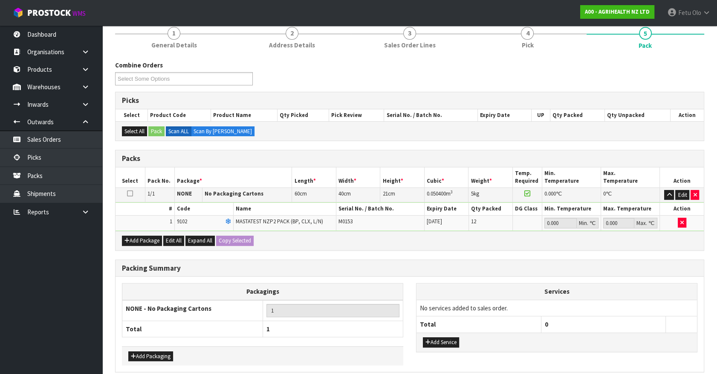
scroll to position [143, 0]
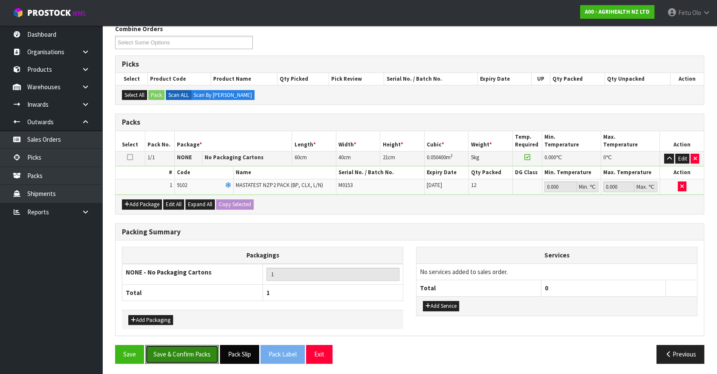
drag, startPoint x: 203, startPoint y: 347, endPoint x: 238, endPoint y: 349, distance: 35.4
click at [203, 347] on button "Save & Confirm Packs" at bounding box center [181, 354] width 73 height 18
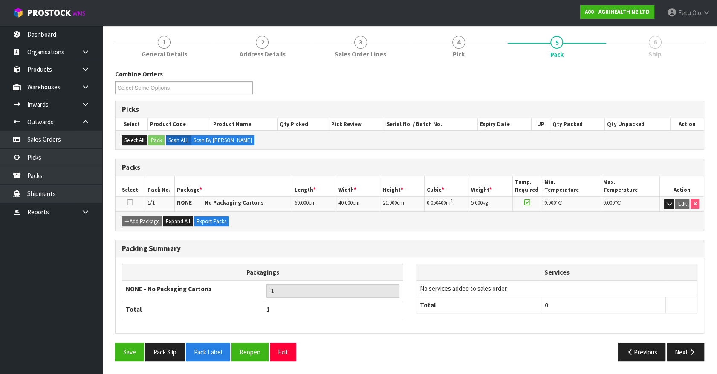
scroll to position [96, 0]
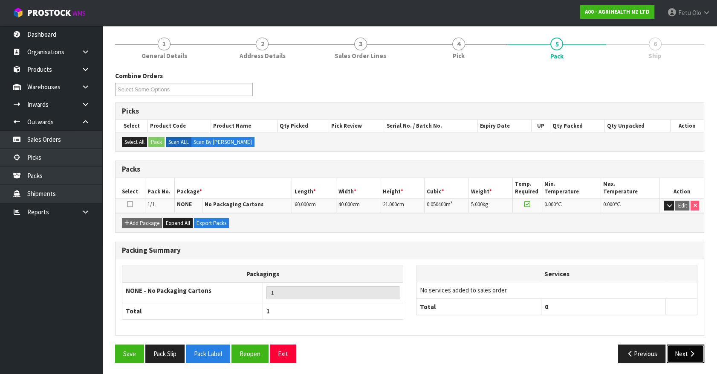
click at [693, 350] on icon "button" at bounding box center [692, 353] width 8 height 6
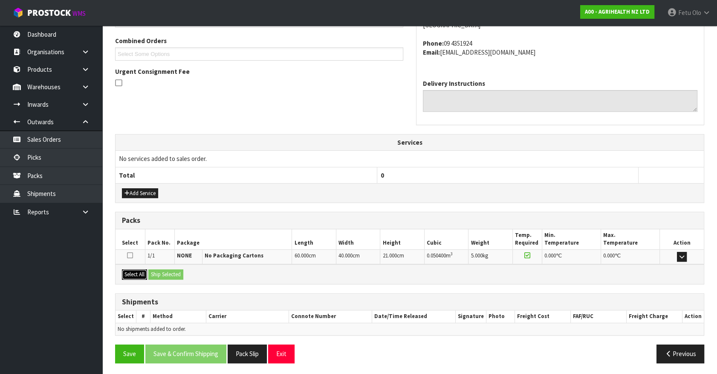
drag, startPoint x: 136, startPoint y: 272, endPoint x: 145, endPoint y: 272, distance: 9.0
click at [138, 272] on button "Select All" at bounding box center [134, 274] width 25 height 10
click at [157, 269] on button "Ship Selected" at bounding box center [165, 274] width 35 height 10
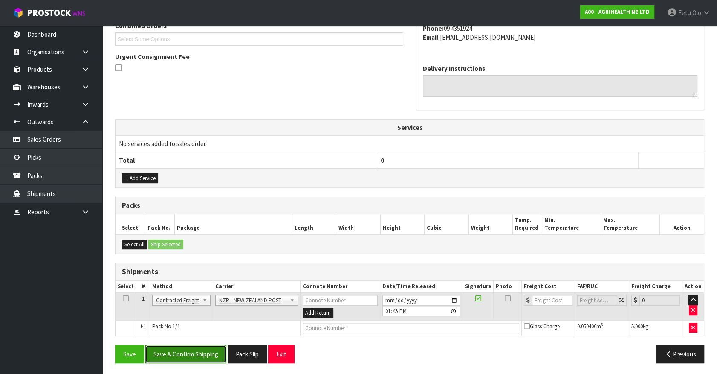
click at [193, 354] on button "Save & Confirm Shipping" at bounding box center [185, 354] width 81 height 18
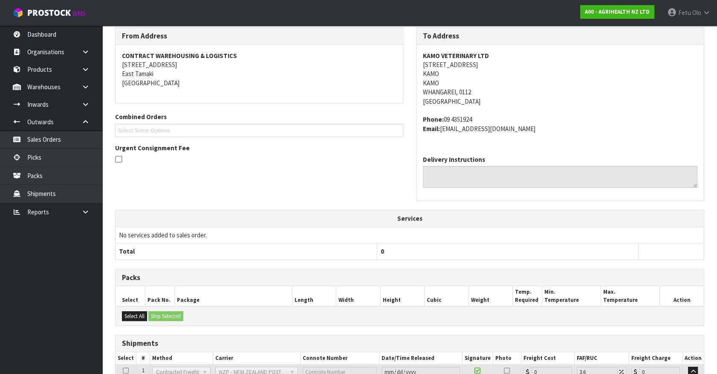
scroll to position [220, 0]
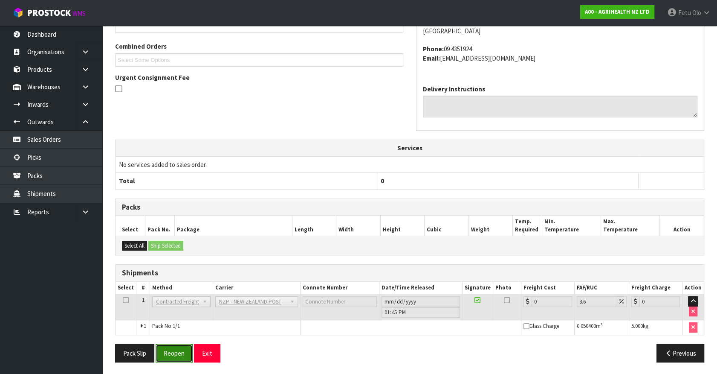
click at [180, 347] on button "Reopen" at bounding box center [174, 353] width 37 height 18
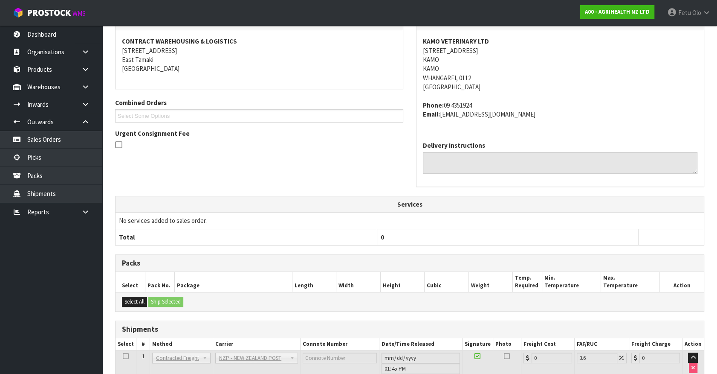
scroll to position [210, 0]
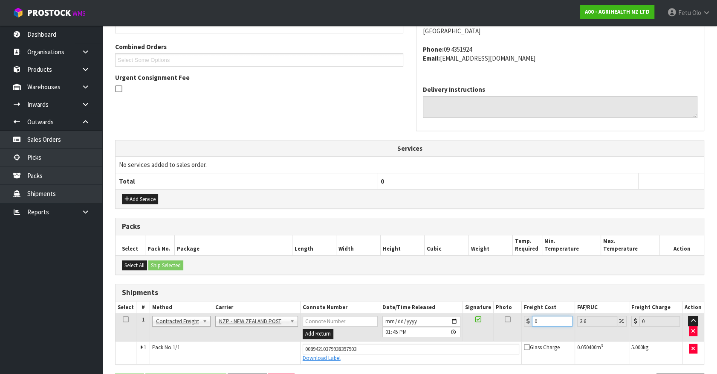
drag, startPoint x: 539, startPoint y: 320, endPoint x: 418, endPoint y: 358, distance: 126.9
click at [421, 357] on tbody "1 Client Local Pickup Customer Local Pickup Company Freight Contracted Freight …" at bounding box center [410, 338] width 588 height 50
type input "7"
type input "7.25"
type input "7.3"
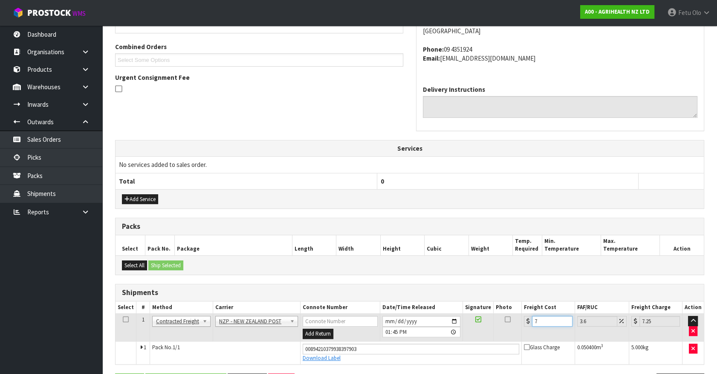
type input "7.56"
type input "7.31"
type input "7.57"
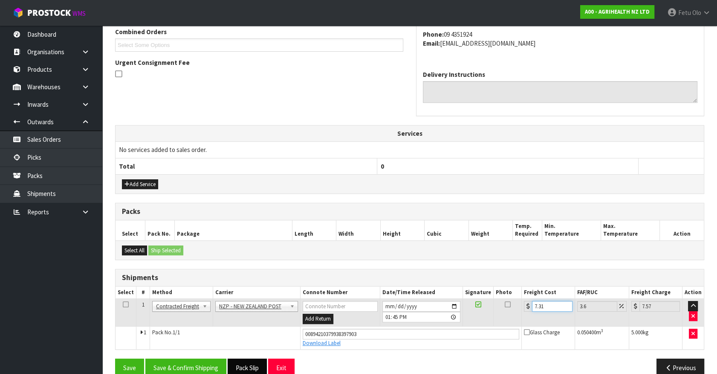
scroll to position [239, 0]
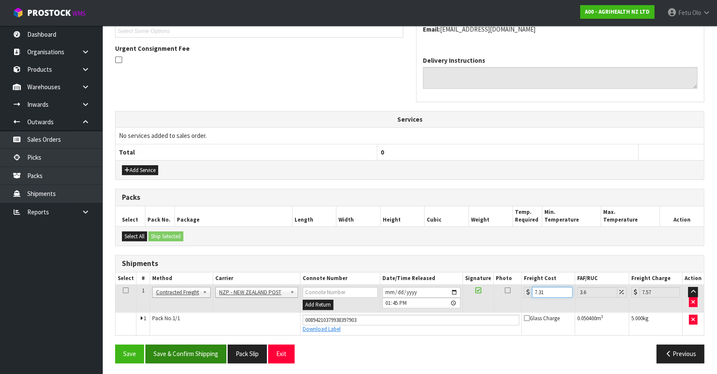
type input "7.31"
click at [198, 355] on button "Save & Confirm Shipping" at bounding box center [185, 353] width 81 height 18
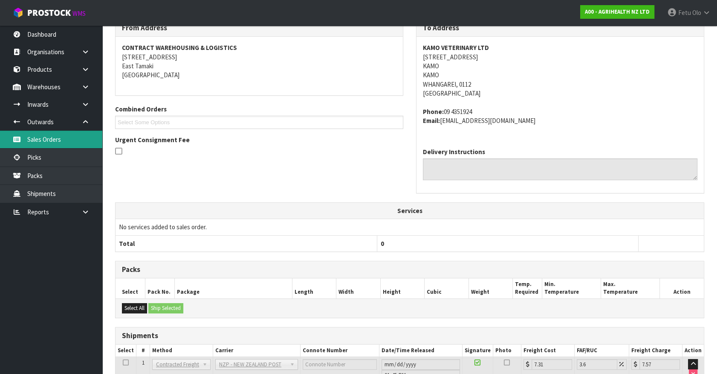
scroll to position [139, 0]
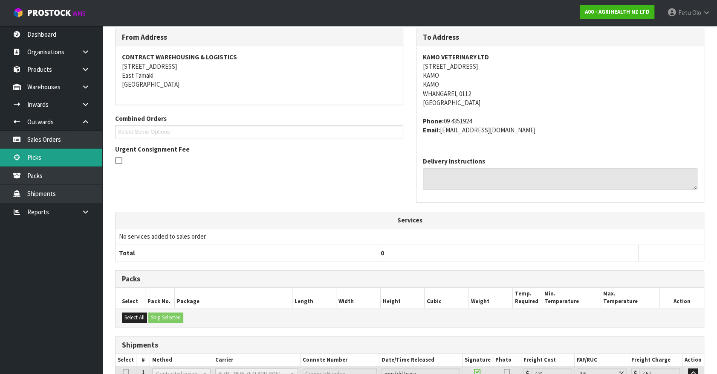
click at [34, 151] on link "Picks" at bounding box center [51, 156] width 102 height 17
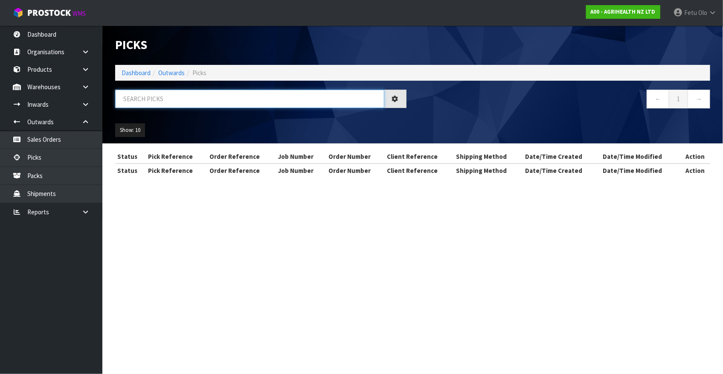
click at [224, 96] on input "text" at bounding box center [249, 99] width 269 height 18
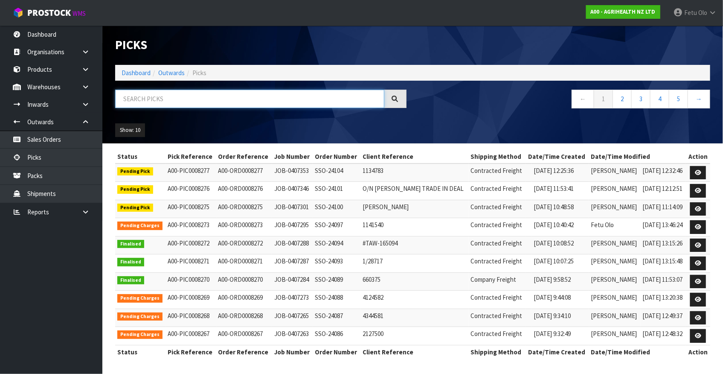
click at [224, 96] on input "text" at bounding box center [249, 99] width 269 height 18
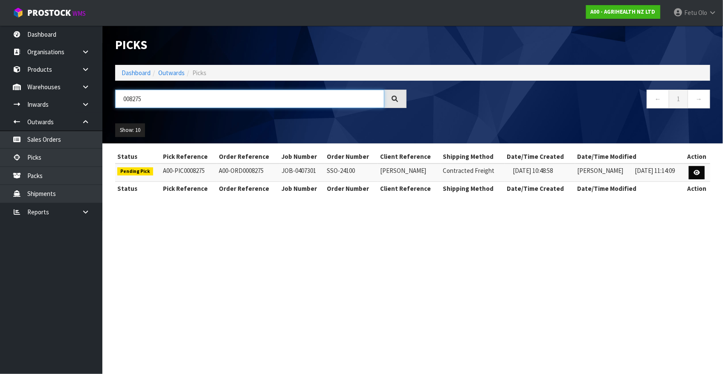
type input "008275"
click at [694, 172] on icon at bounding box center [696, 173] width 6 height 6
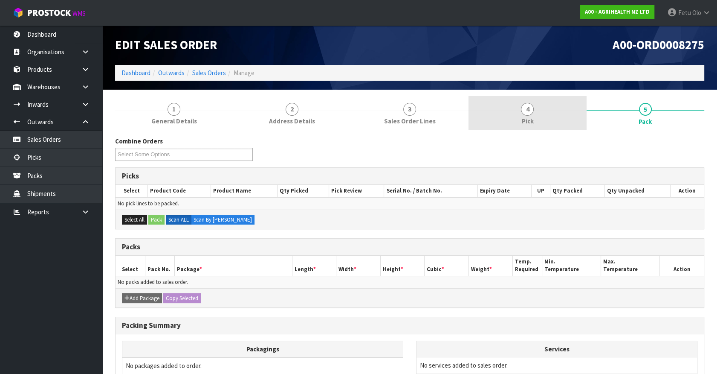
click at [513, 114] on link "4 Pick" at bounding box center [528, 113] width 118 height 34
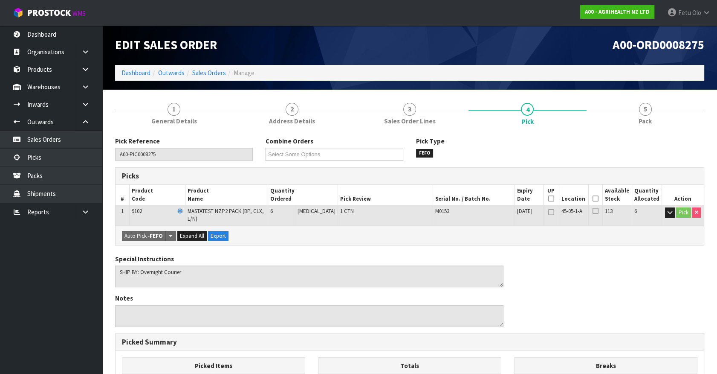
click at [593, 198] on icon at bounding box center [596, 198] width 6 height 0
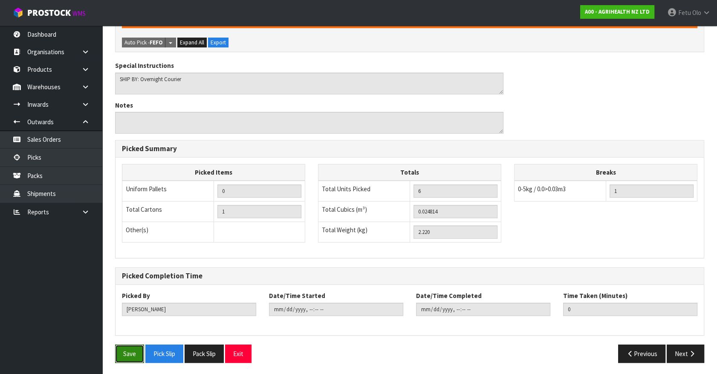
drag, startPoint x: 135, startPoint y: 348, endPoint x: 204, endPoint y: 342, distance: 69.3
click at [136, 348] on button "Save" at bounding box center [129, 353] width 29 height 18
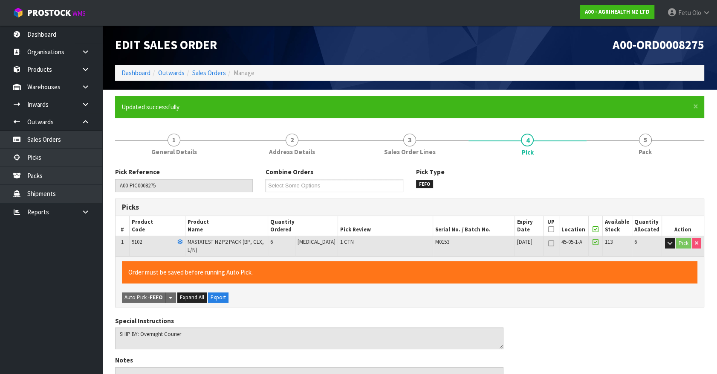
type input "Fetu Olo"
type input "2025-08-12T13:46:59"
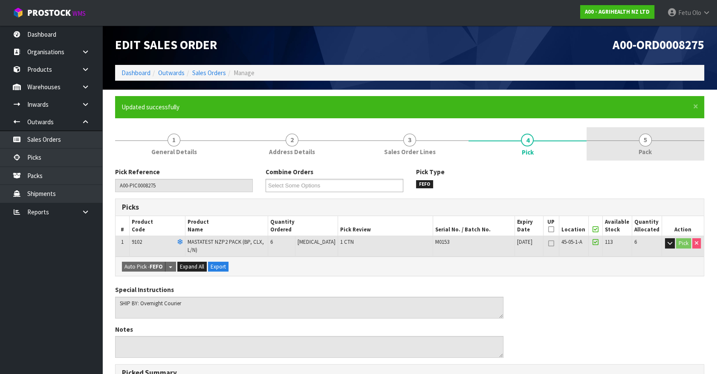
click at [651, 150] on span "Pack" at bounding box center [645, 151] width 13 height 9
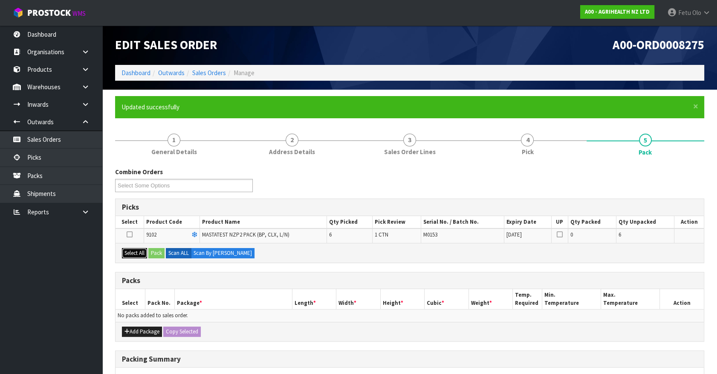
click at [134, 249] on button "Select All" at bounding box center [134, 253] width 25 height 10
click at [155, 252] on button "Pack" at bounding box center [156, 253] width 16 height 10
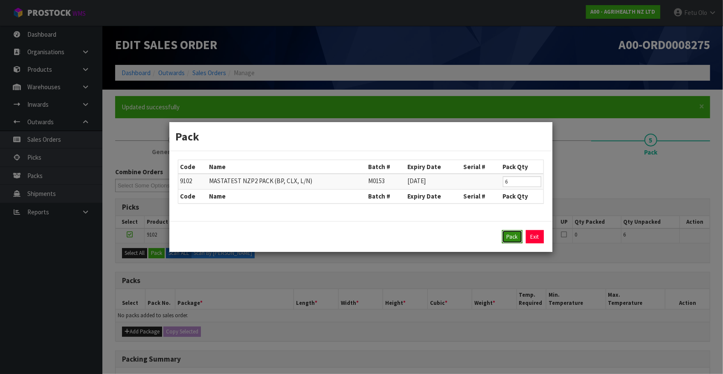
click at [516, 239] on button "Pack" at bounding box center [512, 237] width 20 height 14
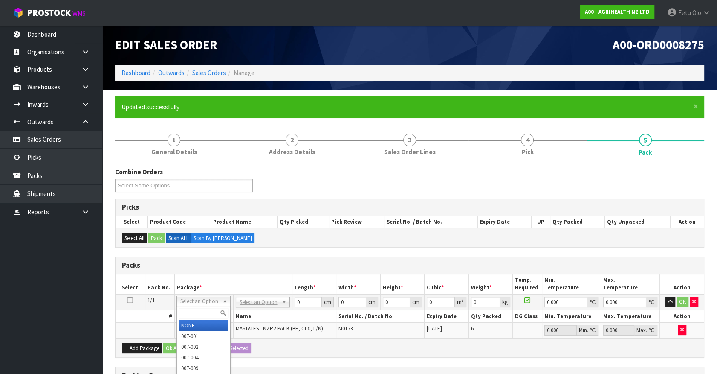
click at [197, 319] on div at bounding box center [203, 313] width 53 height 14
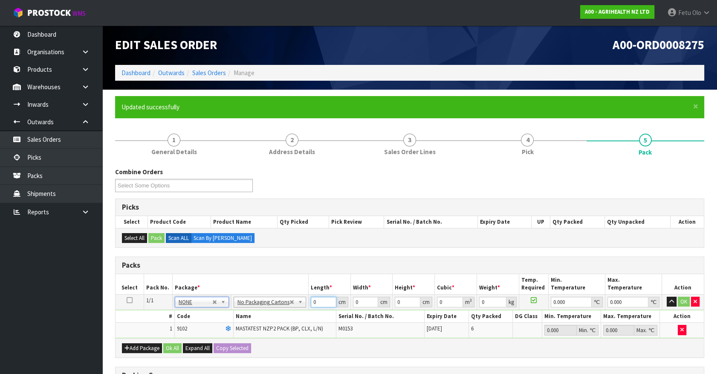
drag, startPoint x: 312, startPoint y: 301, endPoint x: 291, endPoint y: 304, distance: 21.1
click at [291, 304] on tr "1/1 NONE 007-001 007-002 007-004 007-009 007-013 007-014 007-015 007-017 007-01…" at bounding box center [410, 301] width 588 height 15
type input "60"
type input "40"
type input "2"
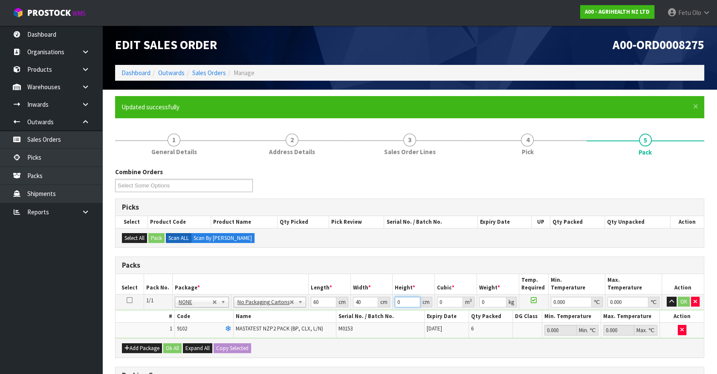
type input "0.0048"
type input "21"
type input "0.0504"
drag, startPoint x: 403, startPoint y: 302, endPoint x: 324, endPoint y: 336, distance: 86.4
click at [323, 336] on tbody "1/1 NONE 007-001 007-002 007-004 007-009 007-013 007-014 007-015 007-017 007-01…" at bounding box center [410, 316] width 588 height 44
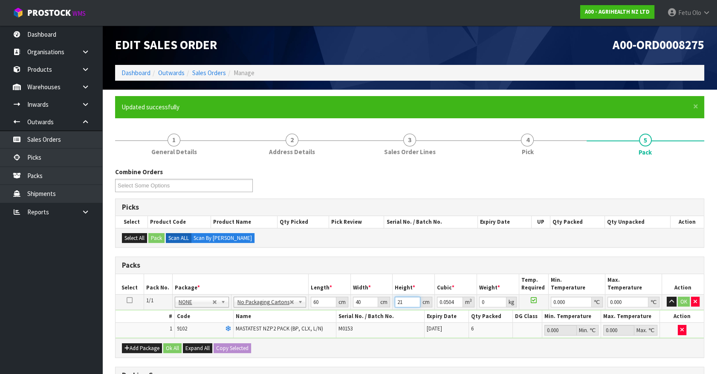
type input "1"
type input "0.0024"
type input "11"
type input "0.0264"
type input "11"
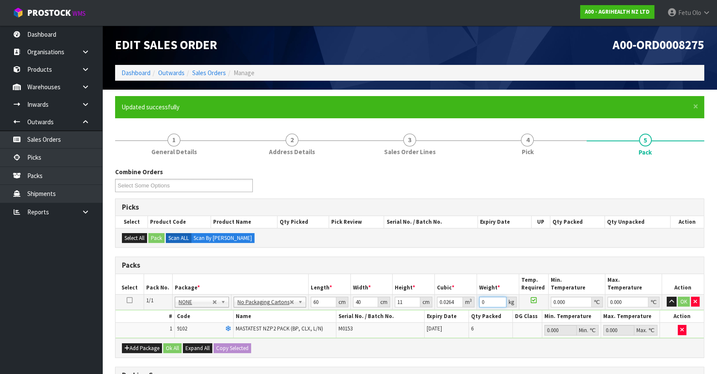
type input "0"
drag, startPoint x: 486, startPoint y: 302, endPoint x: 452, endPoint y: 309, distance: 34.5
click at [452, 309] on tbody "1/1 NONE 007-001 007-002 007-004 007-009 007-013 007-014 007-015 007-017 007-01…" at bounding box center [410, 316] width 588 height 44
type input "3"
click button "OK" at bounding box center [684, 301] width 12 height 10
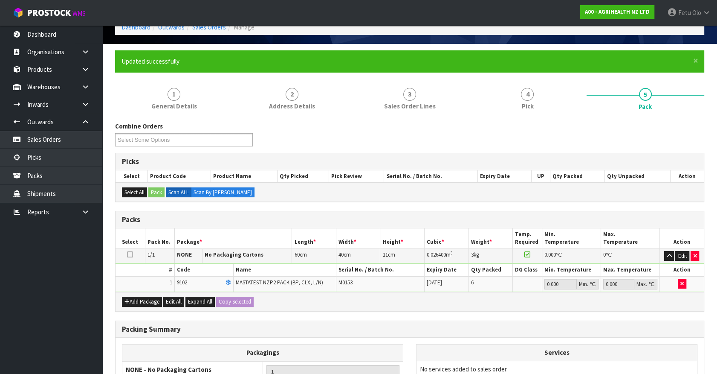
scroll to position [143, 0]
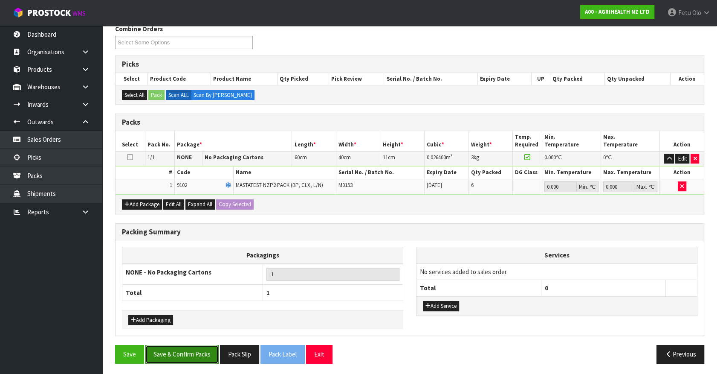
click at [198, 354] on button "Save & Confirm Packs" at bounding box center [181, 354] width 73 height 18
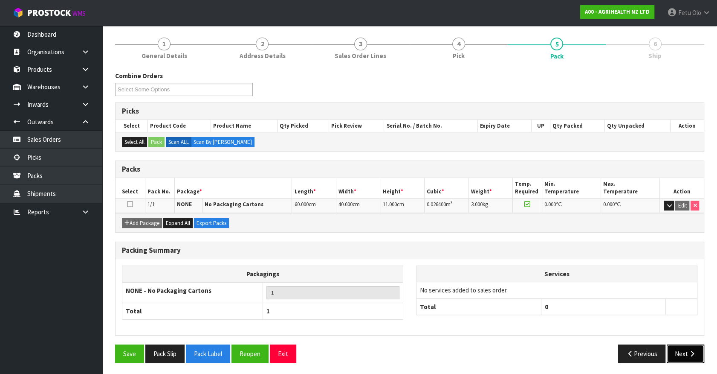
click at [690, 350] on icon "button" at bounding box center [692, 353] width 8 height 6
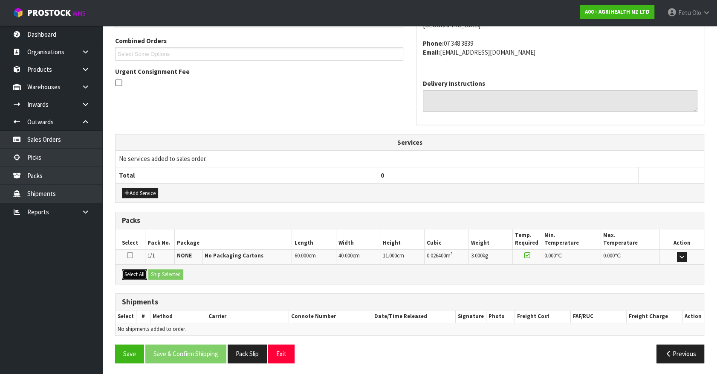
drag, startPoint x: 137, startPoint y: 272, endPoint x: 147, endPoint y: 272, distance: 9.8
click at [137, 272] on button "Select All" at bounding box center [134, 274] width 25 height 10
click at [149, 272] on button "Ship Selected" at bounding box center [165, 274] width 35 height 10
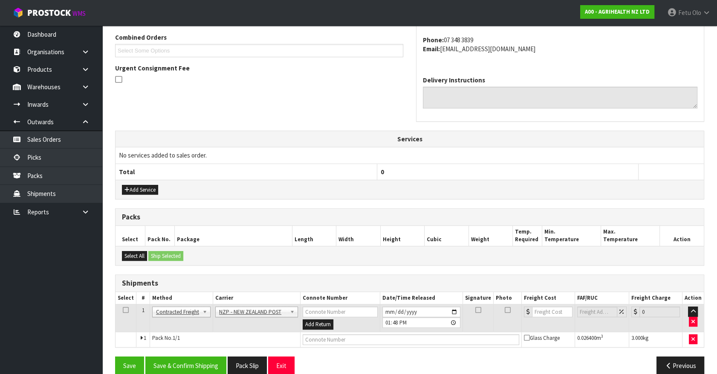
scroll to position [231, 0]
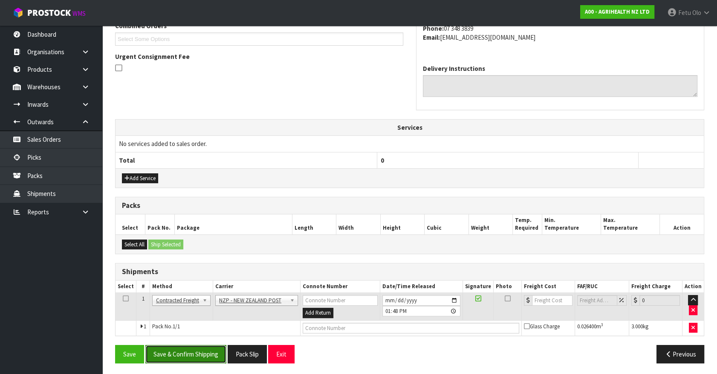
click at [200, 346] on button "Save & Confirm Shipping" at bounding box center [185, 354] width 81 height 18
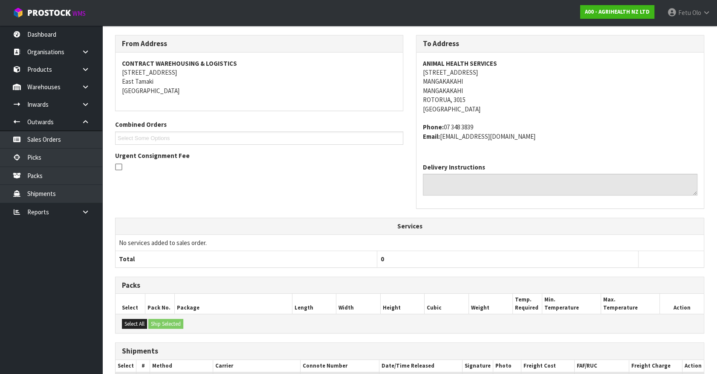
scroll to position [220, 0]
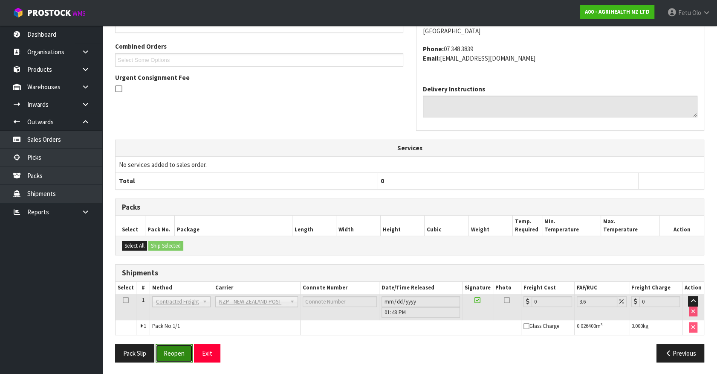
click at [172, 347] on button "Reopen" at bounding box center [174, 353] width 37 height 18
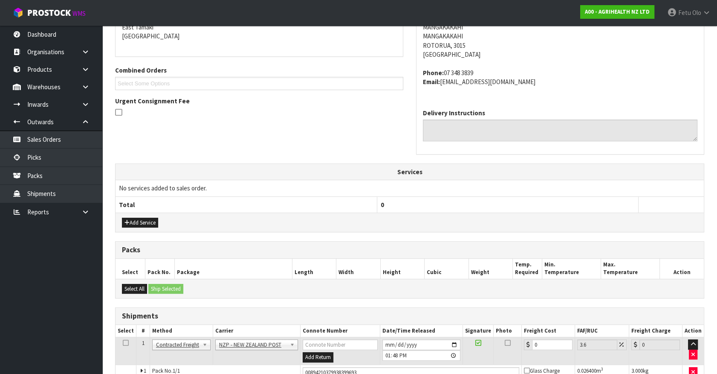
scroll to position [210, 0]
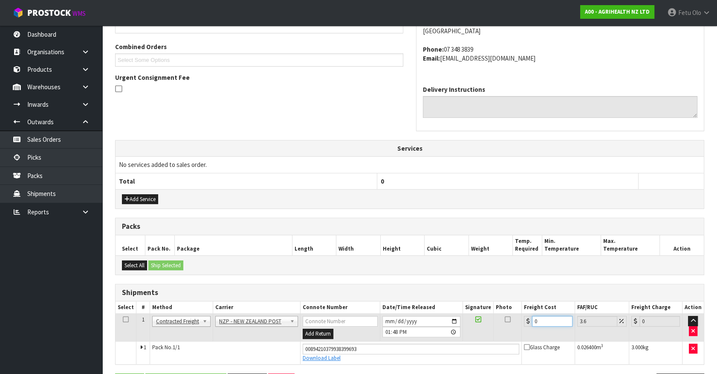
drag, startPoint x: 481, startPoint y: 332, endPoint x: 452, endPoint y: 332, distance: 28.6
click at [452, 332] on tr "1 Client Local Pickup Customer Local Pickup Company Freight Contracted Freight …" at bounding box center [410, 327] width 588 height 28
type input "8"
type input "8.29"
type input "8.4"
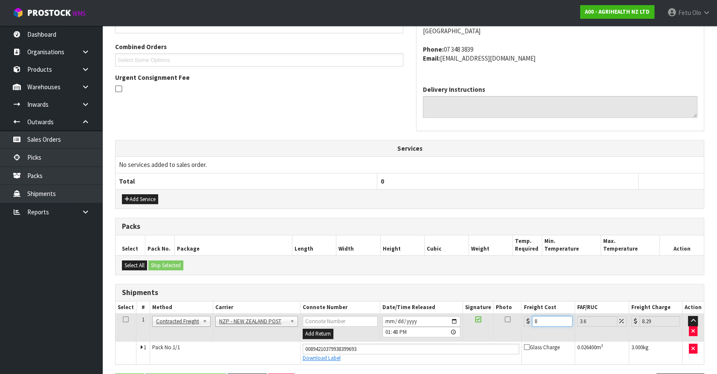
type input "8.7"
type input "8.45"
type input "8.75"
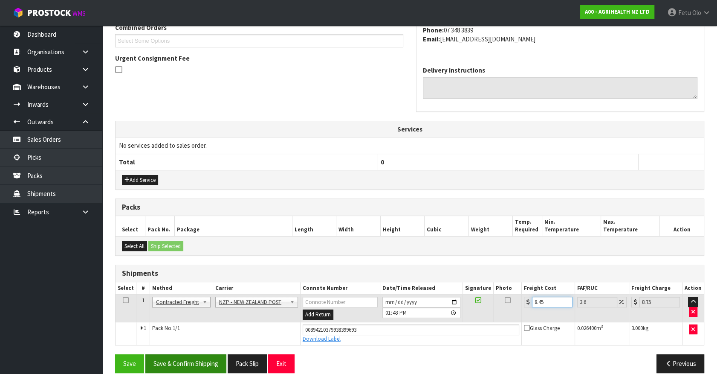
scroll to position [239, 0]
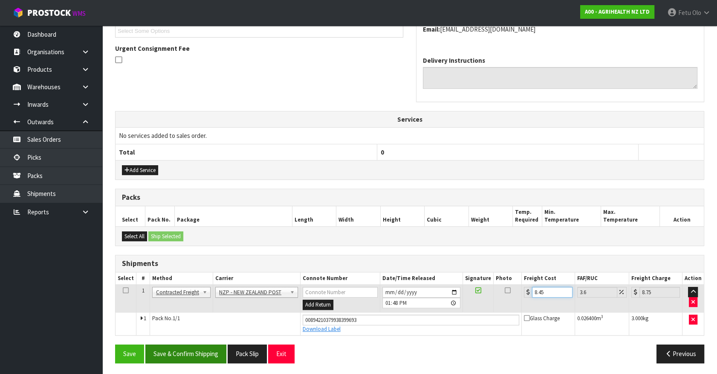
type input "8.45"
click at [220, 344] on button "Save & Confirm Shipping" at bounding box center [185, 353] width 81 height 18
